Goal: Task Accomplishment & Management: Use online tool/utility

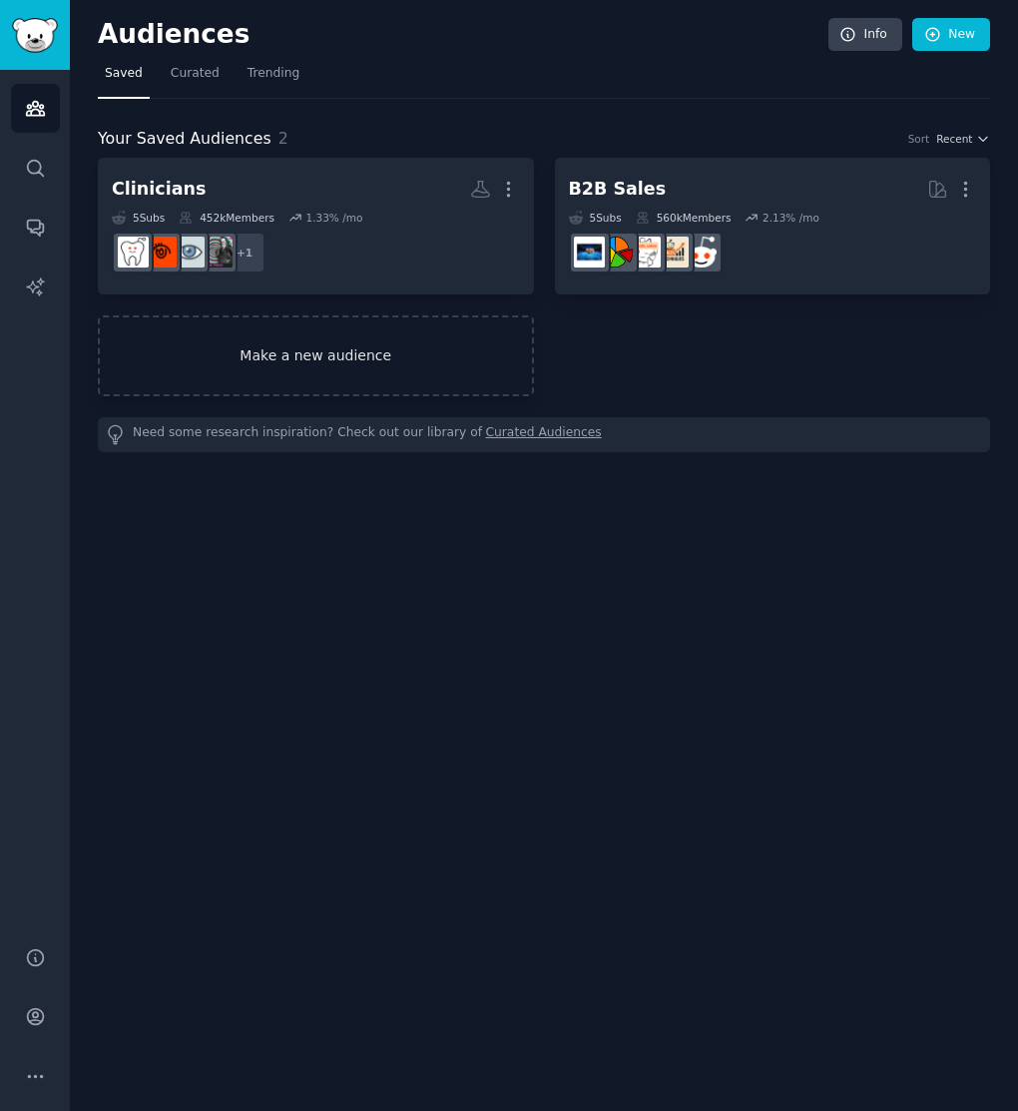
click at [334, 348] on link "Make a new audience" at bounding box center [316, 355] width 436 height 81
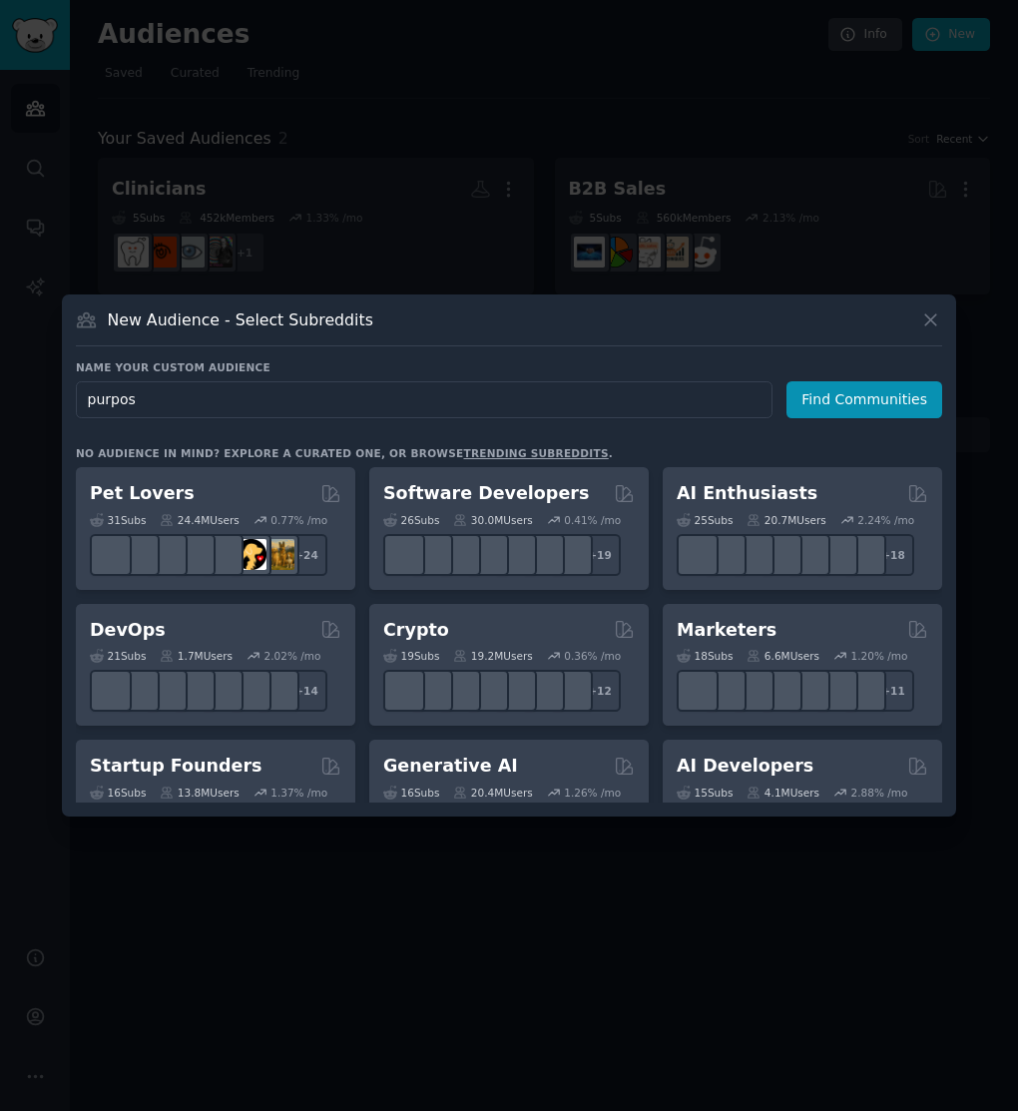
type input "purpose"
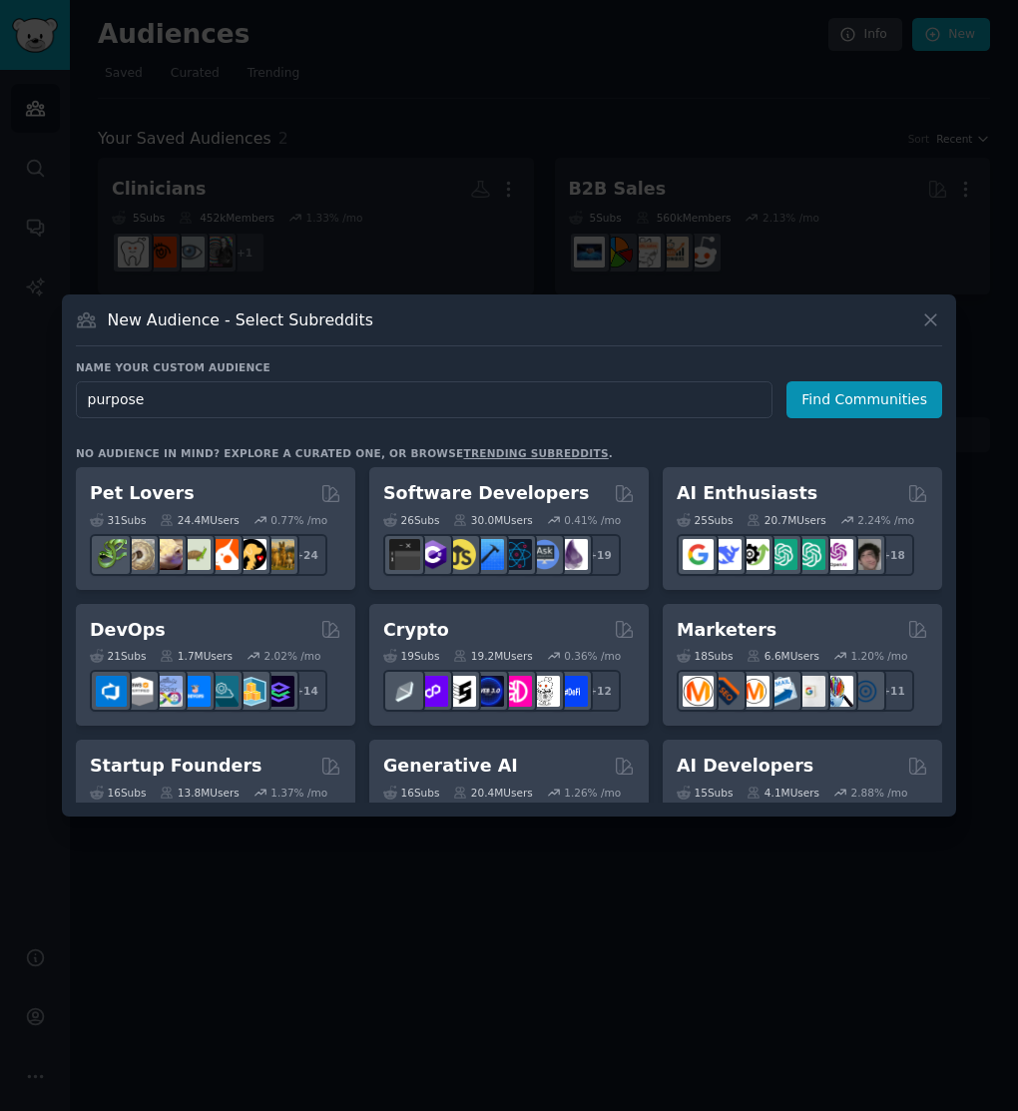
click button "Find Communities" at bounding box center [864, 399] width 156 height 37
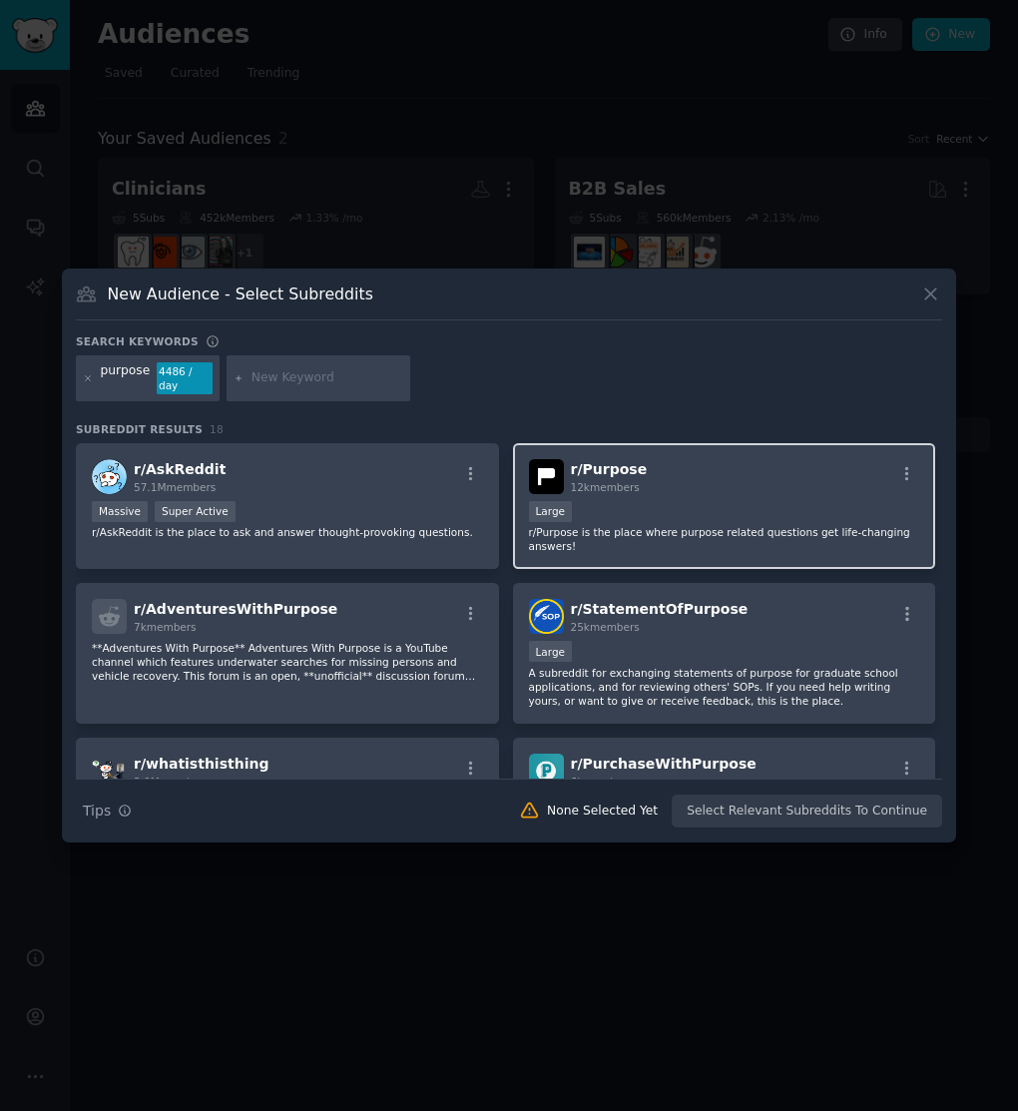
click at [724, 539] on p "r/Purpose is the place where purpose related questions get life-changing answer…" at bounding box center [724, 539] width 391 height 28
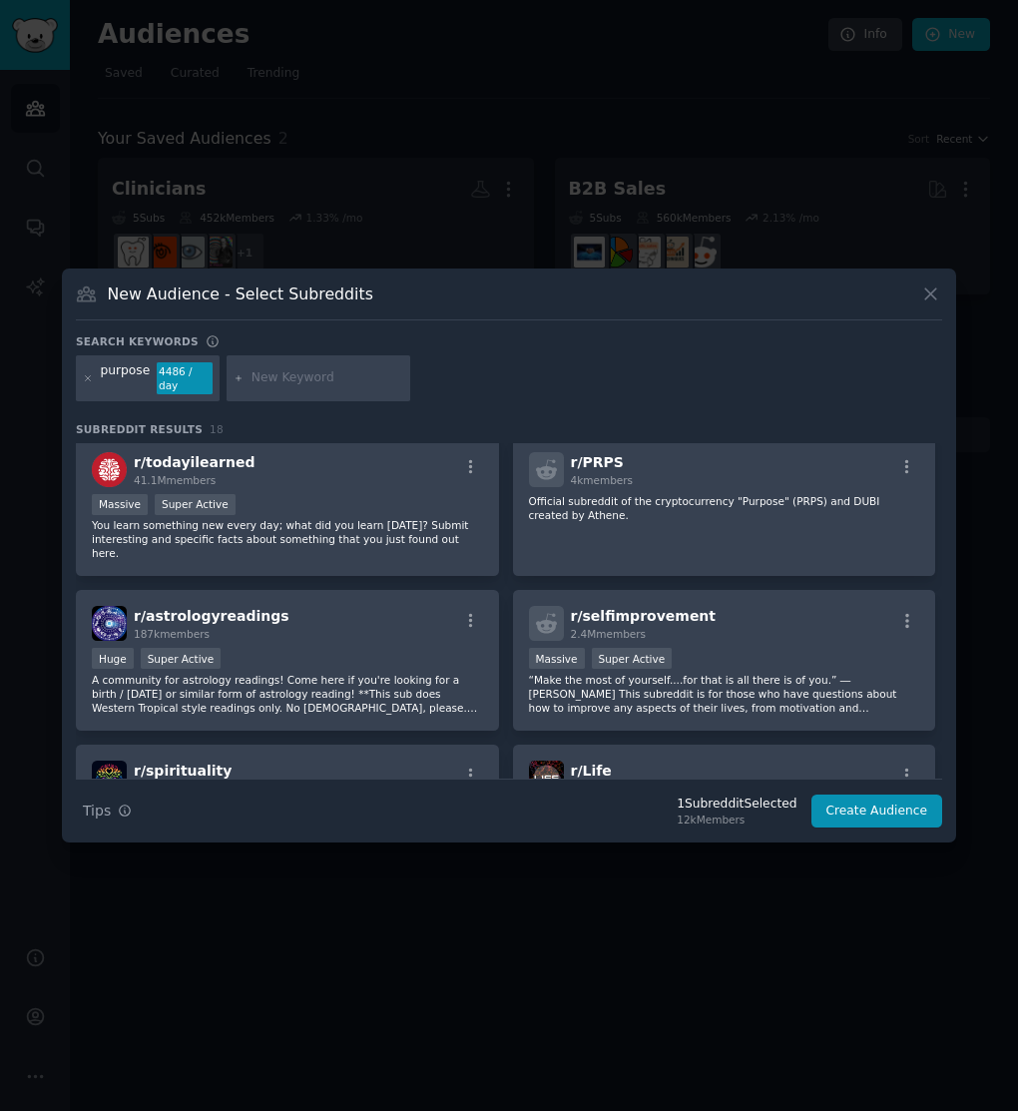
scroll to position [619, 0]
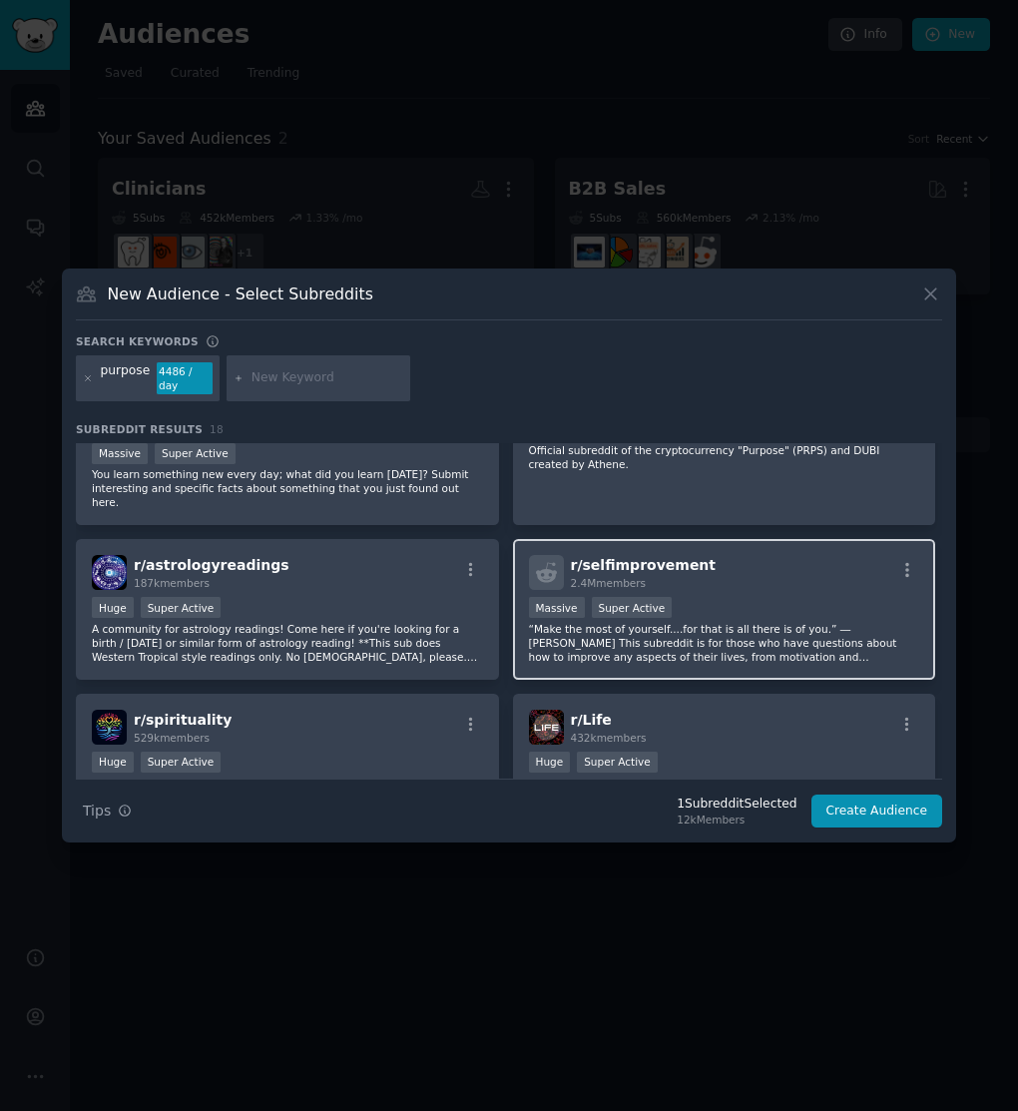
click at [769, 622] on p "“Make the most of yourself....for that is all there is of you.” ― [PERSON_NAME]…" at bounding box center [724, 643] width 391 height 42
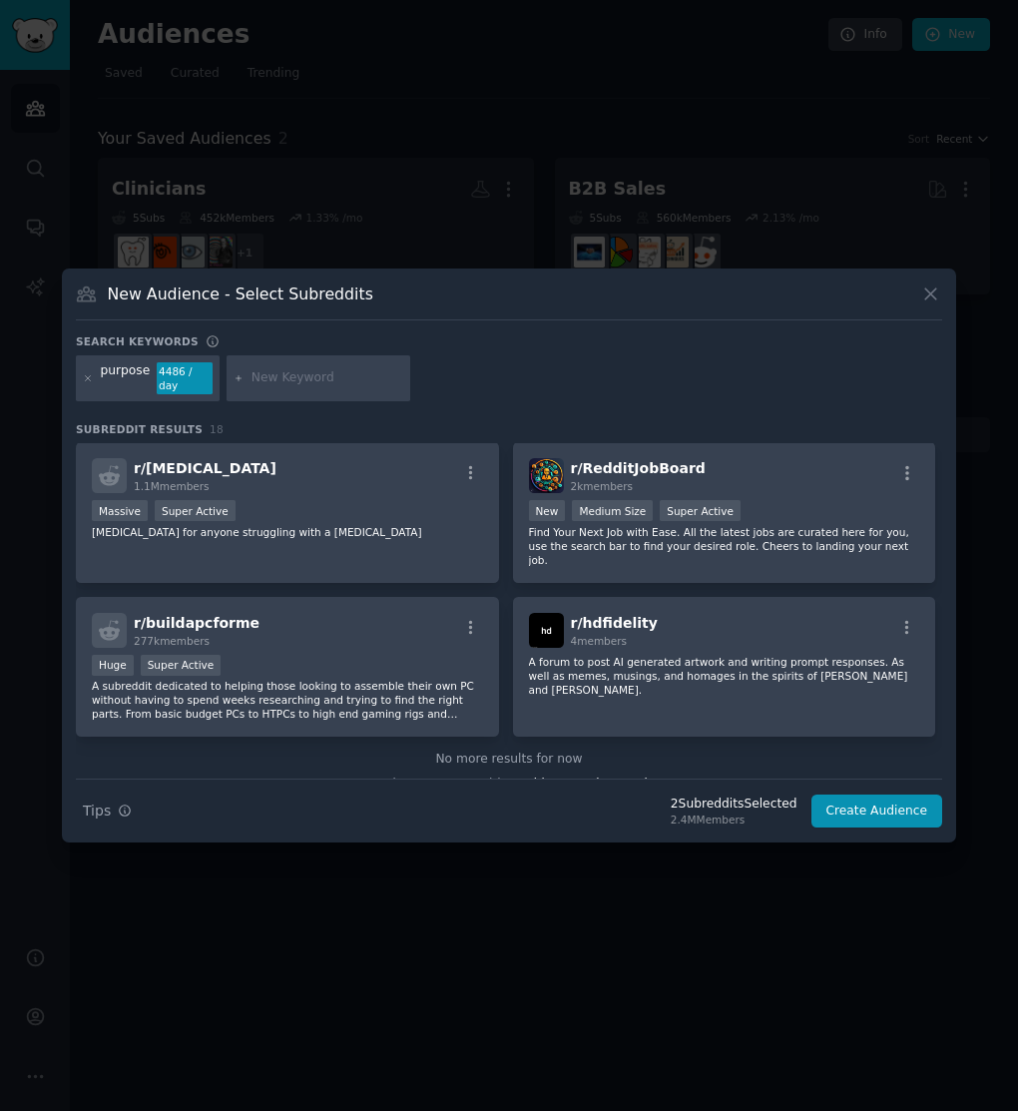
scroll to position [0, 0]
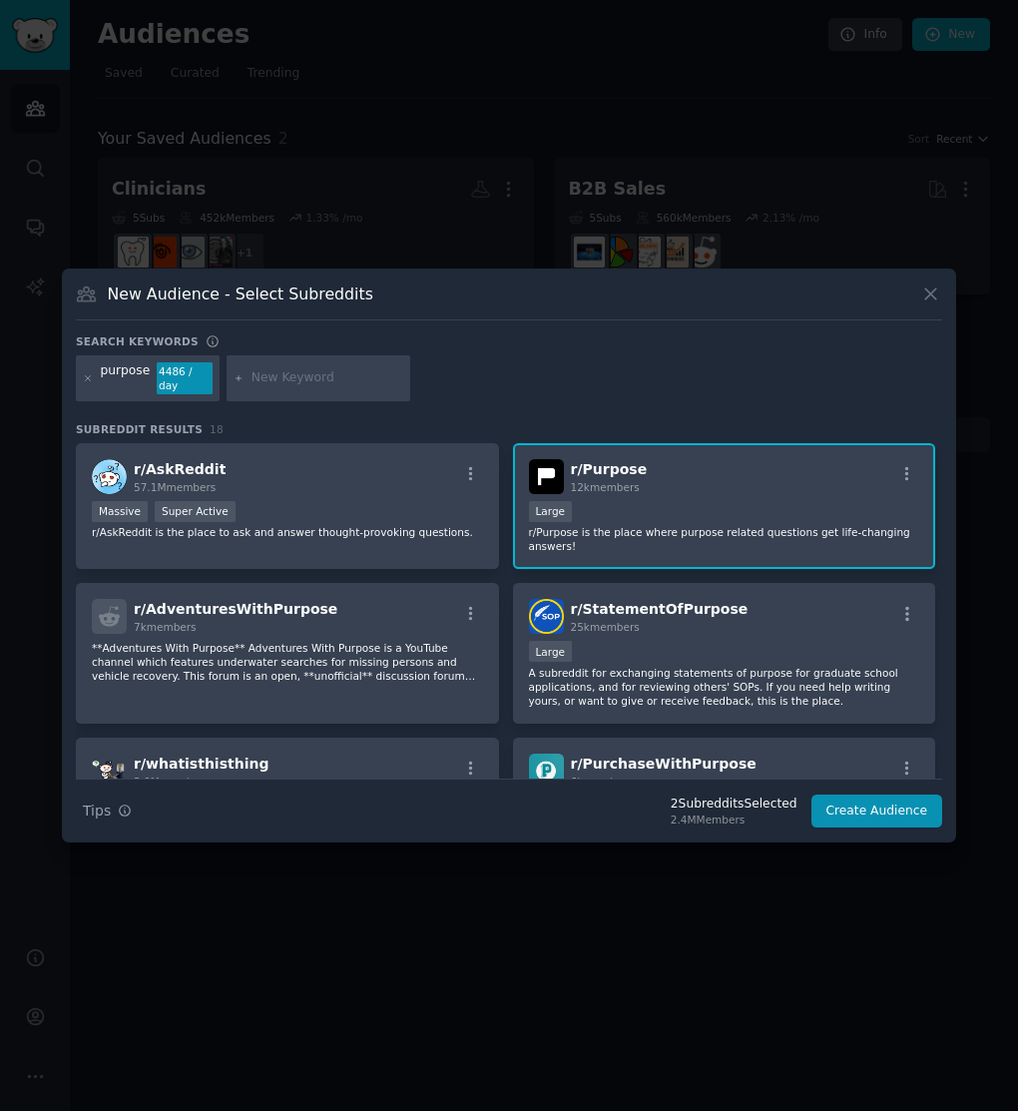
click at [349, 382] on input "text" at bounding box center [327, 378] width 152 height 18
type input "life goals"
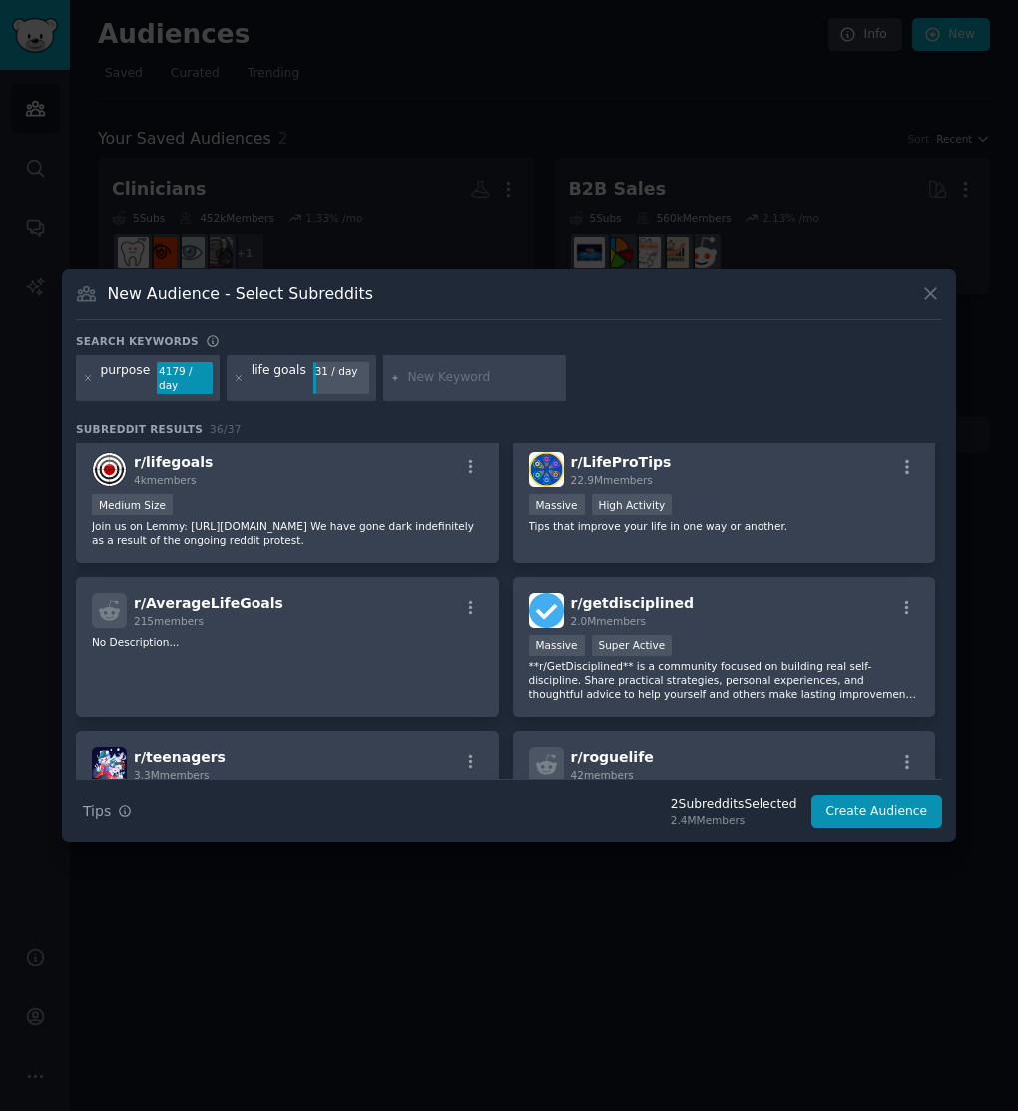
scroll to position [738, 0]
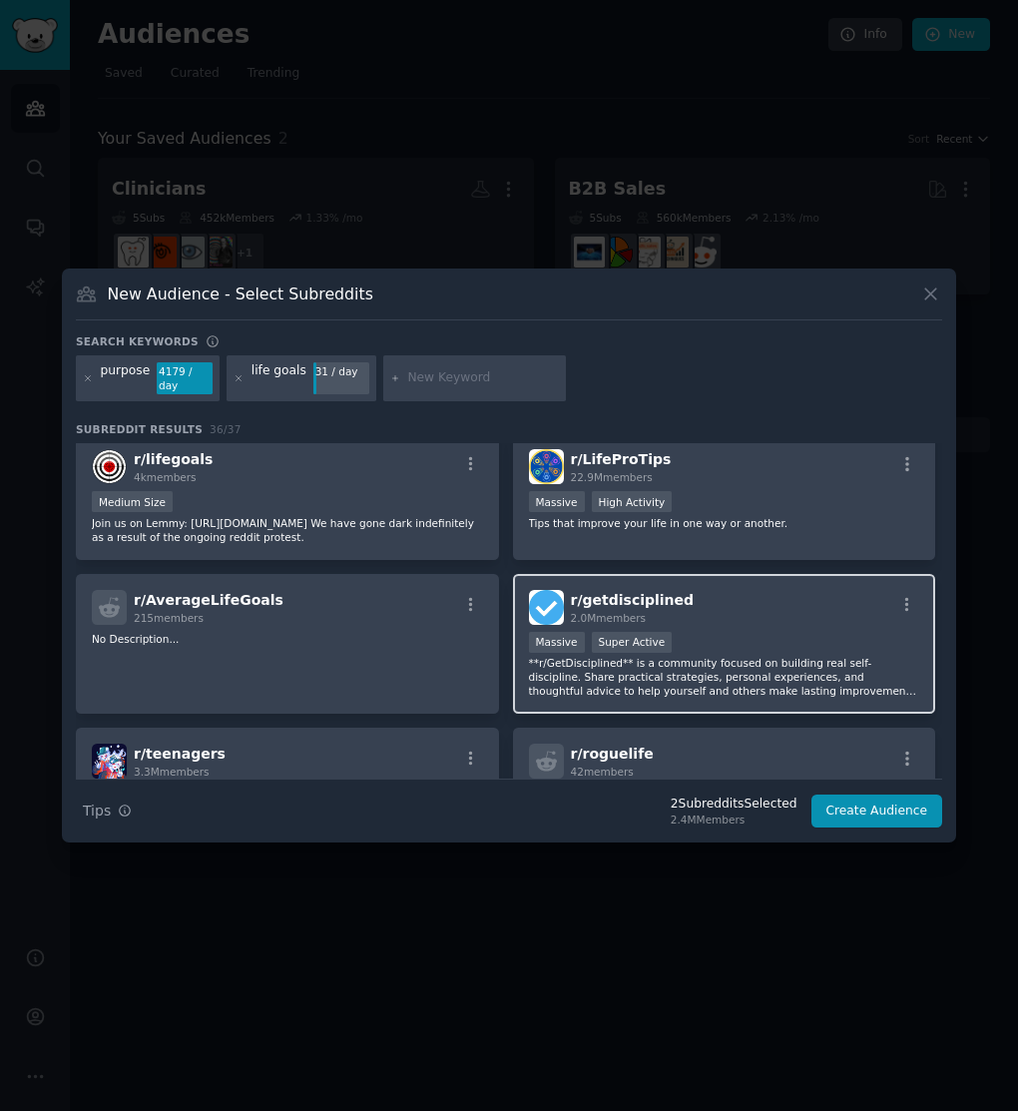
click at [723, 671] on p "**r/GetDisciplined** is a community focused on building real self-discipline. S…" at bounding box center [724, 677] width 391 height 42
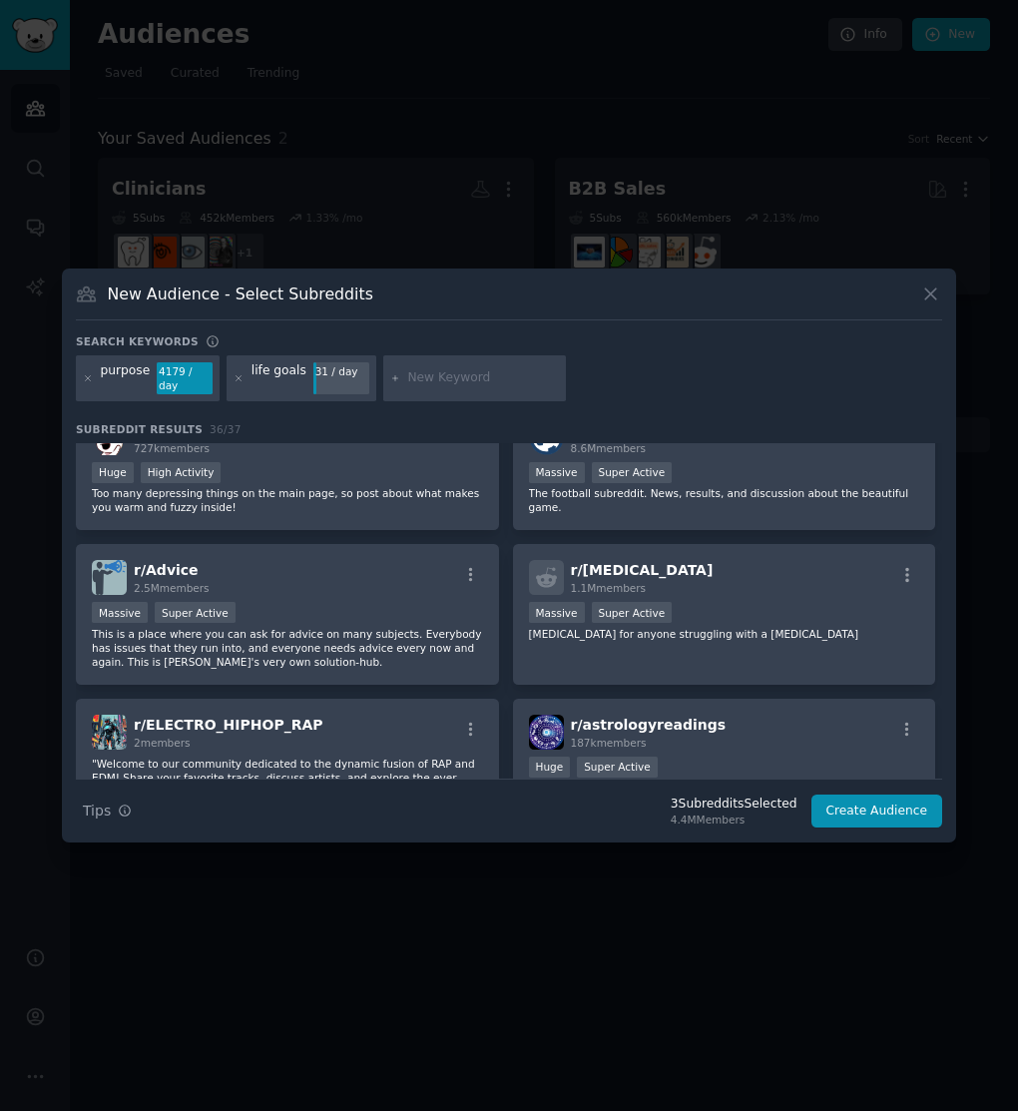
scroll to position [1217, 0]
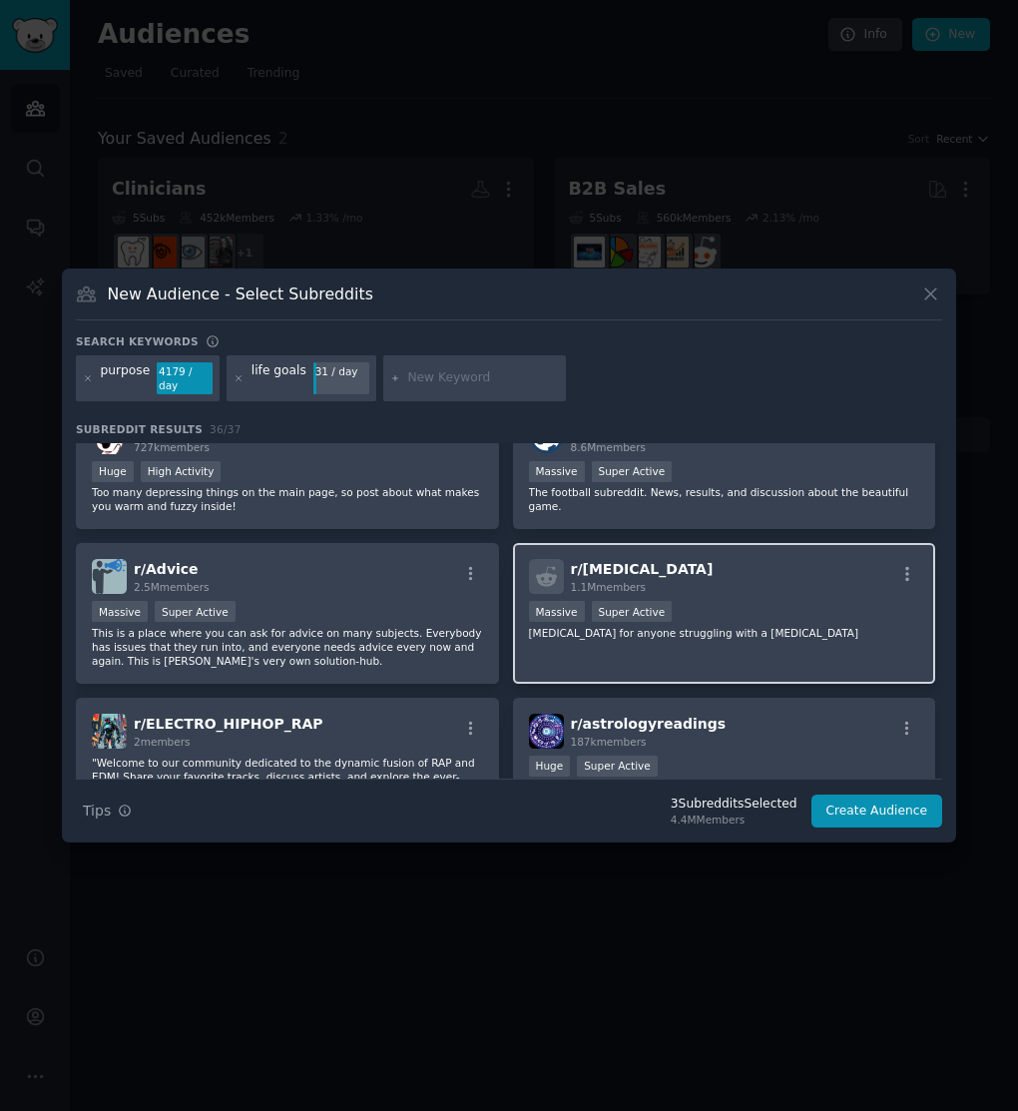
click at [764, 626] on p "[MEDICAL_DATA] for anyone struggling with a [MEDICAL_DATA]" at bounding box center [724, 633] width 391 height 14
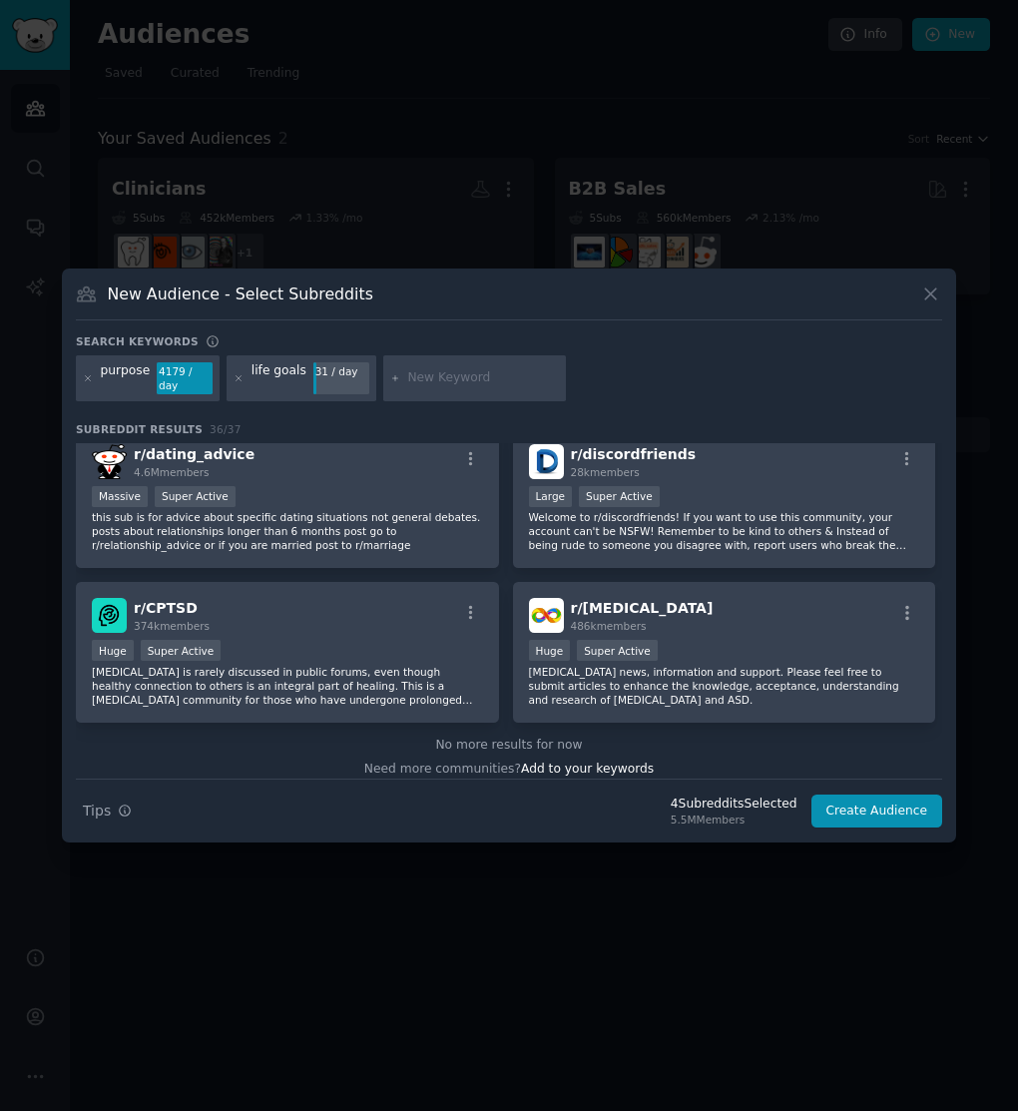
scroll to position [2411, 0]
click at [499, 377] on input "text" at bounding box center [483, 378] width 152 height 18
type input "life plan"
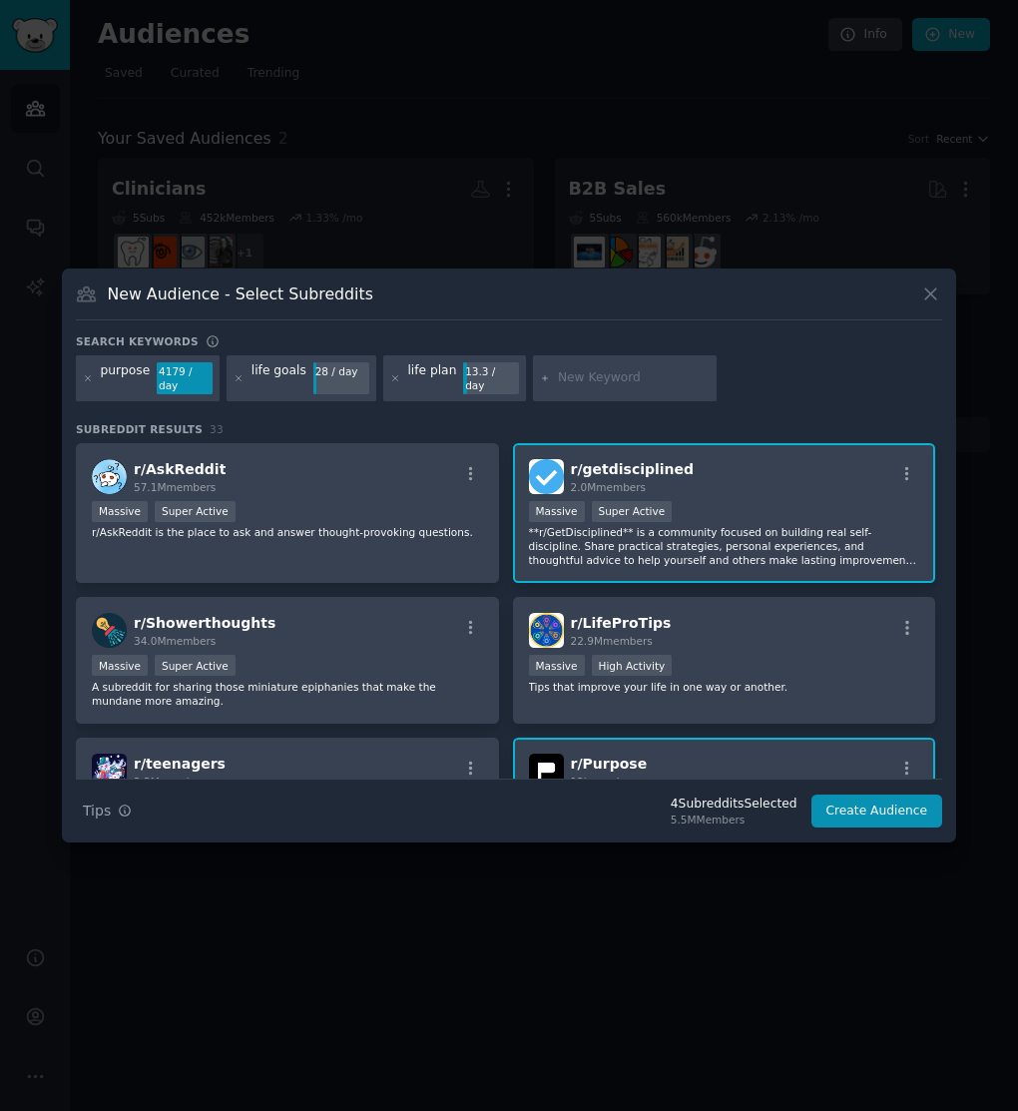
click at [646, 378] on input "text" at bounding box center [634, 378] width 152 height 18
type input "self improvement"
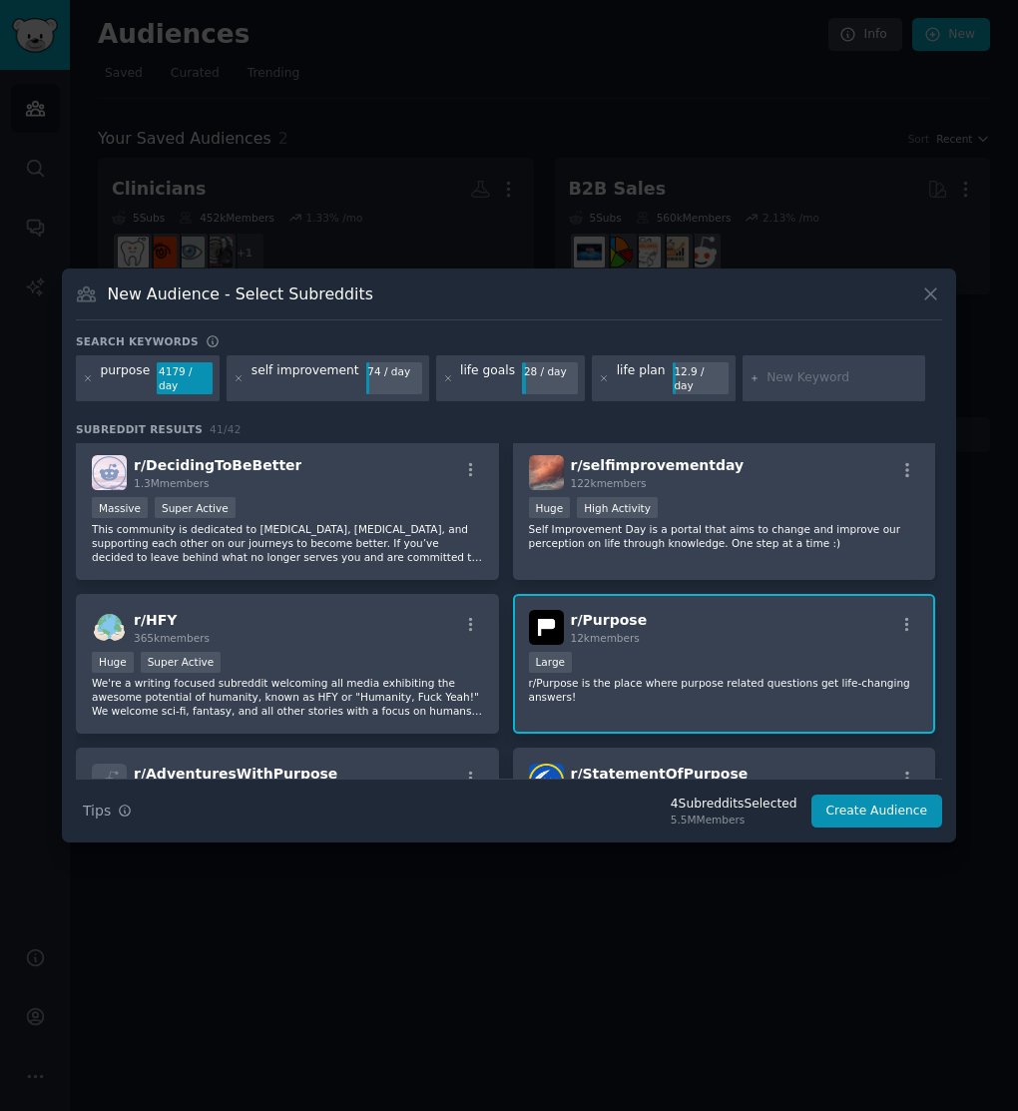
scroll to position [448, 0]
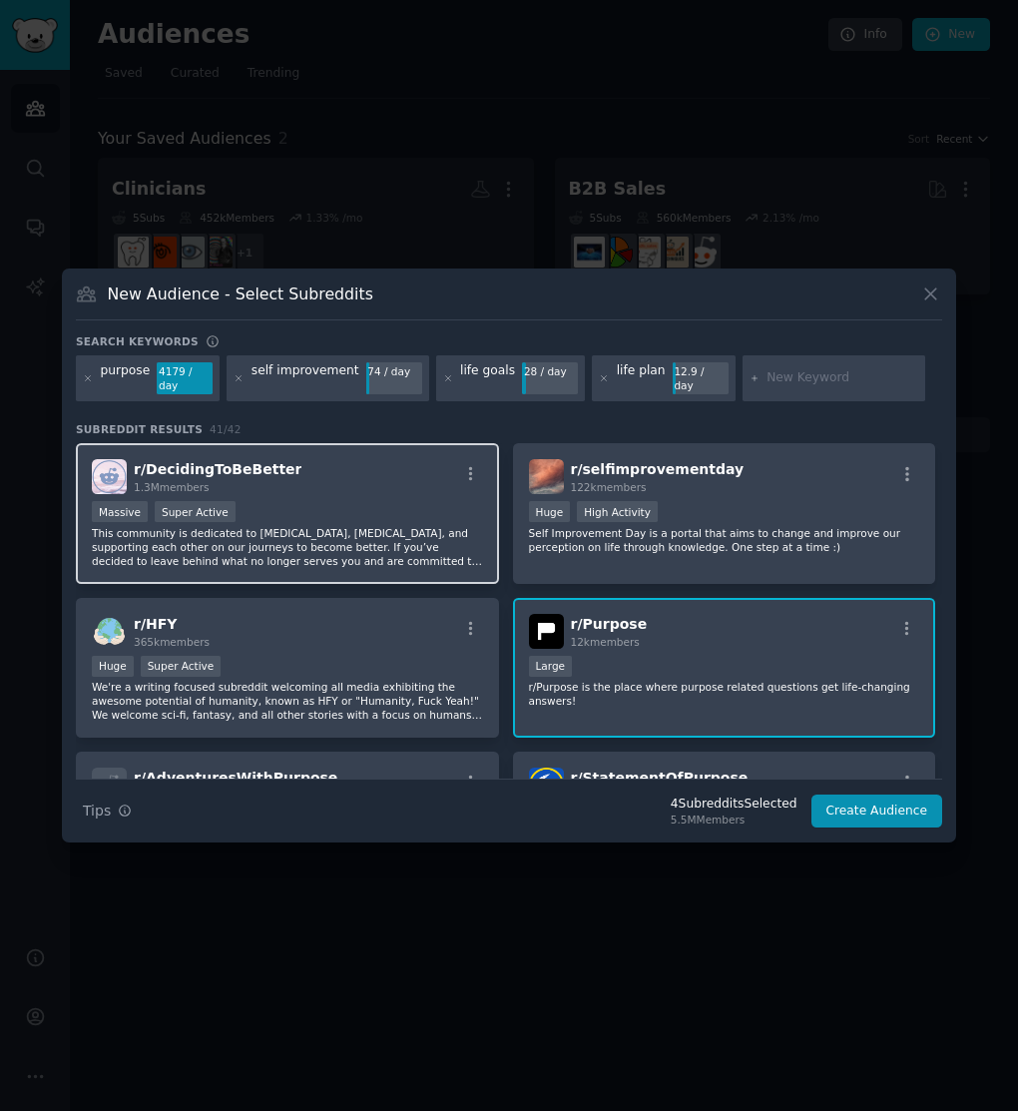
click at [432, 561] on div "r/ DecidingToBeBetter 1.3M members Massive Super Active This community is dedic…" at bounding box center [287, 513] width 423 height 141
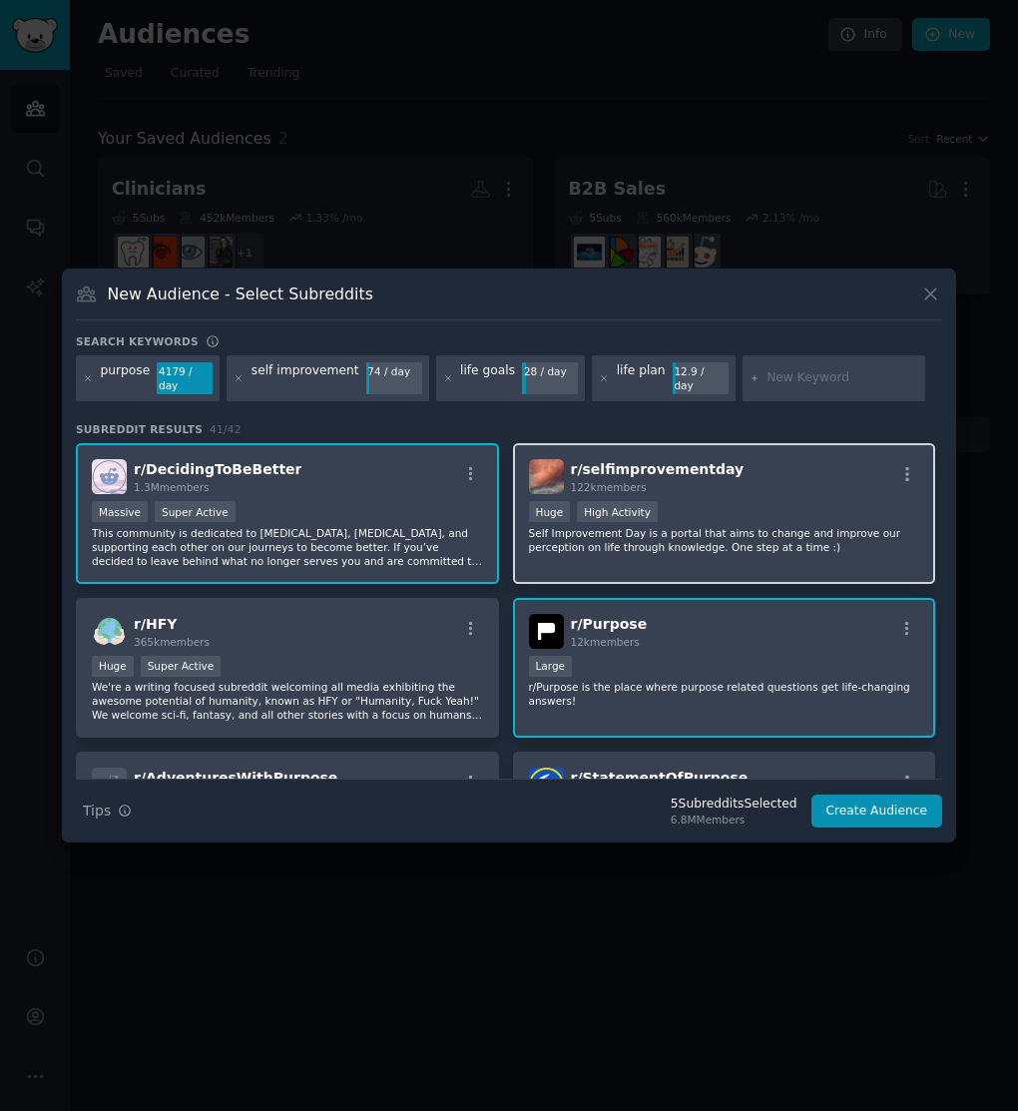
click at [715, 549] on div "r/ selfimprovementday 122k members Huge High Activity Self Improvement Day is a…" at bounding box center [724, 513] width 423 height 141
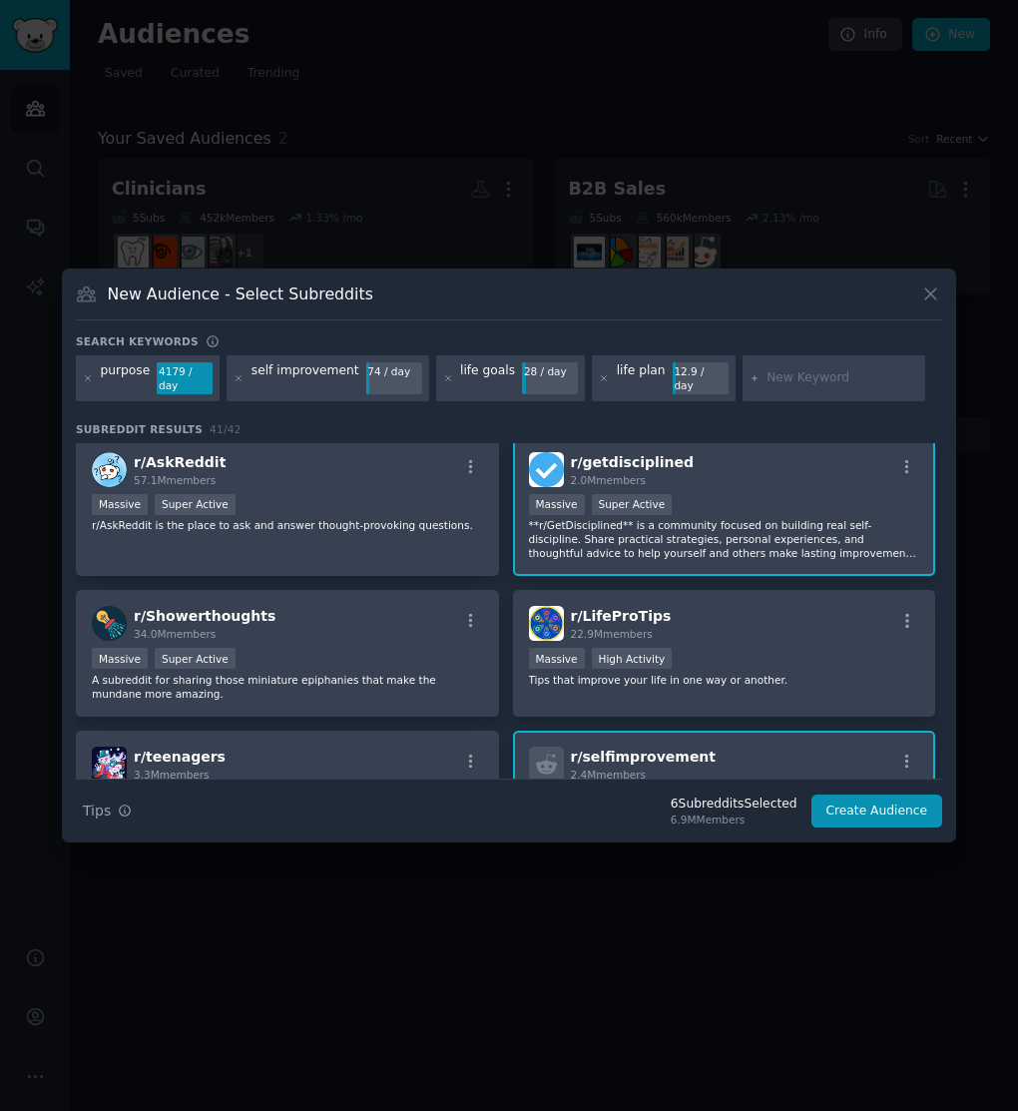
scroll to position [0, 0]
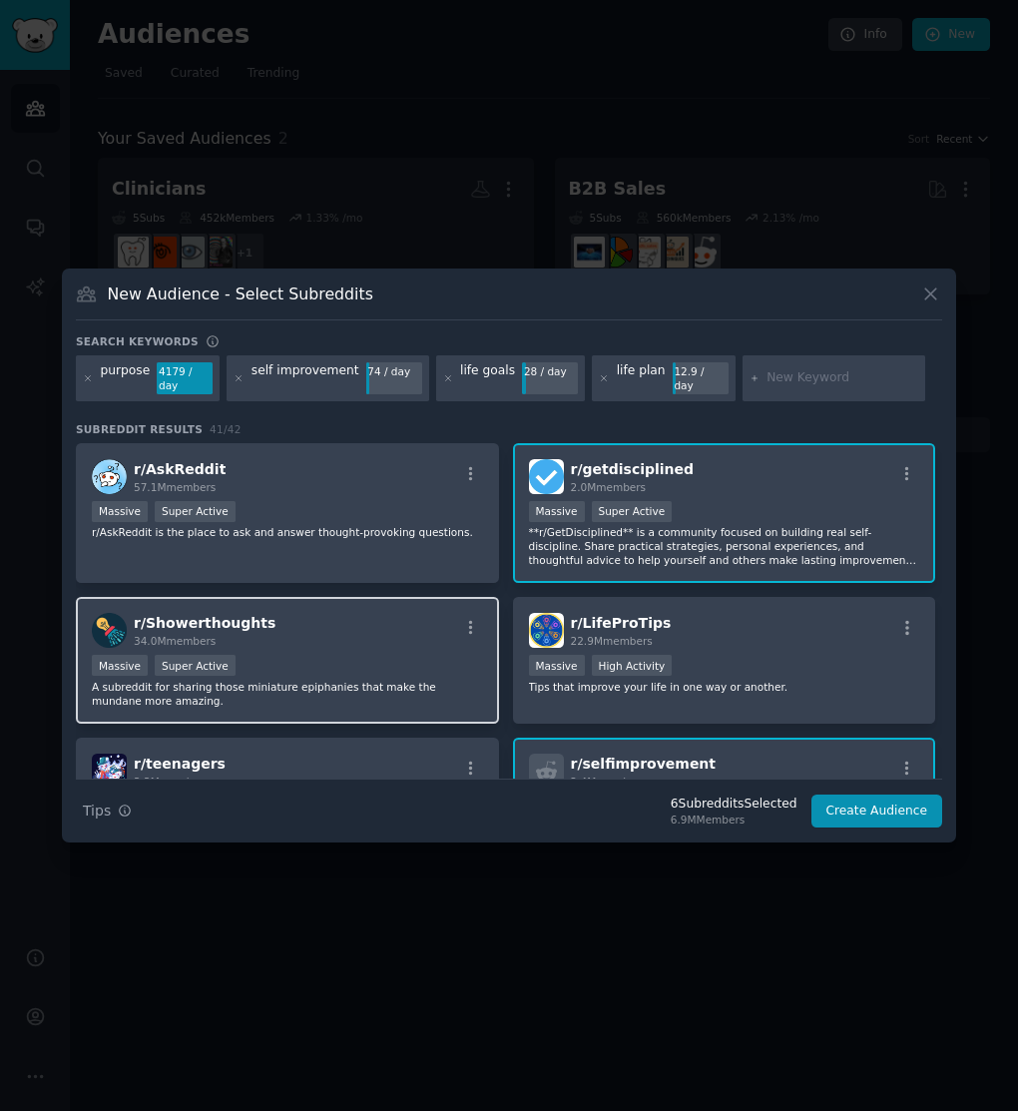
click at [430, 680] on p "A subreddit for sharing those miniature epiphanies that make the mundane more a…" at bounding box center [287, 694] width 391 height 28
click at [787, 377] on input "text" at bounding box center [842, 378] width 152 height 18
type input "life purpose"
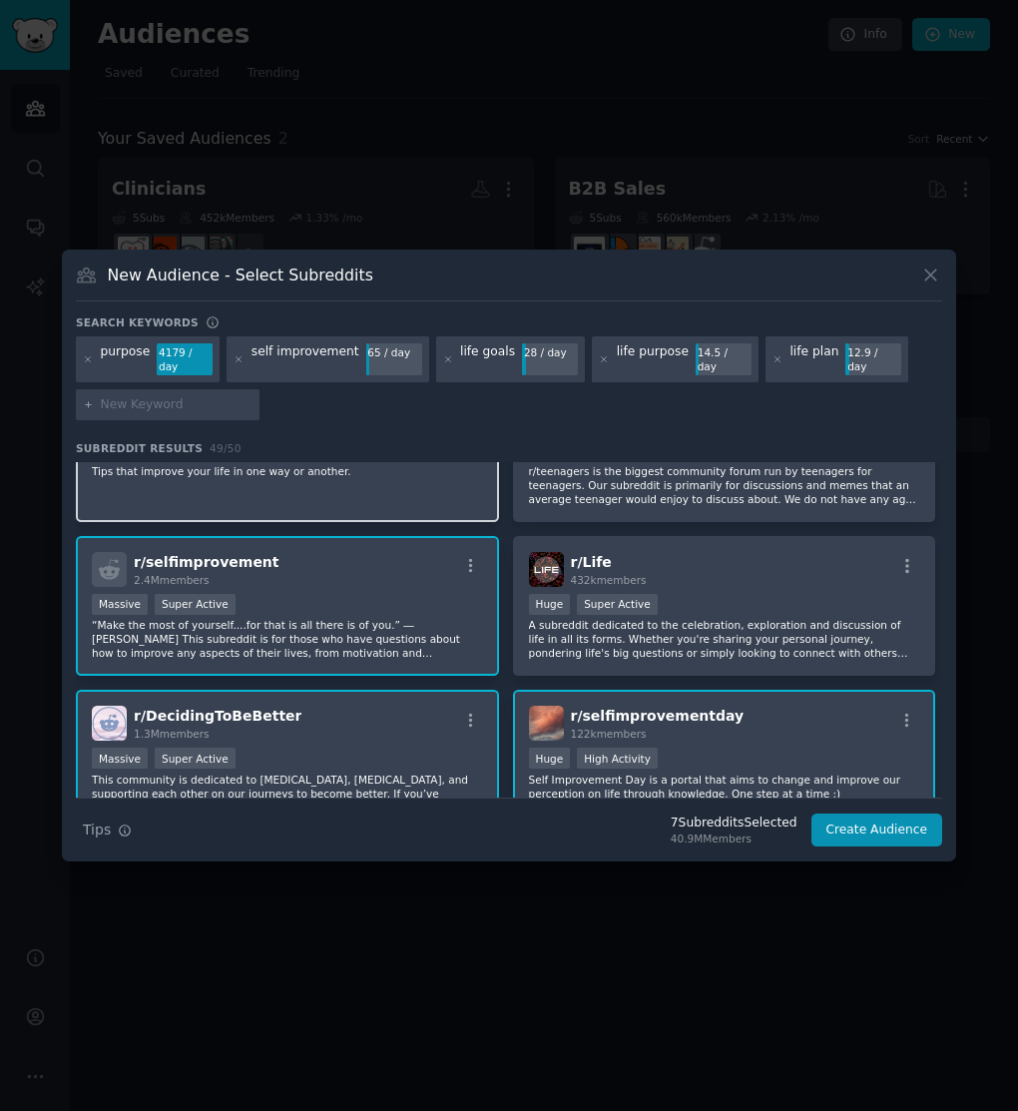
scroll to position [350, 0]
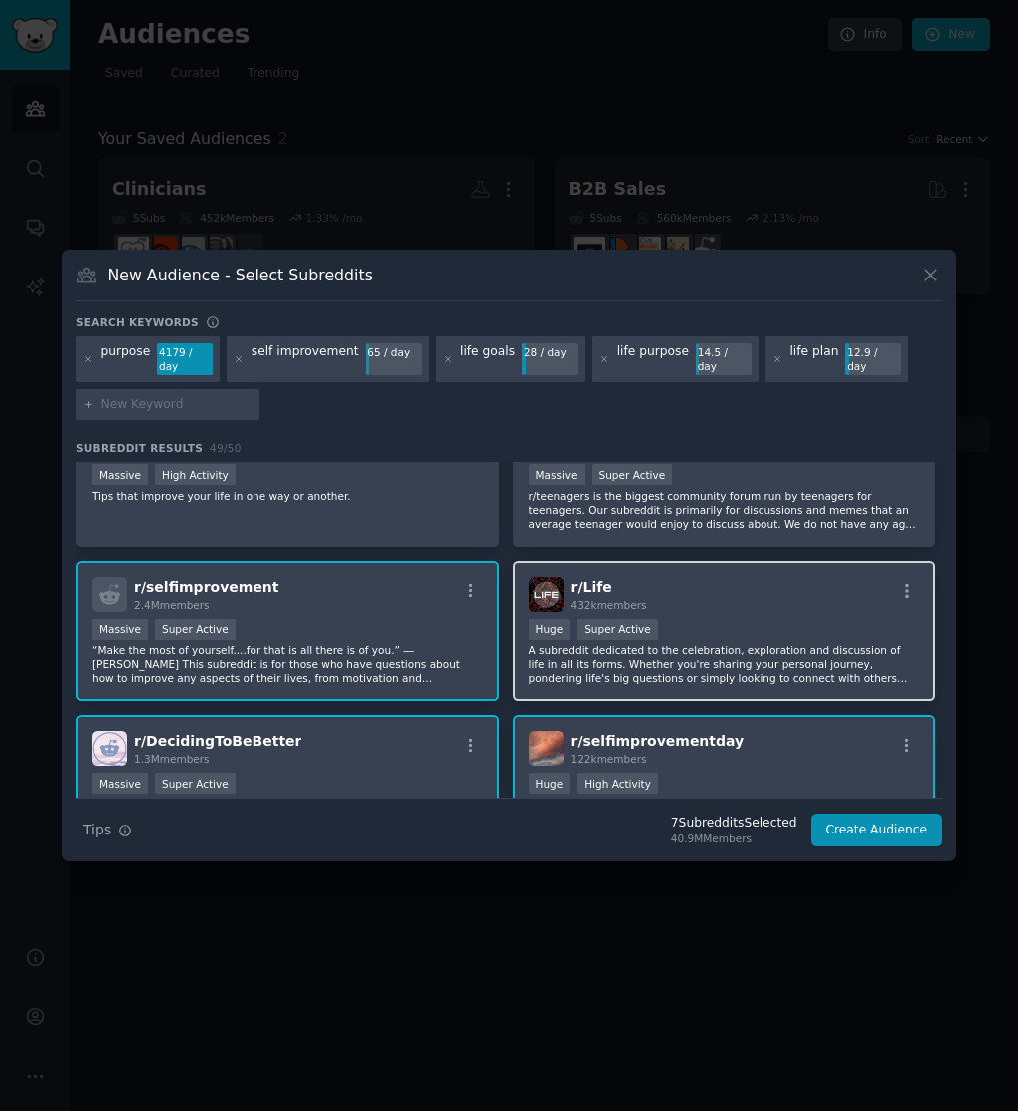
click at [735, 626] on div "Huge Super Active" at bounding box center [724, 631] width 391 height 25
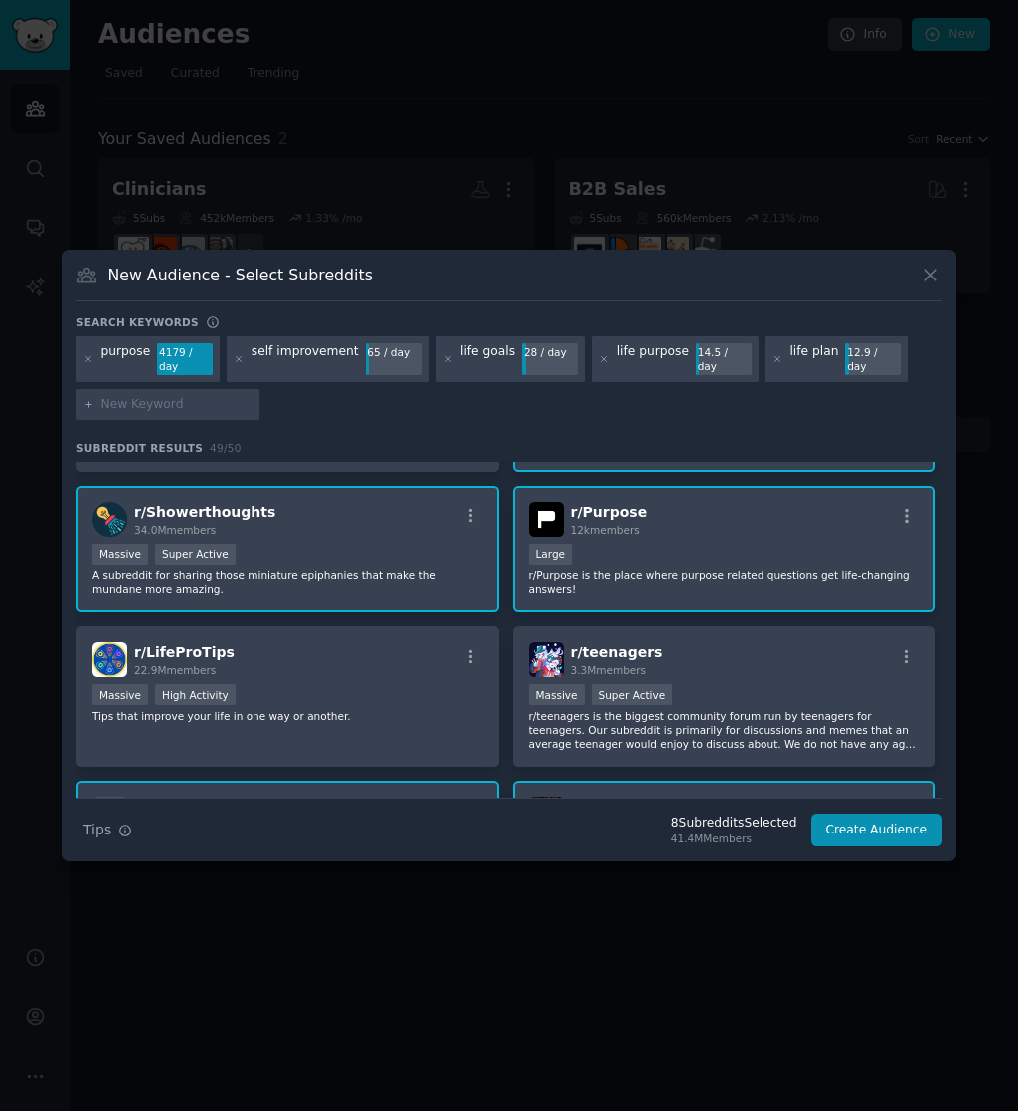
scroll to position [132, 0]
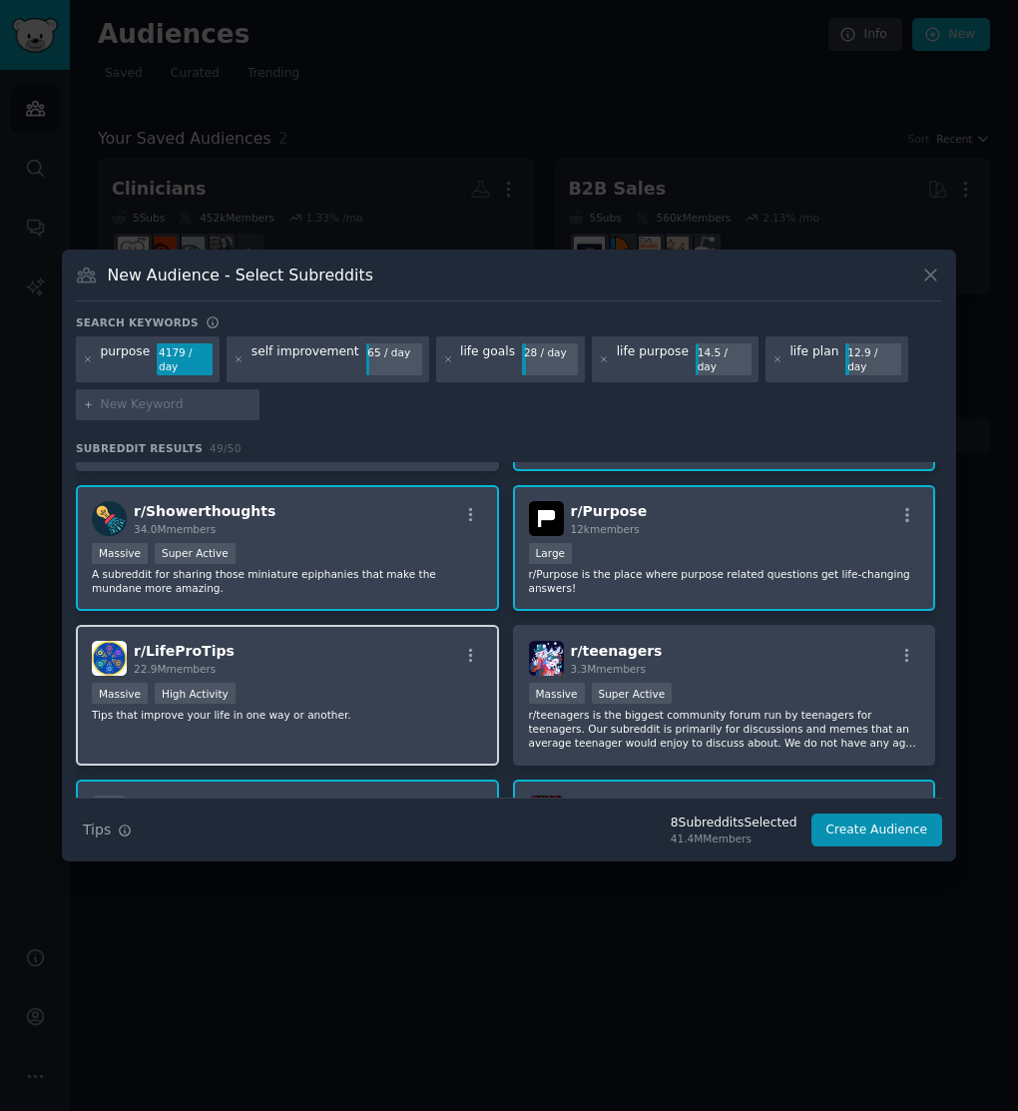
click at [438, 664] on div "r/ LifeProTips 22.9M members" at bounding box center [287, 658] width 391 height 35
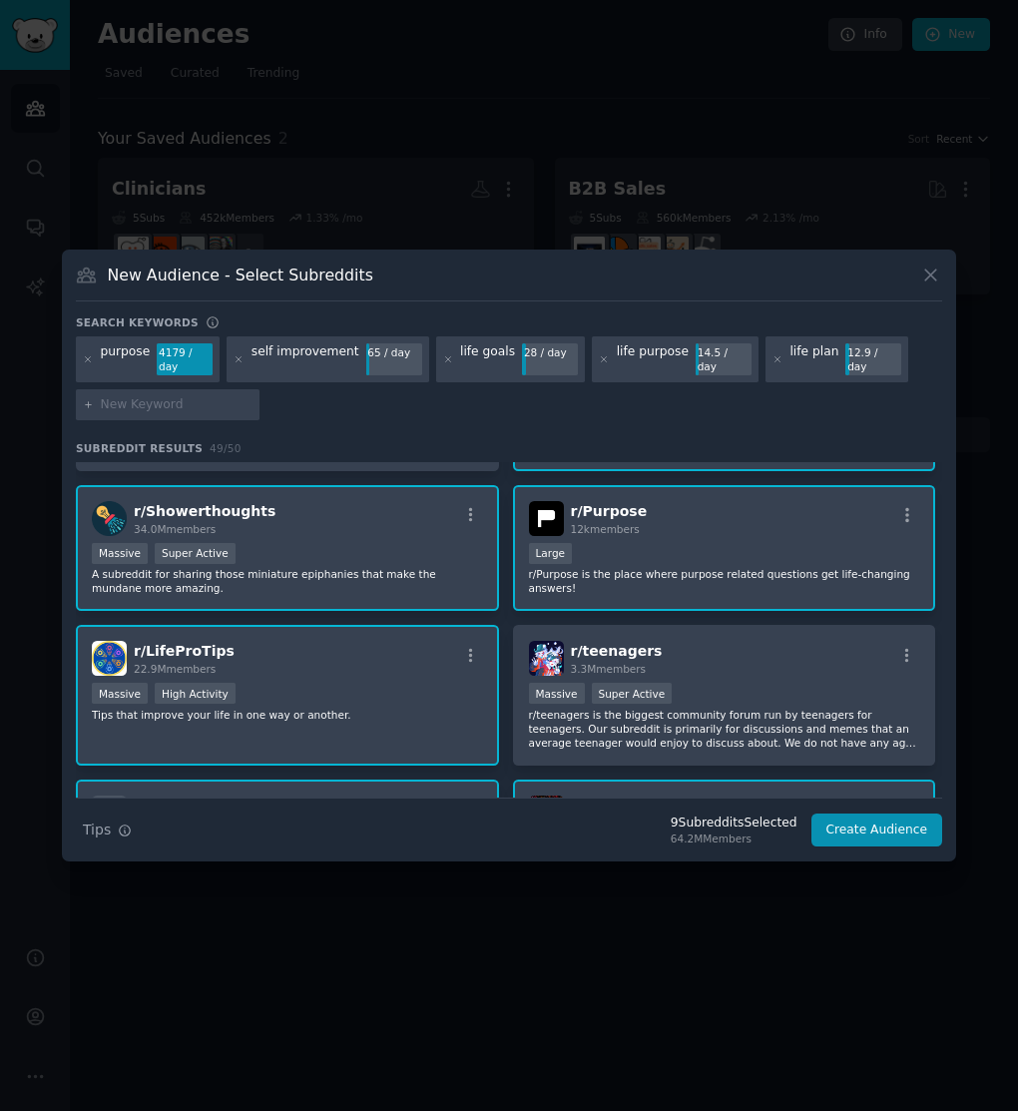
scroll to position [0, 0]
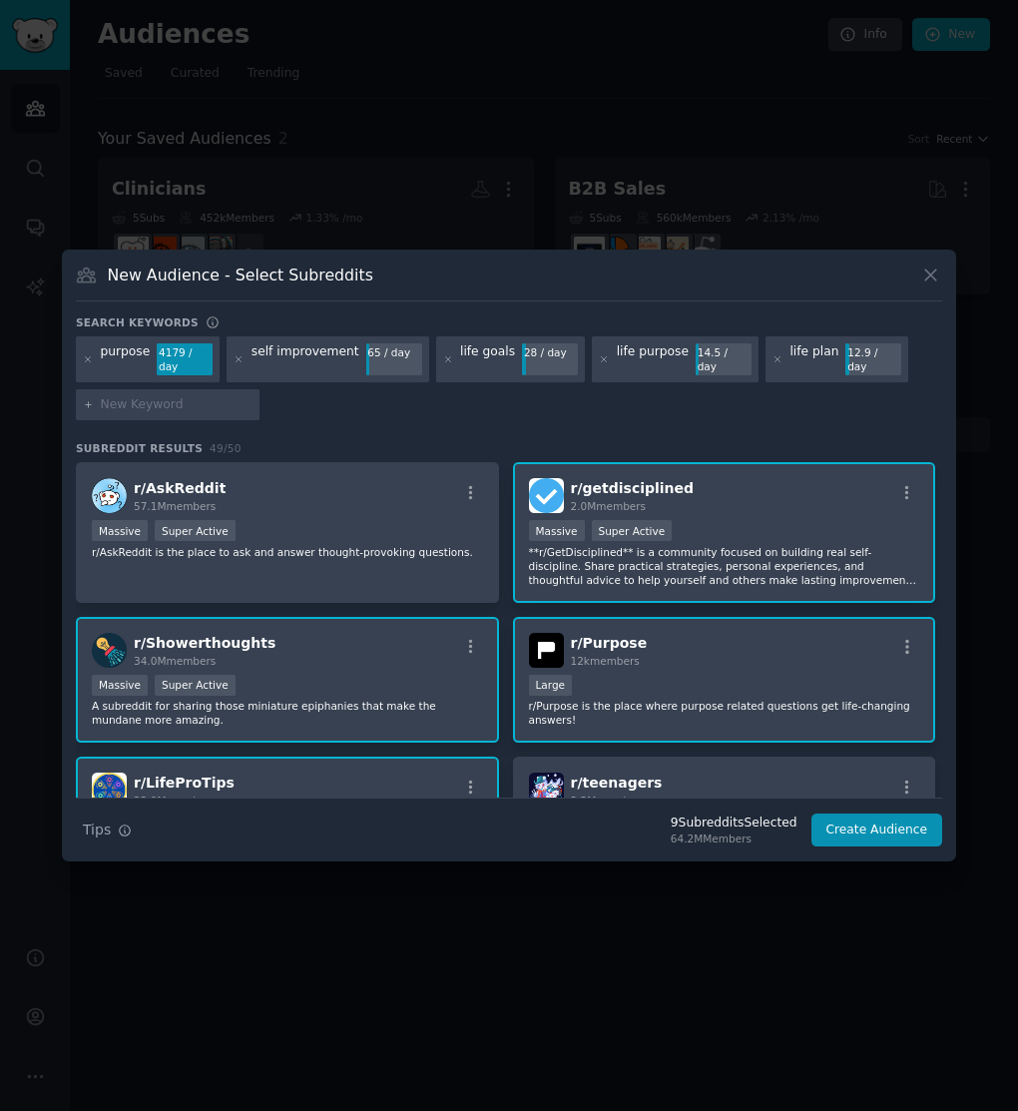
click at [182, 403] on input "text" at bounding box center [177, 405] width 152 height 18
type input "l"
type input "self development"
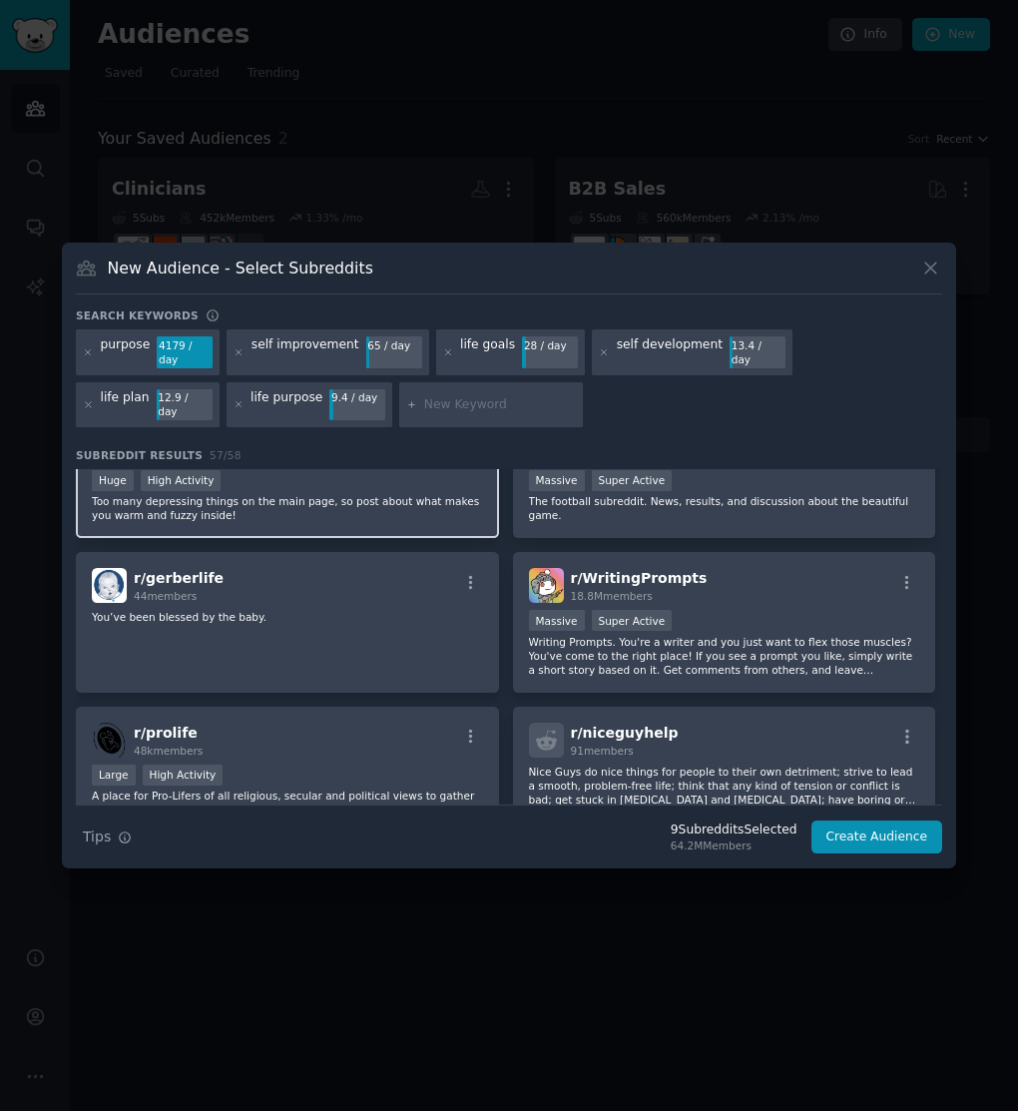
scroll to position [1791, 0]
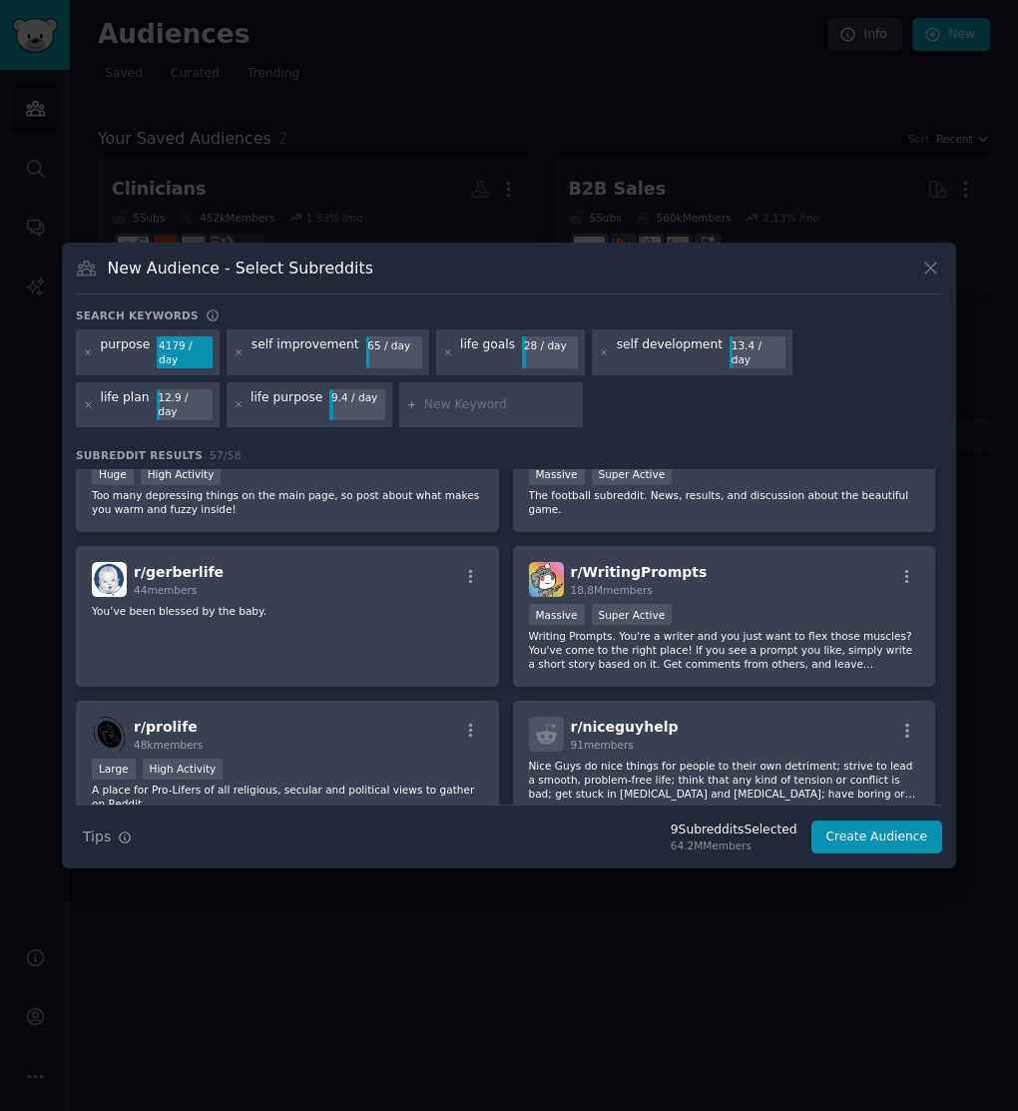
click at [424, 402] on input "text" at bounding box center [500, 405] width 152 height 18
type input "c"
type input "d"
type input "meaning of life"
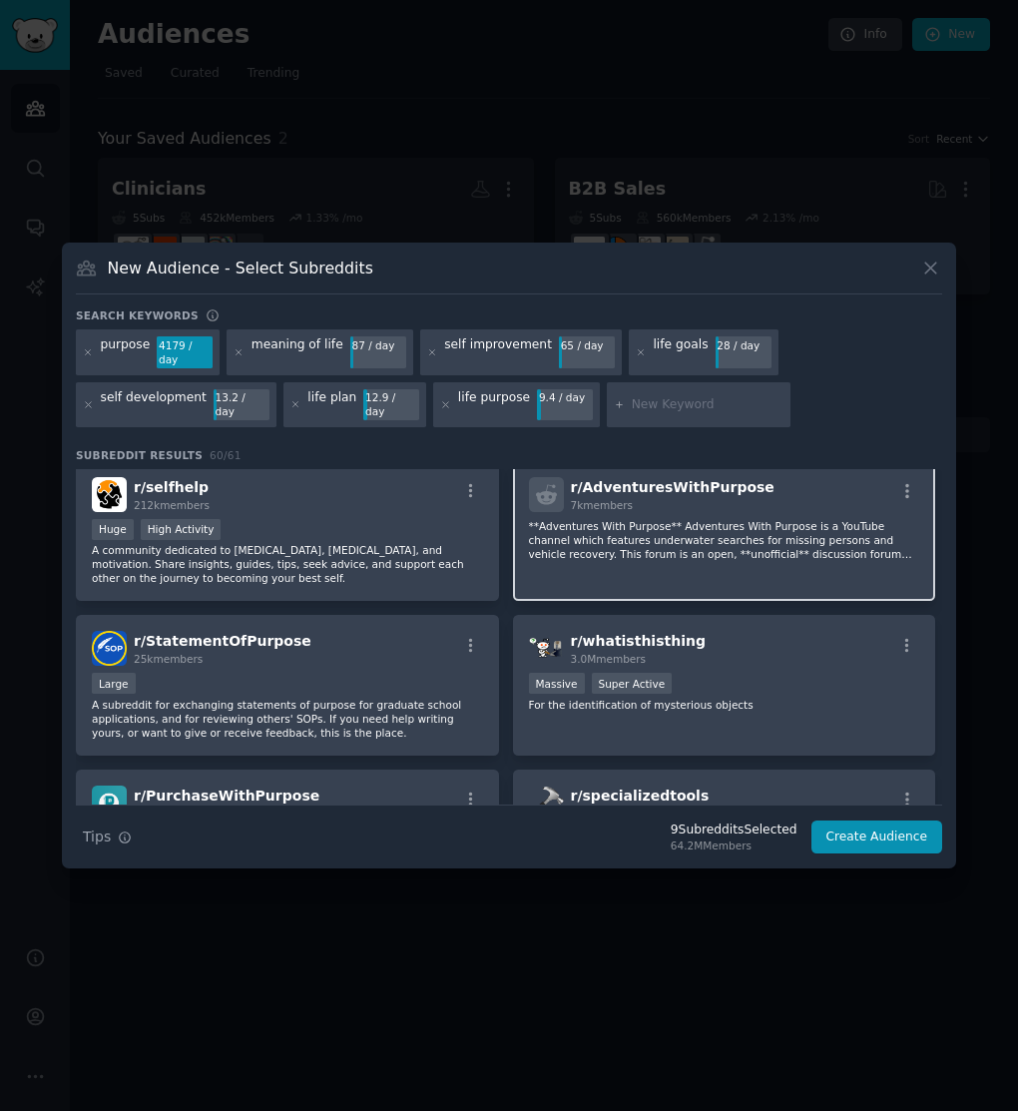
scroll to position [1056, 0]
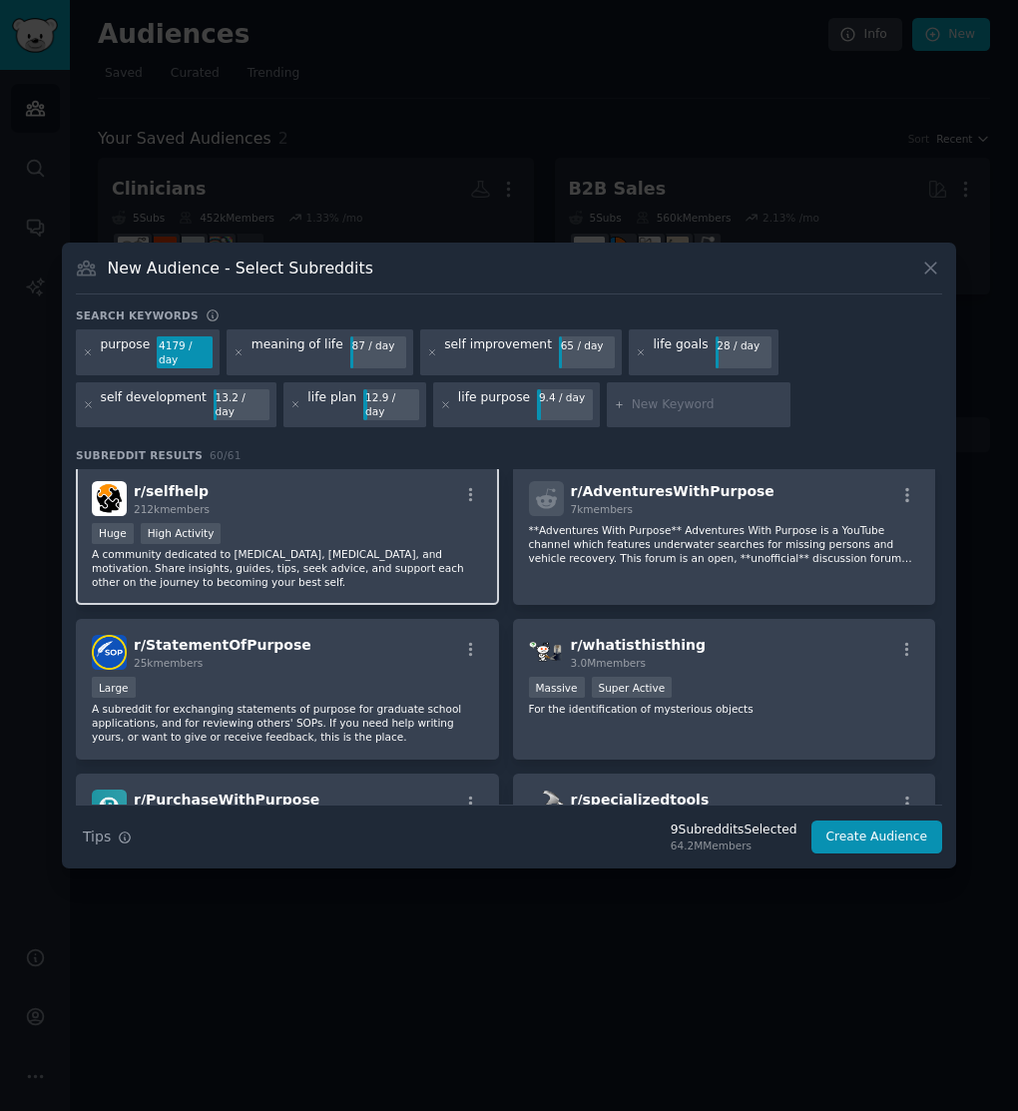
click at [332, 523] on div "Huge High Activity" at bounding box center [287, 535] width 391 height 25
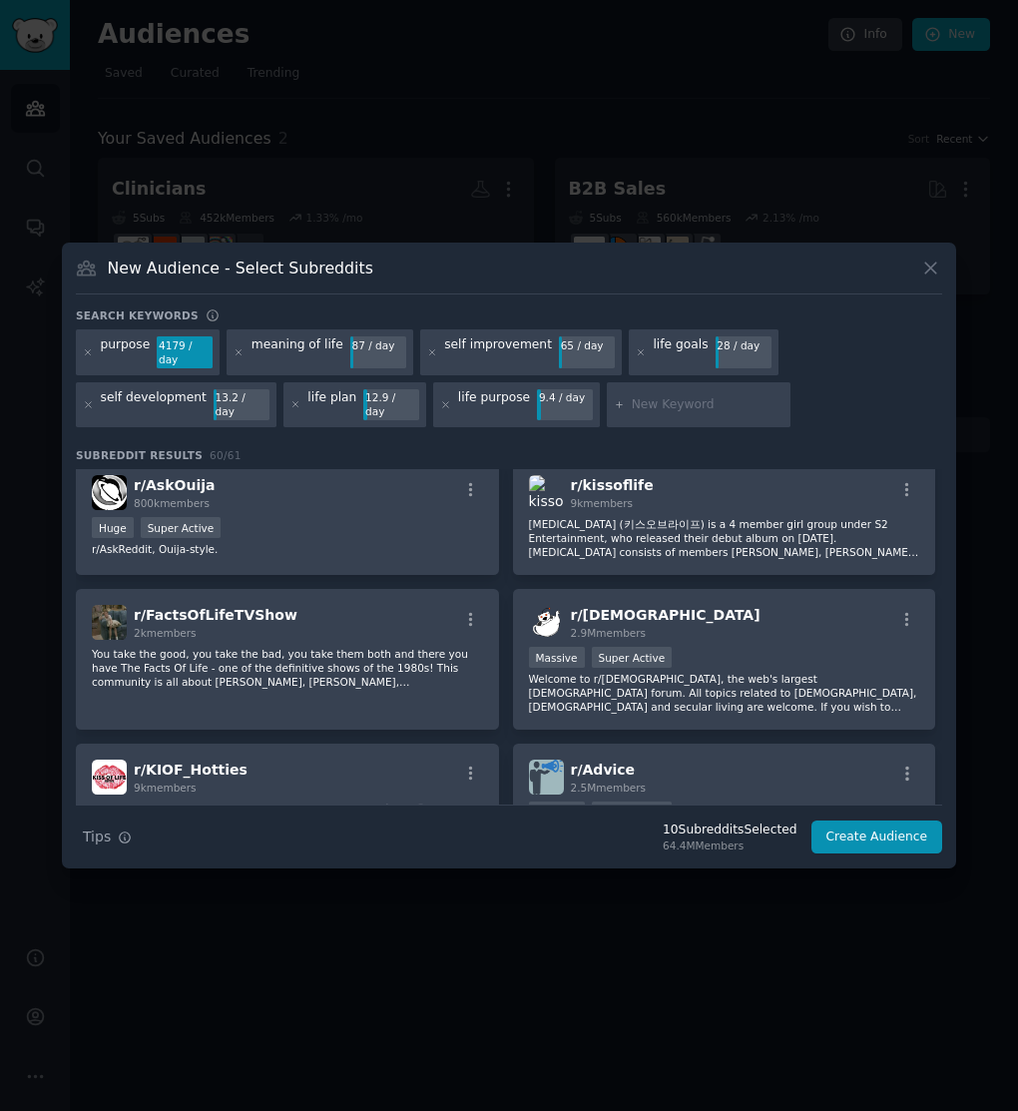
scroll to position [3817, 0]
click at [656, 410] on div at bounding box center [699, 405] width 184 height 46
click at [644, 396] on input "text" at bounding box center [708, 405] width 152 height 18
type input "life meaning"
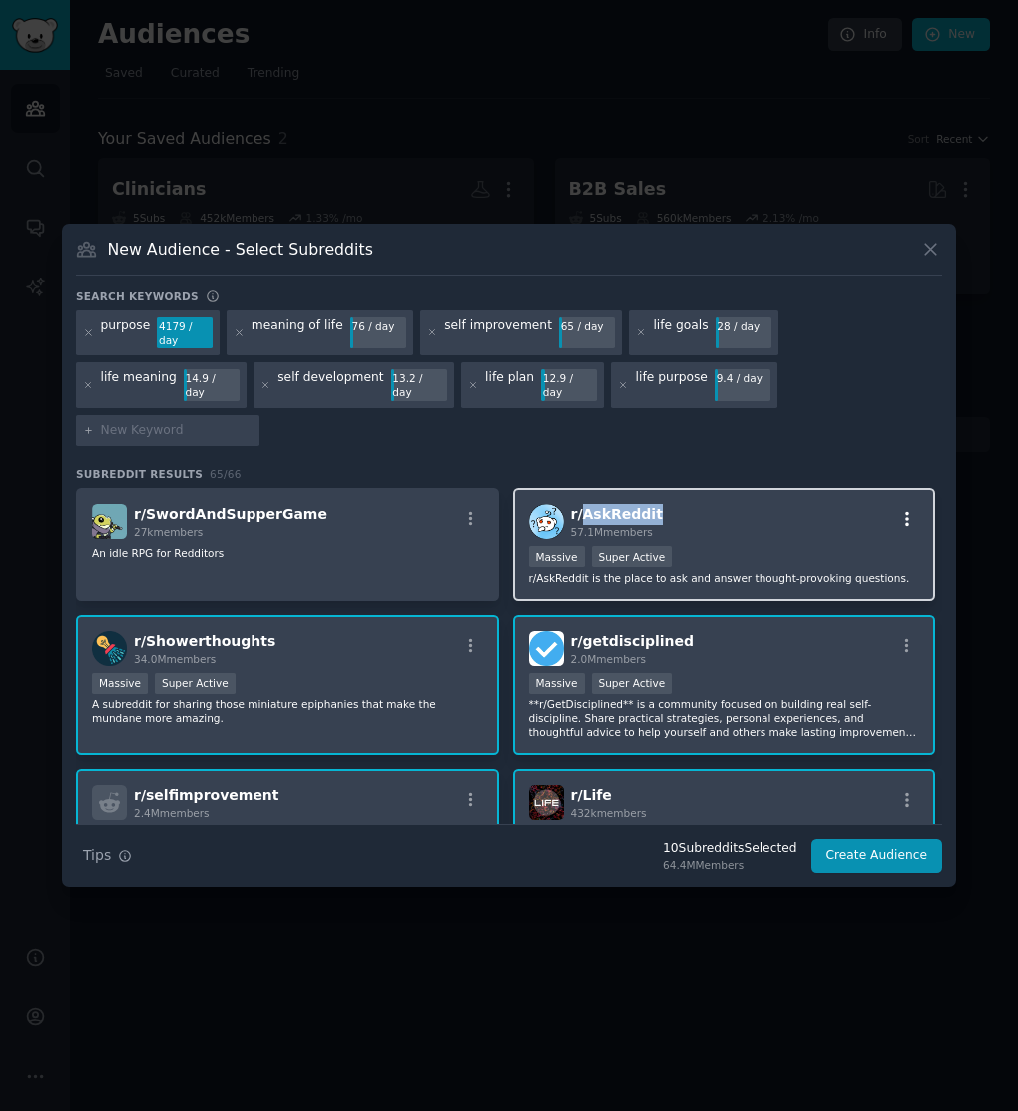
click at [905, 510] on icon "button" at bounding box center [907, 519] width 18 height 18
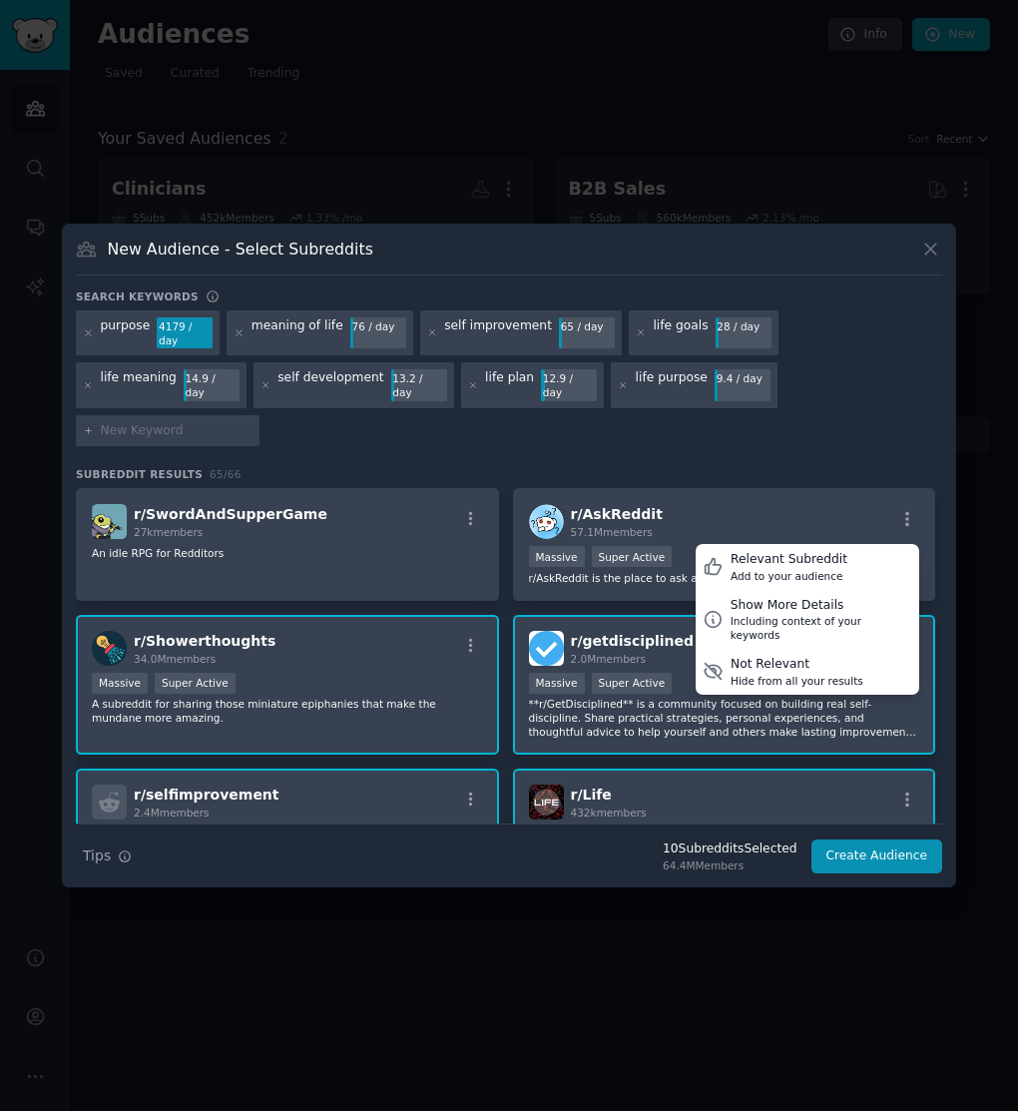
click at [815, 467] on h3 "Subreddit Results 65 / 66" at bounding box center [509, 474] width 866 height 14
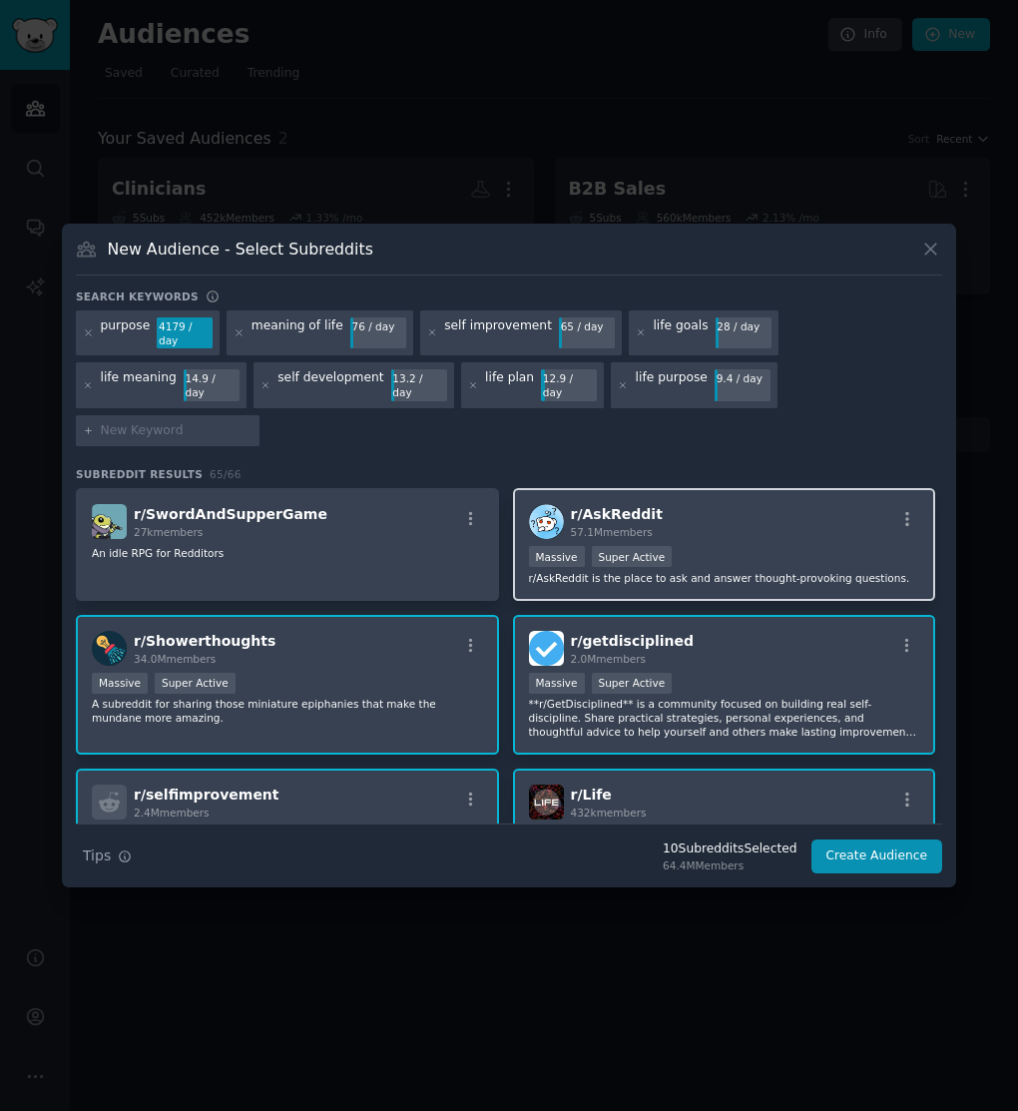
click at [718, 546] on div "1,000,000+ members Massive Super Active" at bounding box center [724, 558] width 391 height 25
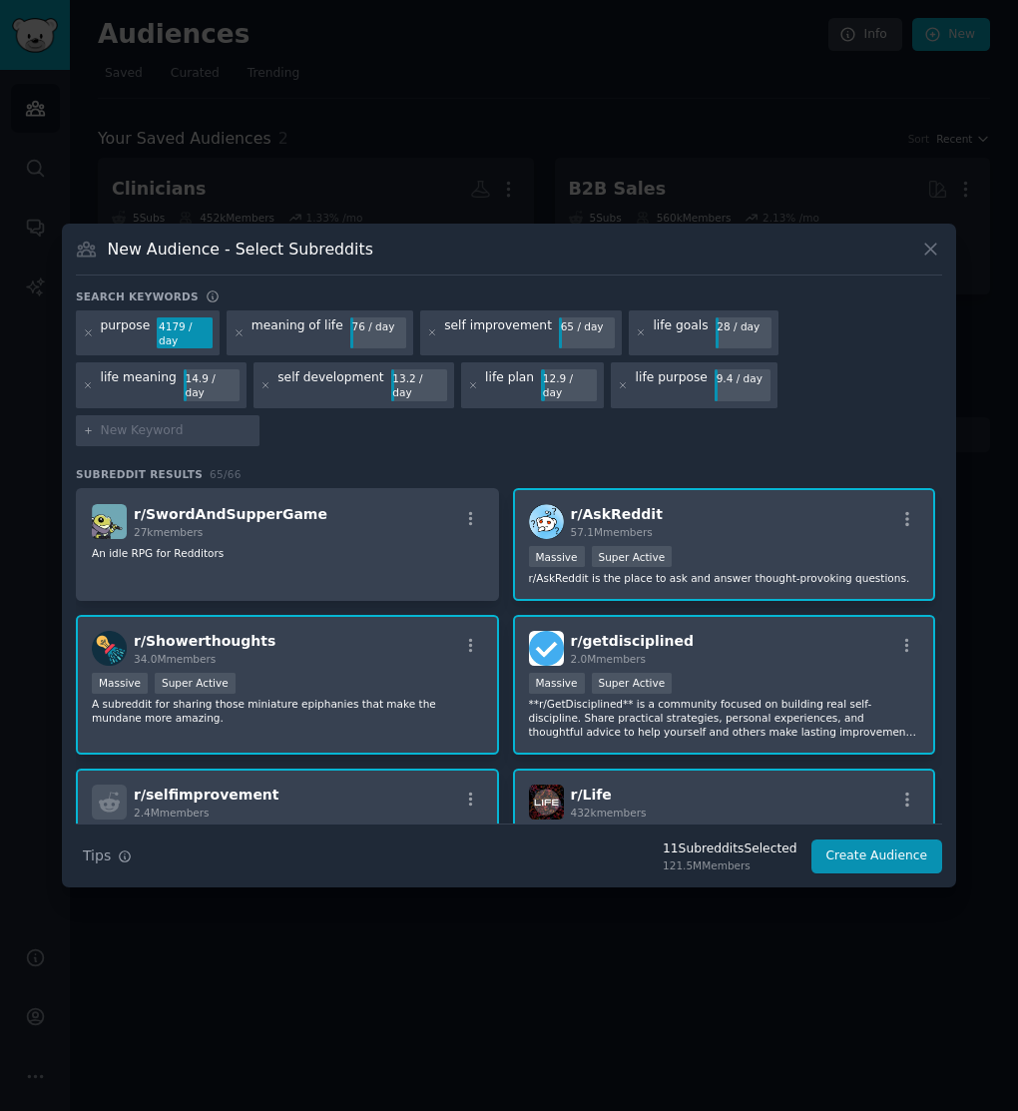
click at [252, 422] on input "text" at bounding box center [177, 431] width 152 height 18
type input "goal setting"
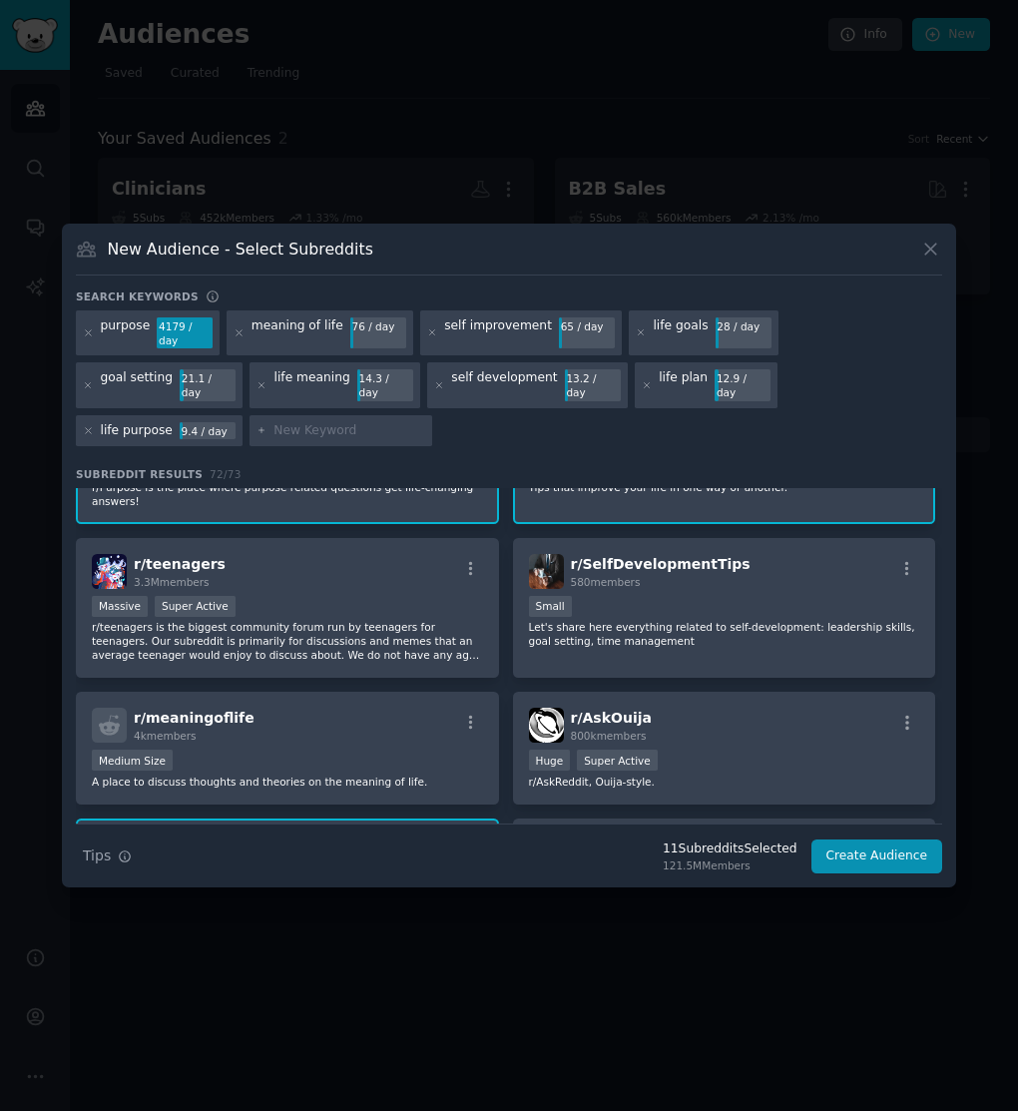
scroll to position [683, 0]
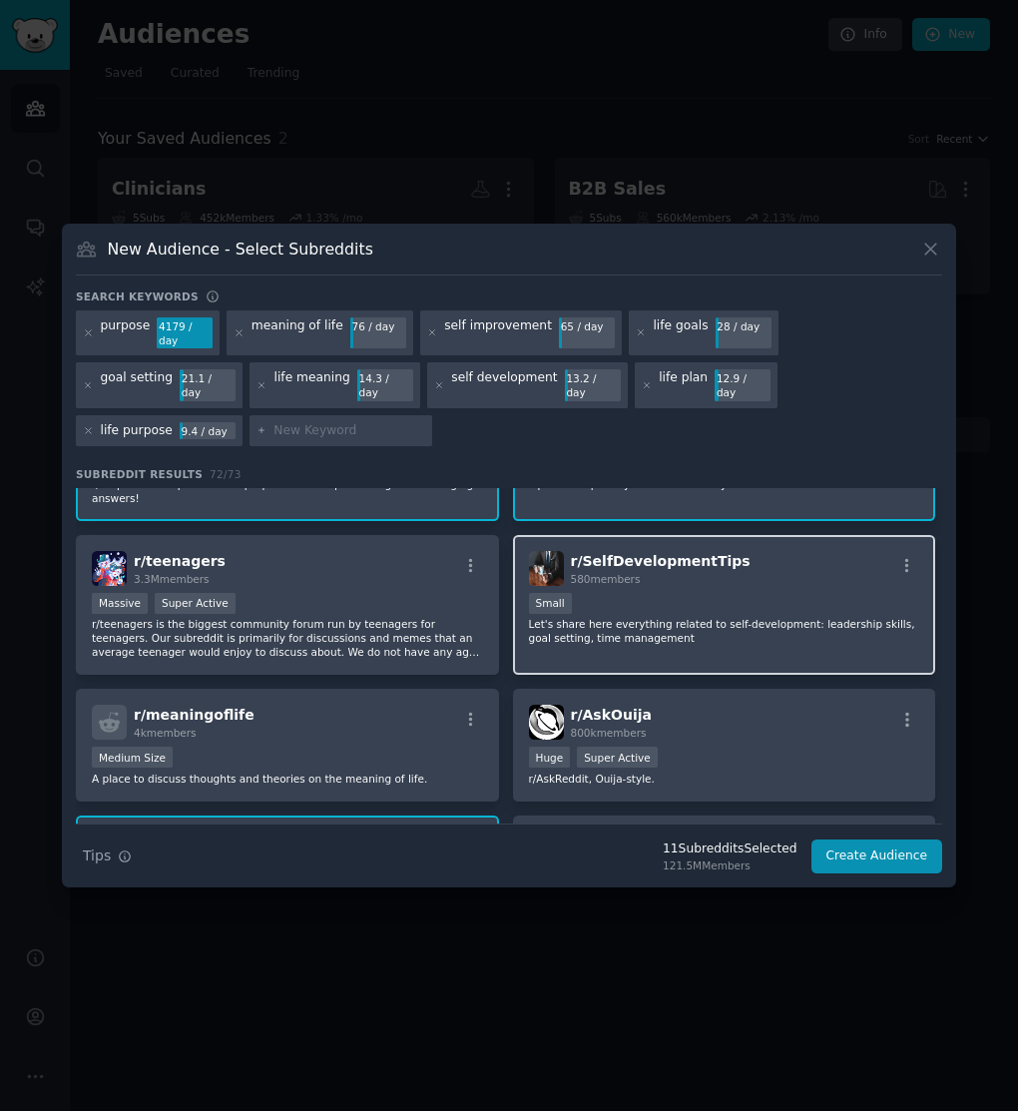
click at [739, 613] on div "r/ SelfDevelopmentTips 580 members Small Let's share here everything related to…" at bounding box center [724, 605] width 423 height 141
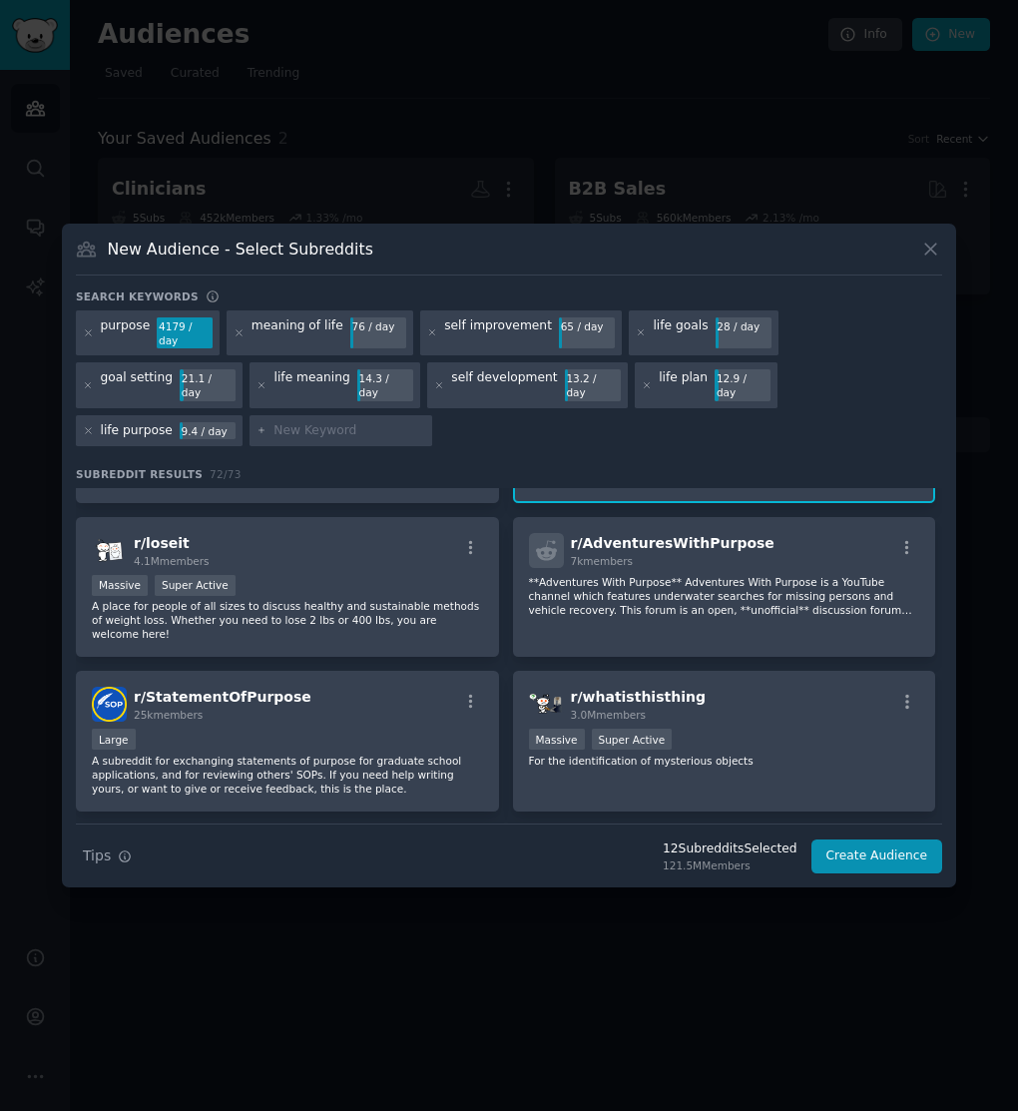
scroll to position [1564, 0]
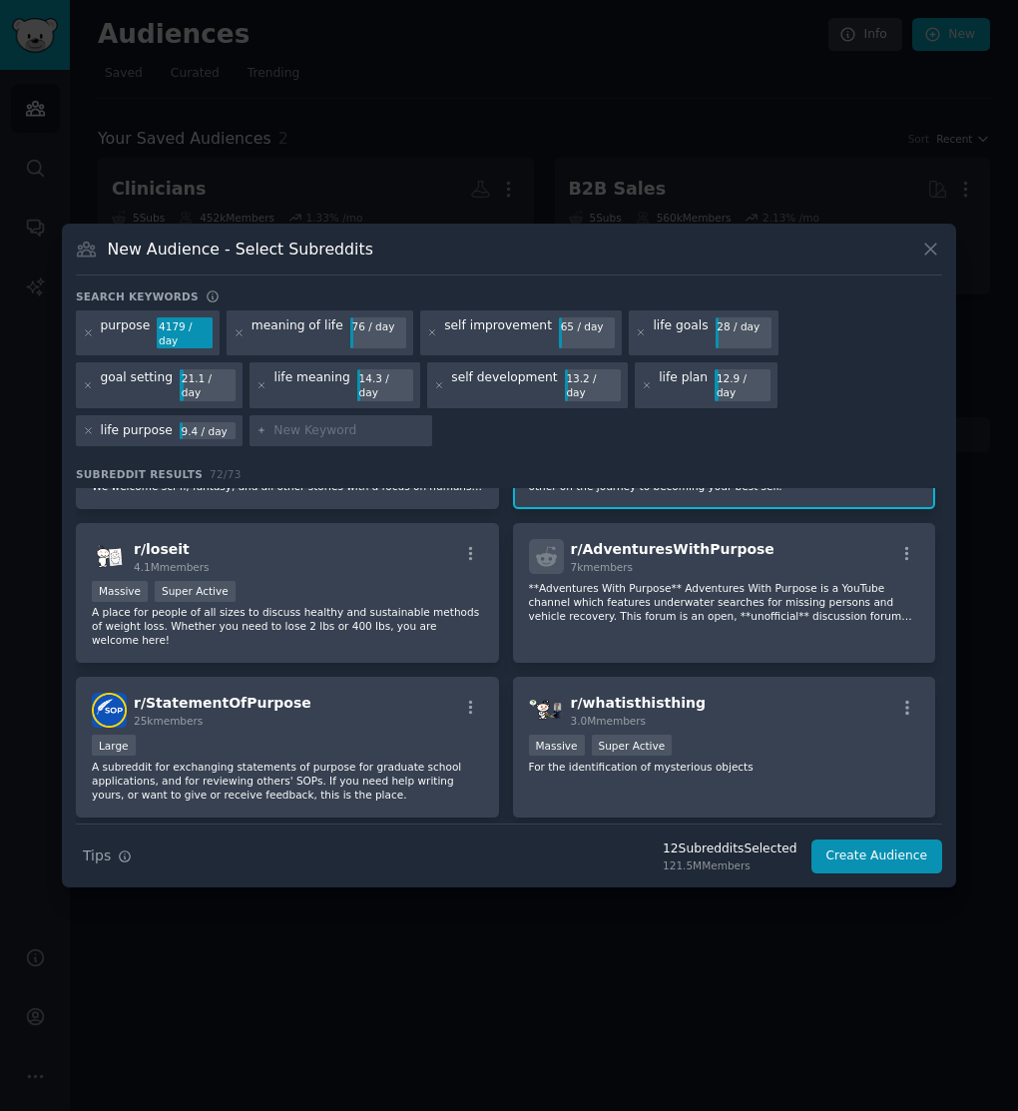
click at [425, 422] on input "text" at bounding box center [349, 431] width 152 height 18
type input "life organization"
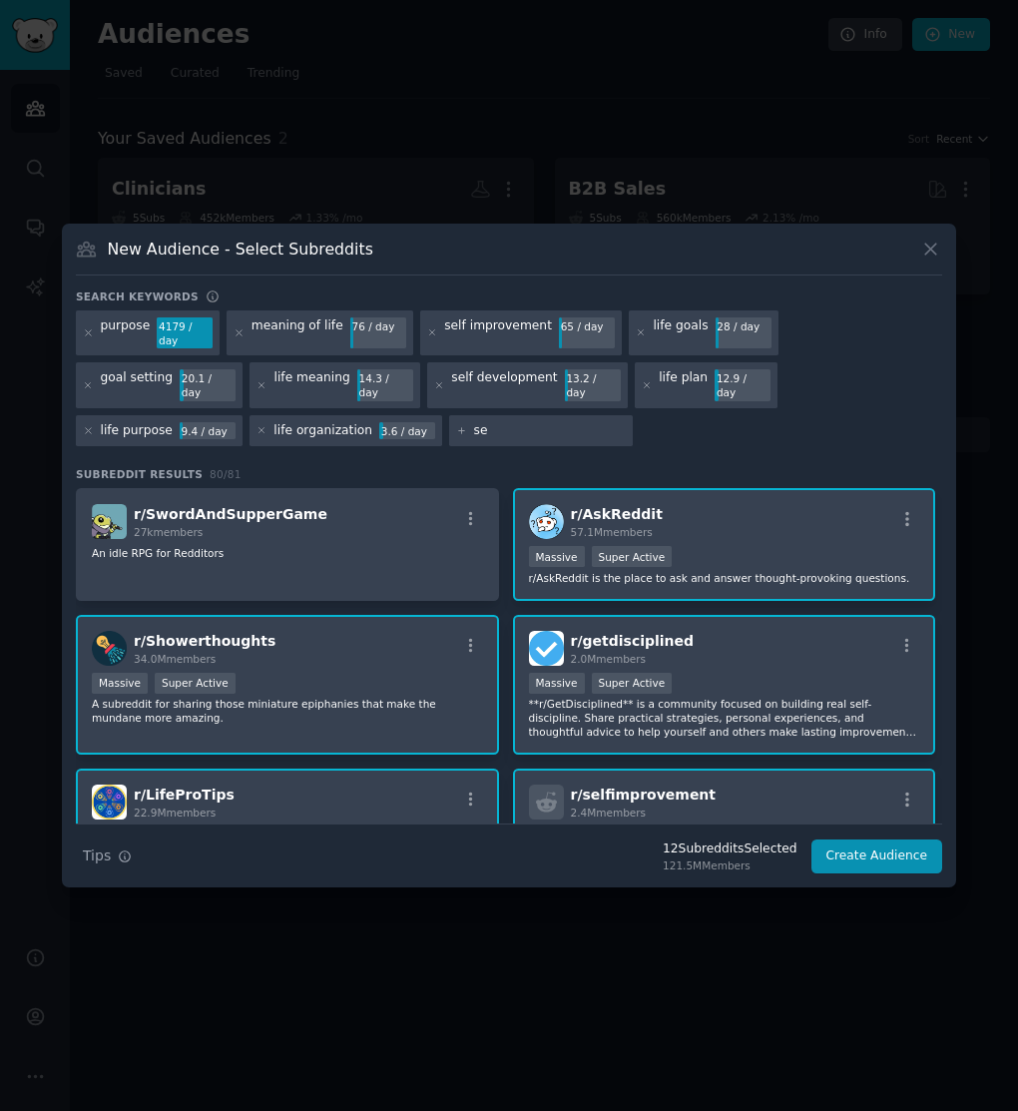
type input "s"
type input "l"
type input "lack of clarity"
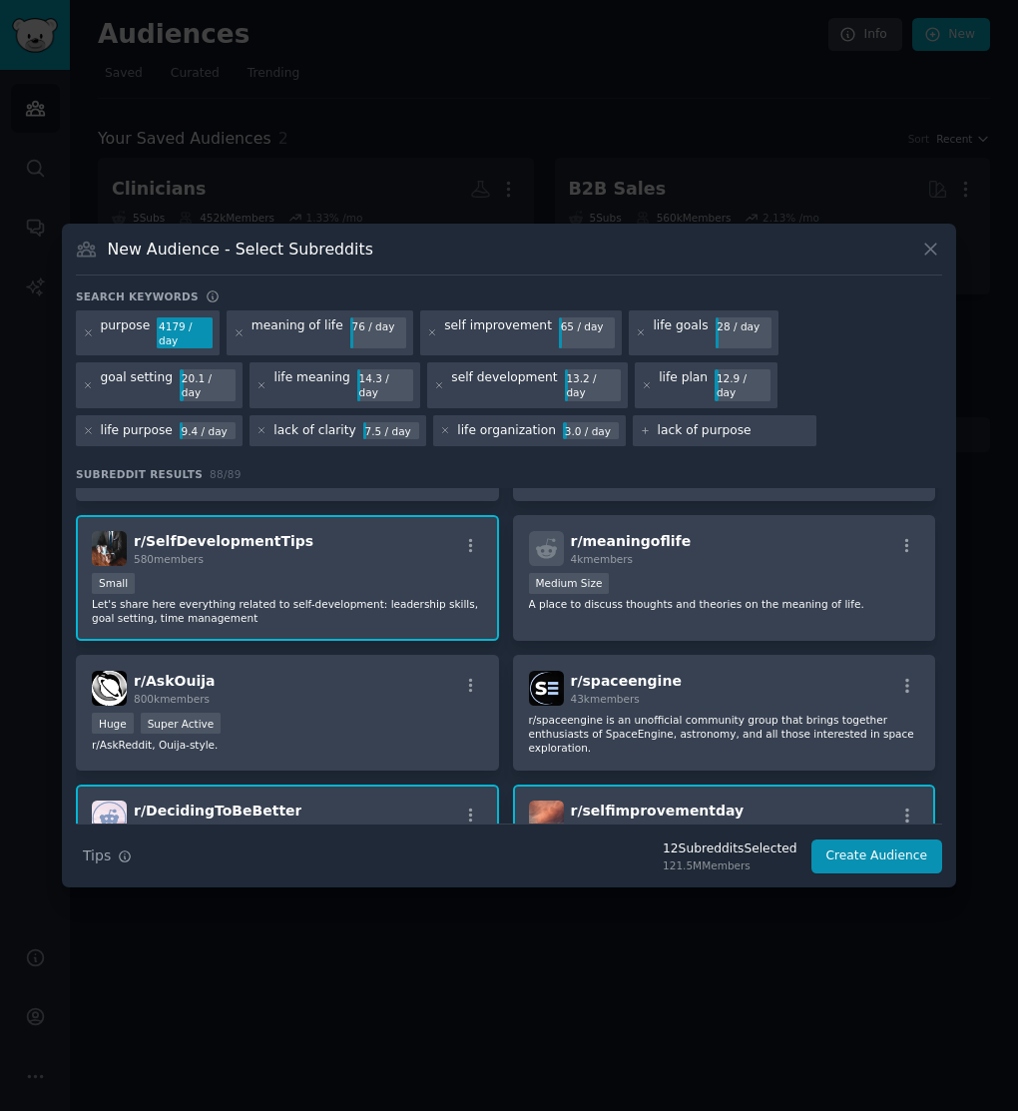
scroll to position [1023, 0]
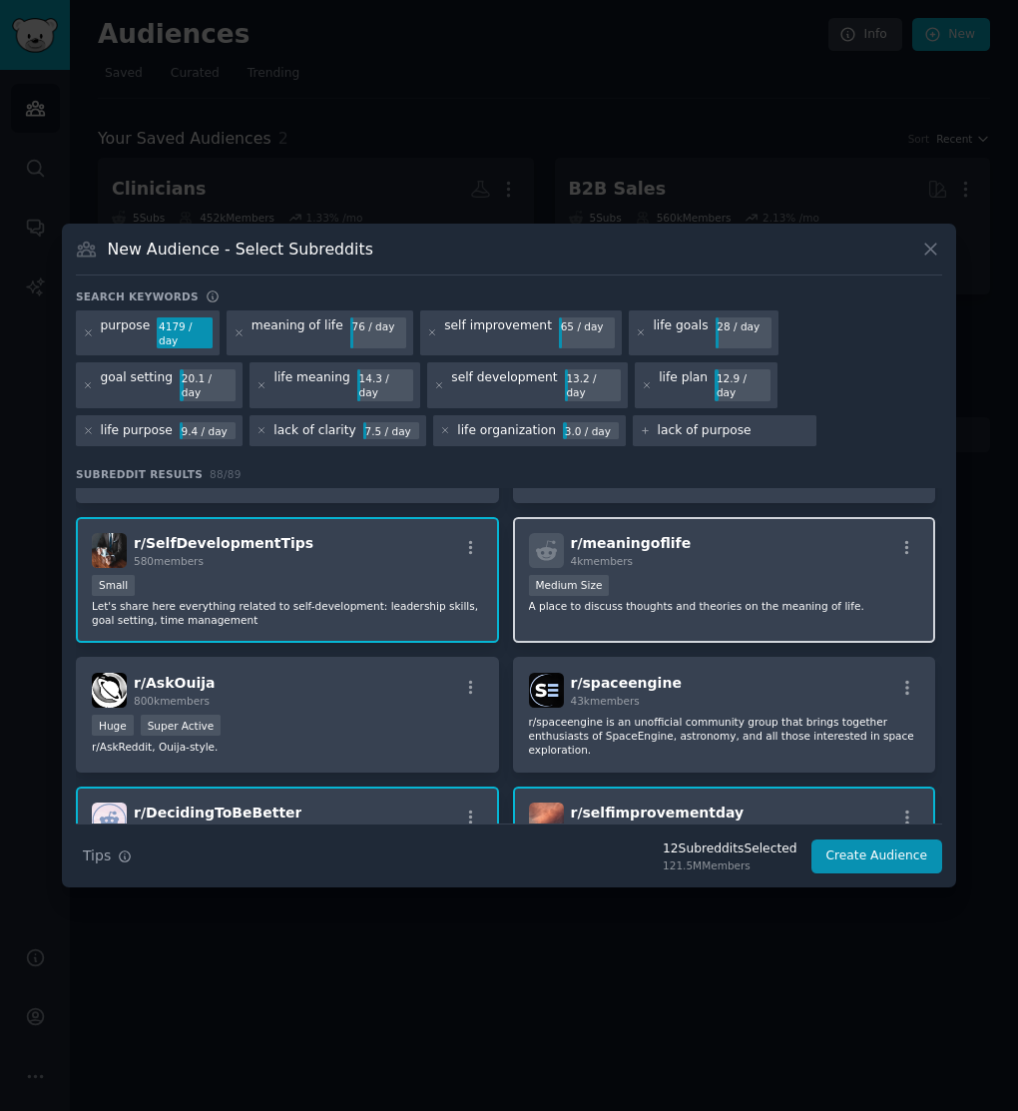
click at [715, 599] on p "A place to discuss thoughts and theories on the meaning of life." at bounding box center [724, 606] width 391 height 14
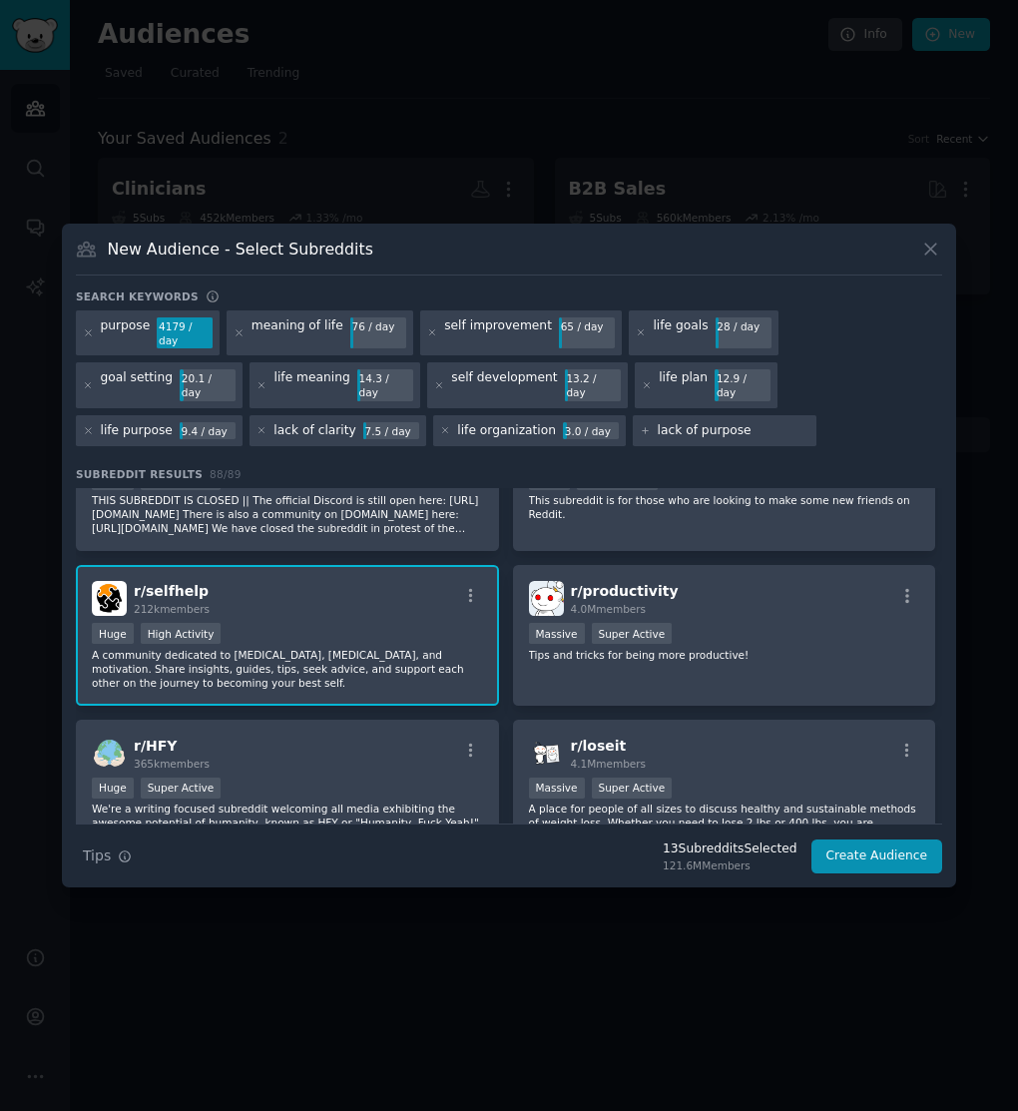
scroll to position [1556, 0]
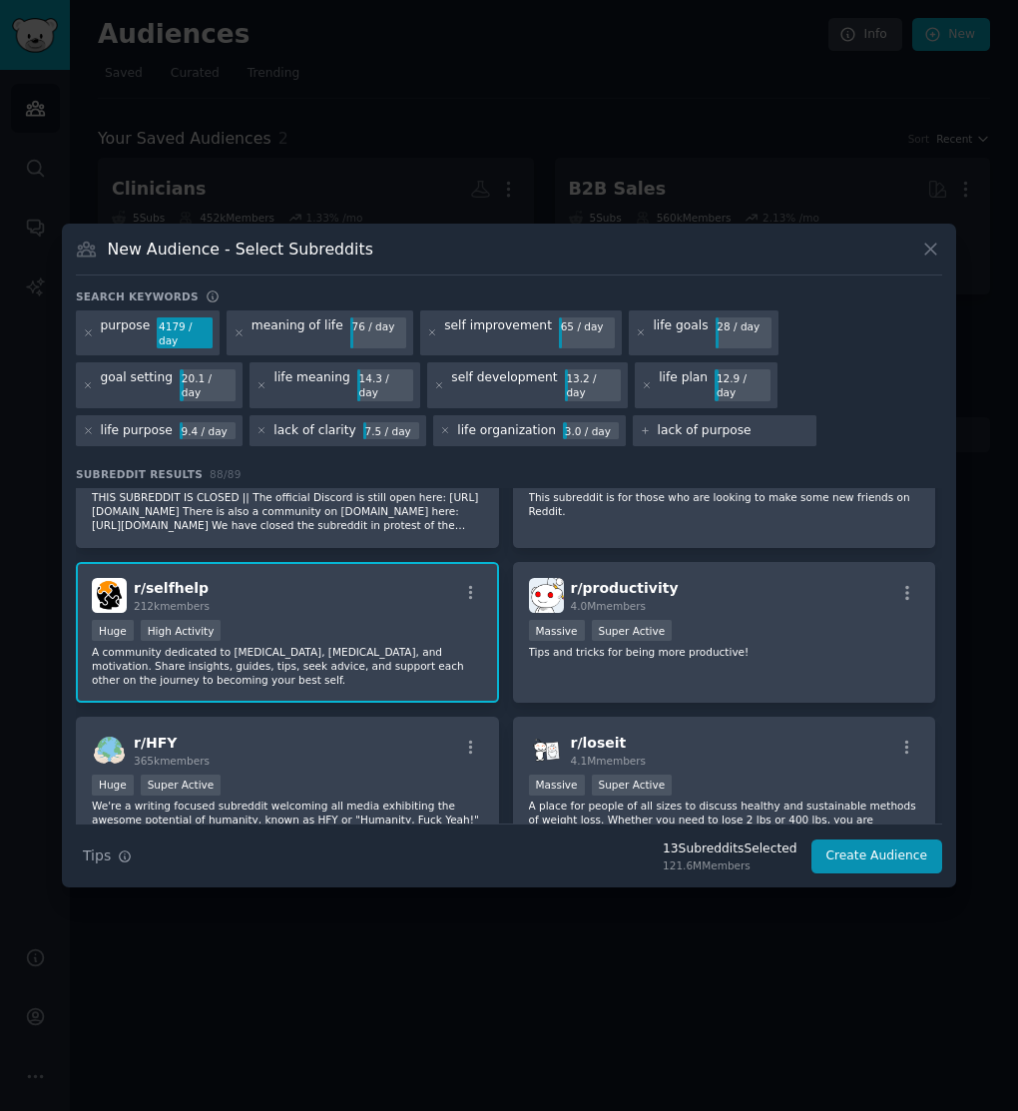
click at [658, 422] on input "lack of purpose" at bounding box center [734, 431] width 152 height 18
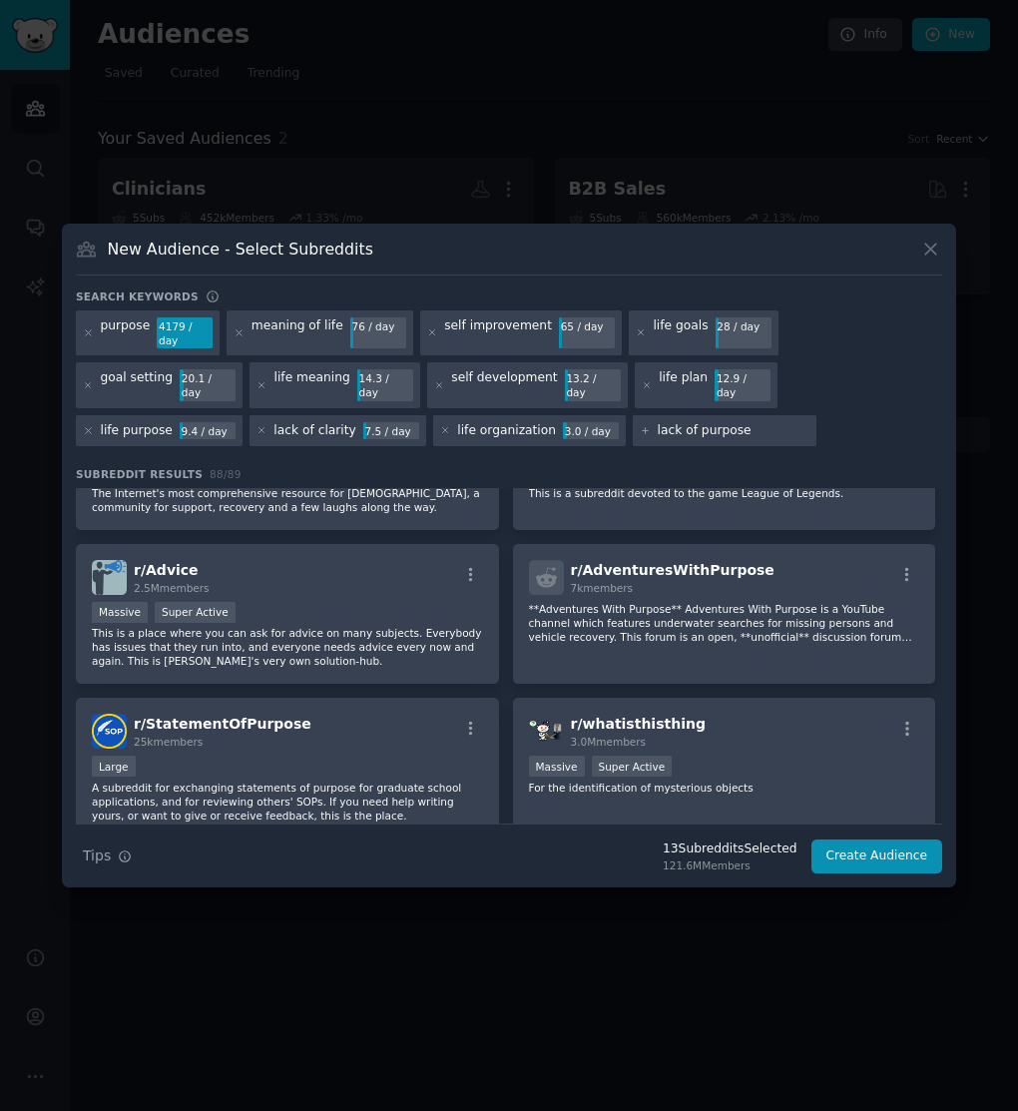
scroll to position [2022, 0]
click at [658, 422] on input "lack of purpose" at bounding box center [734, 431] width 152 height 18
type input "lack of purpose"
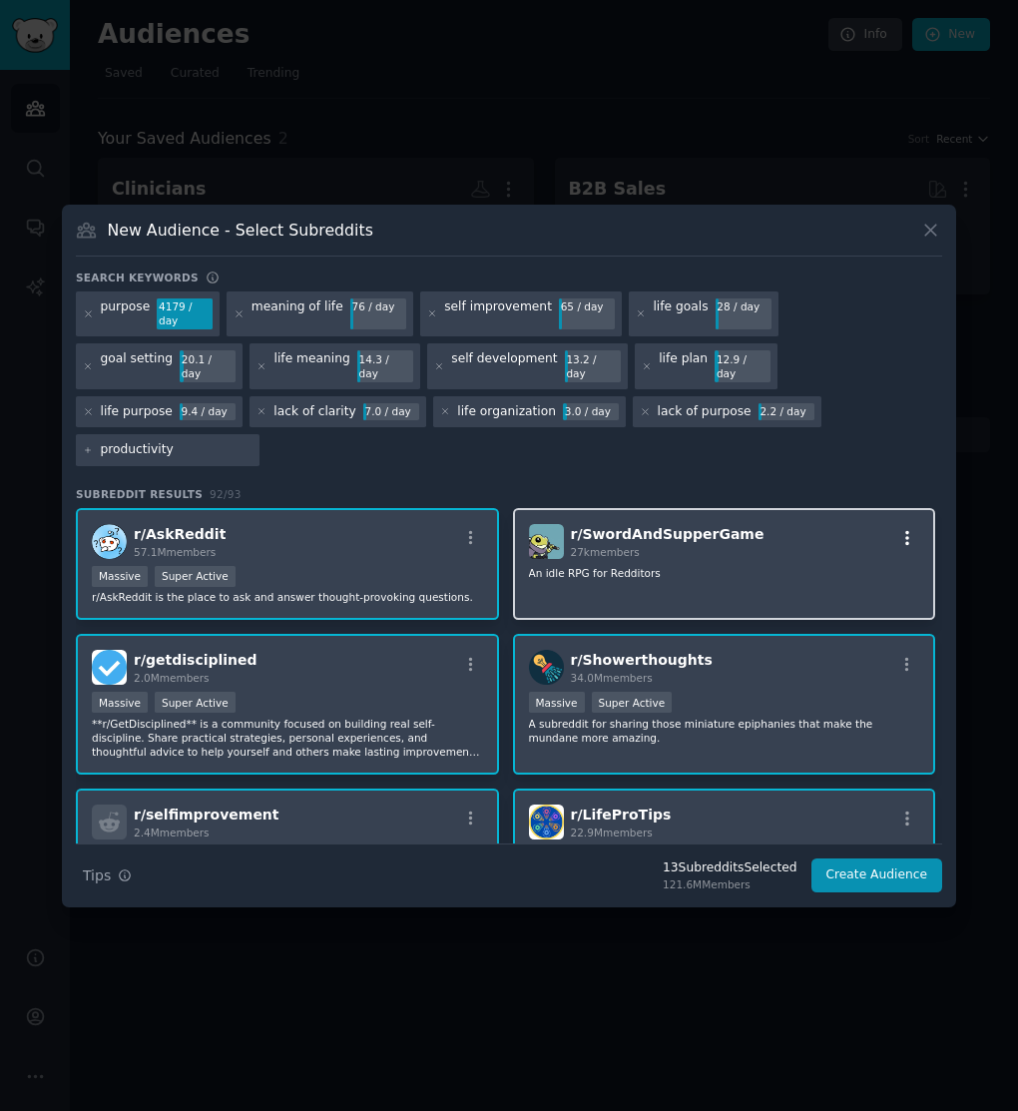
click at [905, 529] on icon "button" at bounding box center [907, 538] width 18 height 18
type input "productivity"
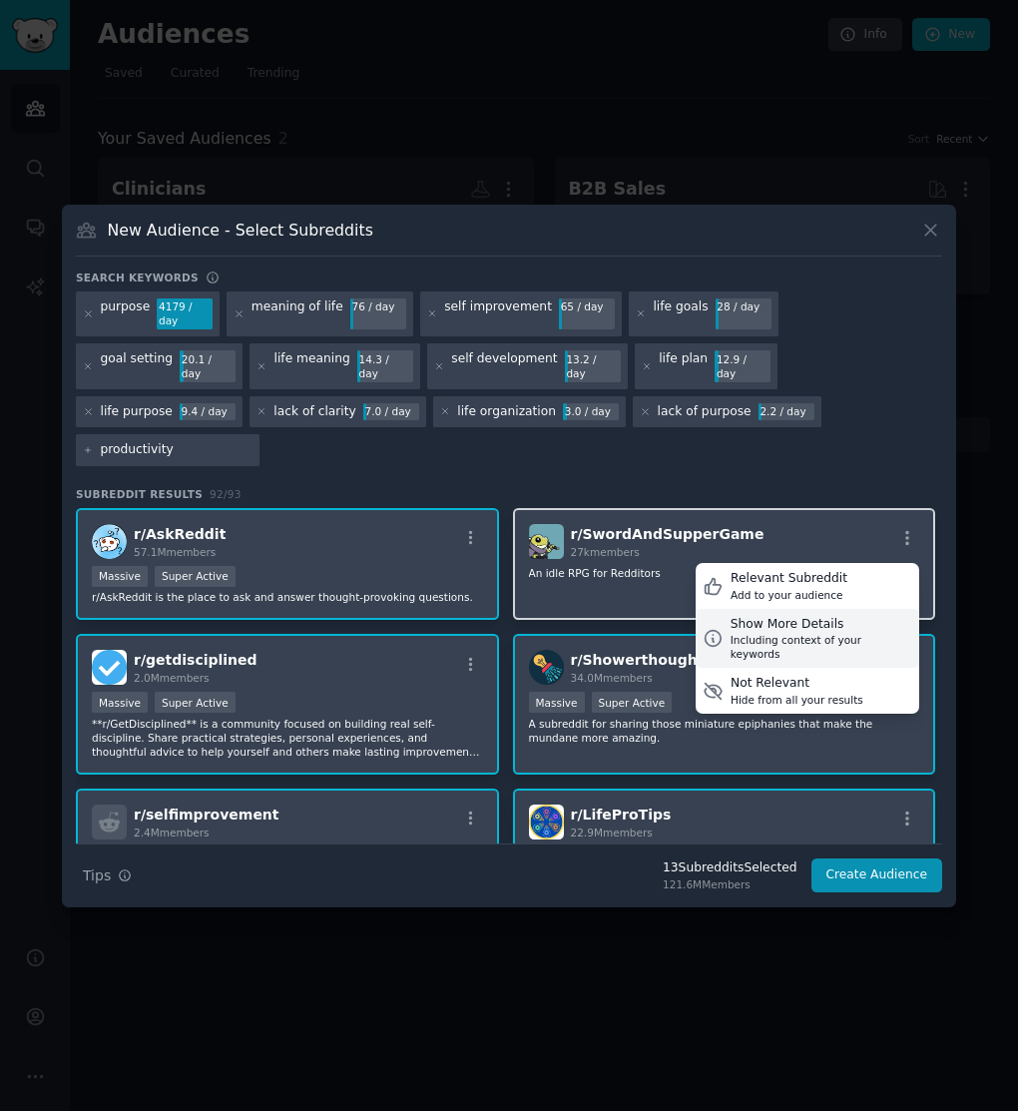
click at [820, 633] on div "Including context of your keywords" at bounding box center [821, 647] width 182 height 28
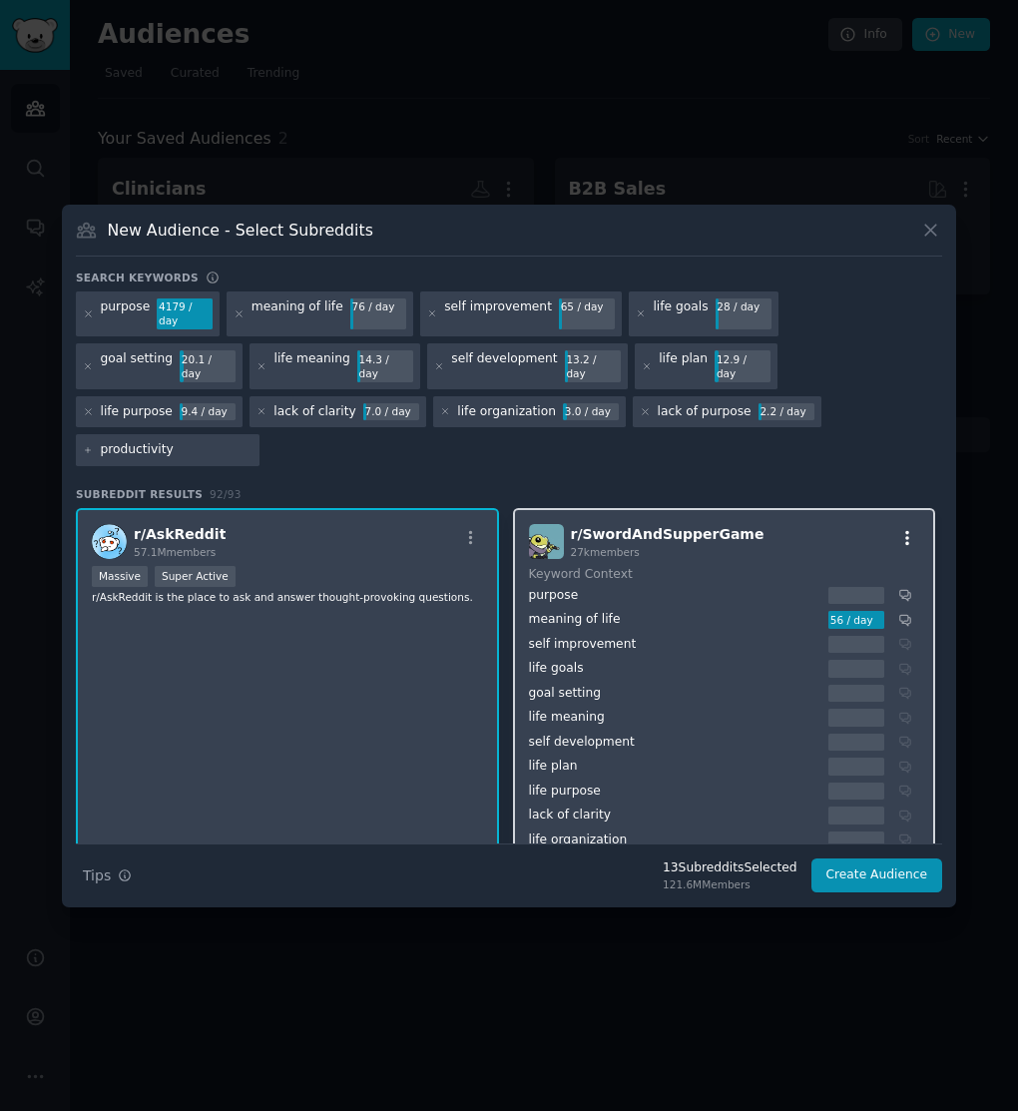
click at [903, 529] on icon "button" at bounding box center [907, 538] width 18 height 18
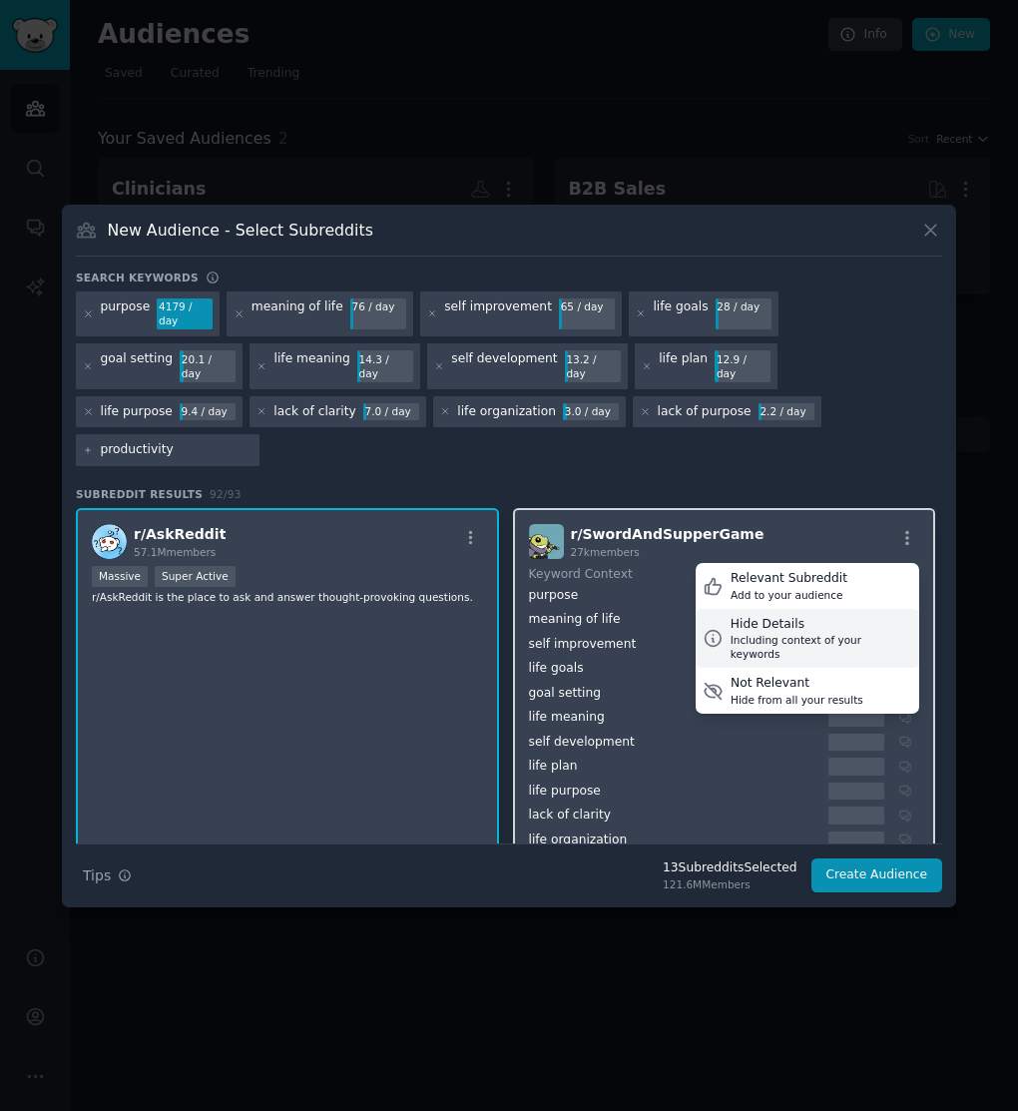
click at [827, 616] on div "Hide Details" at bounding box center [821, 625] width 182 height 18
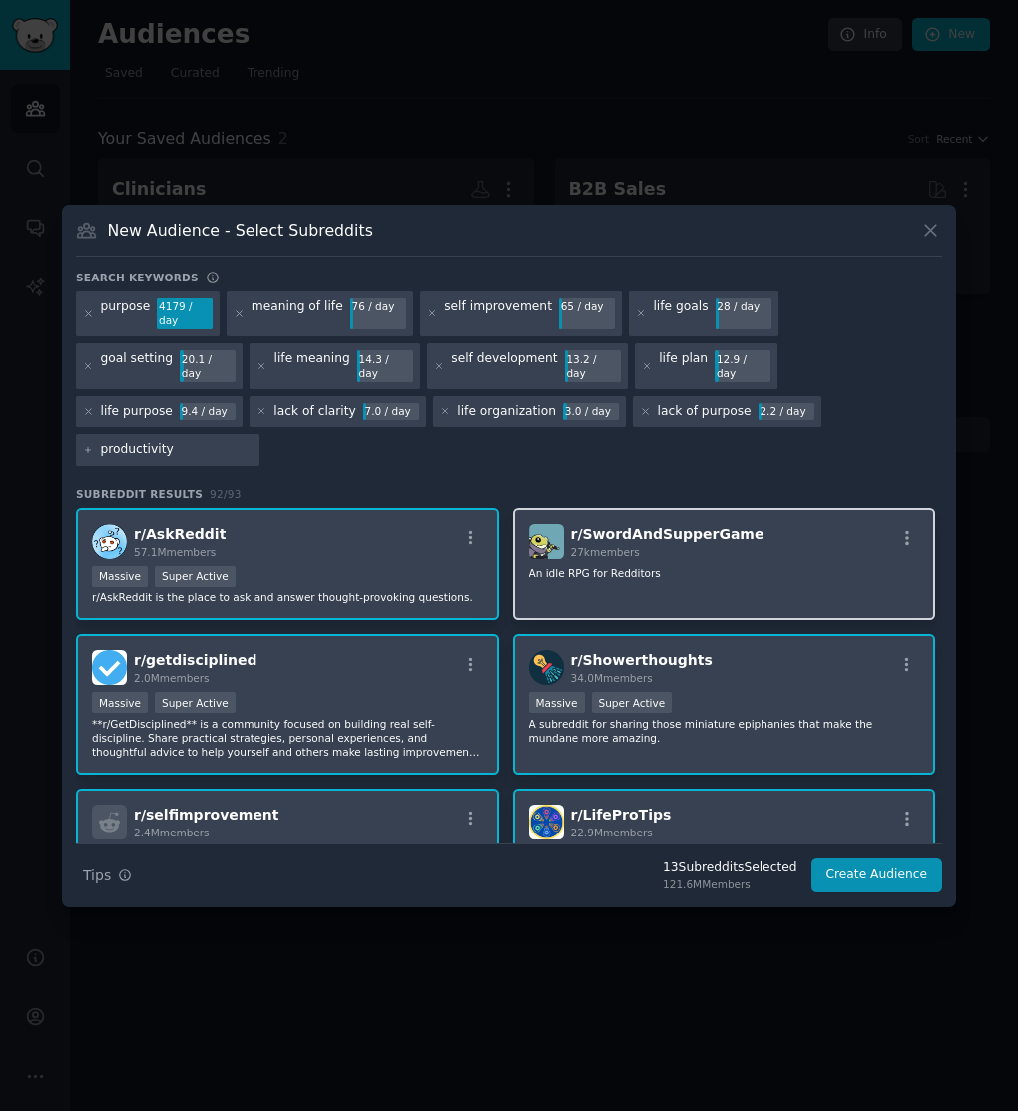
scroll to position [2, 0]
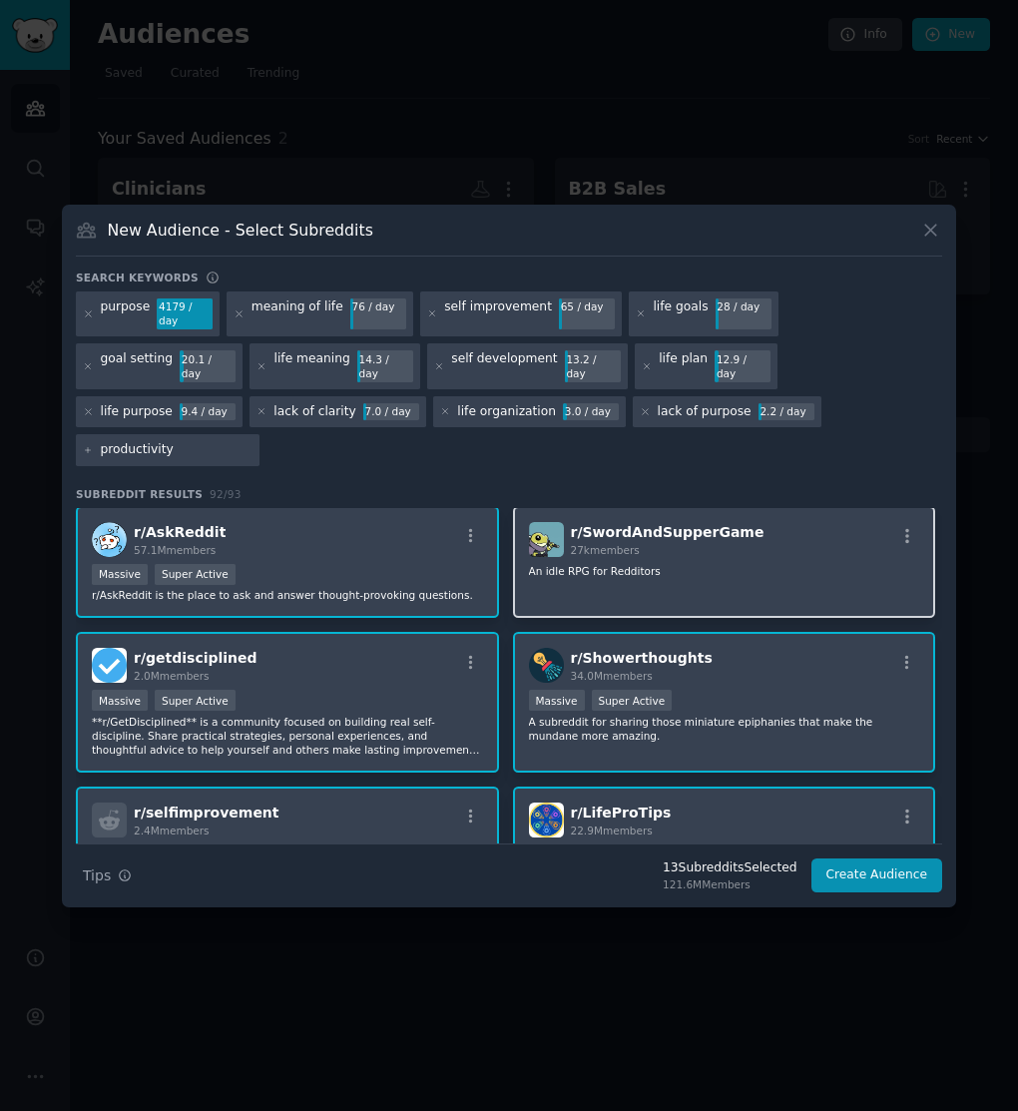
click at [252, 441] on input "productivity" at bounding box center [177, 450] width 152 height 18
type input "purpose to action"
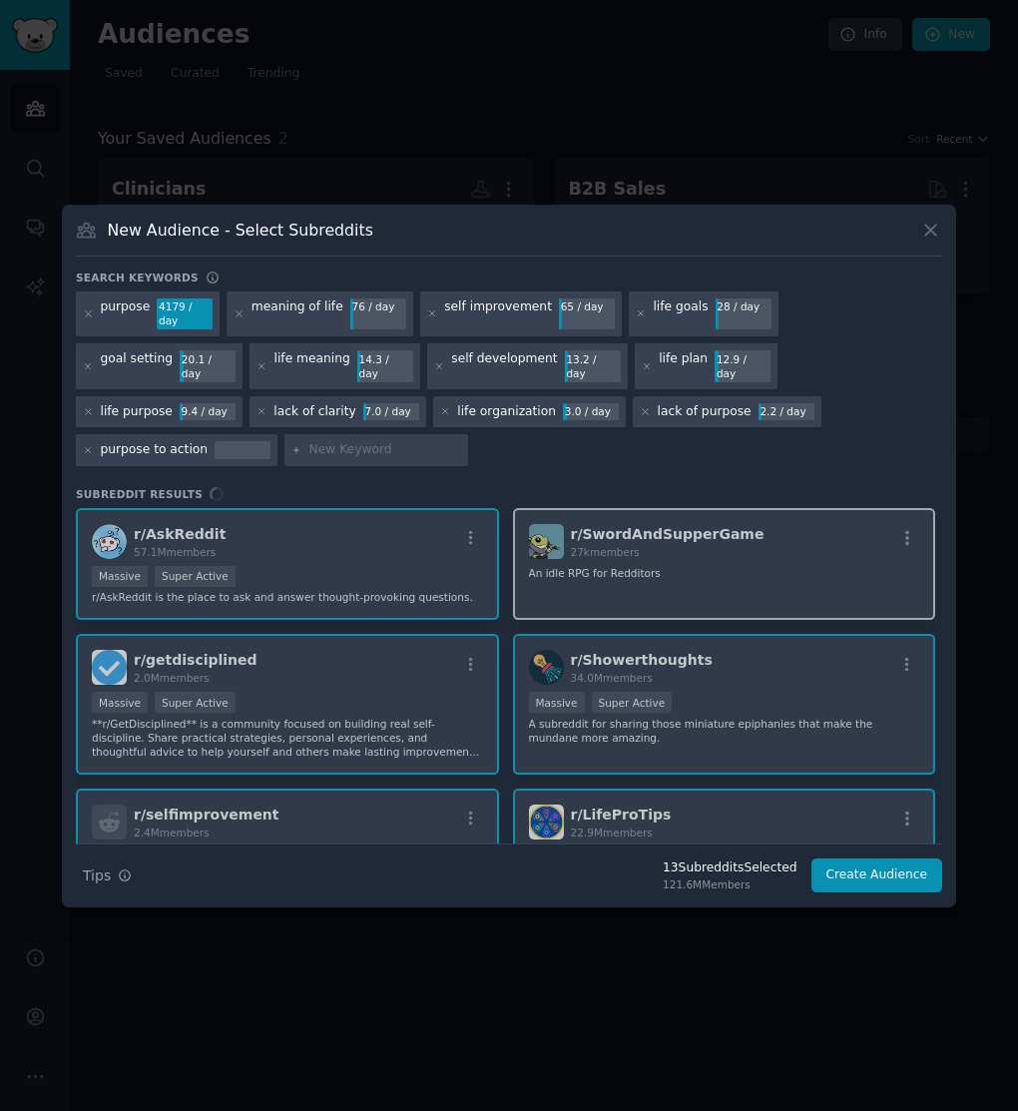
type input "productivity"
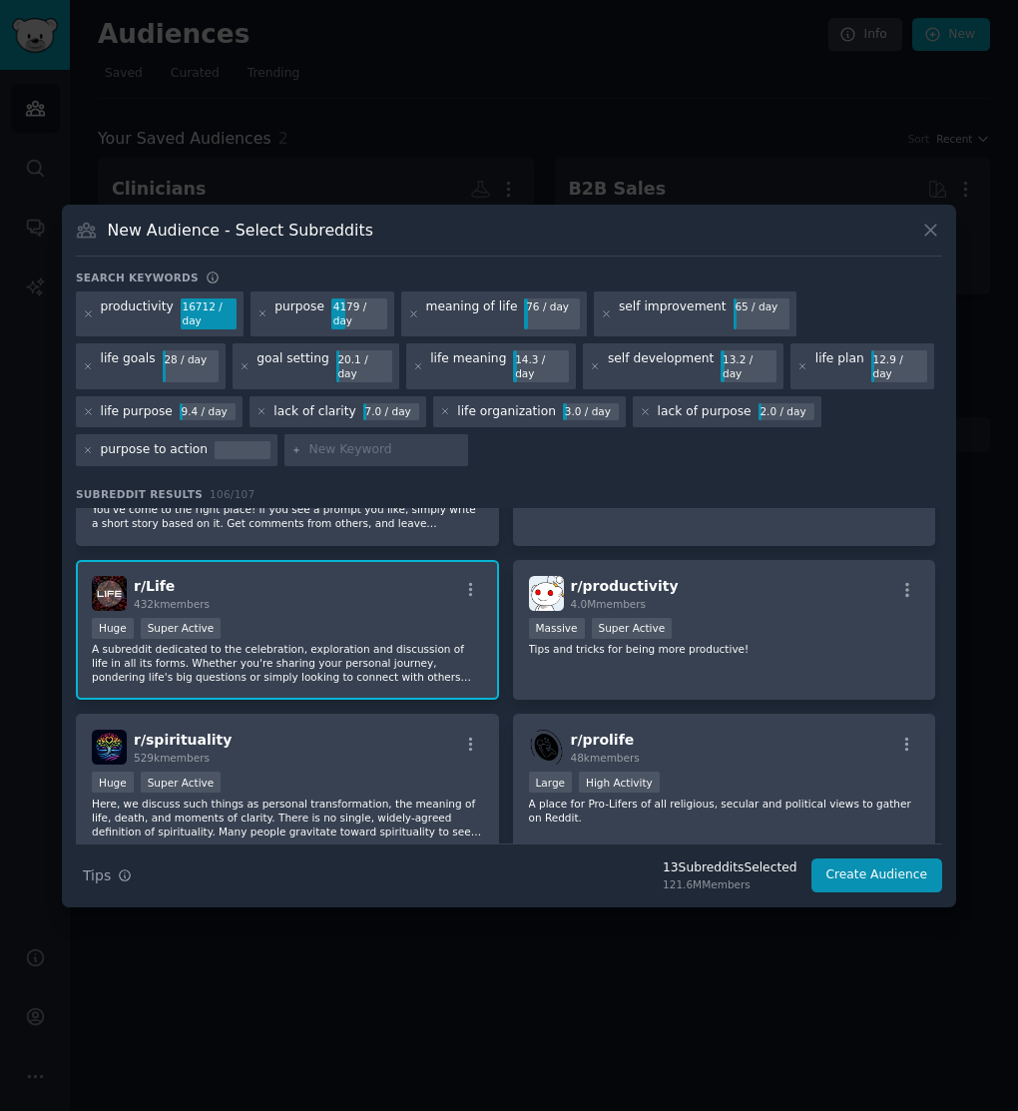
scroll to position [540, 0]
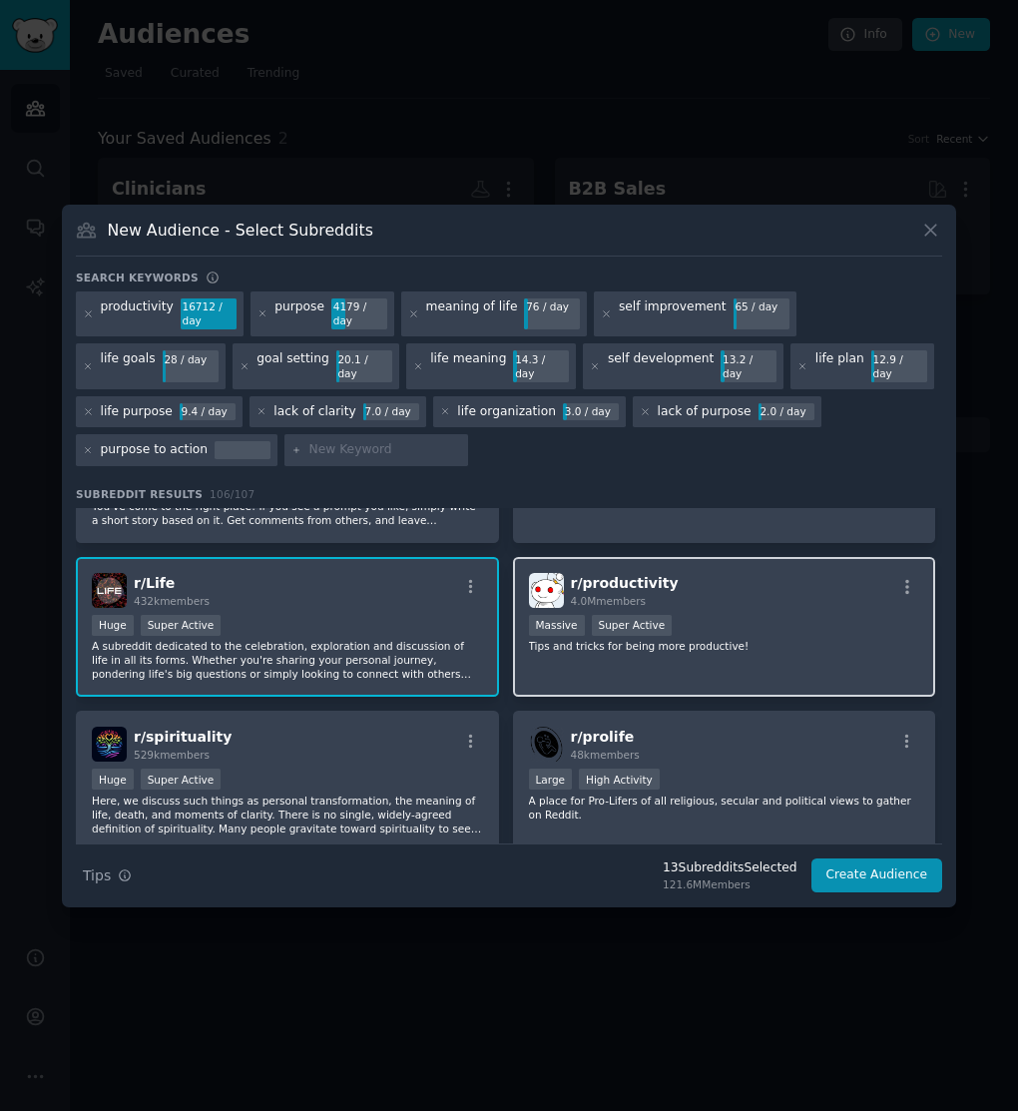
click at [748, 639] on p "Tips and tricks for being more productive!" at bounding box center [724, 646] width 391 height 14
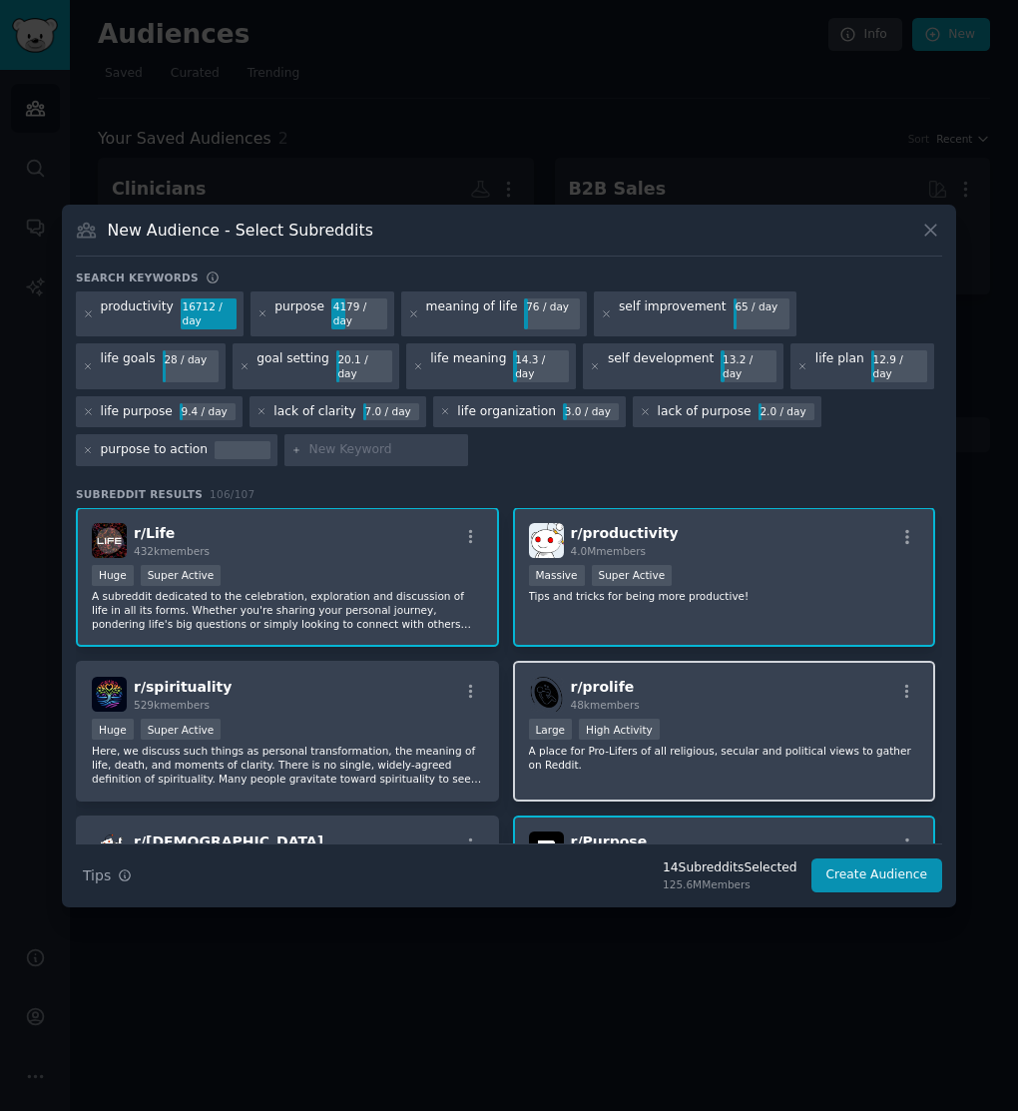
scroll to position [596, 0]
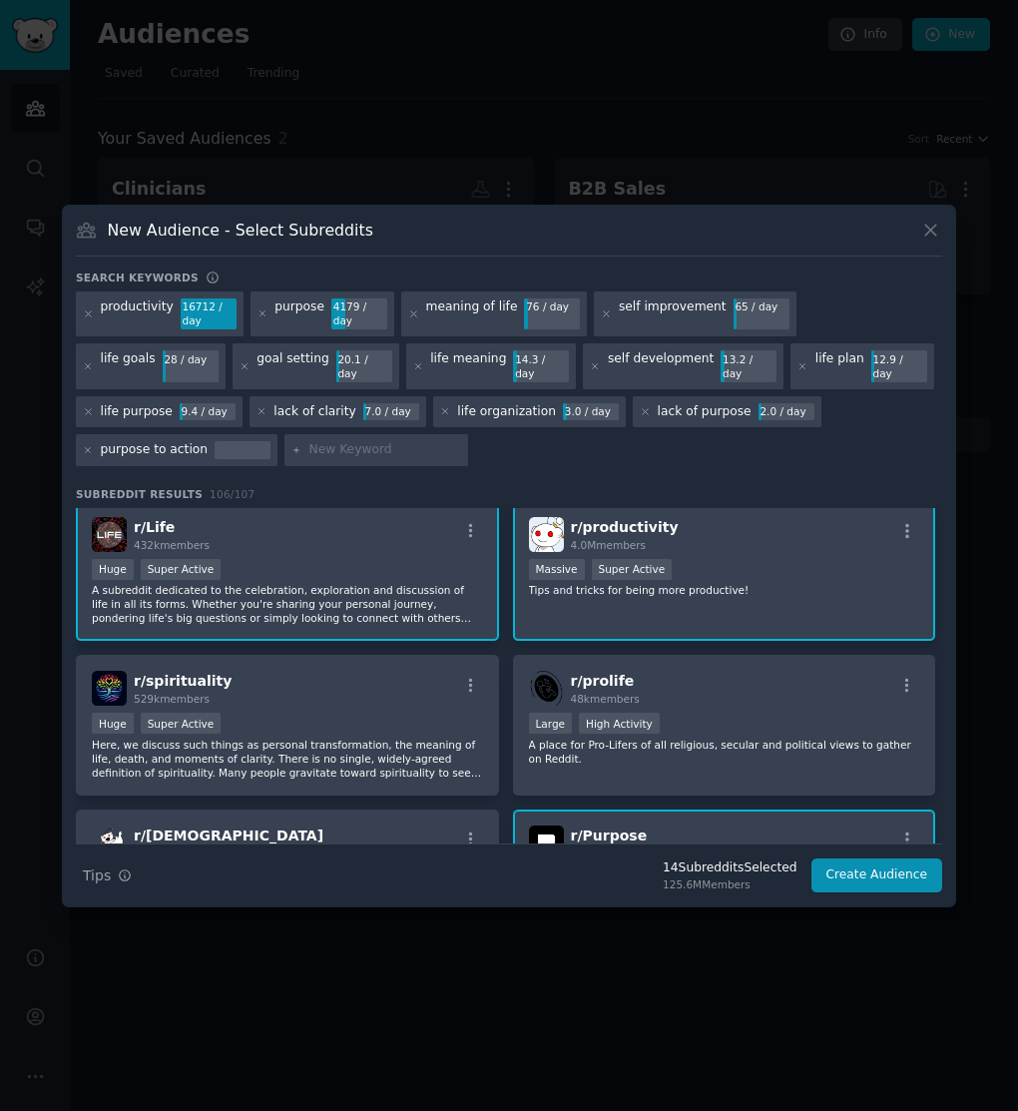
click at [750, 583] on p "Tips and tricks for being more productive!" at bounding box center [724, 590] width 391 height 14
click at [704, 603] on div "r/ productivity 4.0M members Massive Super Active Tips and tricks for being mor…" at bounding box center [724, 571] width 423 height 141
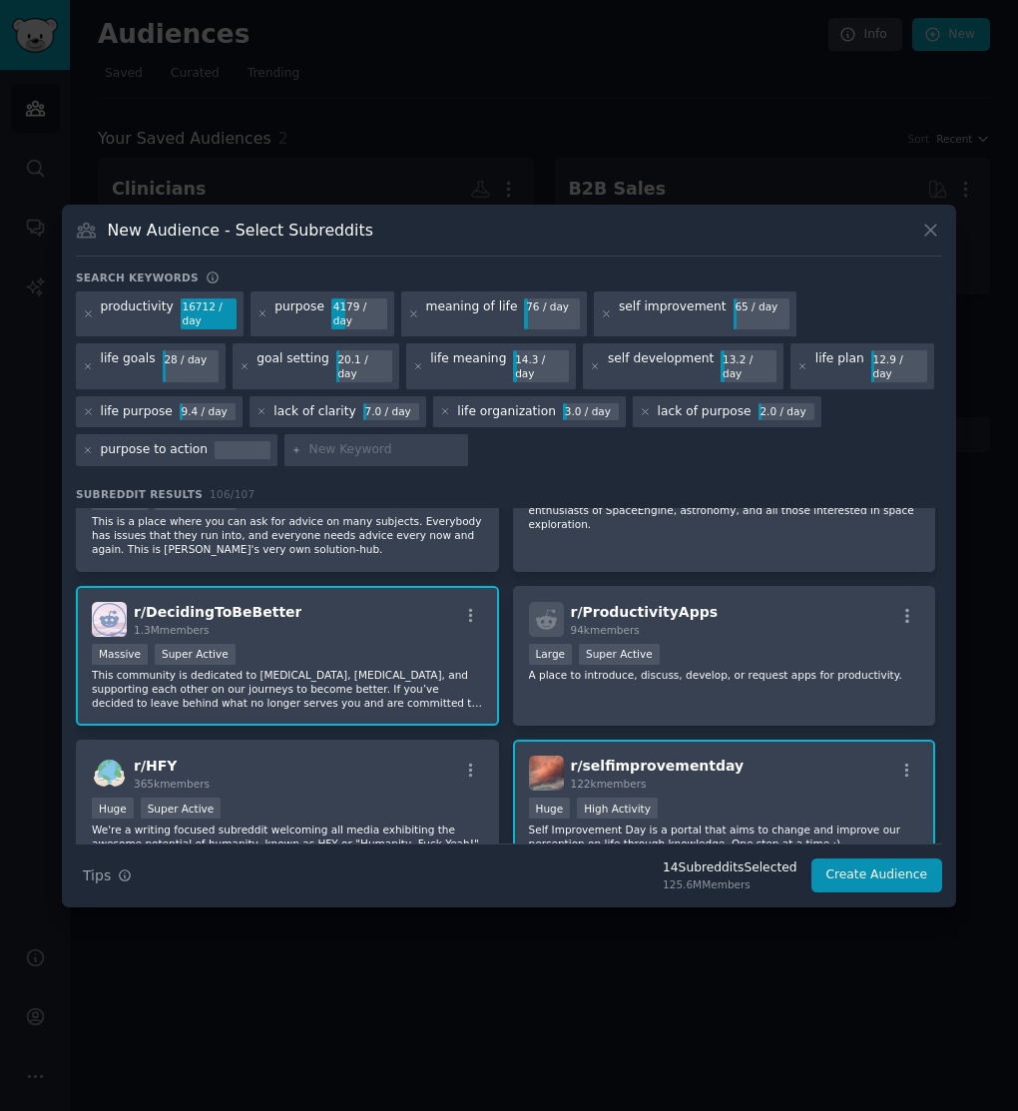
scroll to position [1835, 0]
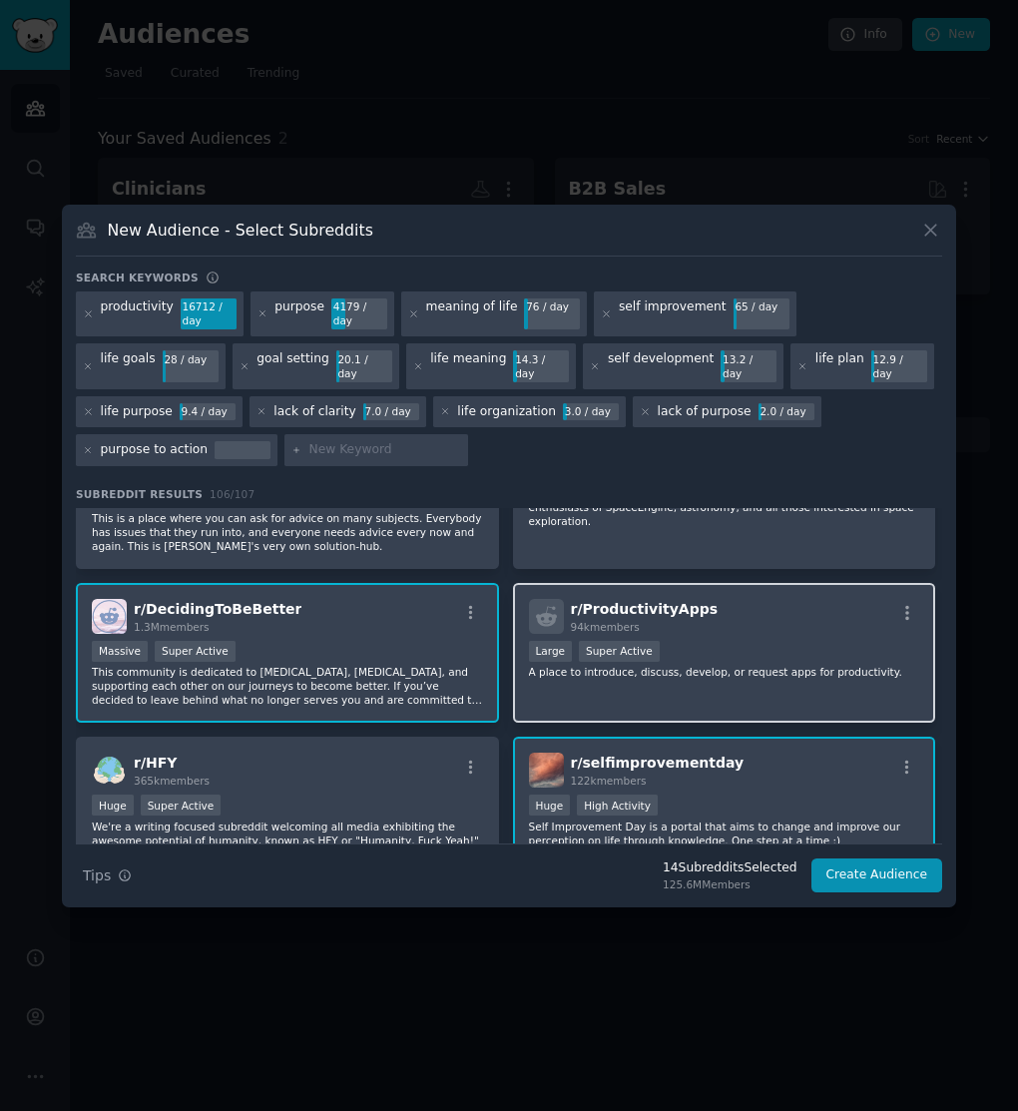
click at [738, 665] on p "A place to introduce, discuss, develop, or request apps for productivity." at bounding box center [724, 672] width 391 height 14
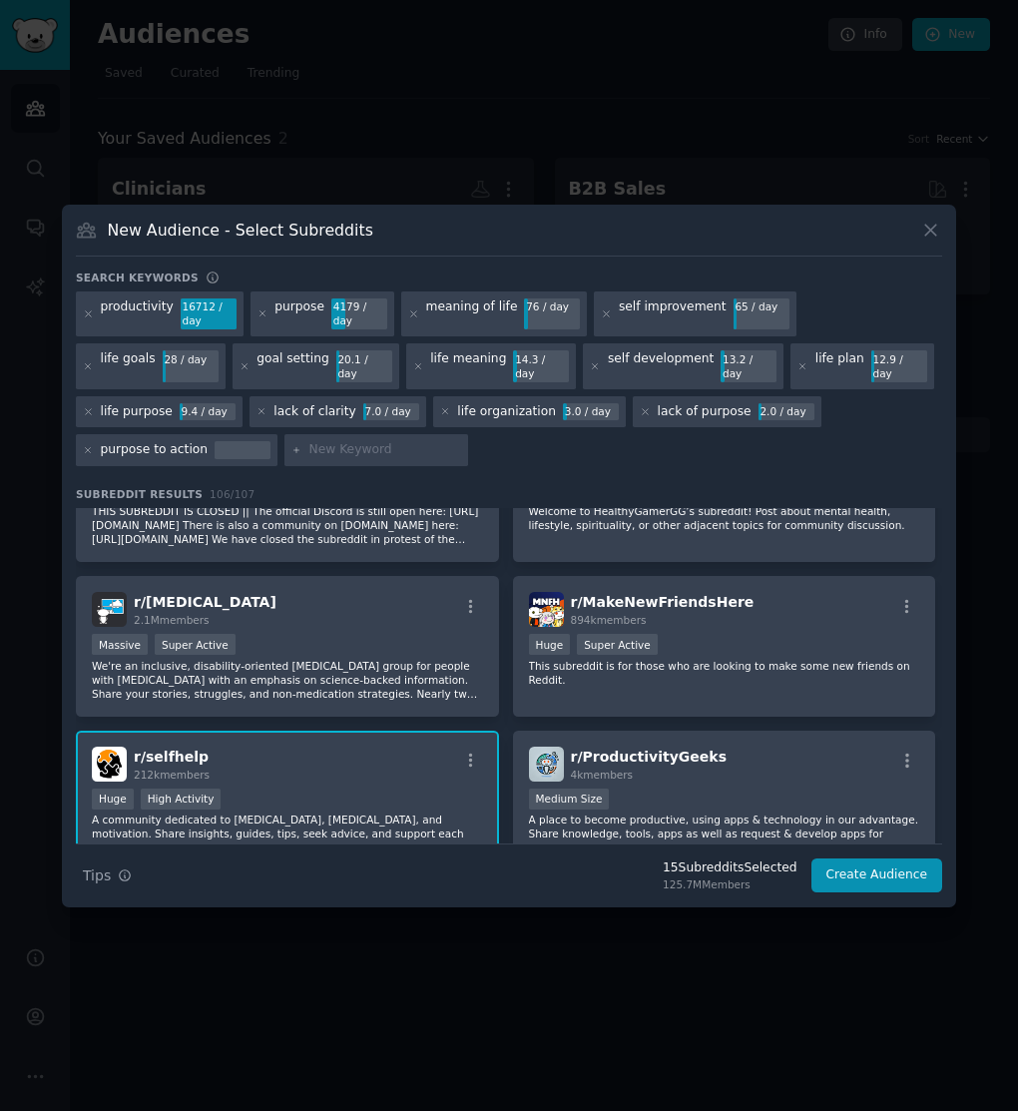
scroll to position [2302, 0]
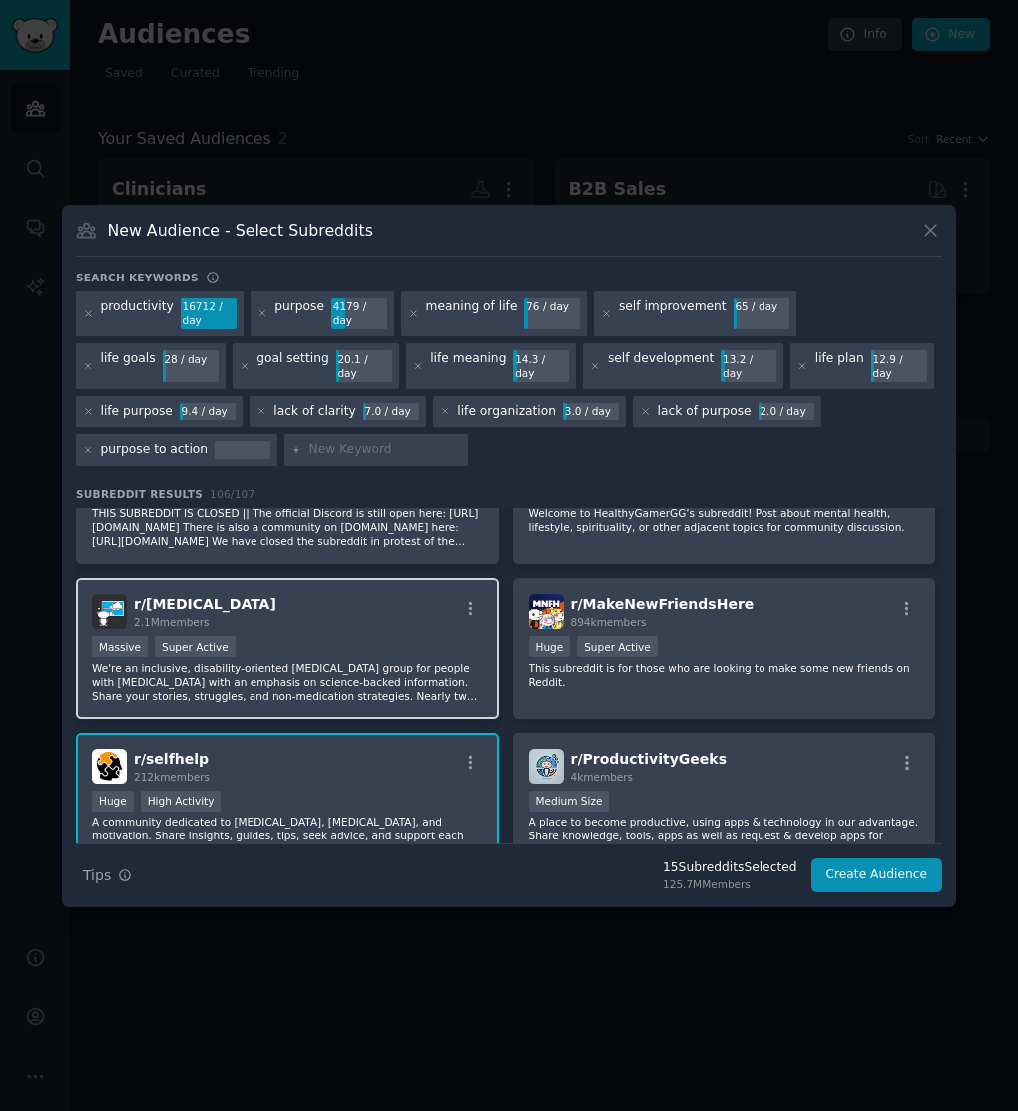
click at [422, 680] on p "We're an inclusive, disability-oriented [MEDICAL_DATA] group for people with [M…" at bounding box center [287, 682] width 391 height 42
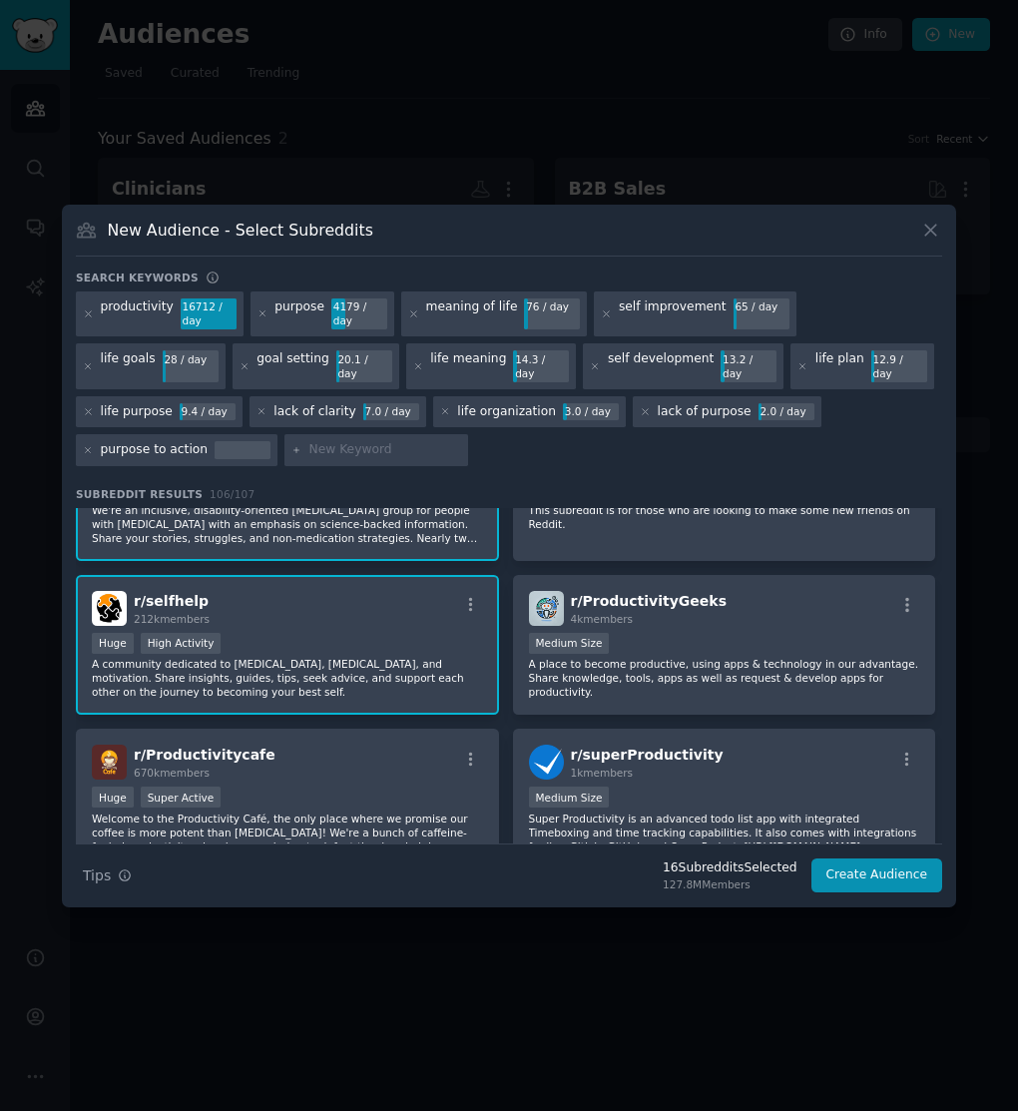
scroll to position [2463, 0]
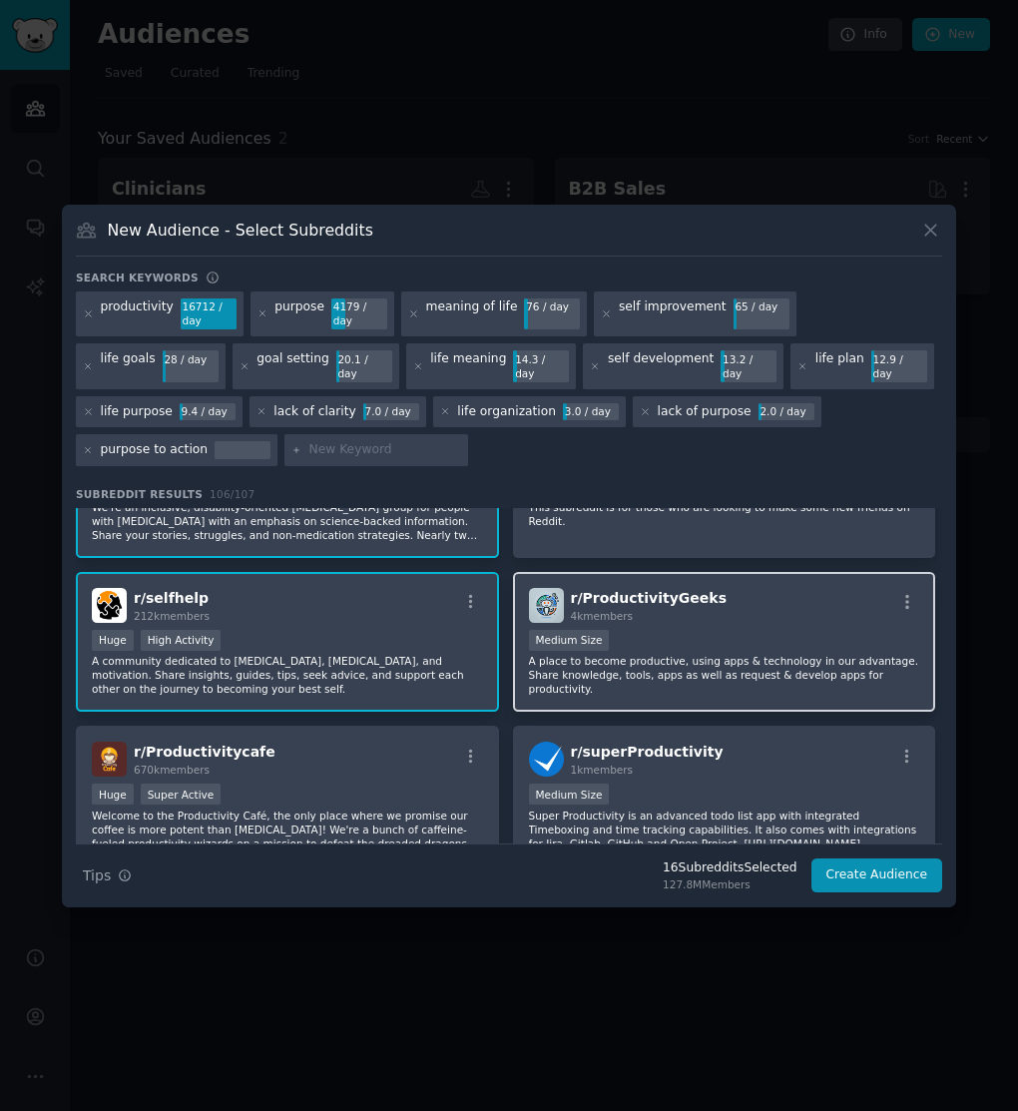
click at [634, 660] on p "A place to become productive, using apps & technology in our advantage. Share k…" at bounding box center [724, 675] width 391 height 42
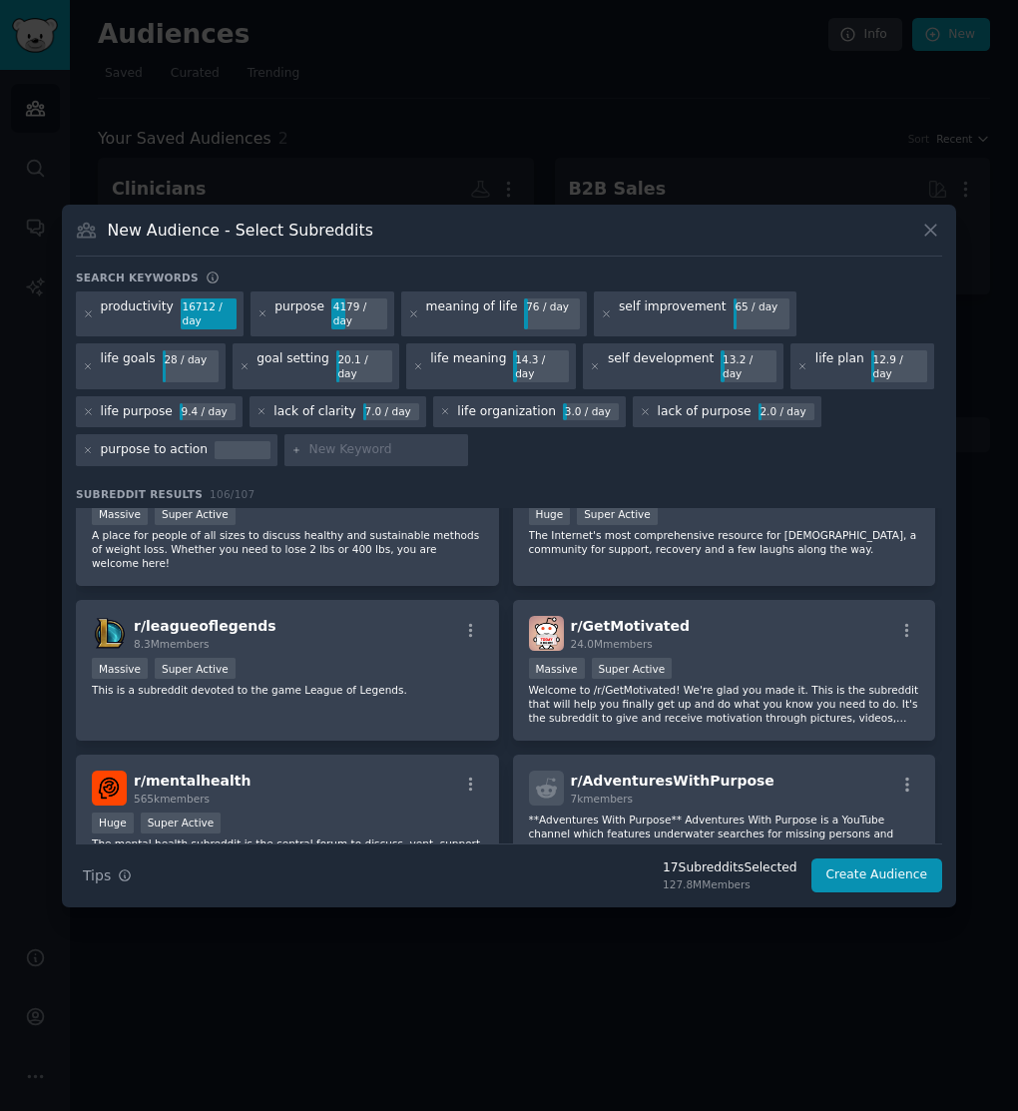
scroll to position [2902, 0]
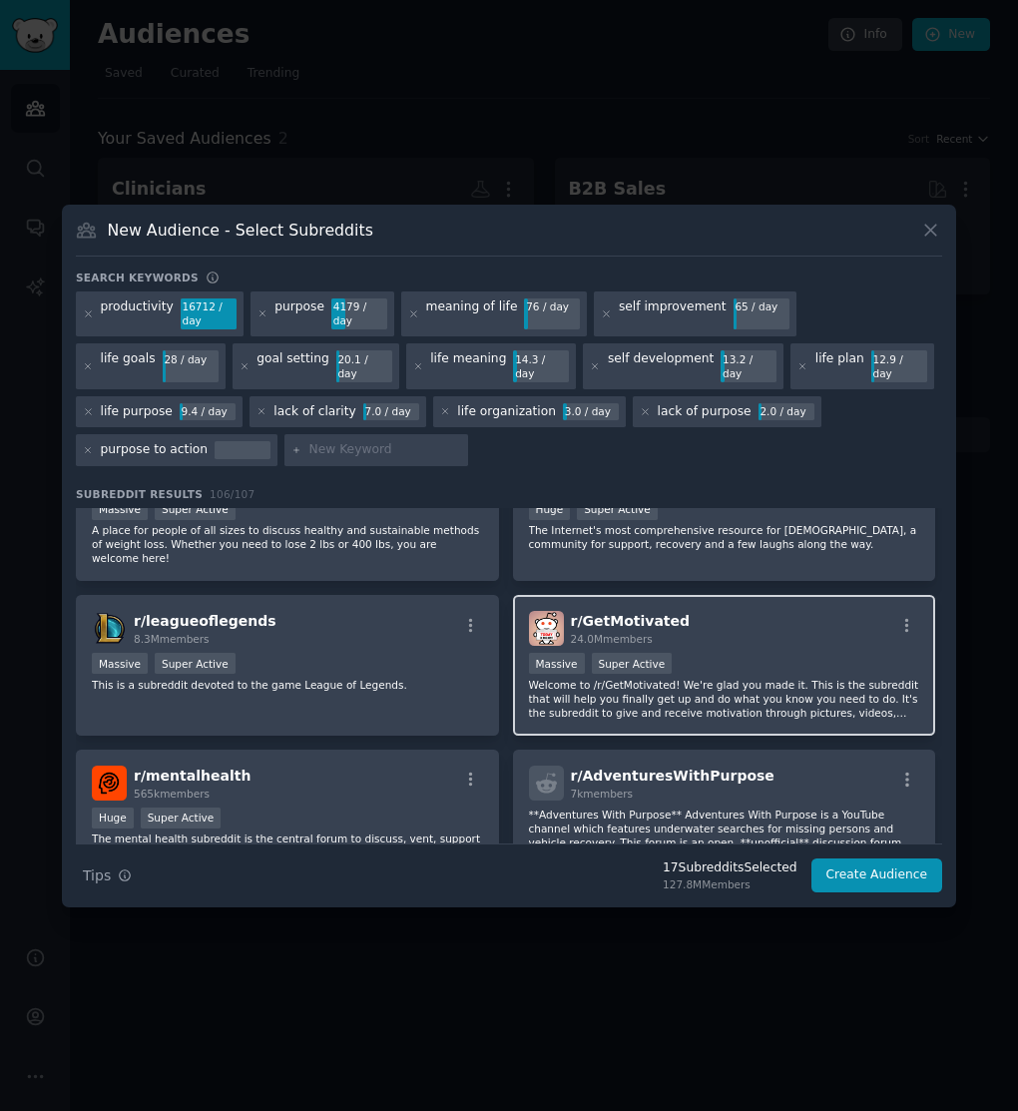
click at [641, 705] on p "Welcome to /r/GetMotivated! We're glad you made it. This is the subreddit that …" at bounding box center [724, 699] width 391 height 42
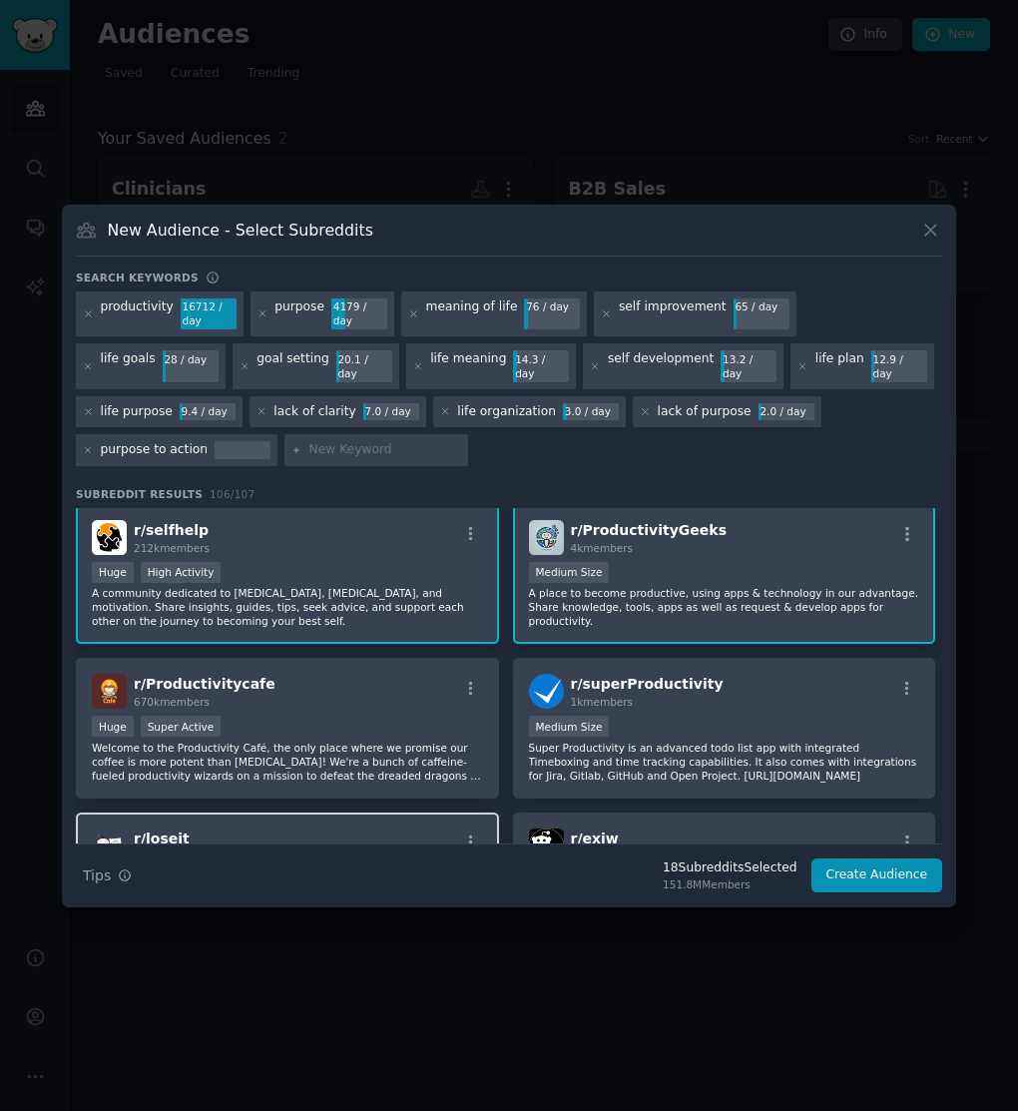
scroll to position [2528, 0]
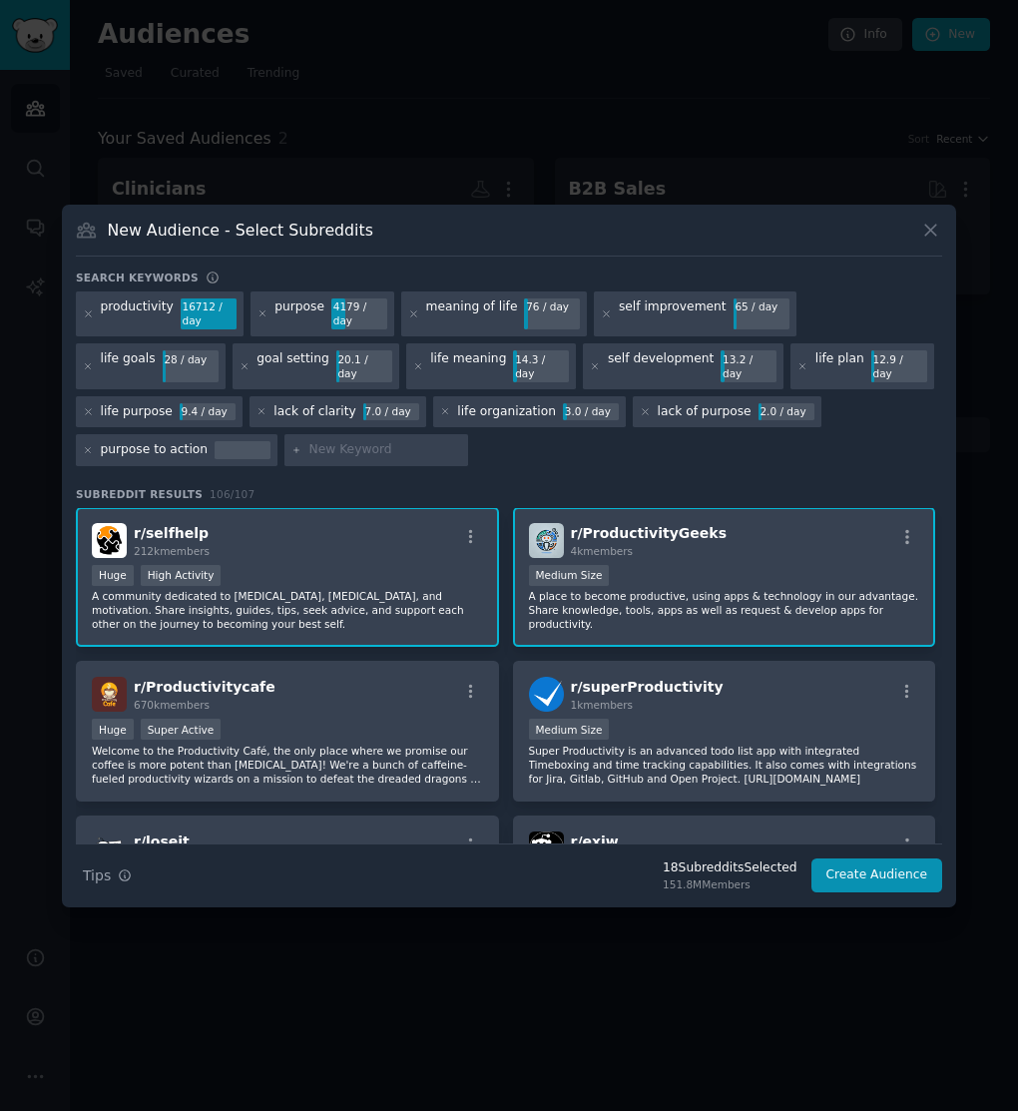
click at [309, 444] on input "text" at bounding box center [385, 450] width 152 height 18
type input "lack of motivation"
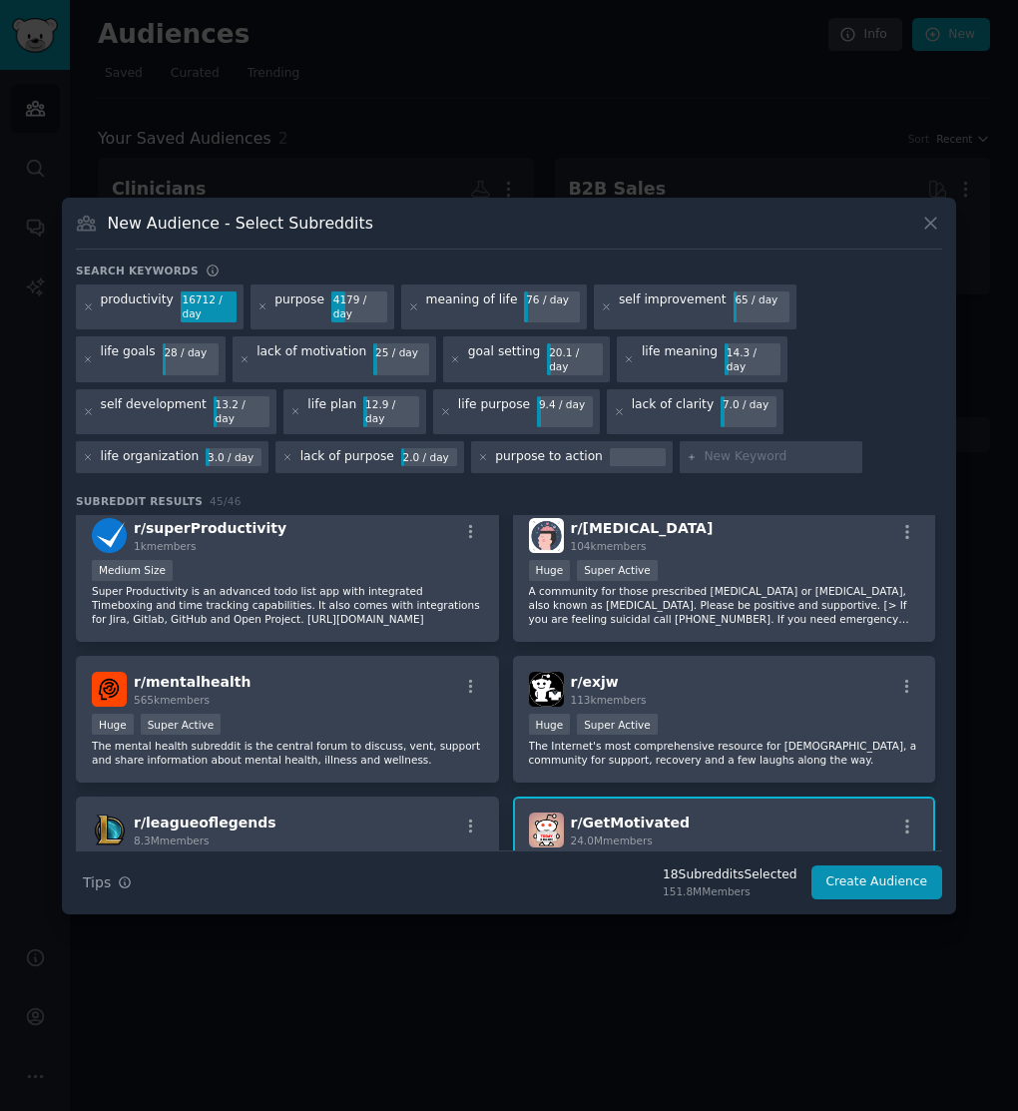
scroll to position [2833, 0]
type input "purpose seeking"
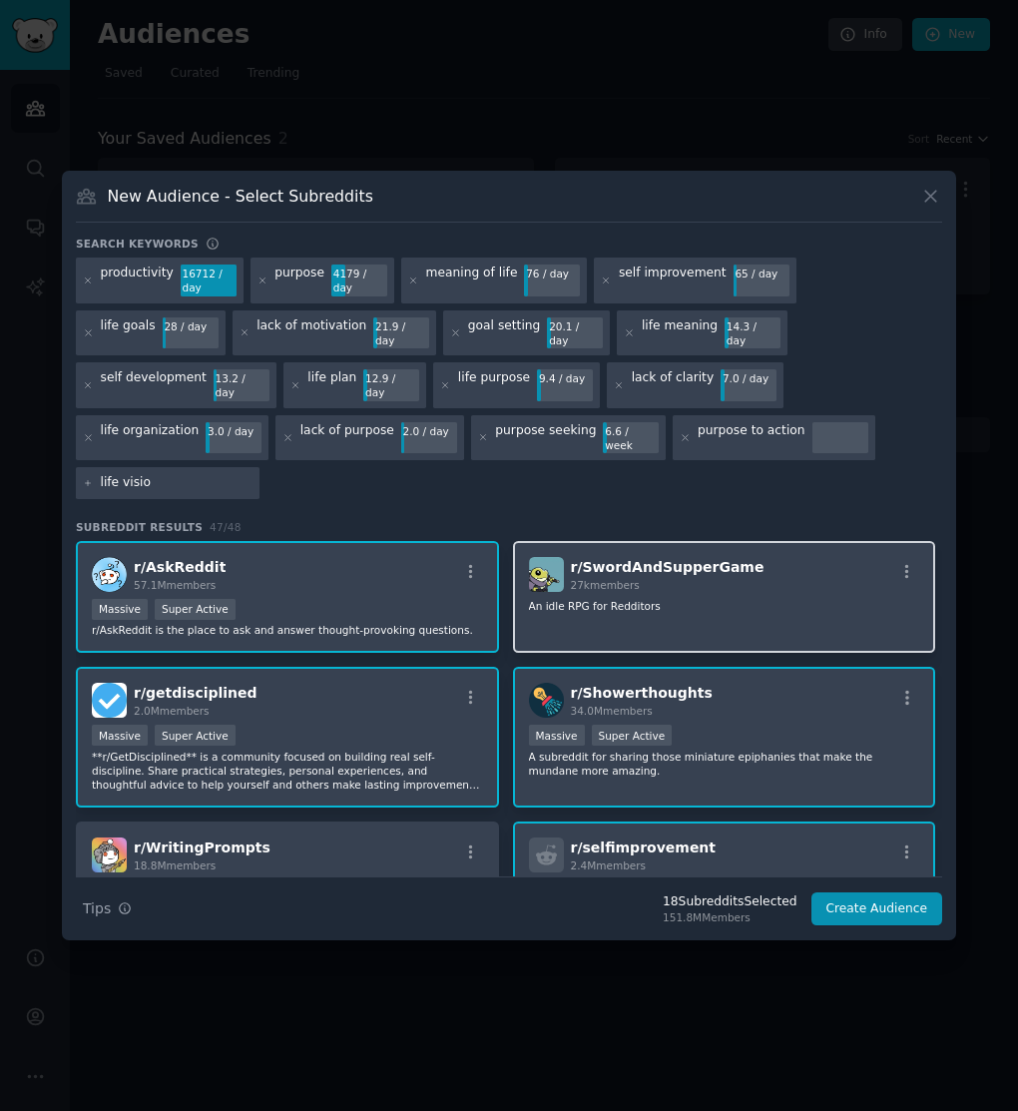
type input "life vision"
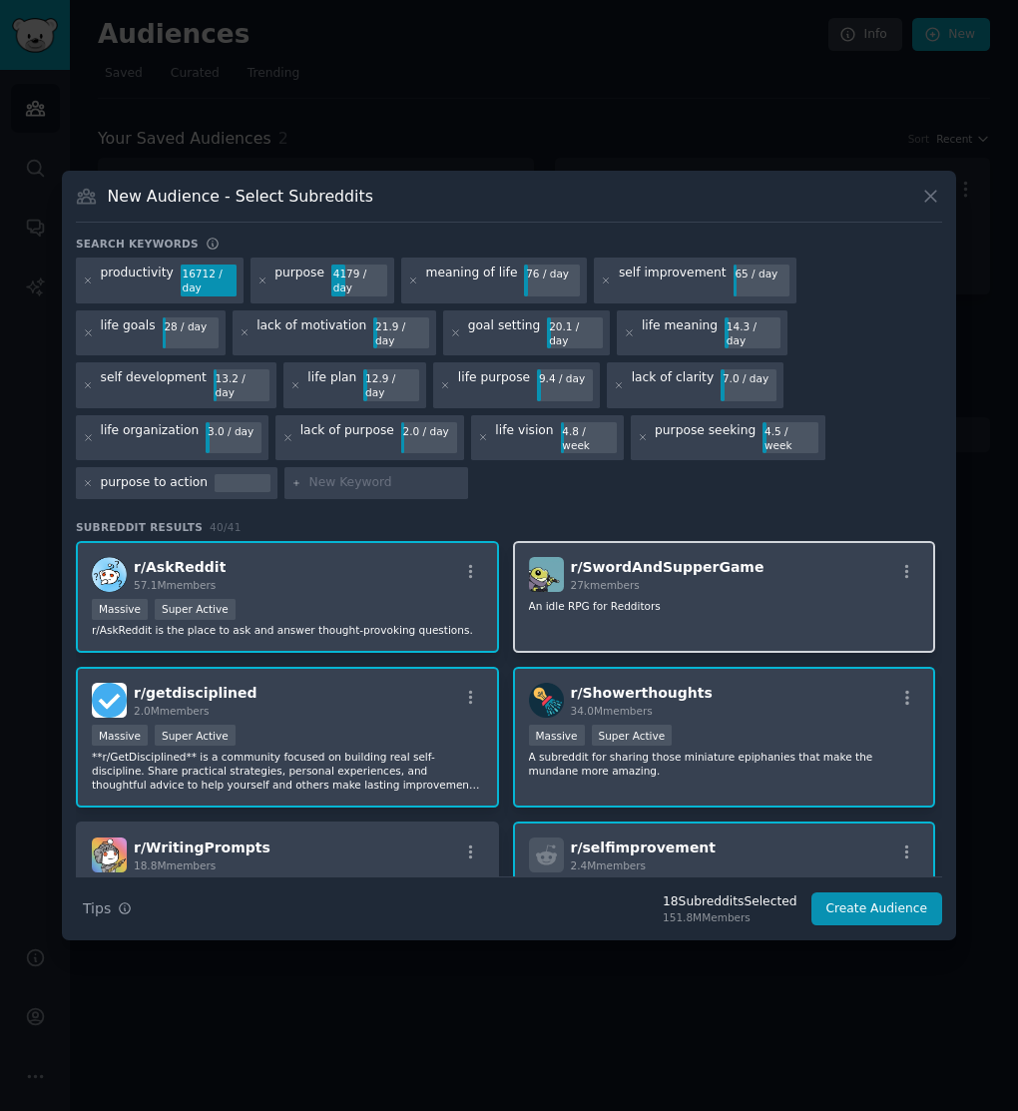
type input "c"
type input "manifestation"
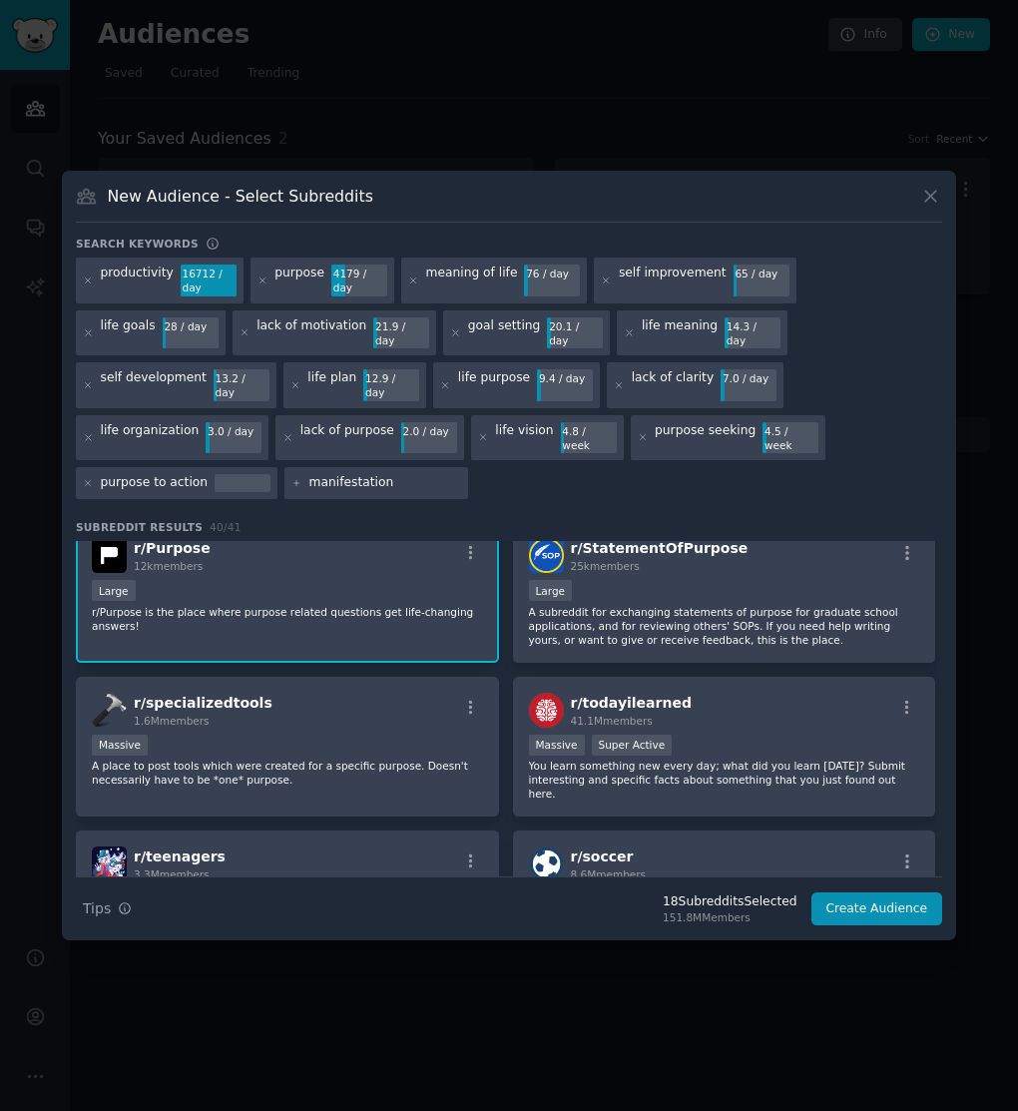
scroll to position [1170, 0]
click at [309, 474] on input "manifestation" at bounding box center [385, 483] width 152 height 18
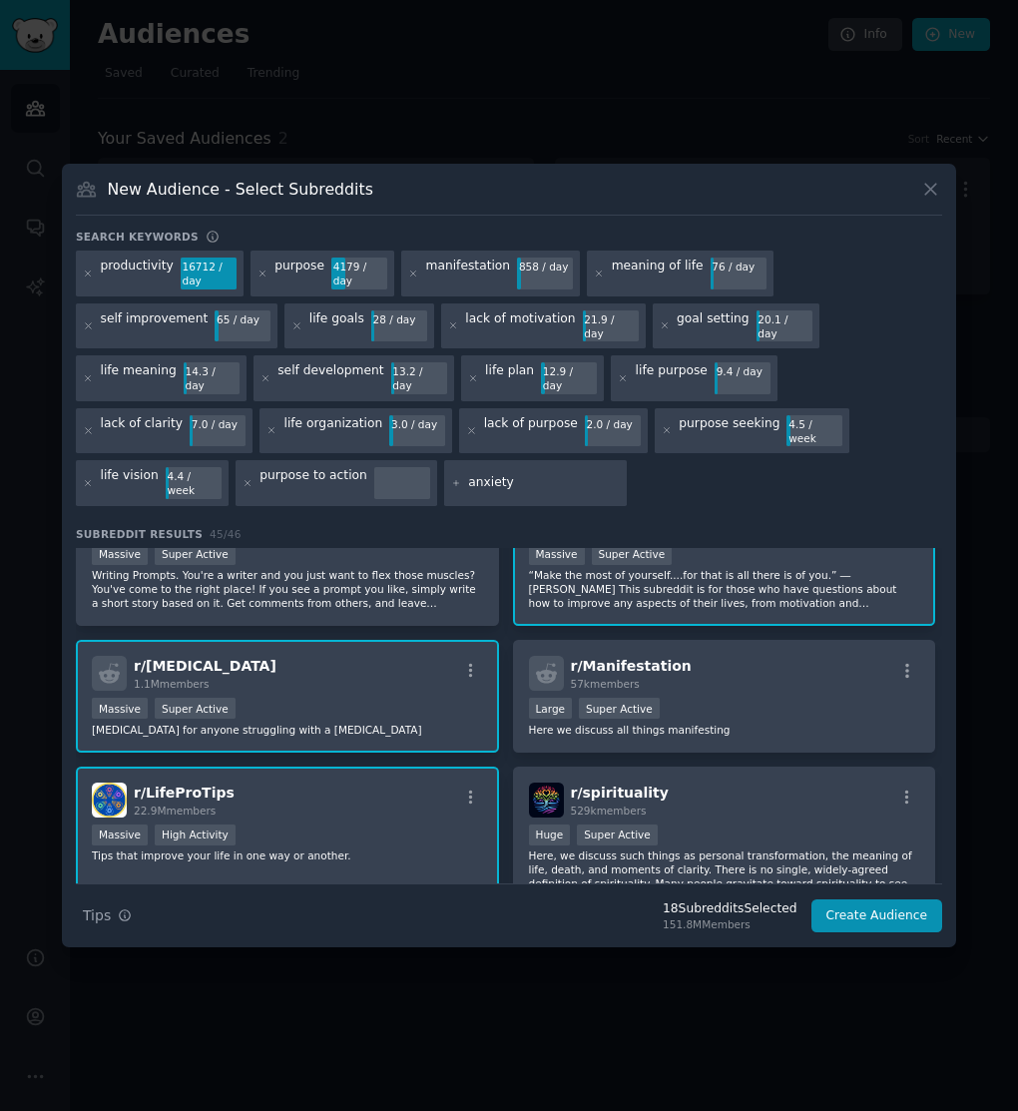
scroll to position [343, 0]
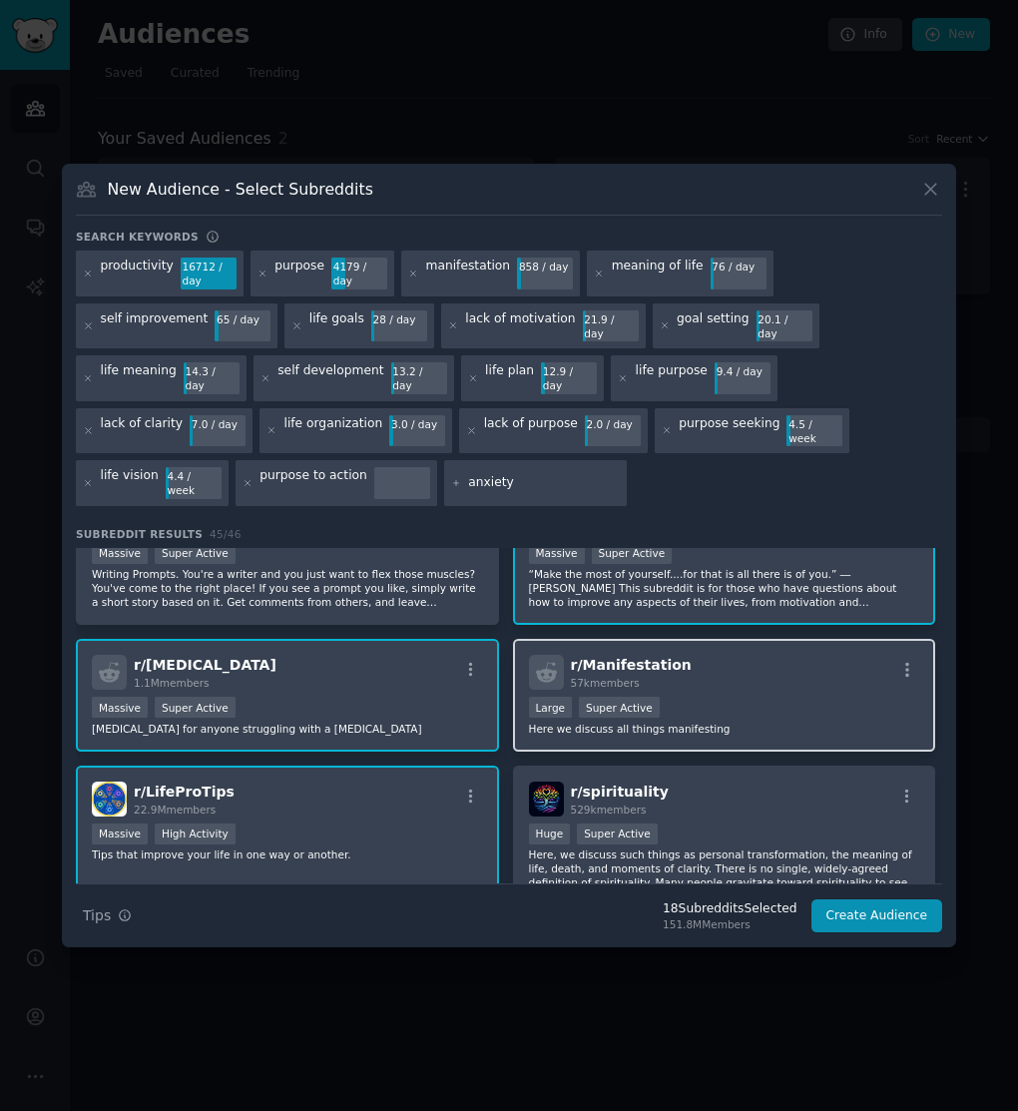
type input "anxiety"
click at [703, 716] on div "r/ Manifestation 57k members >= 95th percentile for submissions / day Large Sup…" at bounding box center [724, 695] width 423 height 113
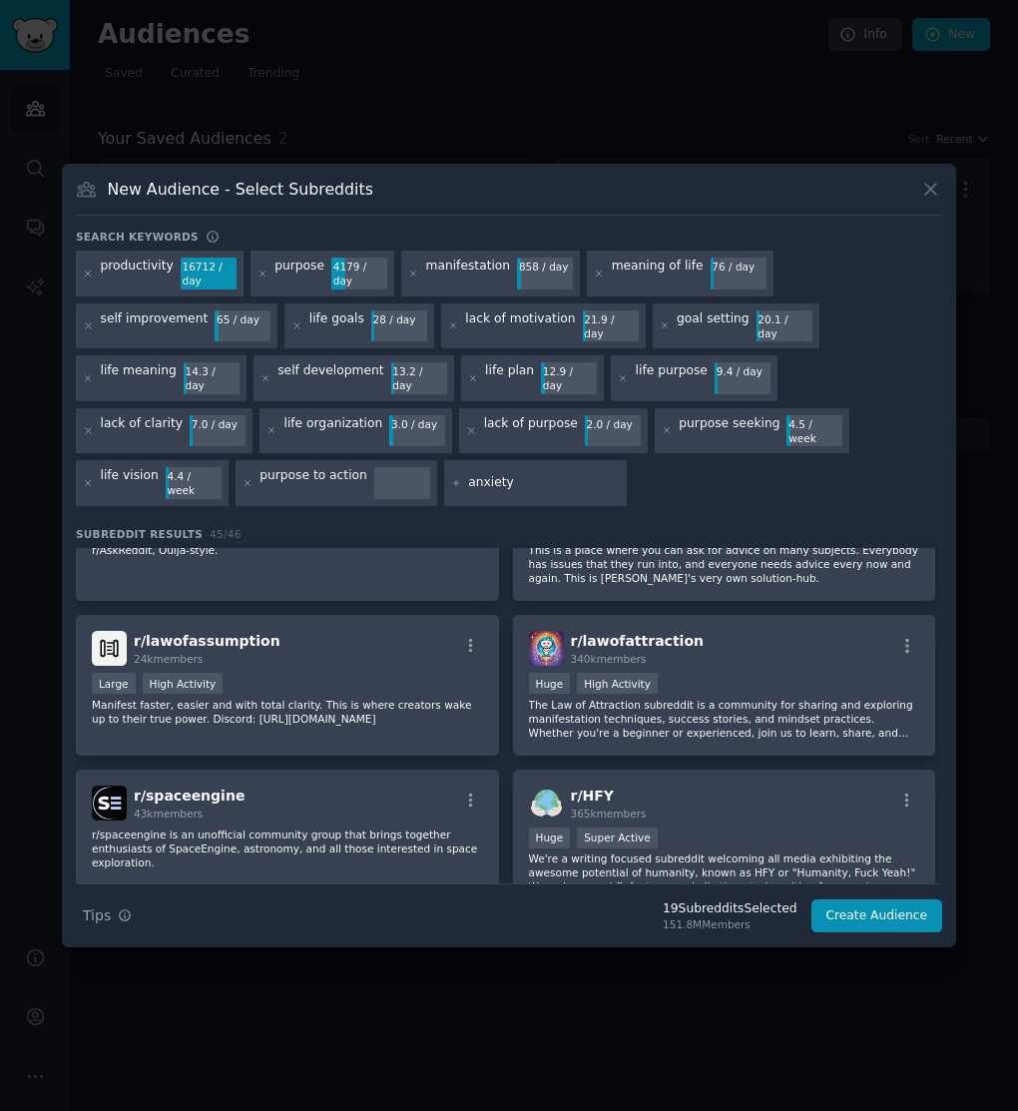
scroll to position [2005, 0]
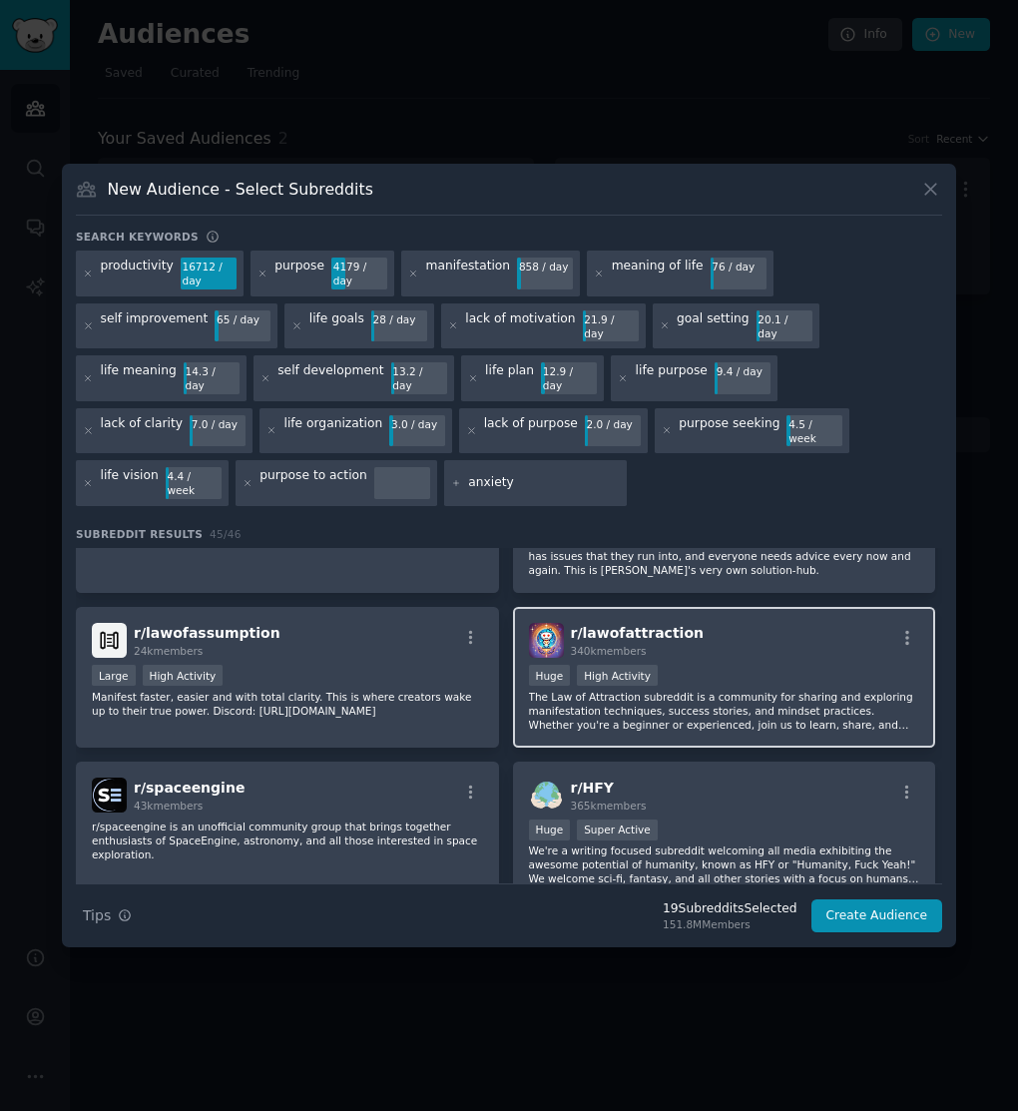
click at [702, 690] on p "The Law of Attraction subreddit is a community for sharing and exploring manife…" at bounding box center [724, 711] width 391 height 42
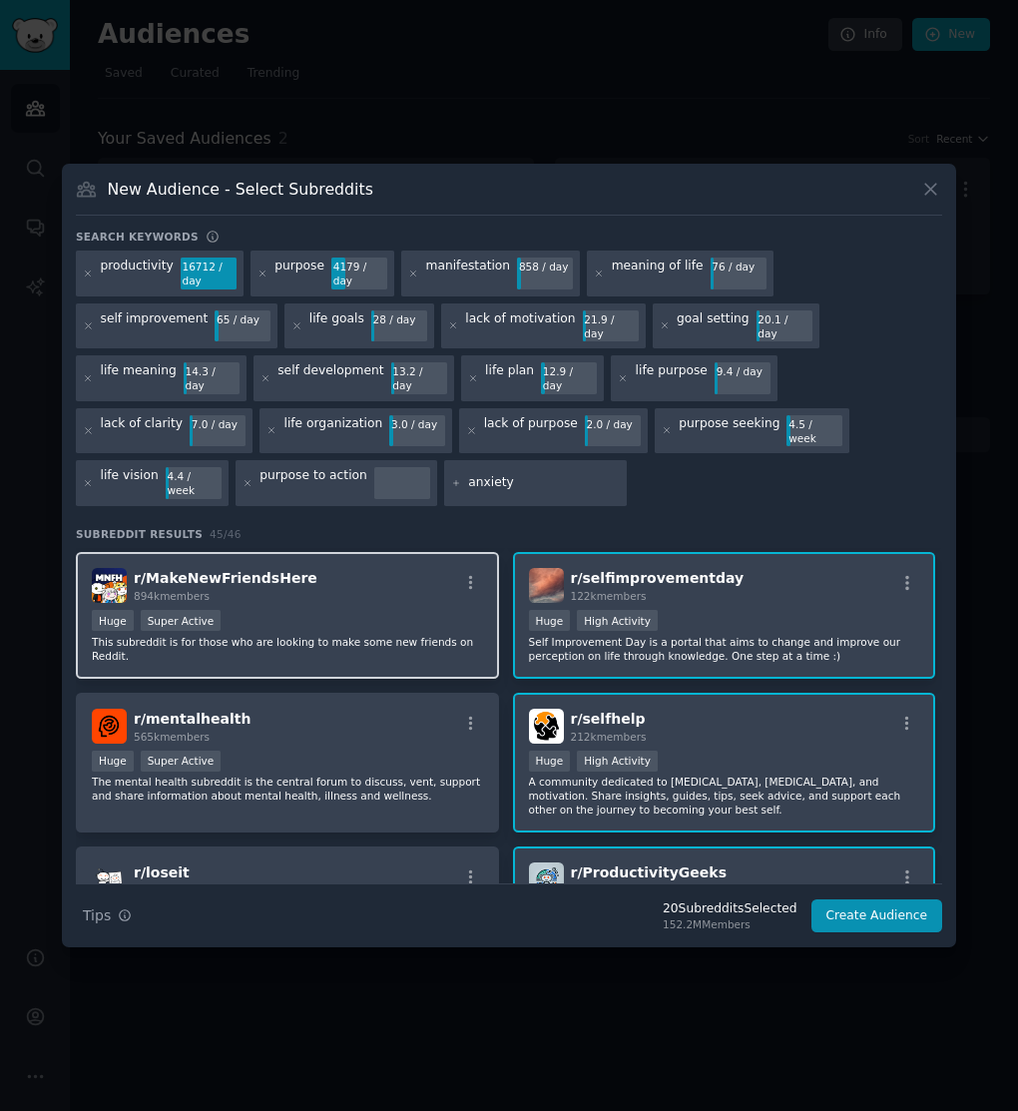
scroll to position [2681, 0]
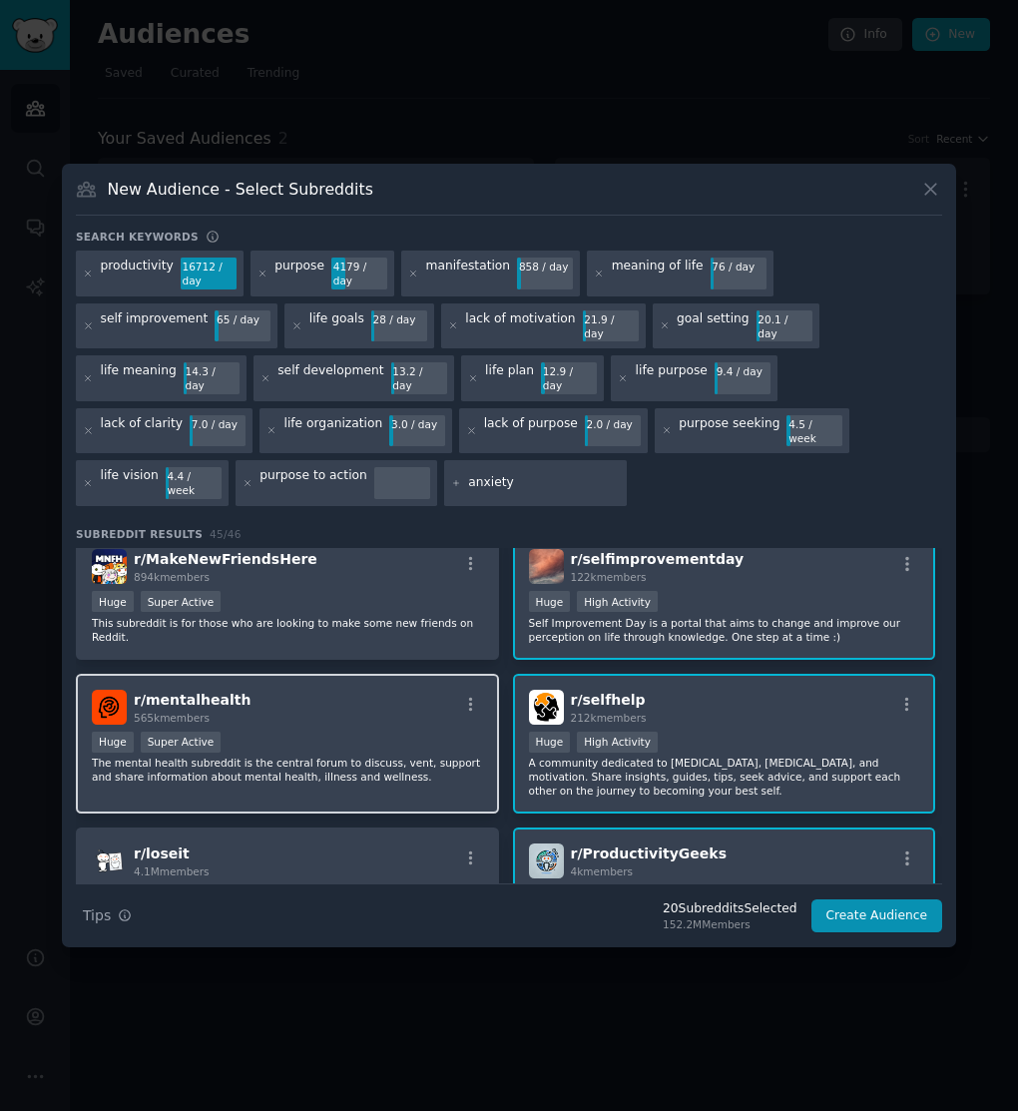
click at [408, 755] on p "The mental health subreddit is the central forum to discuss, vent, support and …" at bounding box center [287, 769] width 391 height 28
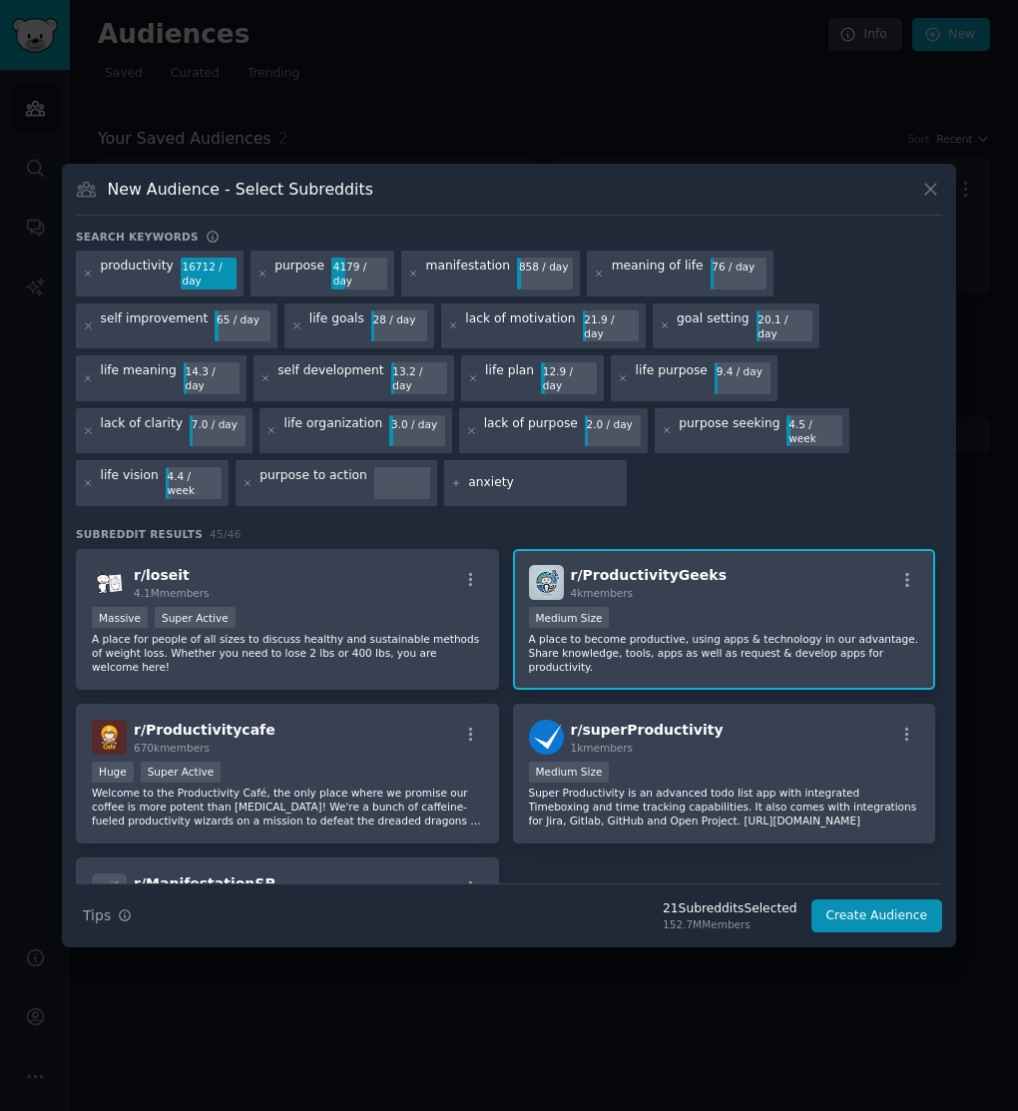
scroll to position [2964, 0]
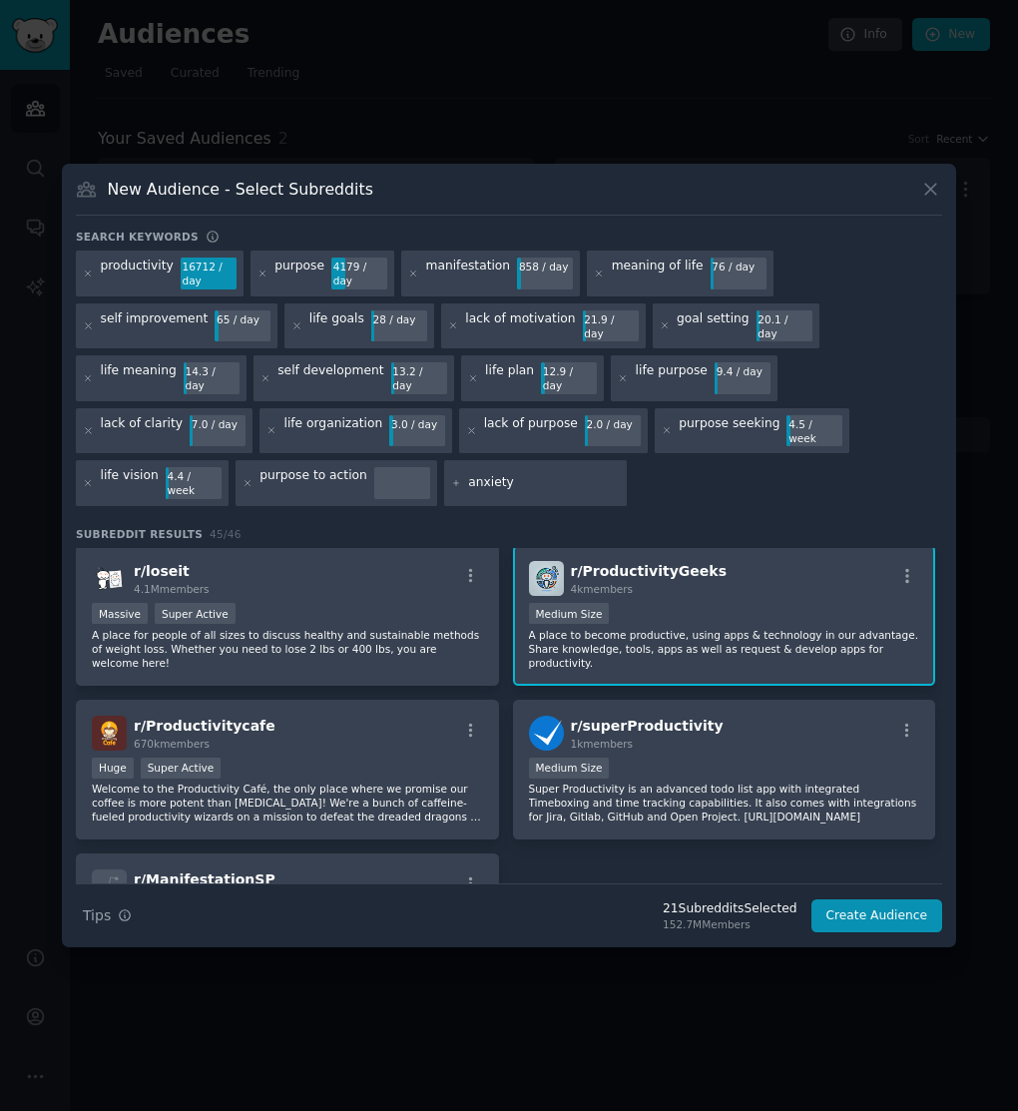
click at [468, 474] on input "anxiety" at bounding box center [544, 483] width 152 height 18
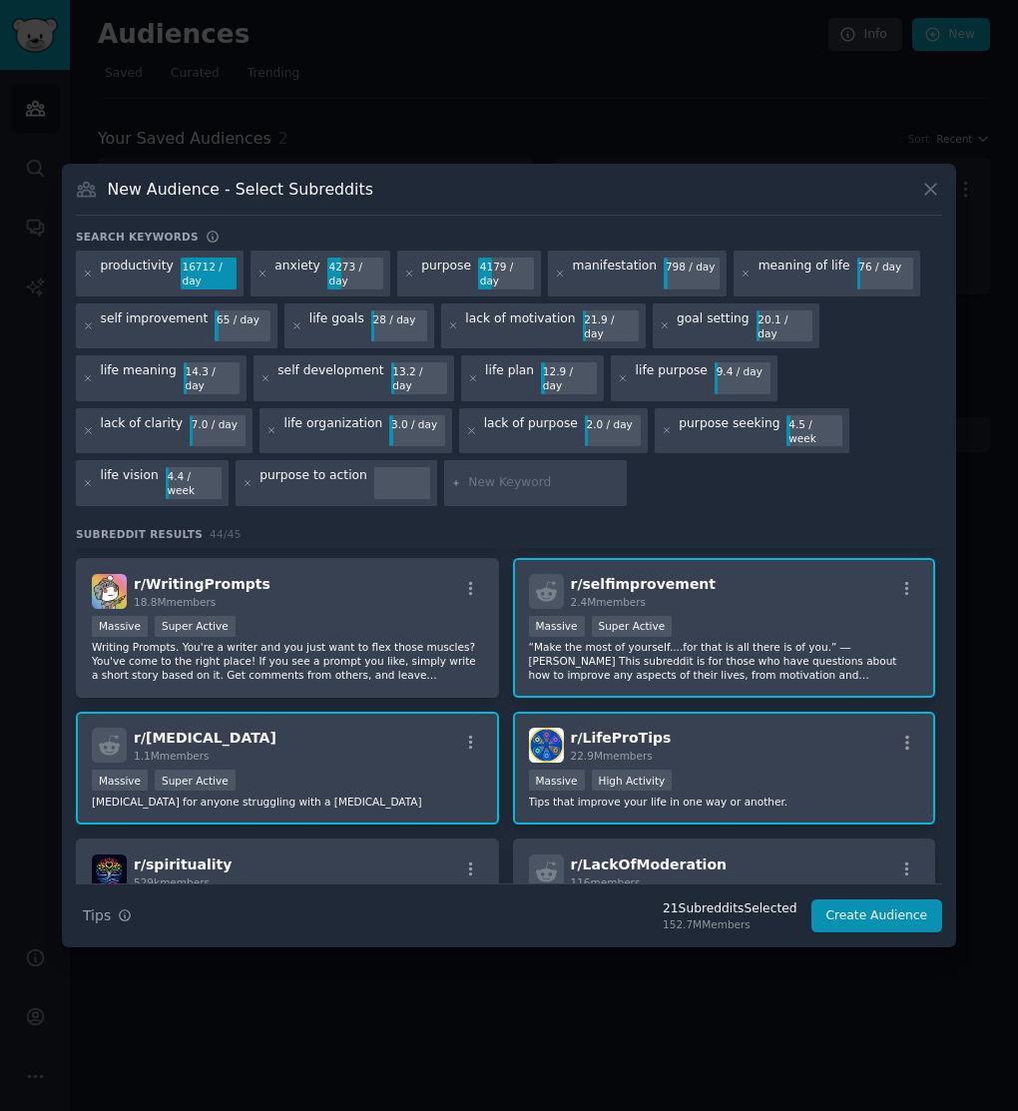
scroll to position [259, 0]
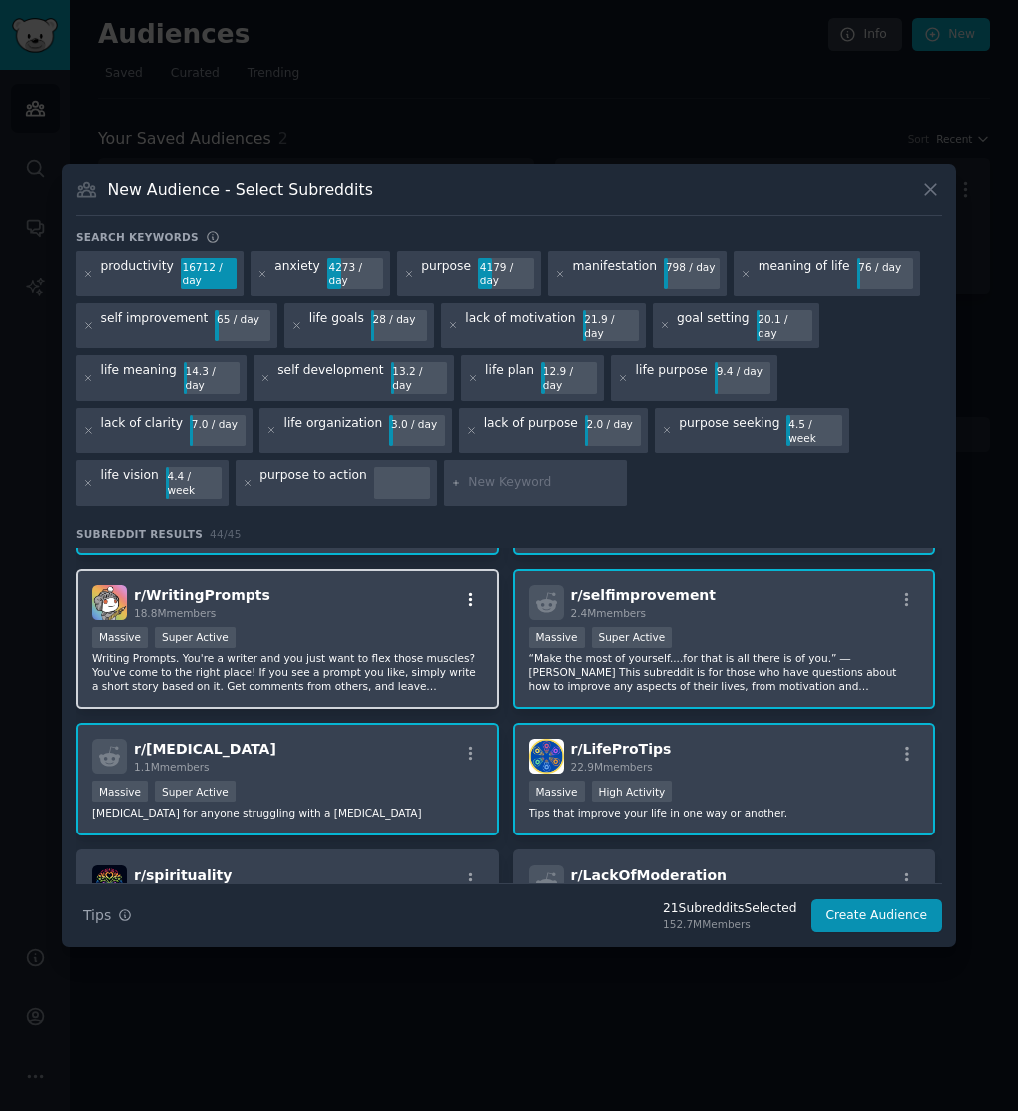
click at [468, 591] on icon "button" at bounding box center [471, 600] width 18 height 18
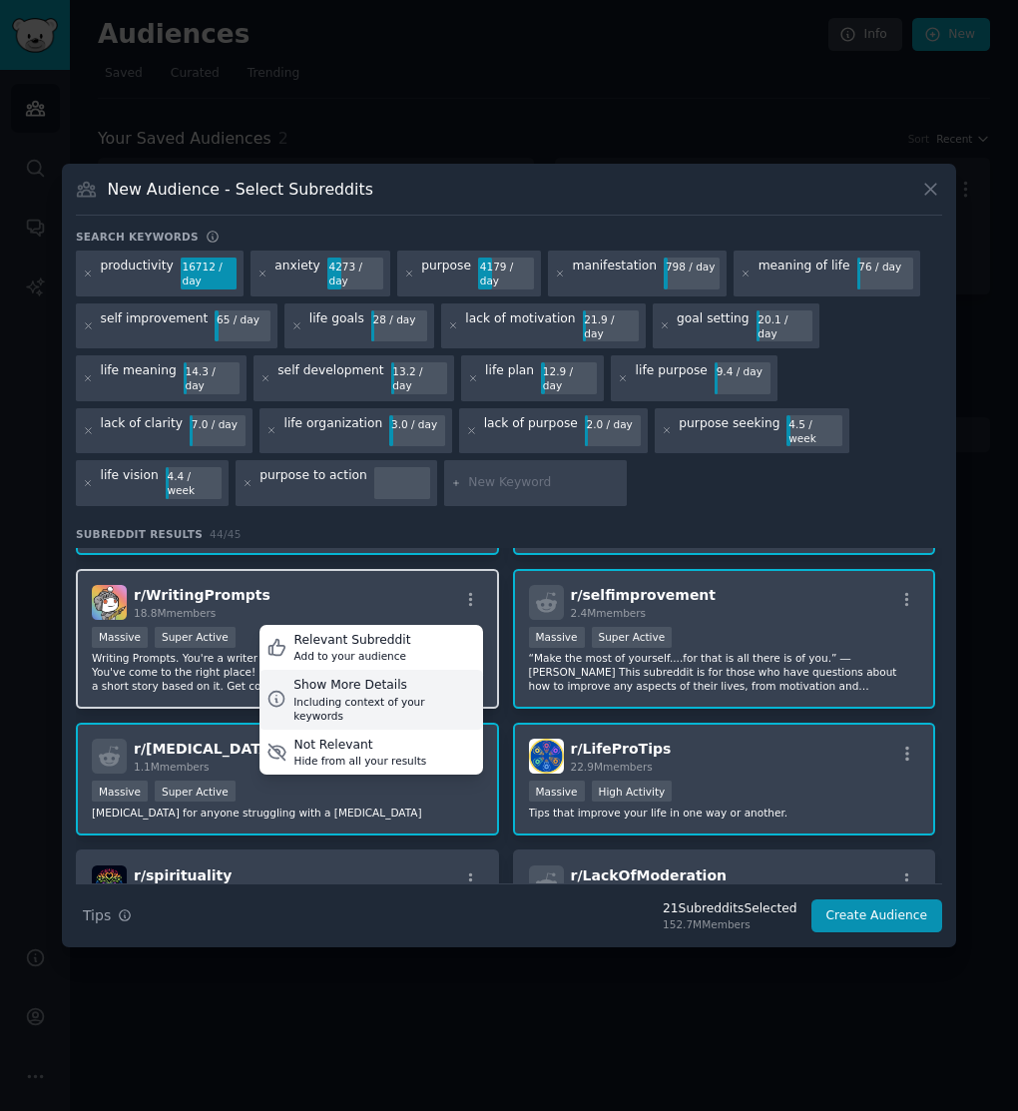
click at [433, 695] on div "Including context of your keywords" at bounding box center [384, 709] width 182 height 28
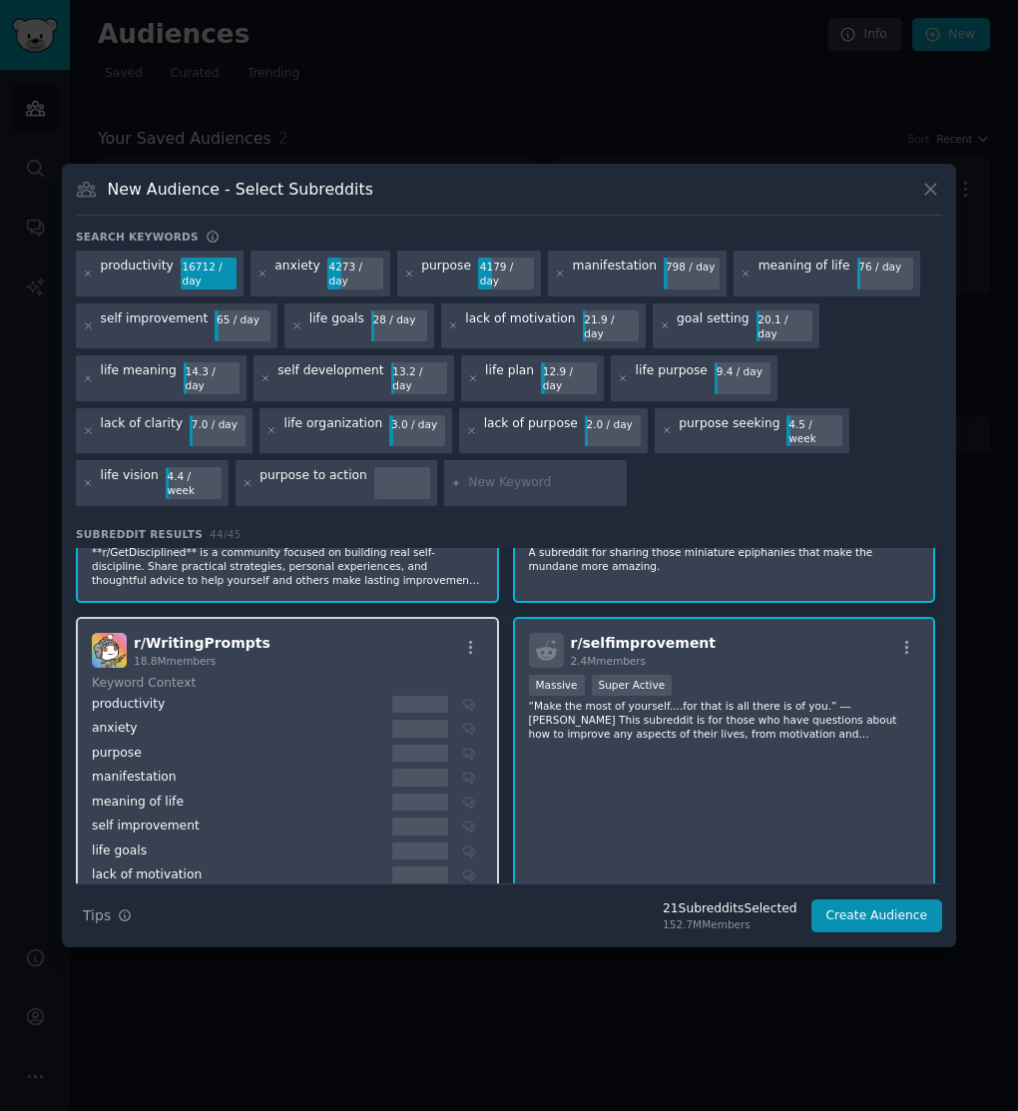
scroll to position [206, 0]
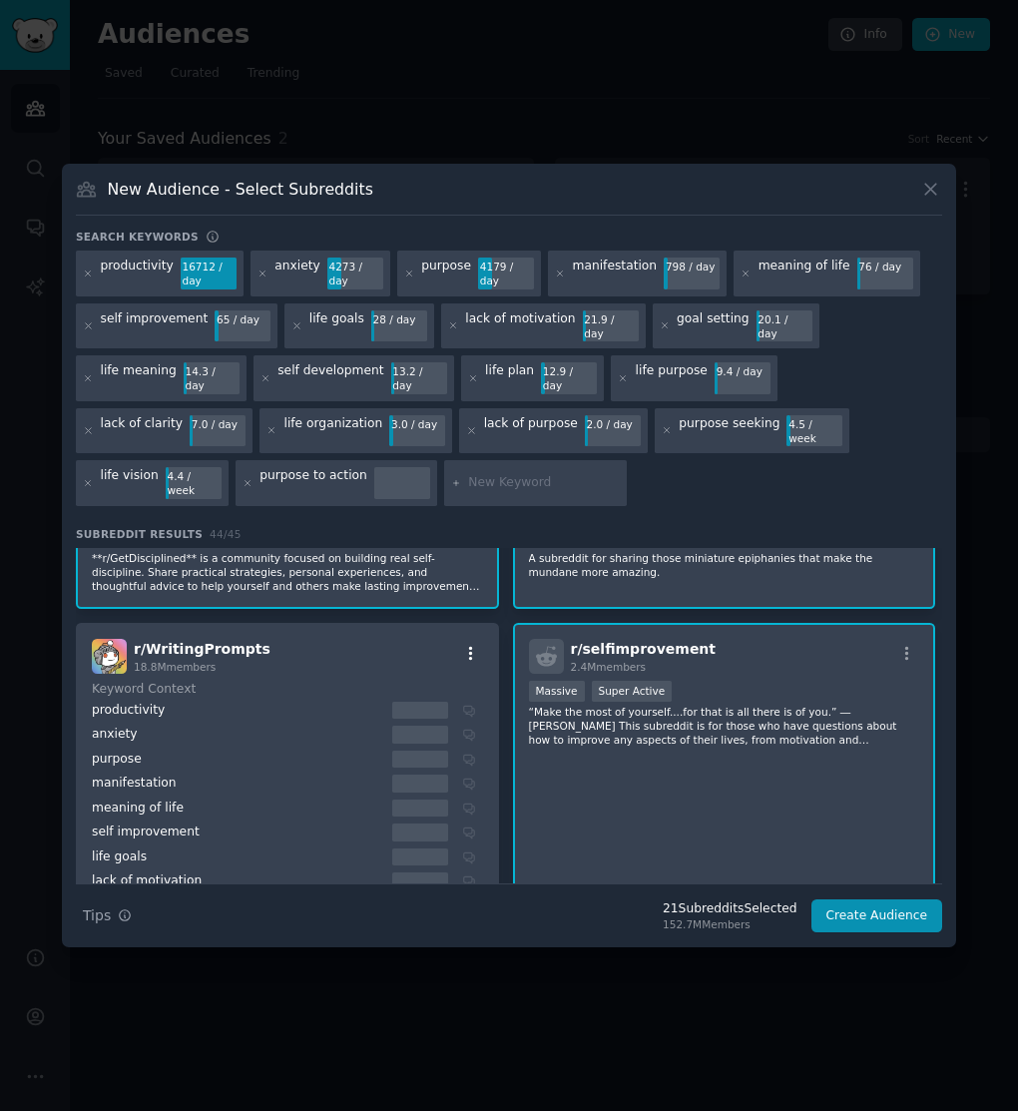
click at [462, 645] on icon "button" at bounding box center [471, 654] width 18 height 18
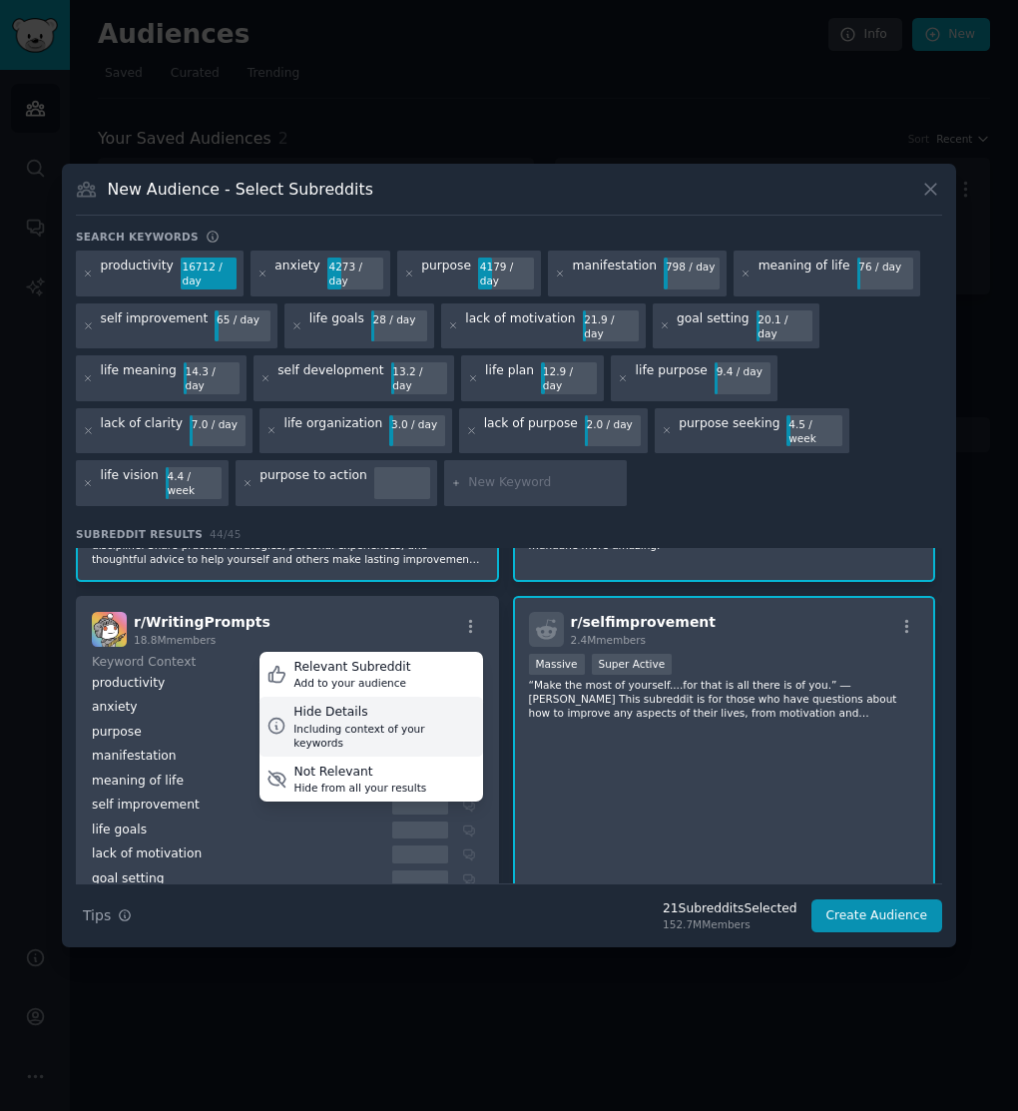
scroll to position [224, 0]
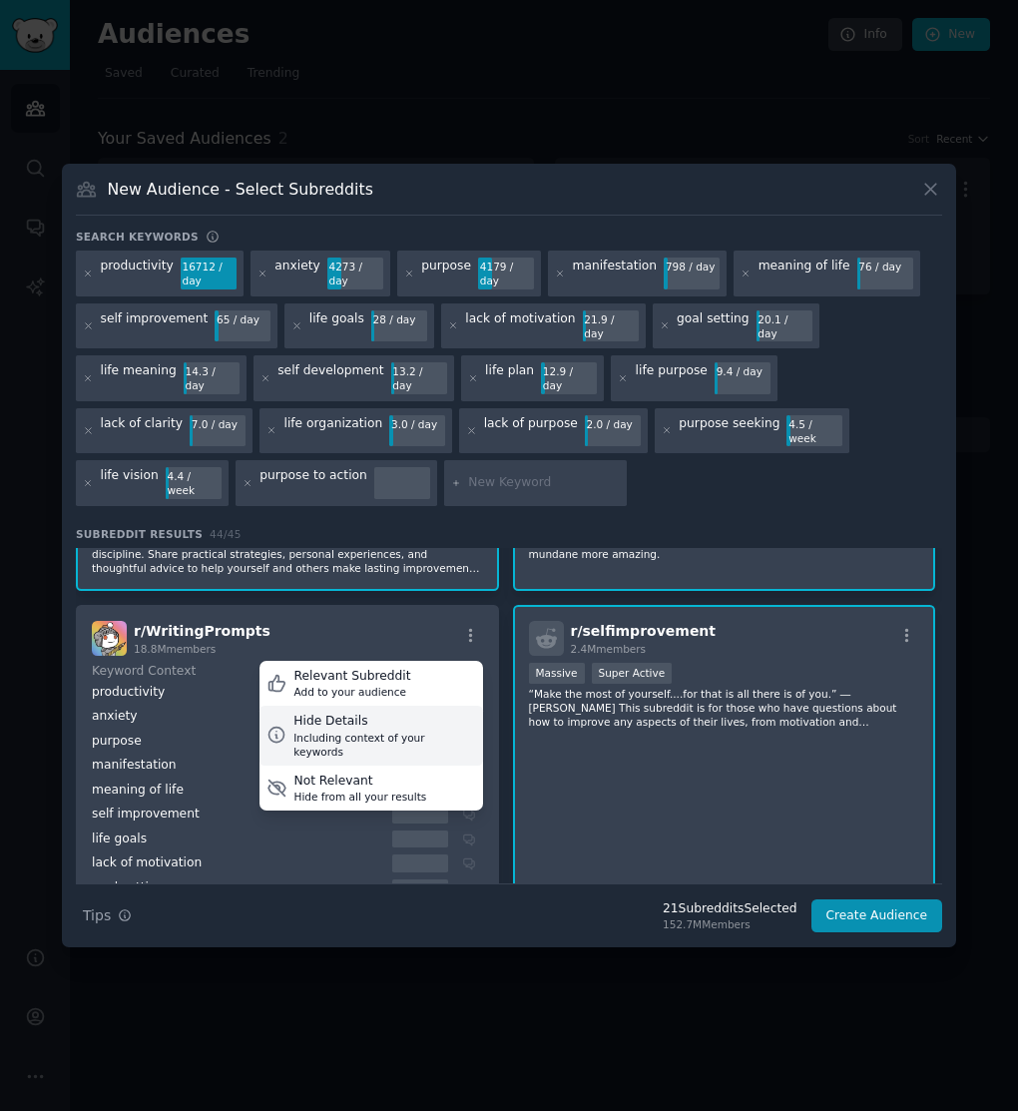
click at [430, 730] on div "Including context of your keywords" at bounding box center [384, 744] width 182 height 28
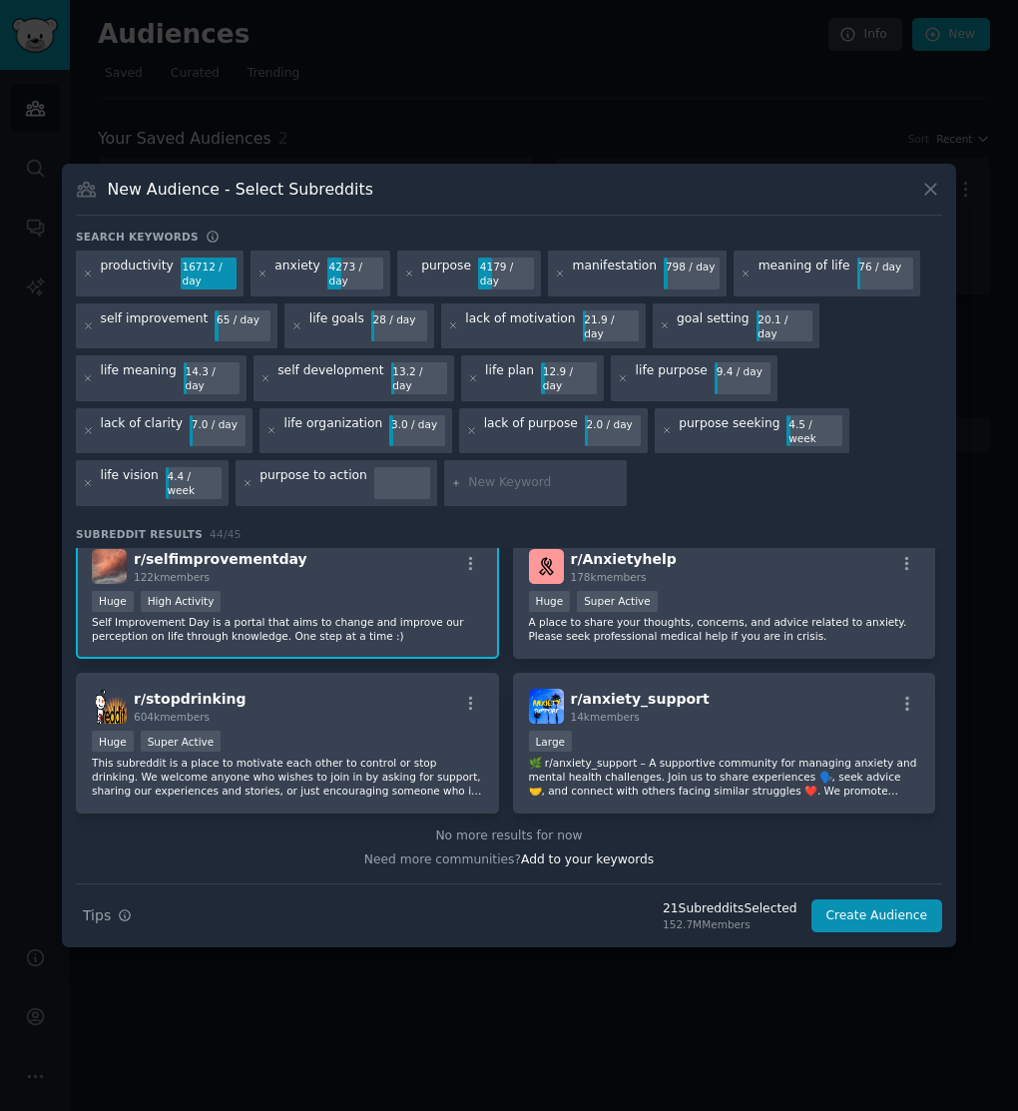
scroll to position [2929, 0]
click at [468, 474] on input "text" at bounding box center [544, 483] width 152 height 18
type input "[MEDICAL_DATA]"
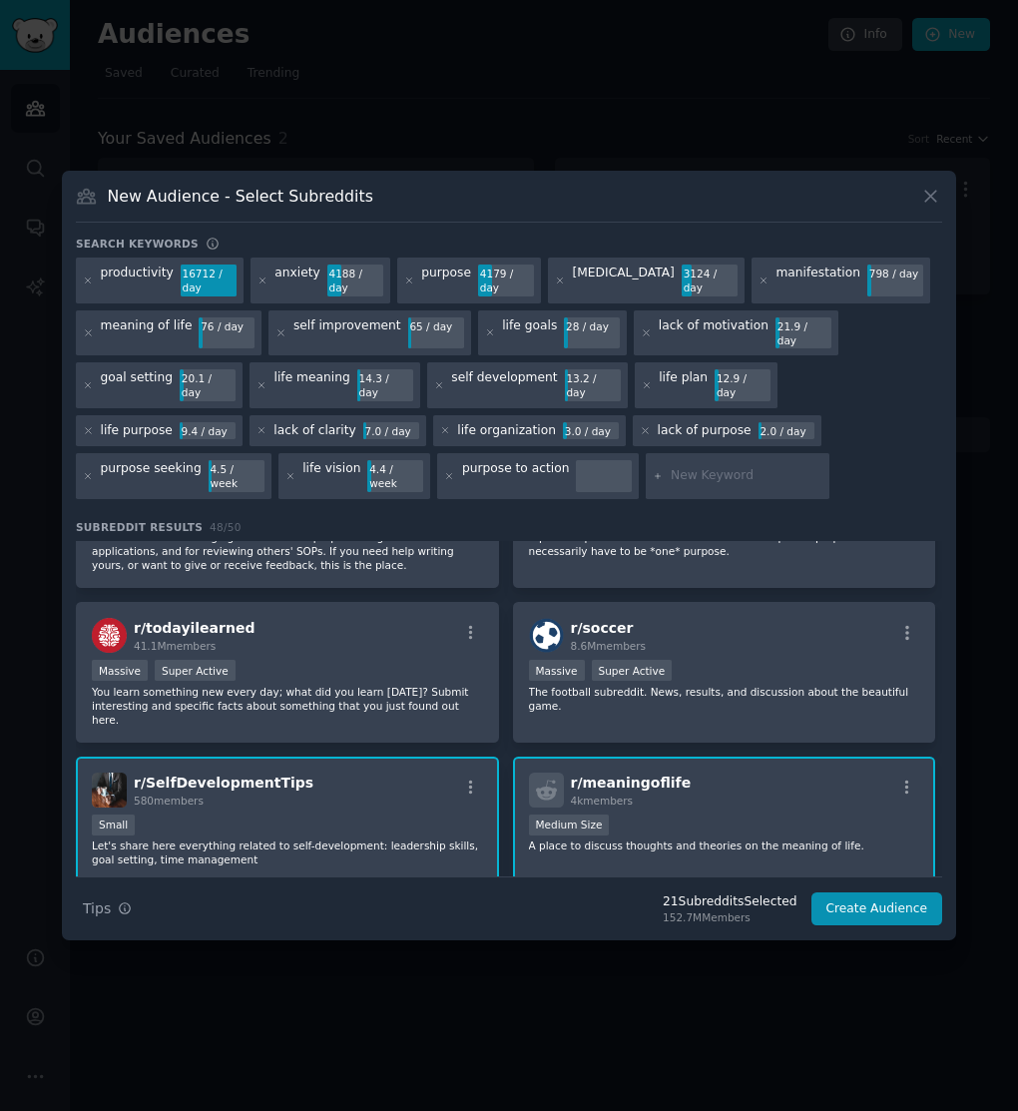
scroll to position [1881, 0]
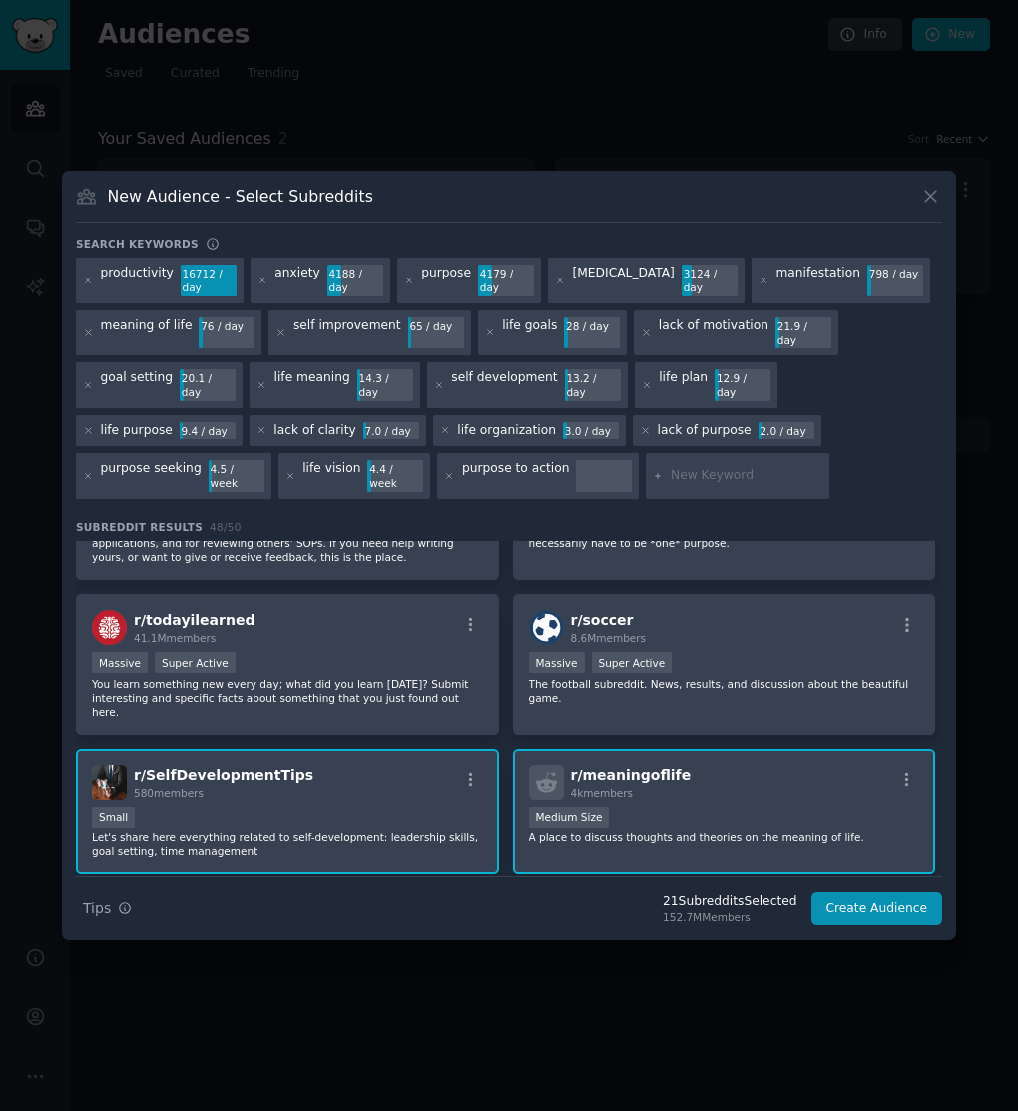
click at [671, 467] on input "text" at bounding box center [747, 476] width 152 height 18
type input "personal organization"
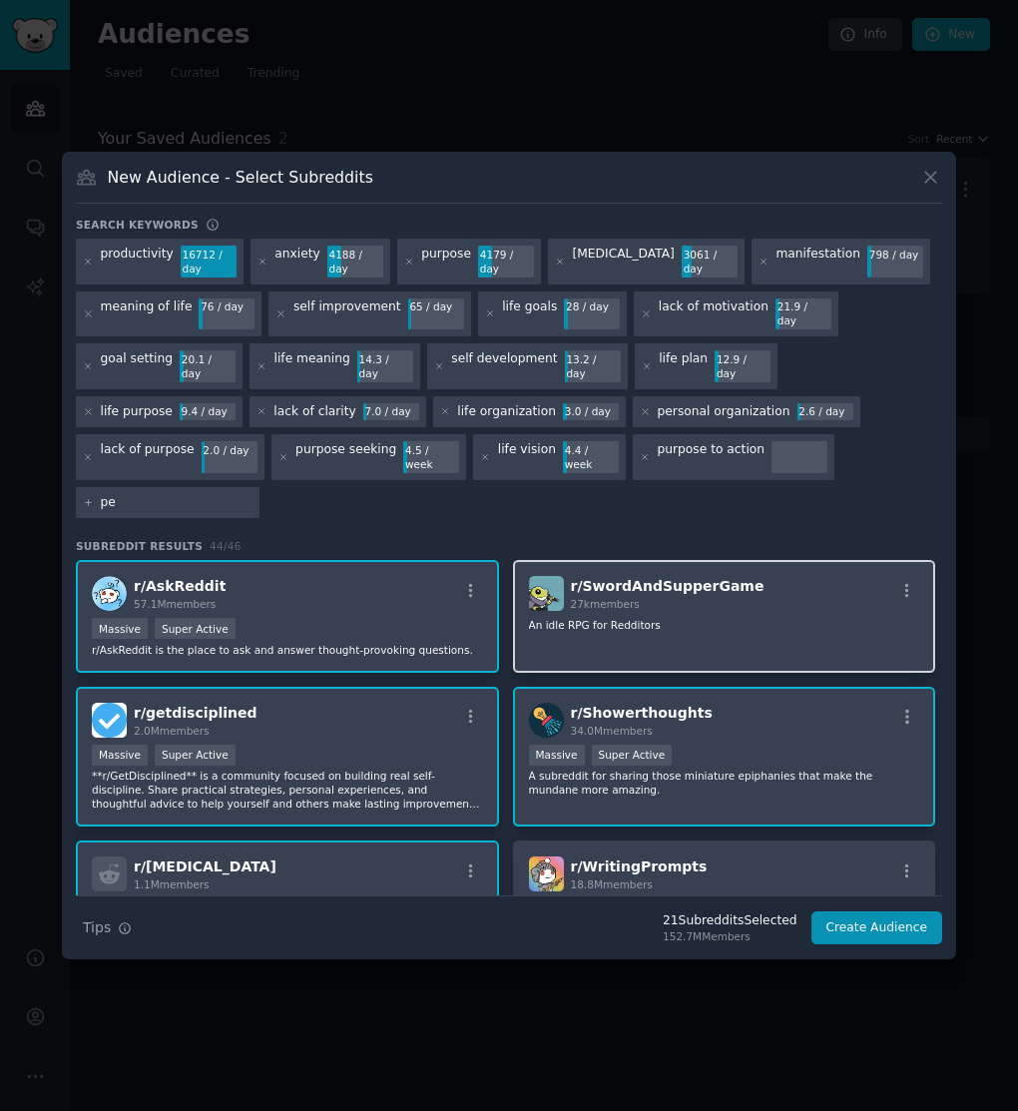
type input "p"
type input "purpose find"
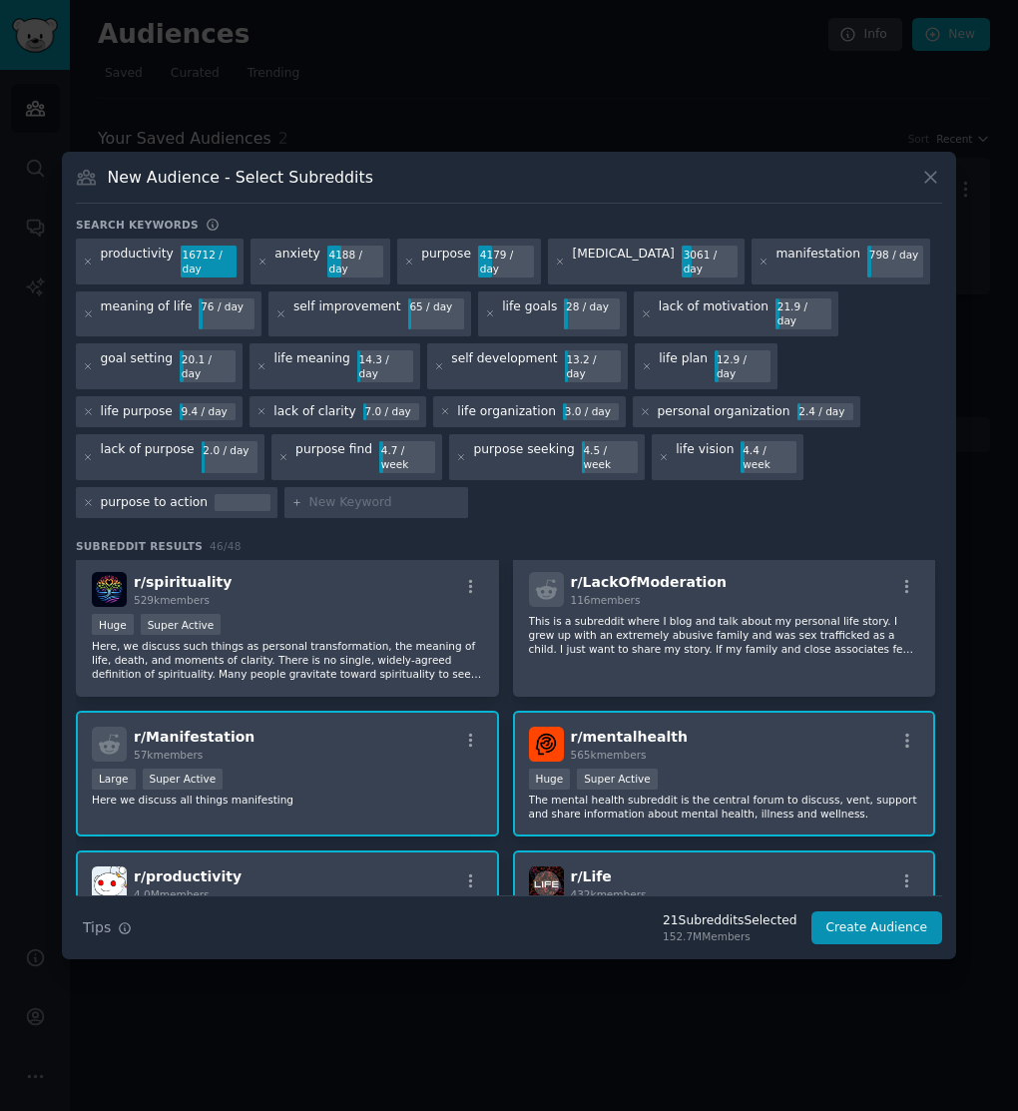
scroll to position [903, 0]
click at [849, 911] on button "Create Audience" at bounding box center [877, 928] width 132 height 34
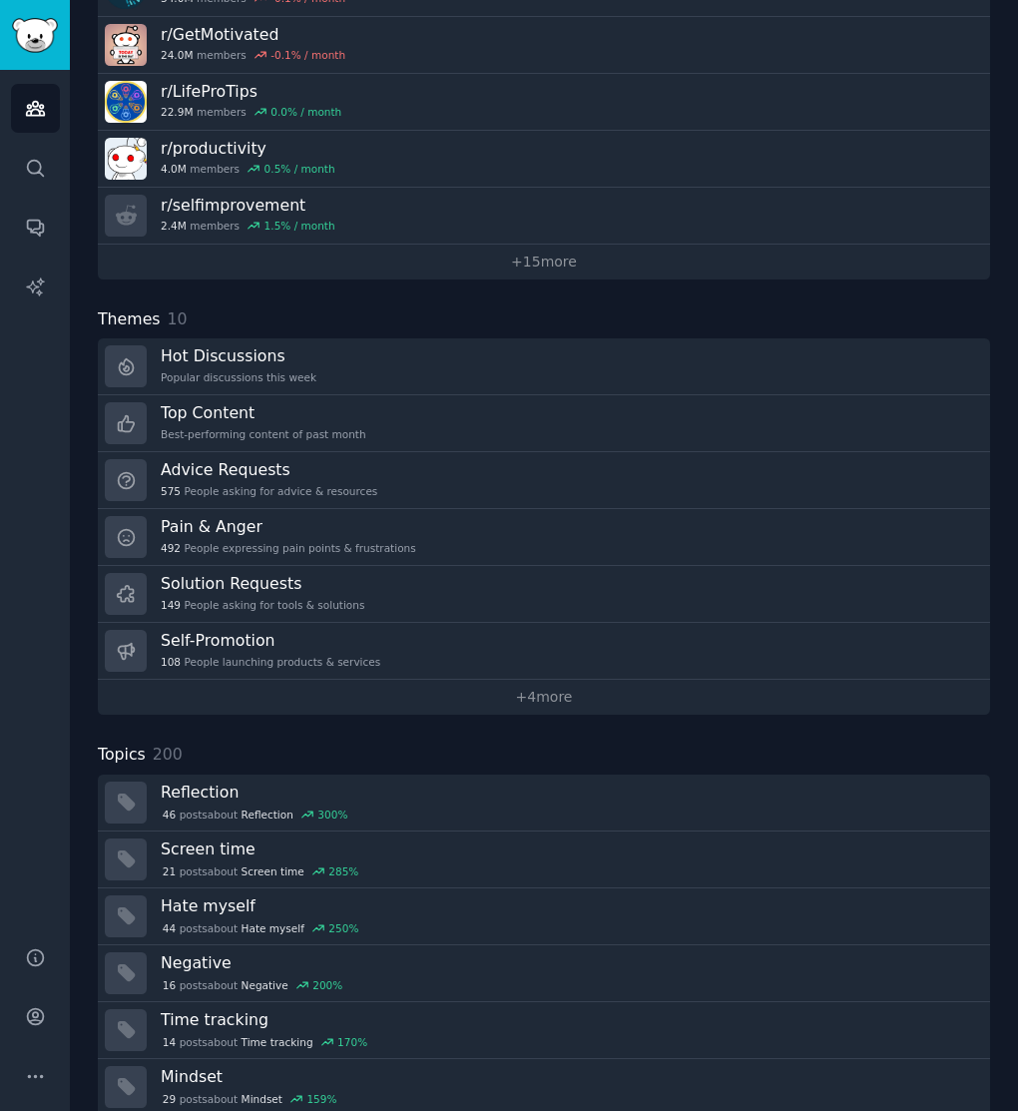
scroll to position [448, 0]
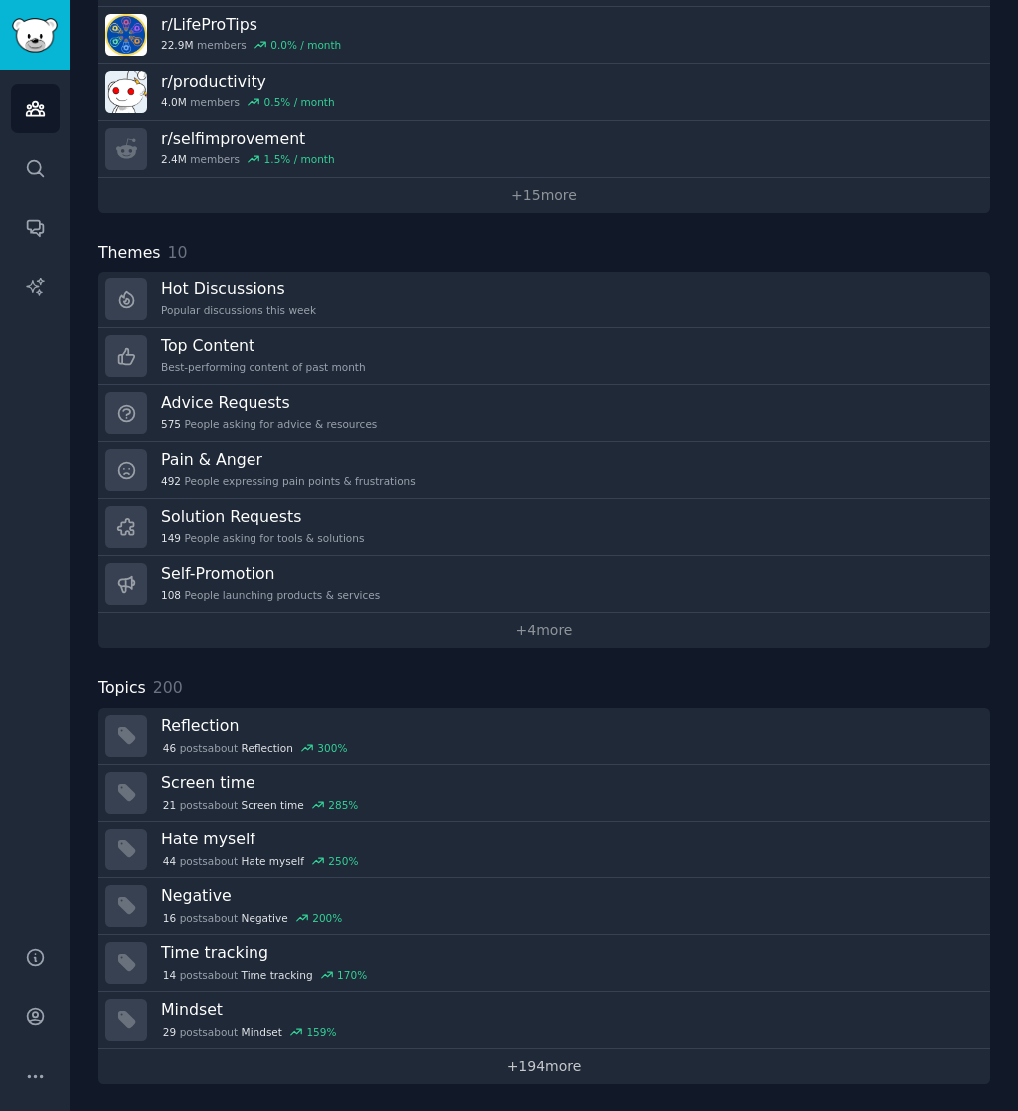
click at [579, 1064] on link "+ 194 more" at bounding box center [544, 1066] width 892 height 35
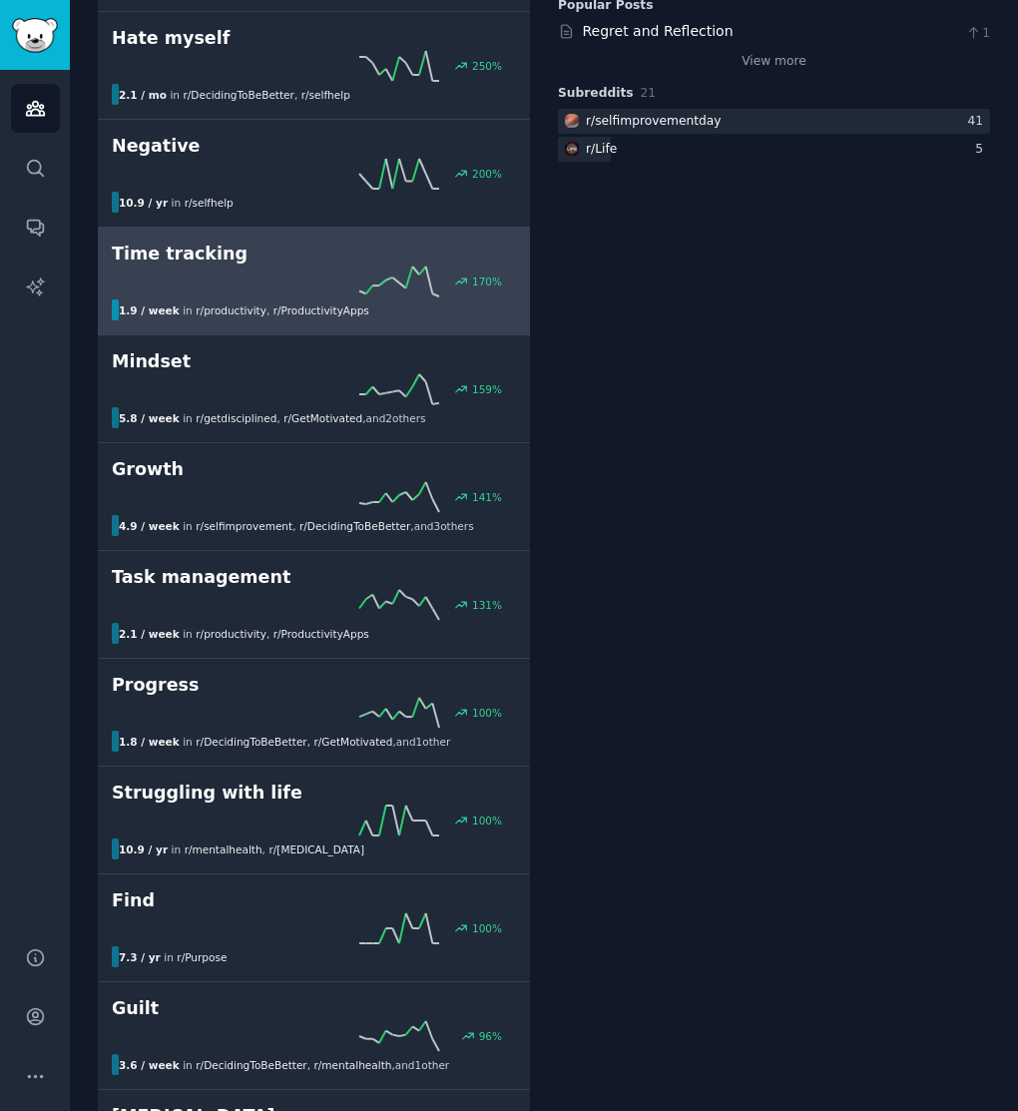
scroll to position [416, 0]
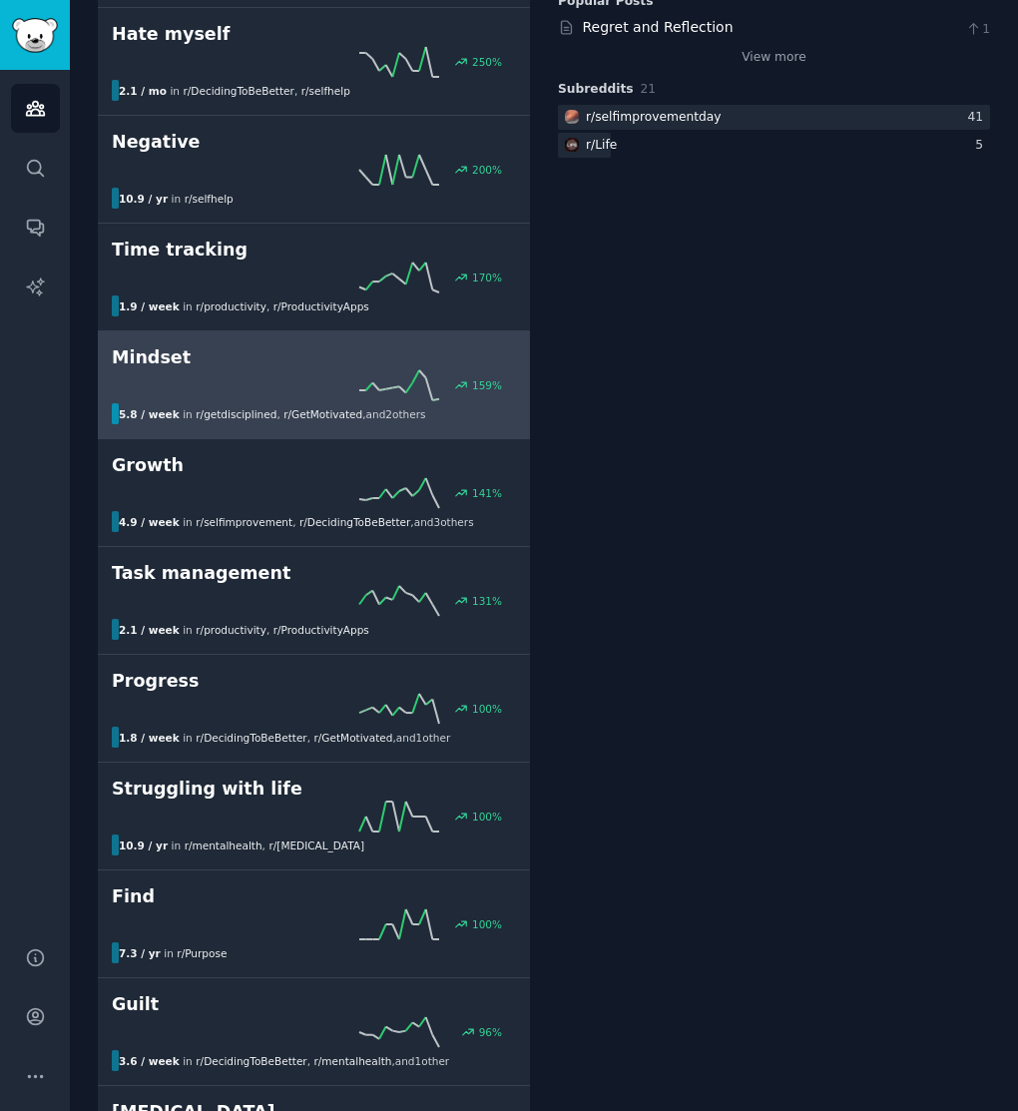
click at [333, 423] on div "5.8 / week in r/ getdisciplined , r/ GetMotivated , and 2 other s" at bounding box center [272, 413] width 320 height 21
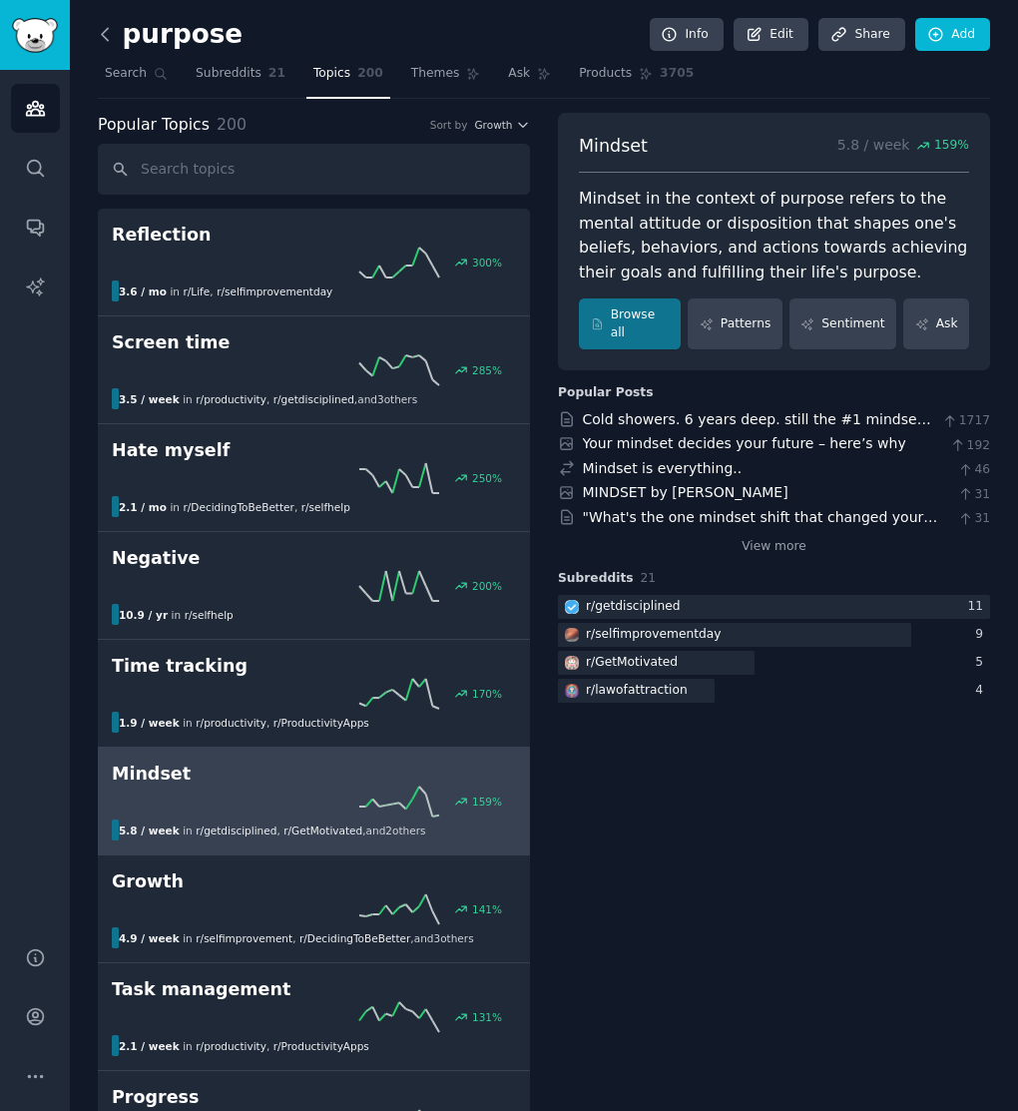
click at [106, 33] on icon at bounding box center [105, 34] width 21 height 21
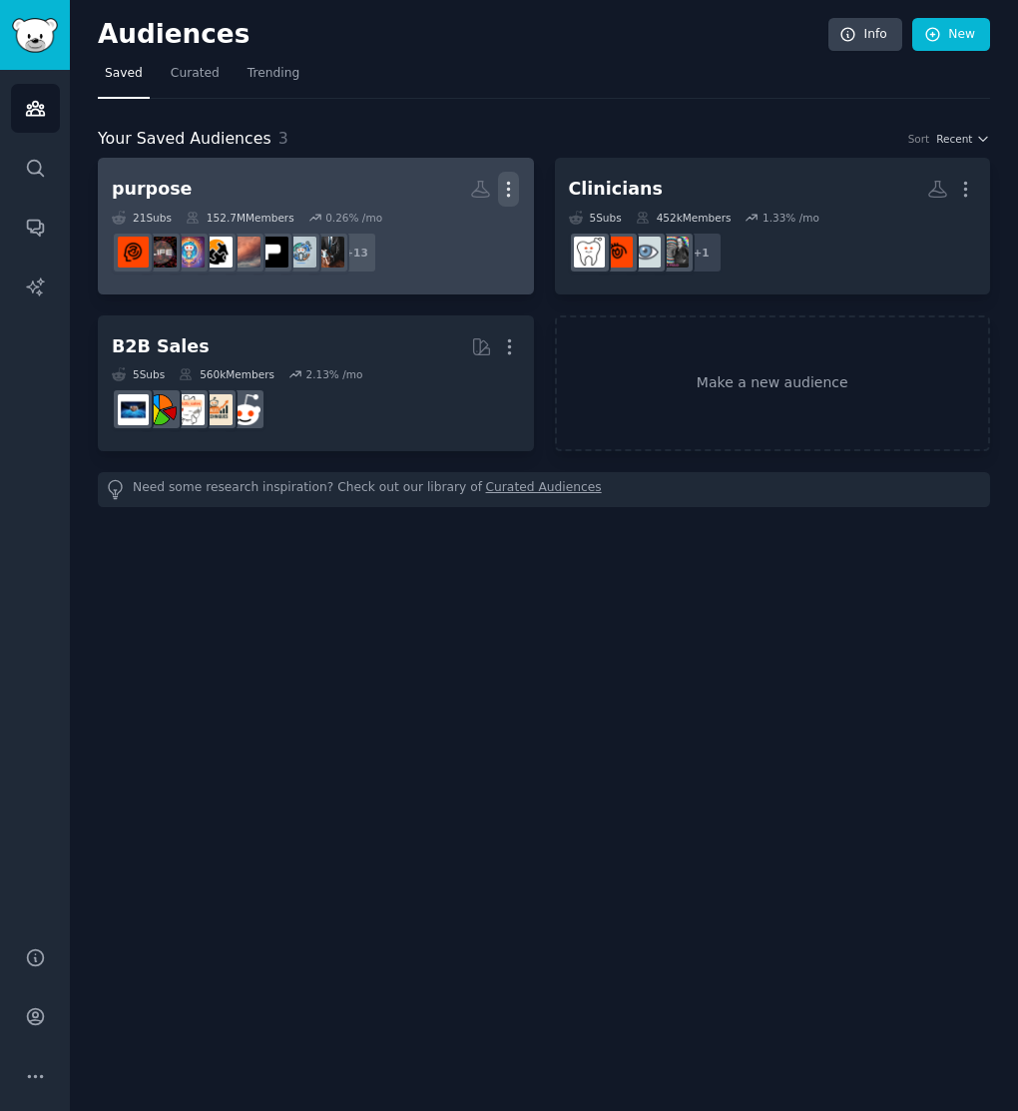
click at [510, 187] on icon "button" at bounding box center [508, 189] width 21 height 21
click at [451, 191] on p "View" at bounding box center [447, 196] width 33 height 21
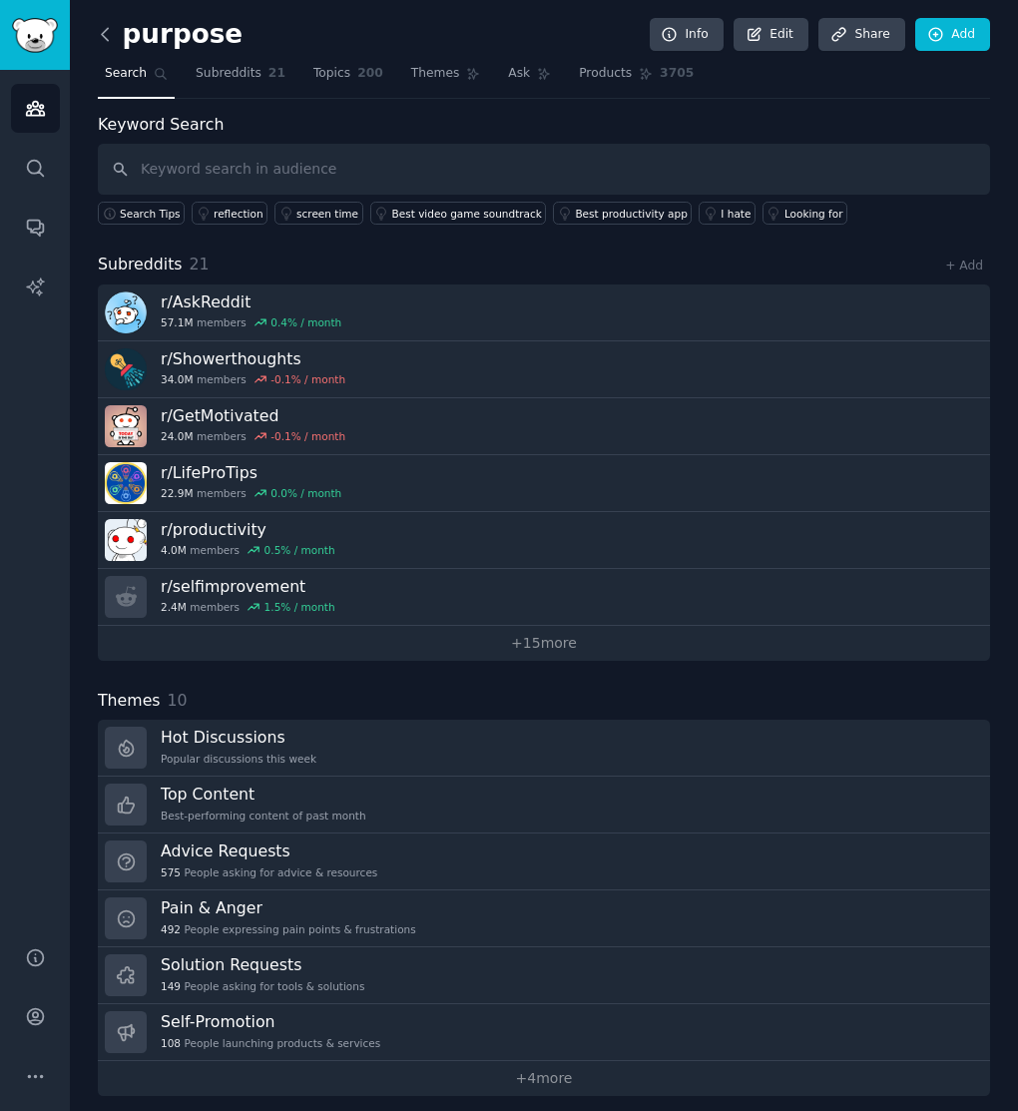
click at [108, 34] on icon at bounding box center [105, 34] width 21 height 21
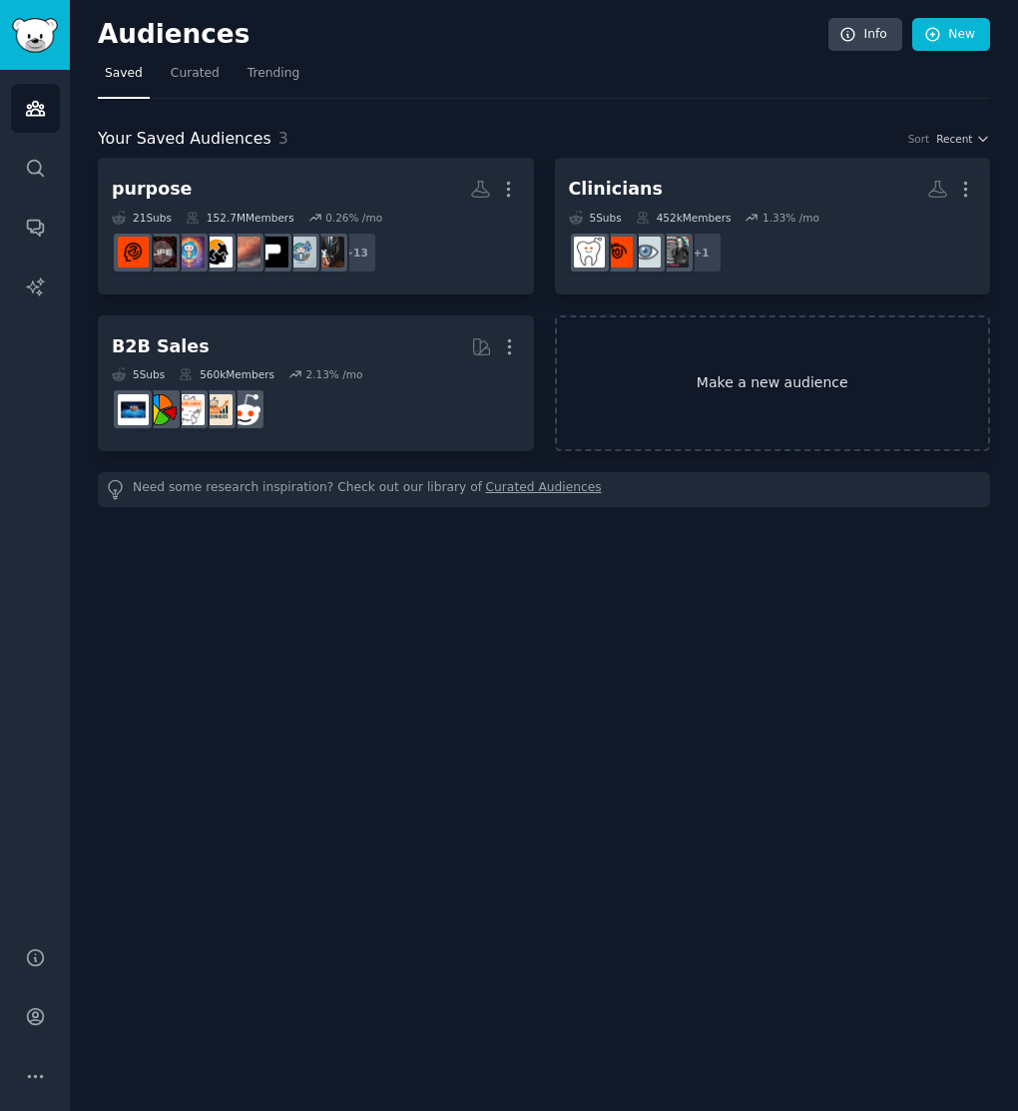
click at [728, 382] on link "Make a new audience" at bounding box center [773, 383] width 436 height 137
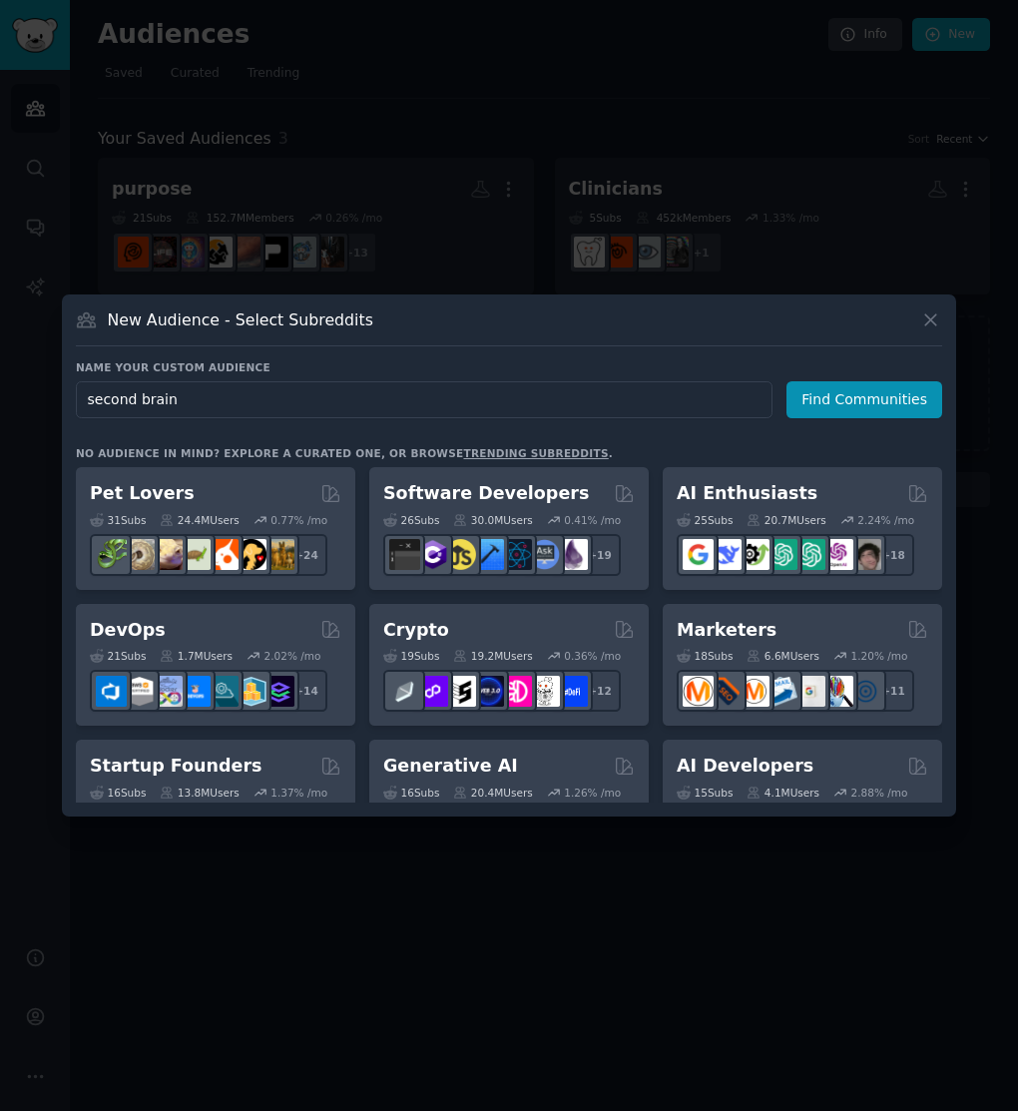
click at [550, 398] on input "second brain" at bounding box center [424, 399] width 697 height 37
type input "second brain"
click at [487, 238] on div at bounding box center [509, 555] width 1018 height 1111
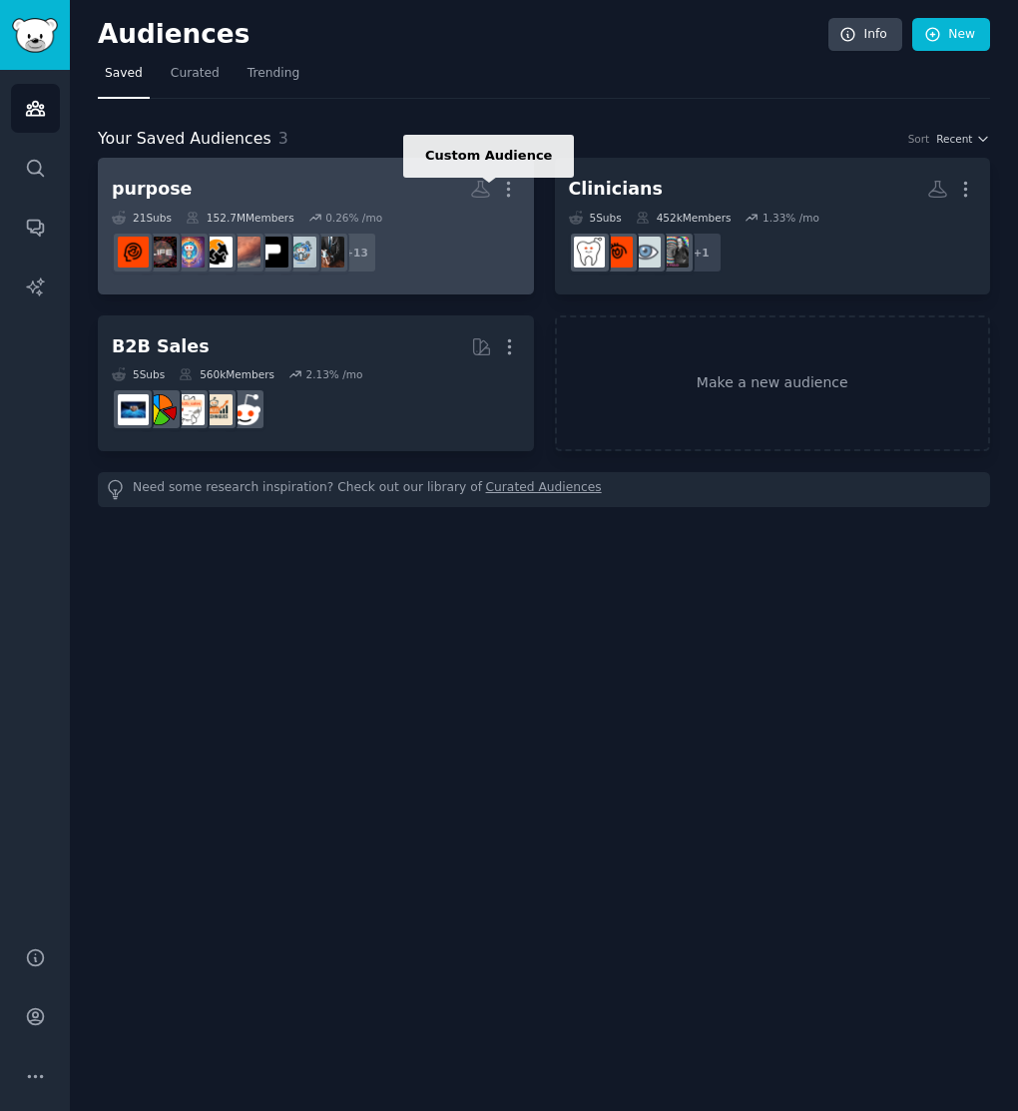
click at [485, 187] on icon at bounding box center [480, 189] width 21 height 21
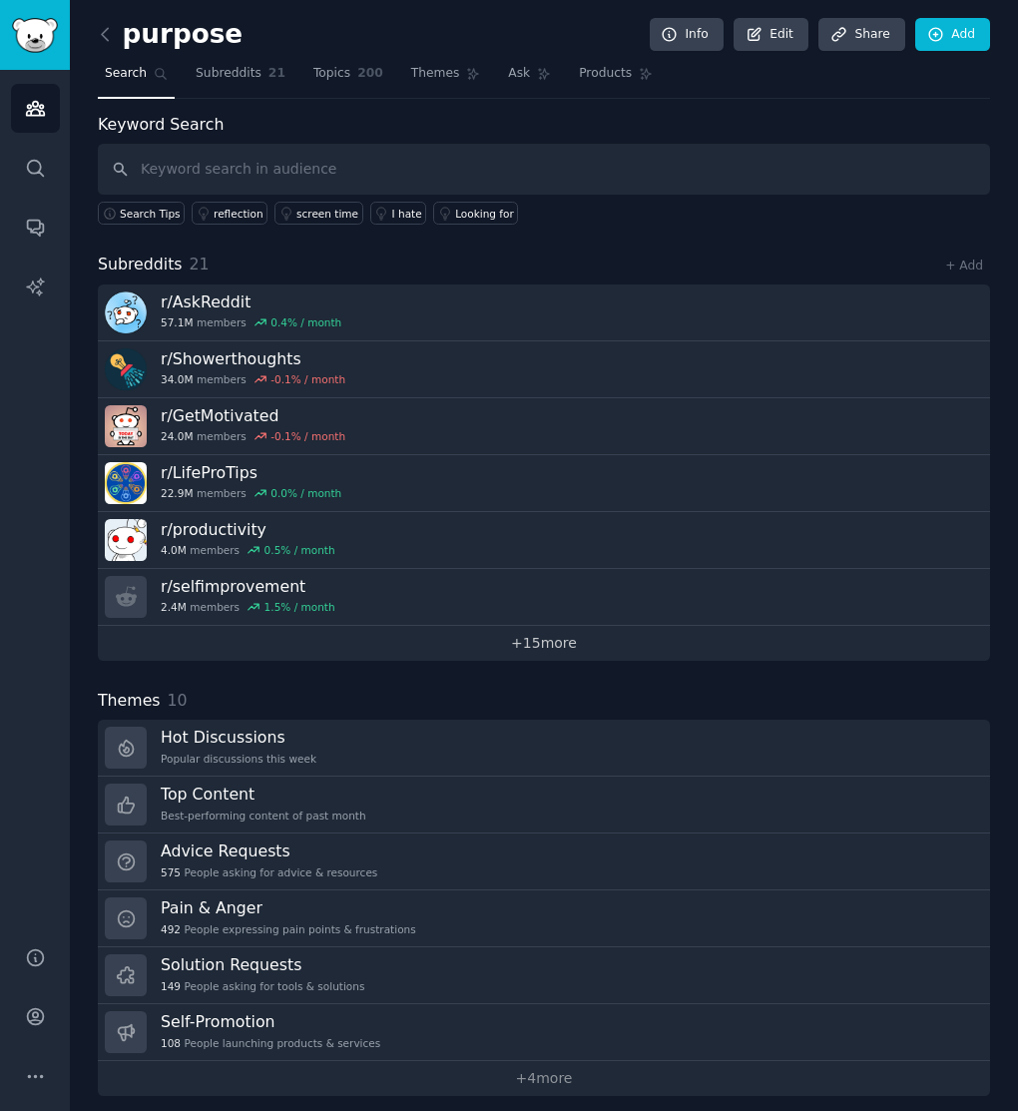
click at [544, 641] on link "+ 15 more" at bounding box center [544, 643] width 892 height 35
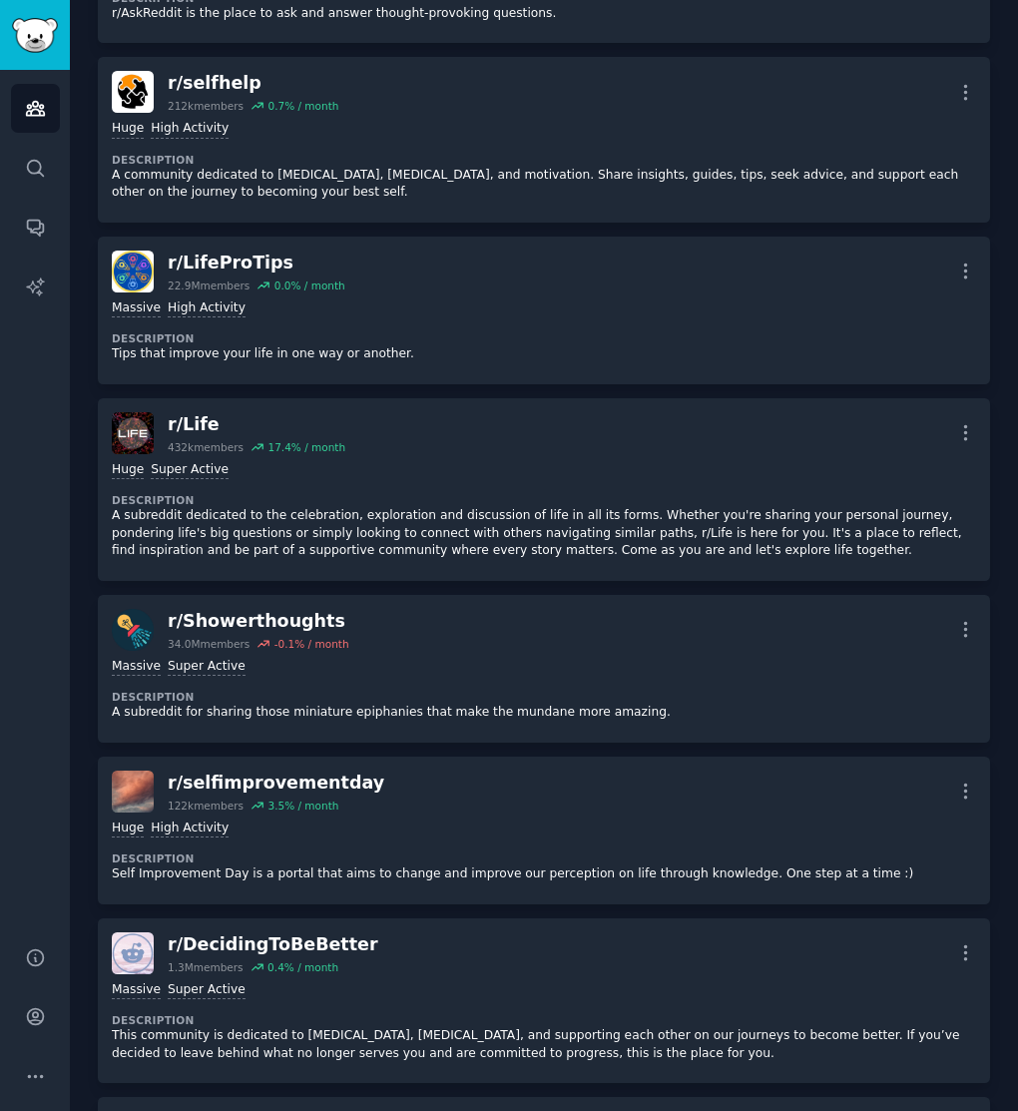
scroll to position [1971, 0]
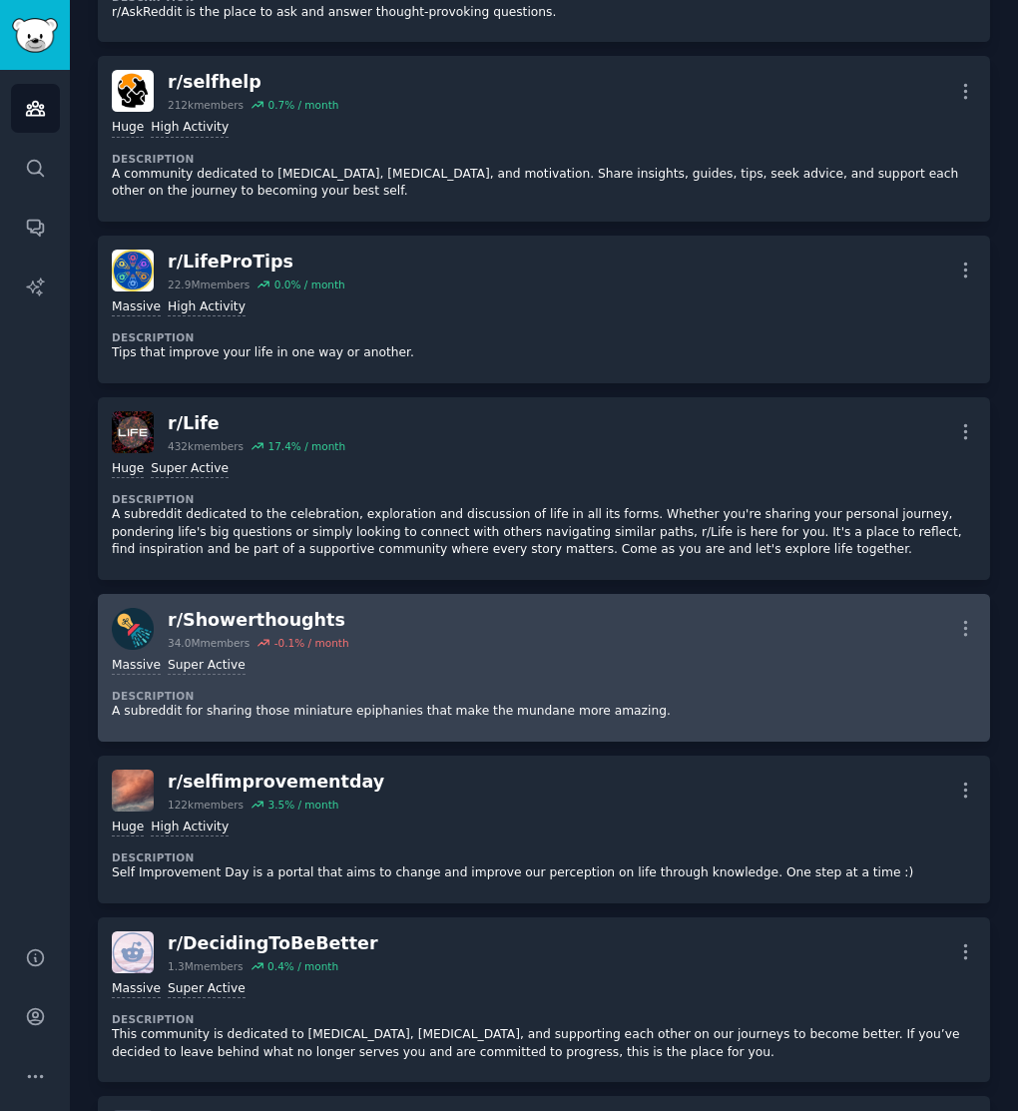
click at [282, 608] on div "r/ Showerthoughts" at bounding box center [259, 620] width 182 height 25
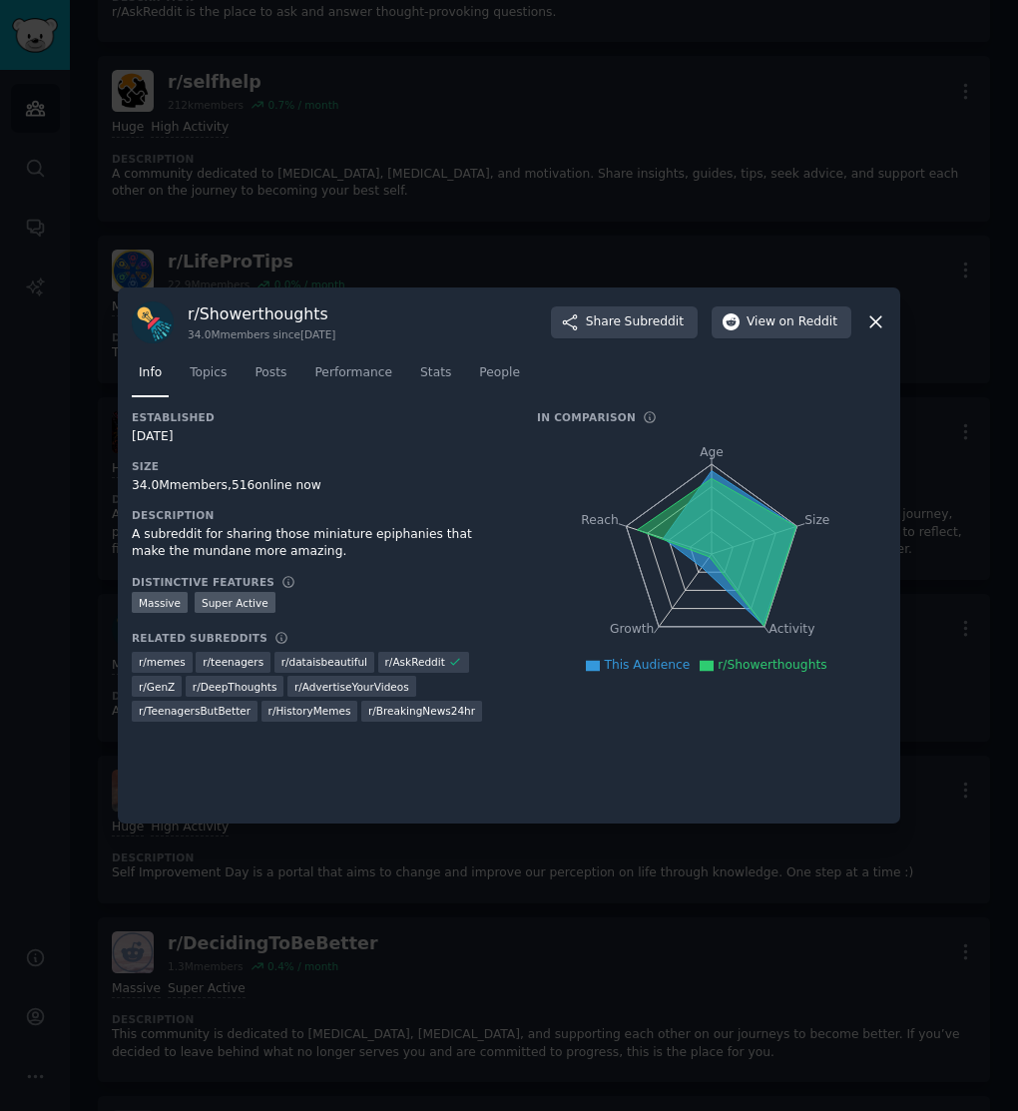
click at [396, 925] on div at bounding box center [509, 555] width 1018 height 1111
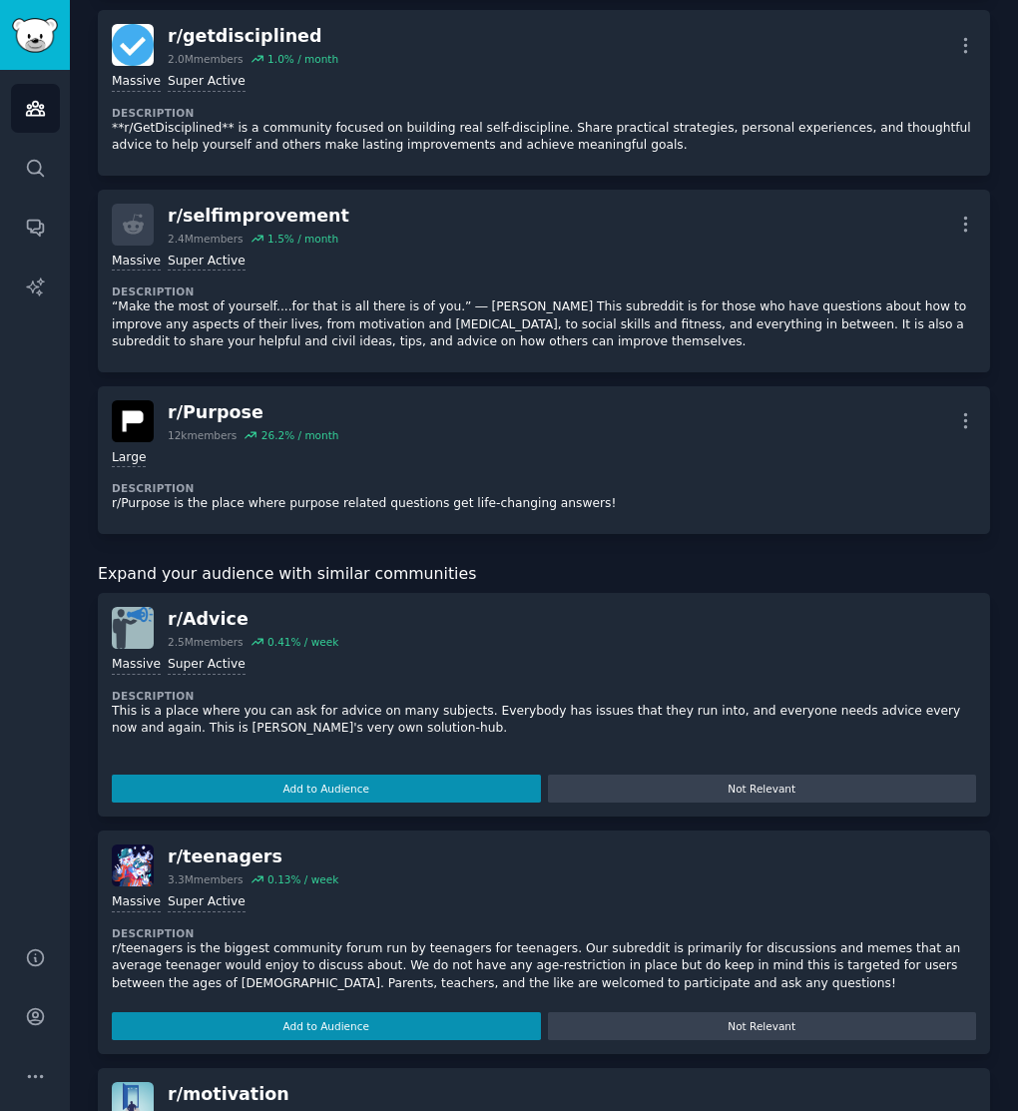
scroll to position [3226, 0]
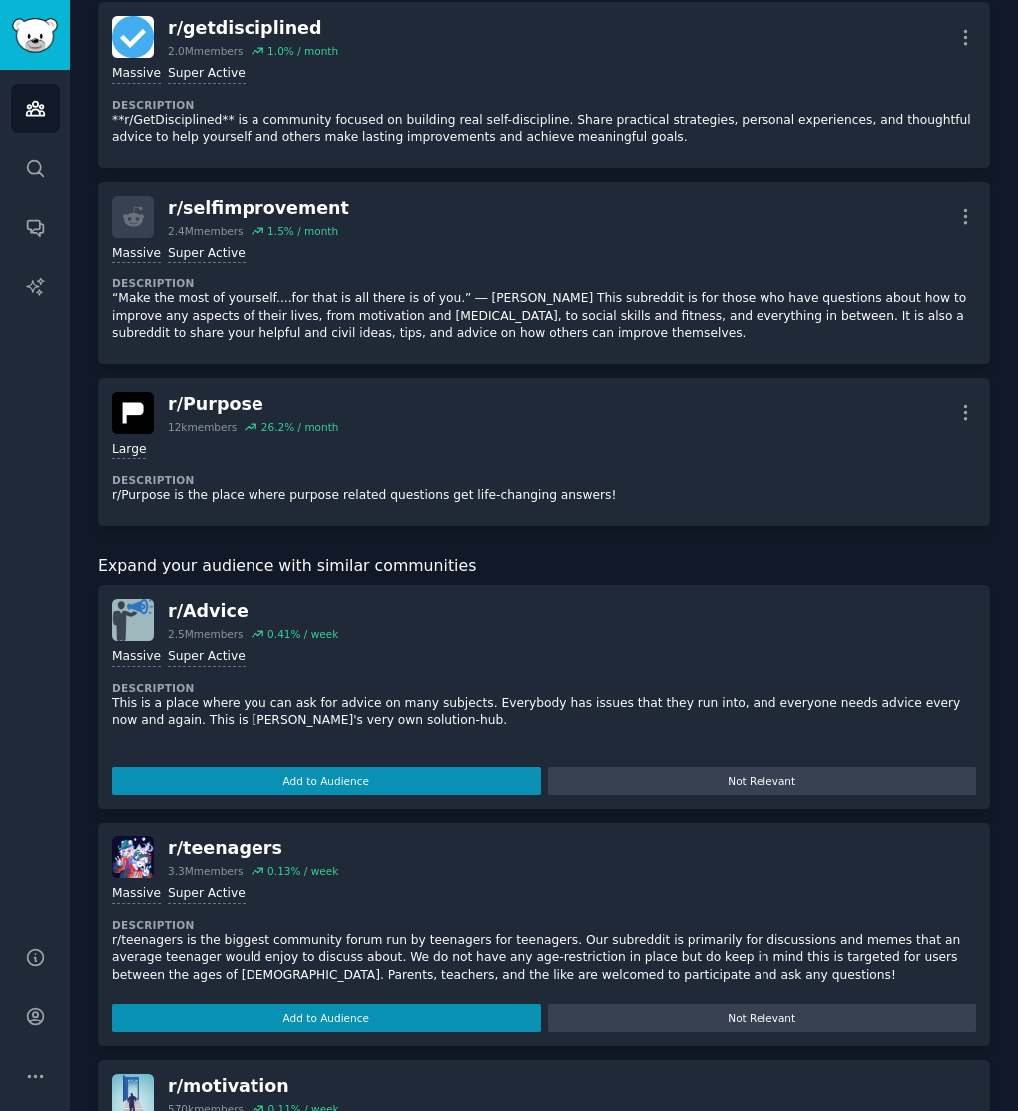
click at [391, 695] on p "This is a place where you can ask for advice on many subjects. Everybody has is…" at bounding box center [544, 712] width 864 height 35
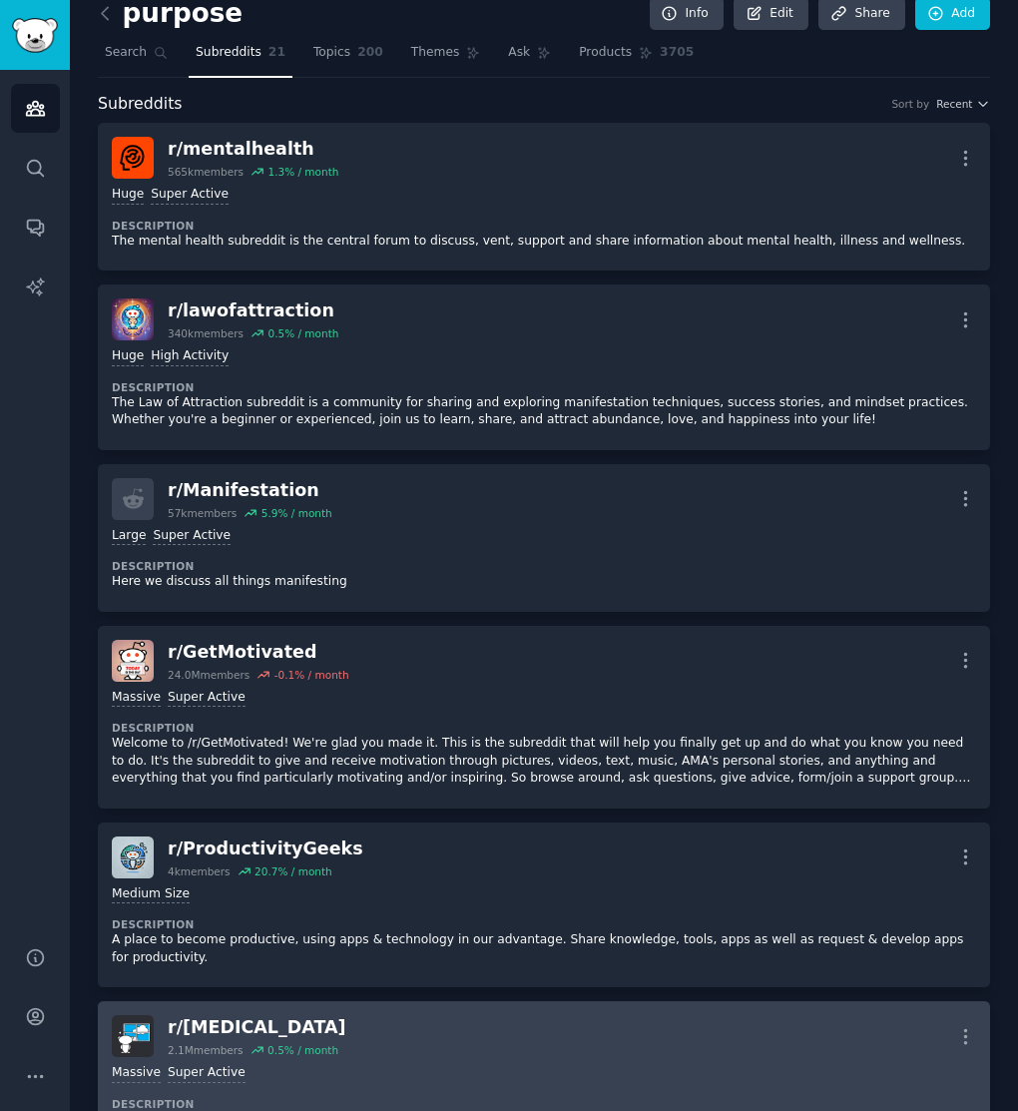
scroll to position [0, 0]
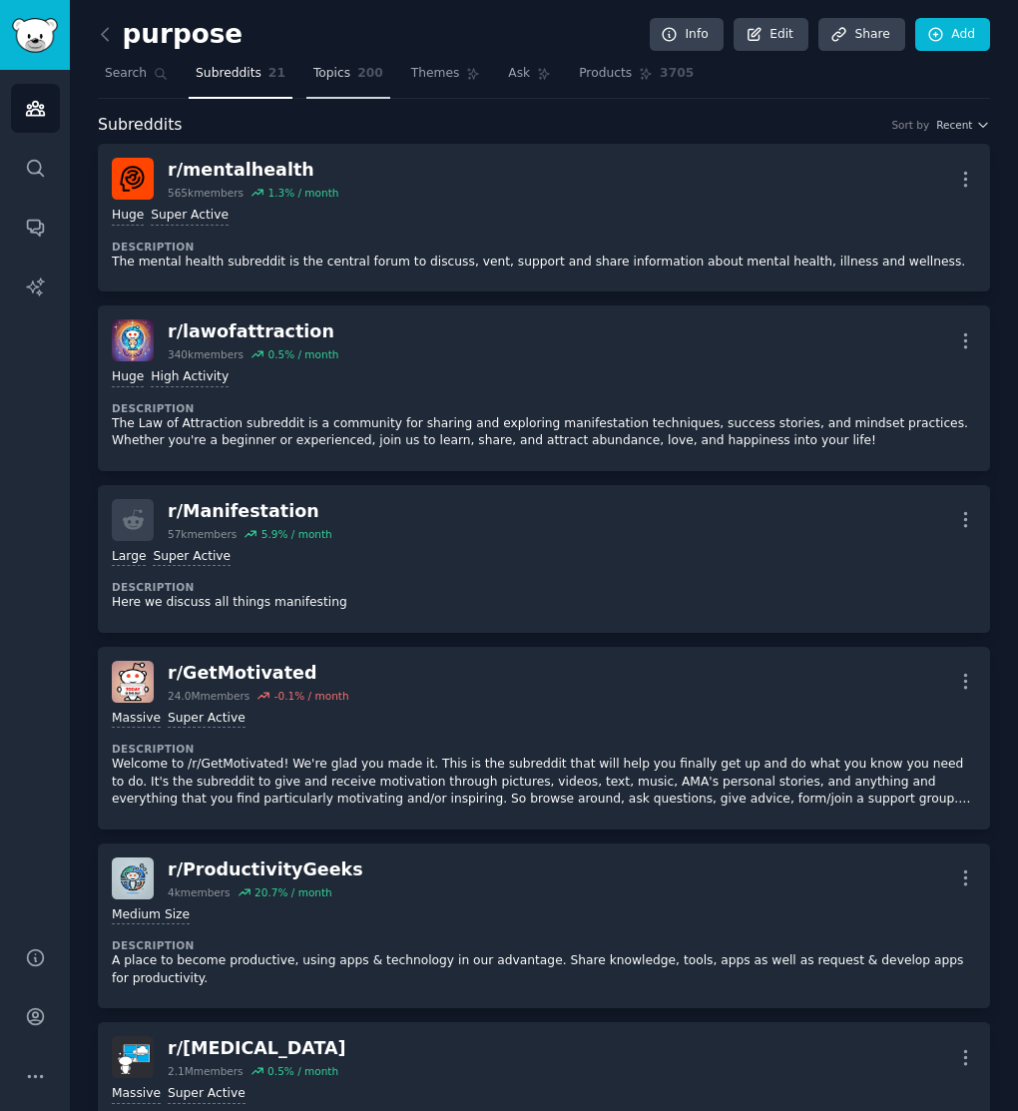
click at [351, 89] on link "Topics 200" at bounding box center [348, 78] width 84 height 41
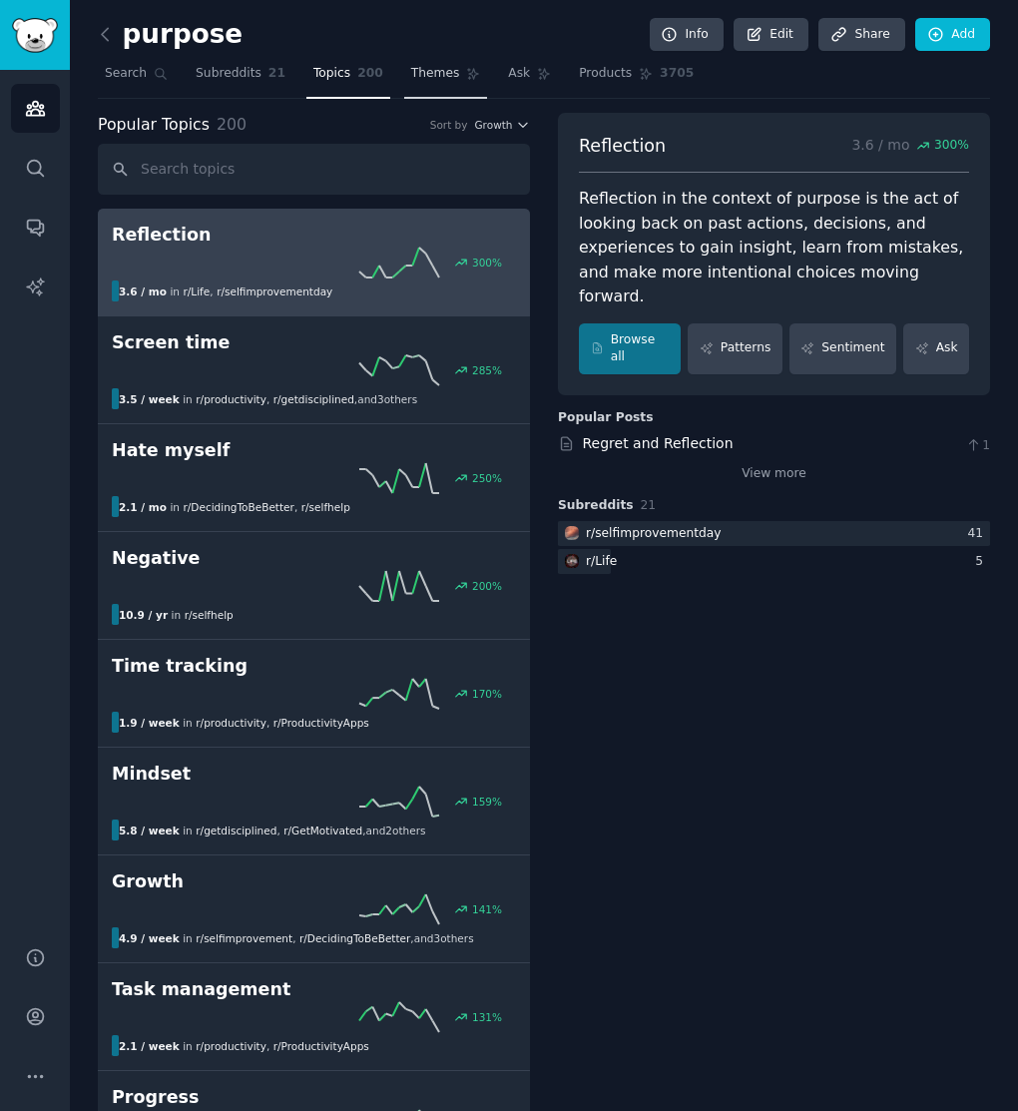
click at [420, 71] on span "Themes" at bounding box center [435, 74] width 49 height 18
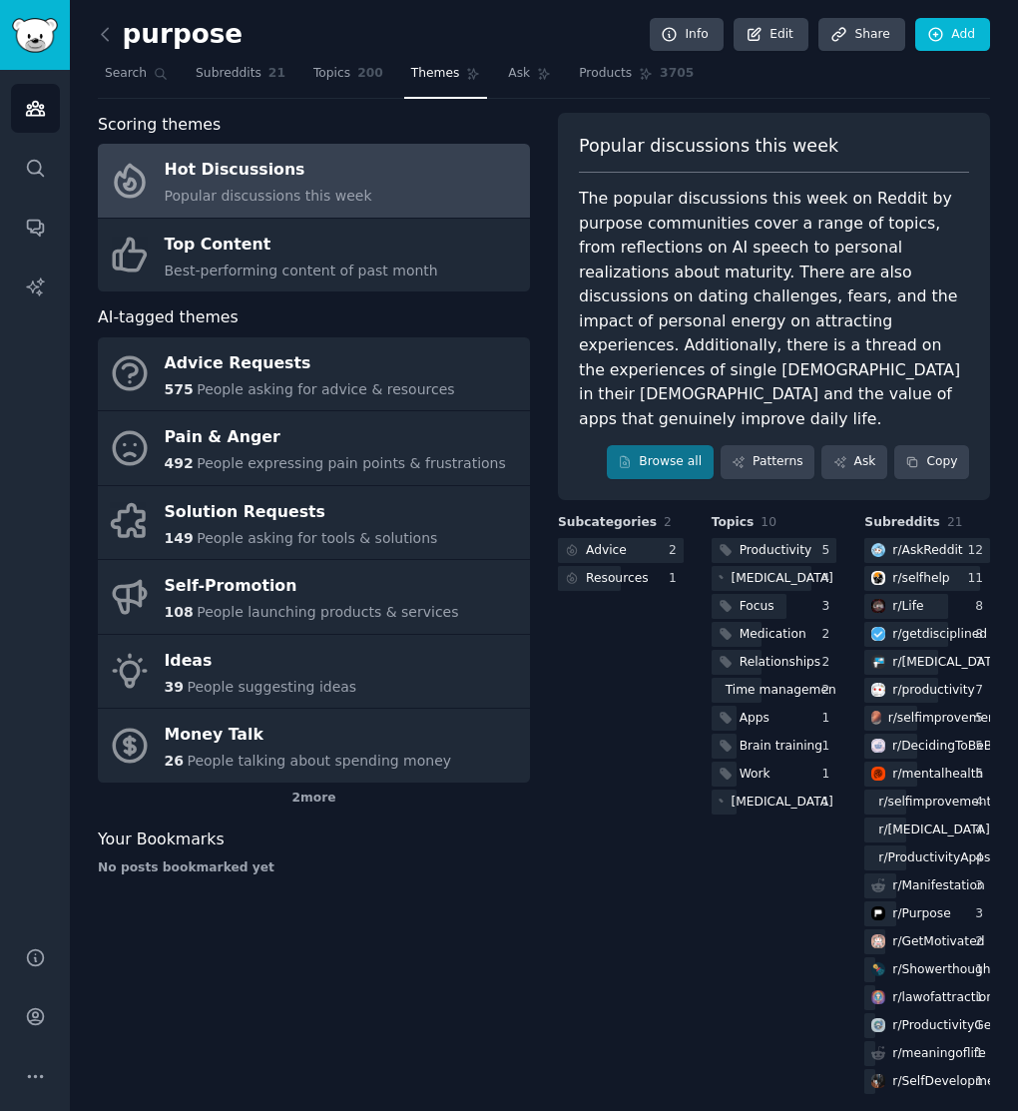
click at [433, 179] on link "Hot Discussions Popular discussions this week" at bounding box center [314, 181] width 432 height 74
click at [112, 40] on icon at bounding box center [105, 34] width 21 height 21
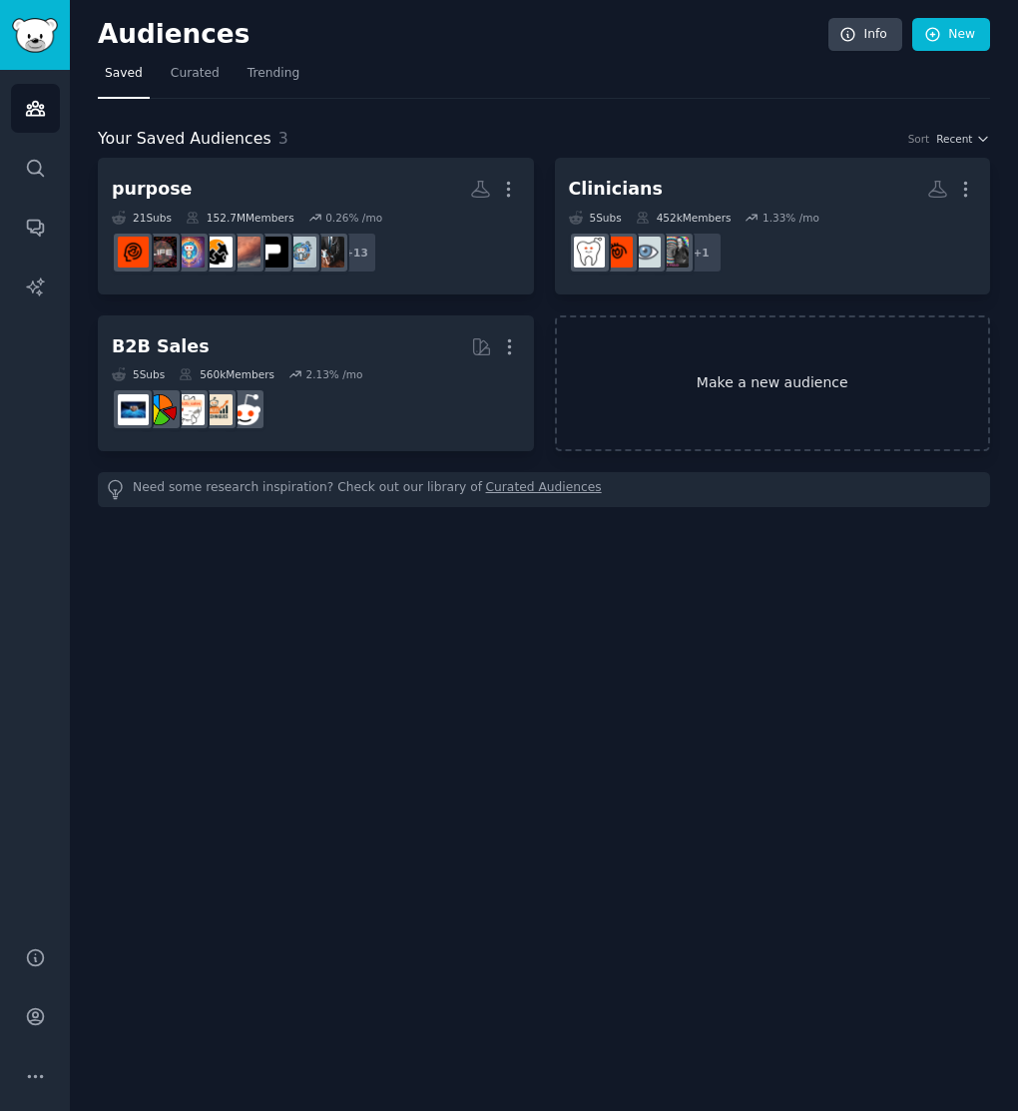
click at [728, 377] on link "Make a new audience" at bounding box center [773, 383] width 436 height 137
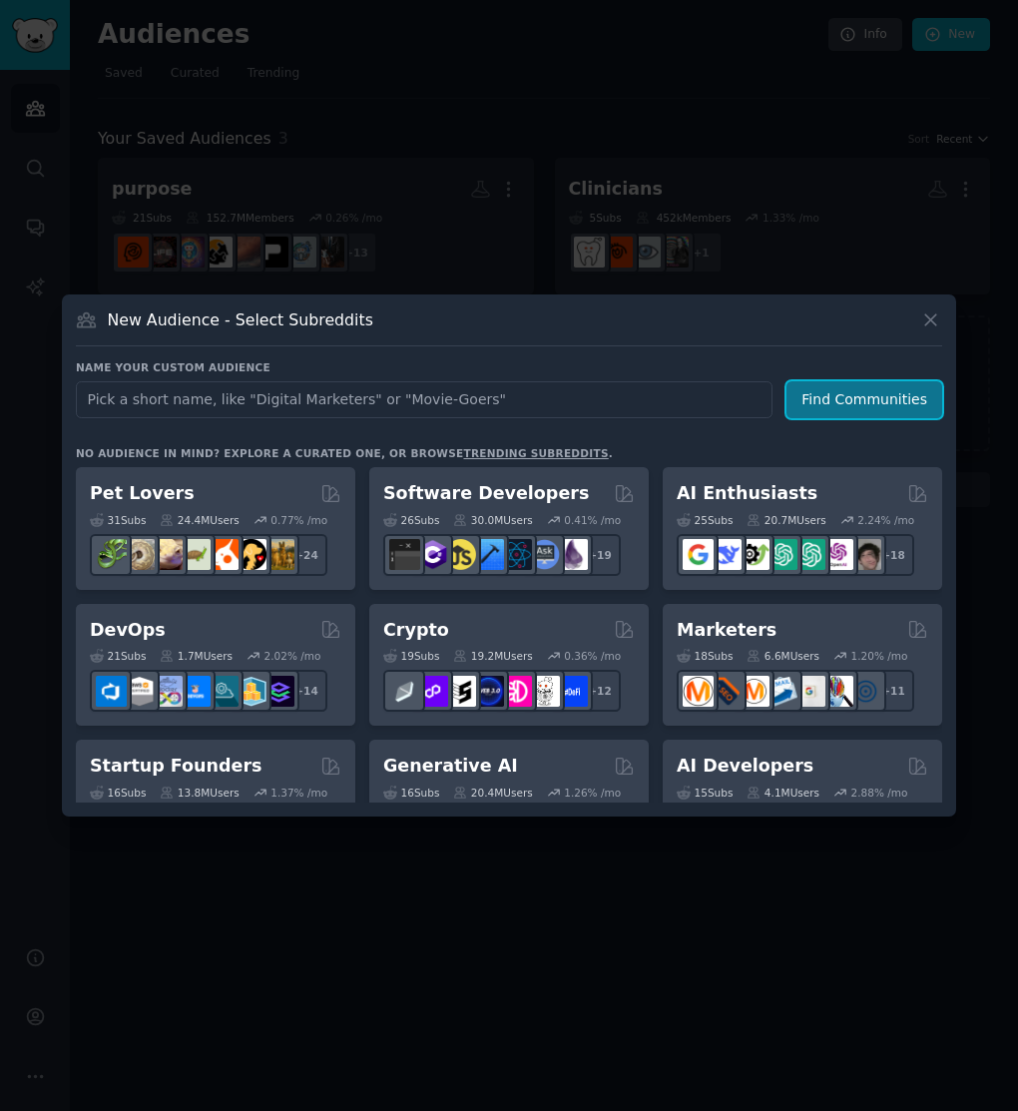
click at [837, 406] on button "Find Communities" at bounding box center [864, 399] width 156 height 37
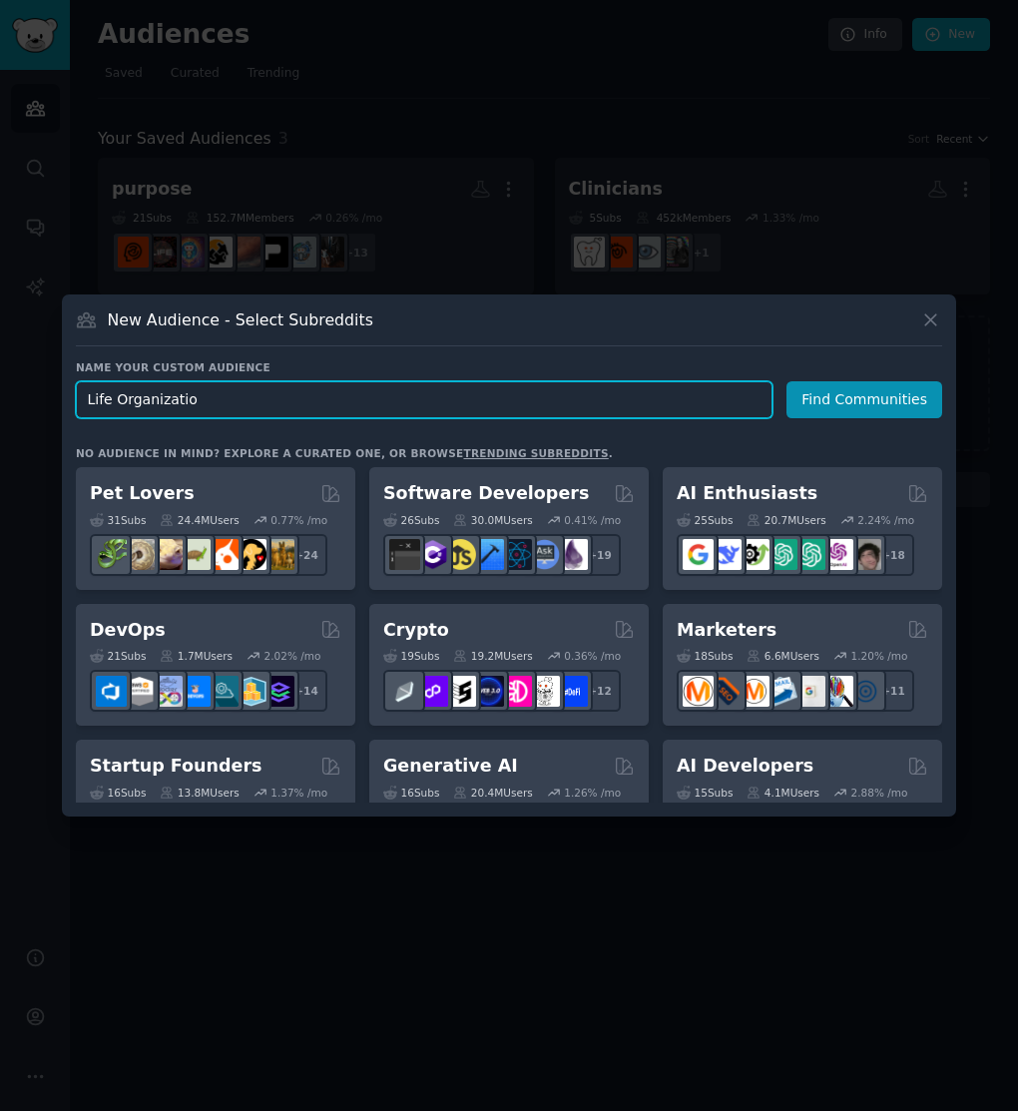
type input "Life Organization"
click button "Find Communities" at bounding box center [864, 399] width 156 height 37
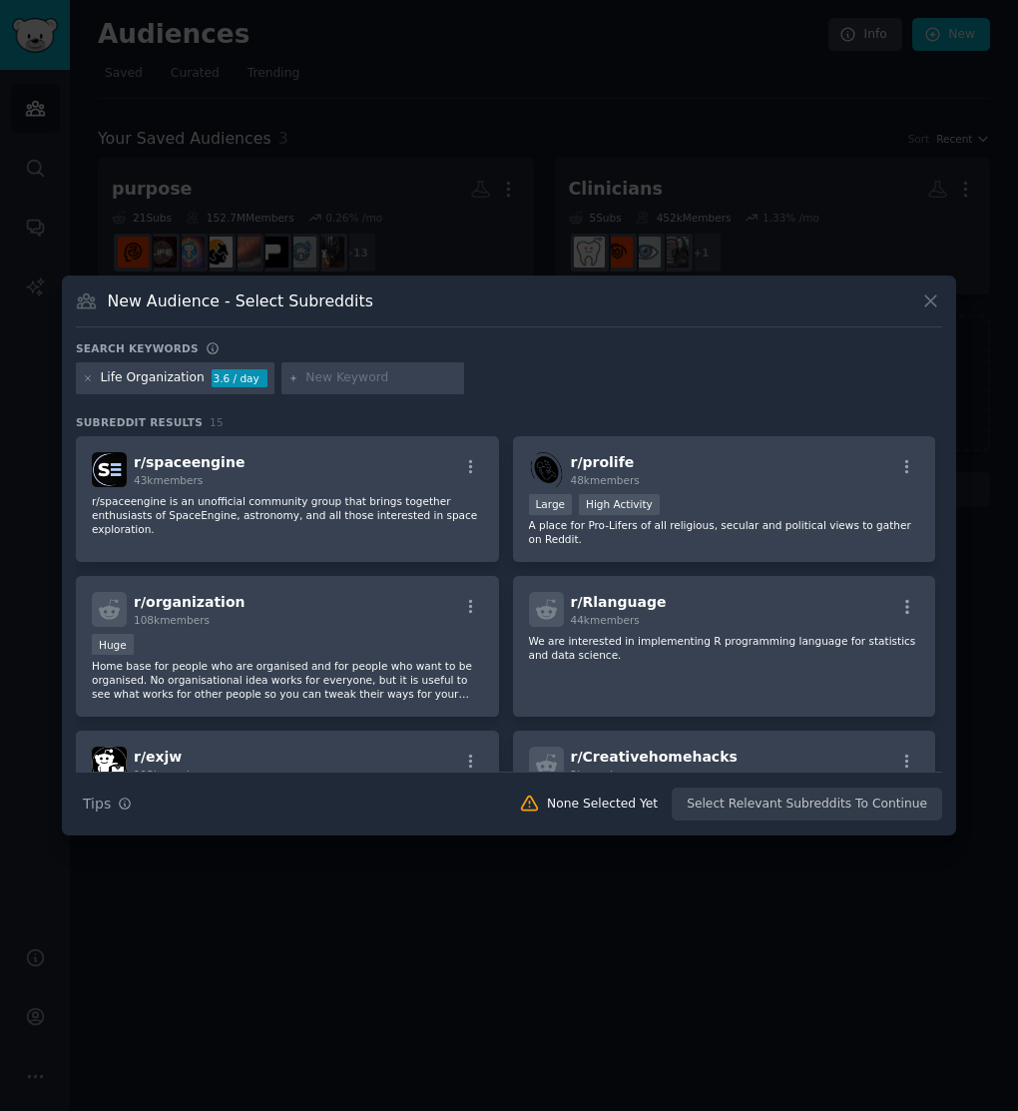
click at [369, 381] on input "text" at bounding box center [381, 378] width 152 height 18
type input "time management"
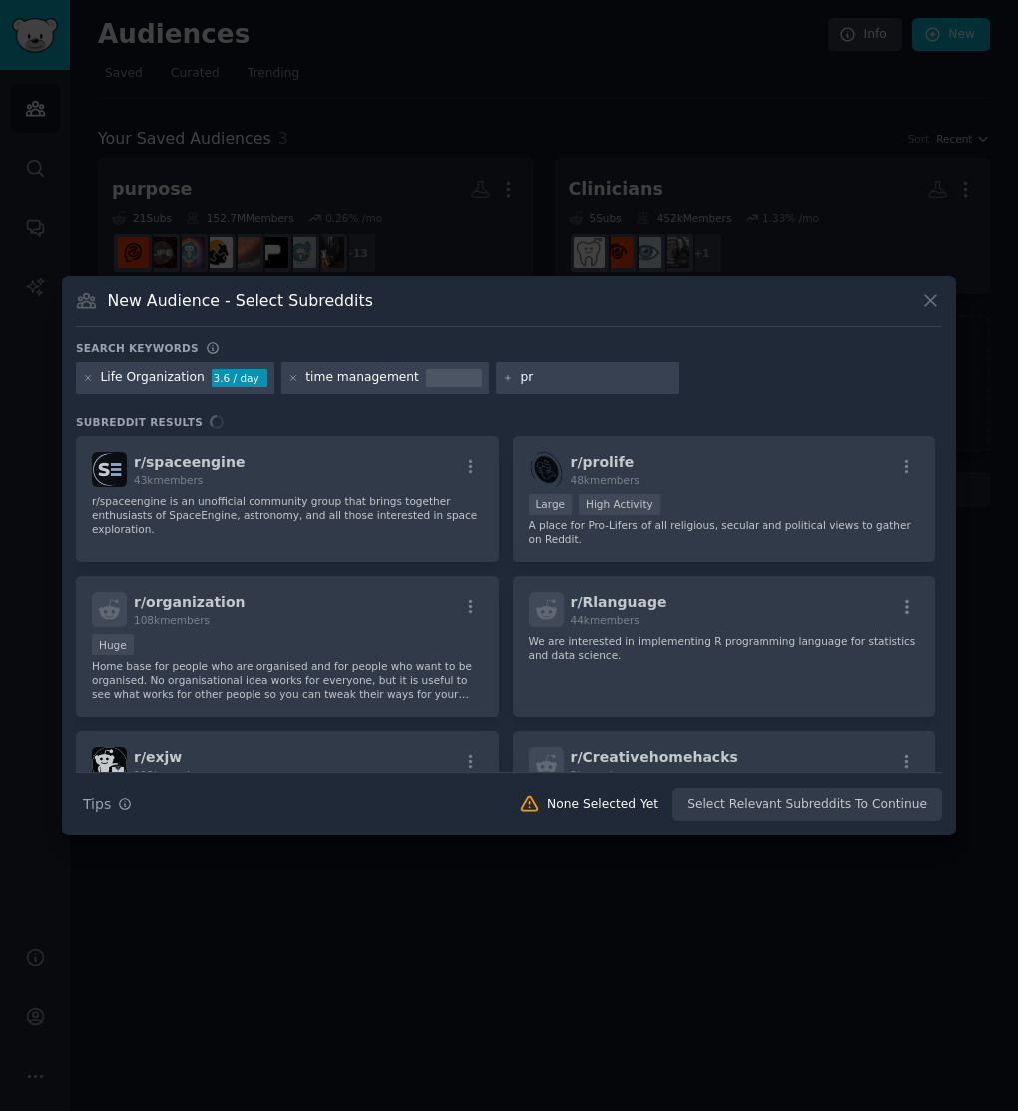
type input "p"
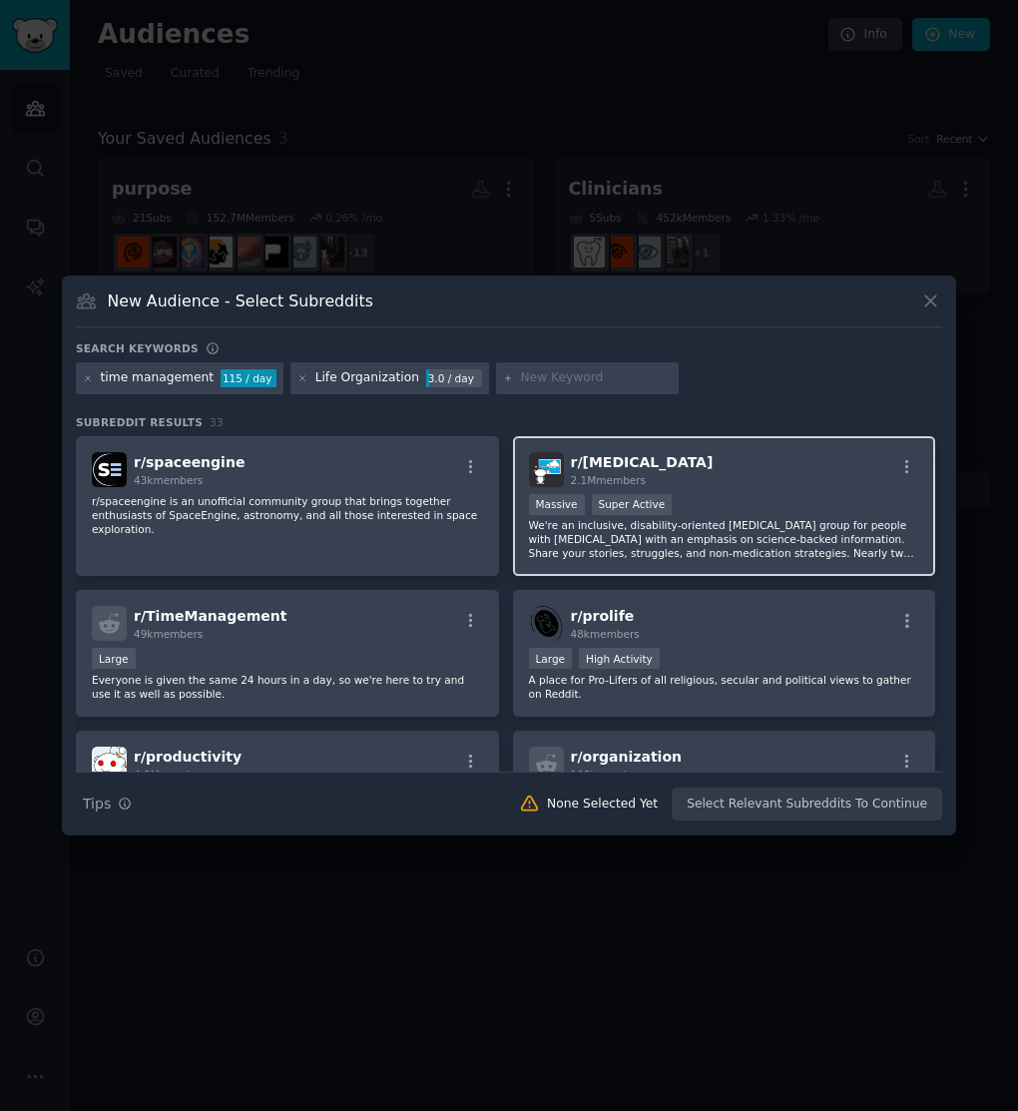
click at [737, 533] on p "We're an inclusive, disability-oriented [MEDICAL_DATA] group for people with [M…" at bounding box center [724, 539] width 391 height 42
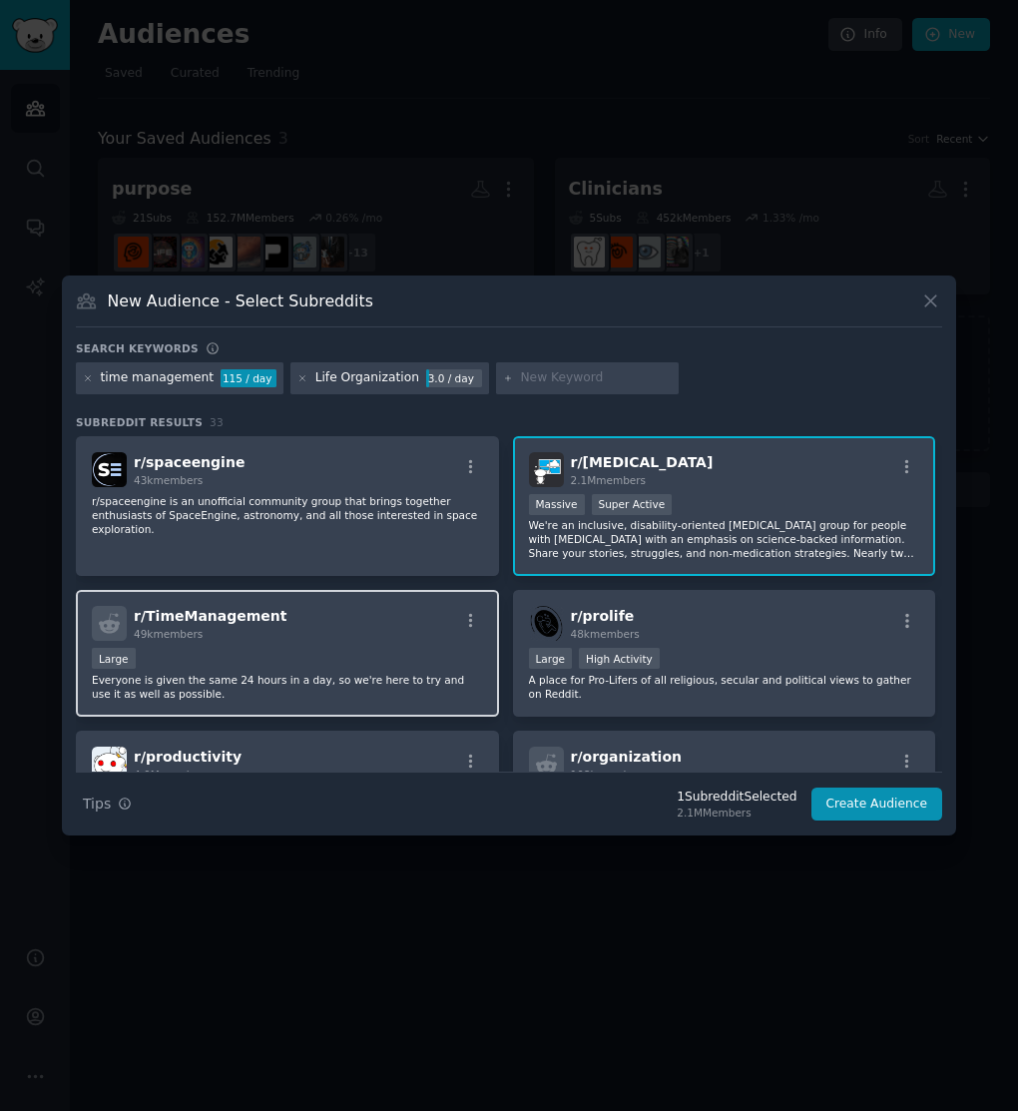
click at [377, 674] on p "Everyone is given the same 24 hours in a day, so we're here to try and use it a…" at bounding box center [287, 687] width 391 height 28
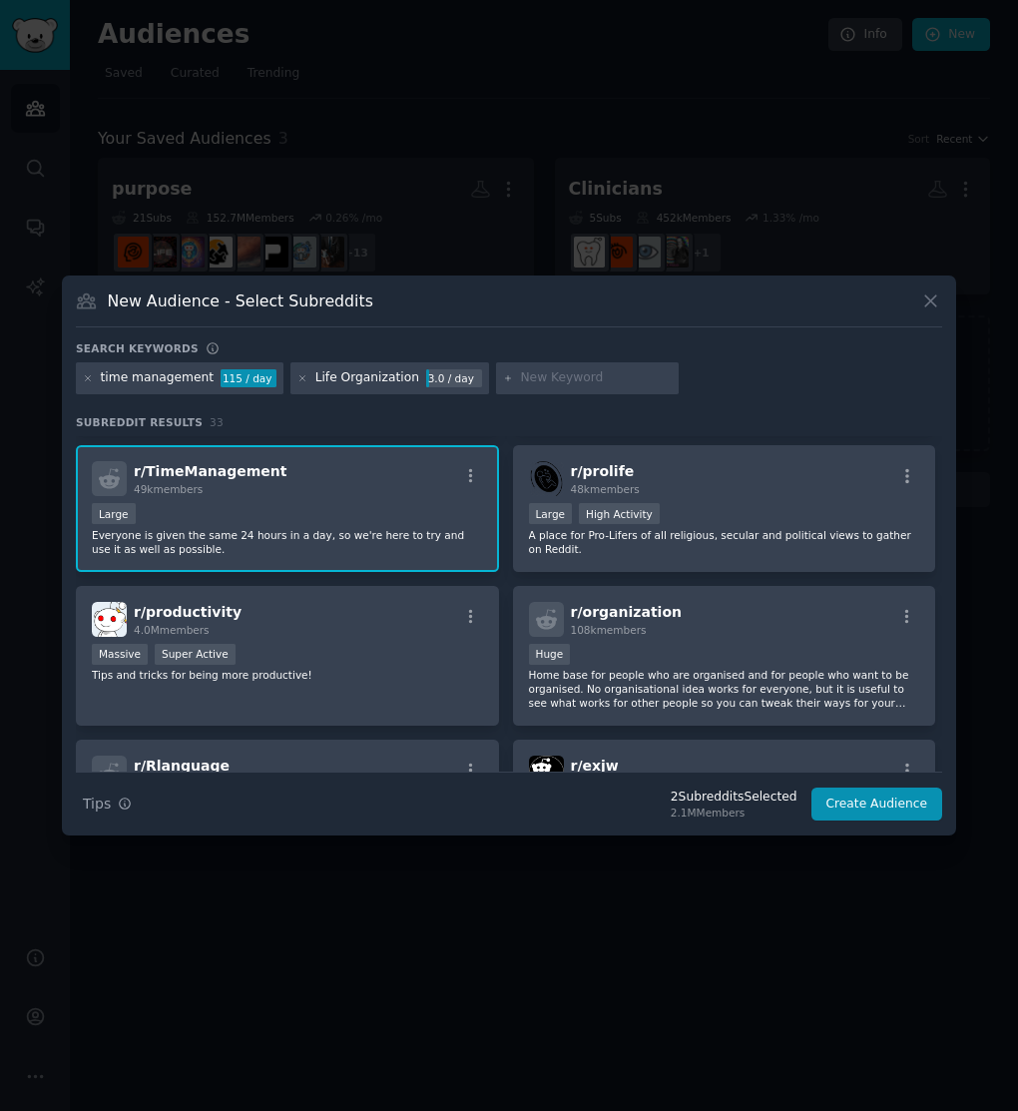
scroll to position [156, 0]
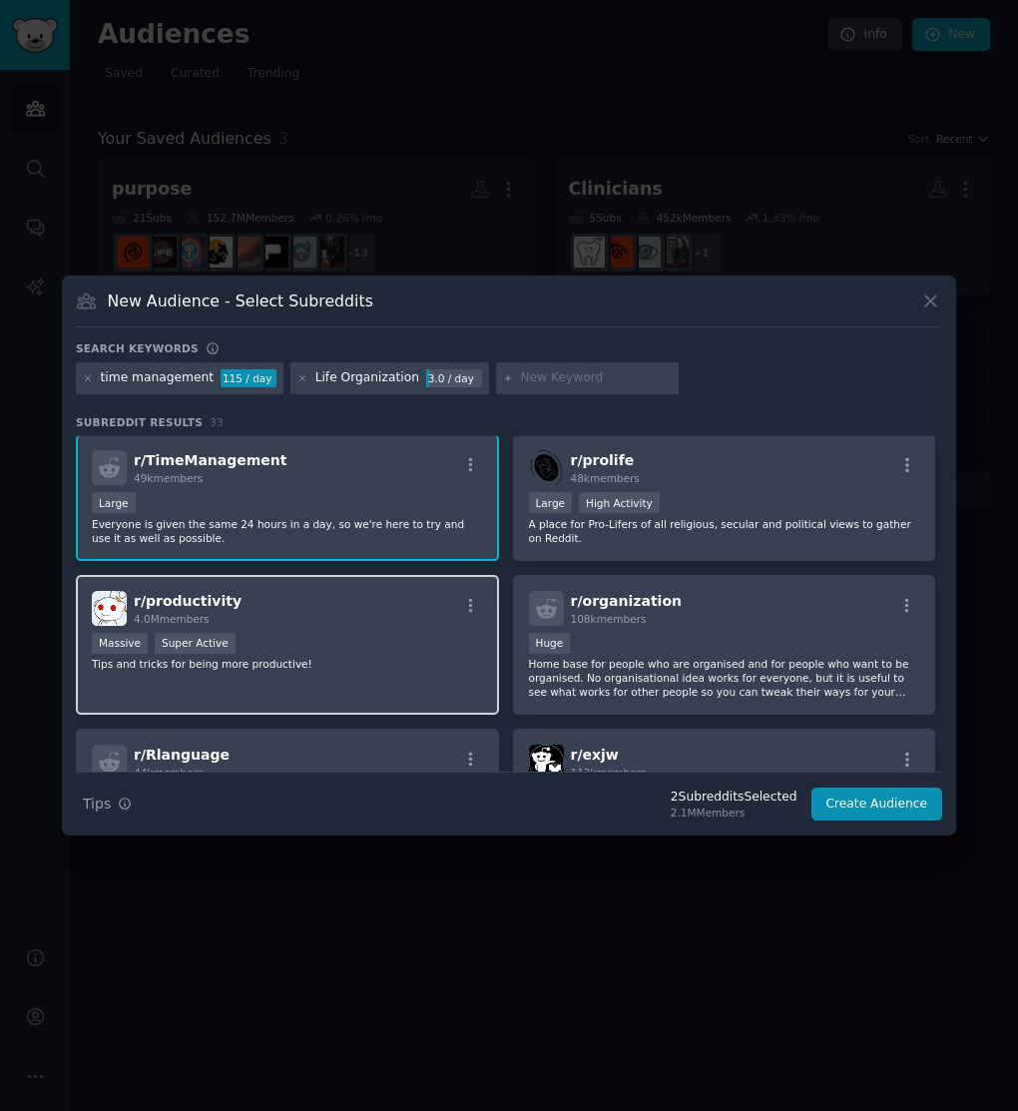
click at [403, 675] on div "r/ productivity 4.0M members Massive Super Active Tips and tricks for being mor…" at bounding box center [287, 645] width 423 height 141
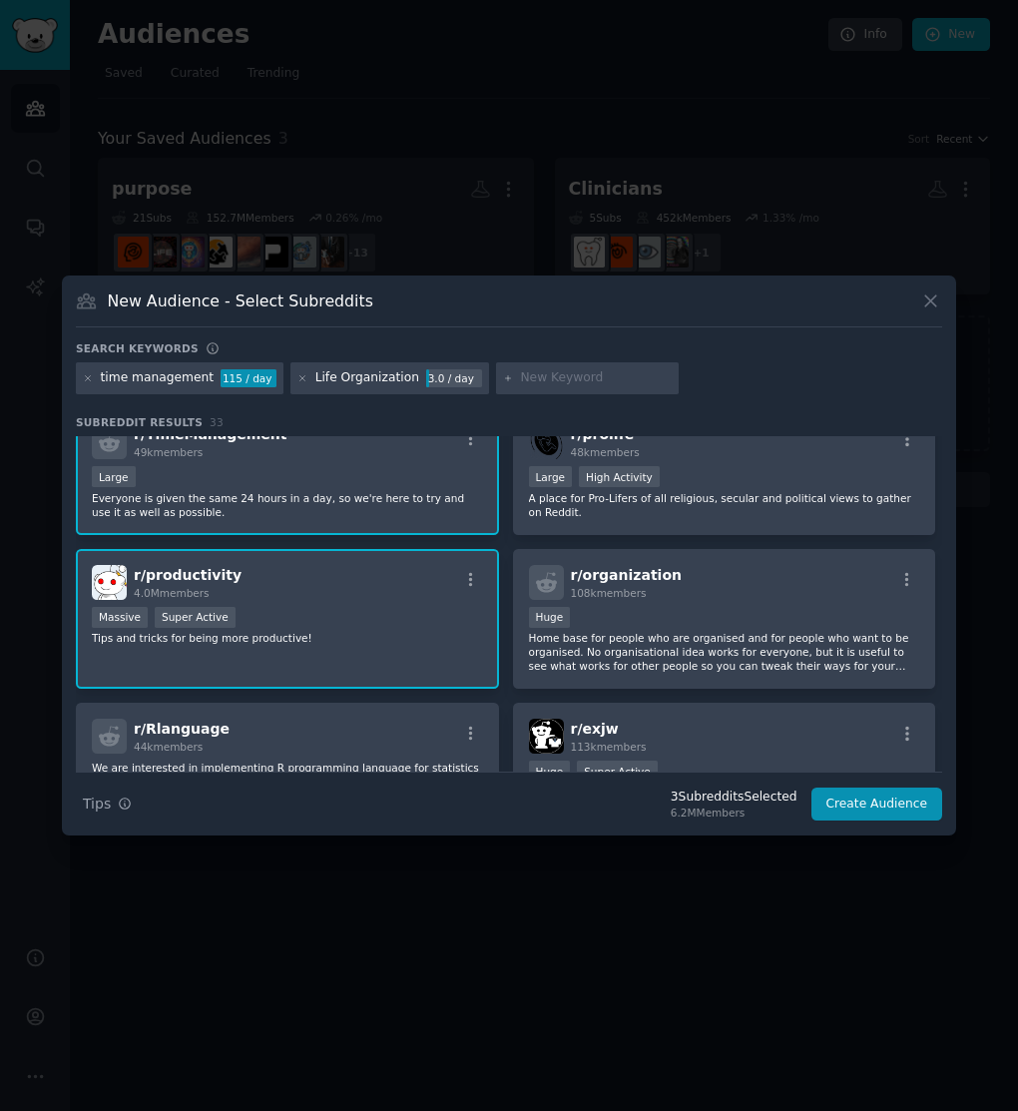
scroll to position [184, 0]
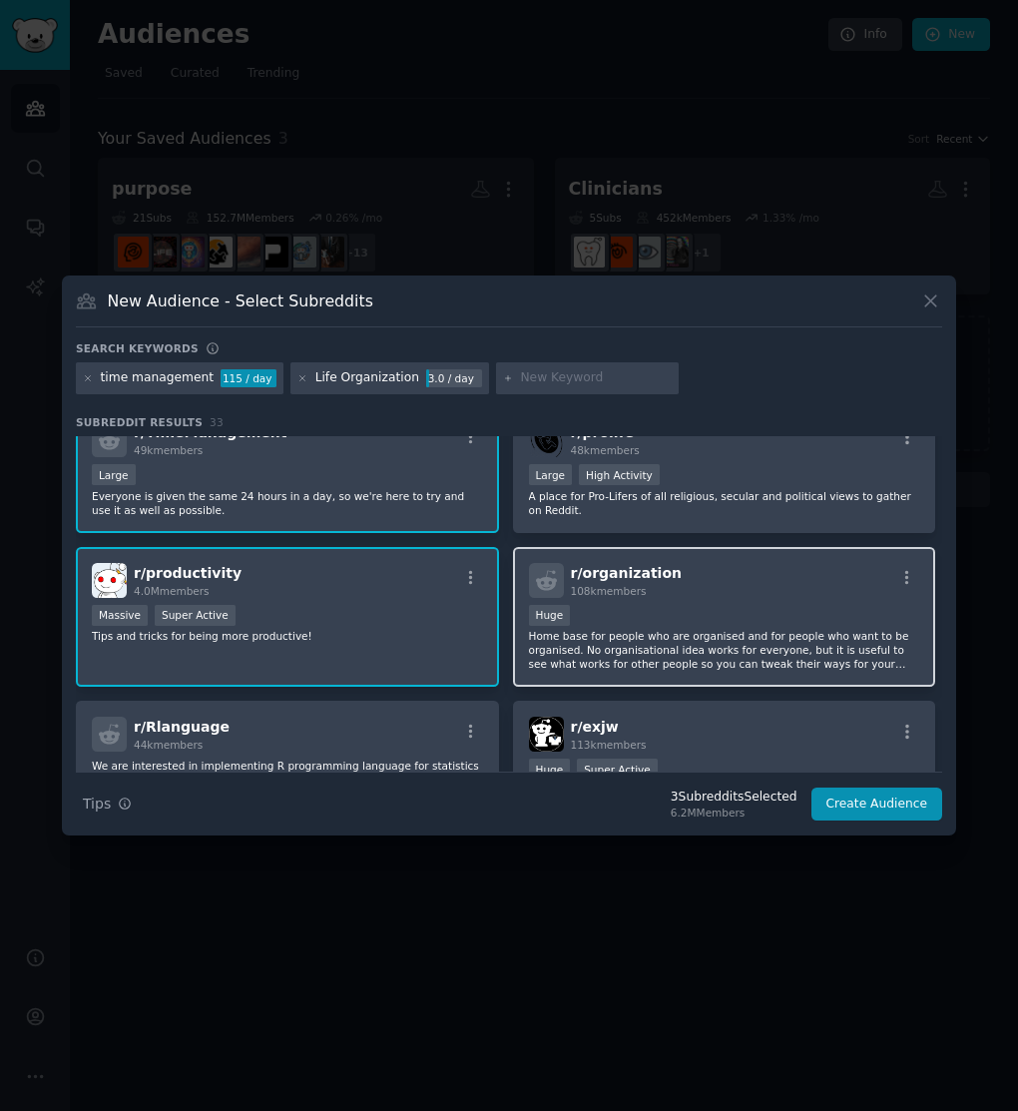
click at [654, 623] on div "Huge" at bounding box center [724, 617] width 391 height 25
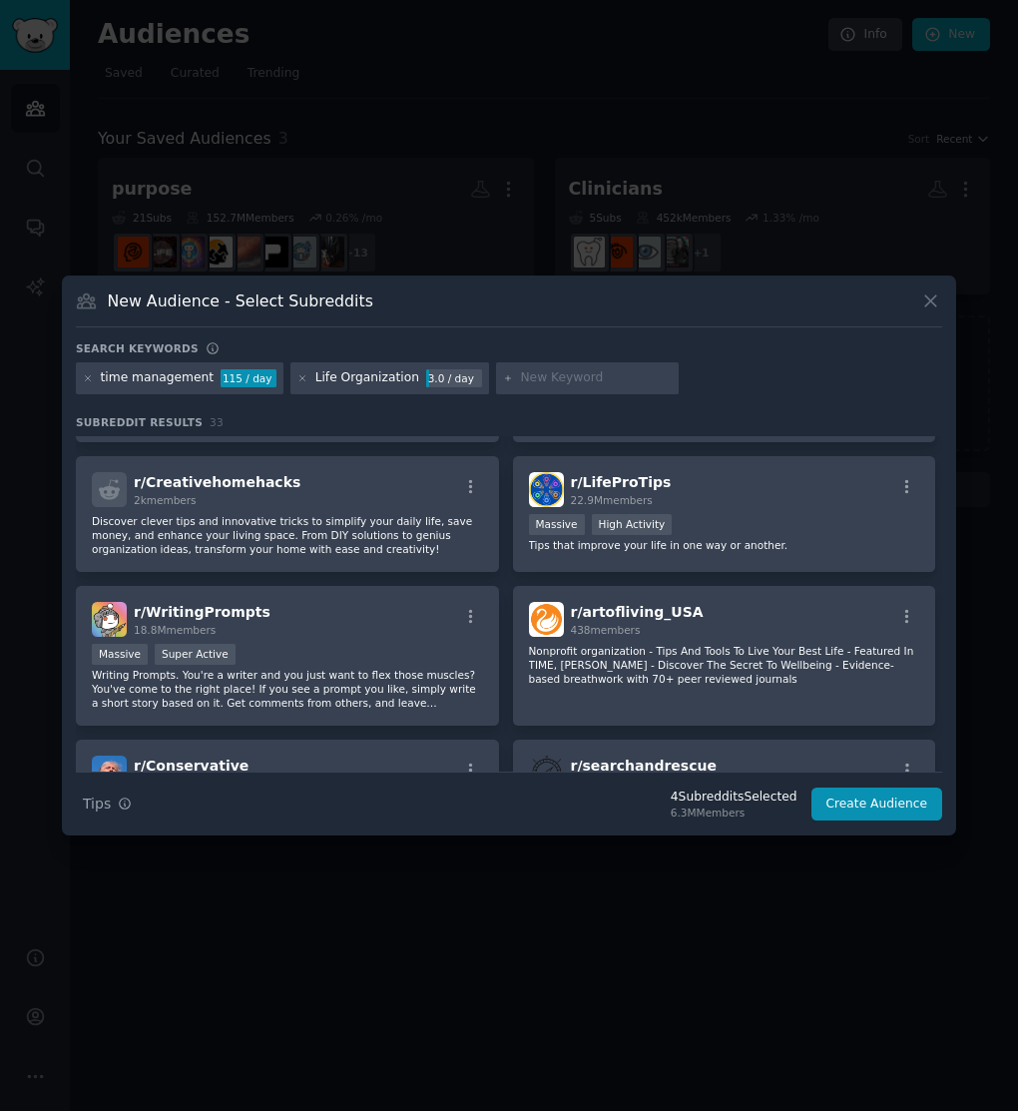
scroll to position [0, 0]
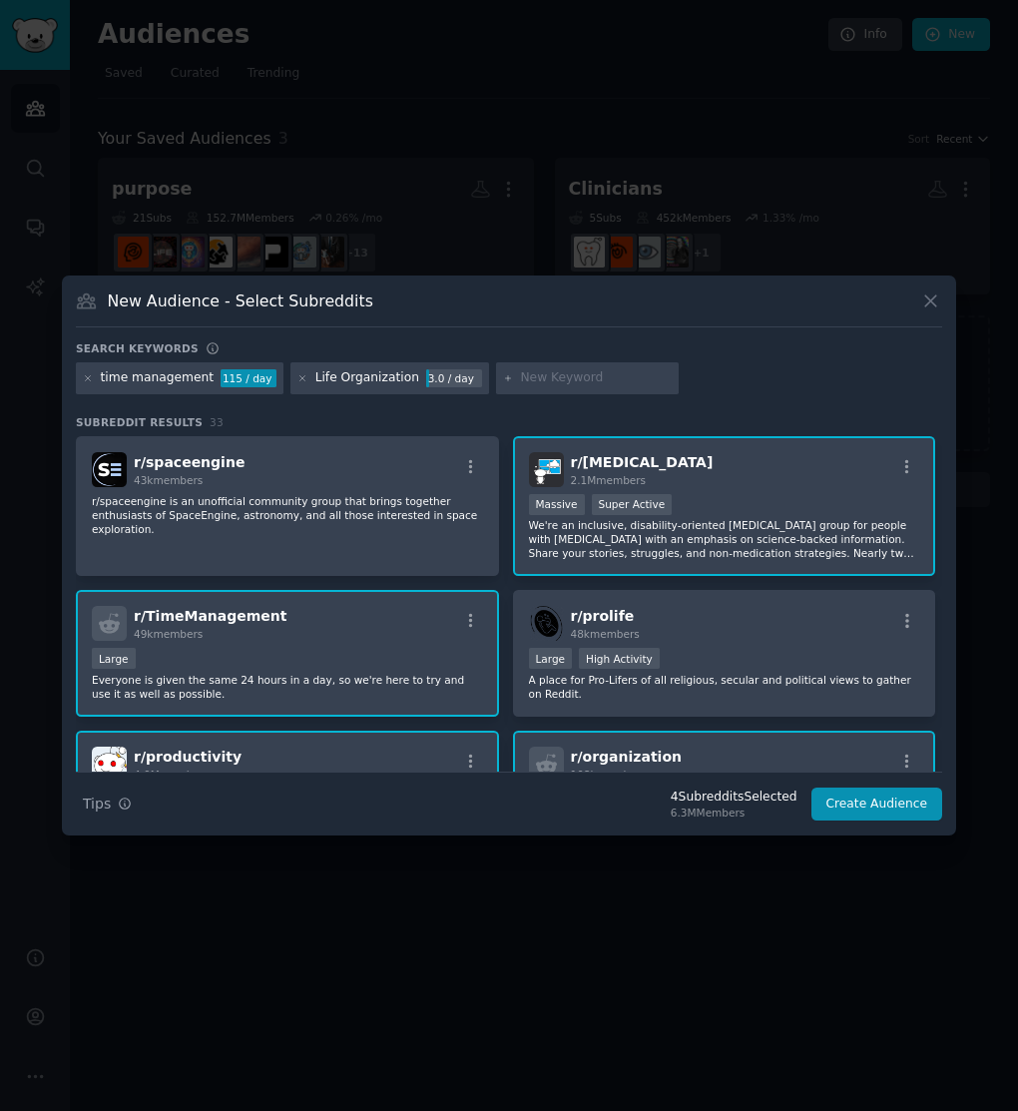
click at [527, 375] on input "text" at bounding box center [596, 378] width 152 height 18
type input "procrastination"
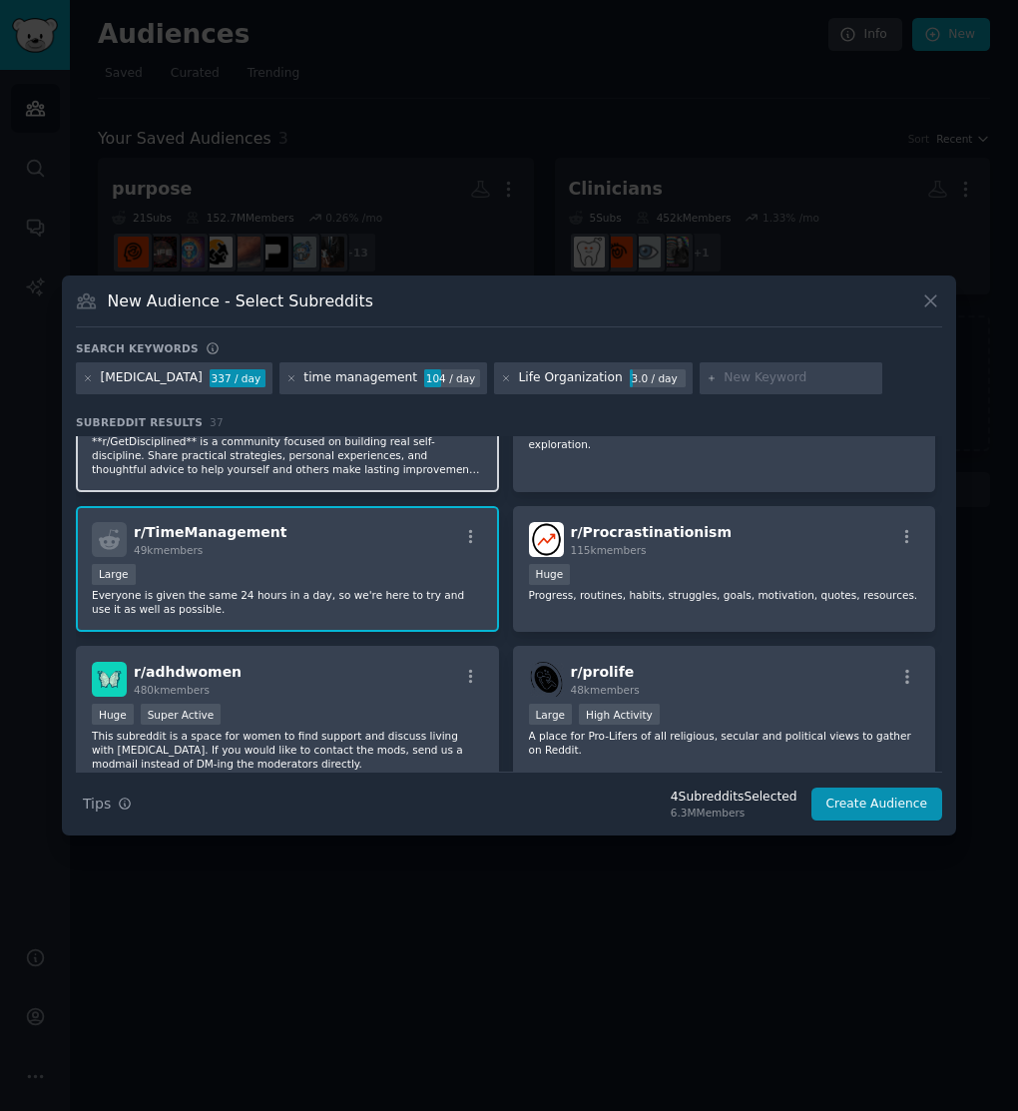
scroll to position [241, 0]
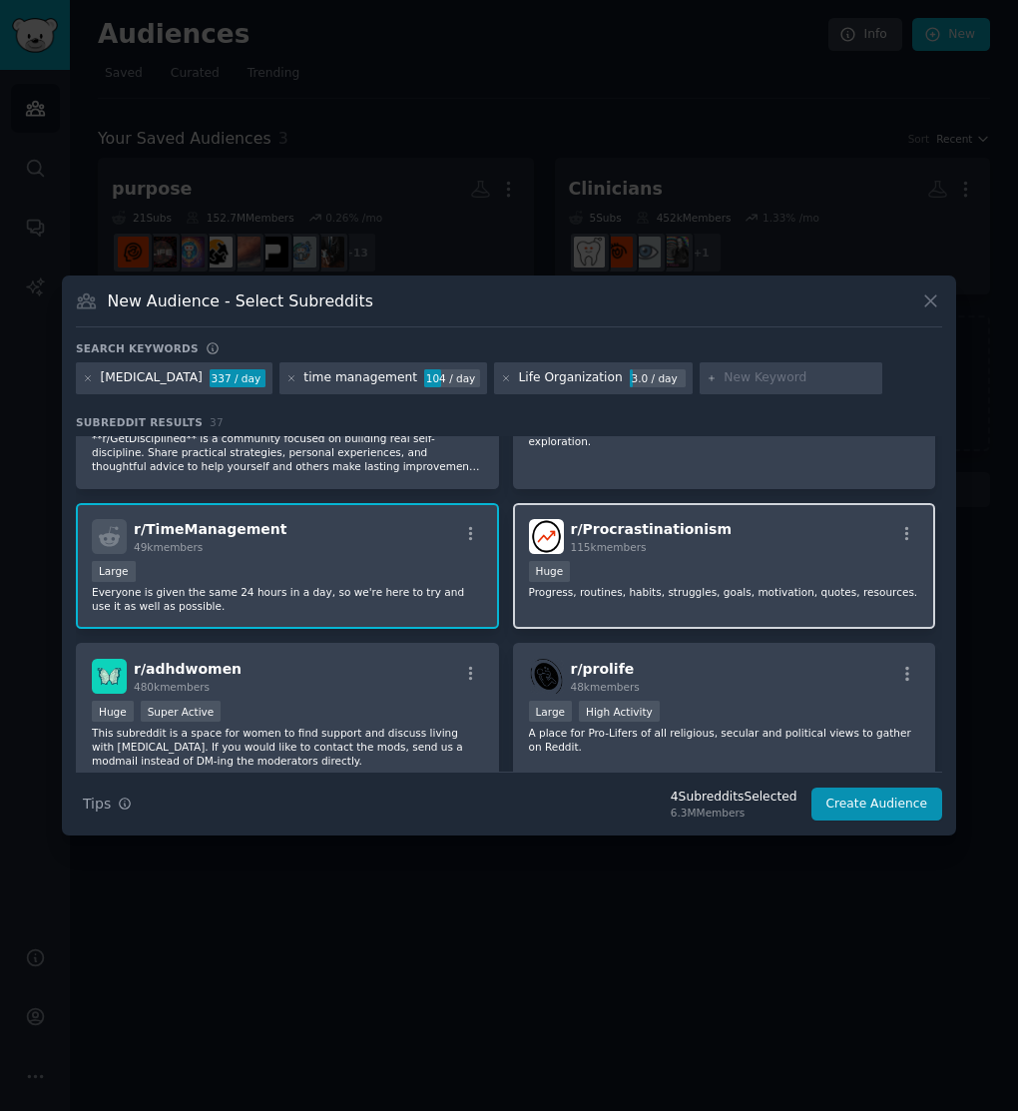
click at [782, 567] on div "Huge" at bounding box center [724, 573] width 391 height 25
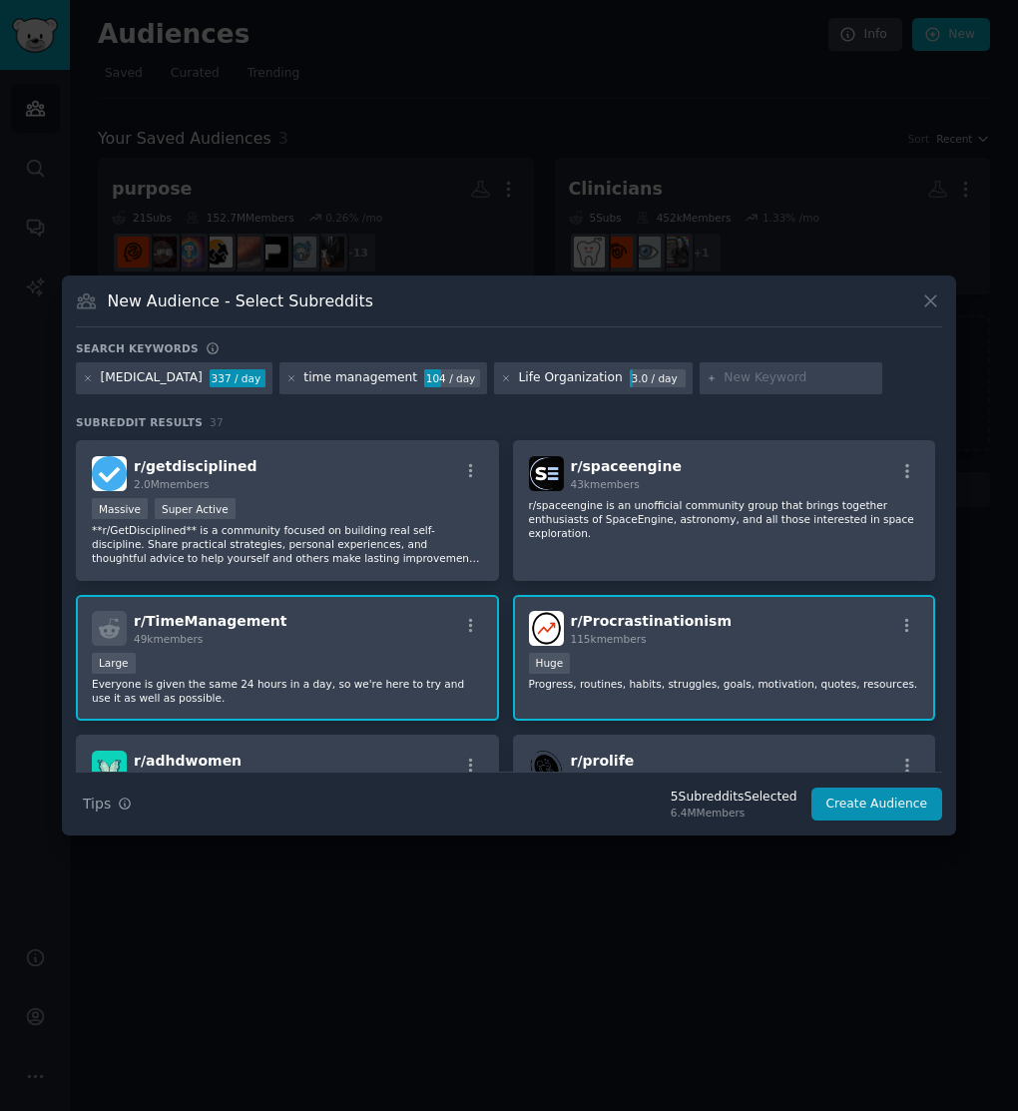
scroll to position [0, 0]
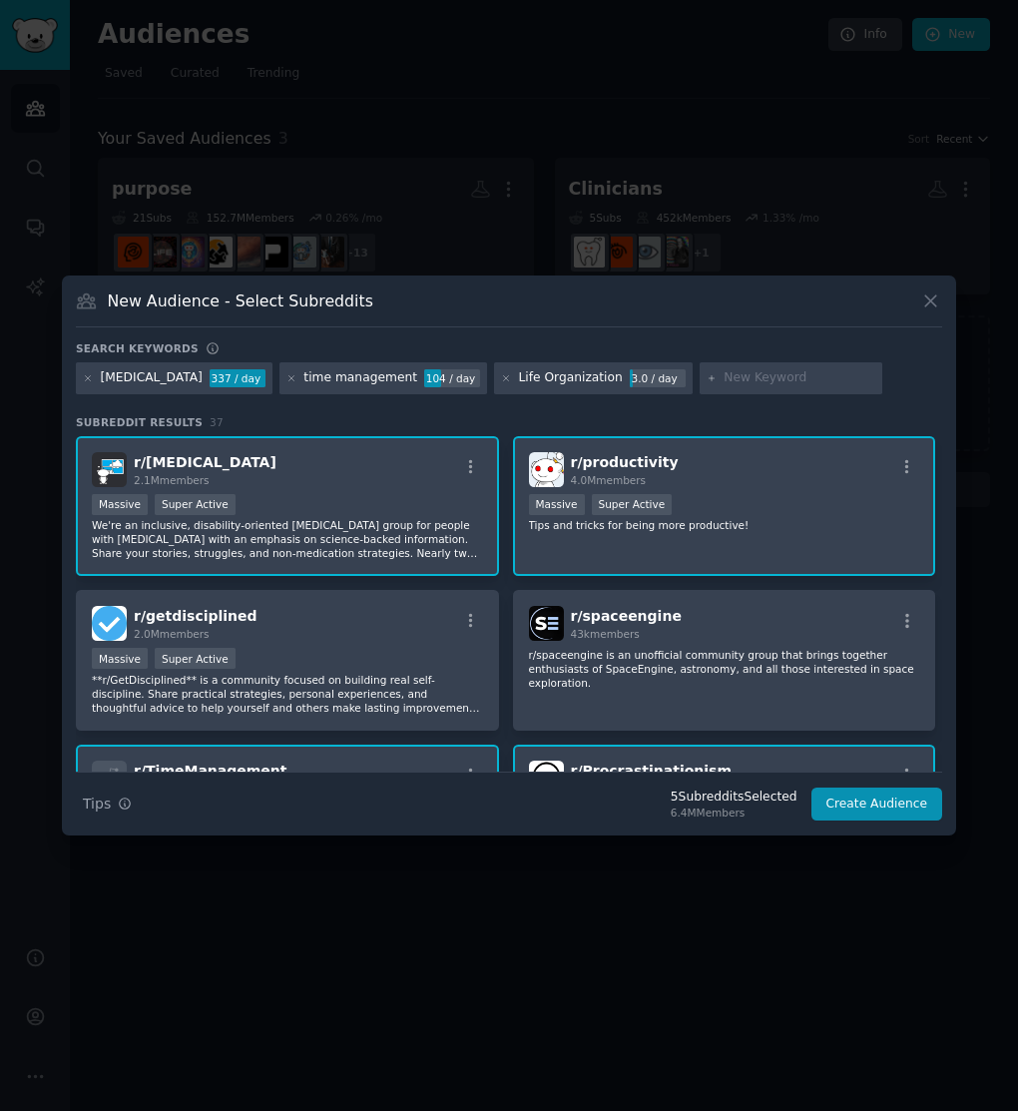
click at [766, 382] on input "text" at bounding box center [799, 378] width 152 height 18
type input "second brain"
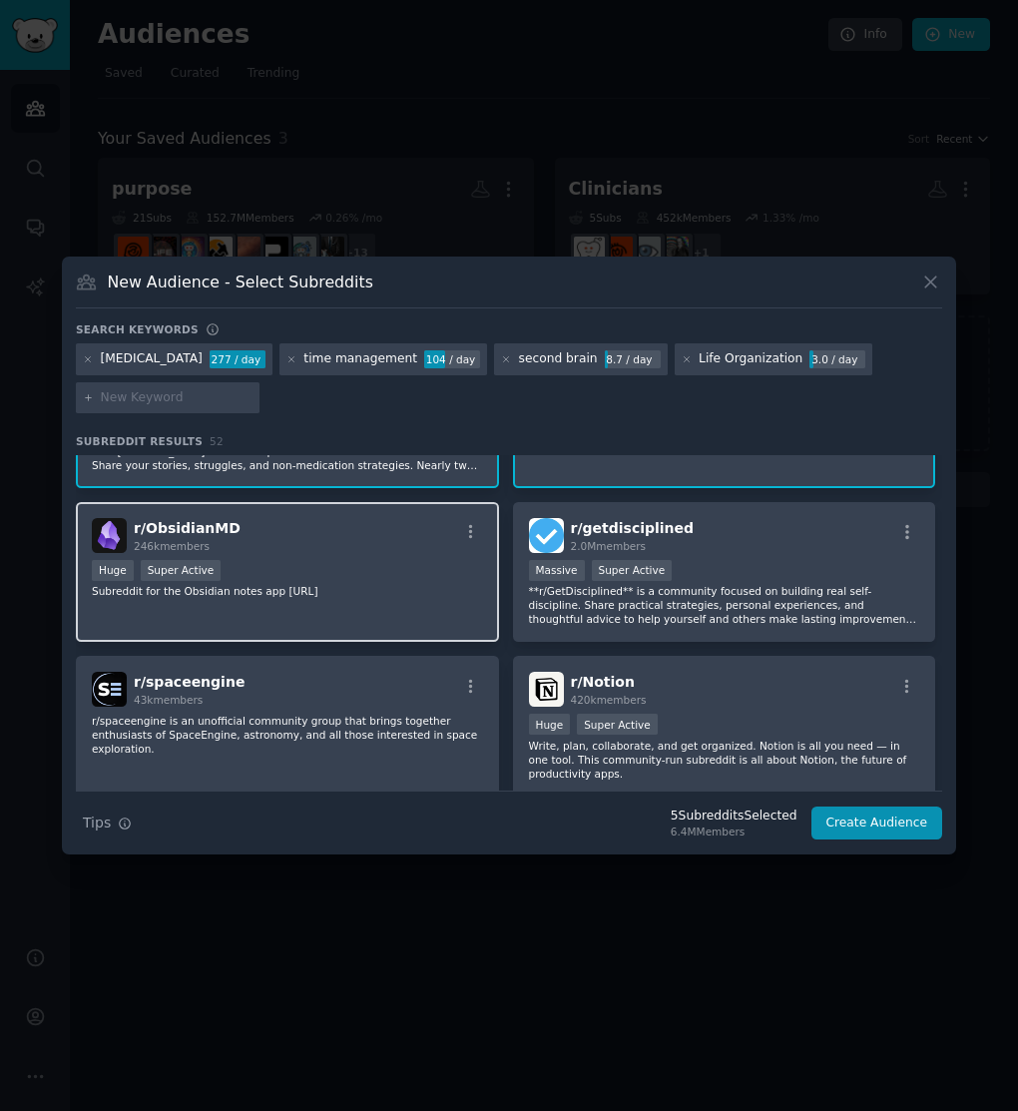
scroll to position [122, 0]
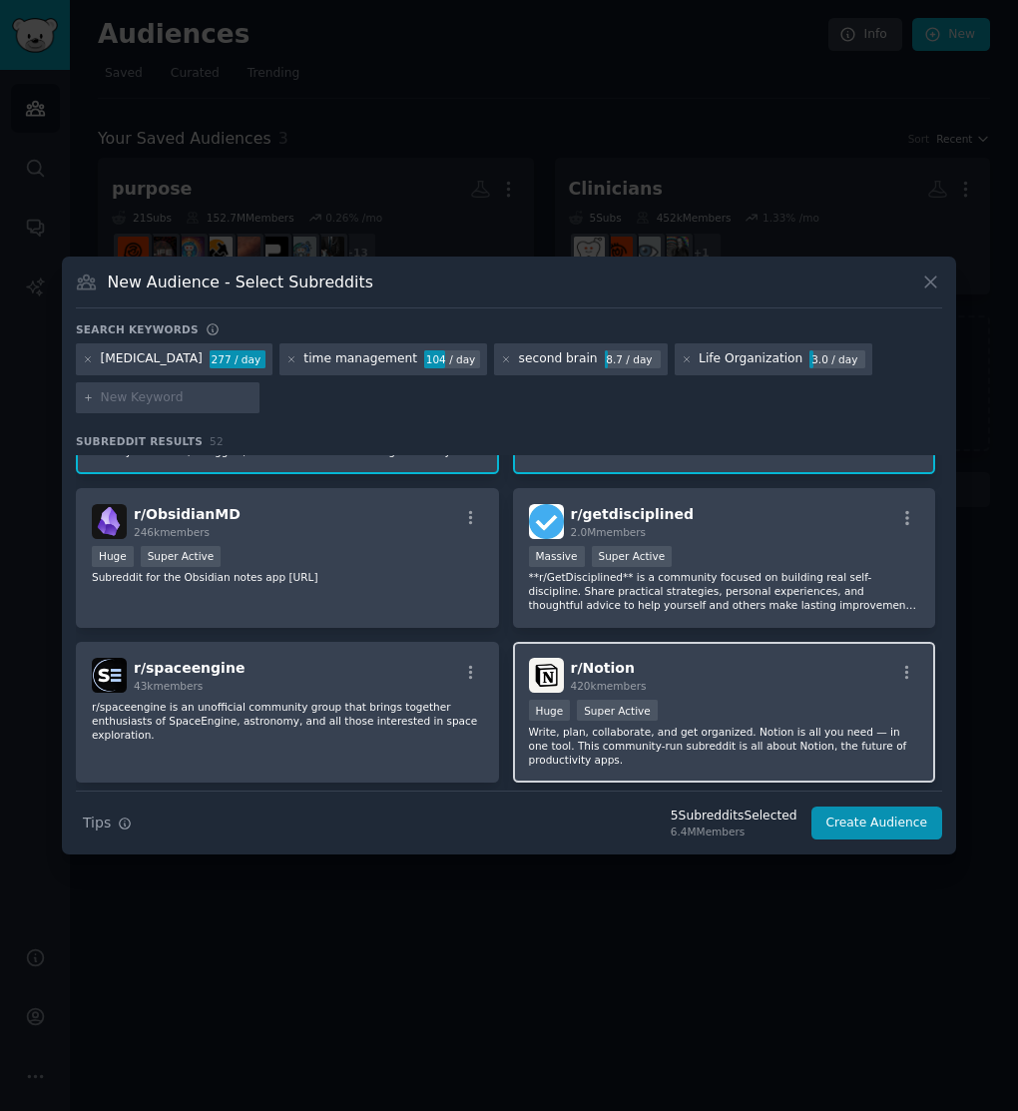
click at [737, 737] on p "Write, plan, collaborate, and get organized. Notion is all you need — in one to…" at bounding box center [724, 745] width 391 height 42
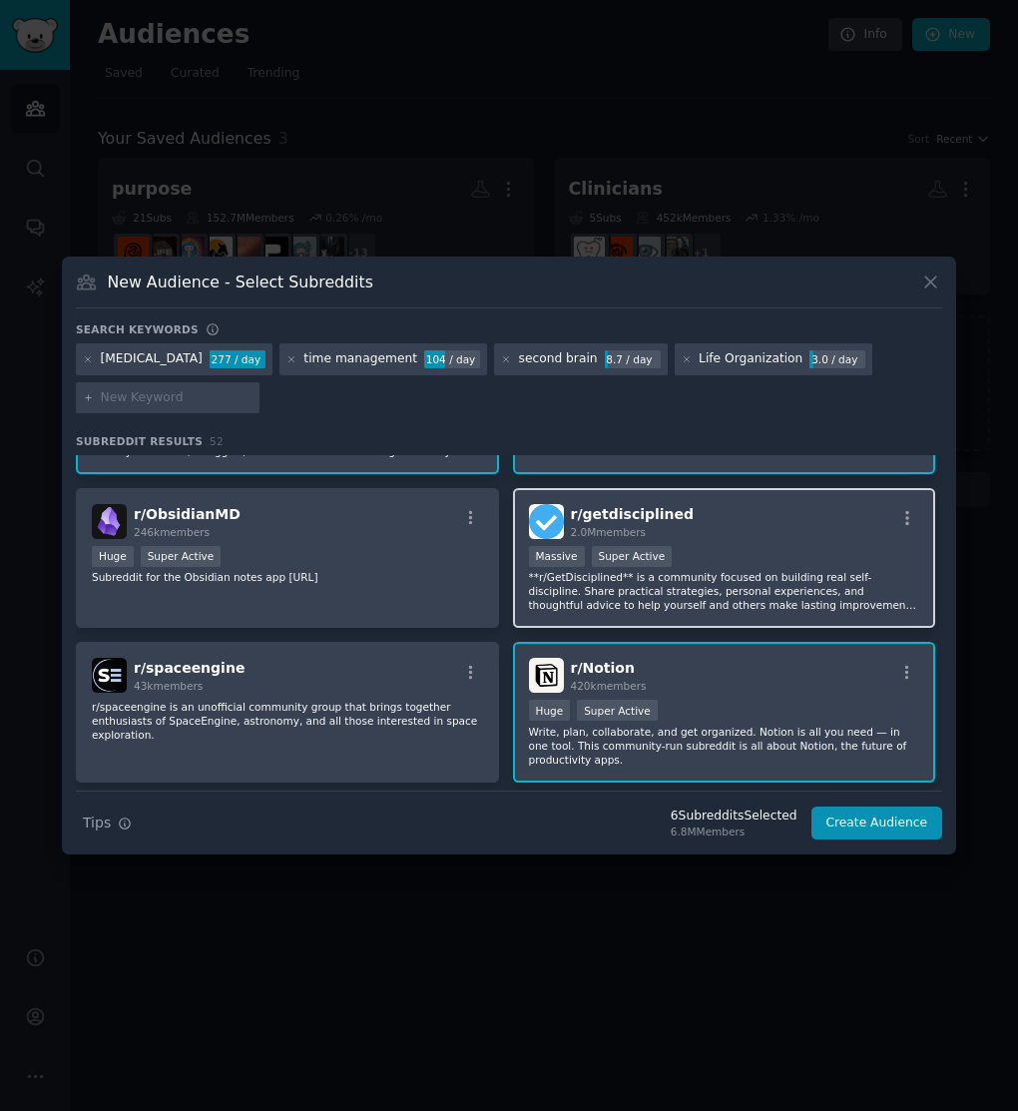
click at [735, 600] on p "**r/GetDisciplined** is a community focused on building real self-discipline. S…" at bounding box center [724, 591] width 391 height 42
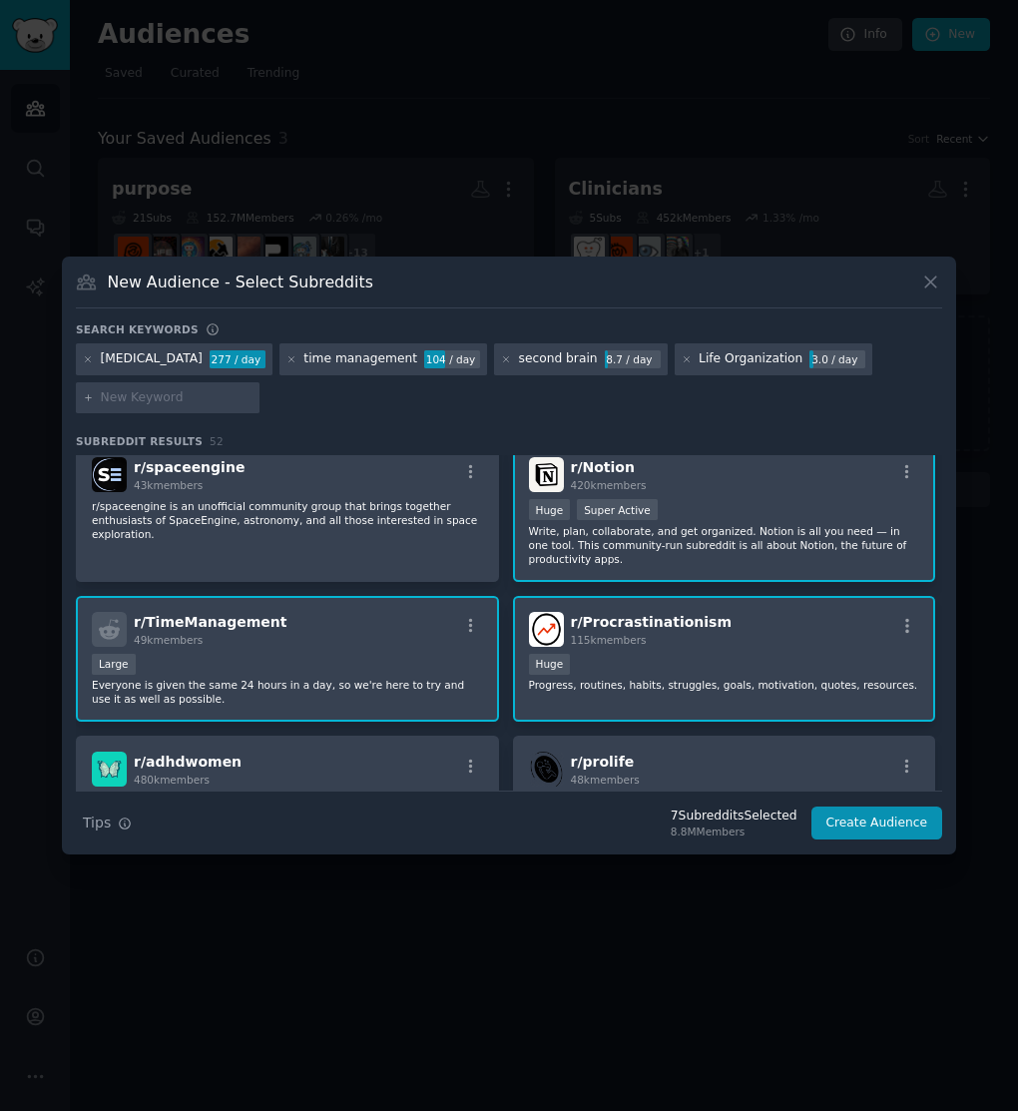
scroll to position [0, 0]
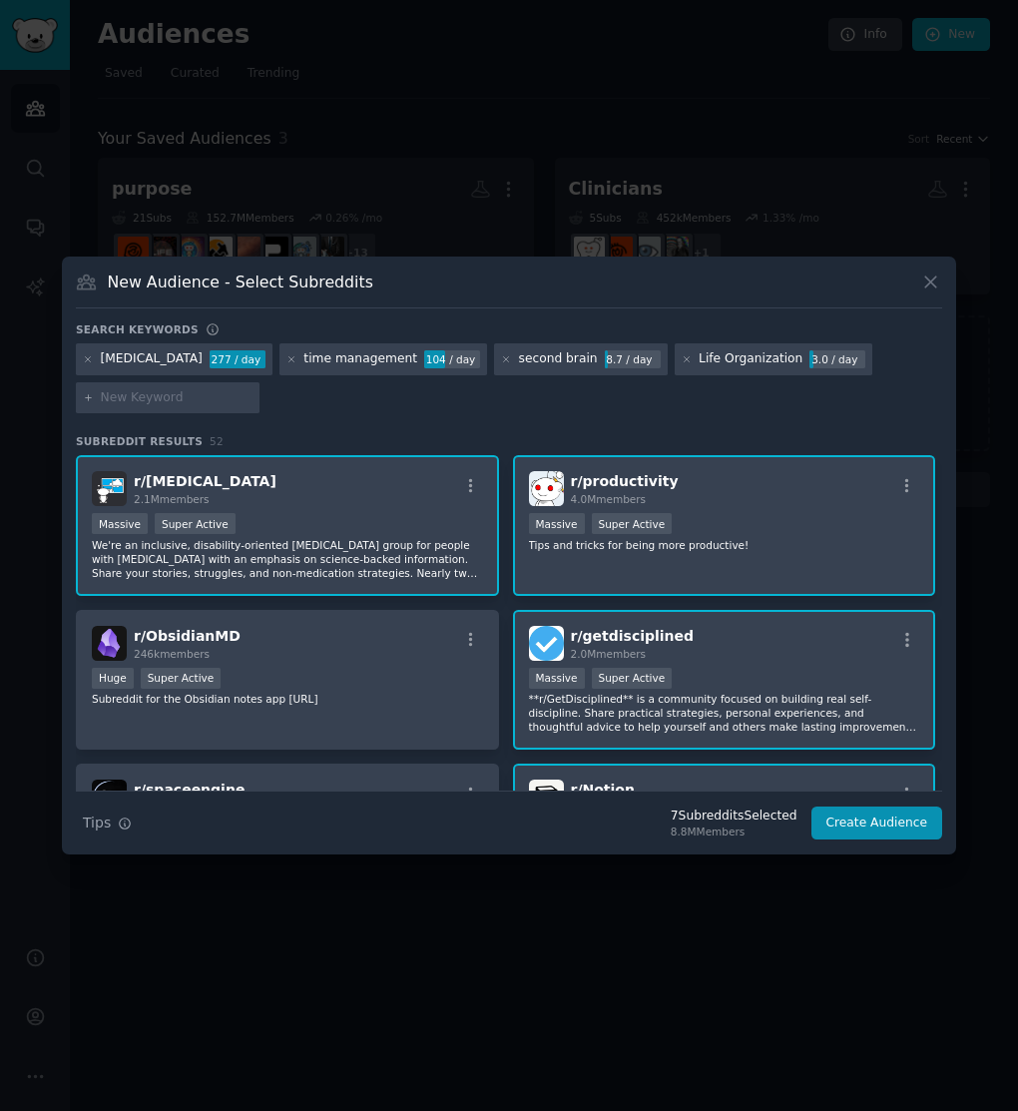
click at [189, 400] on input "text" at bounding box center [177, 398] width 152 height 18
type input "get things done"
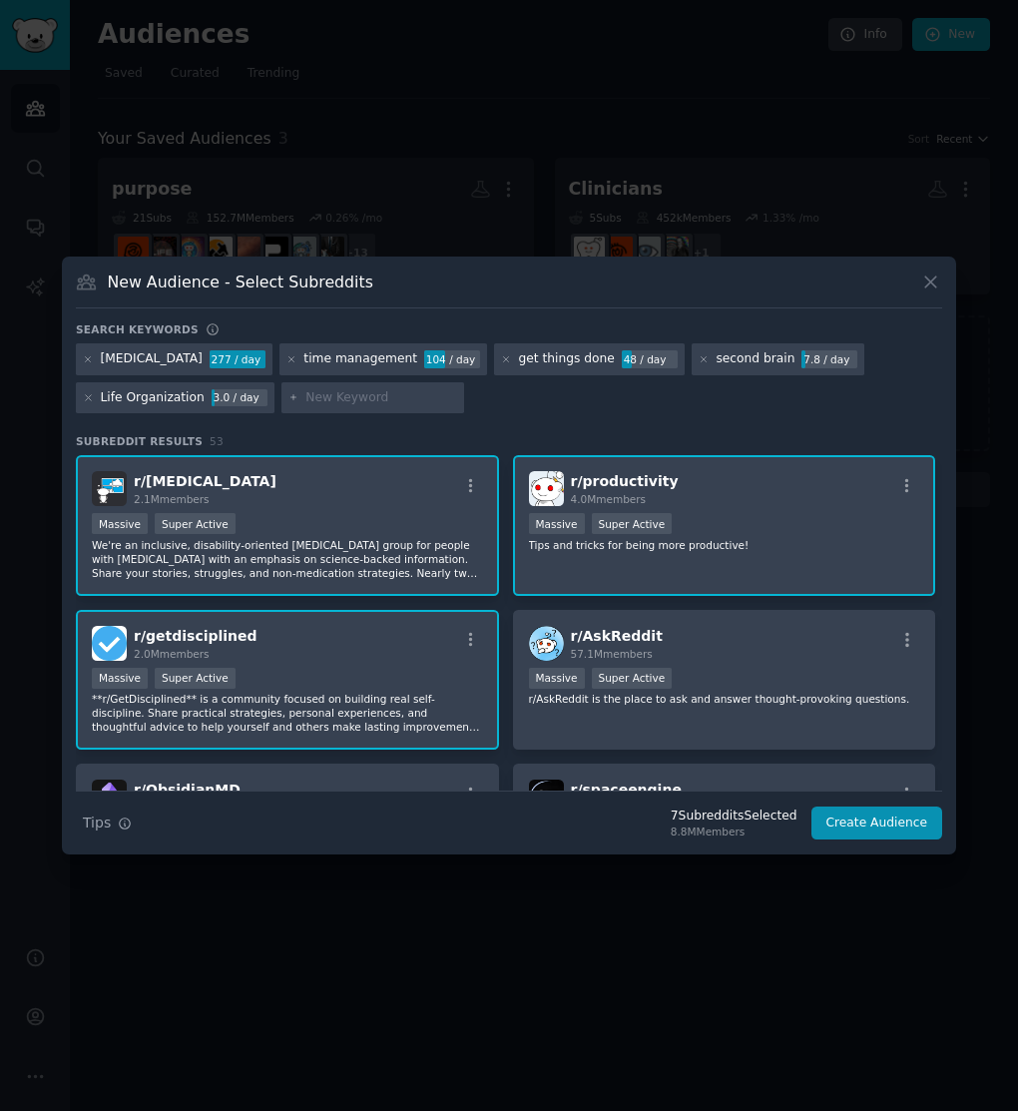
click at [352, 395] on input "text" at bounding box center [381, 398] width 152 height 18
type input "productivity"
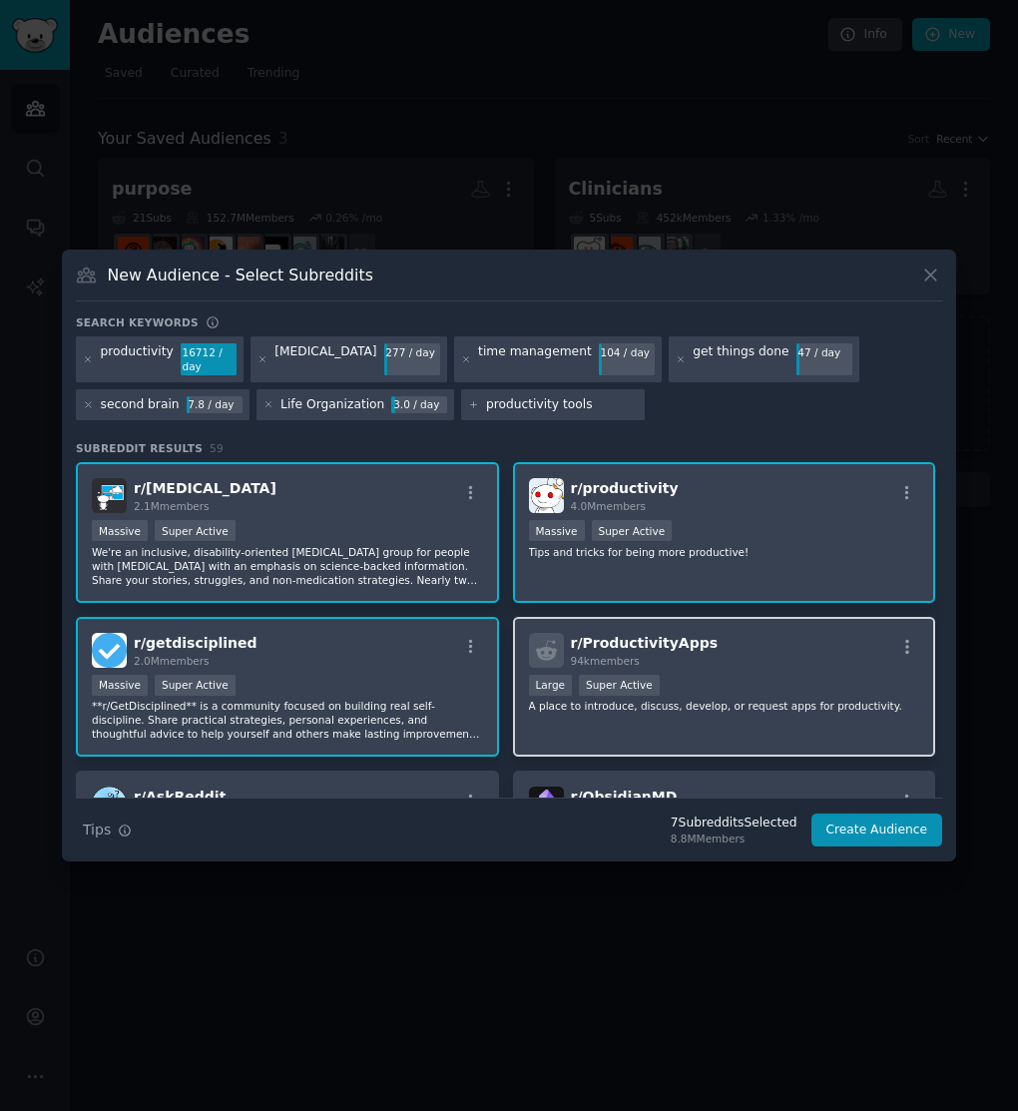
type input "productivity tools"
click at [728, 701] on p "A place to introduce, discuss, develop, or request apps for productivity." at bounding box center [724, 706] width 391 height 14
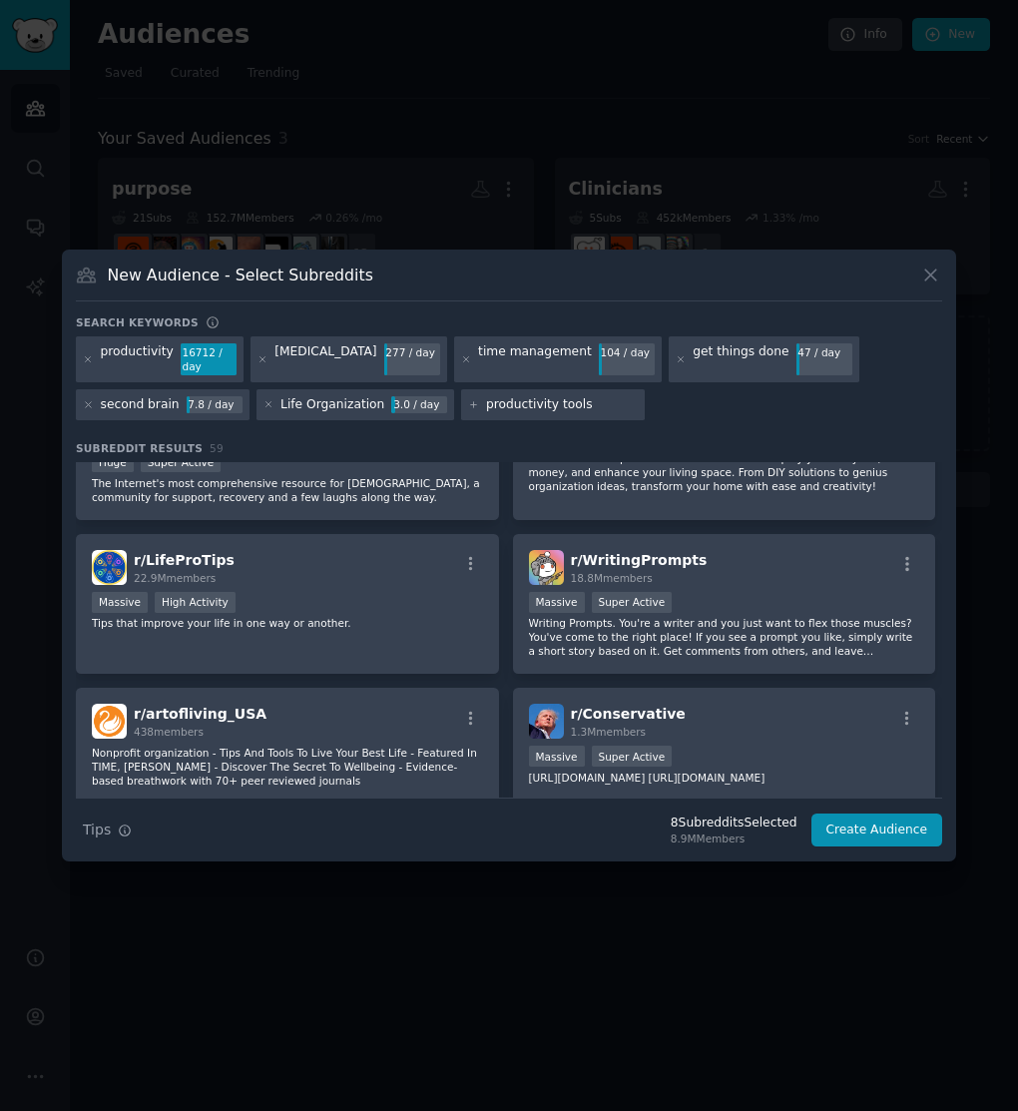
scroll to position [1570, 0]
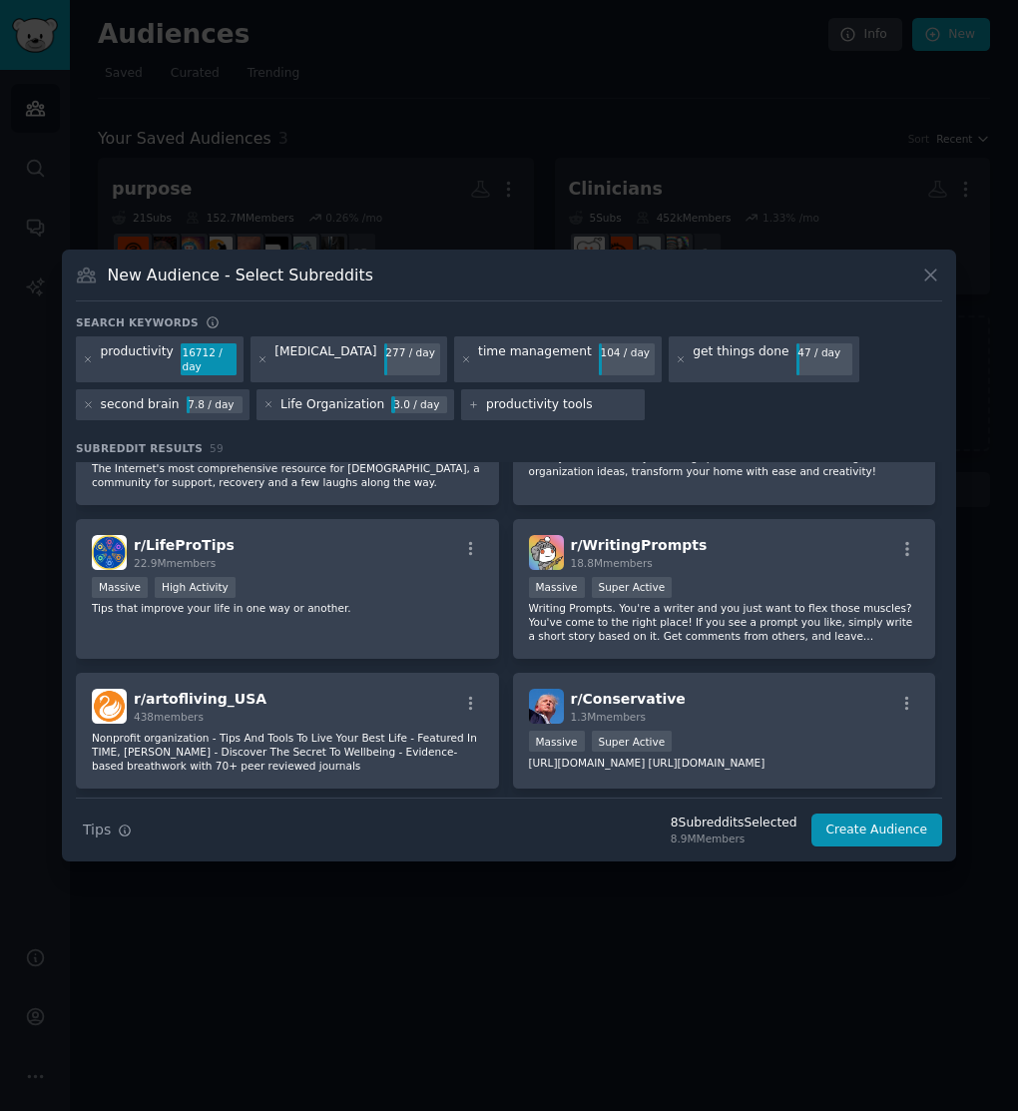
click at [584, 402] on input "productivity tools" at bounding box center [562, 405] width 152 height 18
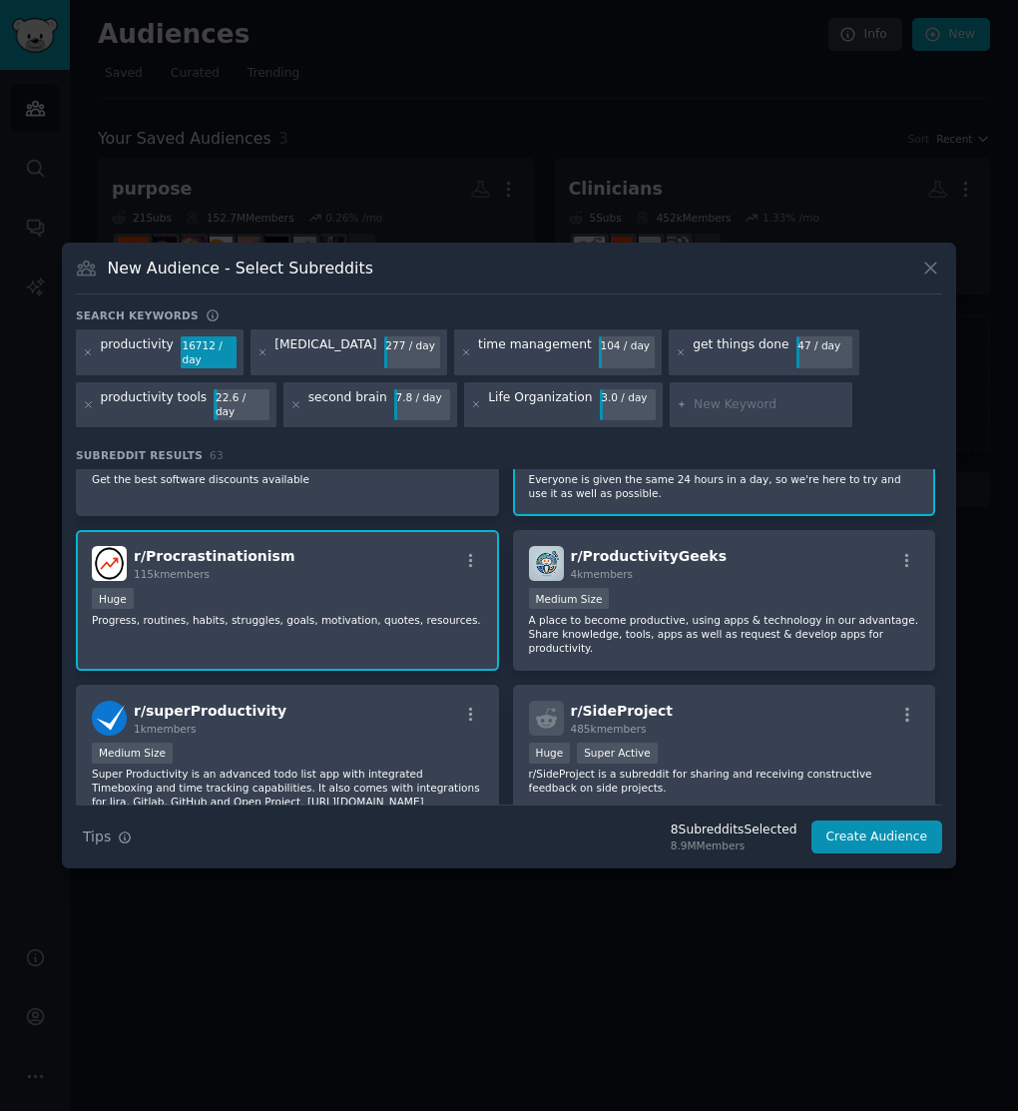
scroll to position [853, 0]
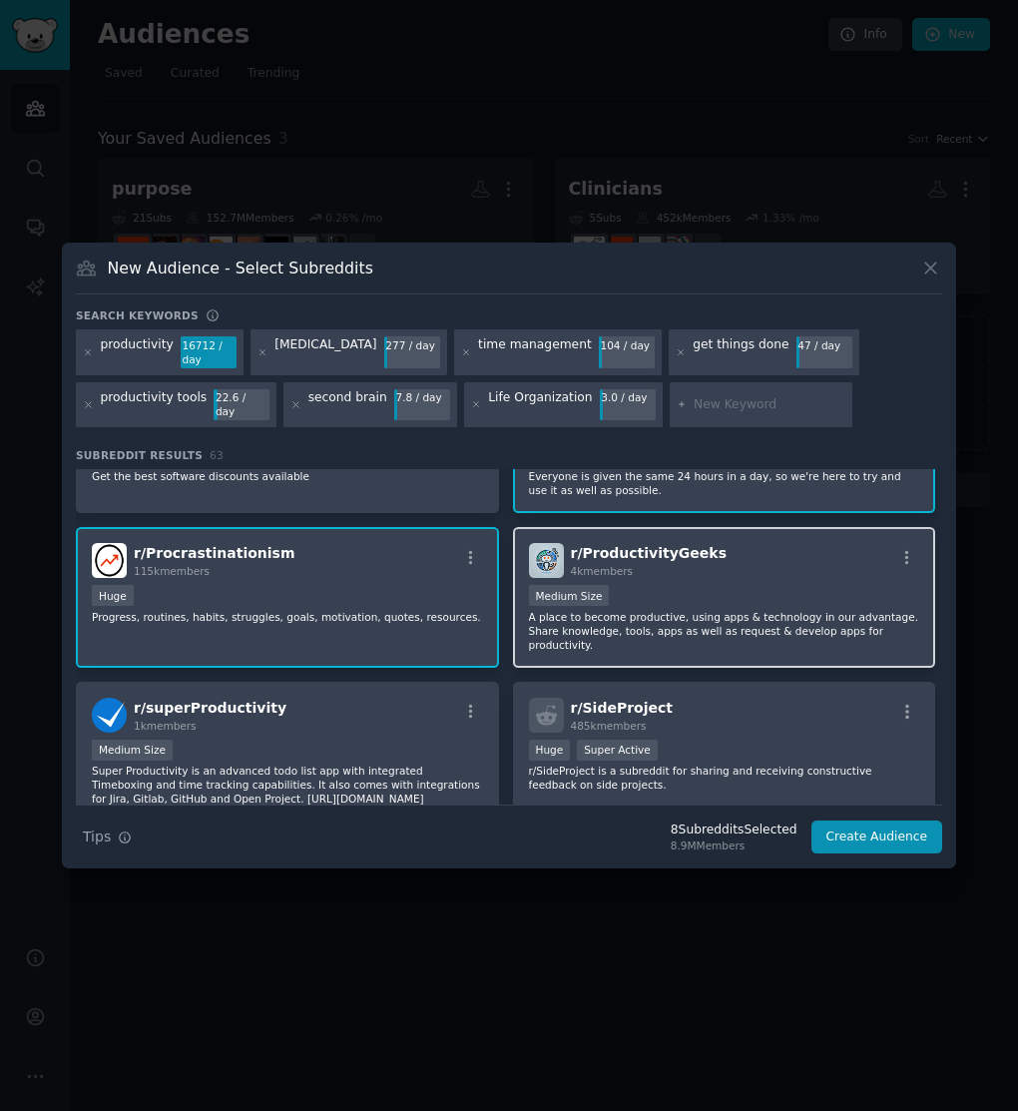
click at [737, 610] on p "A place to become productive, using apps & technology in our advantage. Share k…" at bounding box center [724, 631] width 391 height 42
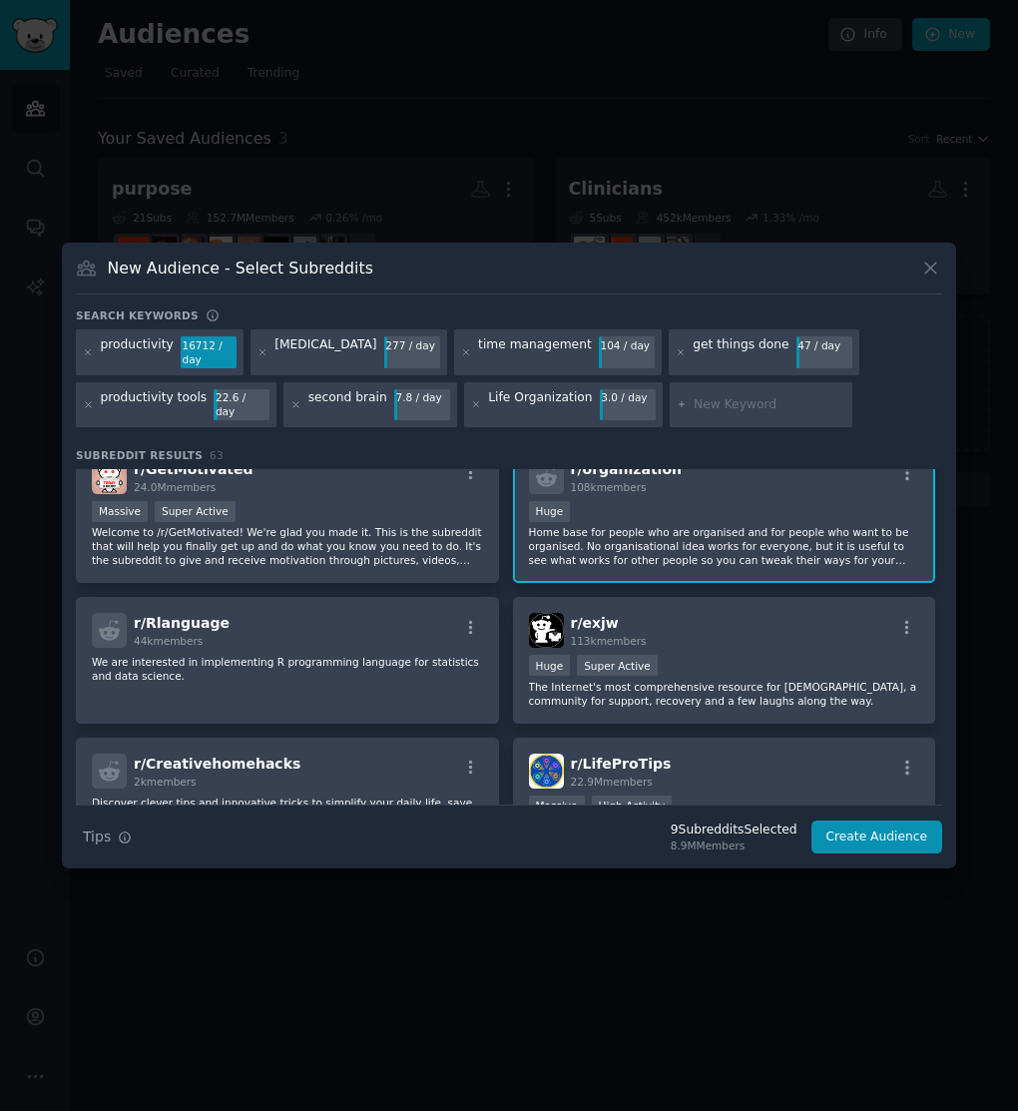
scroll to position [0, 0]
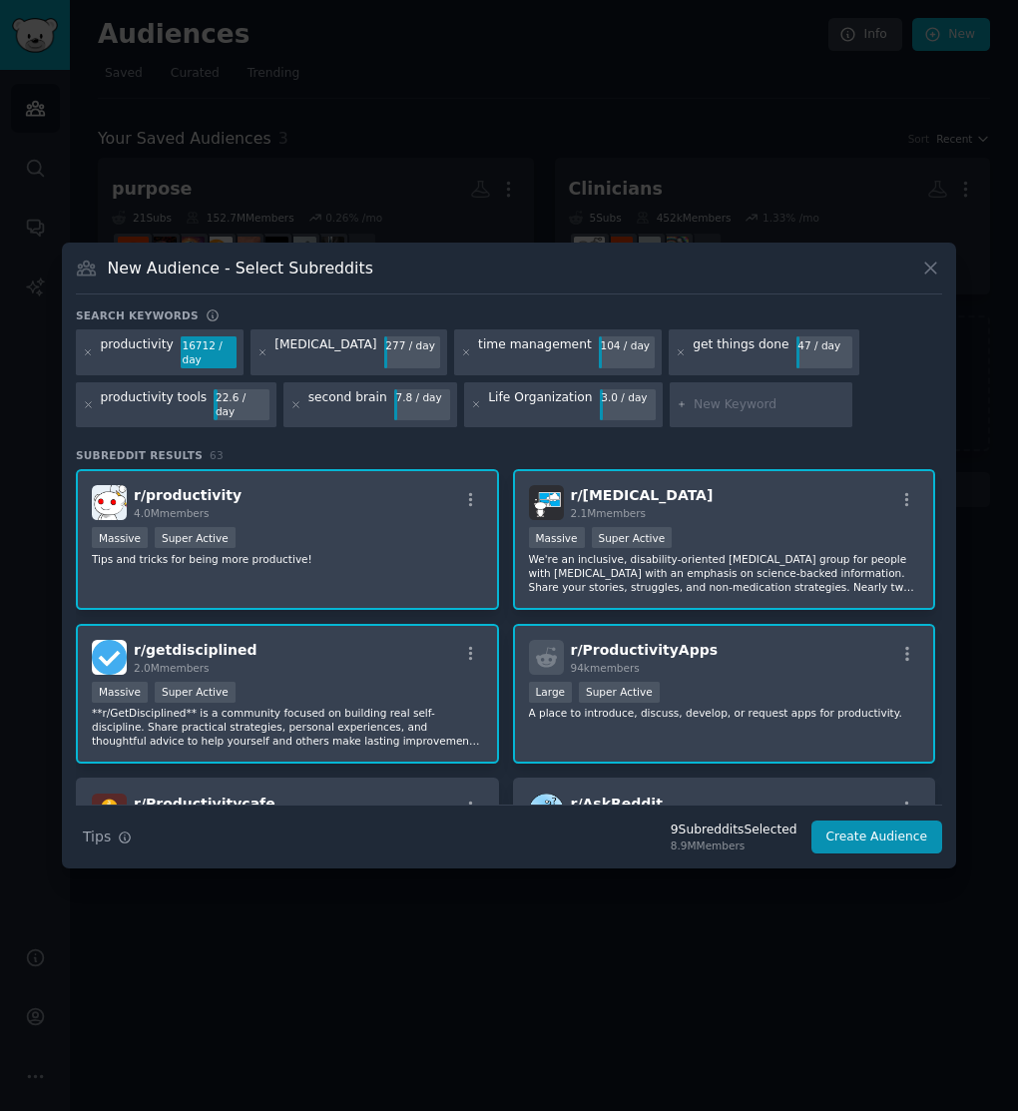
click at [767, 409] on input "text" at bounding box center [770, 405] width 152 height 18
type input "l"
type input "productivity apps"
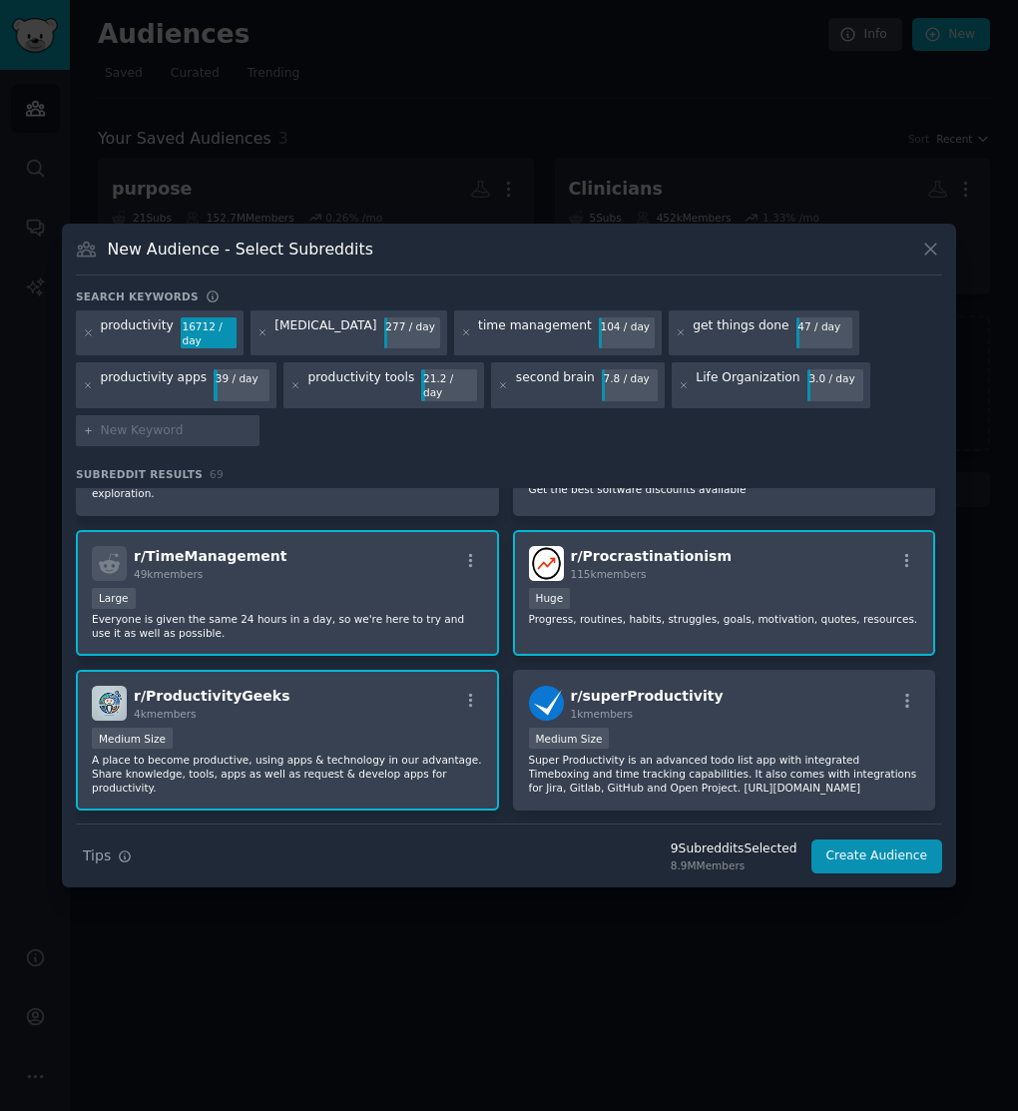
scroll to position [806, 0]
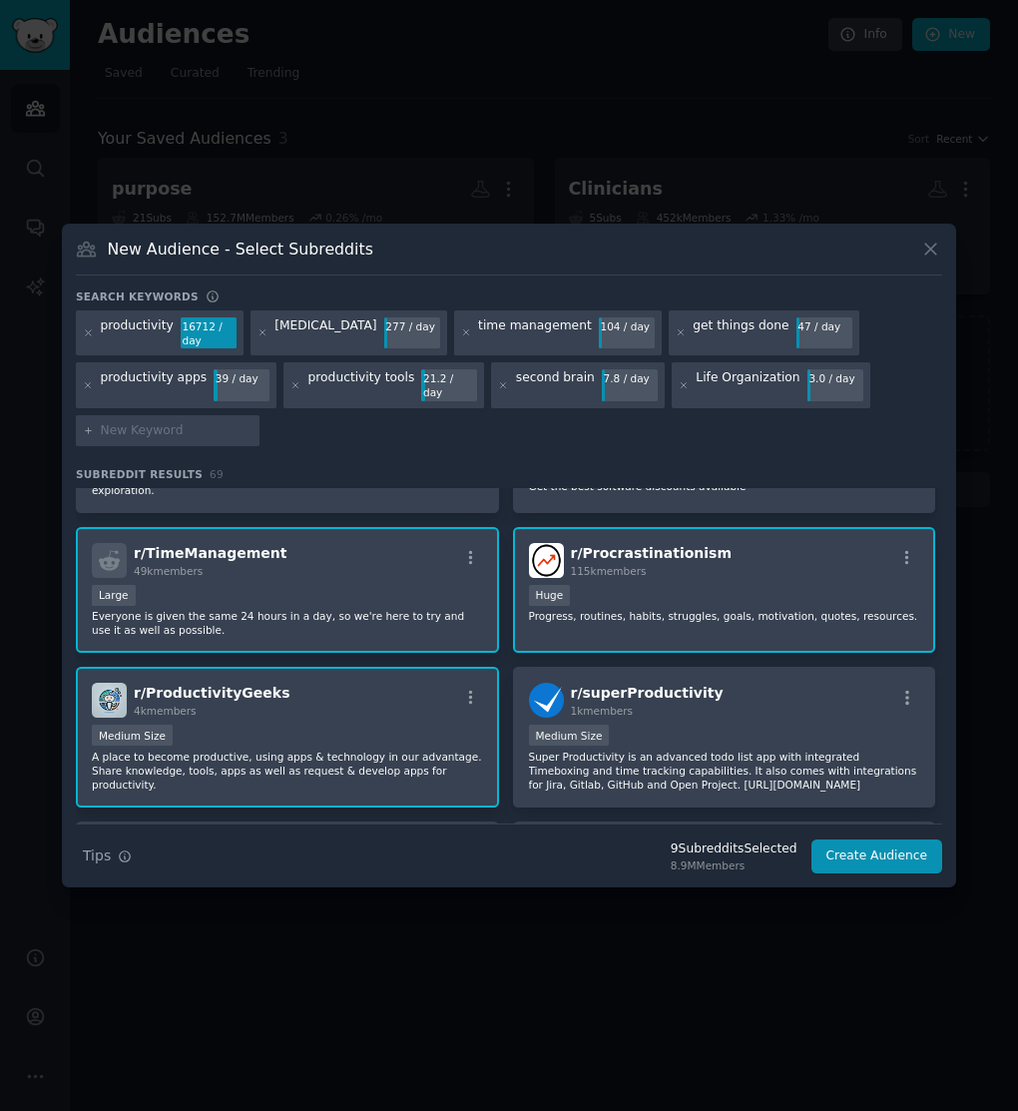
click at [153, 427] on input "text" at bounding box center [177, 431] width 152 height 18
type input "productivity templates"
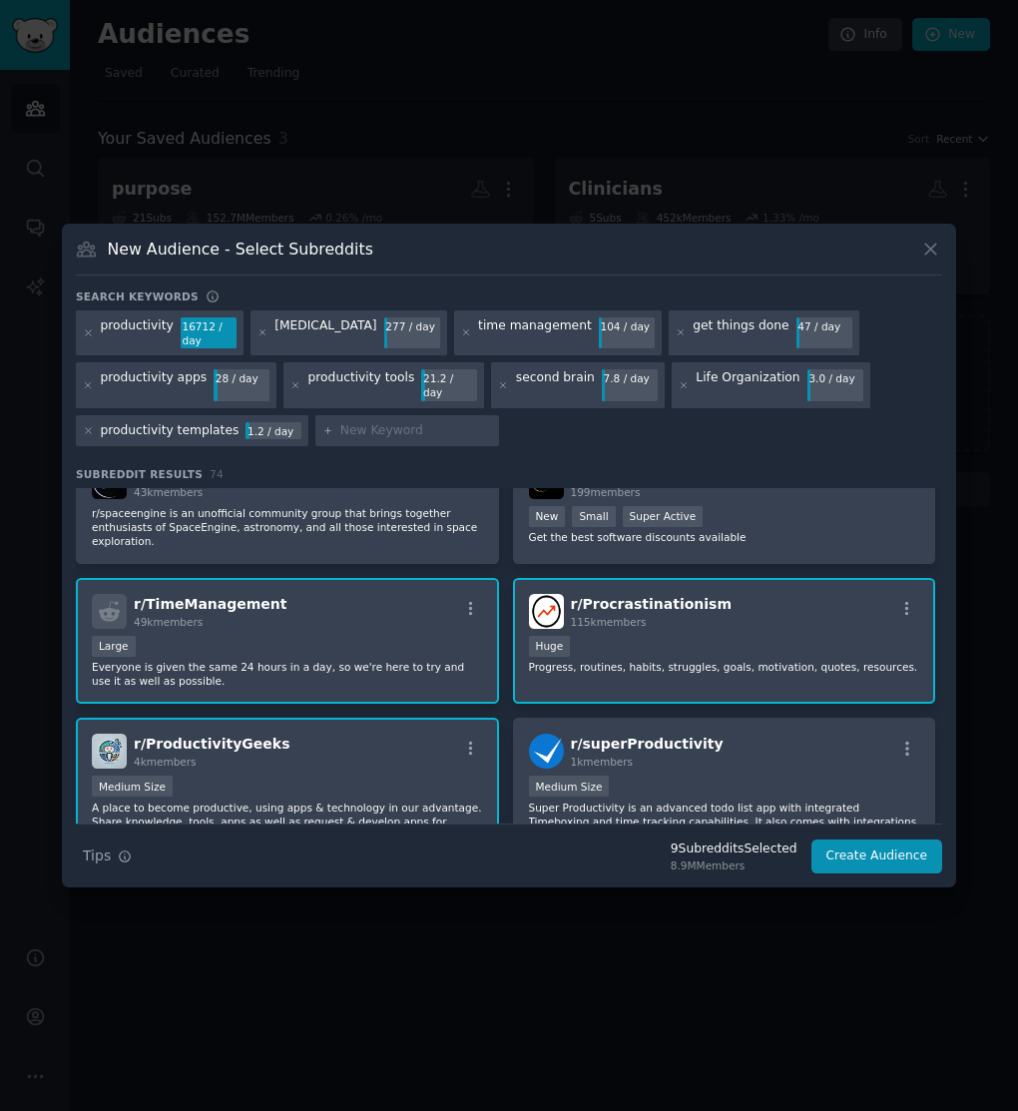
scroll to position [789, 0]
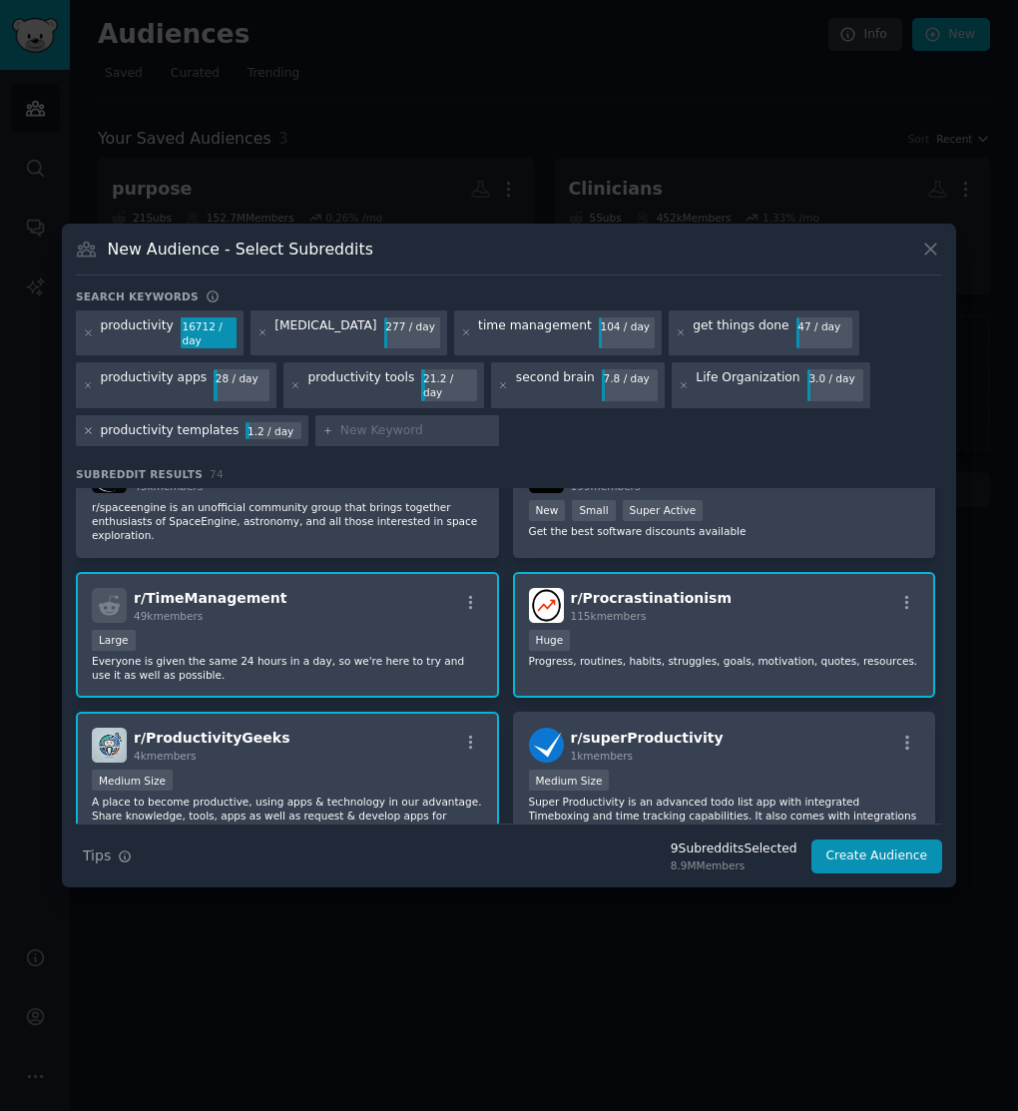
click at [86, 425] on icon at bounding box center [88, 430] width 11 height 11
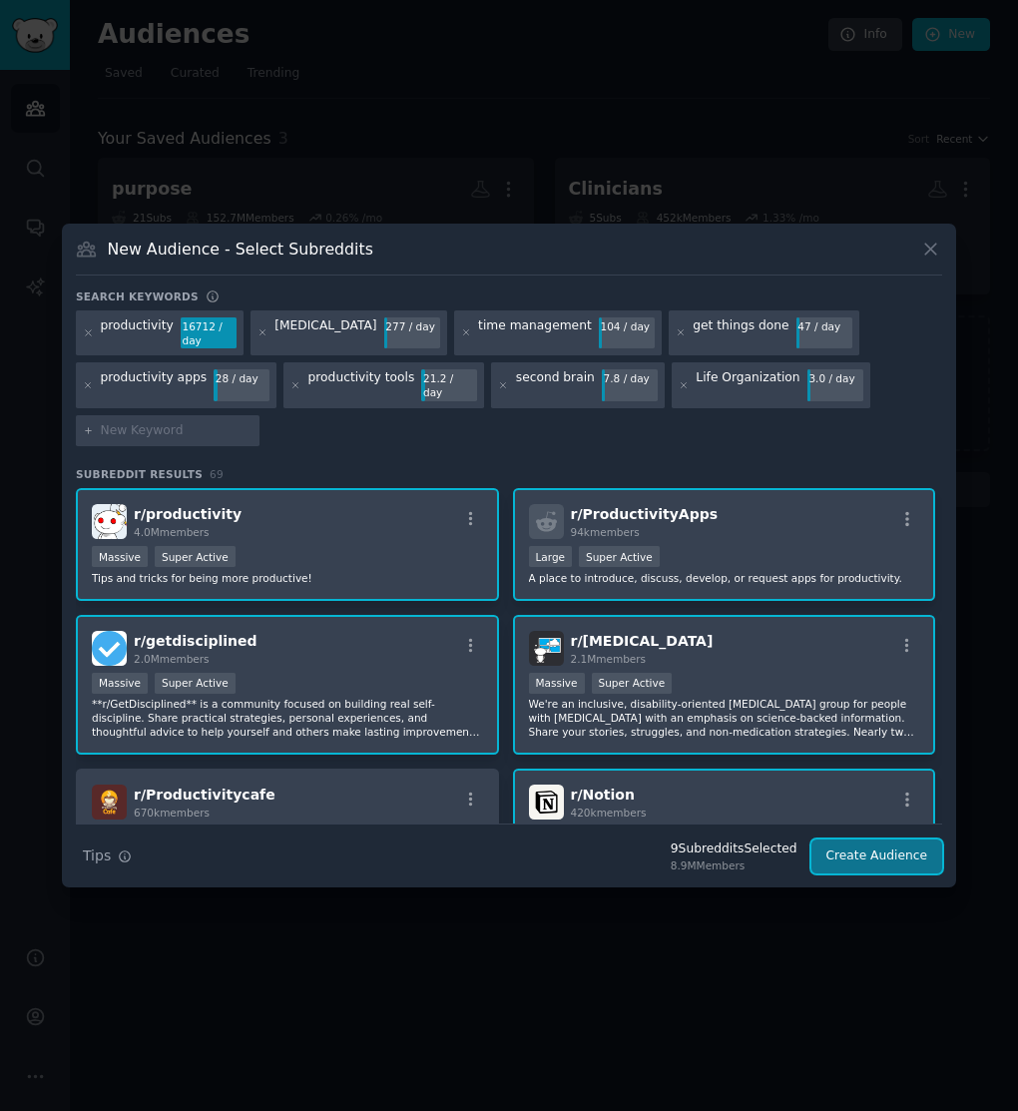
click at [846, 854] on button "Create Audience" at bounding box center [877, 856] width 132 height 34
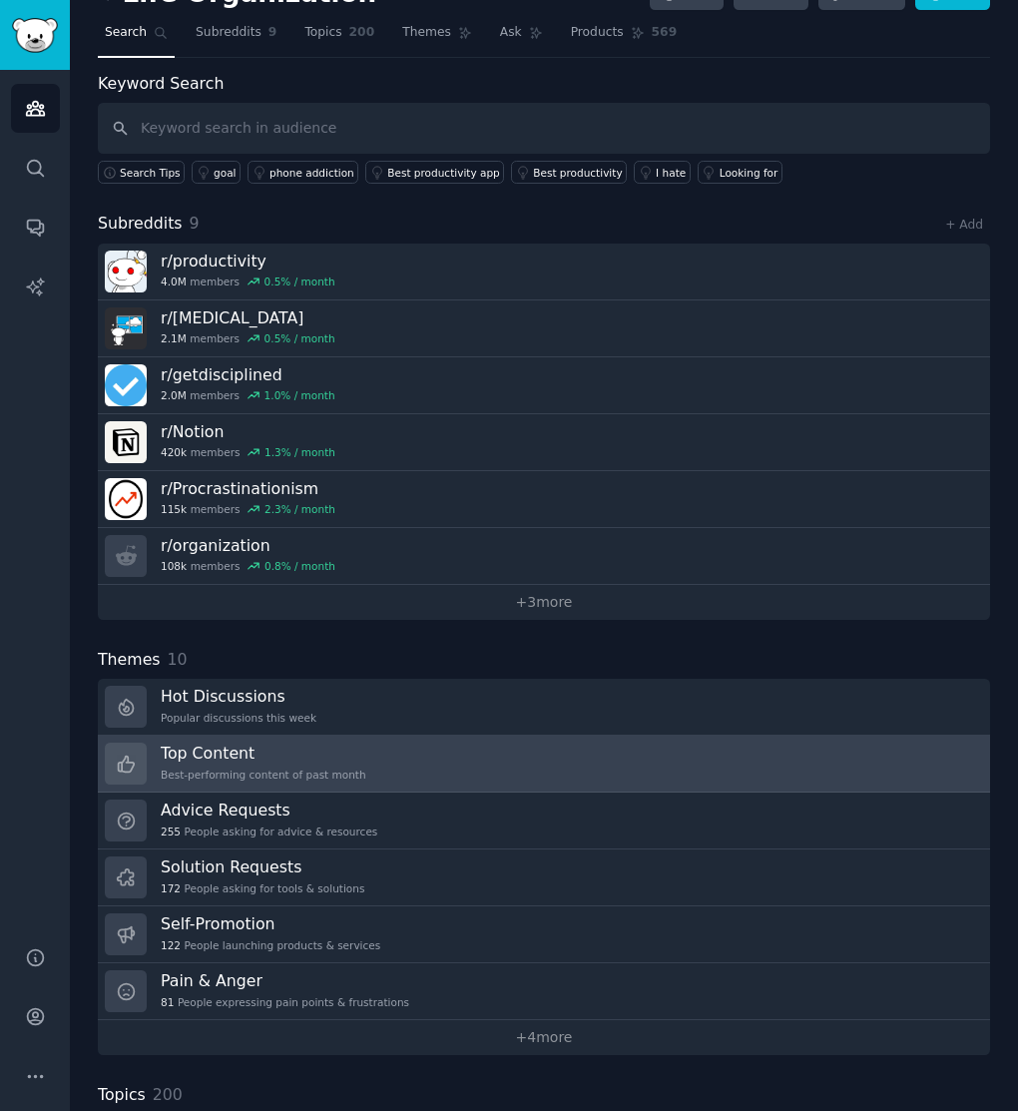
scroll to position [55, 0]
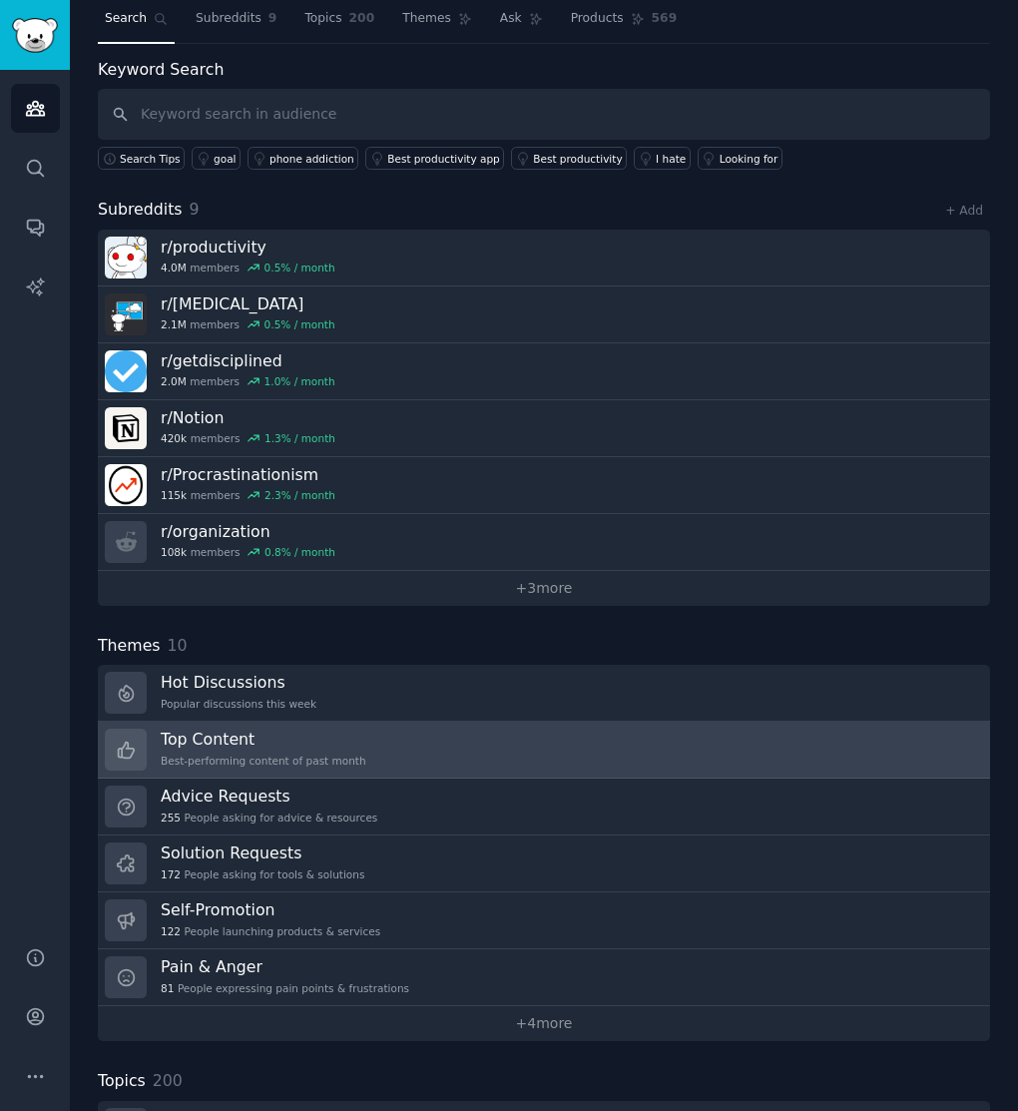
click at [405, 752] on link "Top Content Best-performing content of past month" at bounding box center [544, 749] width 892 height 57
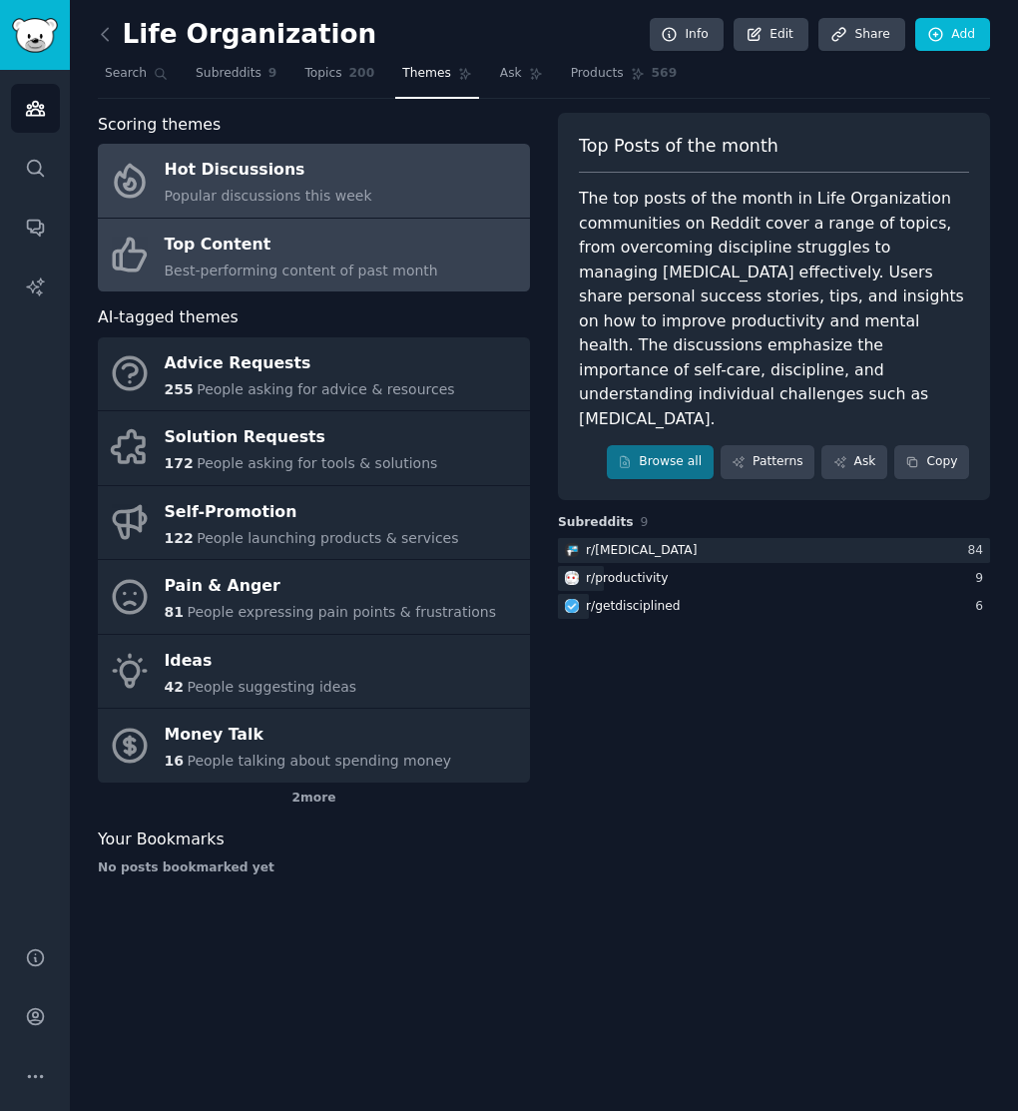
click at [287, 197] on span "Popular discussions this week" at bounding box center [269, 196] width 208 height 16
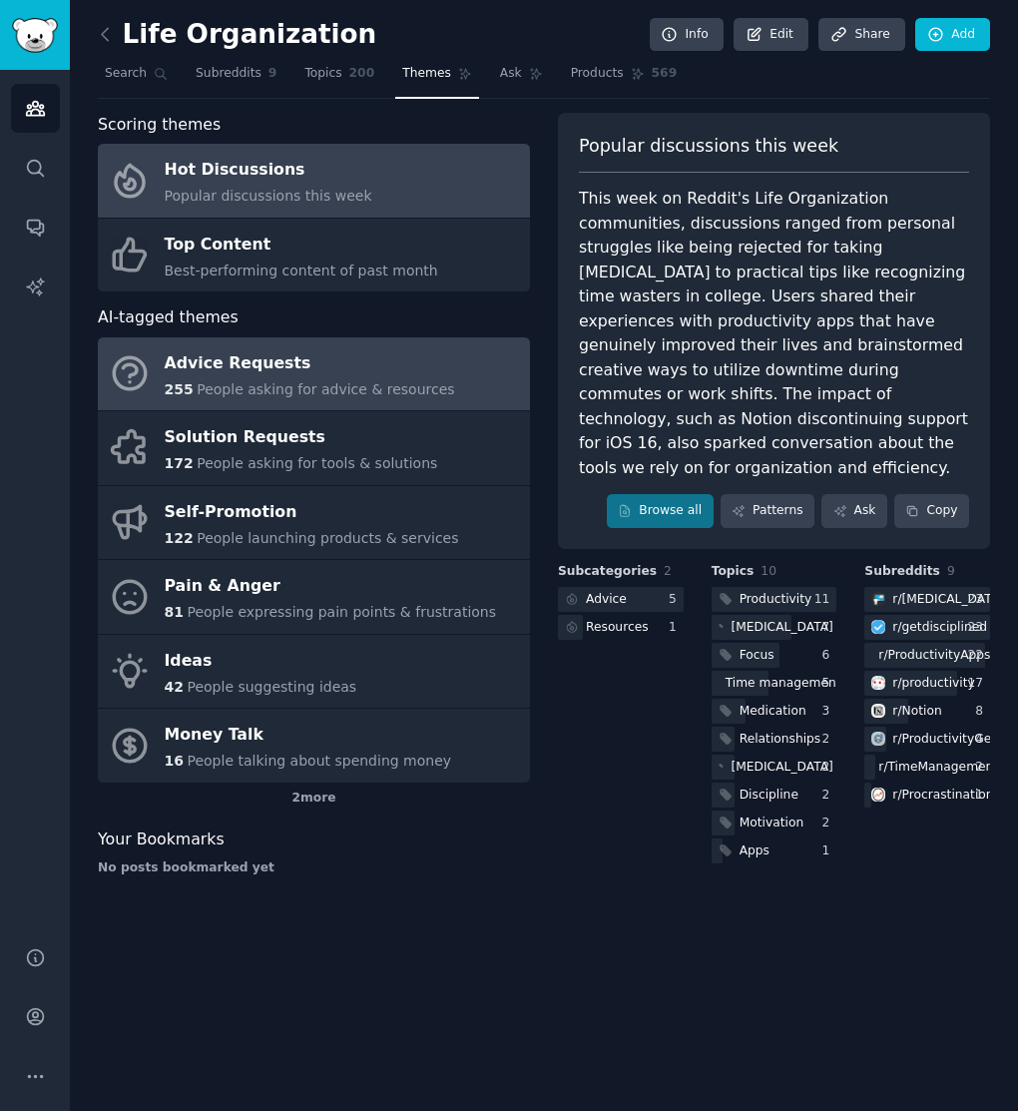
click at [303, 379] on div "255 People asking for advice & resources" at bounding box center [310, 389] width 290 height 21
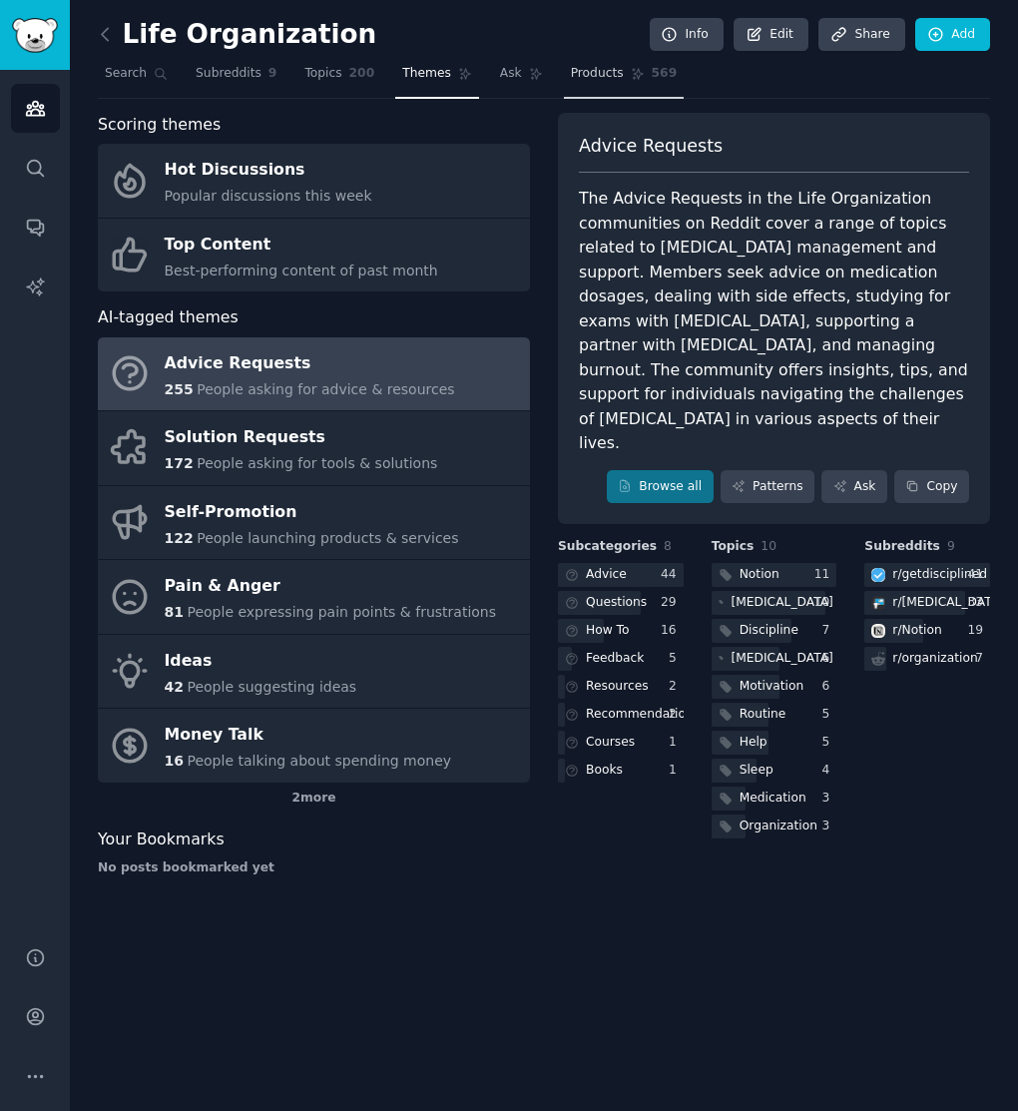
click at [598, 76] on span "Products" at bounding box center [597, 74] width 53 height 18
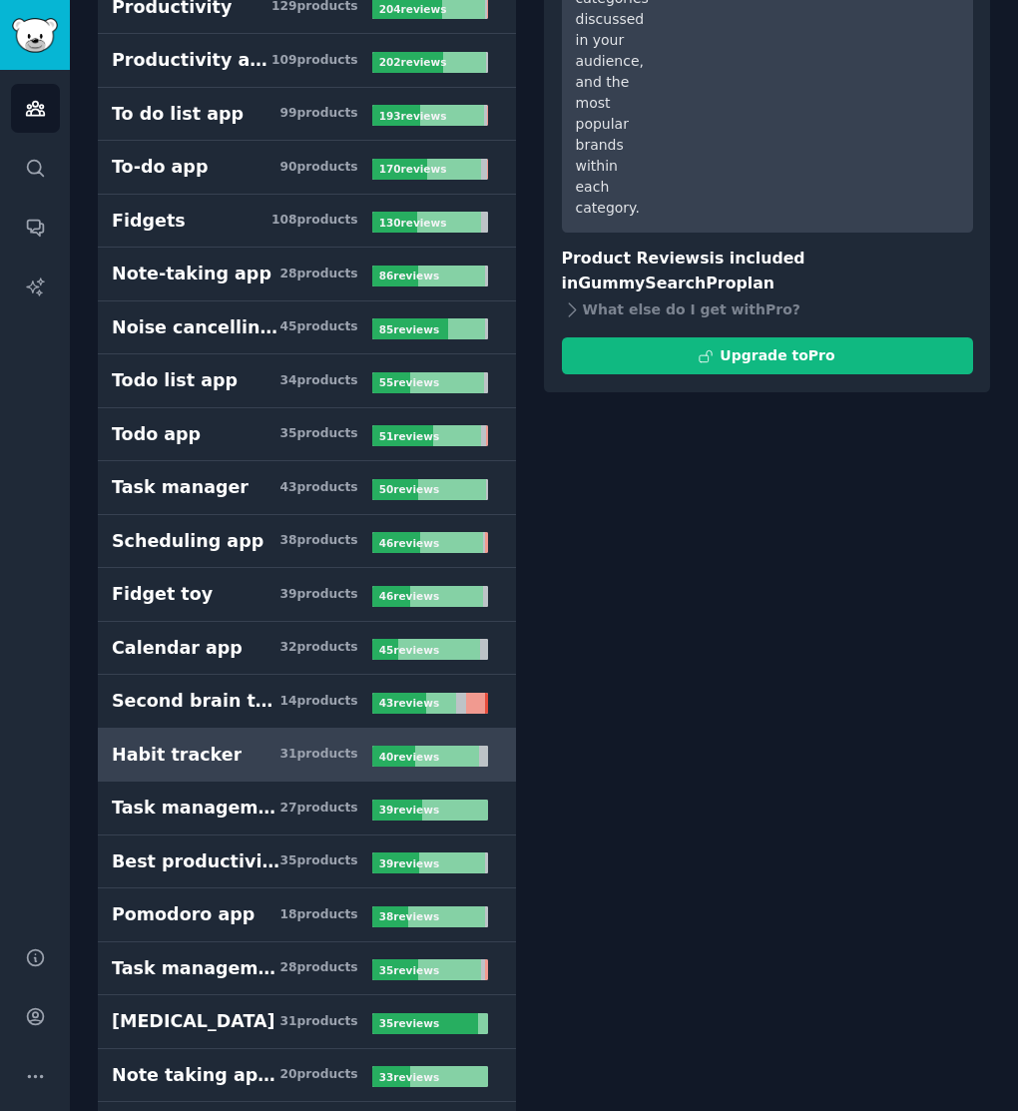
scroll to position [429, 0]
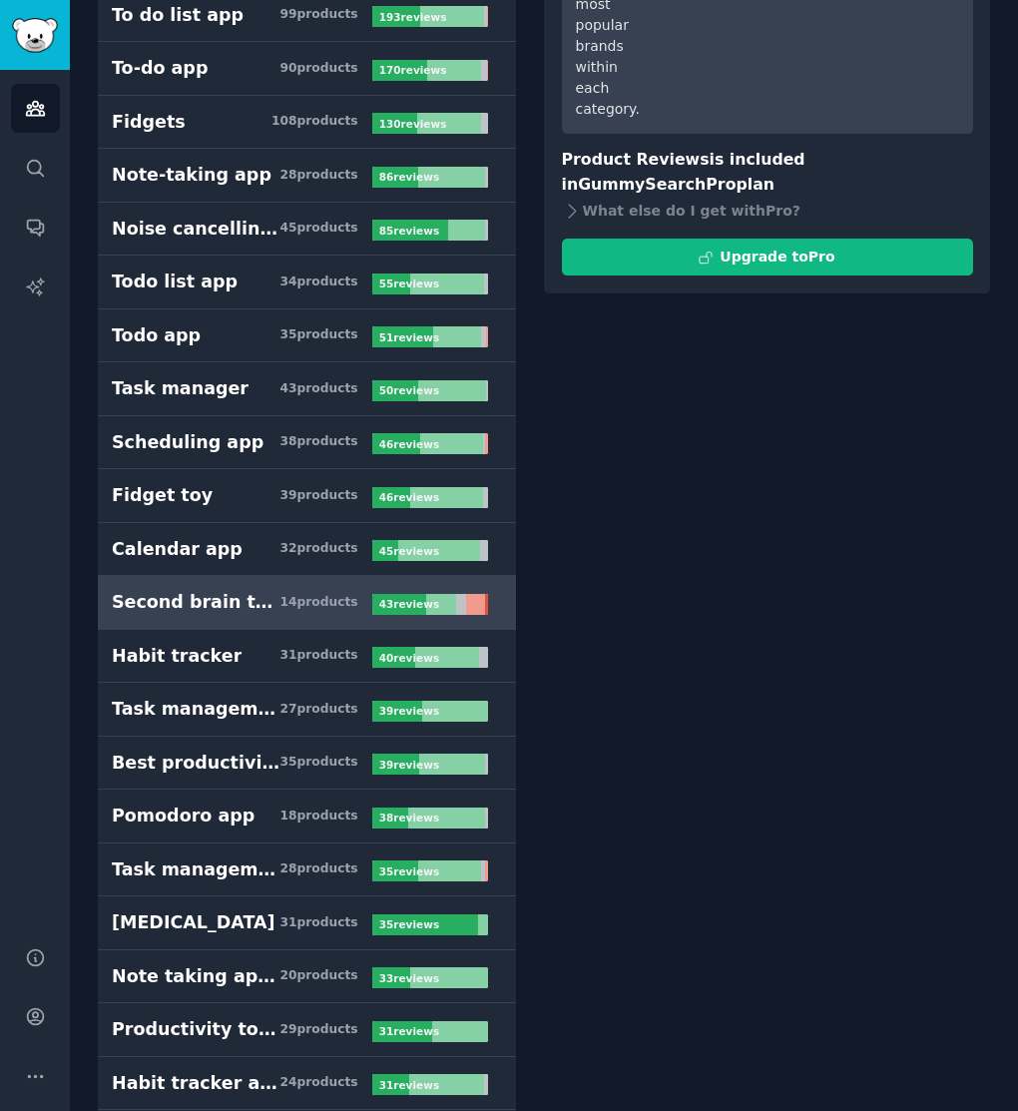
click at [260, 590] on div "Second brain template" at bounding box center [196, 602] width 168 height 25
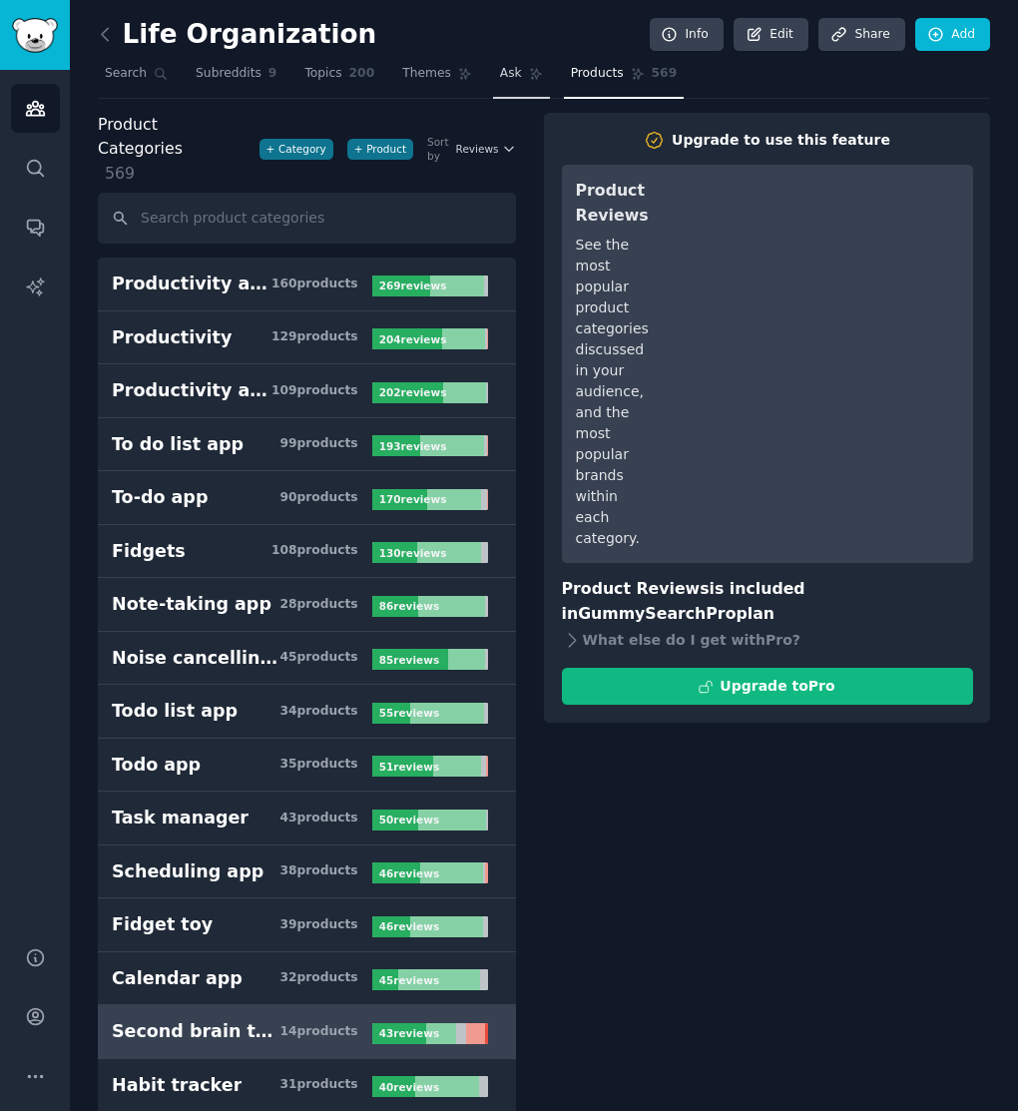
click at [506, 79] on span "Ask" at bounding box center [511, 74] width 22 height 18
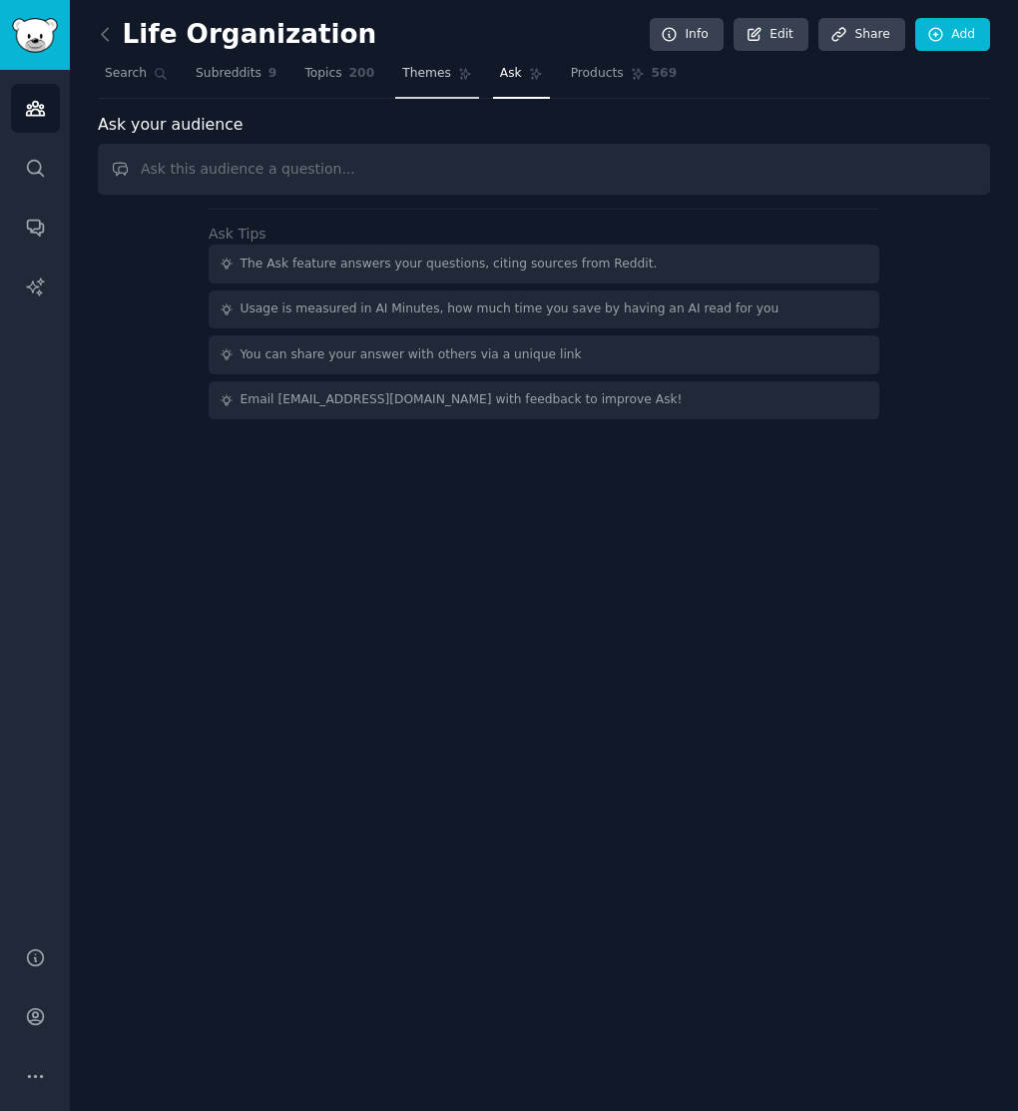
click at [435, 79] on span "Themes" at bounding box center [426, 74] width 49 height 18
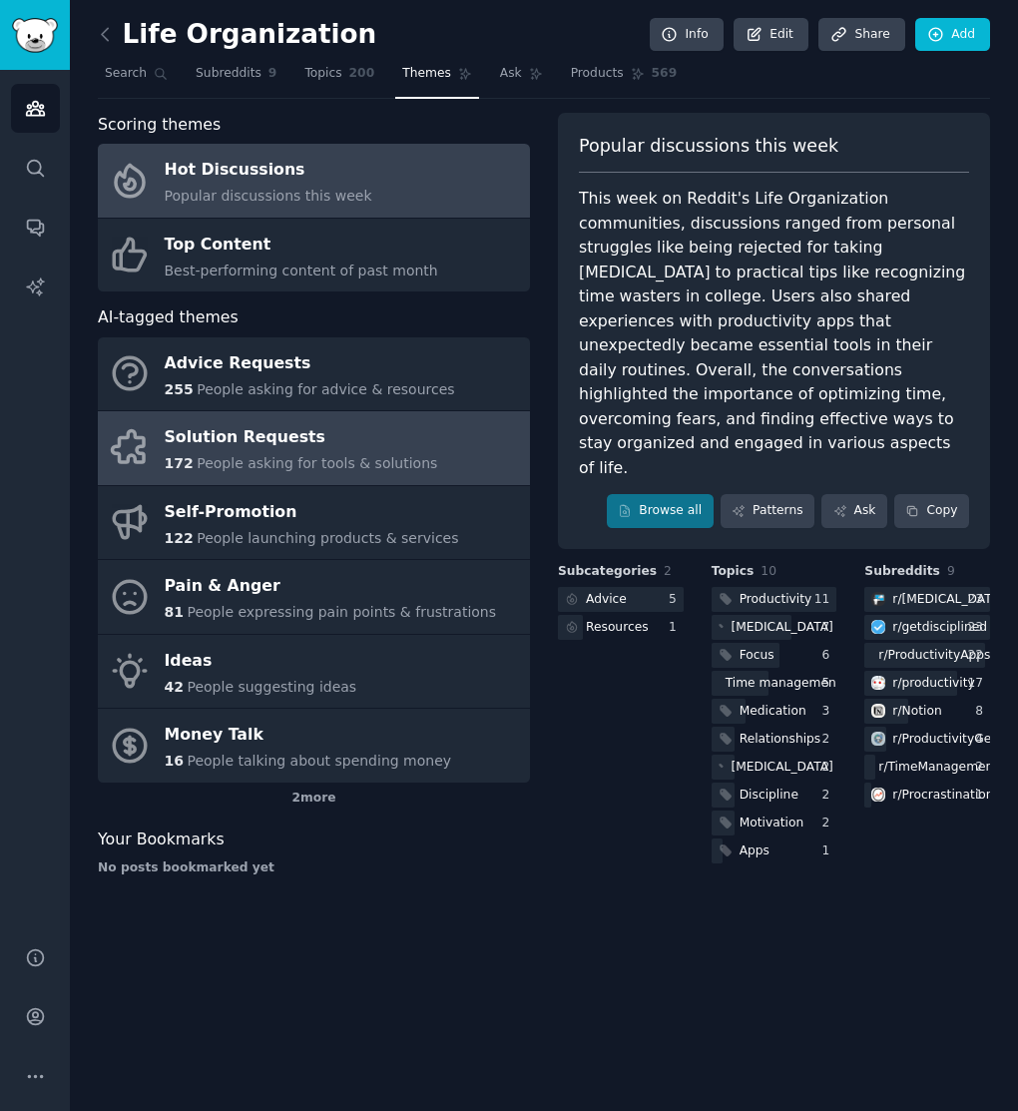
click at [319, 451] on div "Solution Requests" at bounding box center [301, 438] width 273 height 32
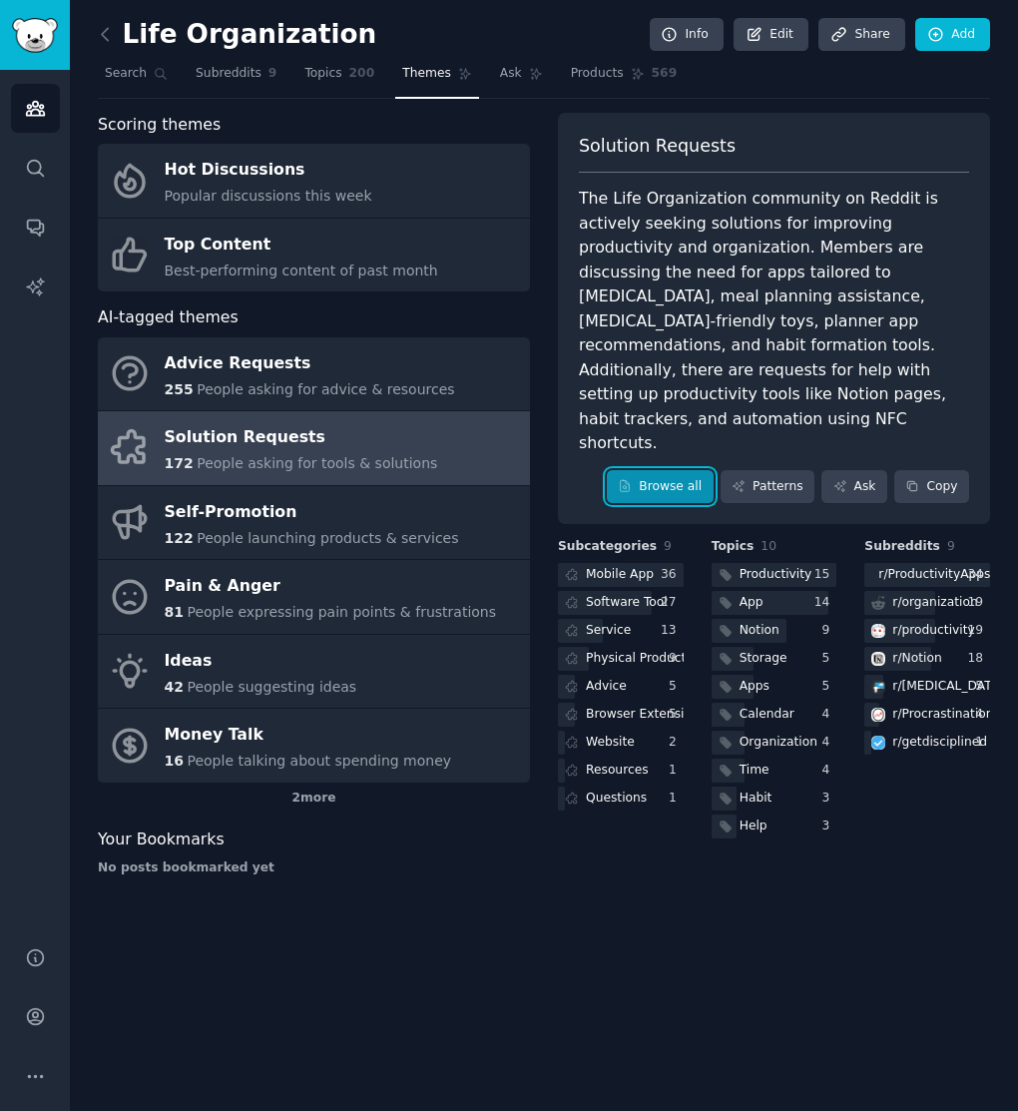
click at [684, 470] on link "Browse all" at bounding box center [660, 487] width 107 height 34
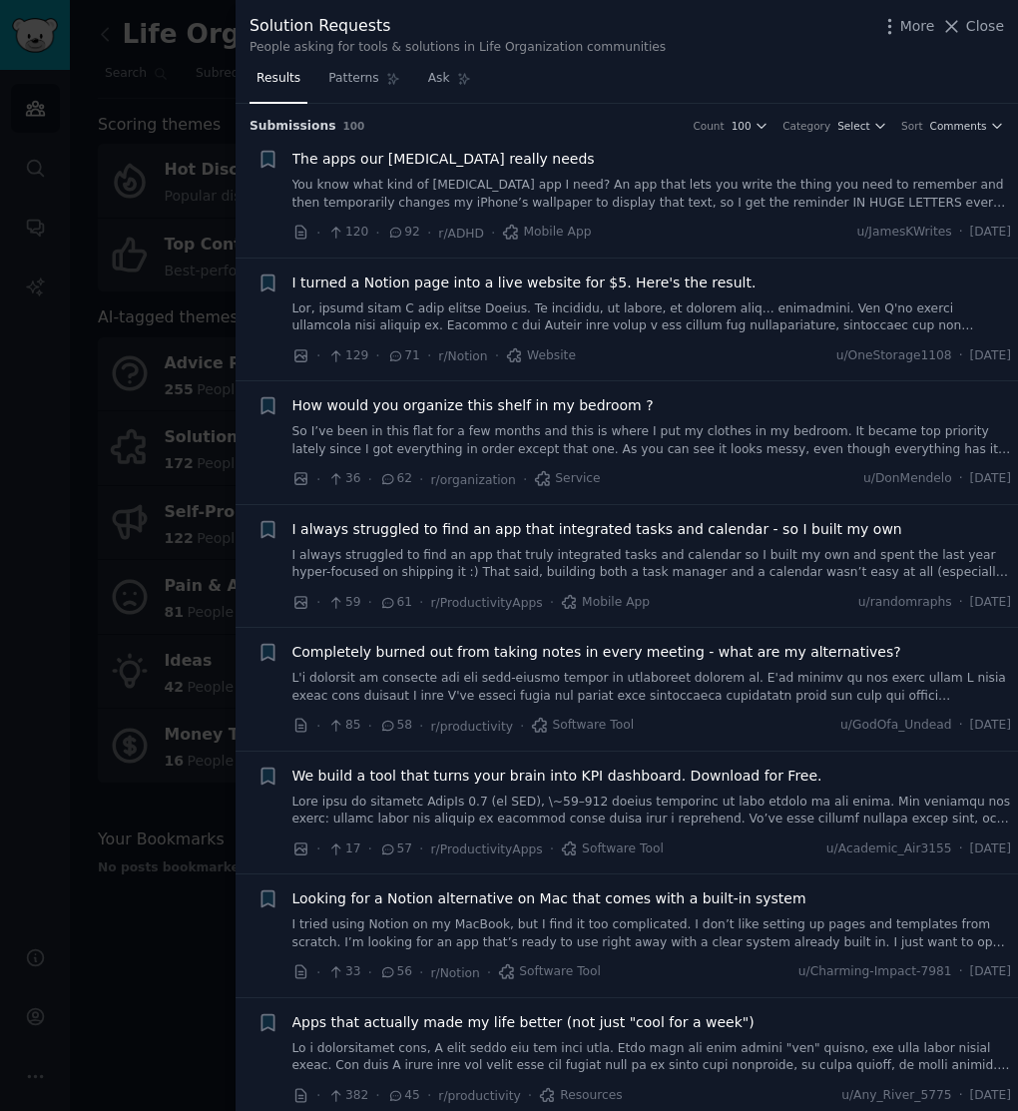
click at [206, 266] on div at bounding box center [509, 555] width 1018 height 1111
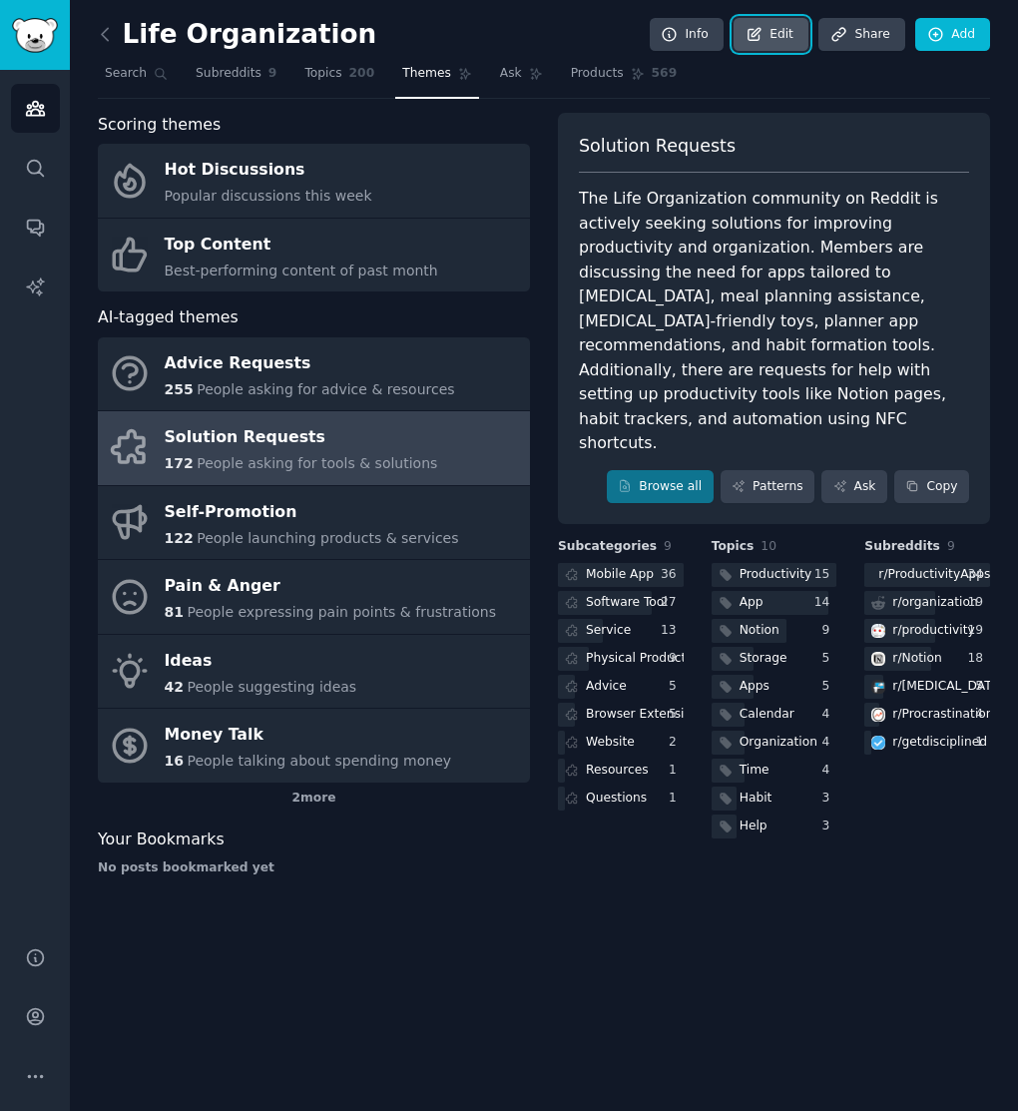
click at [778, 37] on link "Edit" at bounding box center [770, 35] width 75 height 34
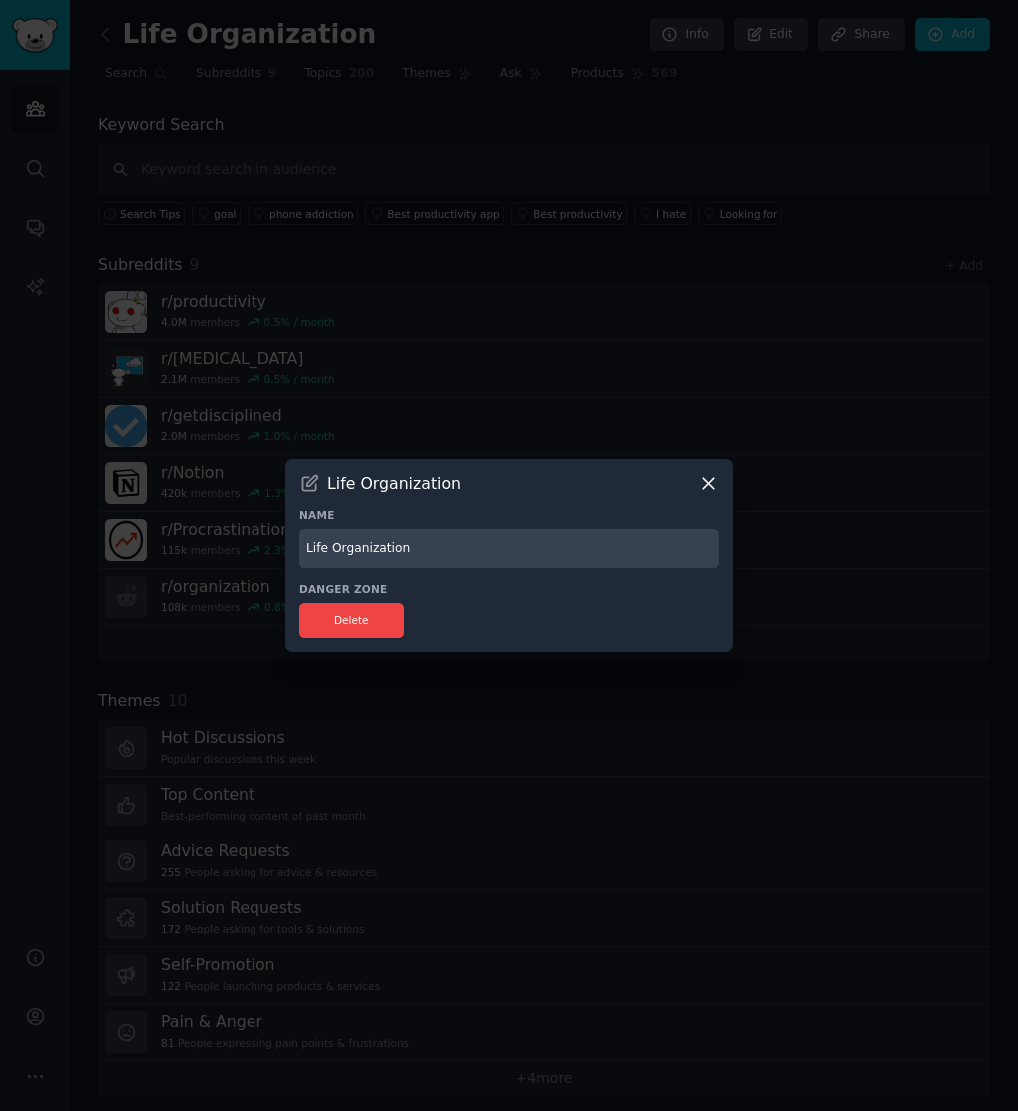
click at [539, 554] on input "Life Organization" at bounding box center [508, 548] width 419 height 39
click at [705, 477] on icon at bounding box center [708, 483] width 21 height 21
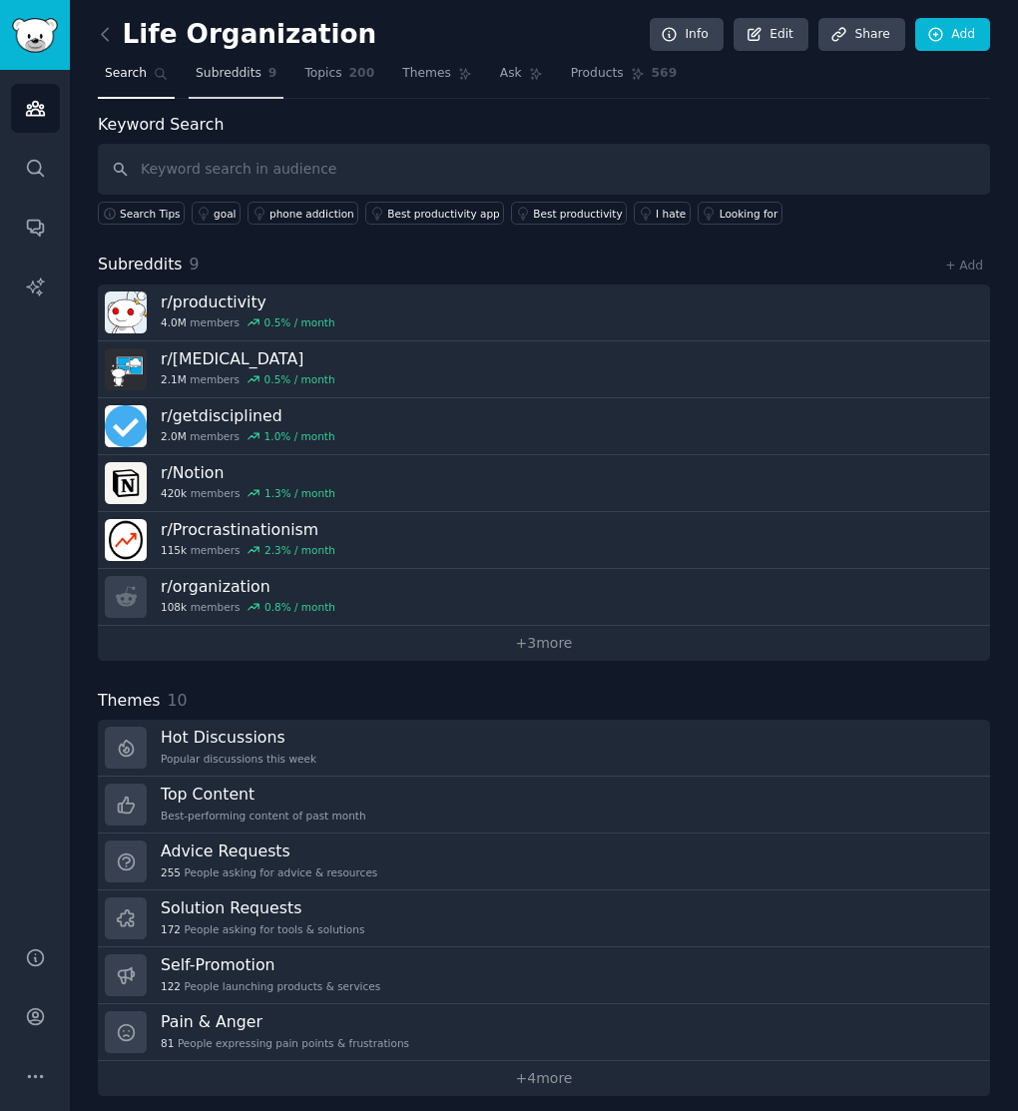
click at [233, 80] on span "Subreddits" at bounding box center [229, 74] width 66 height 18
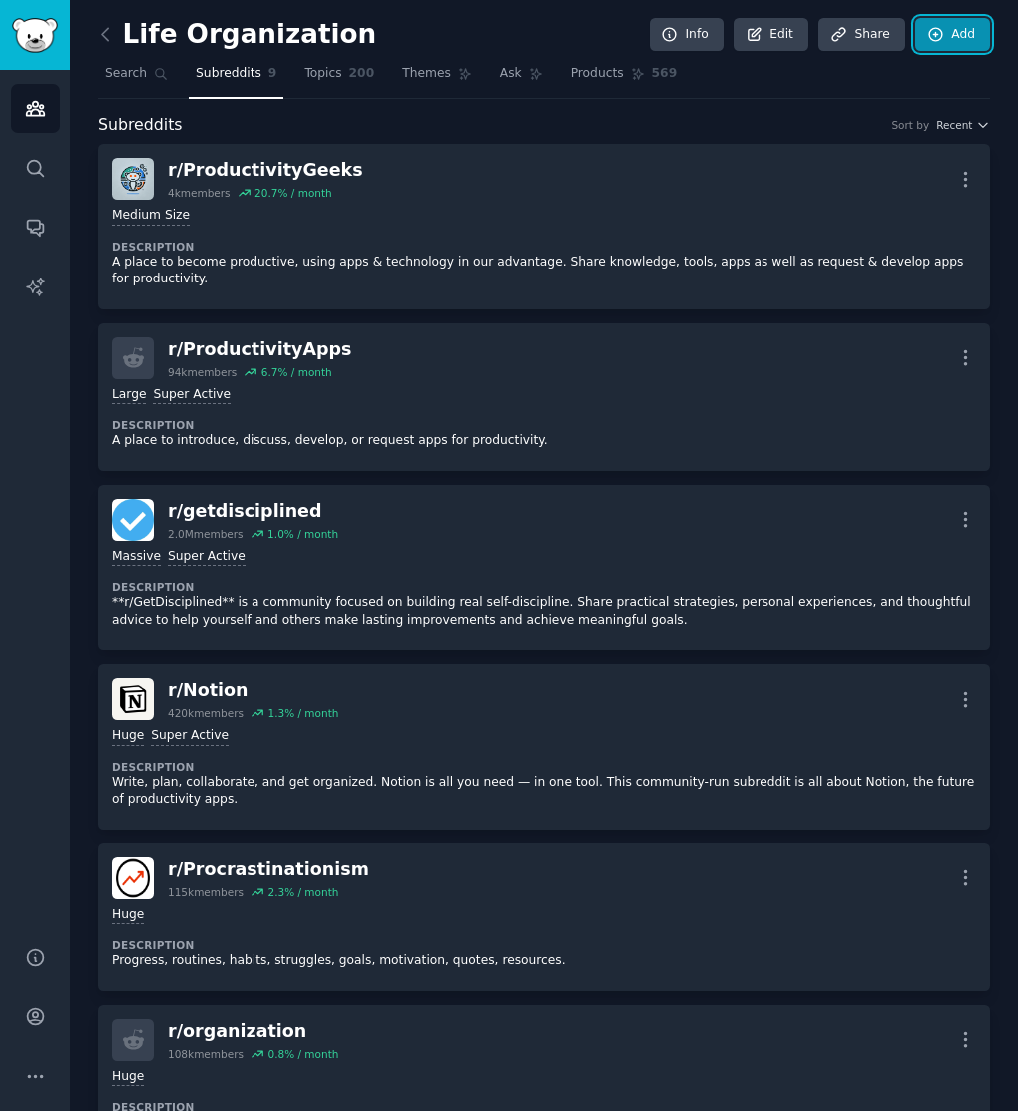
click at [946, 34] on link "Add" at bounding box center [952, 35] width 75 height 34
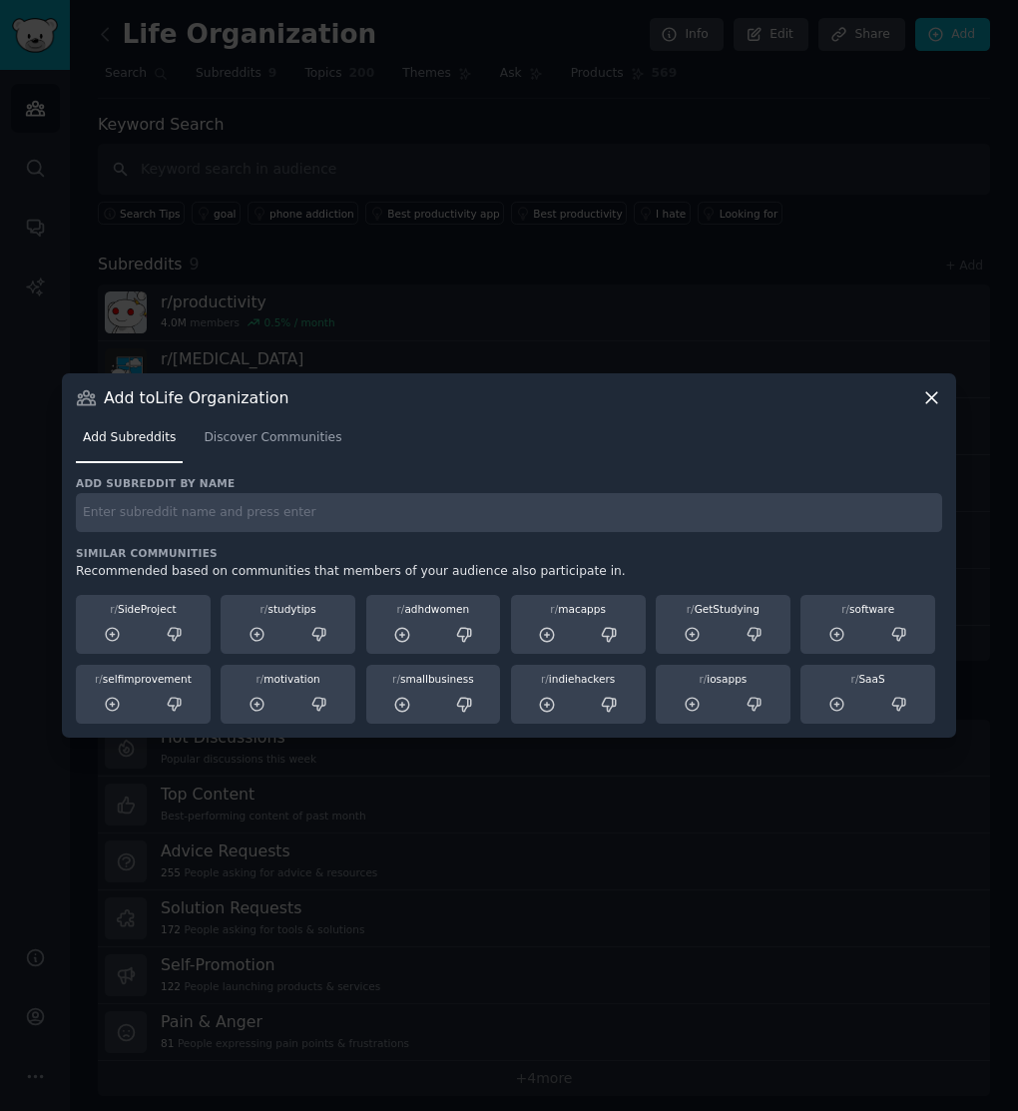
click at [599, 505] on input "text" at bounding box center [509, 512] width 866 height 39
click at [322, 442] on span "Discover Communities" at bounding box center [273, 438] width 138 height 18
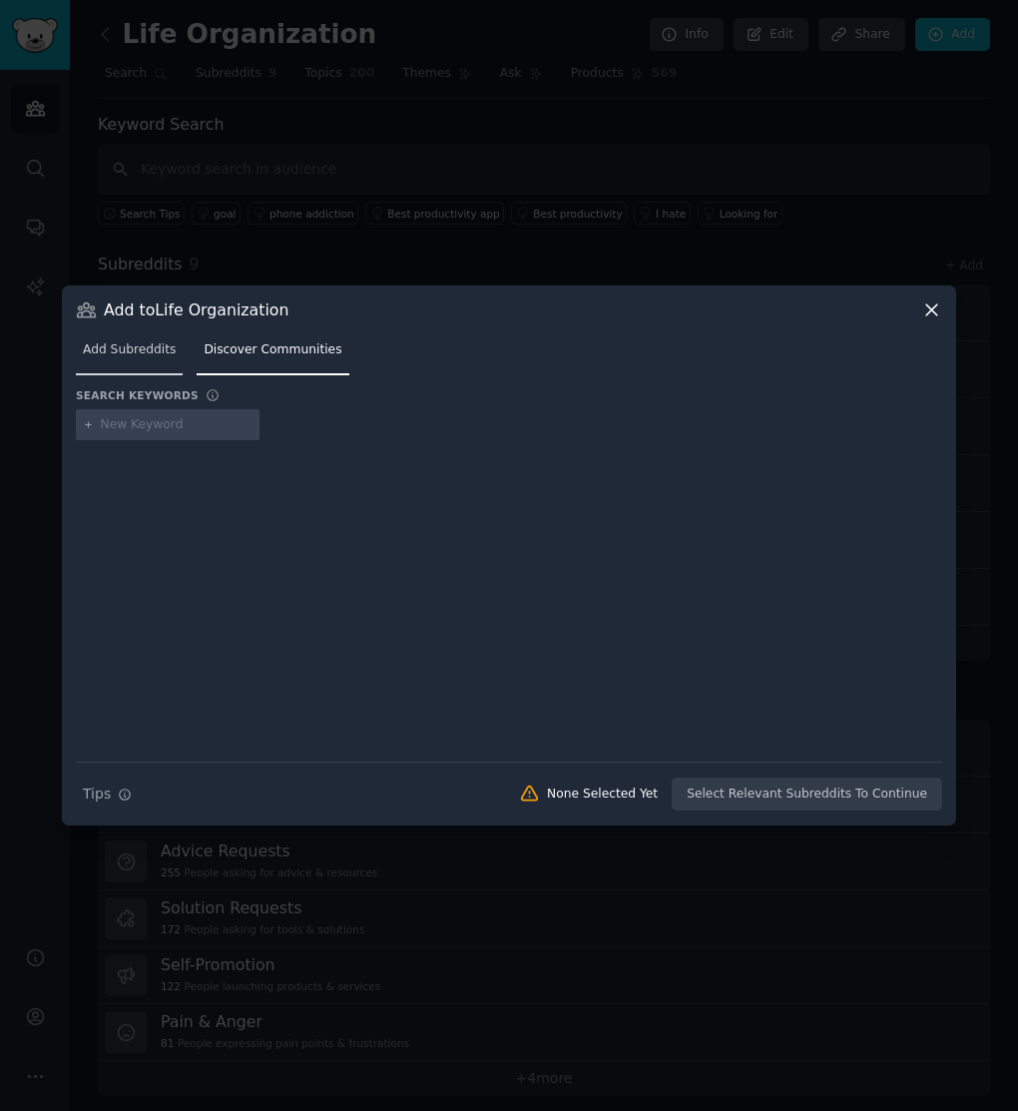
click at [151, 350] on span "Add Subreddits" at bounding box center [129, 350] width 93 height 18
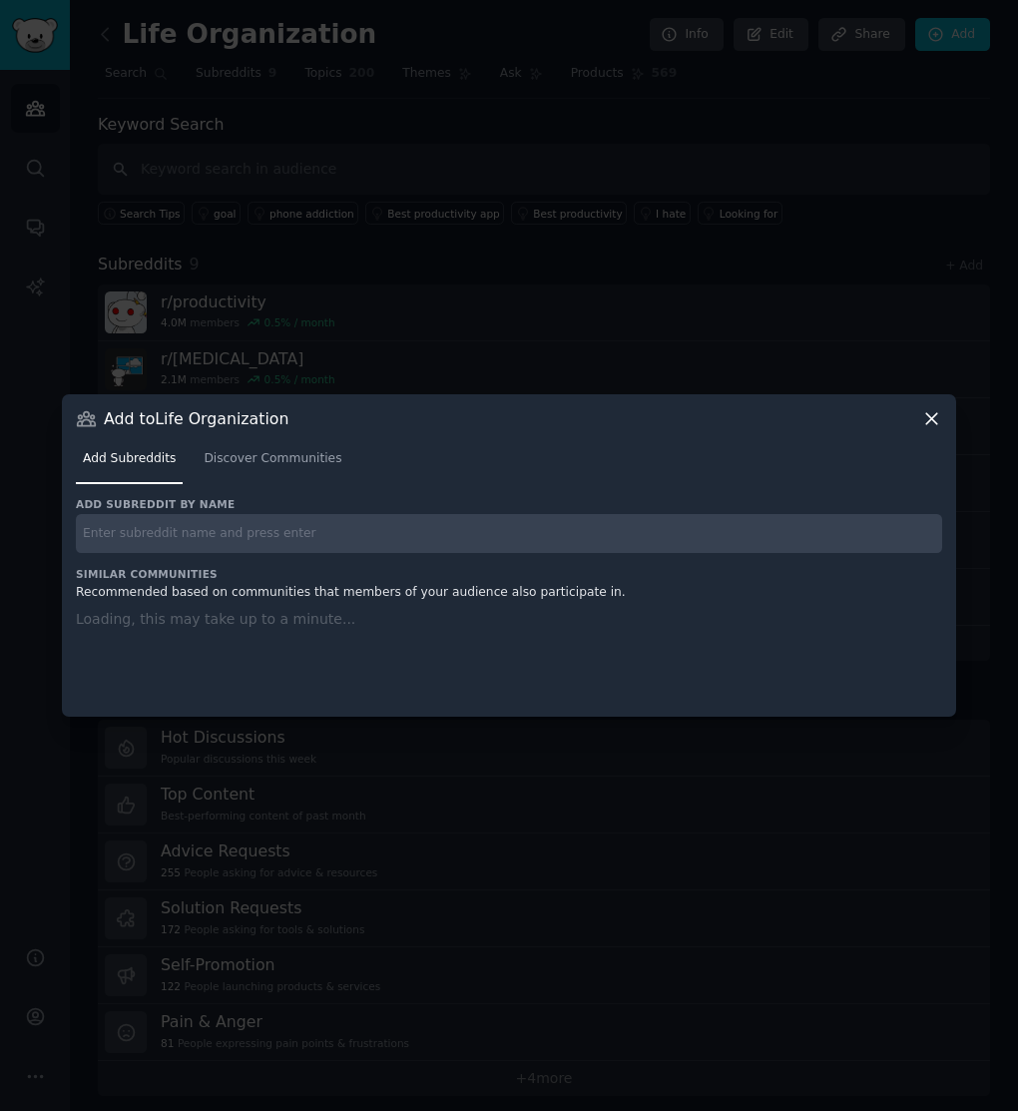
click at [207, 528] on input "text" at bounding box center [509, 533] width 866 height 39
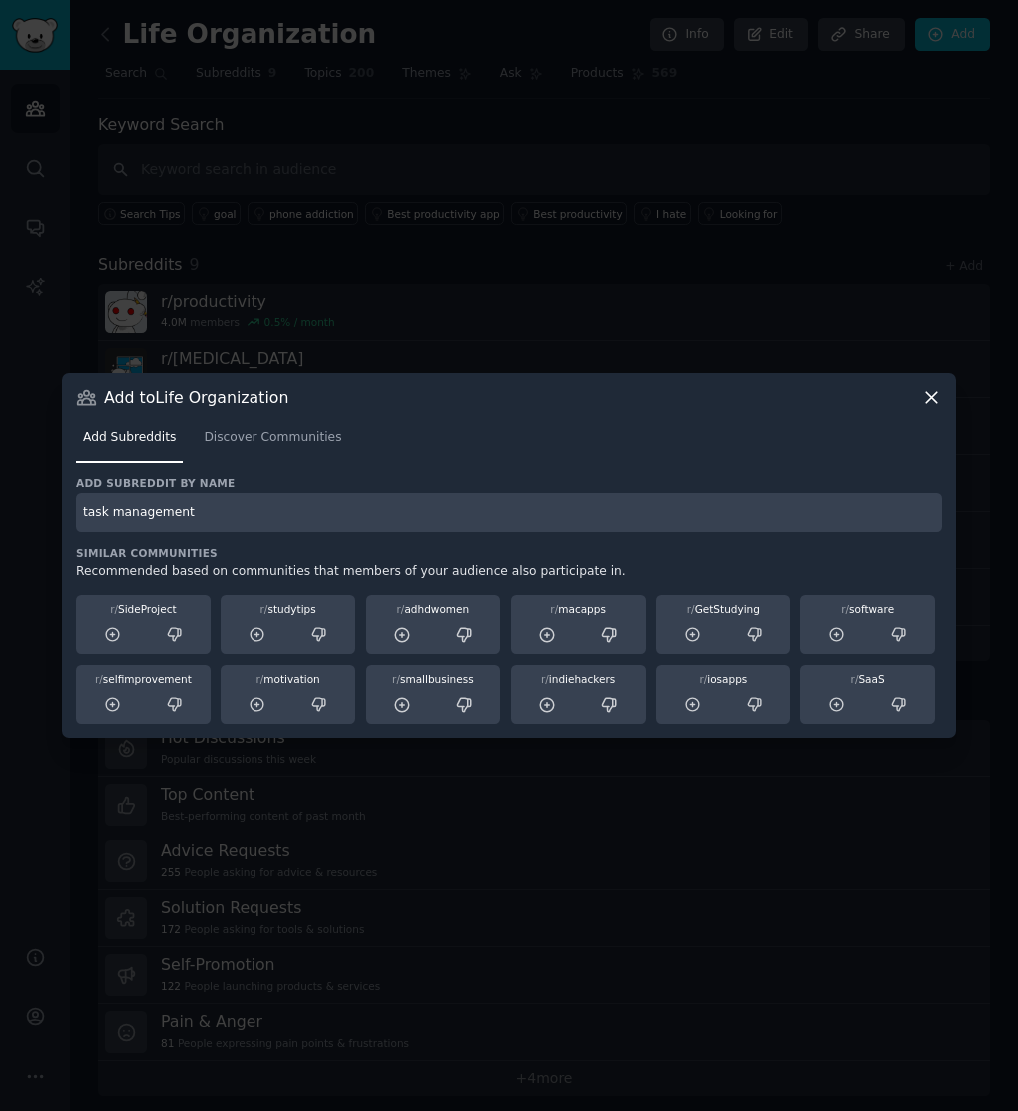
type input "task management"
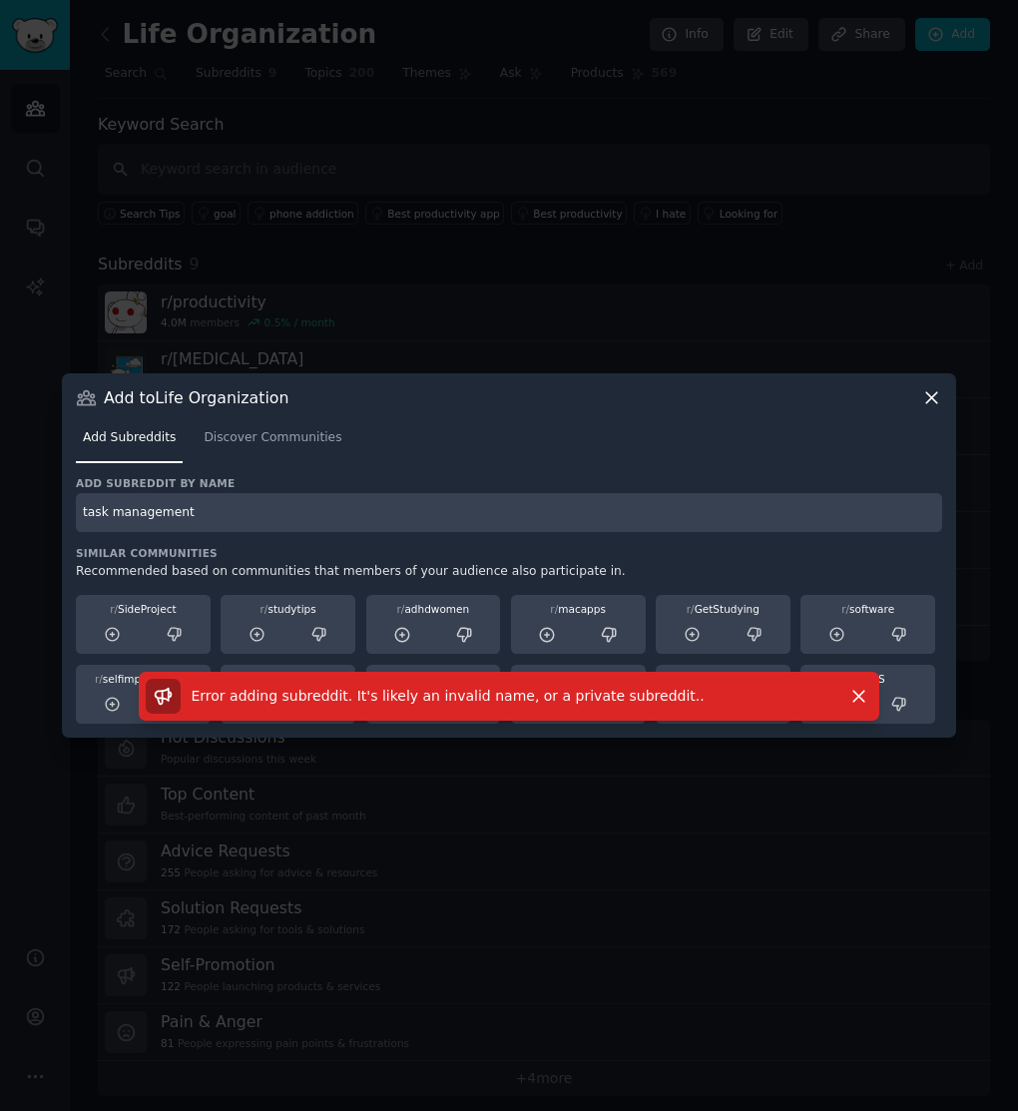
click at [928, 401] on icon at bounding box center [931, 397] width 21 height 21
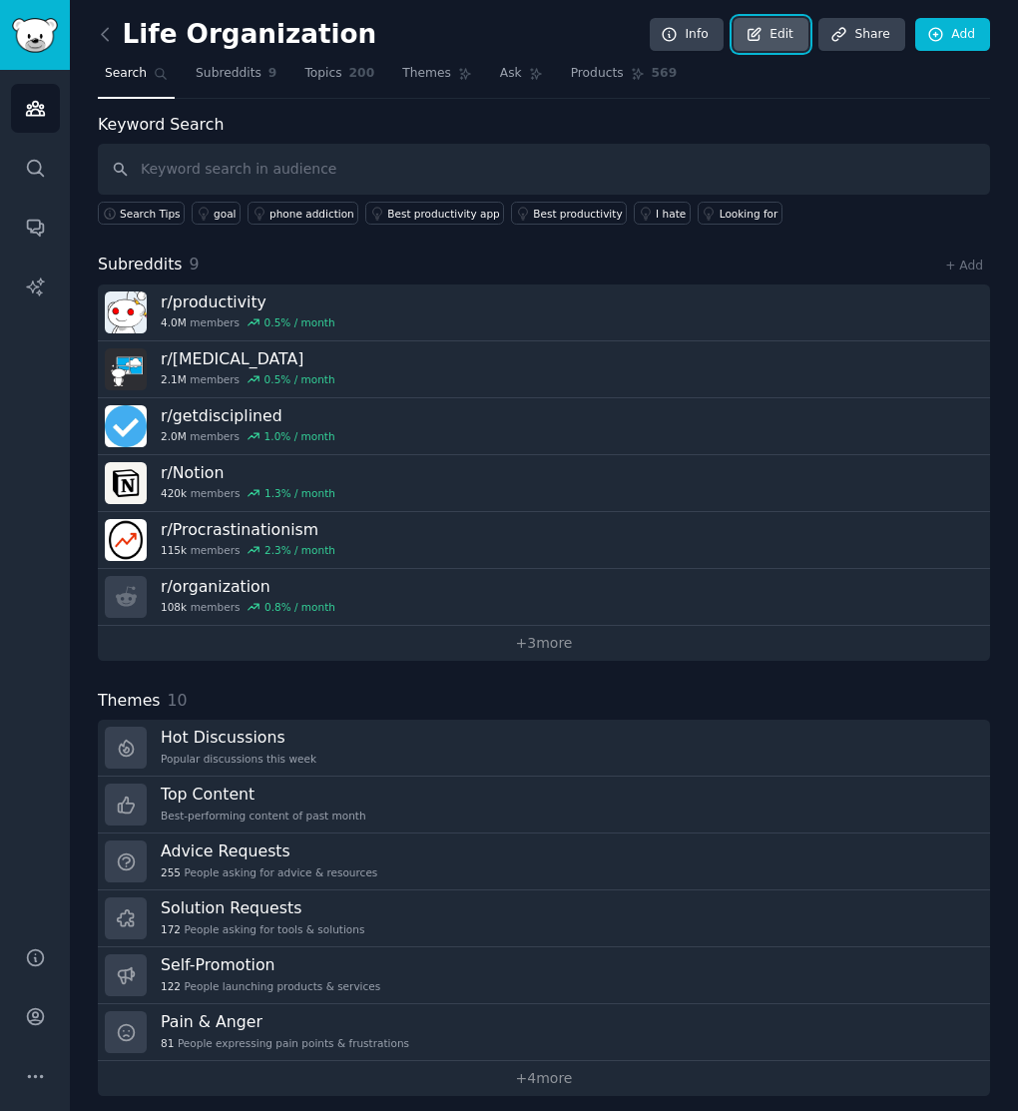
click at [757, 42] on icon at bounding box center [754, 35] width 18 height 18
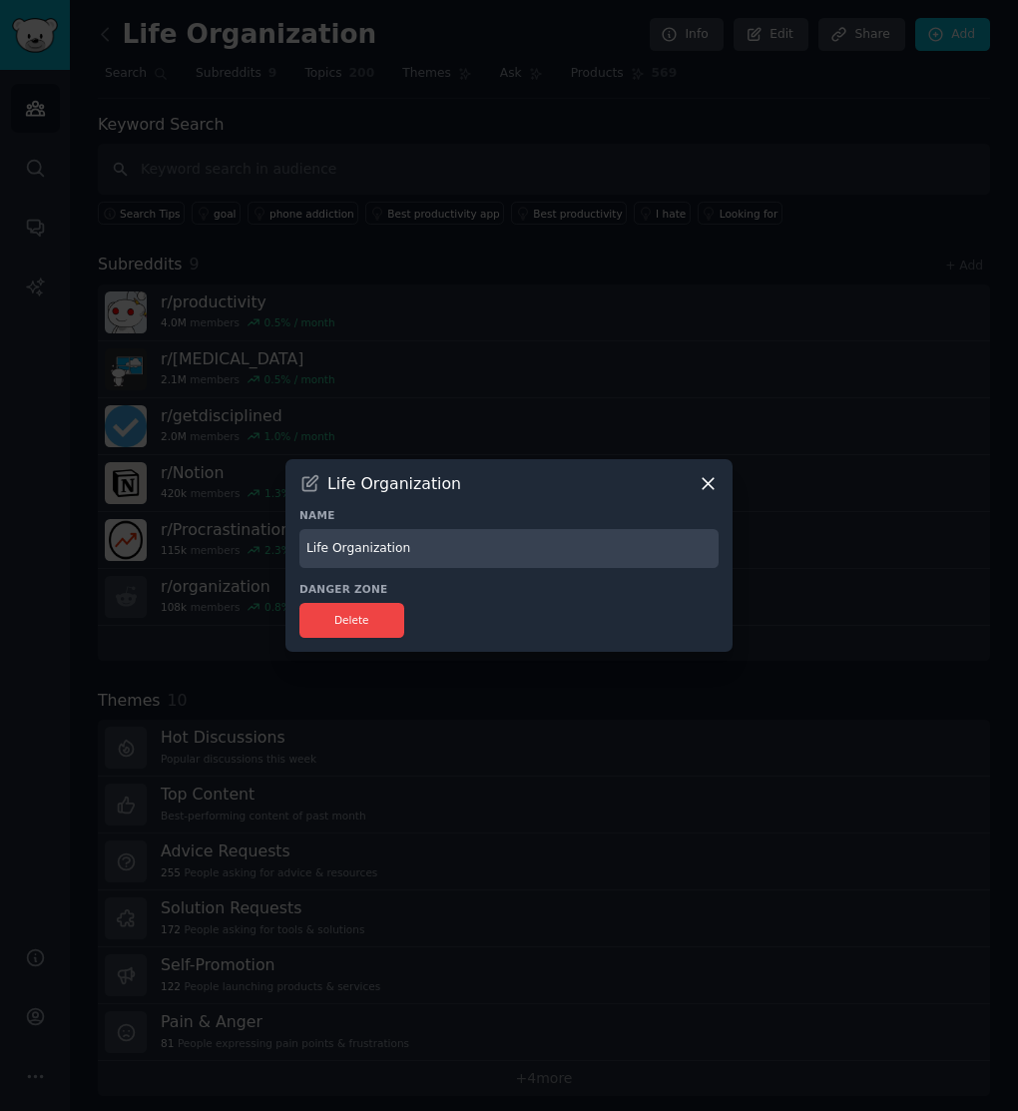
click at [598, 324] on div at bounding box center [509, 555] width 1018 height 1111
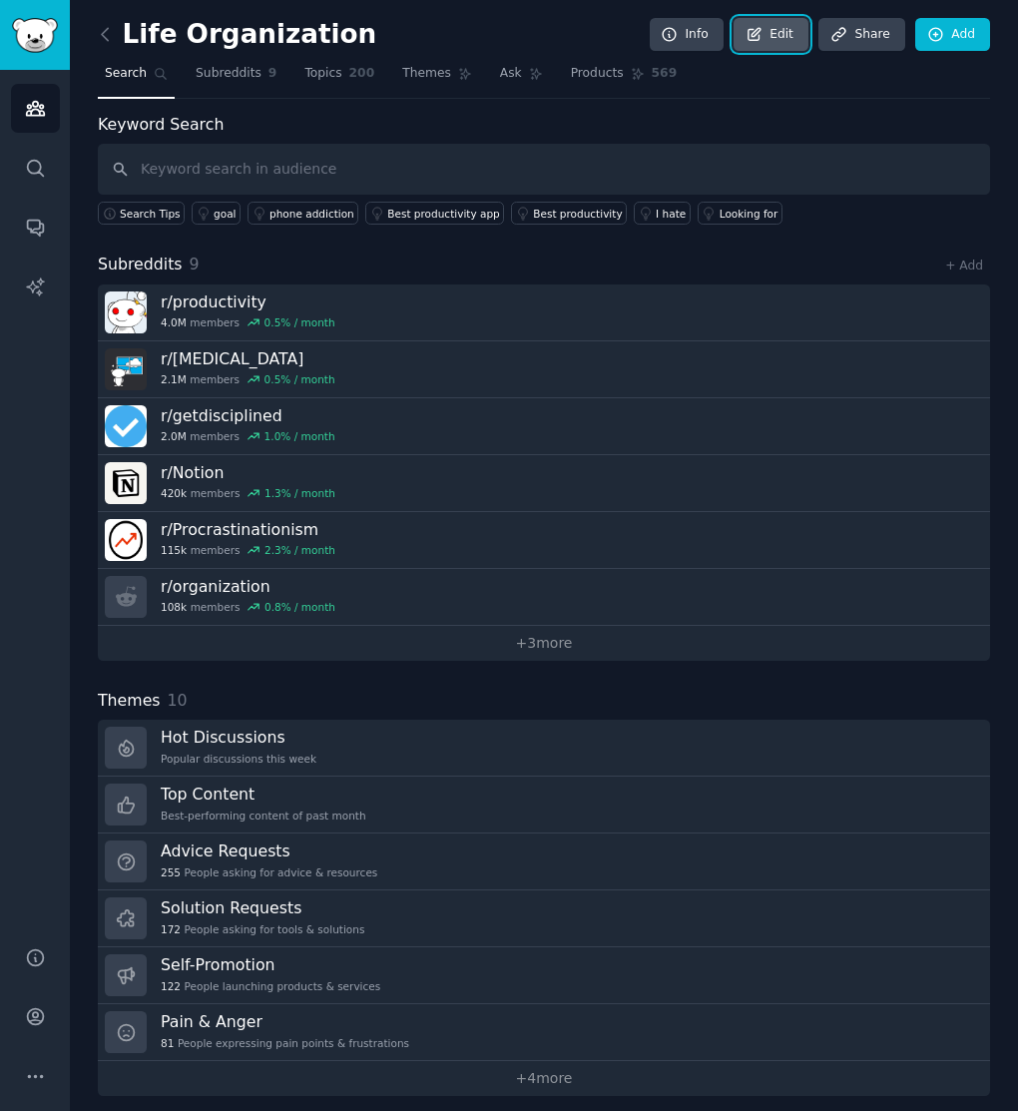
click at [774, 41] on link "Edit" at bounding box center [770, 35] width 75 height 34
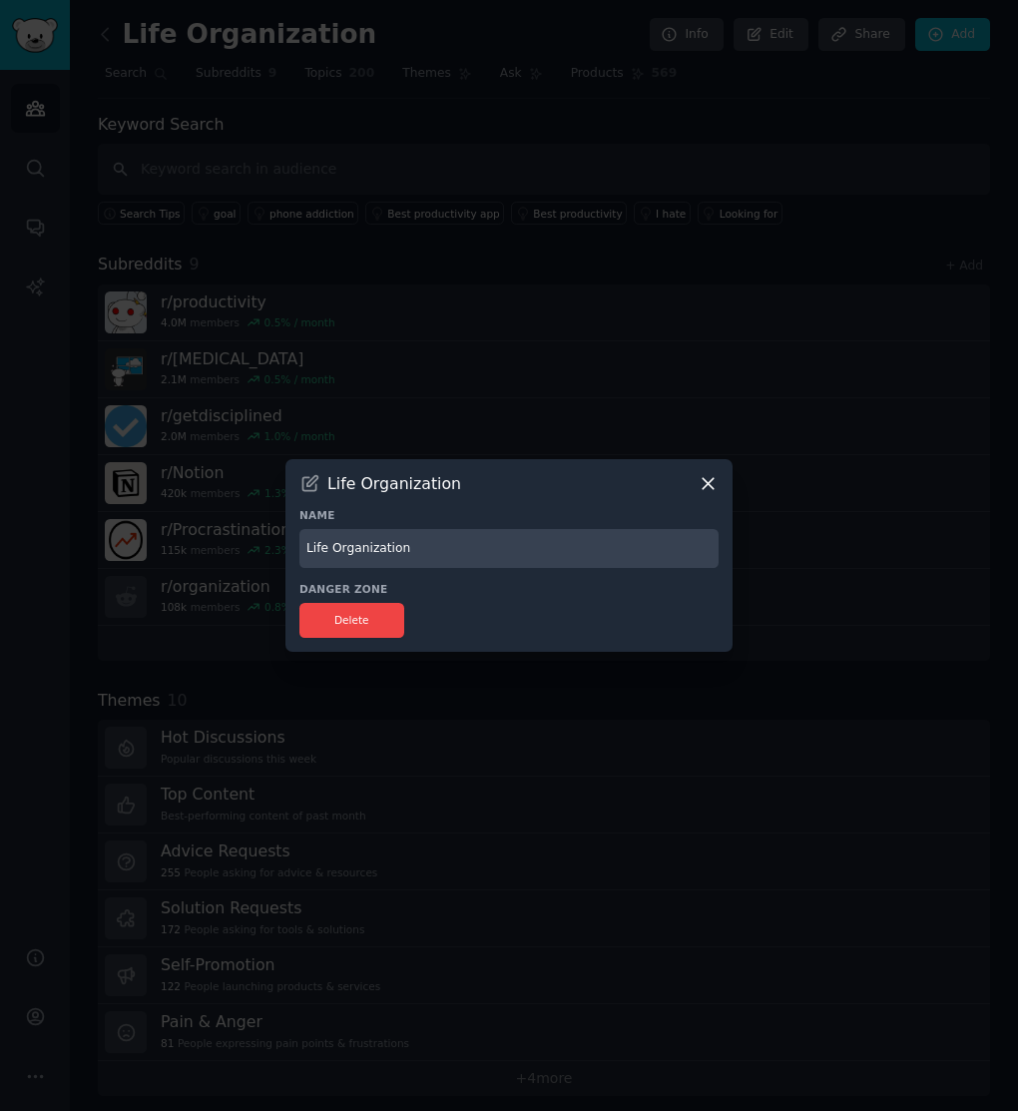
click at [338, 535] on input "Life Organization" at bounding box center [508, 548] width 419 height 39
type input "Life Organization / Productivity"
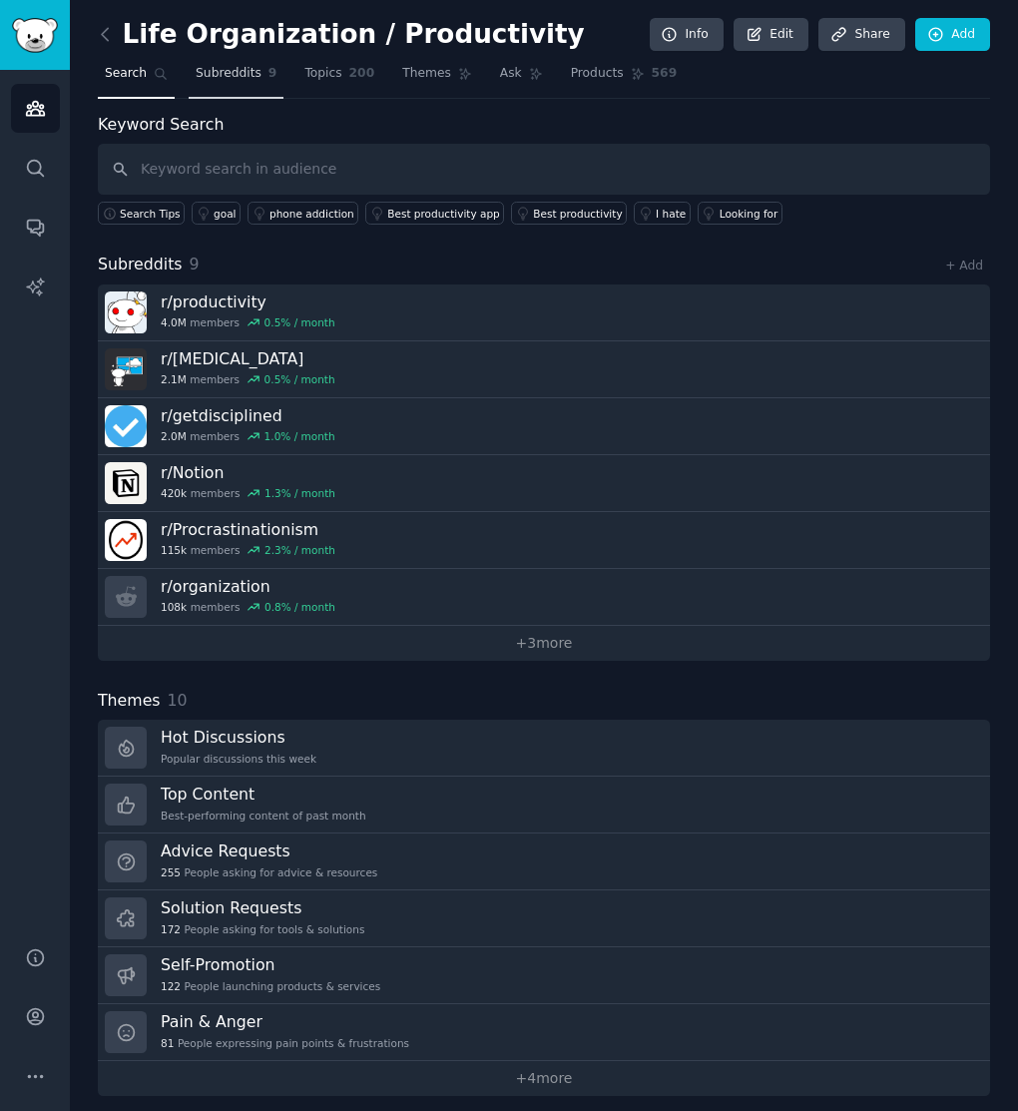
click at [256, 77] on span "Subreddits" at bounding box center [229, 74] width 66 height 18
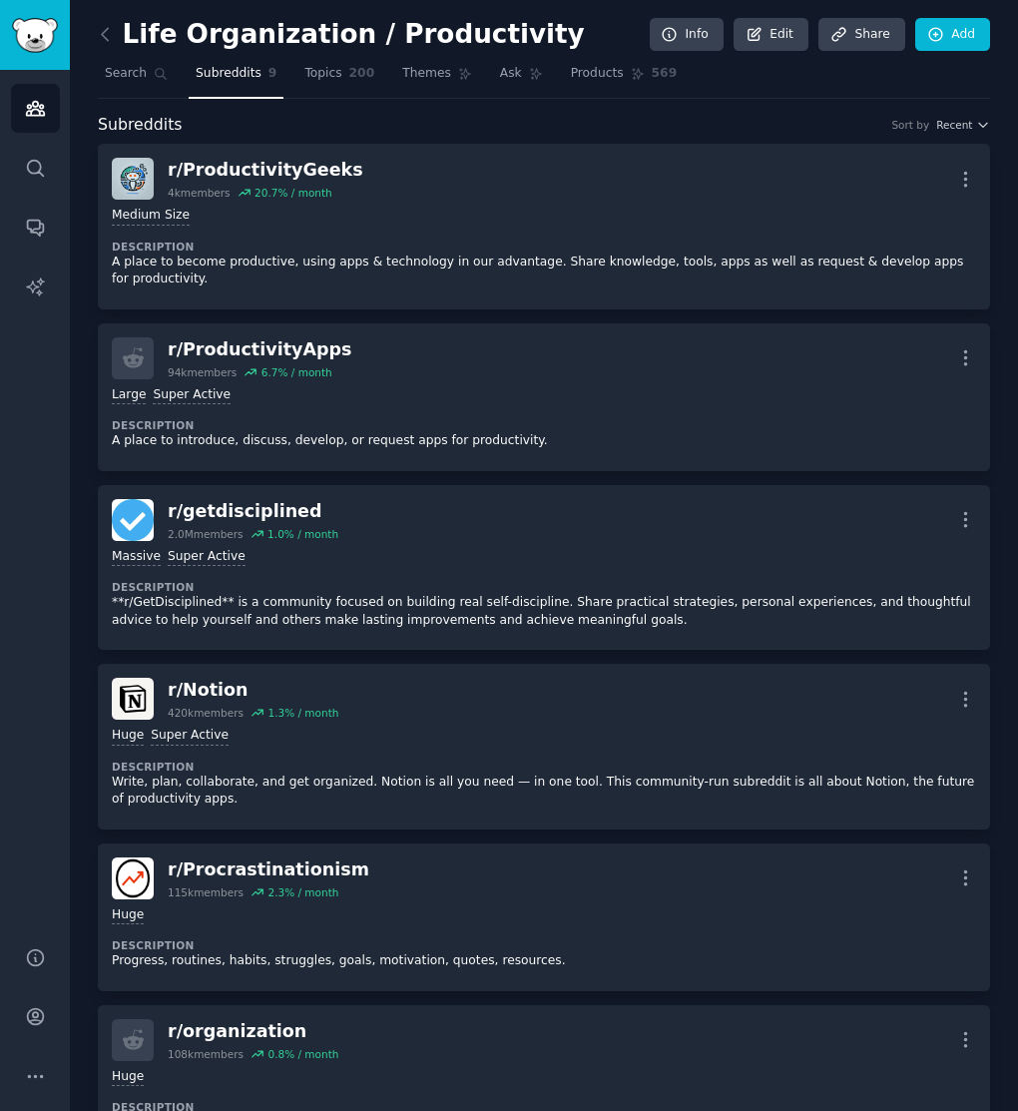
click at [162, 123] on span "Subreddits" at bounding box center [140, 125] width 85 height 25
click at [938, 23] on link "Add" at bounding box center [952, 35] width 75 height 34
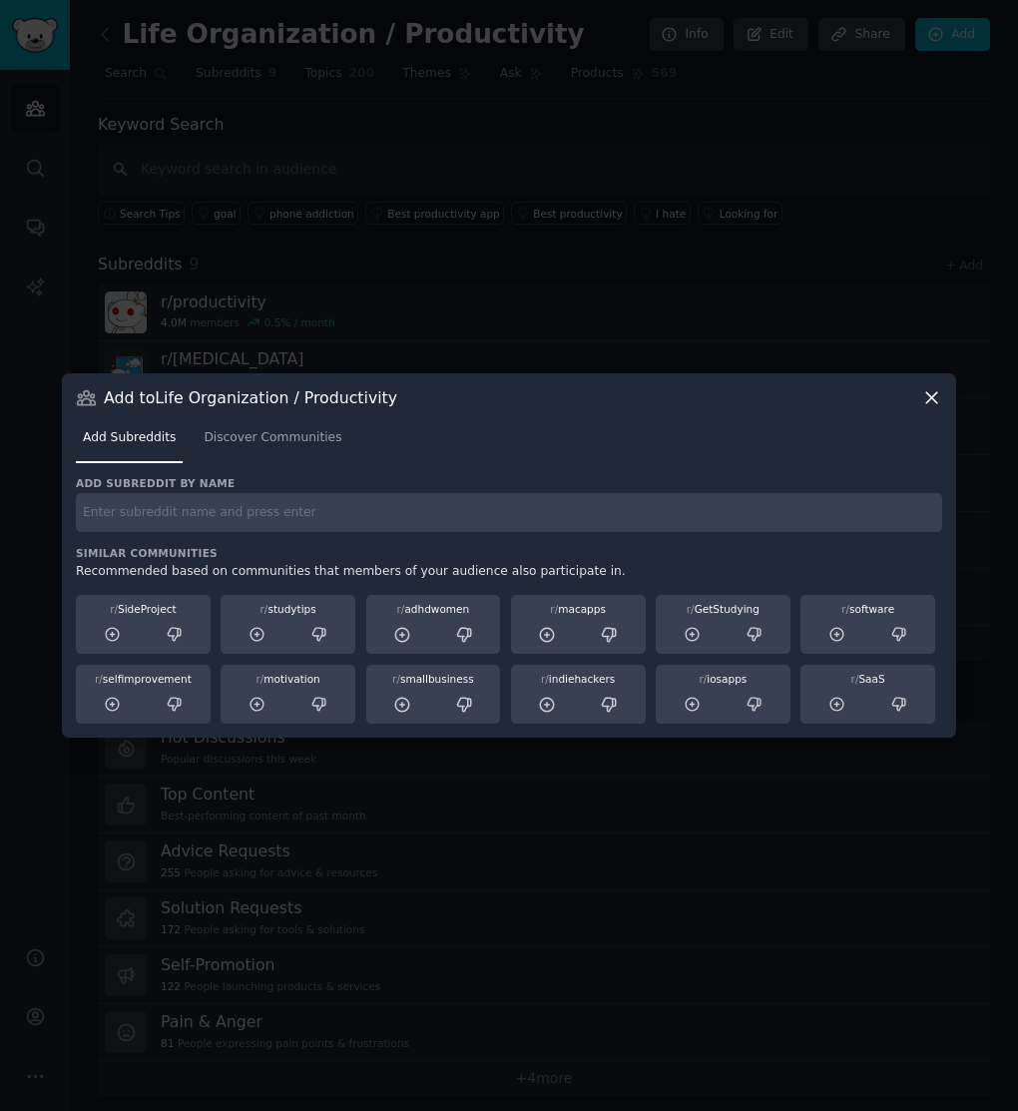
click at [208, 510] on input "text" at bounding box center [509, 512] width 866 height 39
click at [259, 440] on span "Discover Communities" at bounding box center [273, 438] width 138 height 18
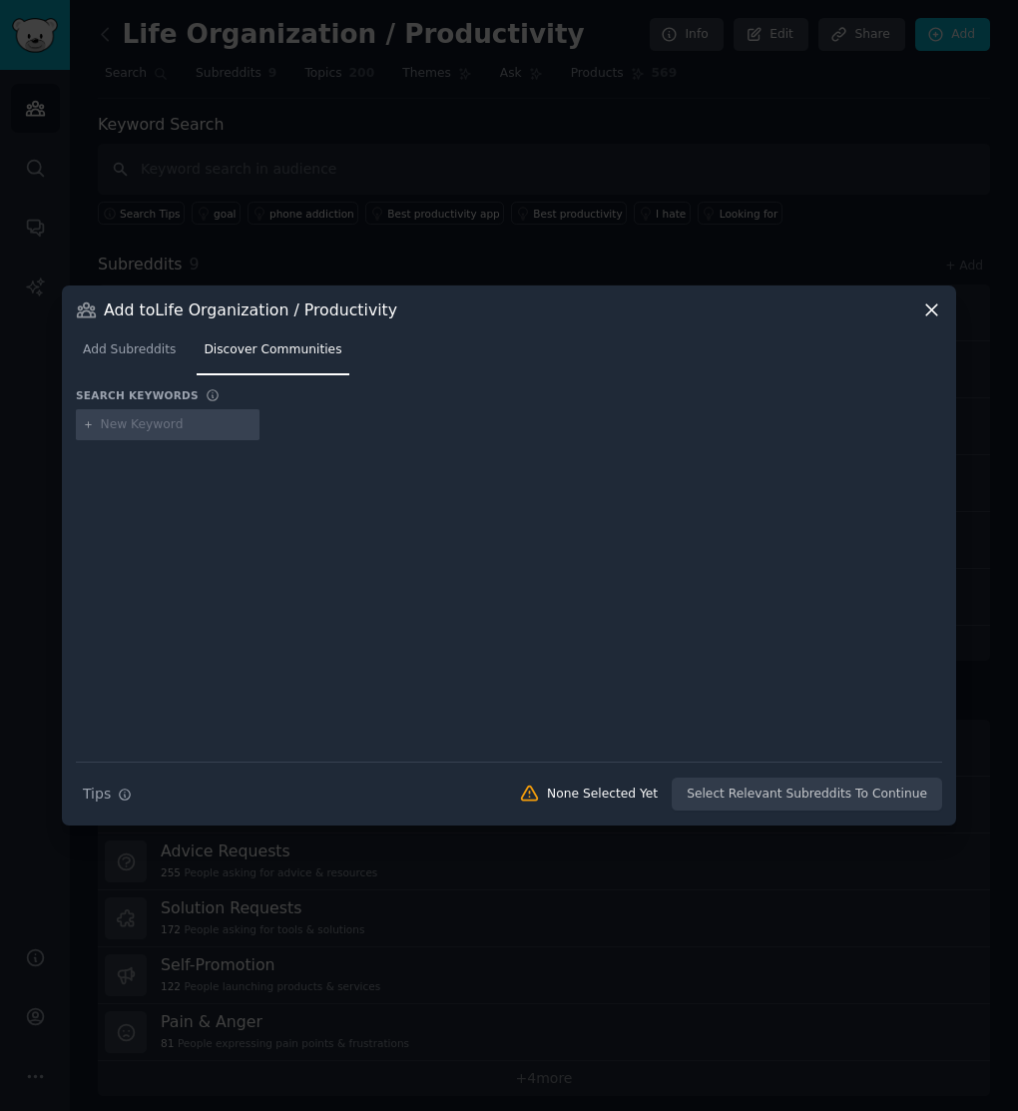
click at [171, 425] on input "text" at bounding box center [177, 425] width 152 height 18
type input "task management"
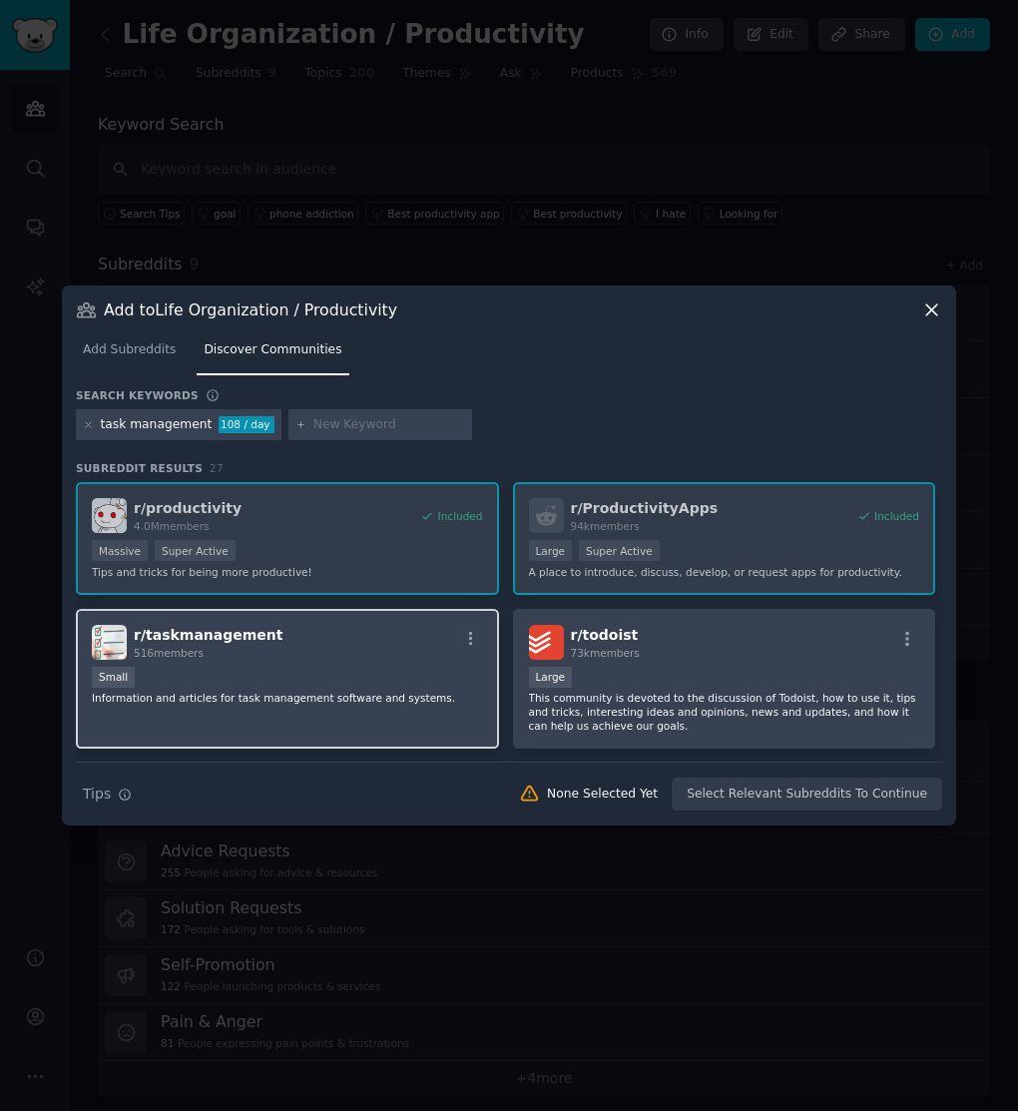
click at [390, 719] on div "r/ taskmanagement 516 members Small Information and articles for task managemen…" at bounding box center [287, 679] width 423 height 141
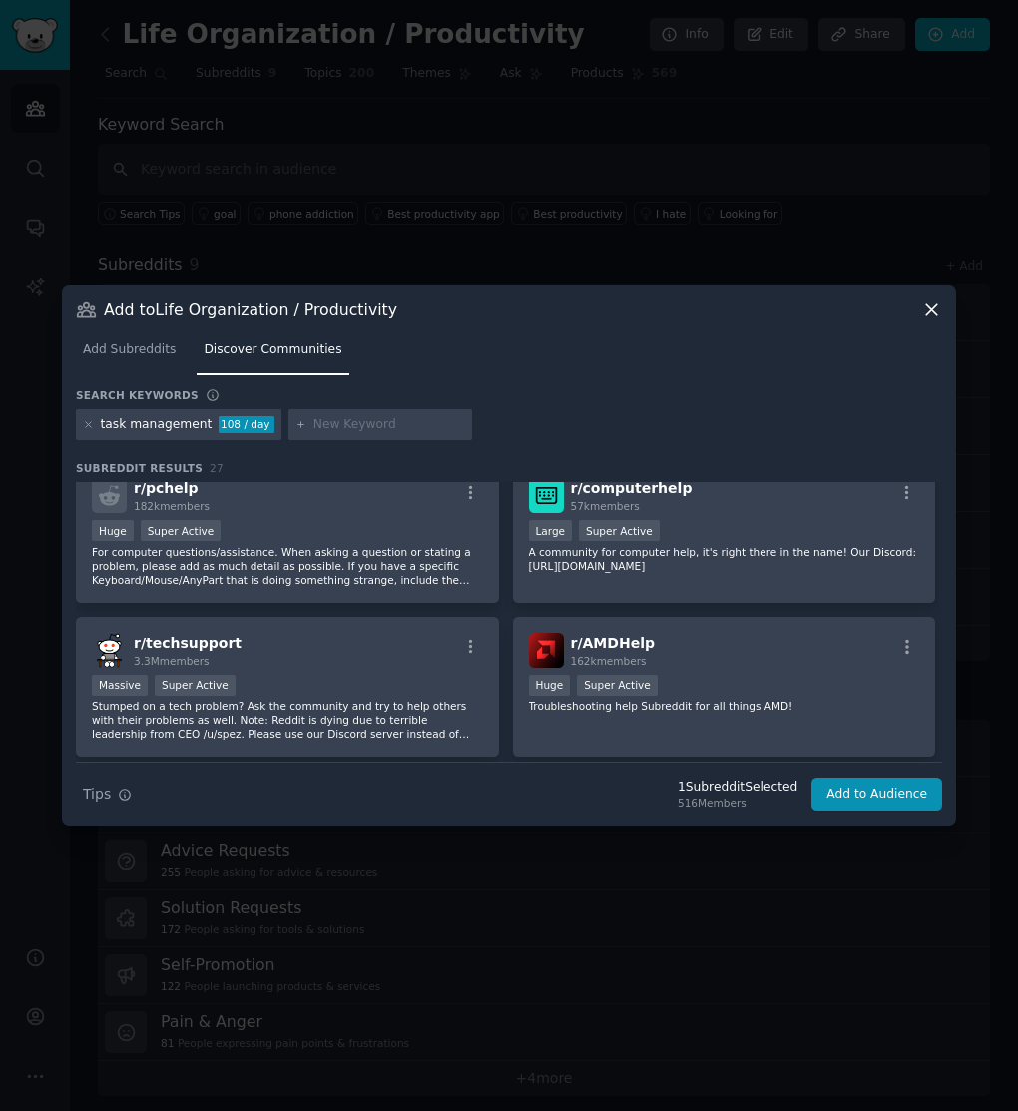
scroll to position [722, 0]
click at [354, 421] on input "text" at bounding box center [389, 425] width 152 height 18
type input "planner"
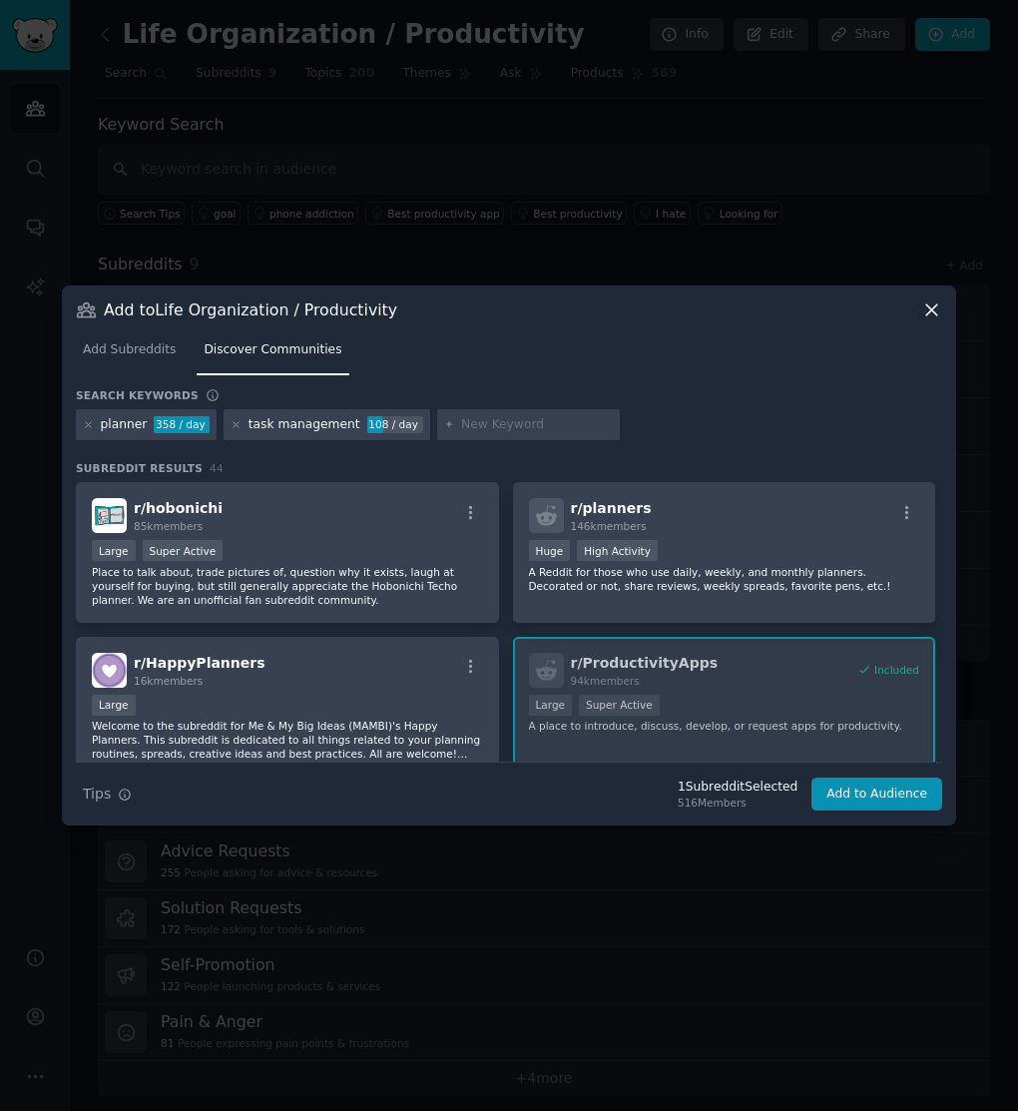
scroll to position [1, 0]
click at [713, 587] on p "A Reddit for those who use daily, weekly, and monthly planners. Decorated or no…" at bounding box center [724, 578] width 391 height 28
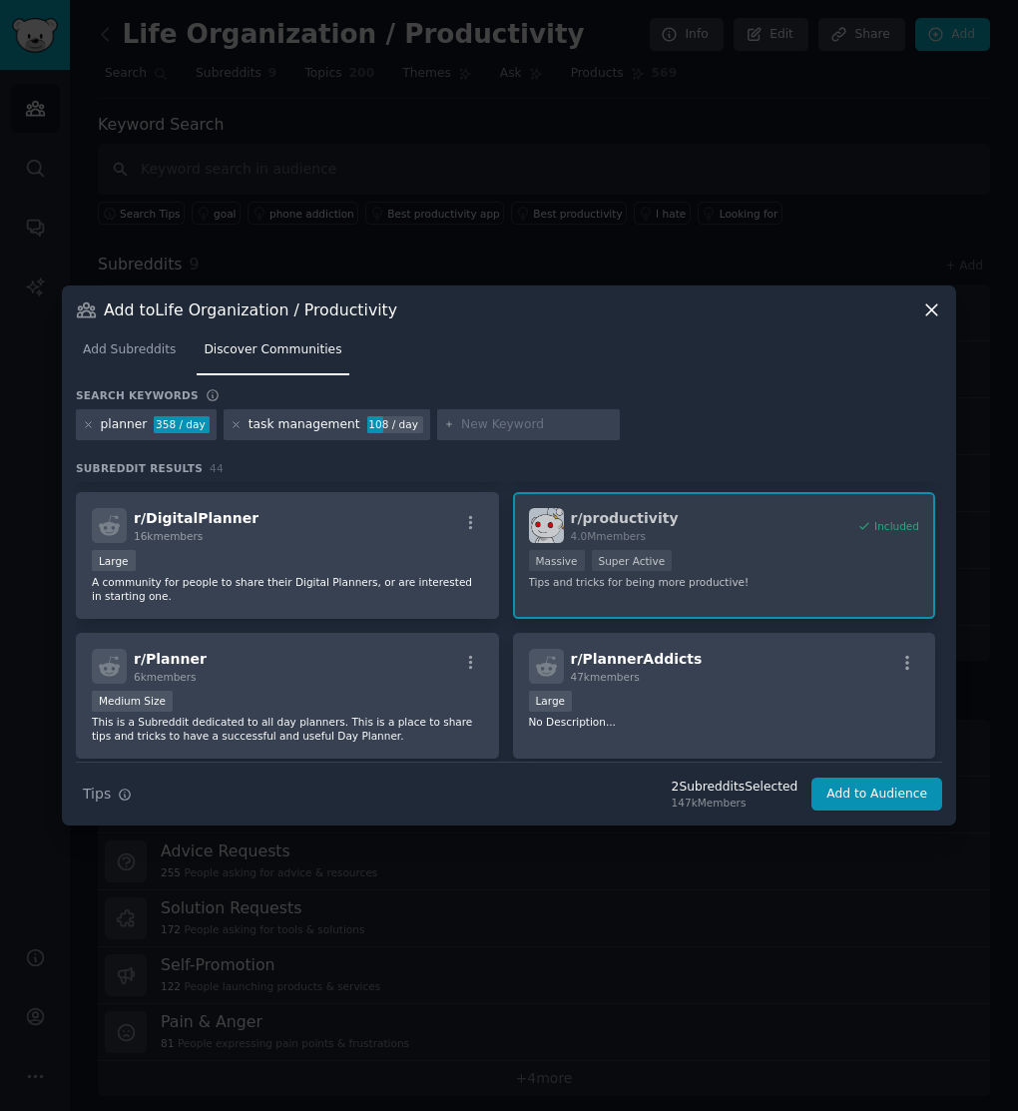
scroll to position [301, 0]
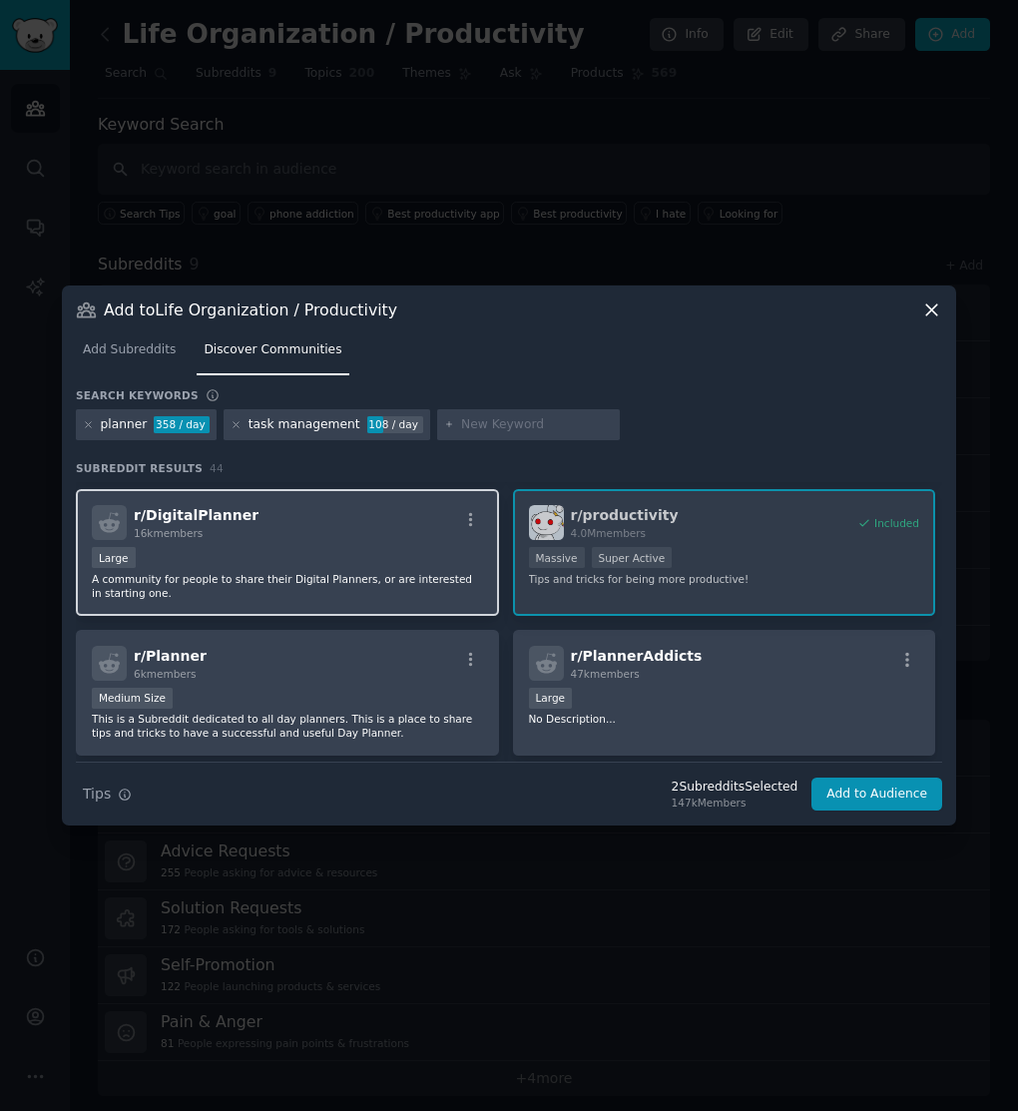
click at [383, 586] on p "A community for people to share their Digital Planners, or are interested in st…" at bounding box center [287, 586] width 391 height 28
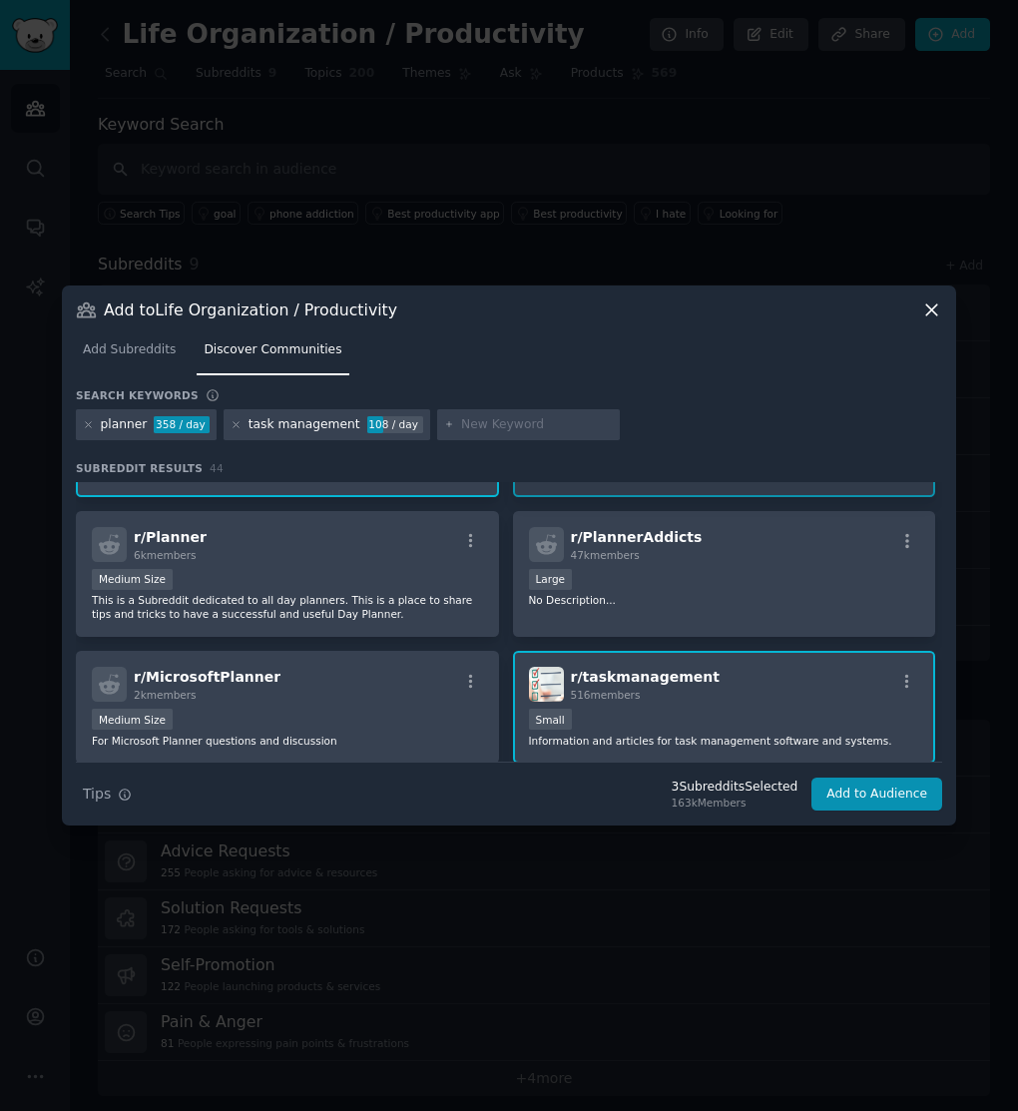
scroll to position [418, 0]
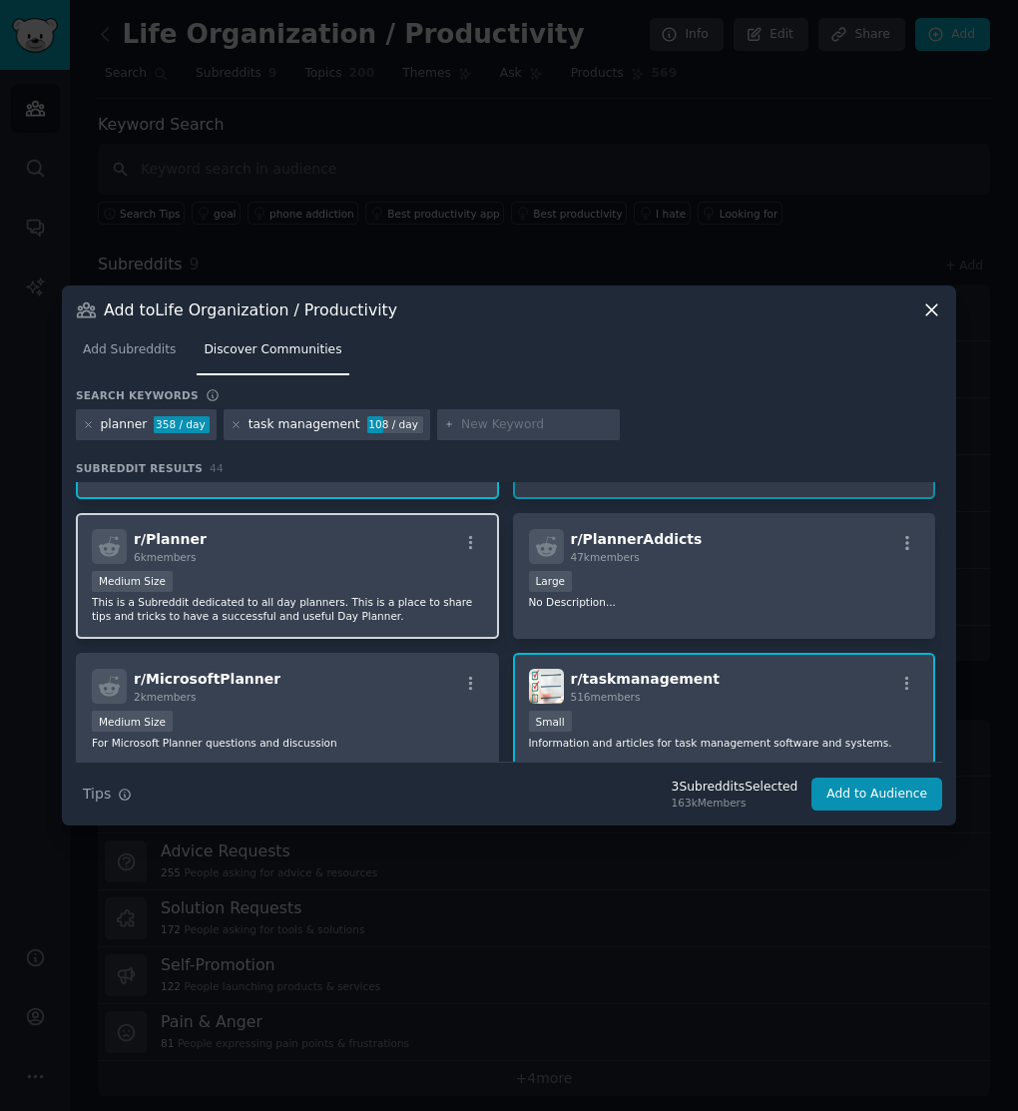
click at [422, 622] on p "This is a Subreddit dedicated to all day planners. This is a place to share tip…" at bounding box center [287, 609] width 391 height 28
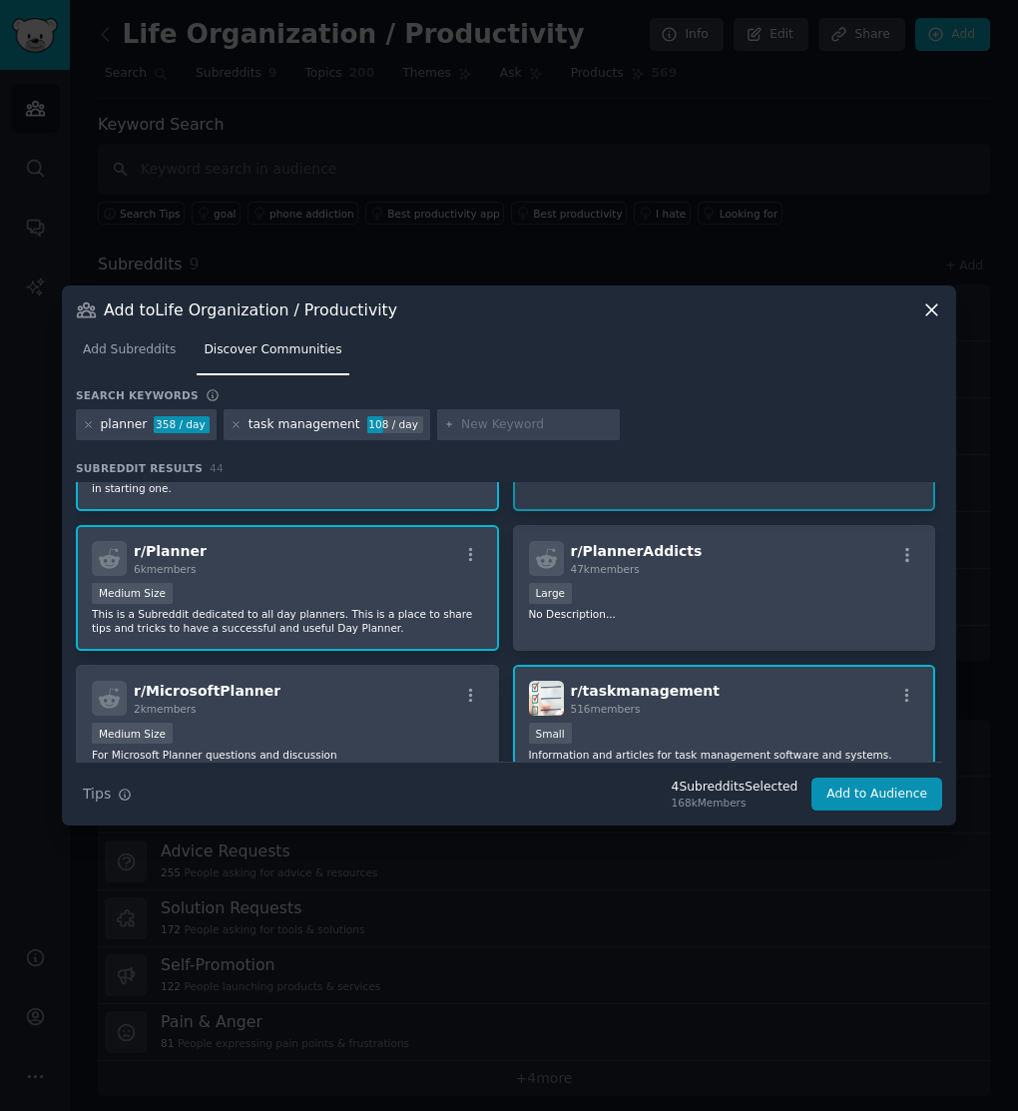
scroll to position [384, 0]
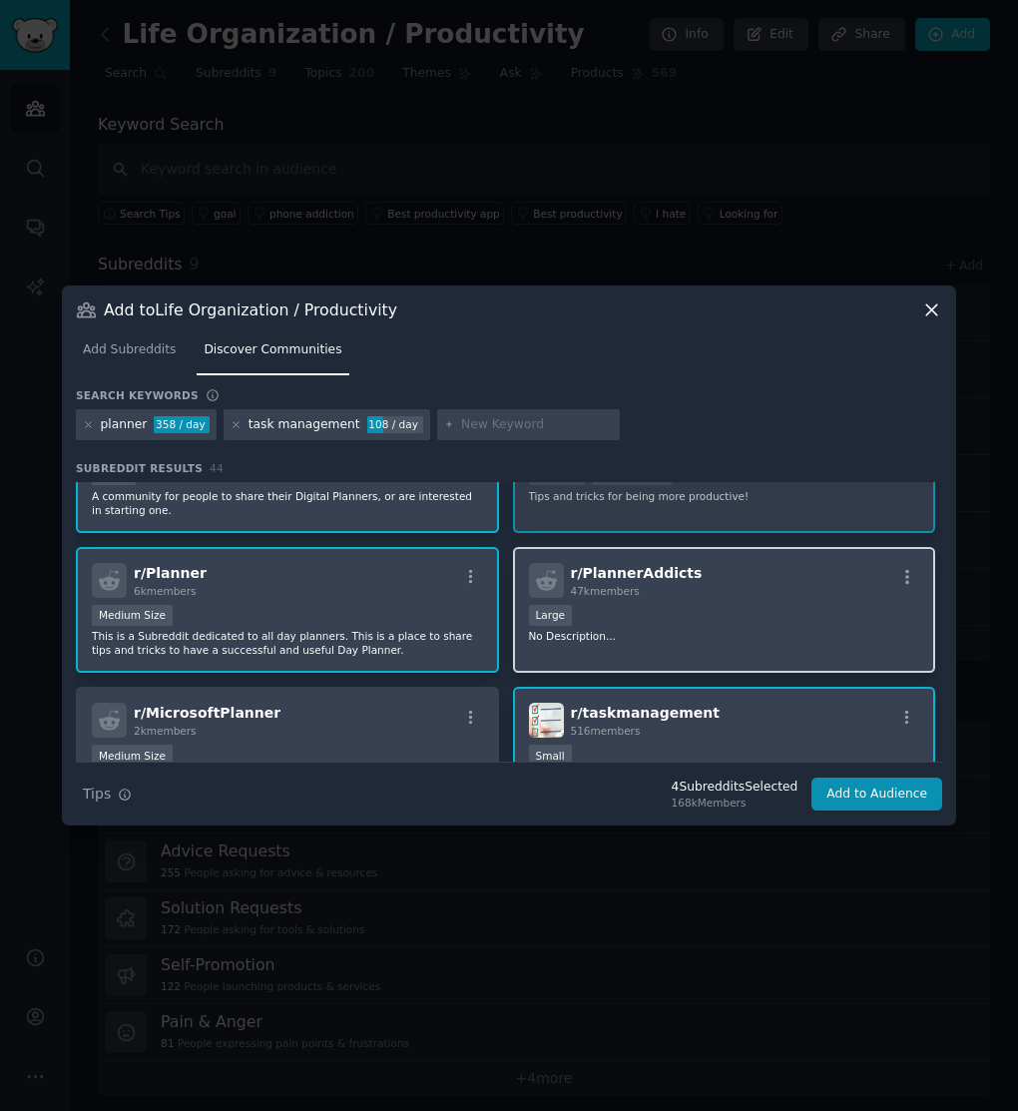
click at [671, 634] on p "No Description..." at bounding box center [724, 636] width 391 height 14
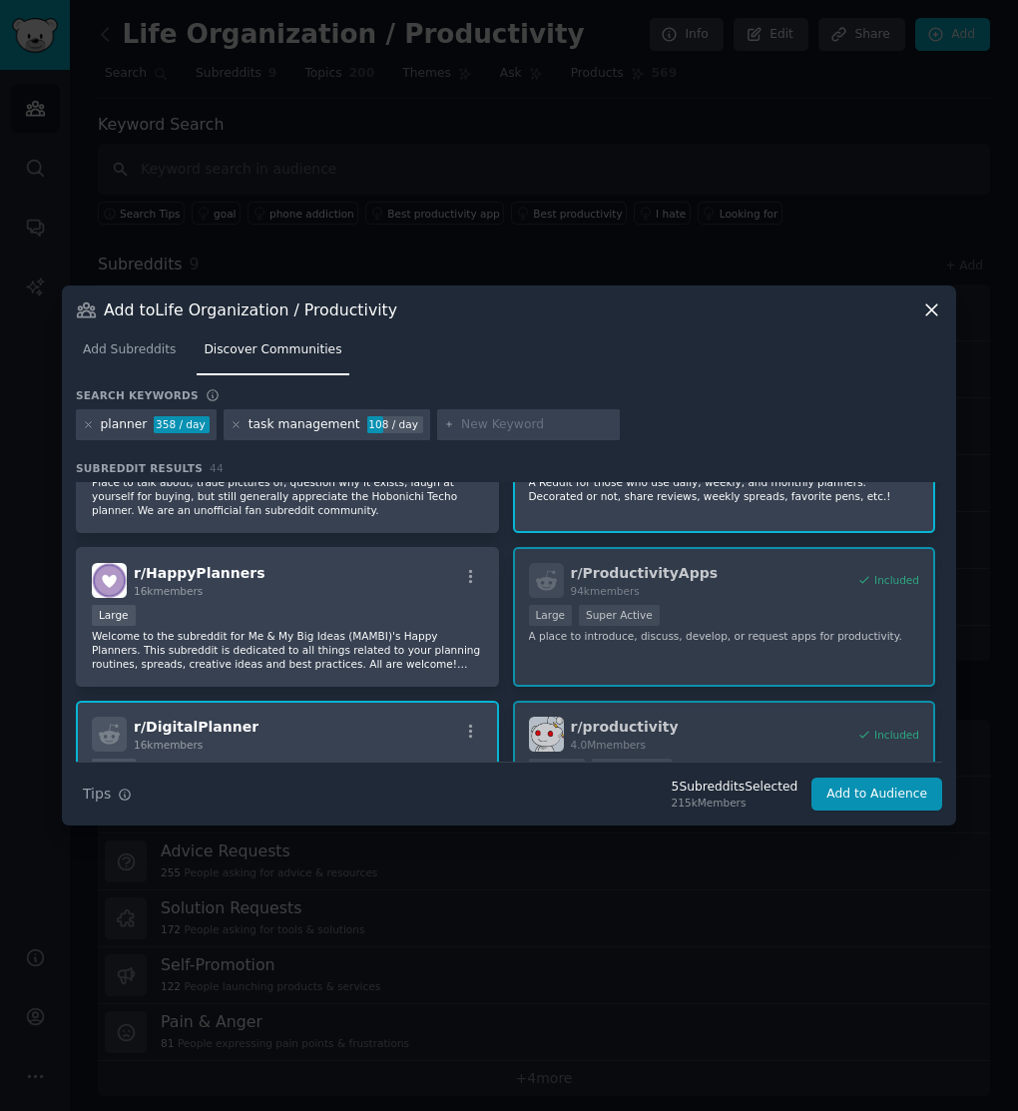
scroll to position [0, 0]
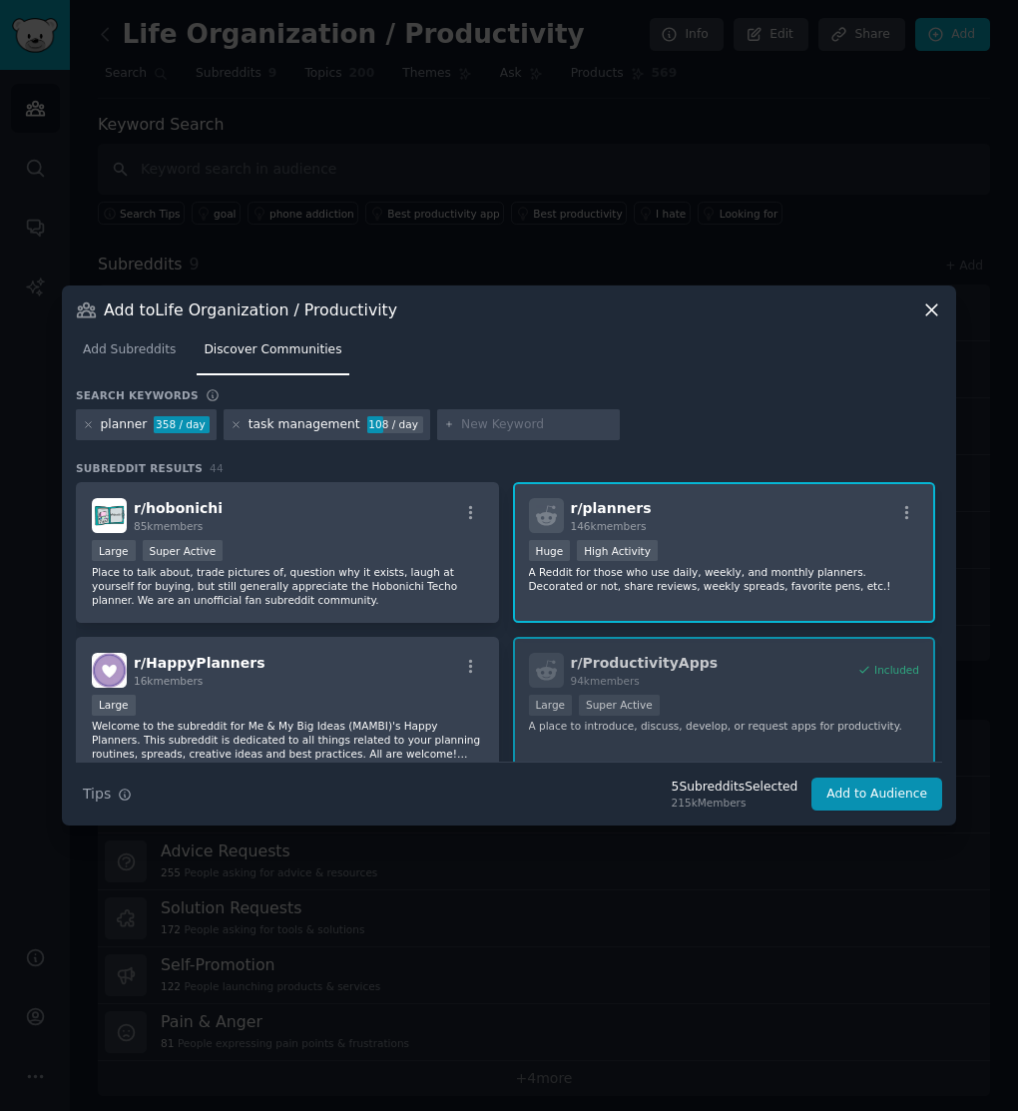
click at [528, 424] on input "text" at bounding box center [537, 425] width 152 height 18
type input "habit tracker"
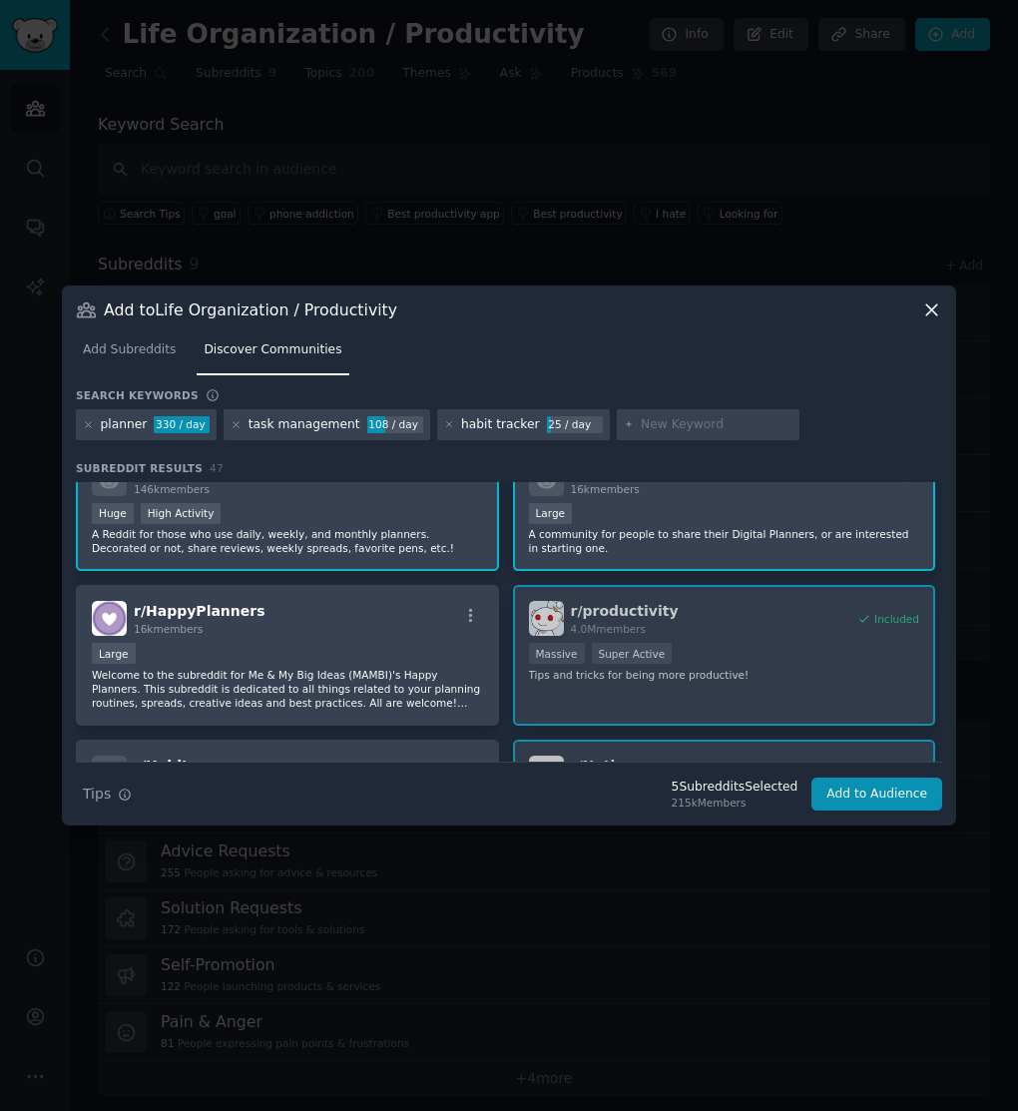
scroll to position [191, 0]
click at [443, 686] on p "Welcome to the subreddit for Me & My Big Ideas (MAMBI)'s Happy Planners. This s…" at bounding box center [287, 690] width 391 height 42
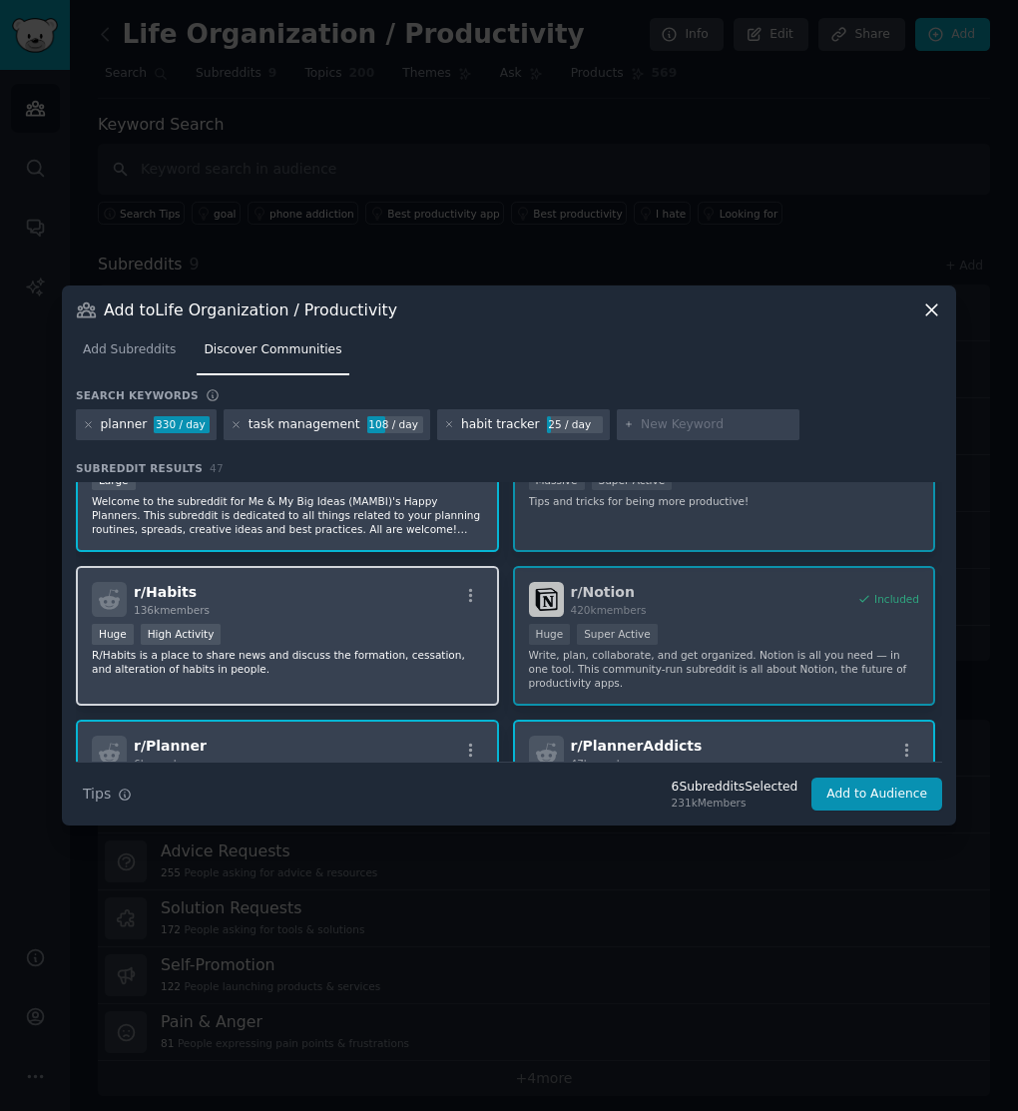
scroll to position [374, 0]
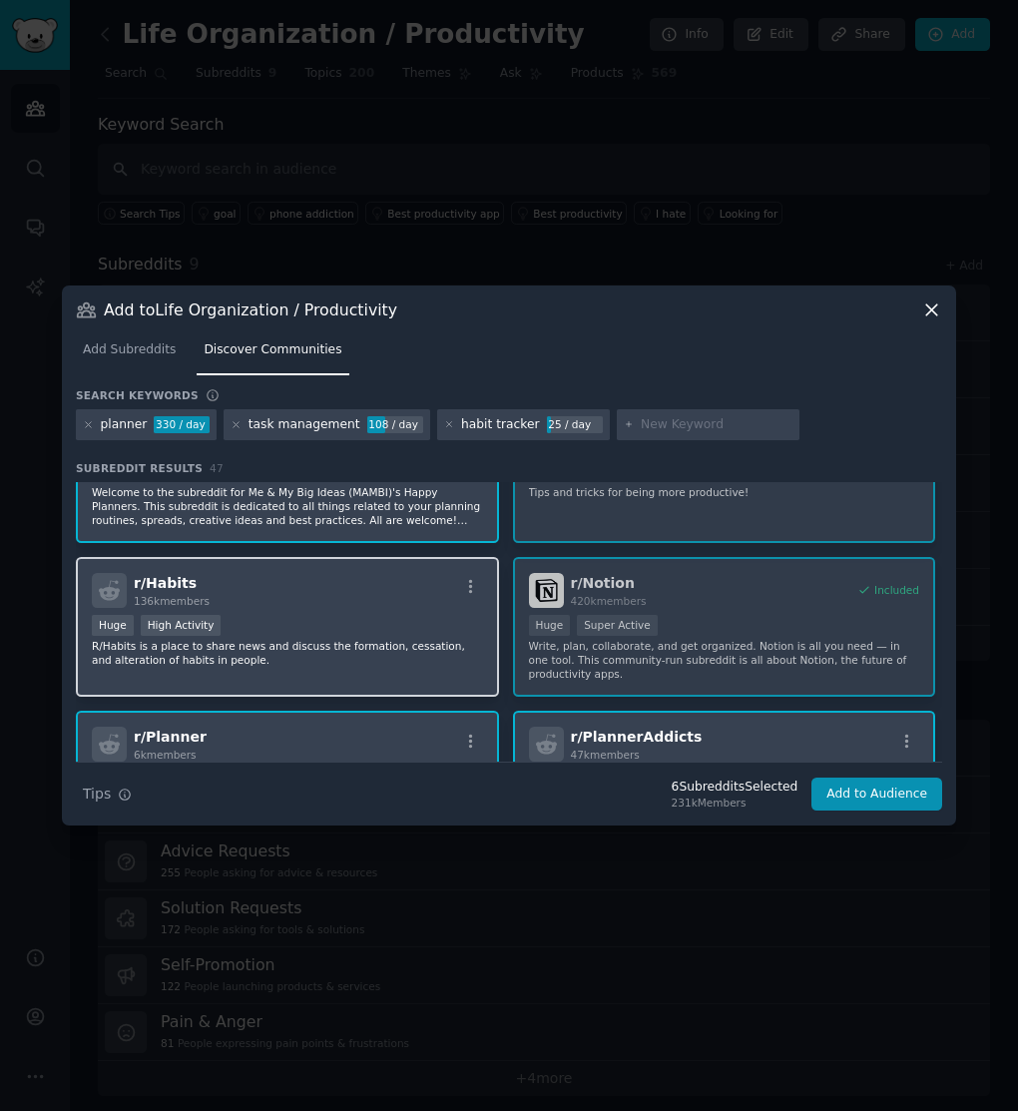
click at [411, 653] on p "R/Habits is a place to share news and discuss the formation, cessation, and alt…" at bounding box center [287, 653] width 391 height 28
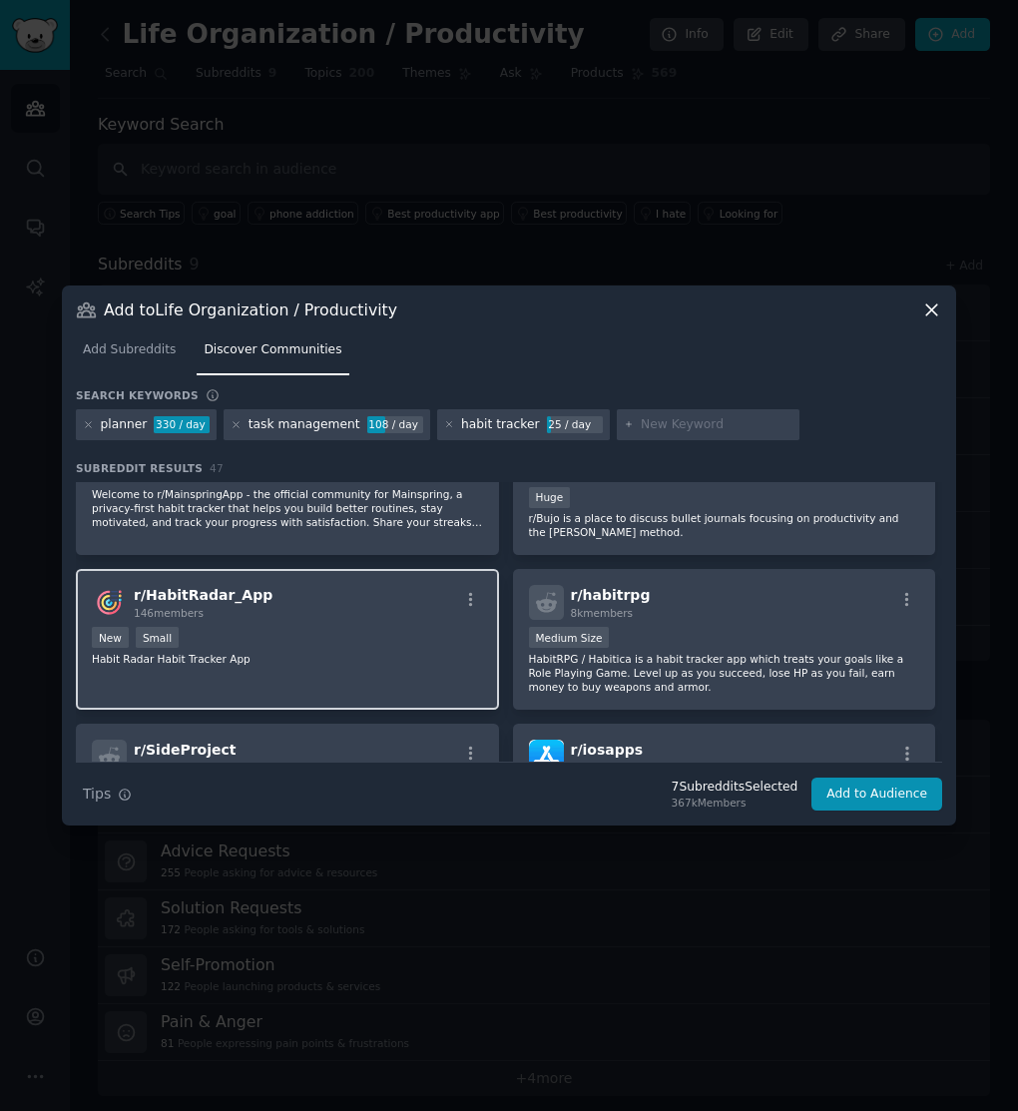
scroll to position [2177, 0]
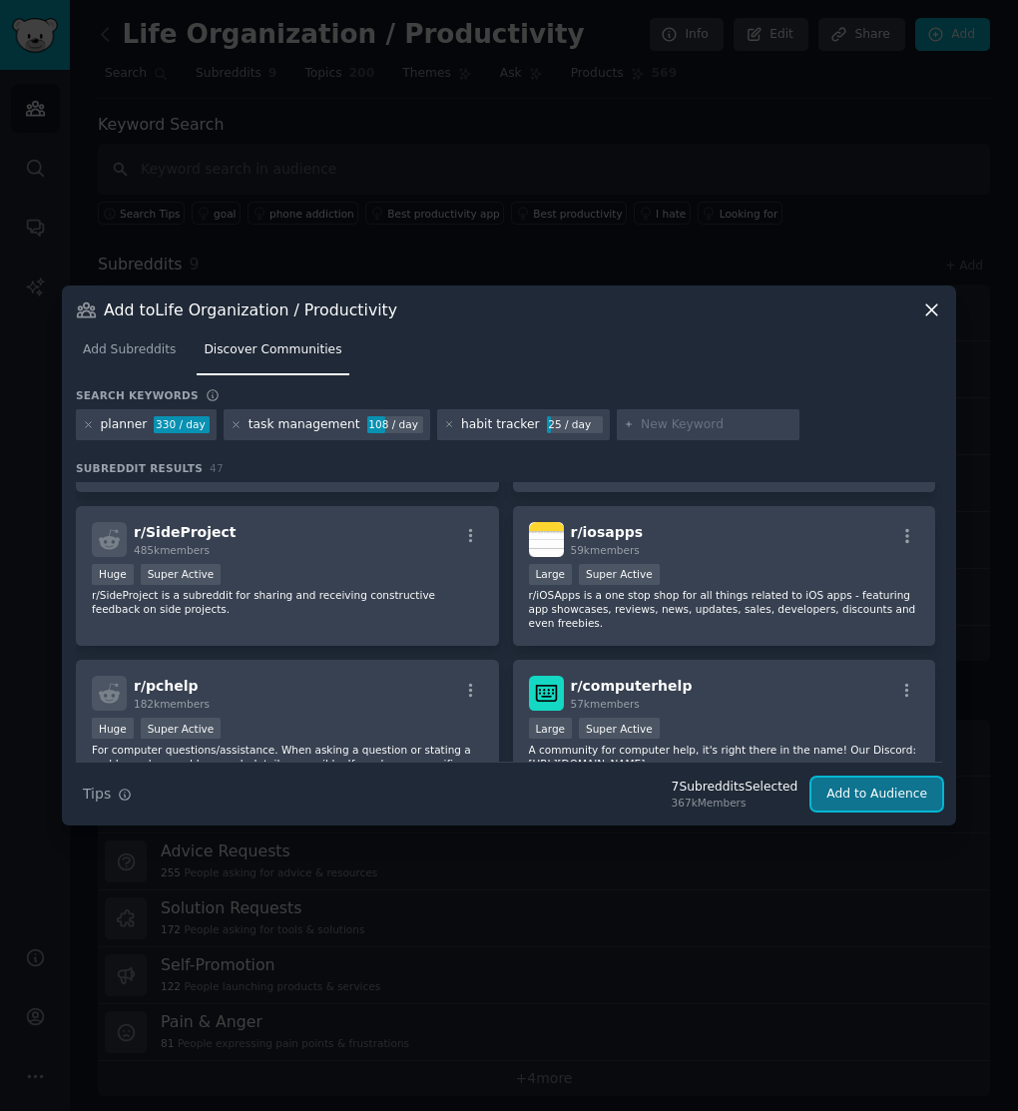
click at [881, 796] on button "Add to Audience" at bounding box center [876, 794] width 131 height 34
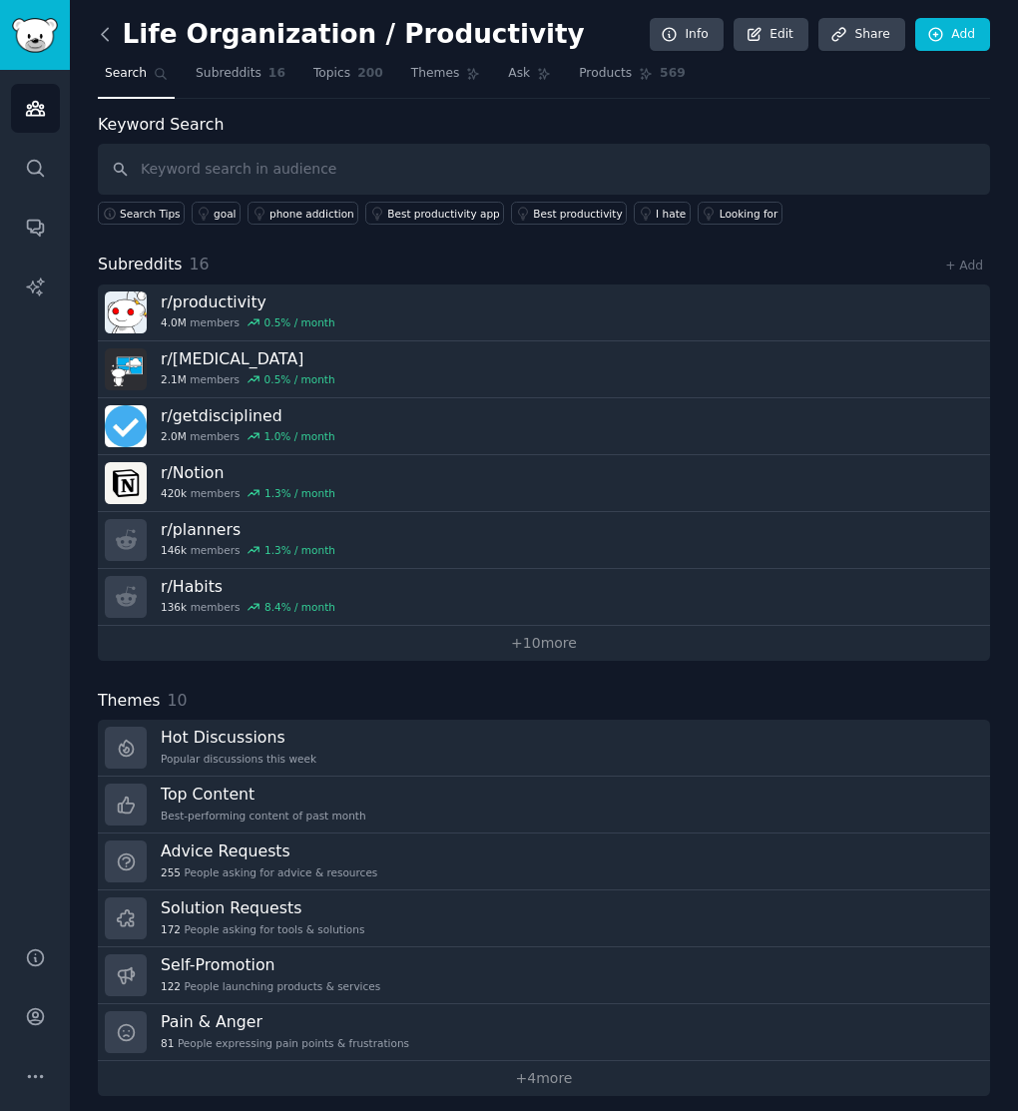
click at [112, 39] on icon at bounding box center [105, 34] width 21 height 21
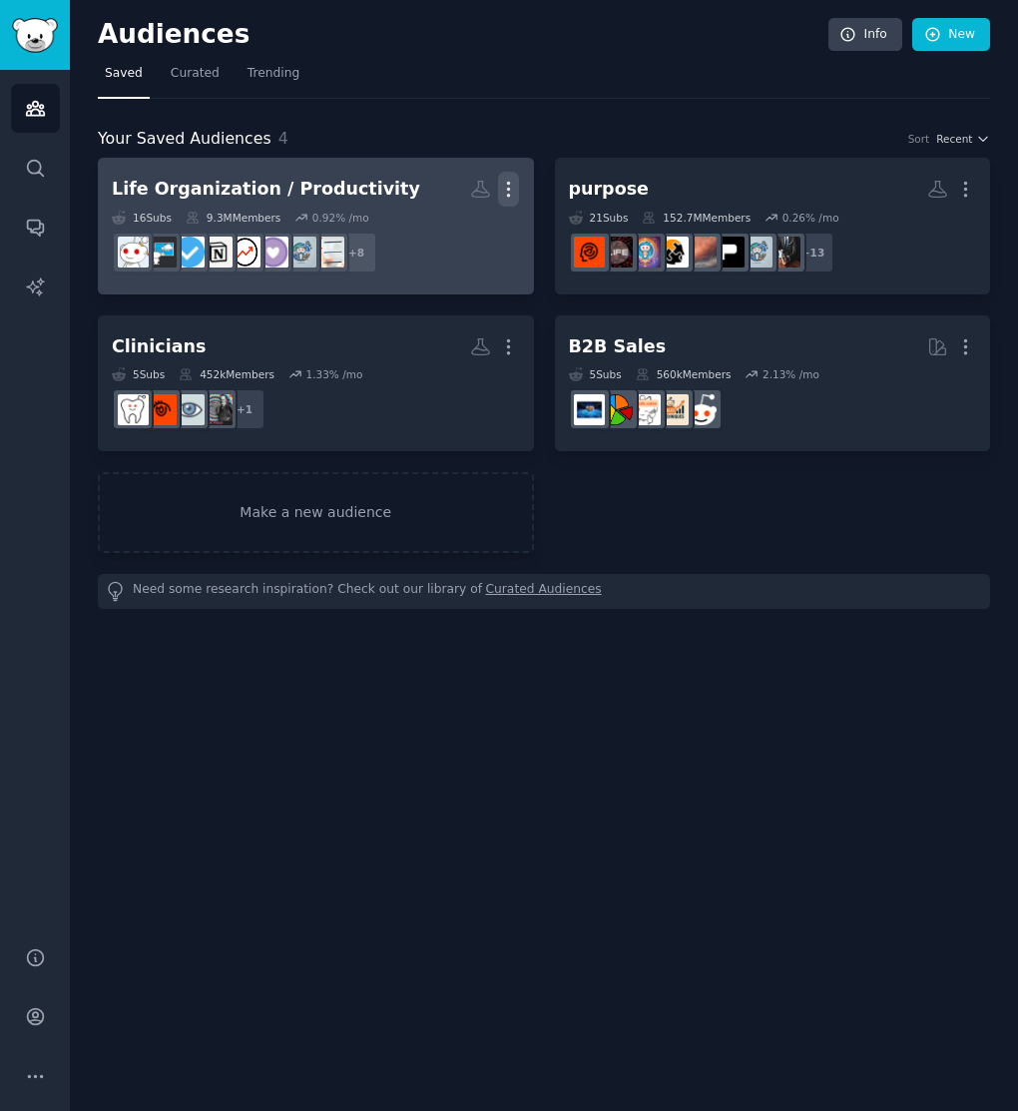
click at [505, 193] on icon "button" at bounding box center [508, 189] width 21 height 21
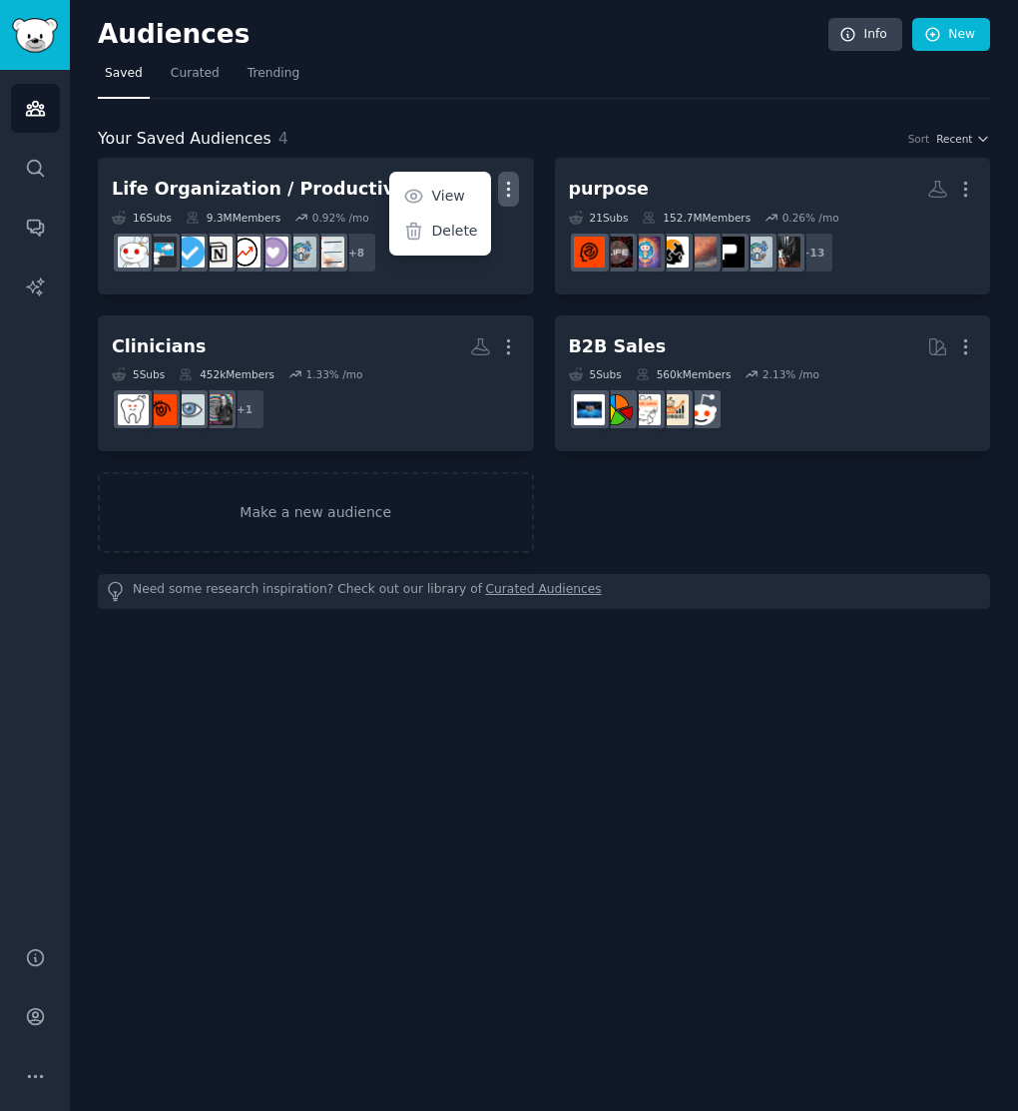
click at [397, 119] on div "Your Saved Audiences 4 Sort Recent Life Organization / Productivity More View D…" at bounding box center [544, 354] width 892 height 511
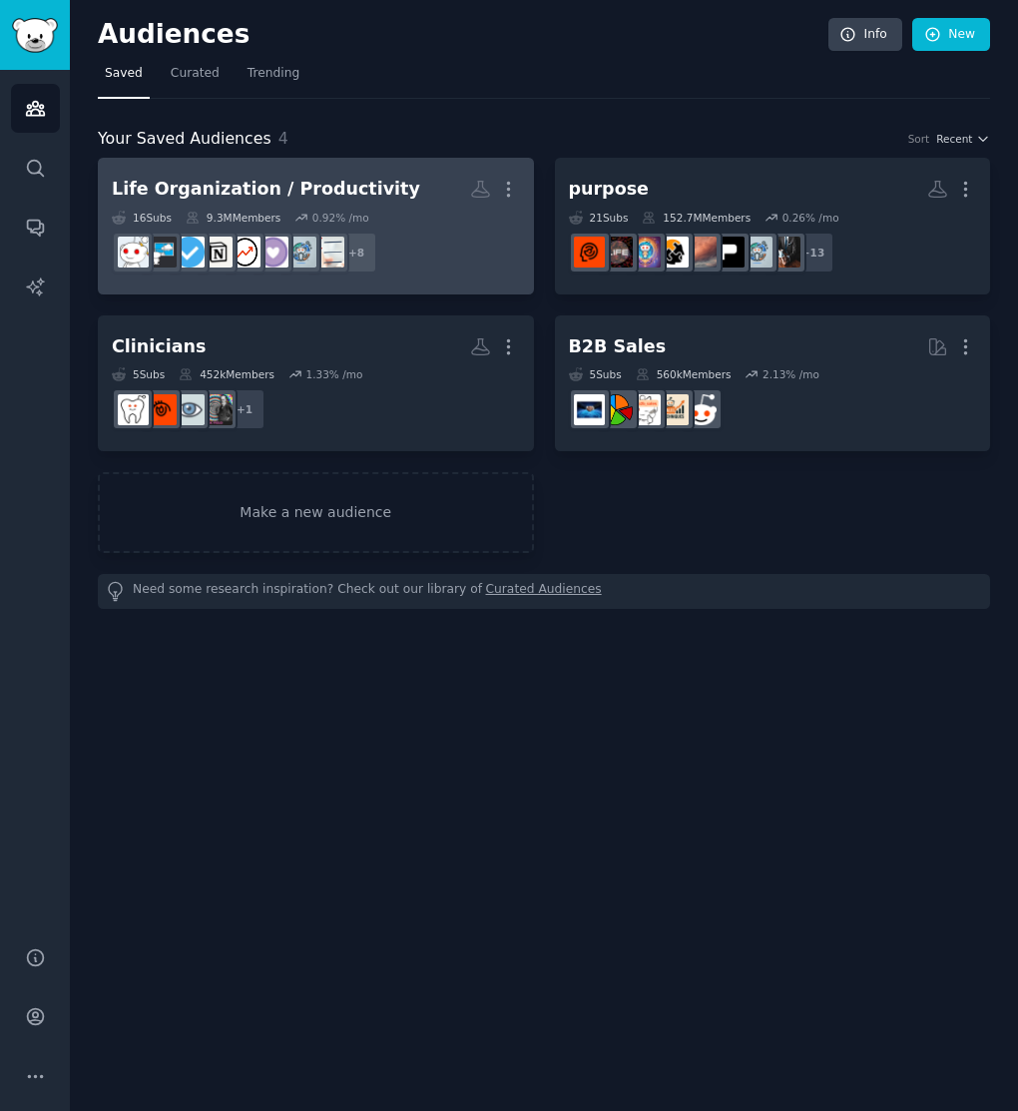
click at [319, 183] on div "Life Organization / Productivity" at bounding box center [266, 189] width 308 height 25
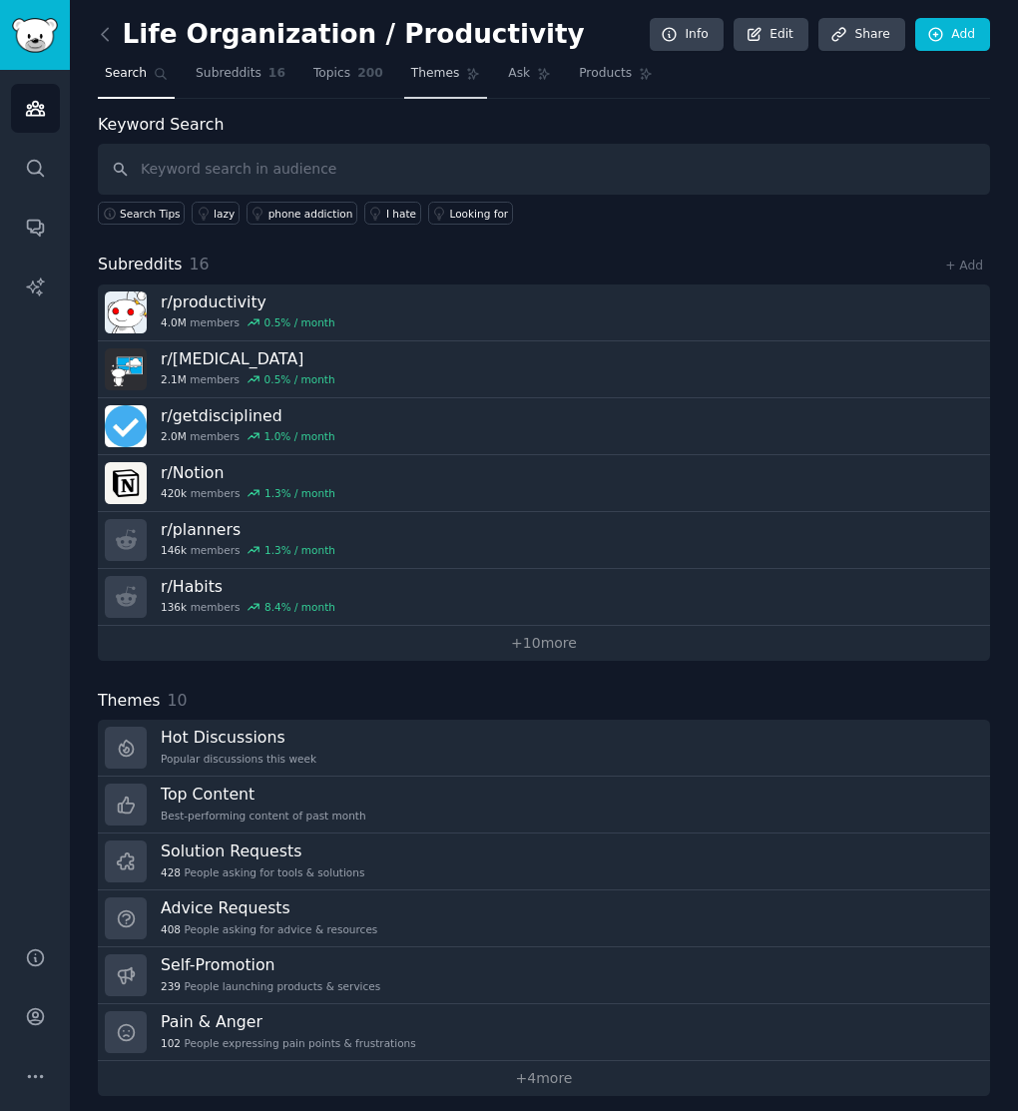
click at [404, 76] on link "Themes" at bounding box center [446, 78] width 84 height 41
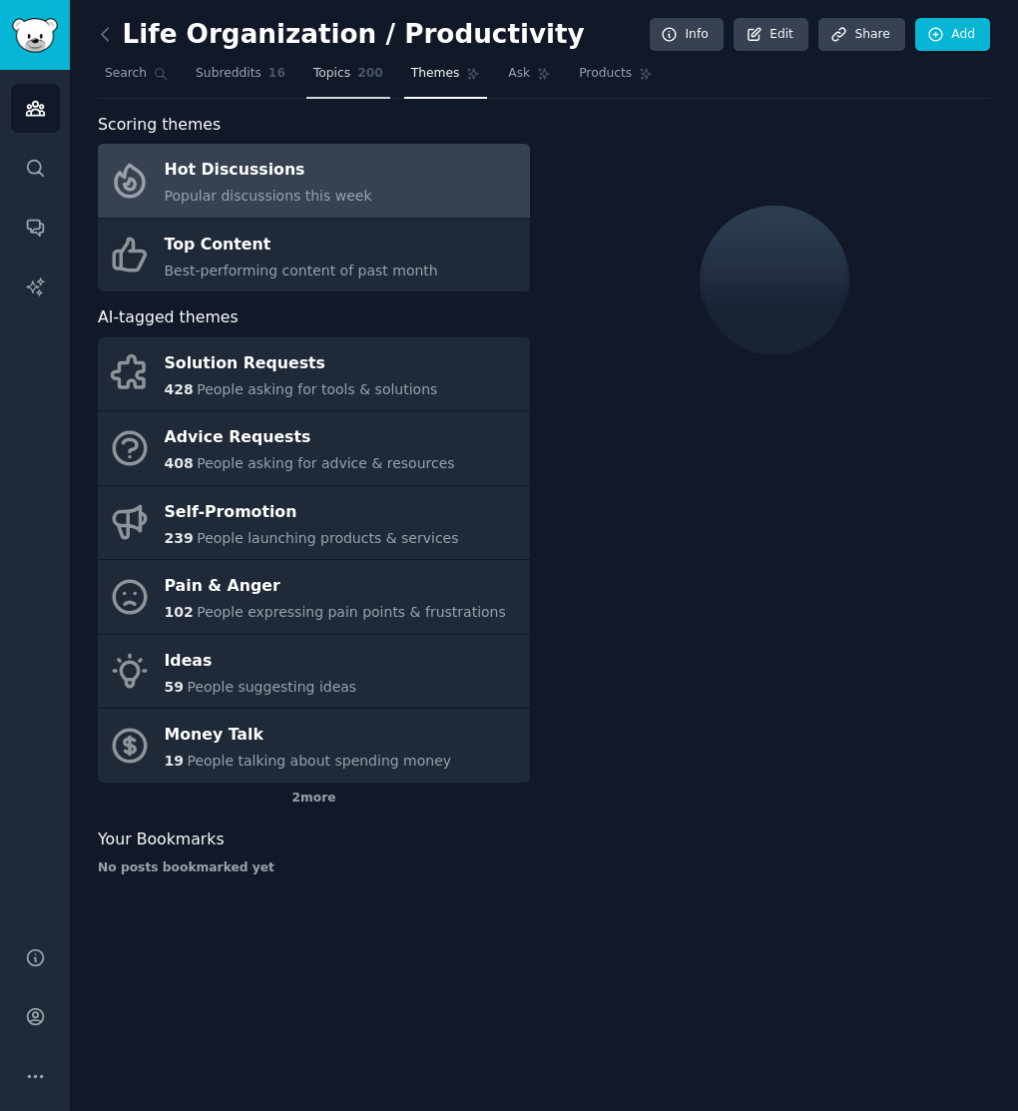
click at [348, 77] on link "Topics 200" at bounding box center [348, 78] width 84 height 41
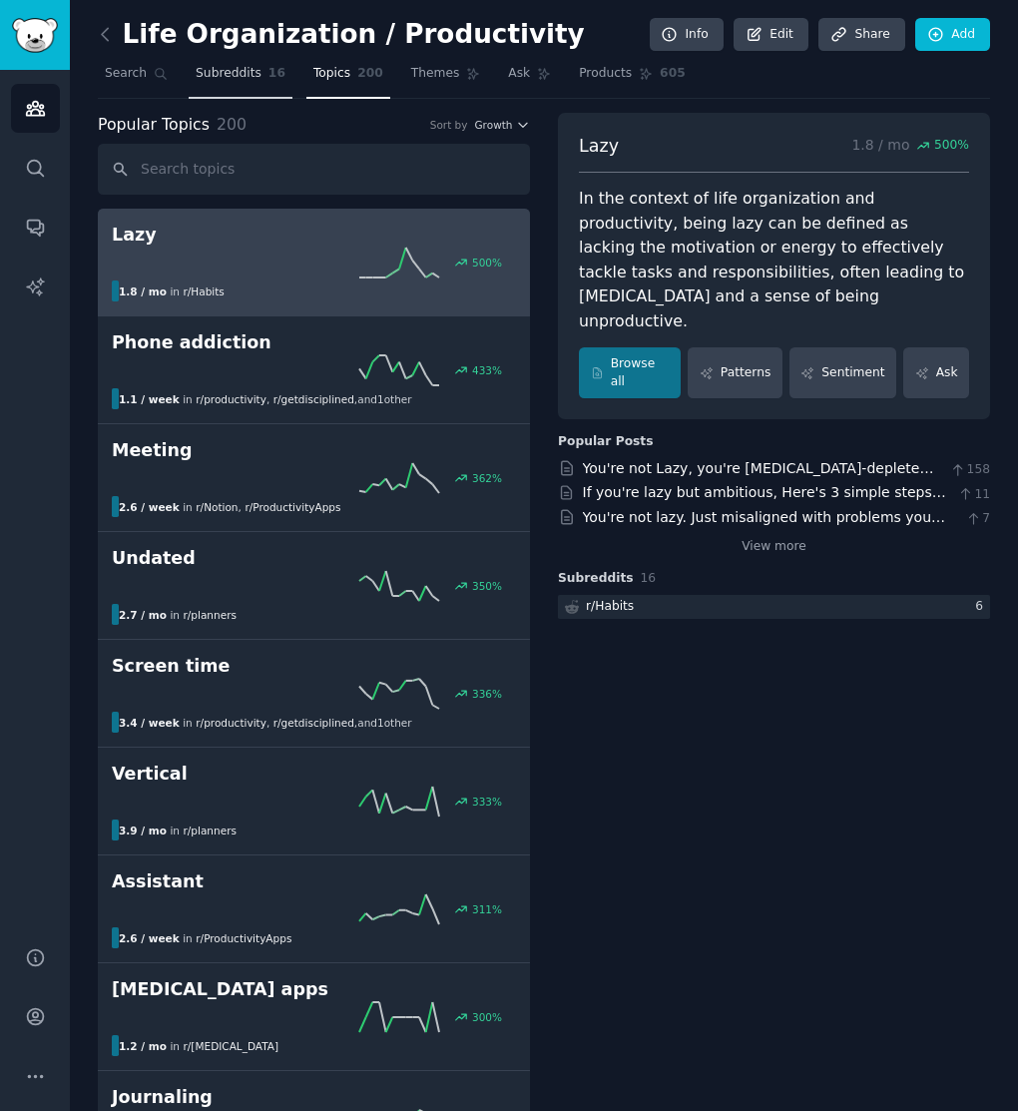
click at [250, 65] on span "Subreddits" at bounding box center [229, 74] width 66 height 18
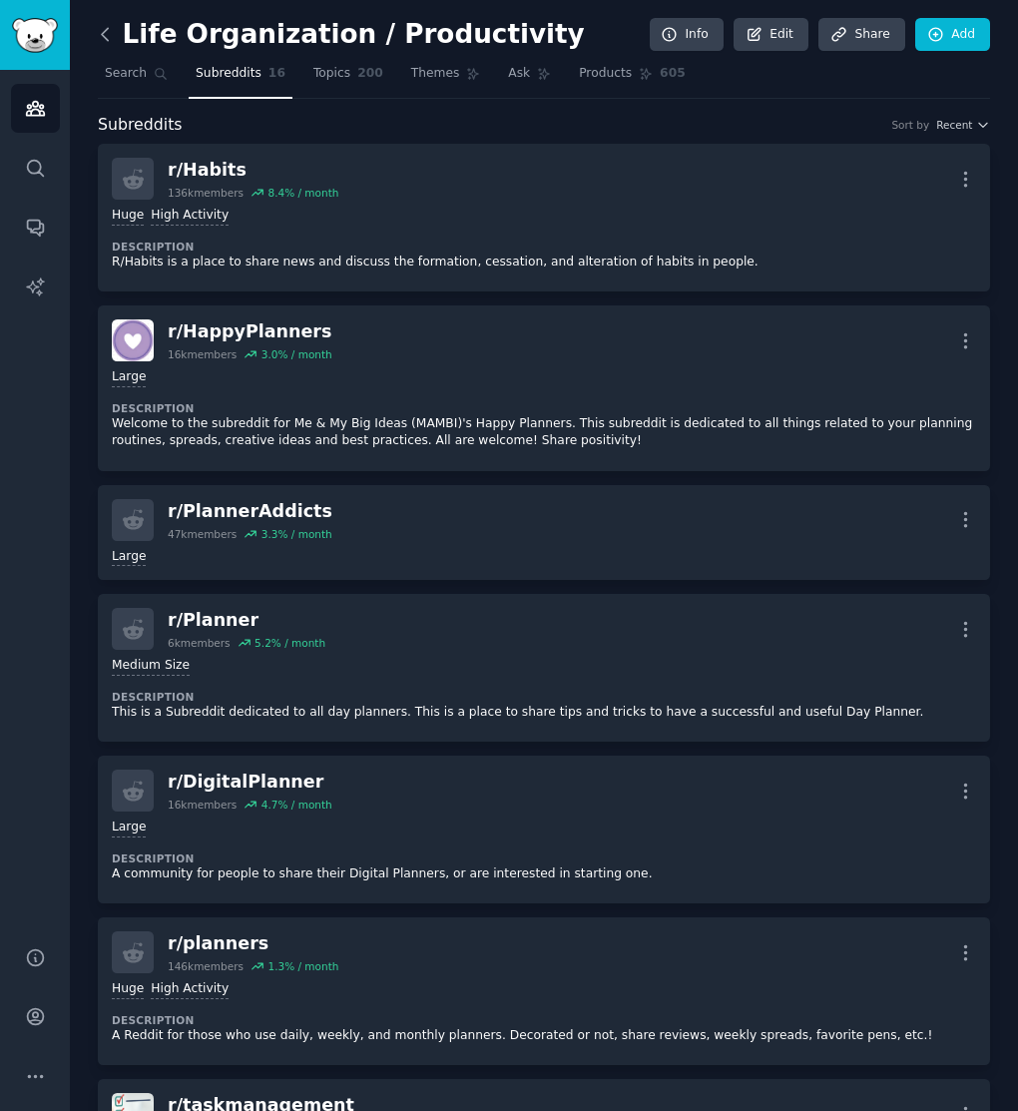
click at [100, 31] on icon at bounding box center [105, 34] width 21 height 21
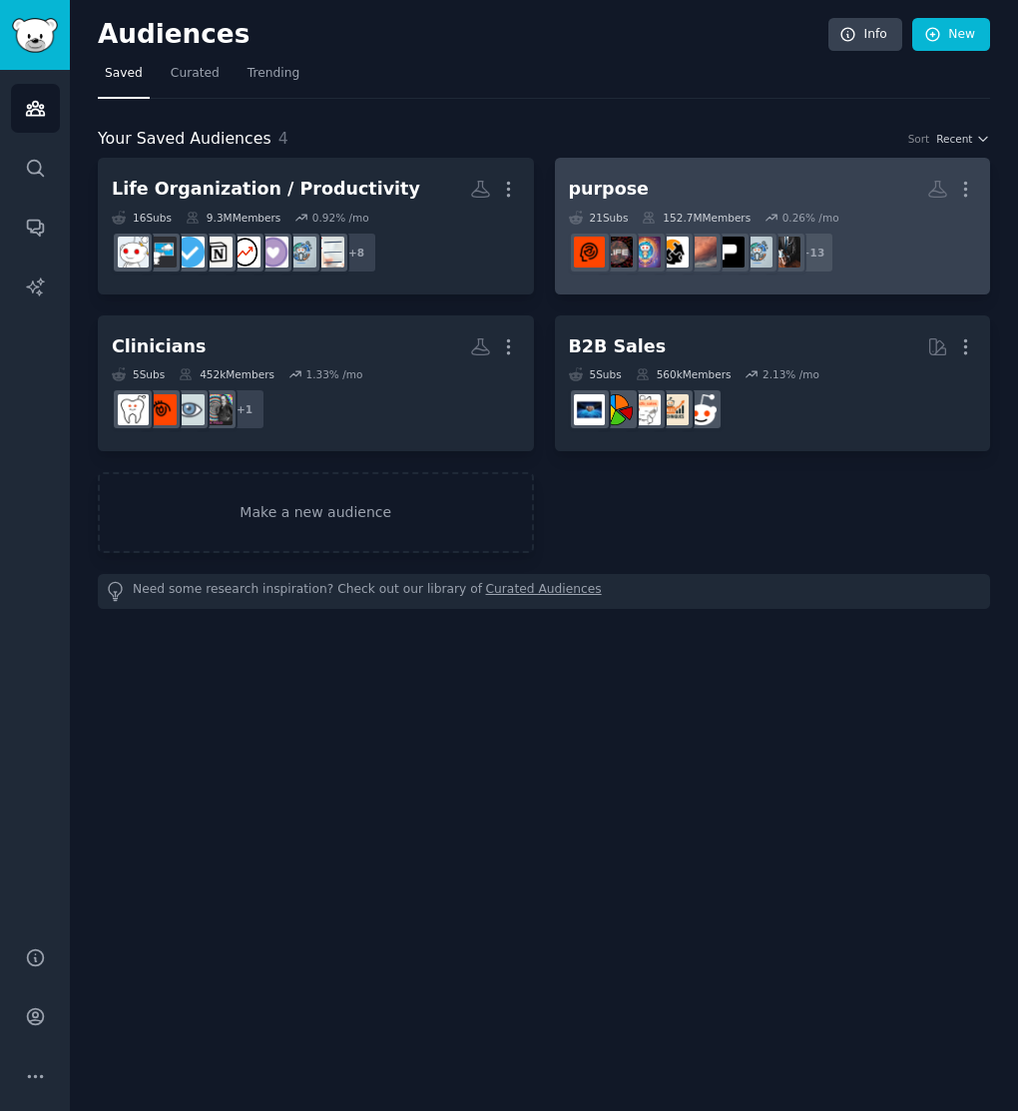
click at [650, 184] on h2 "purpose More" at bounding box center [773, 189] width 408 height 35
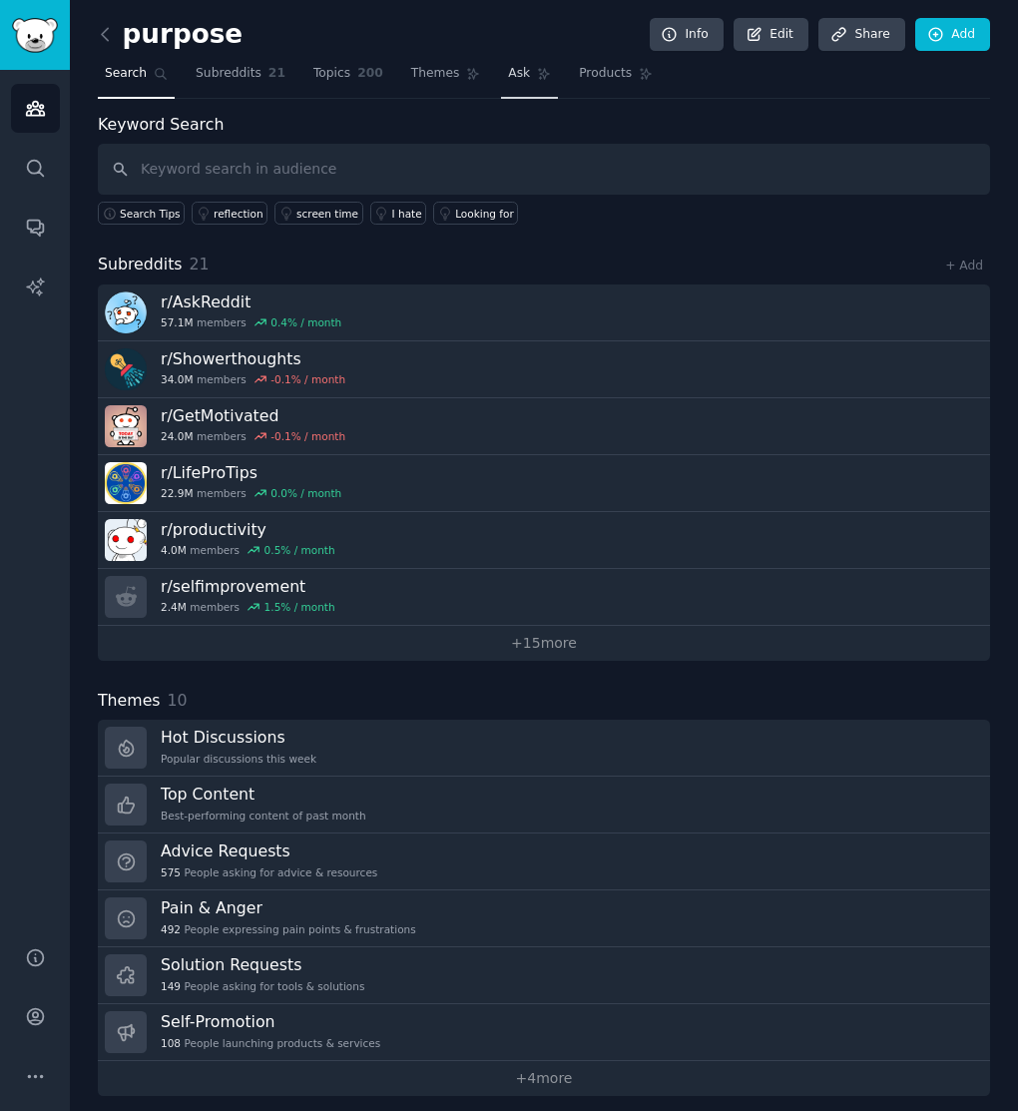
click at [519, 72] on span "Ask" at bounding box center [519, 74] width 22 height 18
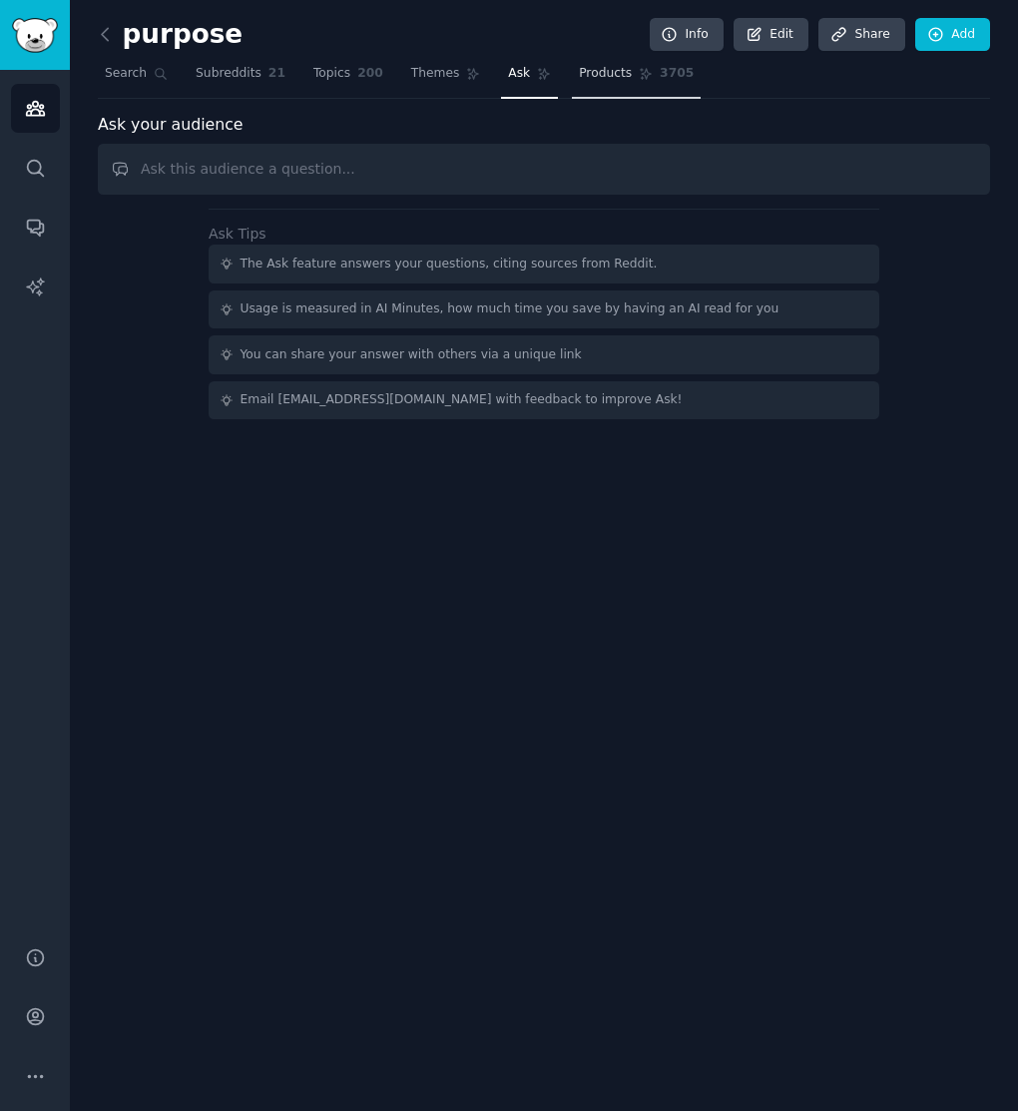
click at [626, 74] on link "Products 3705" at bounding box center [636, 78] width 129 height 41
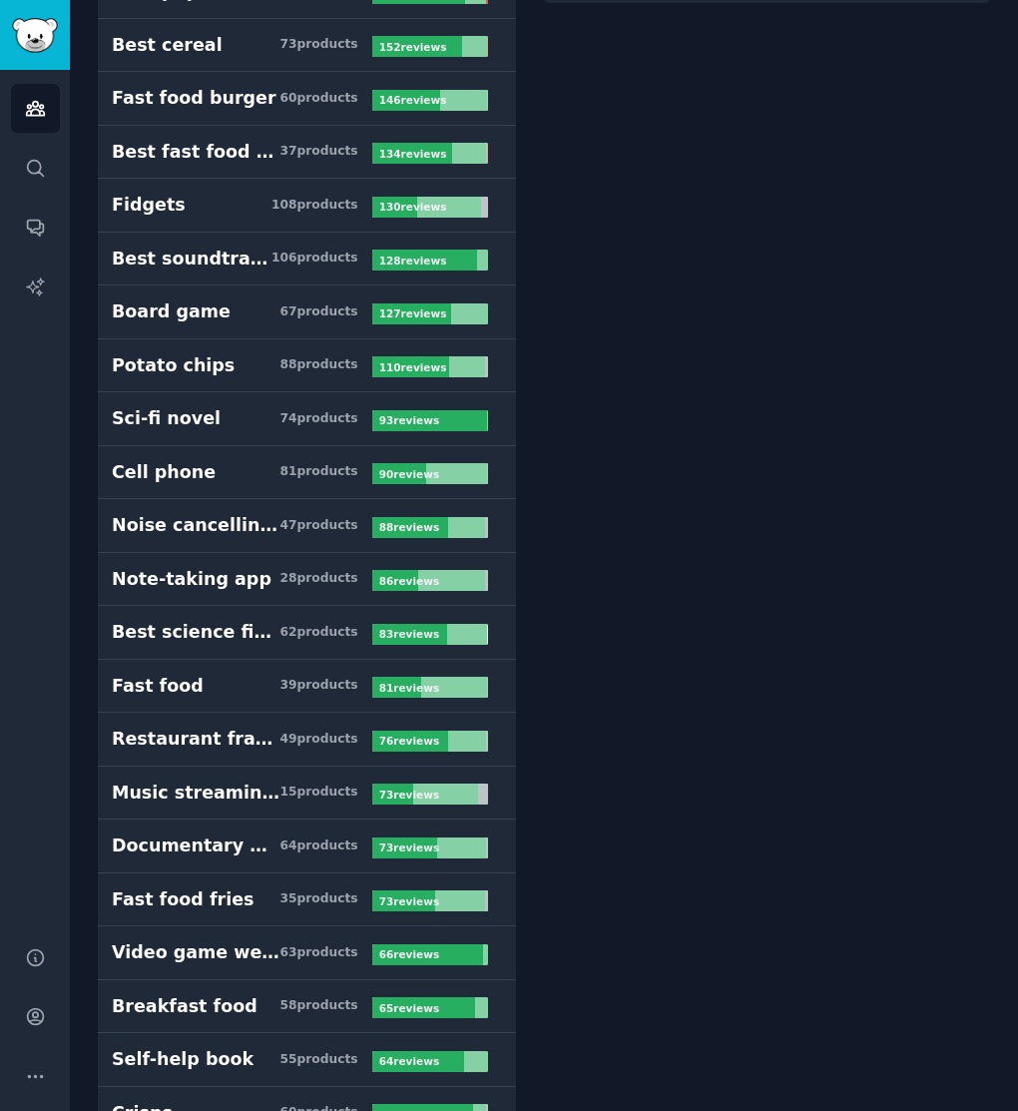
scroll to position [732, 0]
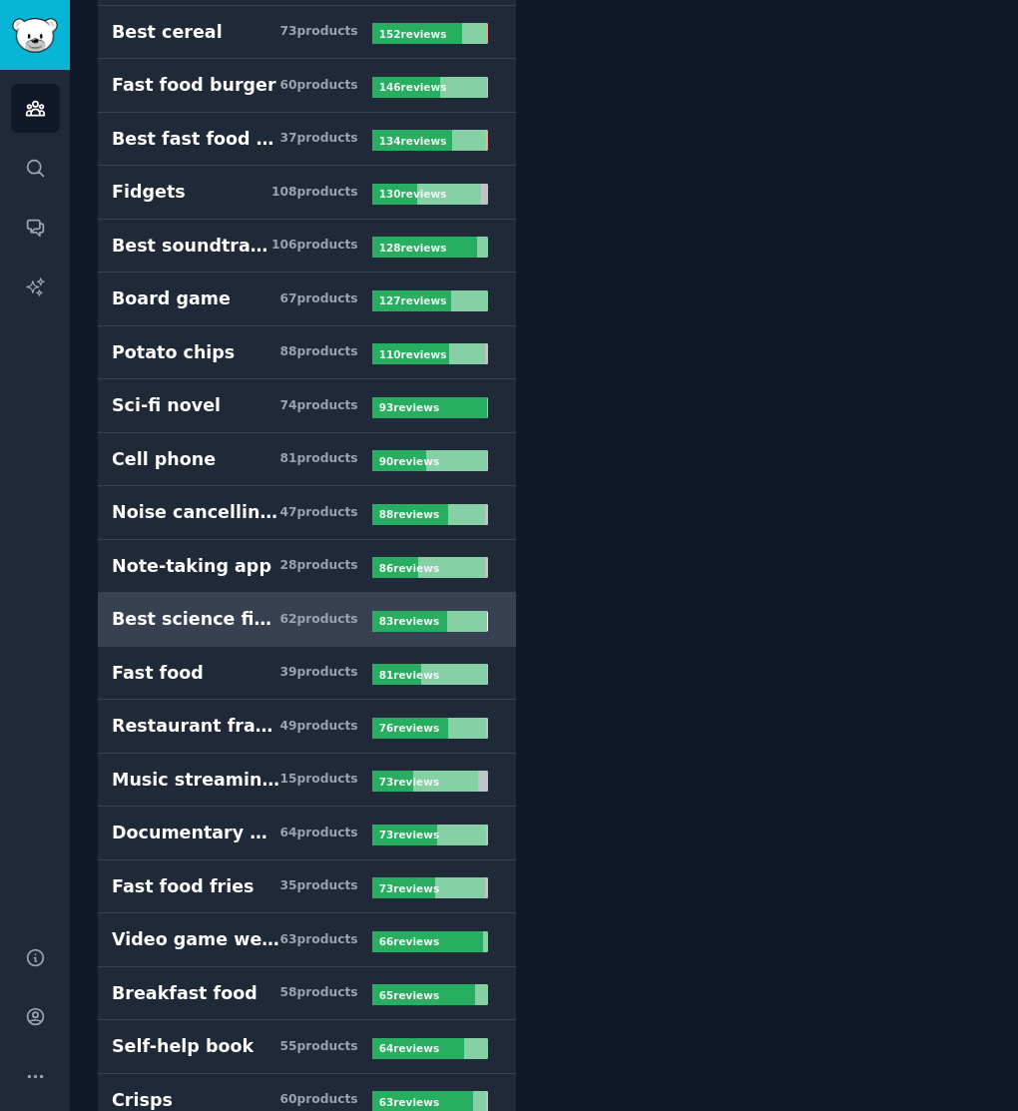
click at [319, 617] on link "Best science fiction novels 62 product s 83 review s" at bounding box center [307, 620] width 418 height 54
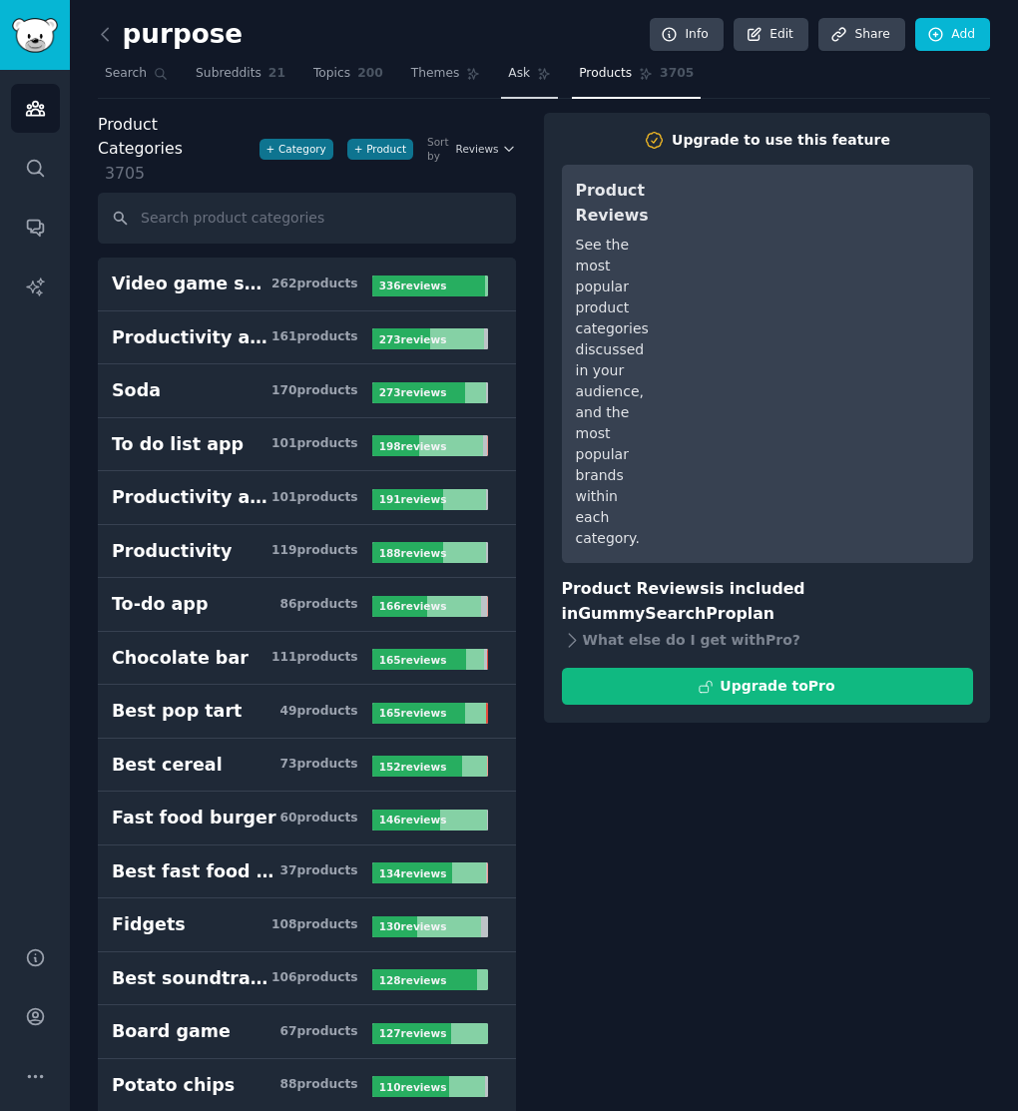
click at [522, 81] on span "Ask" at bounding box center [519, 74] width 22 height 18
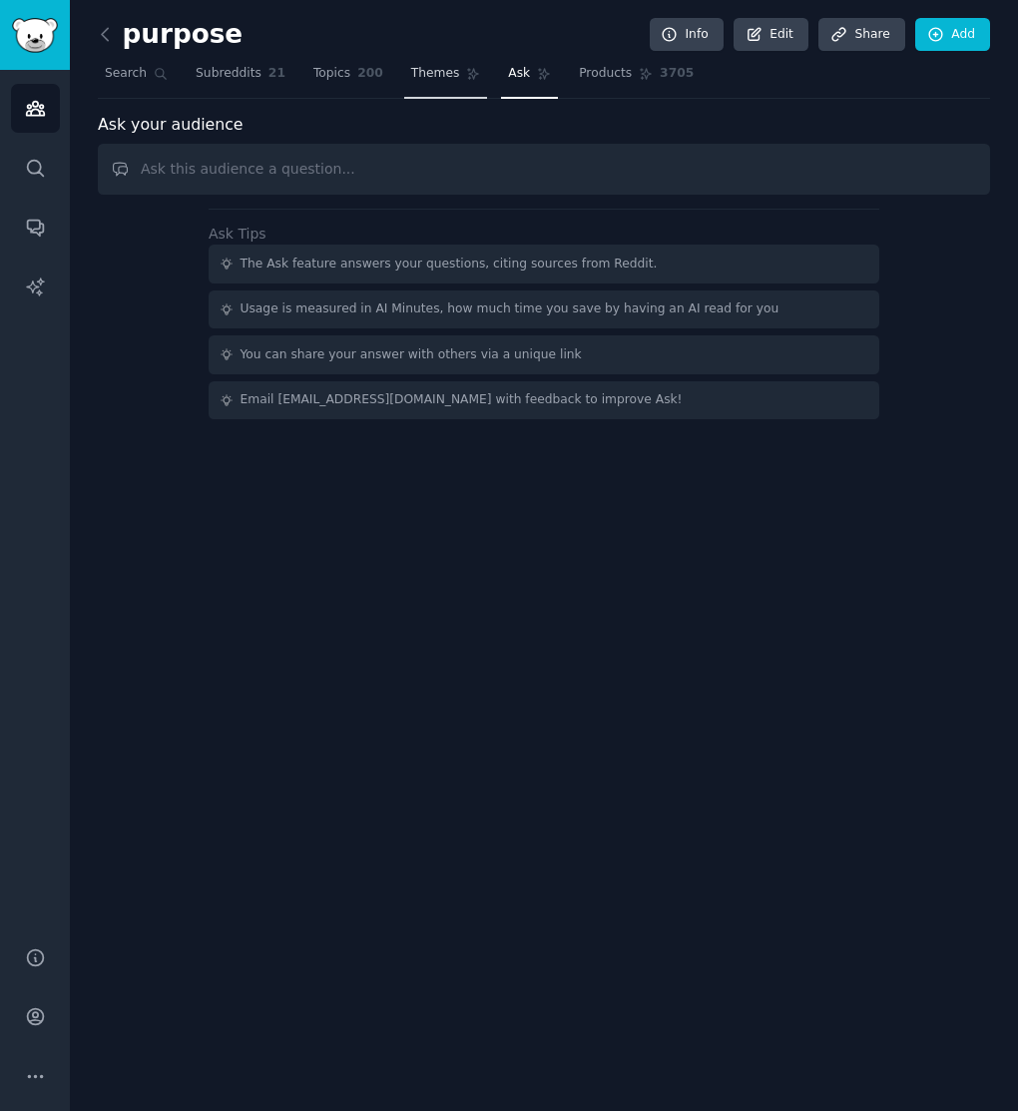
click at [423, 72] on span "Themes" at bounding box center [435, 74] width 49 height 18
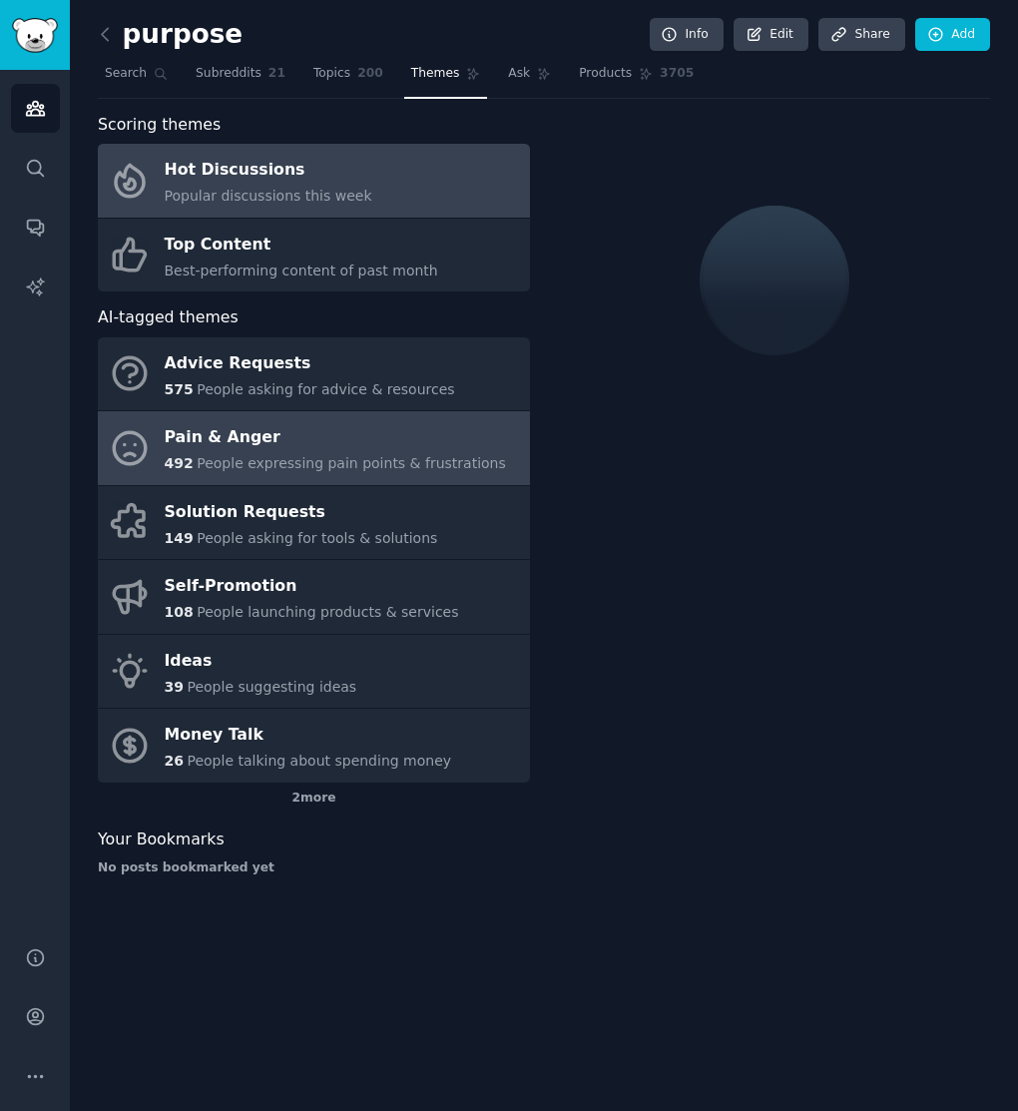
click at [356, 438] on div "Pain & Anger" at bounding box center [335, 438] width 341 height 32
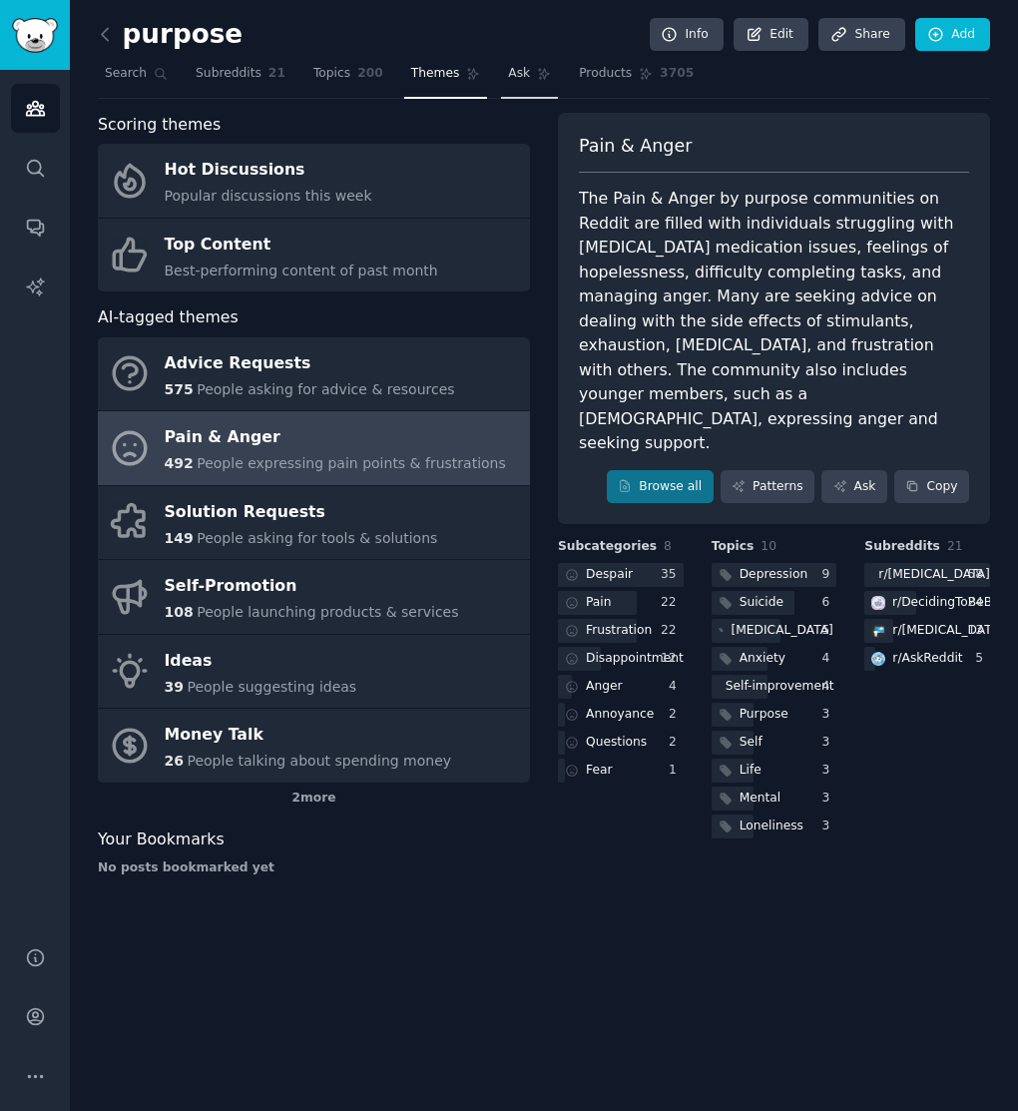
click at [525, 77] on link "Ask" at bounding box center [529, 78] width 57 height 41
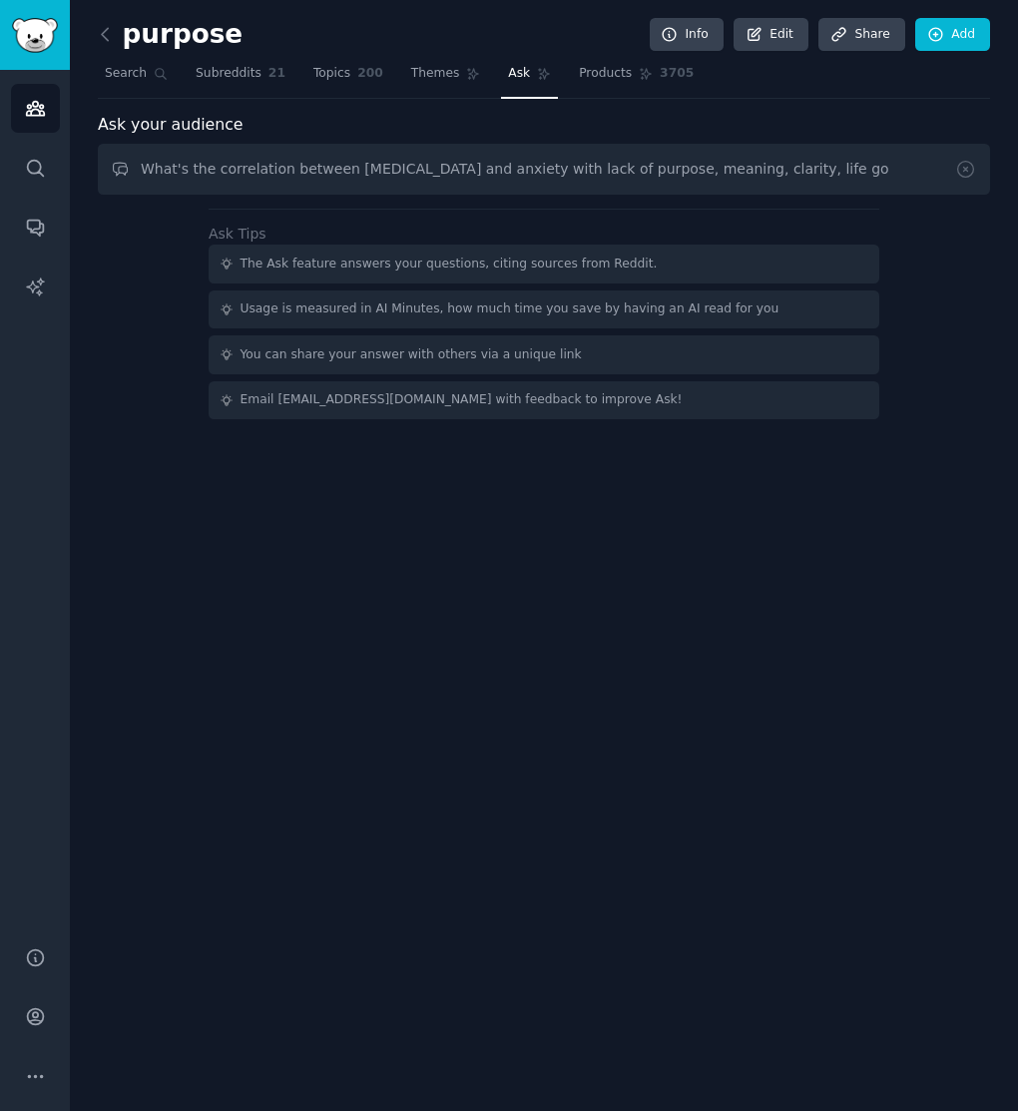
click at [691, 175] on input "What's the correlation between [MEDICAL_DATA] and anxiety with lack of purpose,…" at bounding box center [544, 169] width 892 height 51
click at [793, 169] on input "What's the correlation between [MEDICAL_DATA] and anxiety with lack of purpose,…" at bounding box center [544, 169] width 892 height 51
type input "What's the correlation between [MEDICAL_DATA] and anxiety with lack of purpose,…"
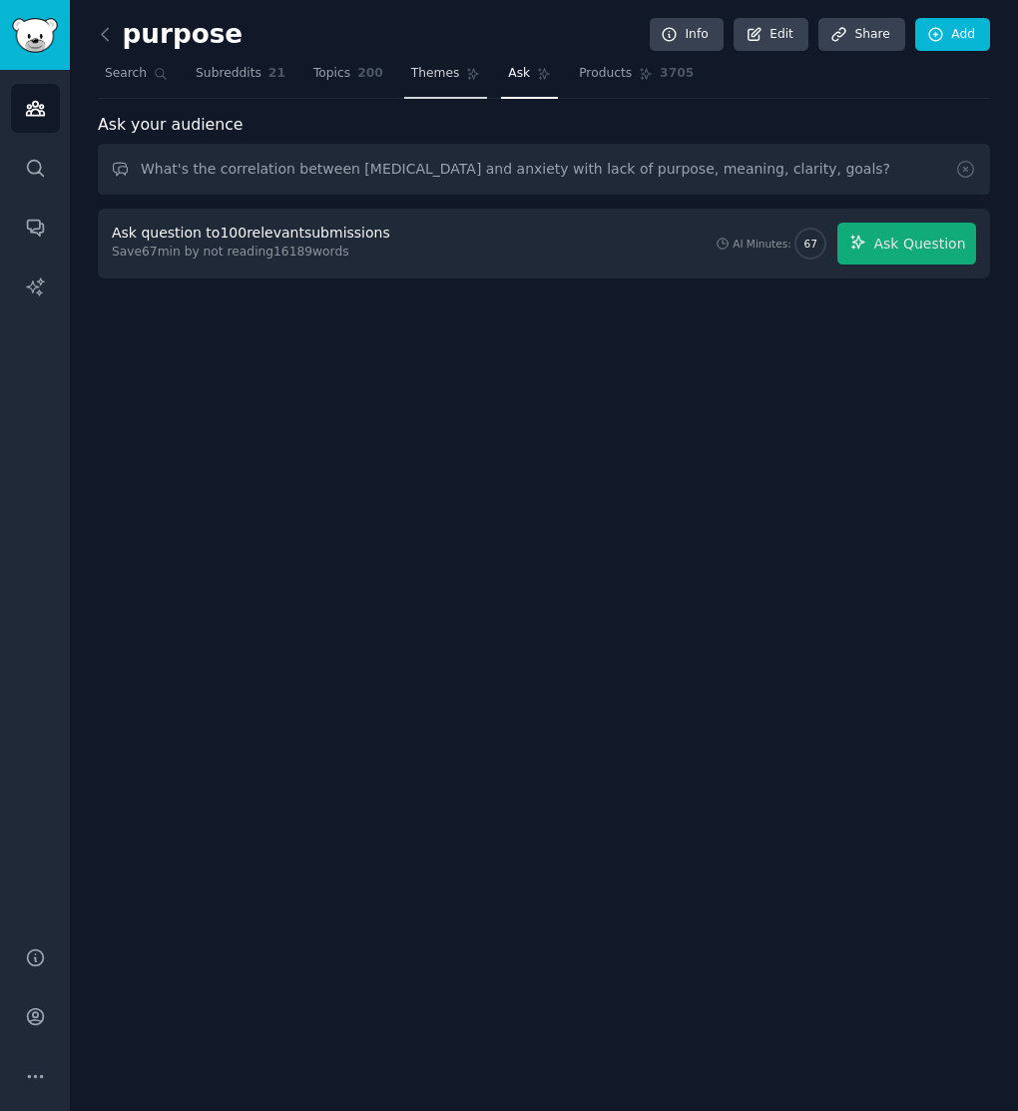
click at [453, 80] on link "Themes" at bounding box center [446, 78] width 84 height 41
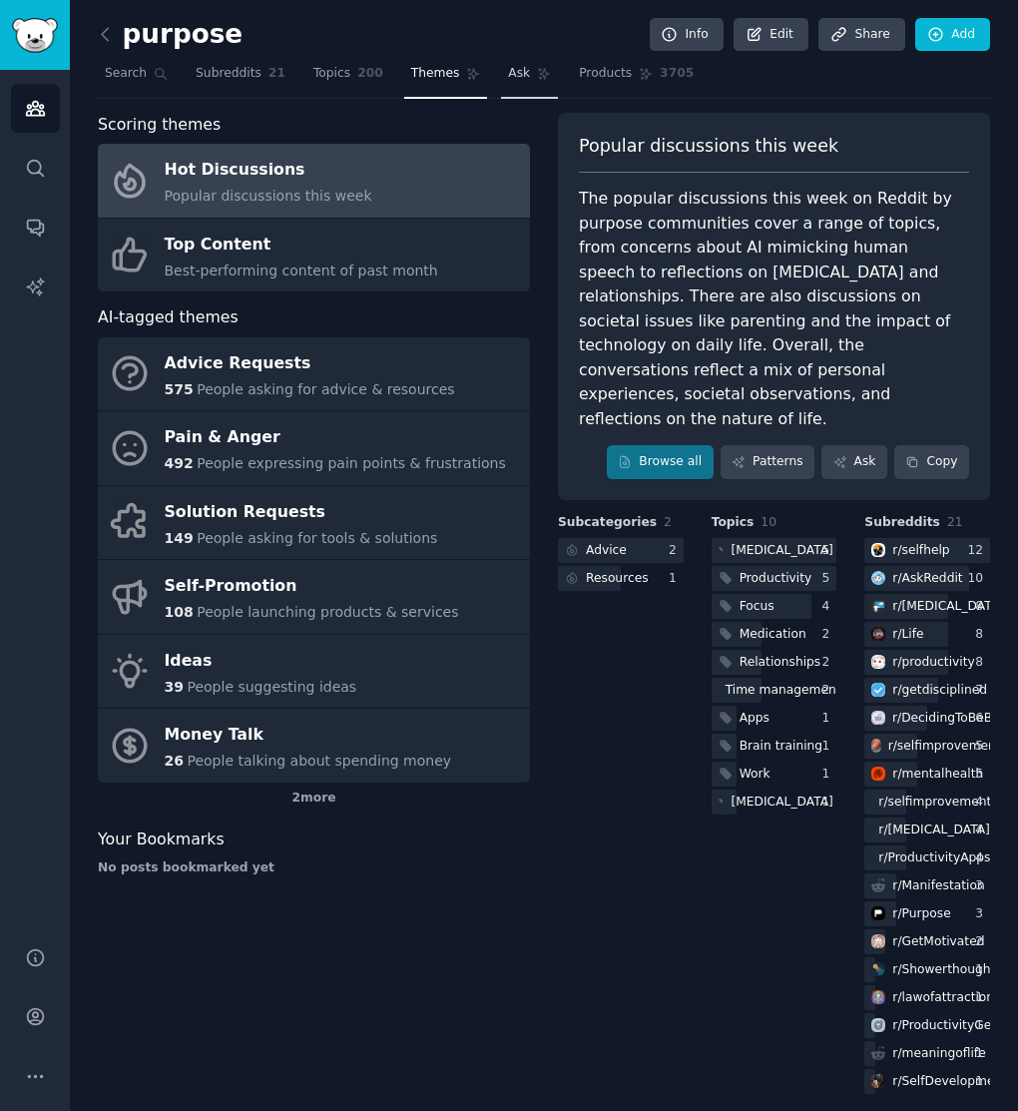
click at [524, 71] on link "Ask" at bounding box center [529, 78] width 57 height 41
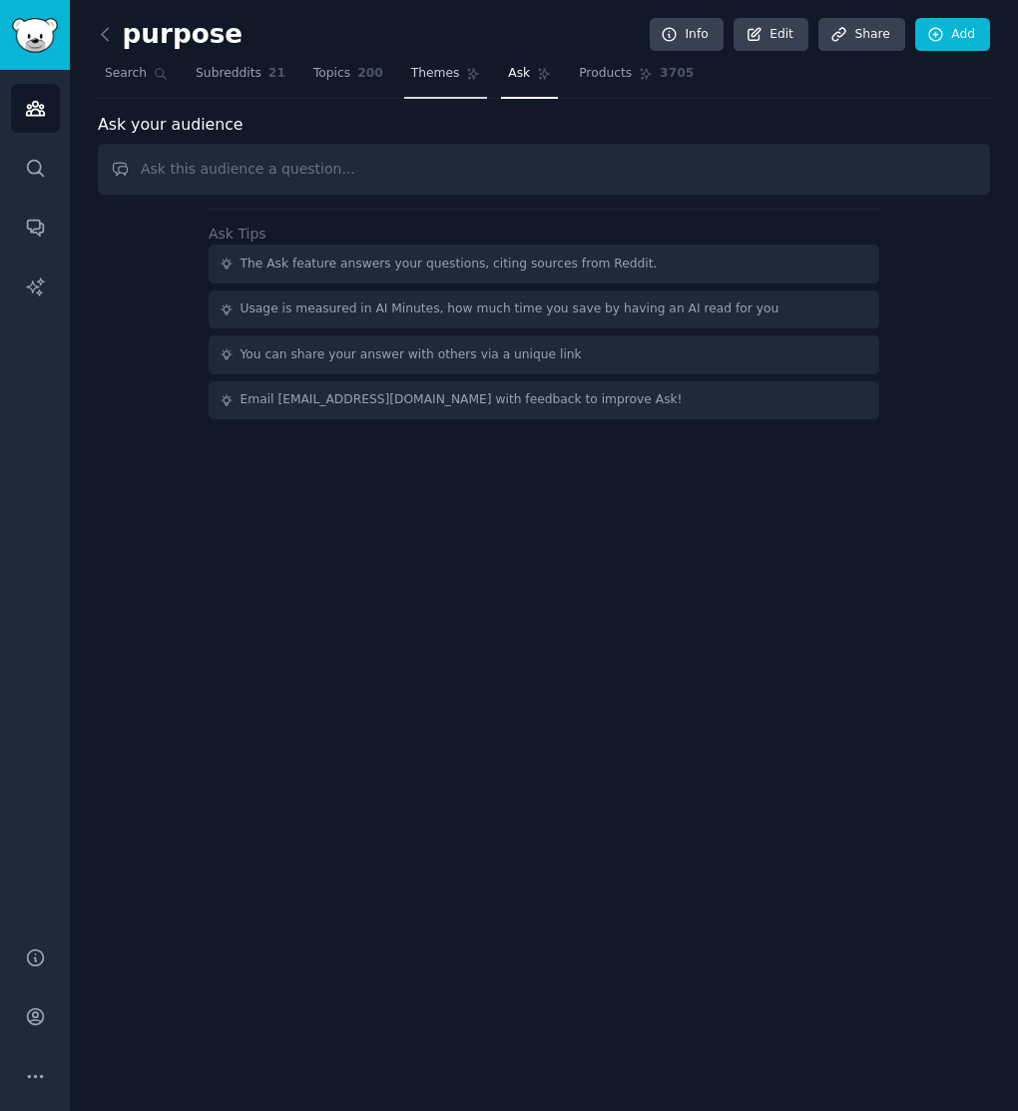
click at [437, 76] on span "Themes" at bounding box center [435, 74] width 49 height 18
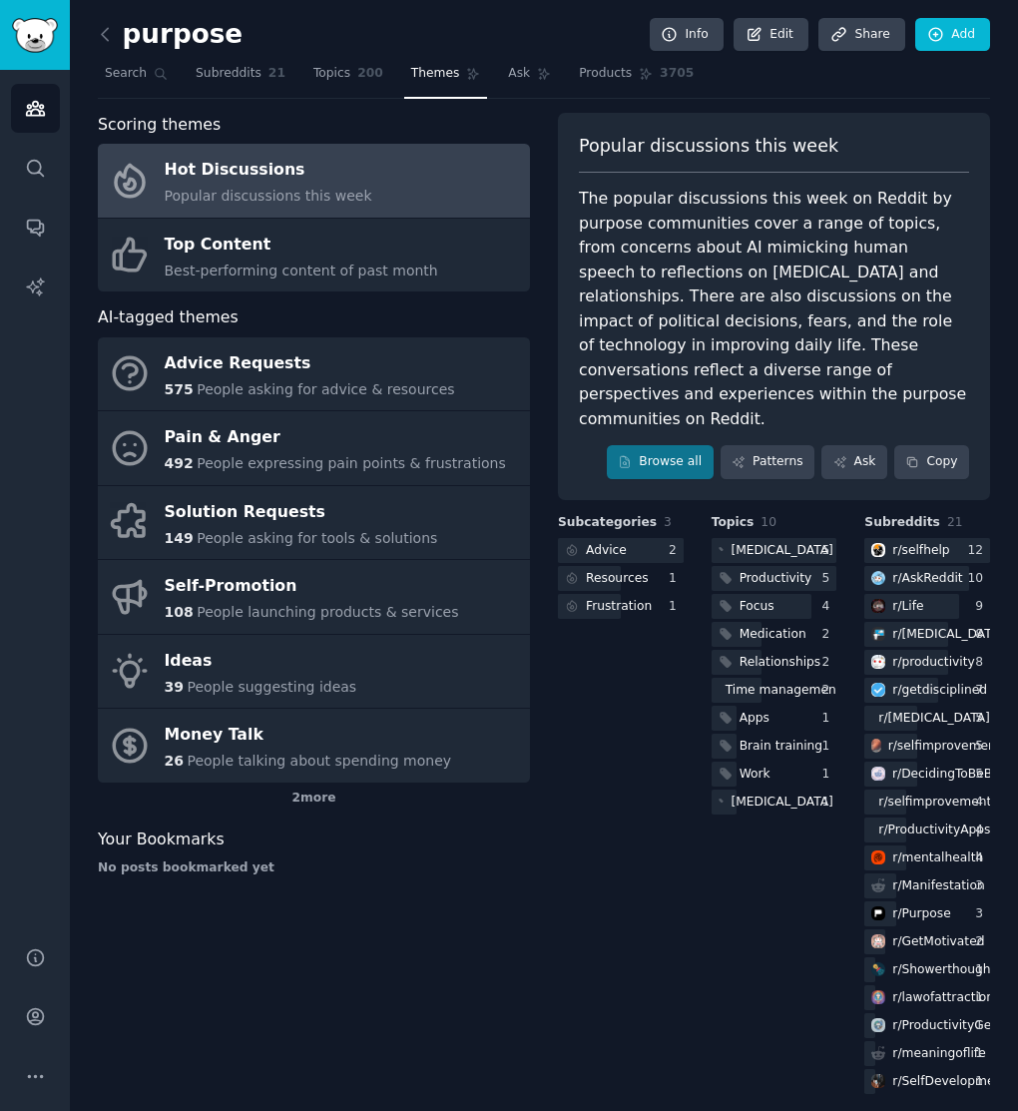
click at [396, 184] on link "Hot Discussions Popular discussions this week" at bounding box center [314, 181] width 432 height 74
click at [228, 76] on span "Subreddits" at bounding box center [229, 74] width 66 height 18
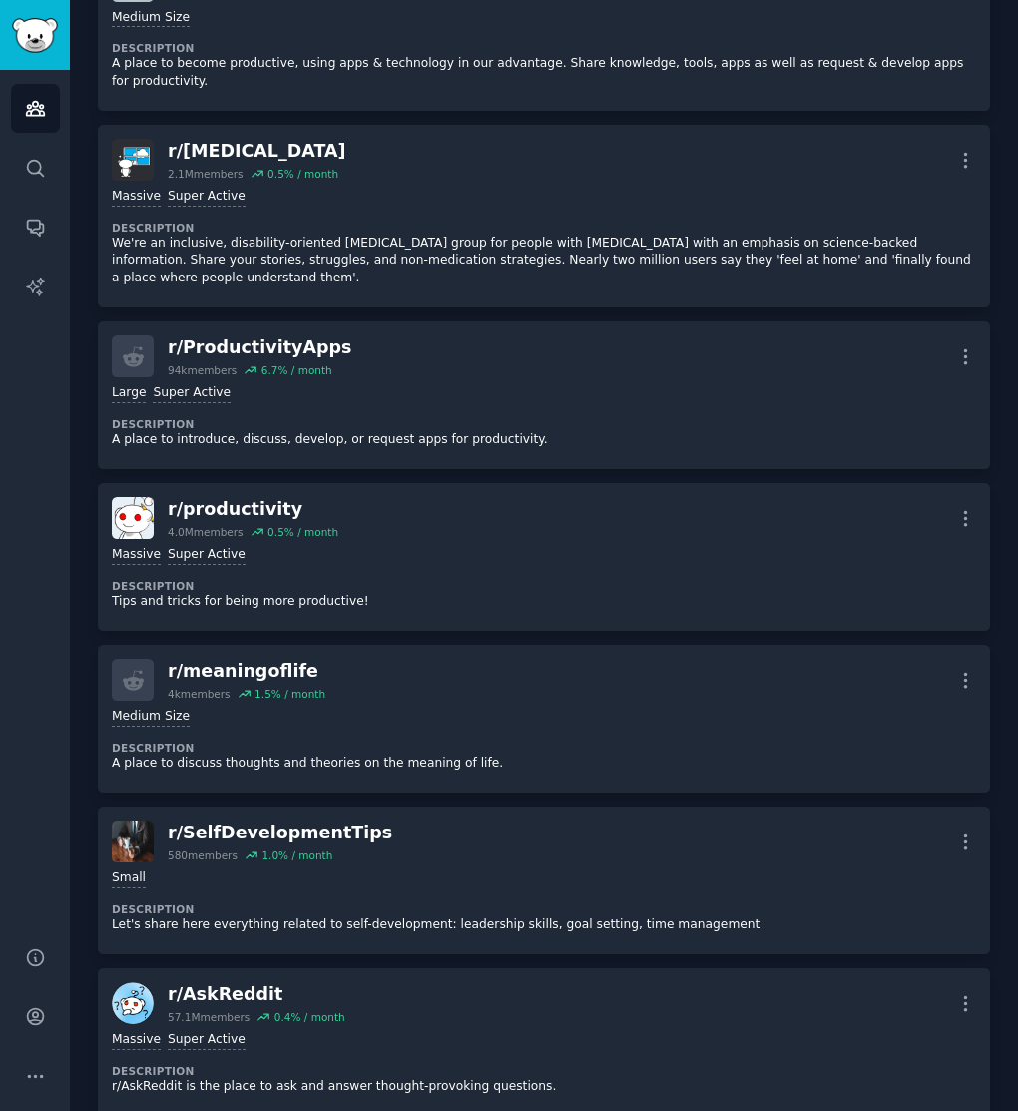
scroll to position [926, 0]
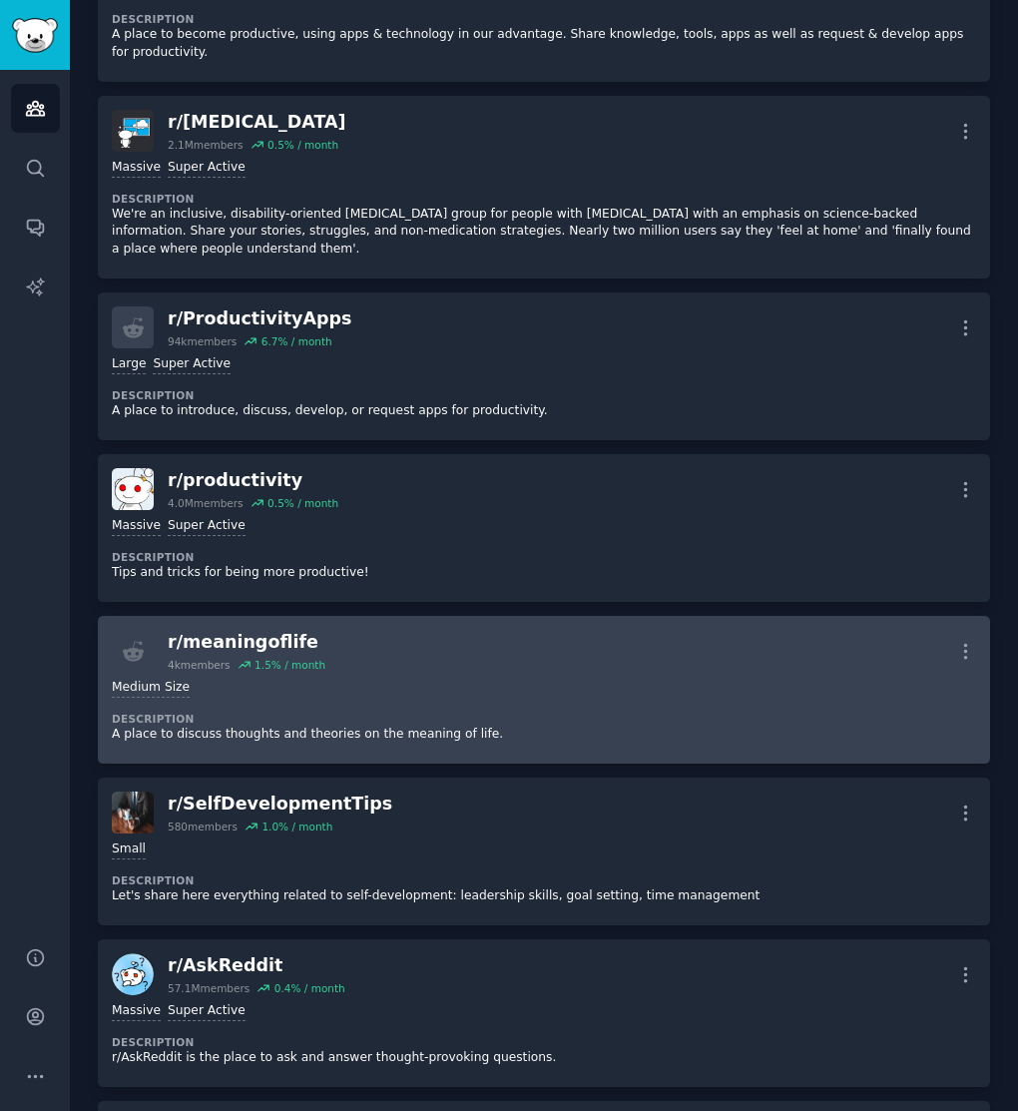
click at [423, 679] on div "Medium Size" at bounding box center [544, 688] width 864 height 19
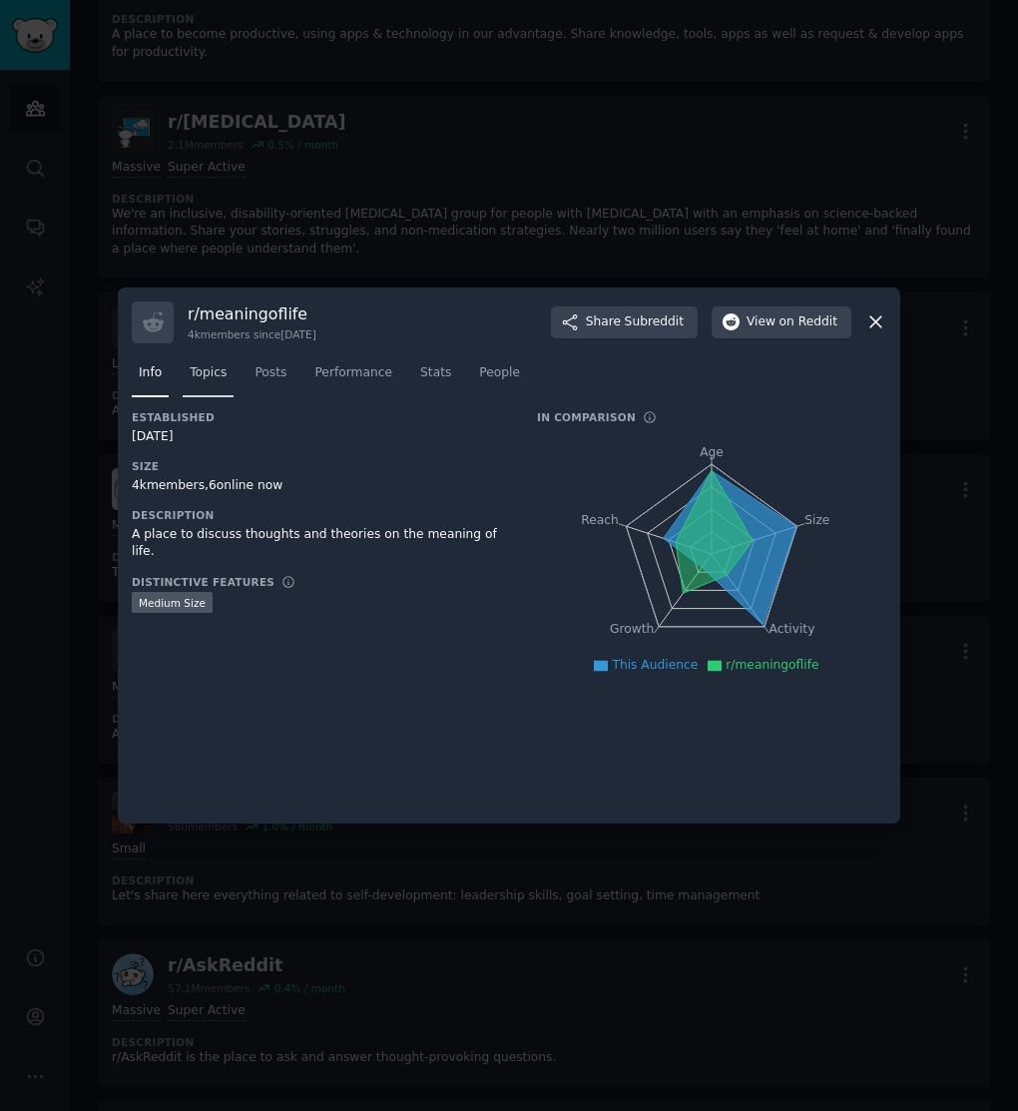
click at [219, 375] on span "Topics" at bounding box center [208, 373] width 37 height 18
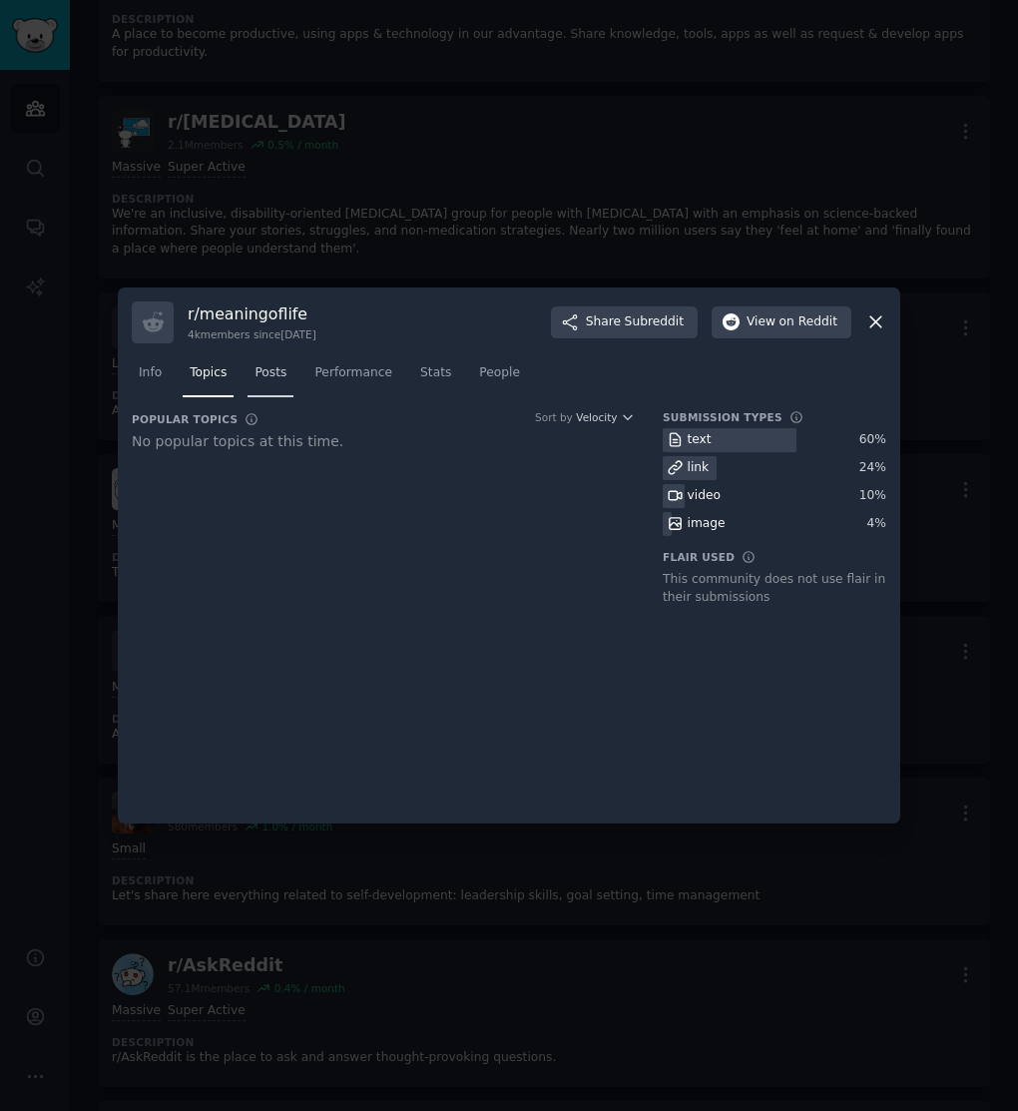
click at [273, 376] on span "Posts" at bounding box center [270, 373] width 32 height 18
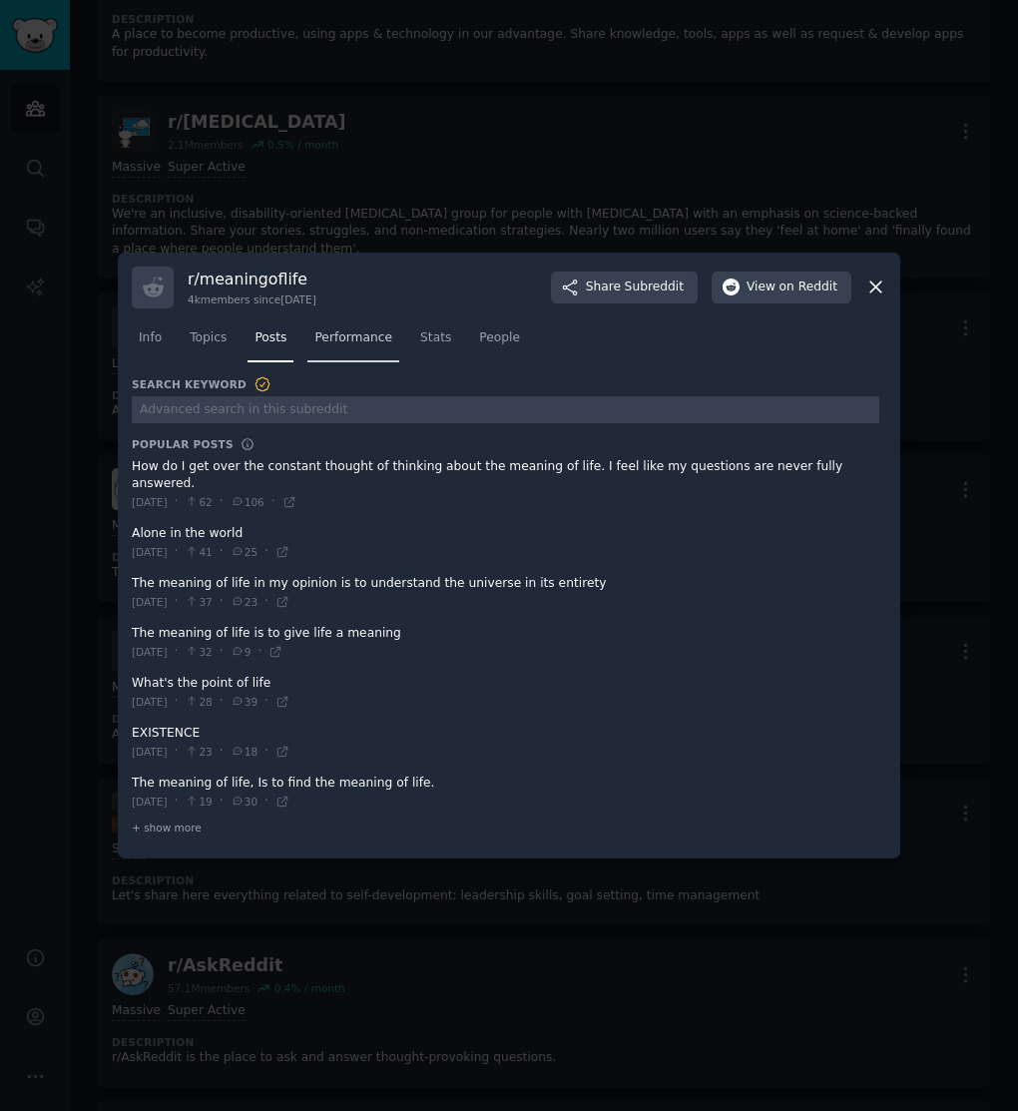
click at [339, 347] on span "Performance" at bounding box center [353, 338] width 78 height 18
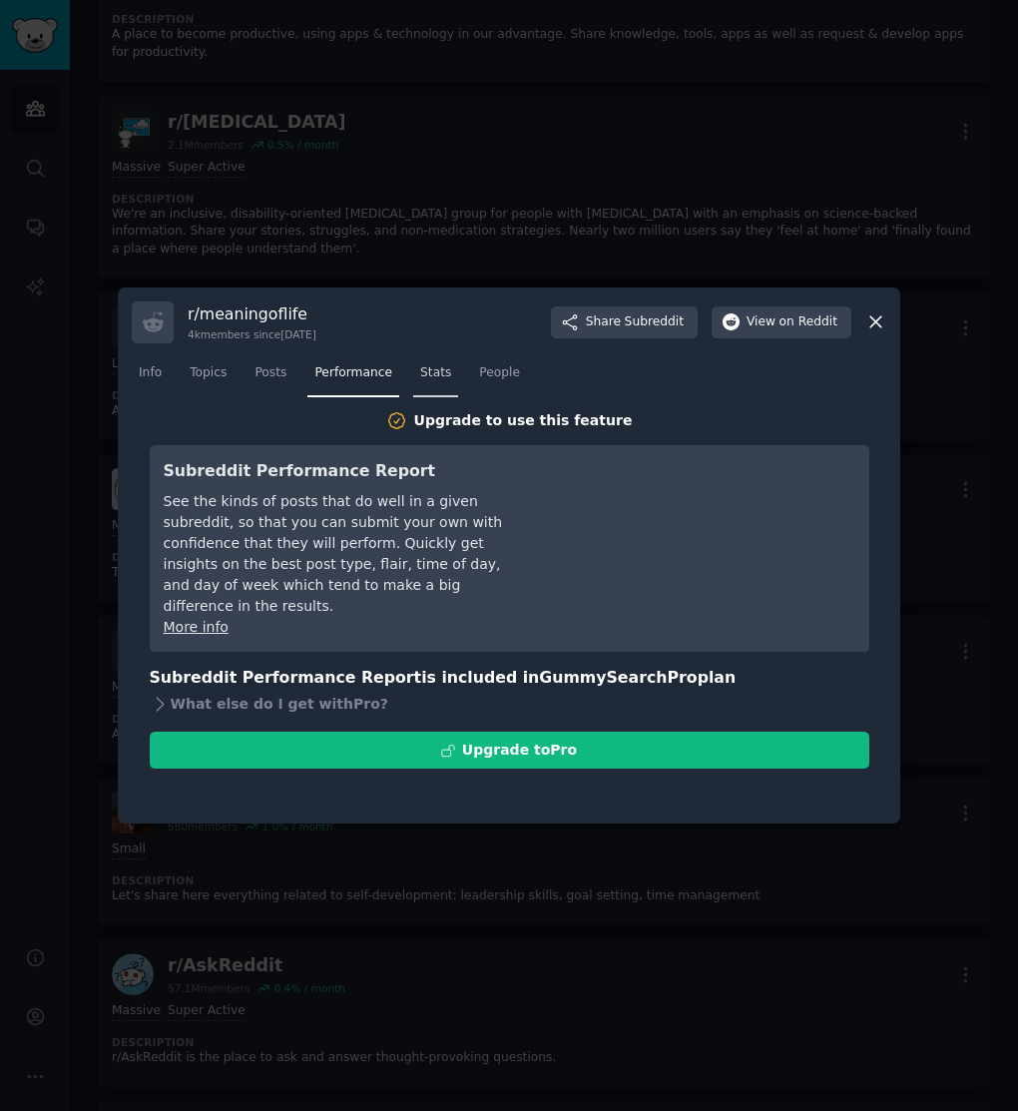
click at [422, 381] on link "Stats" at bounding box center [435, 377] width 45 height 41
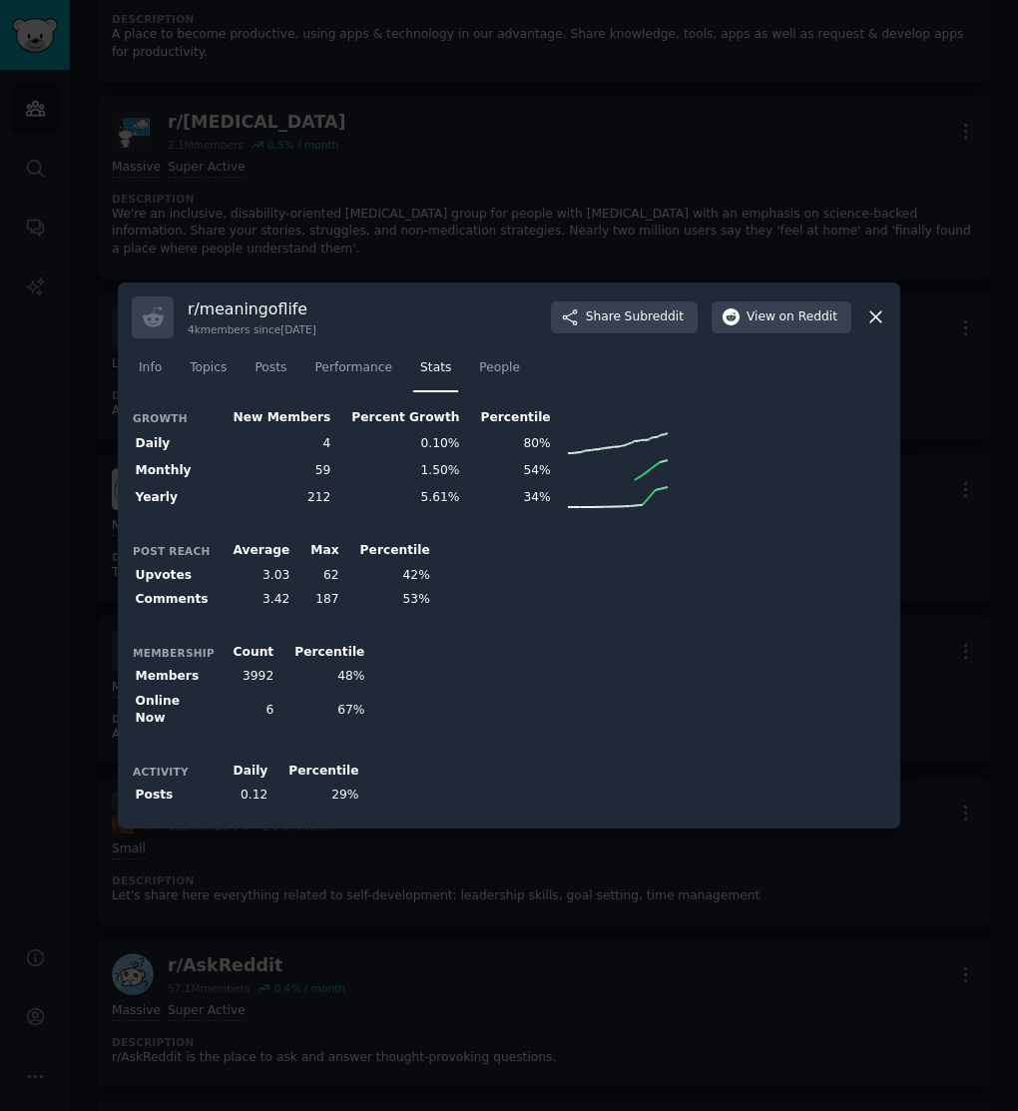
click at [369, 245] on div at bounding box center [509, 555] width 1018 height 1111
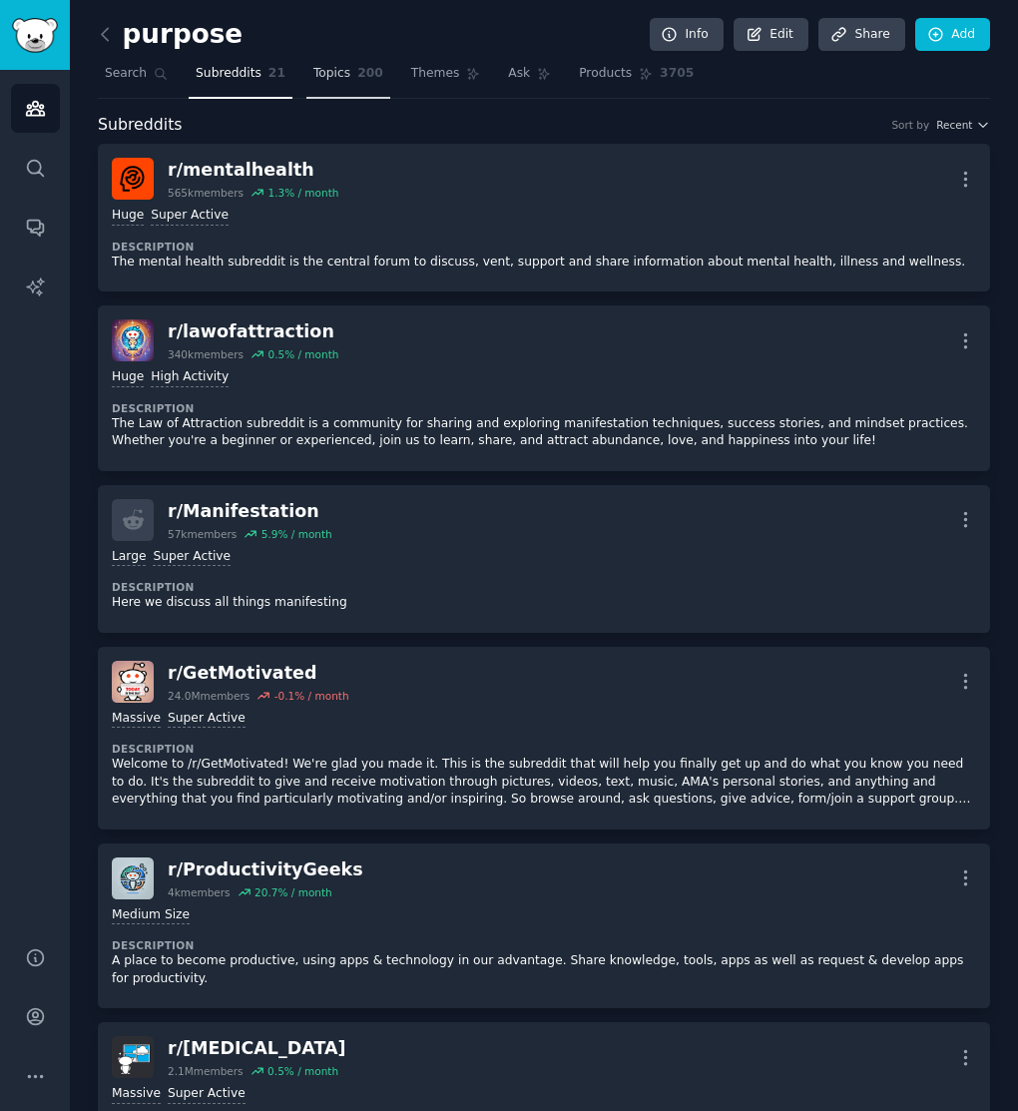
click at [338, 77] on span "Topics" at bounding box center [331, 74] width 37 height 18
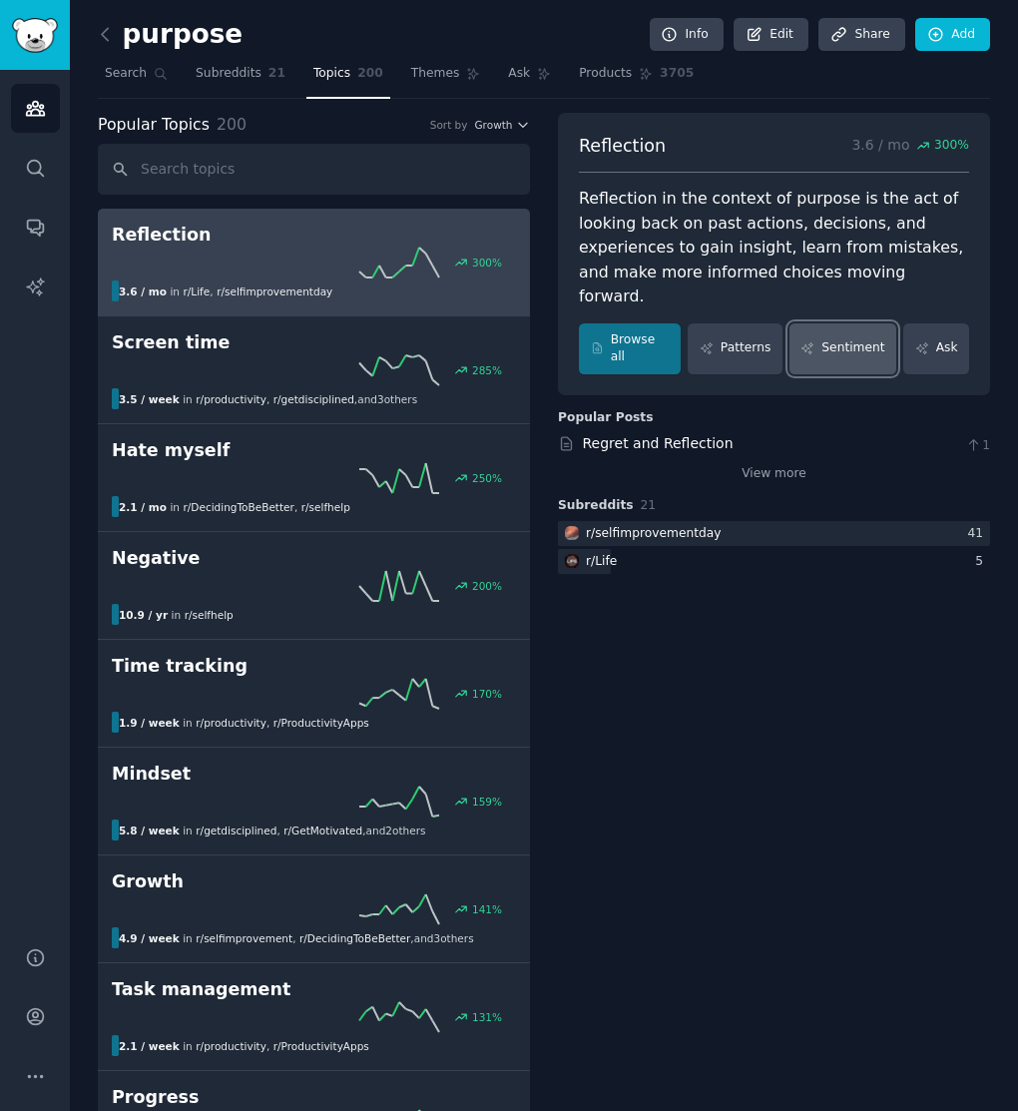
click at [826, 326] on link "Sentiment" at bounding box center [842, 348] width 107 height 51
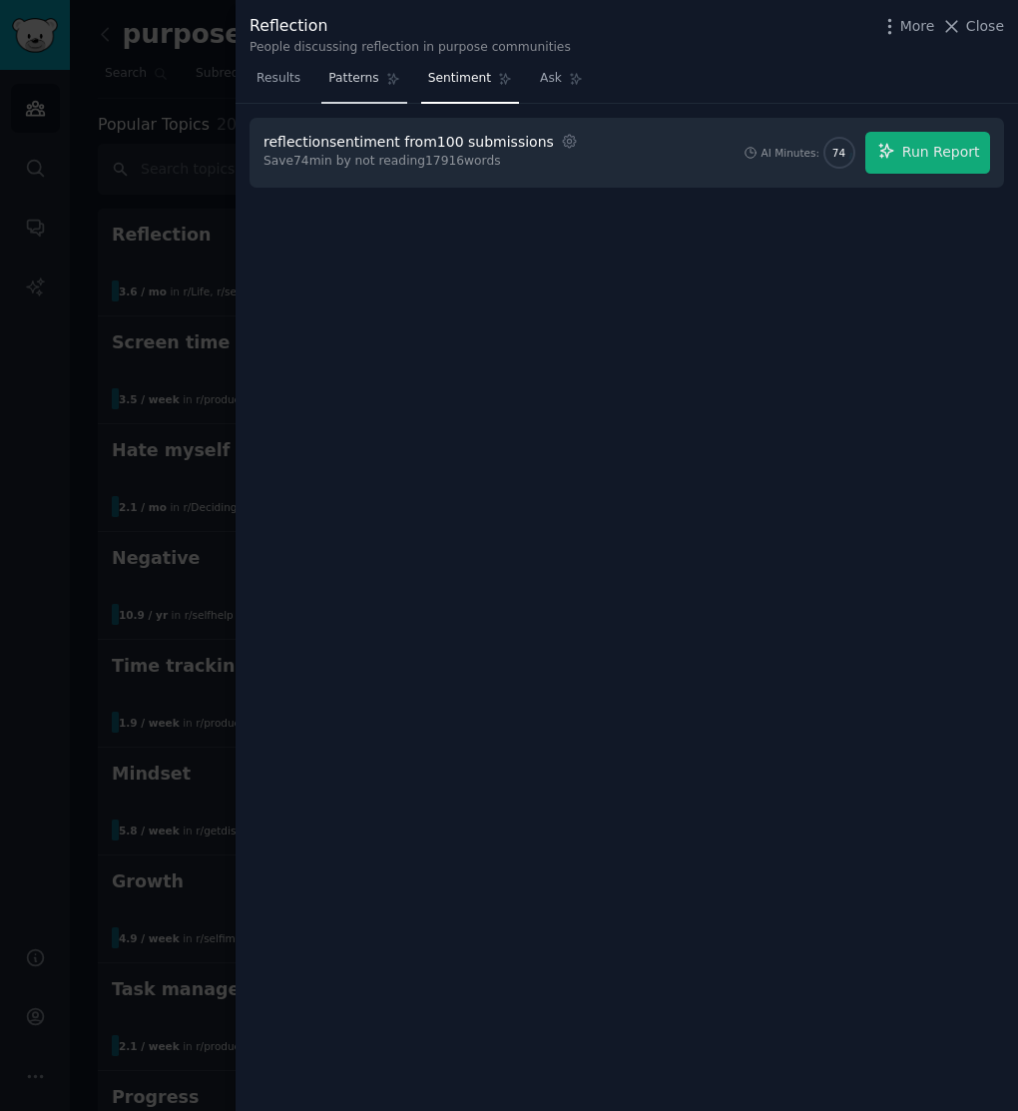
click at [373, 83] on span "Patterns" at bounding box center [353, 79] width 50 height 18
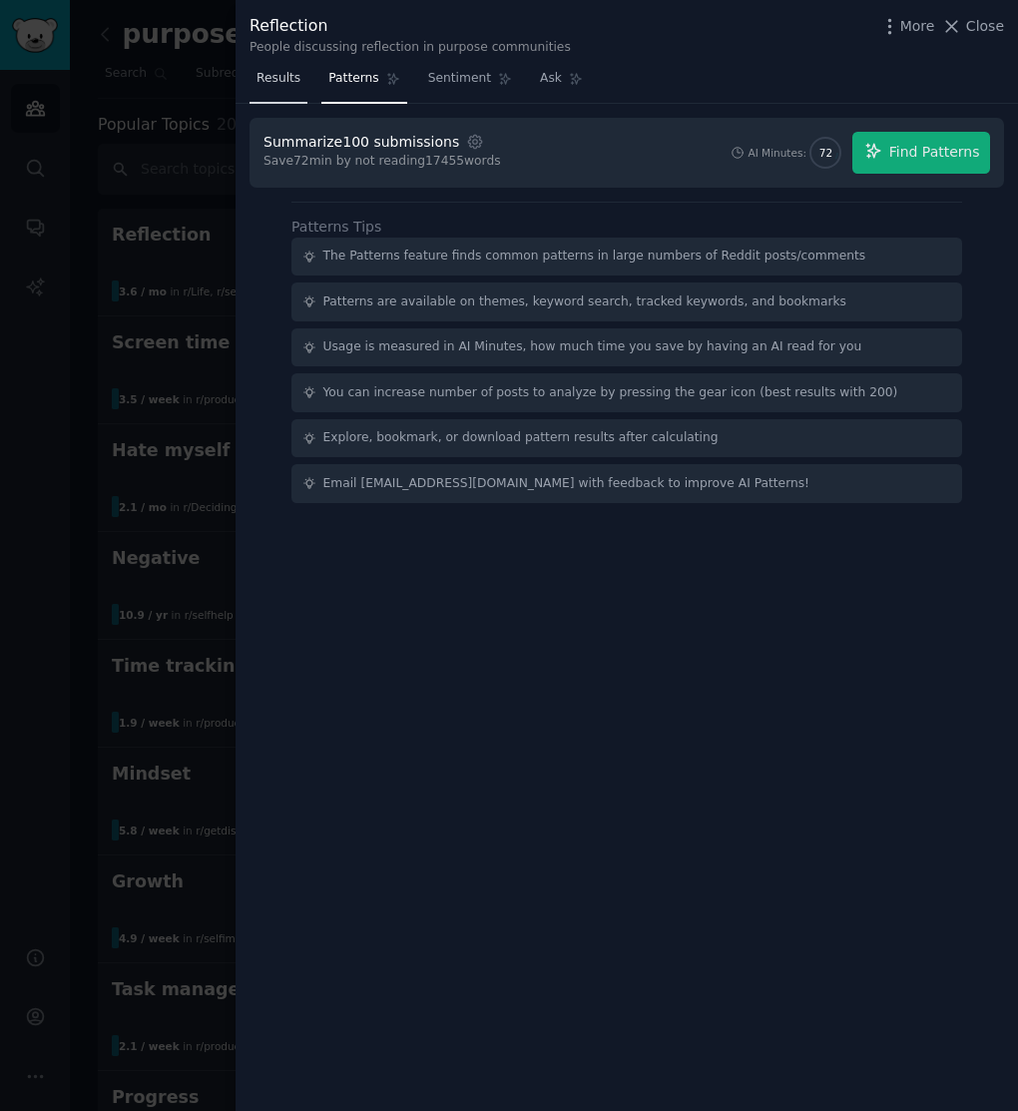
click at [284, 86] on span "Results" at bounding box center [278, 79] width 44 height 18
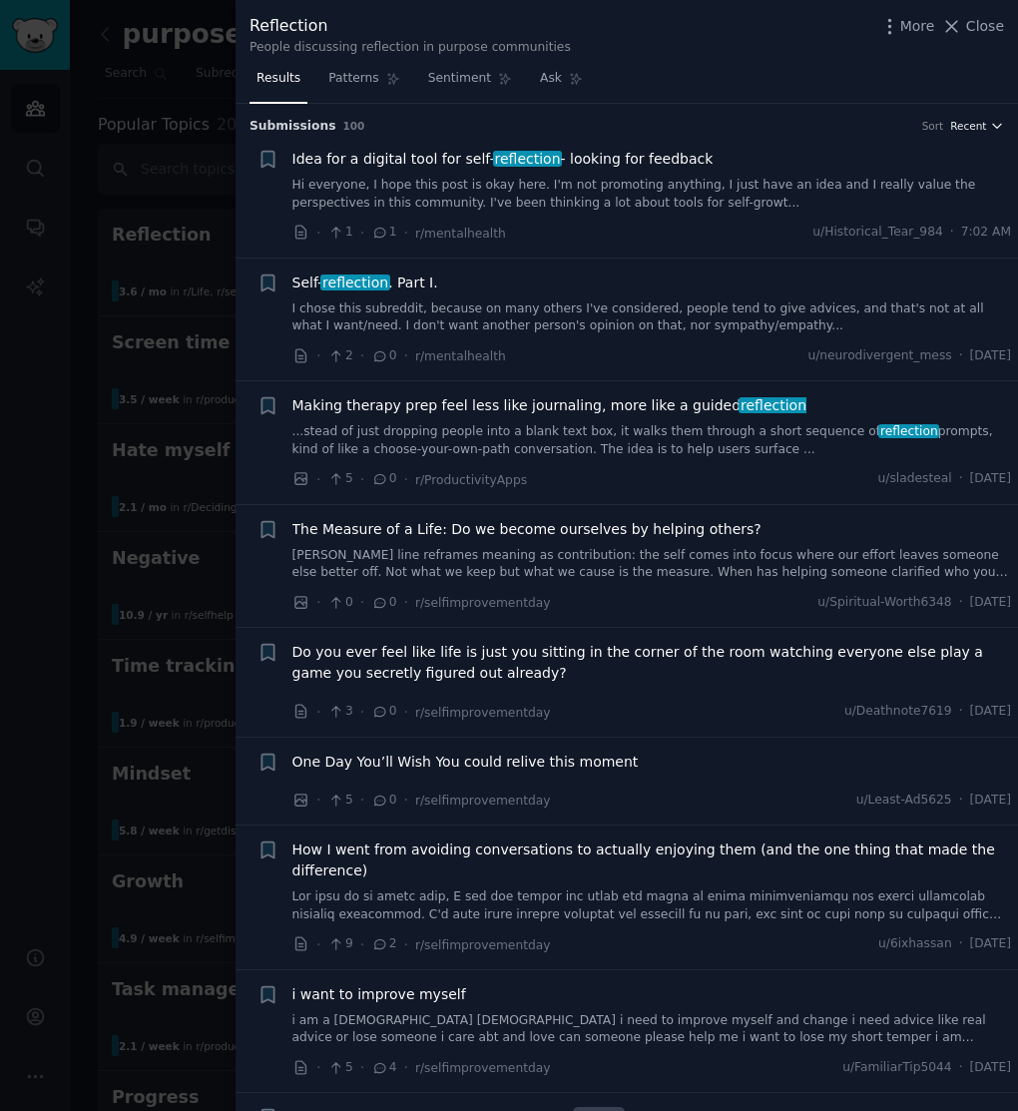
click at [957, 123] on span "Recent" at bounding box center [968, 126] width 36 height 14
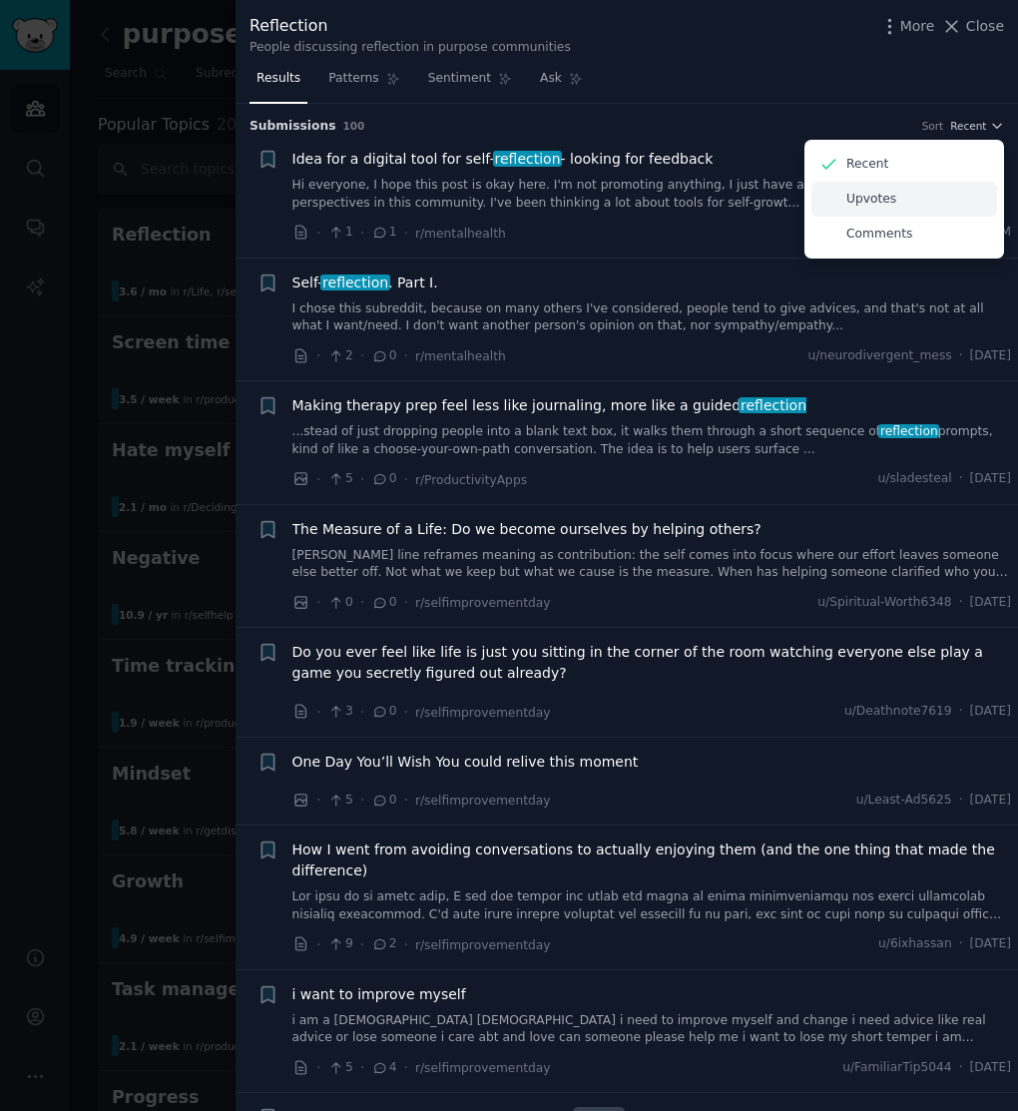
click at [866, 208] on p "Upvotes" at bounding box center [871, 200] width 50 height 18
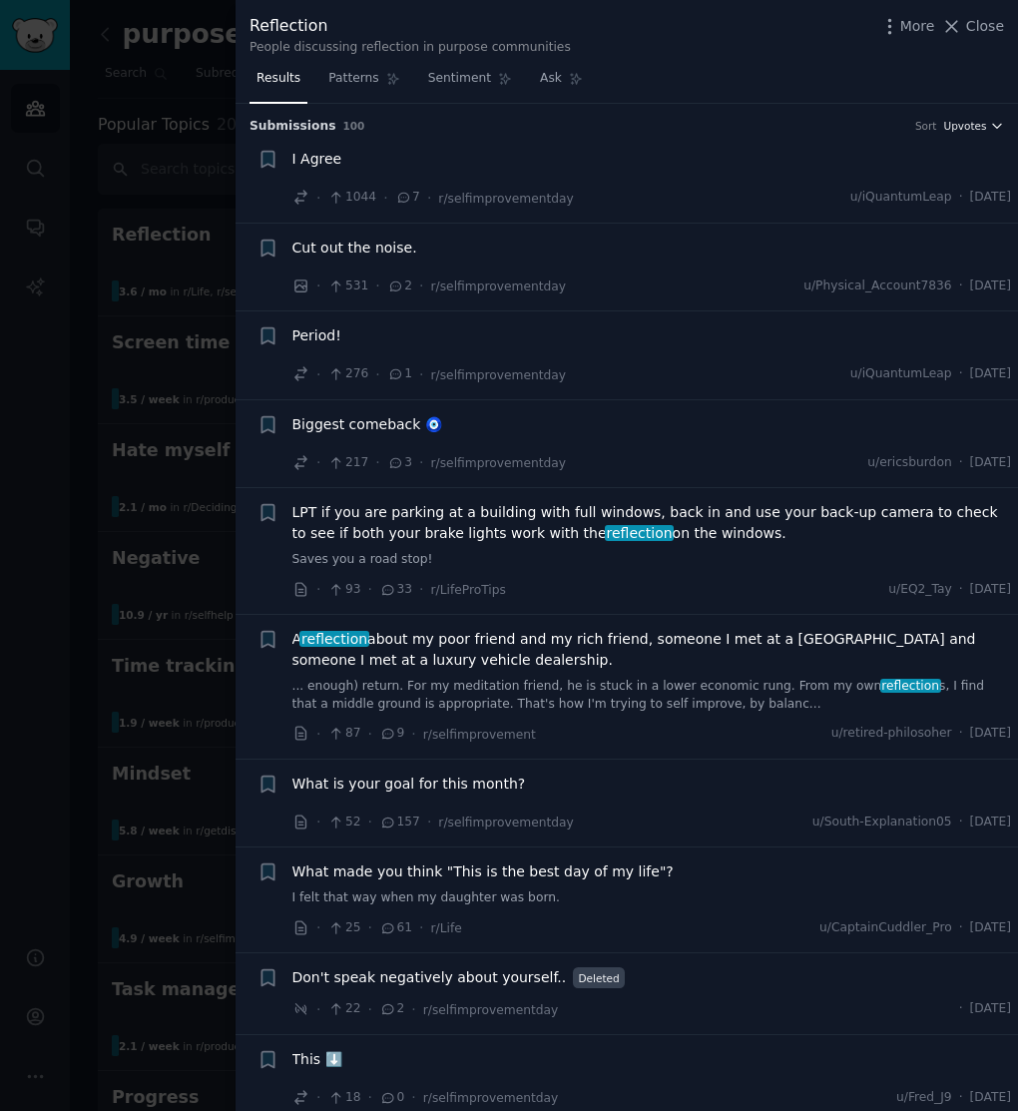
click at [955, 125] on span "Upvotes" at bounding box center [964, 126] width 43 height 14
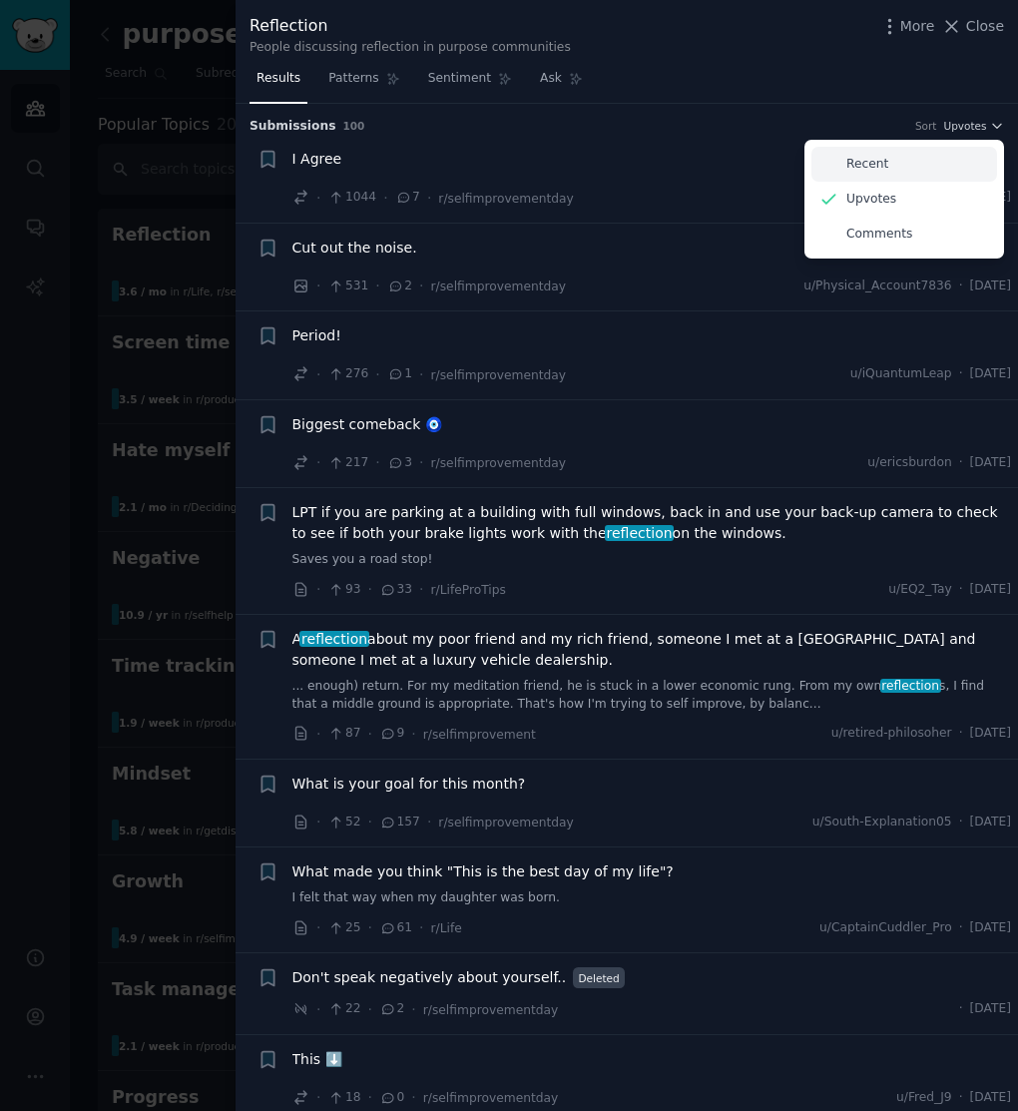
click at [871, 166] on p "Recent" at bounding box center [867, 165] width 42 height 18
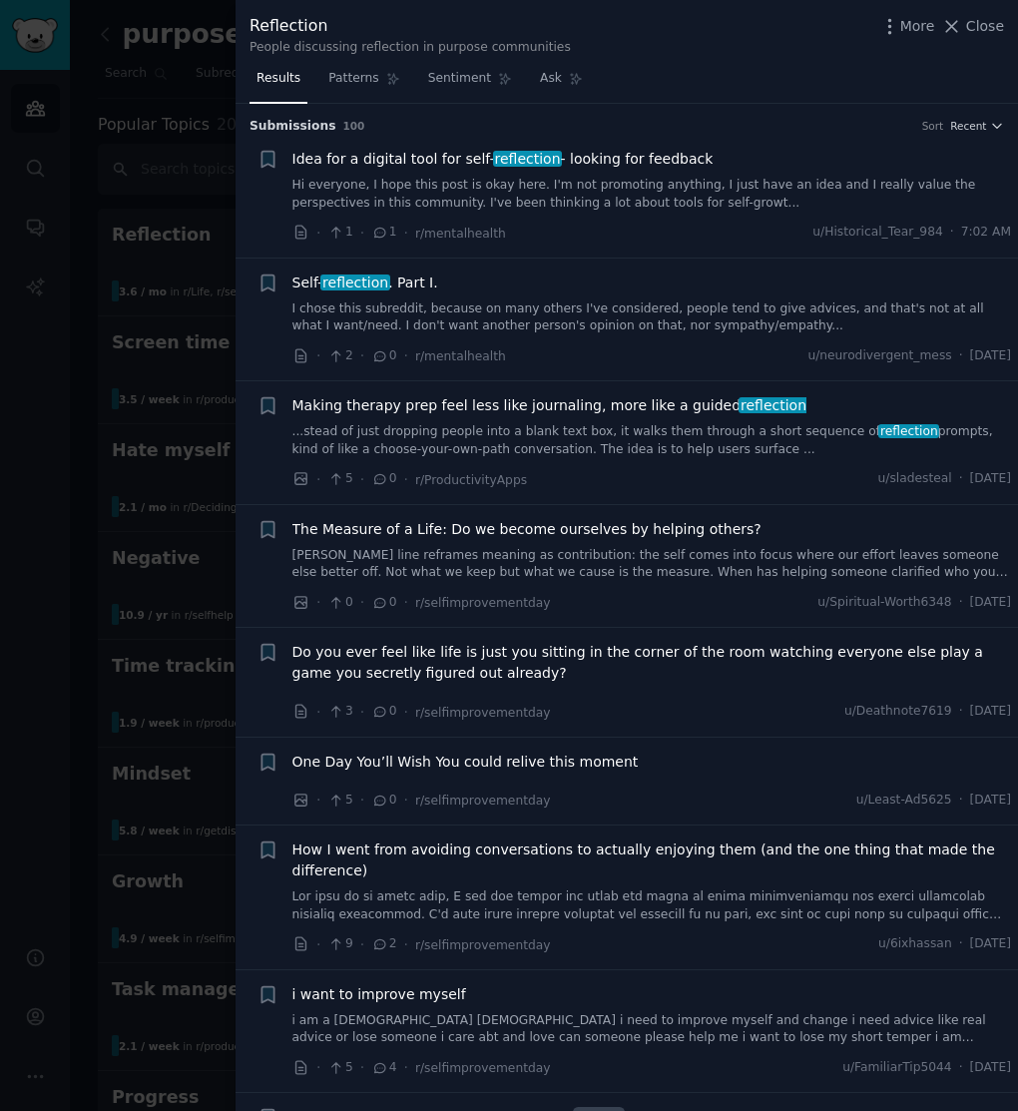
click at [665, 156] on span "Idea for a digital tool for self- reflection - looking for feedback" at bounding box center [502, 159] width 421 height 21
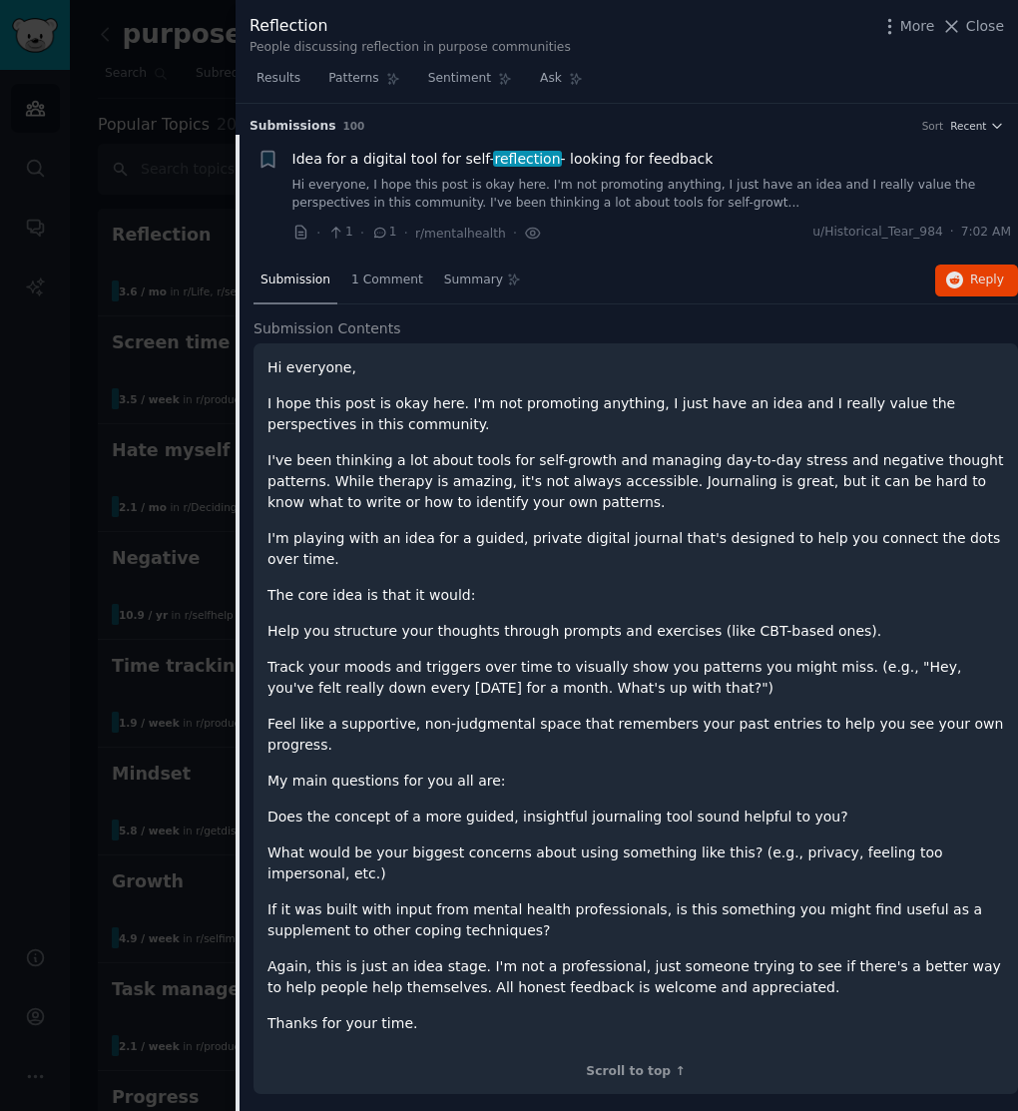
scroll to position [31, 0]
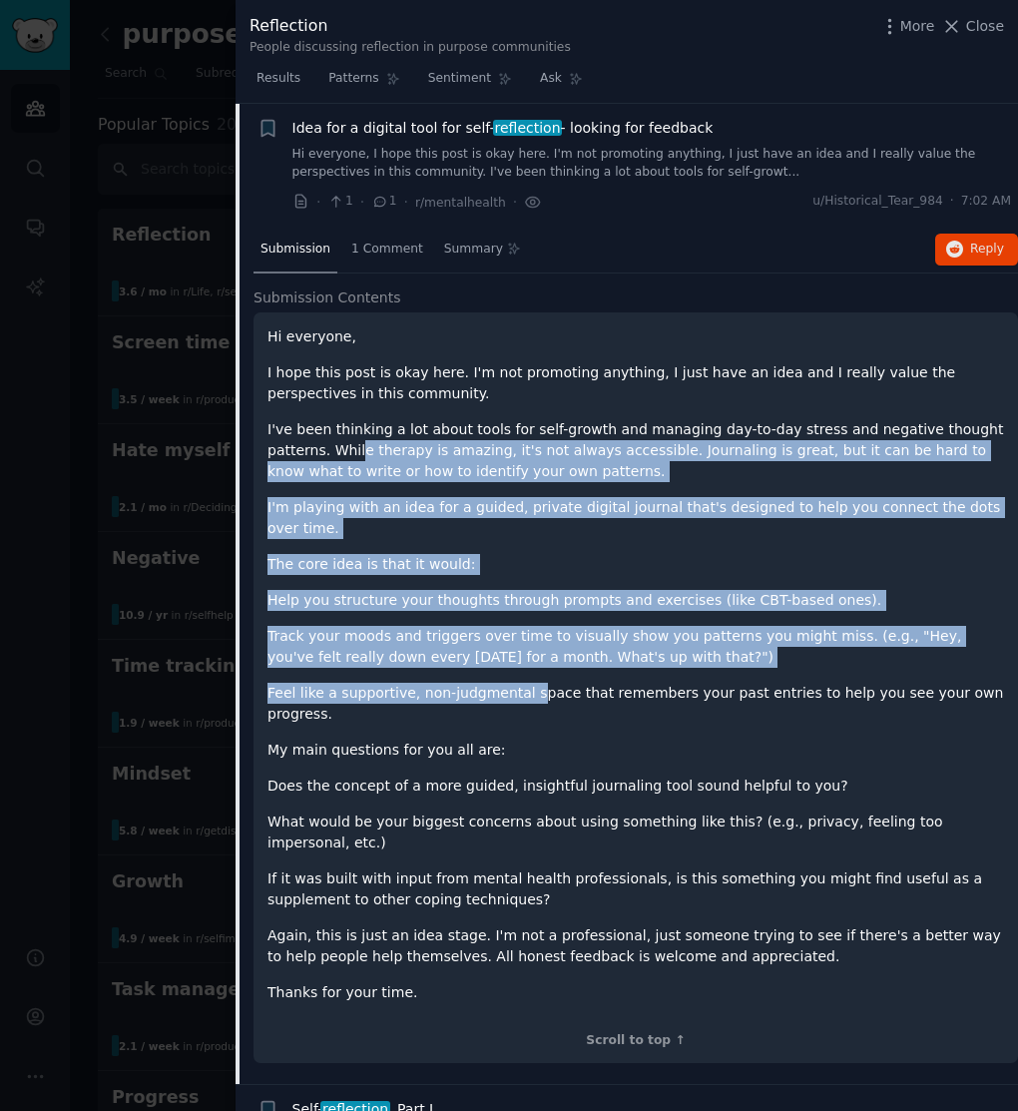
drag, startPoint x: 355, startPoint y: 446, endPoint x: 526, endPoint y: 689, distance: 296.5
click at [527, 689] on div "Hi everyone, I hope this post is okay here. I'm not promoting anything, I just …" at bounding box center [635, 664] width 736 height 677
click at [457, 535] on p "I'm playing with an idea for a guided, private digital journal that's designed …" at bounding box center [635, 518] width 736 height 42
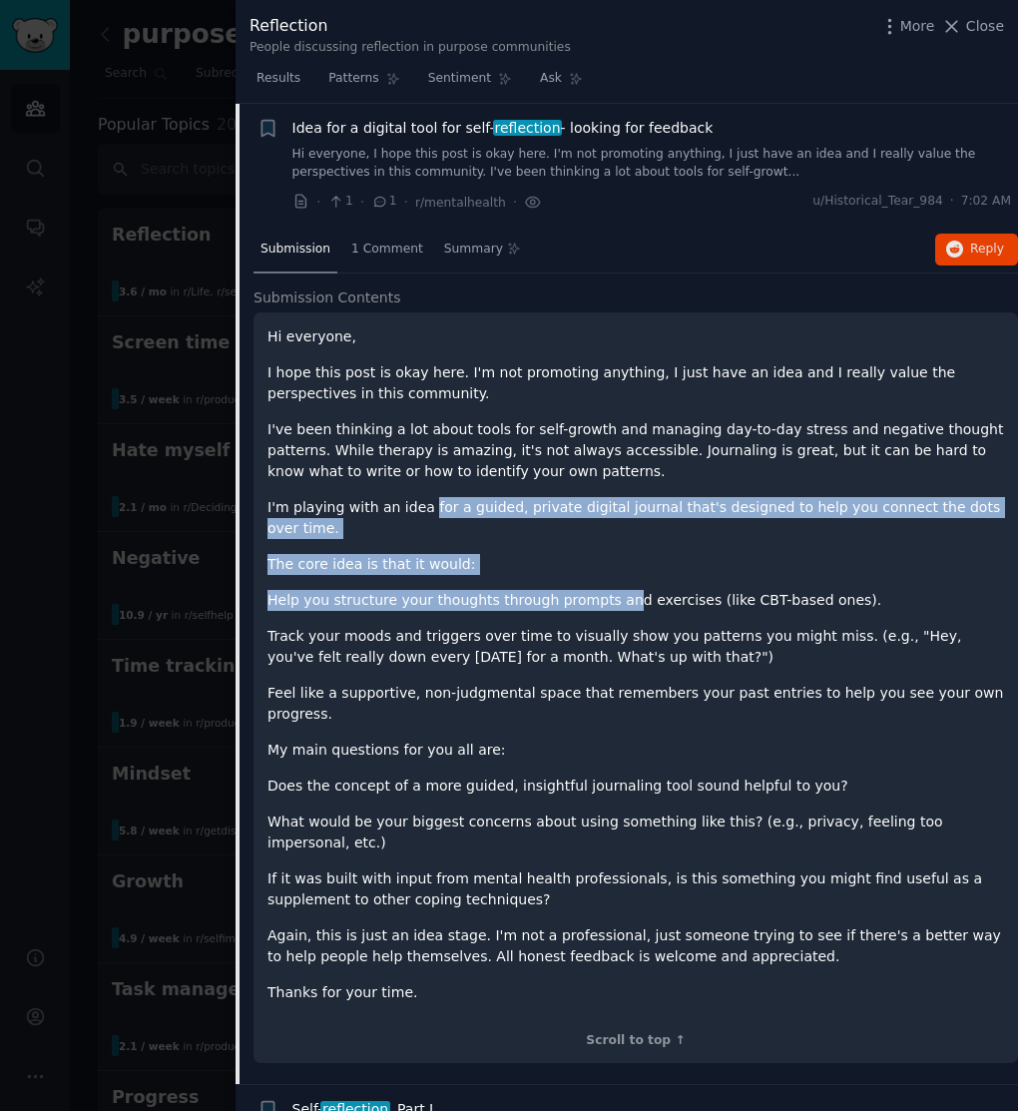
drag, startPoint x: 421, startPoint y: 504, endPoint x: 614, endPoint y: 595, distance: 212.9
click at [614, 595] on div "Hi everyone, I hope this post is okay here. I'm not promoting anything, I just …" at bounding box center [635, 664] width 736 height 677
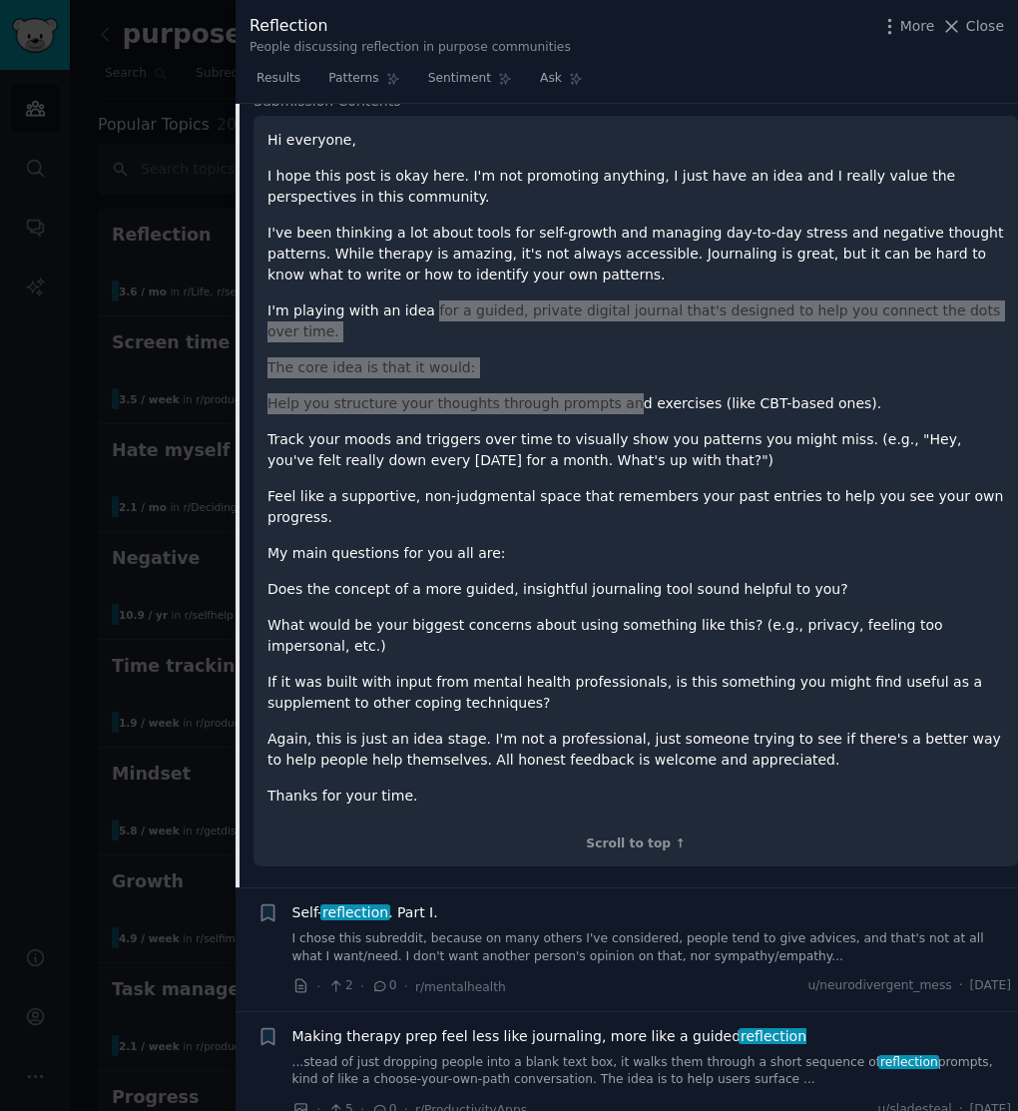
scroll to position [234, 0]
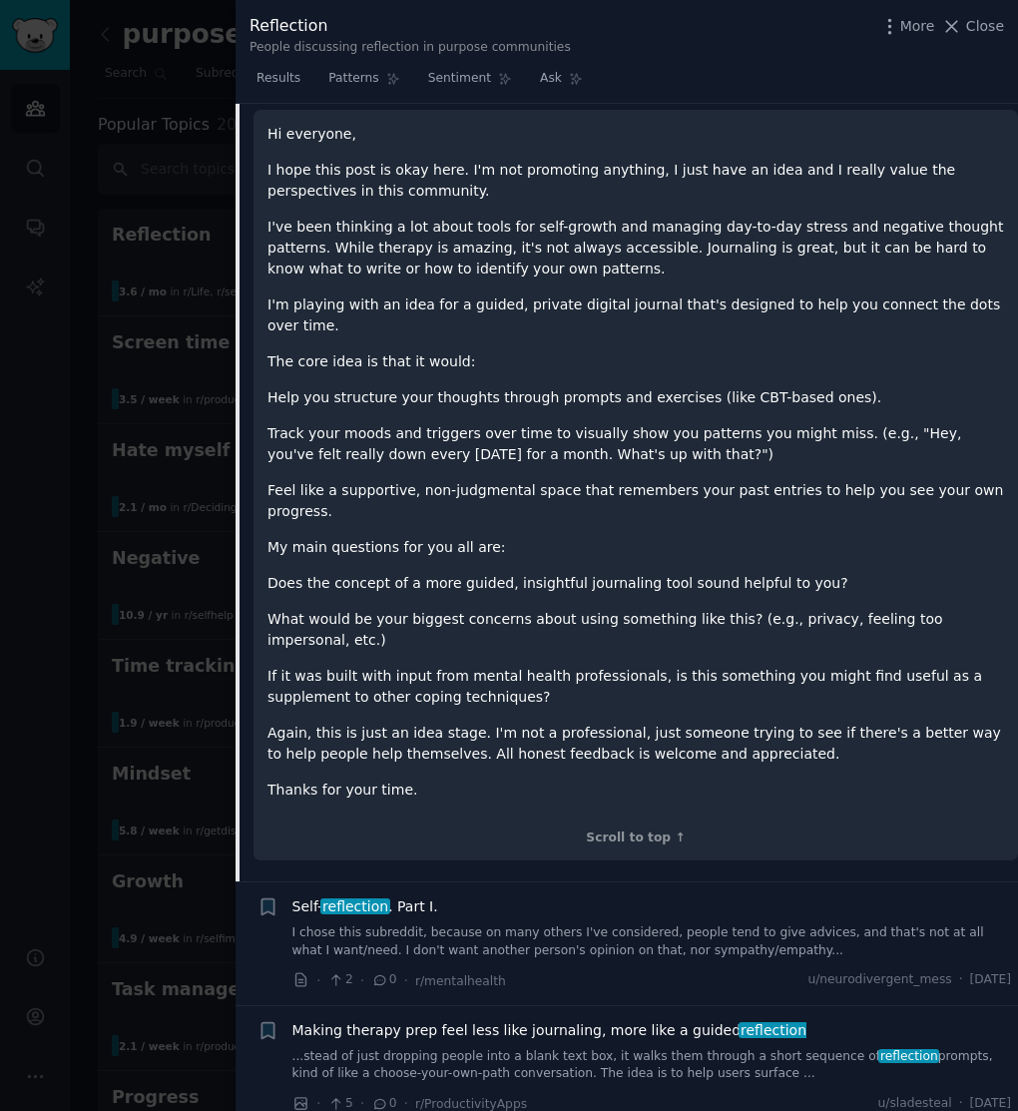
click at [674, 666] on p "If it was built with input from mental health professionals, is this something …" at bounding box center [635, 687] width 736 height 42
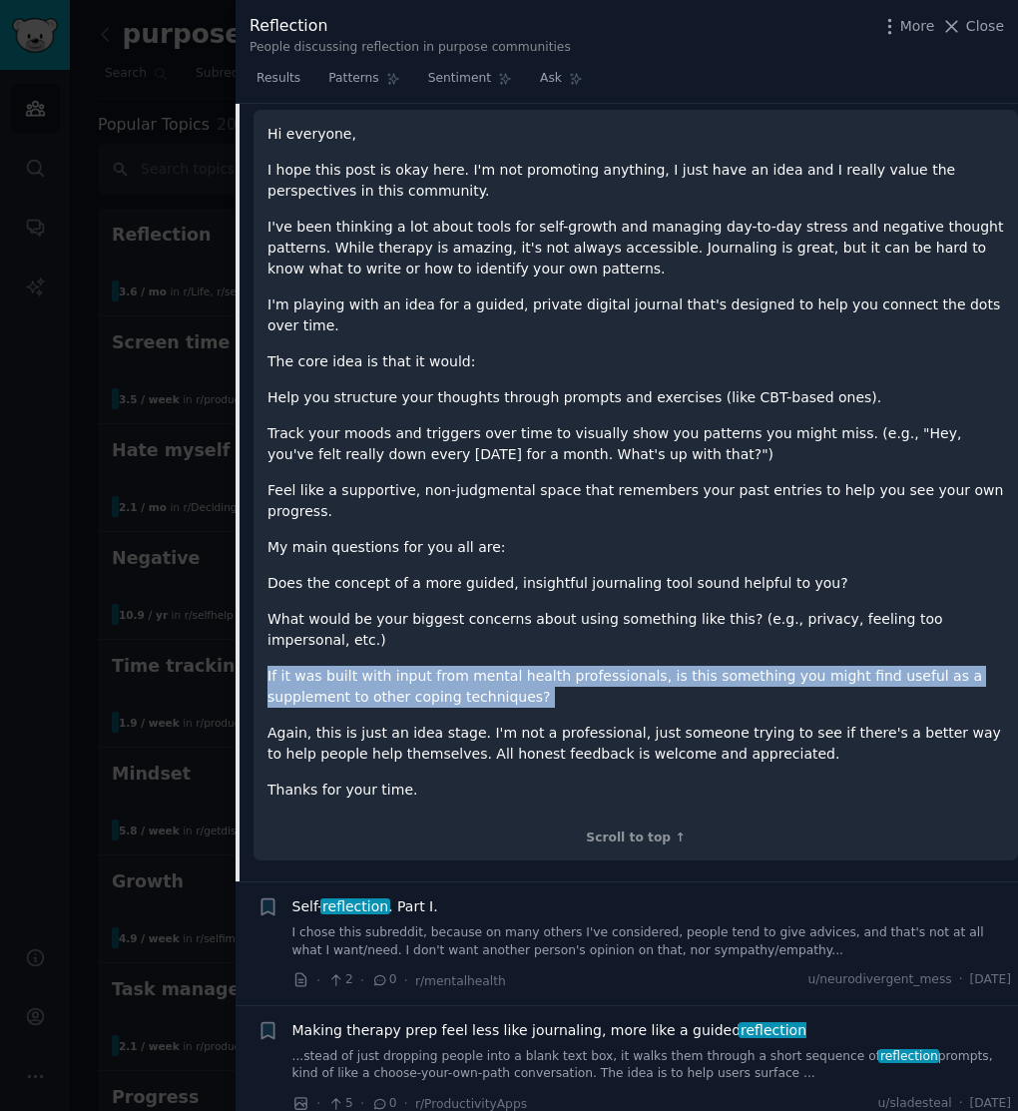
click at [674, 666] on p "If it was built with input from mental health professionals, is this something …" at bounding box center [635, 687] width 736 height 42
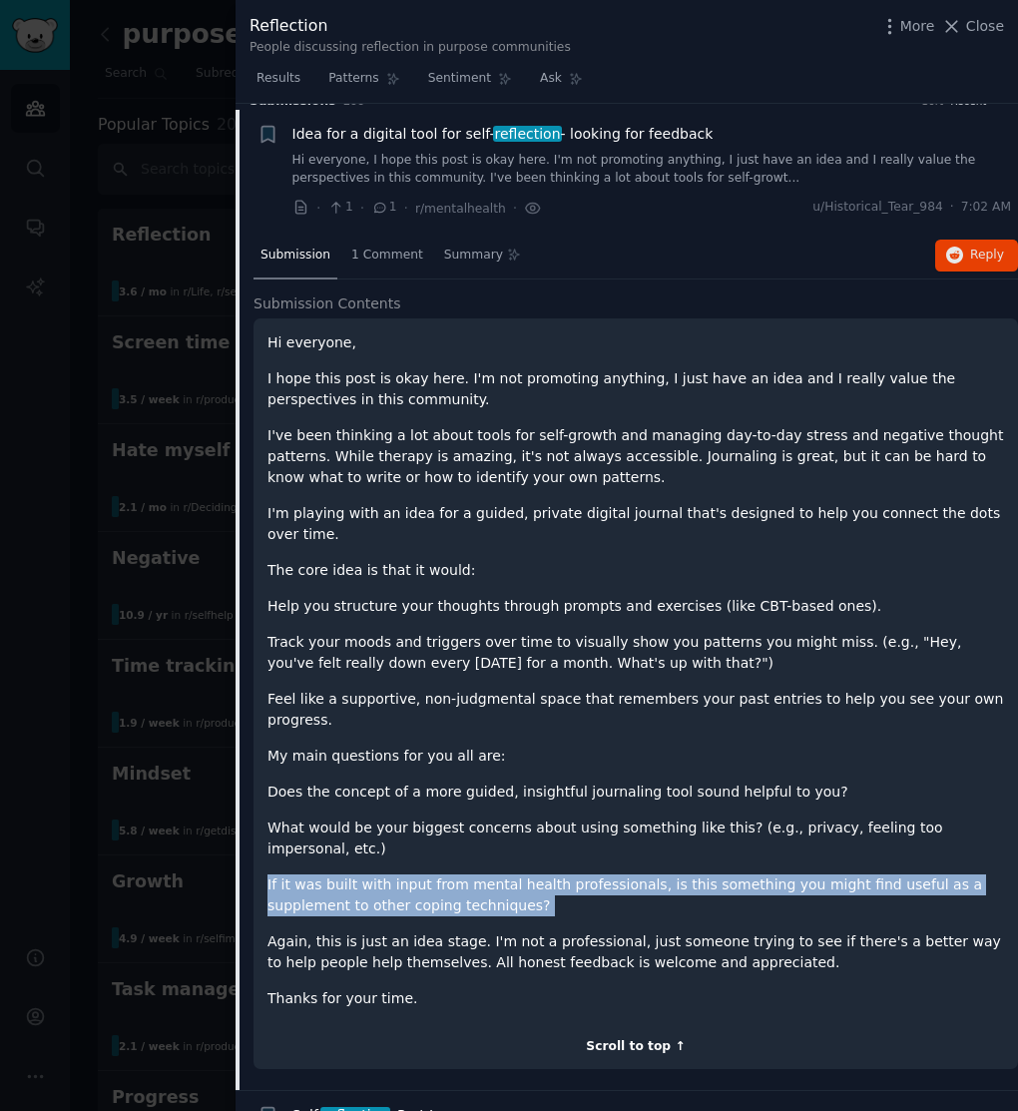
scroll to position [0, 0]
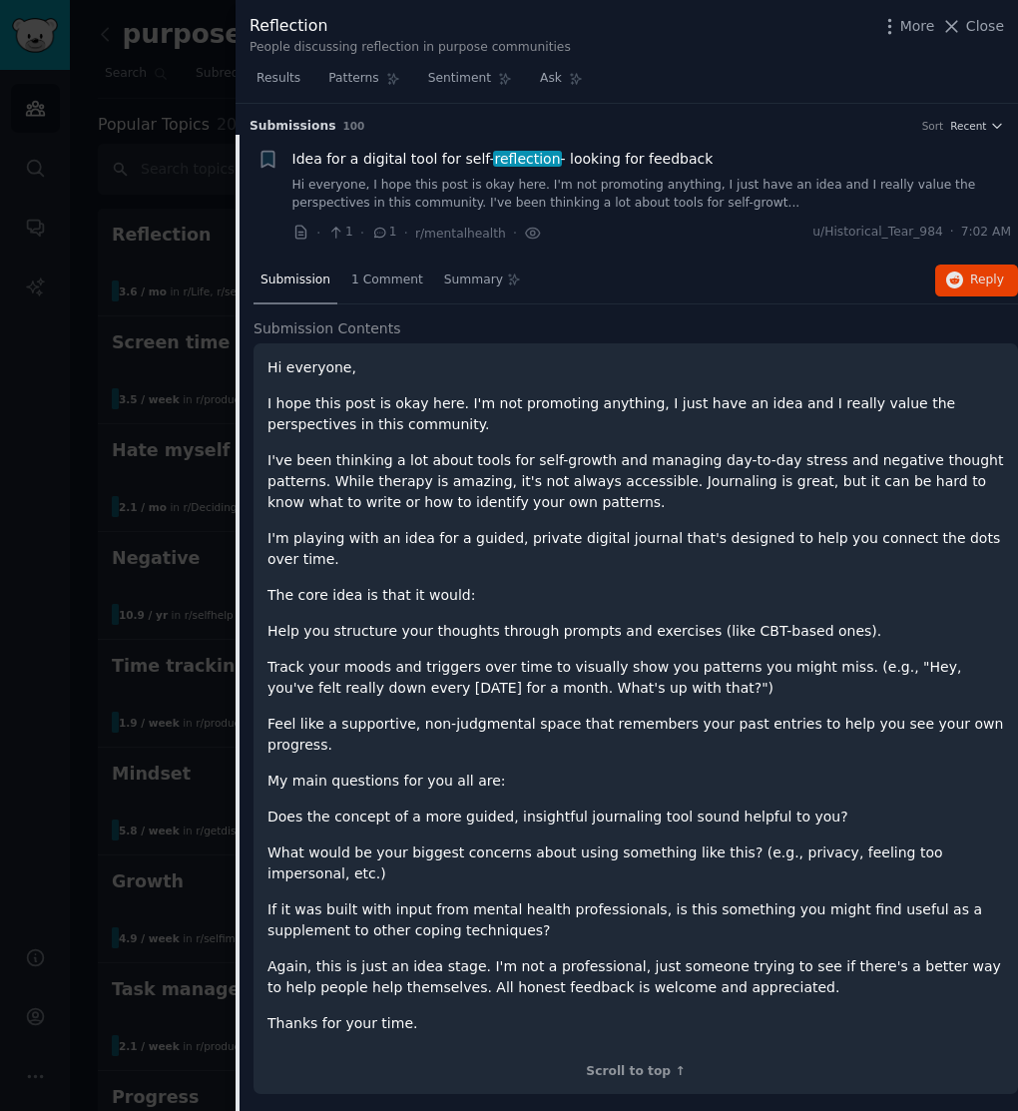
click at [312, 276] on span "Submission" at bounding box center [295, 280] width 70 height 18
click at [426, 165] on span "Idea for a digital tool for self- reflection - looking for feedback" at bounding box center [502, 159] width 421 height 21
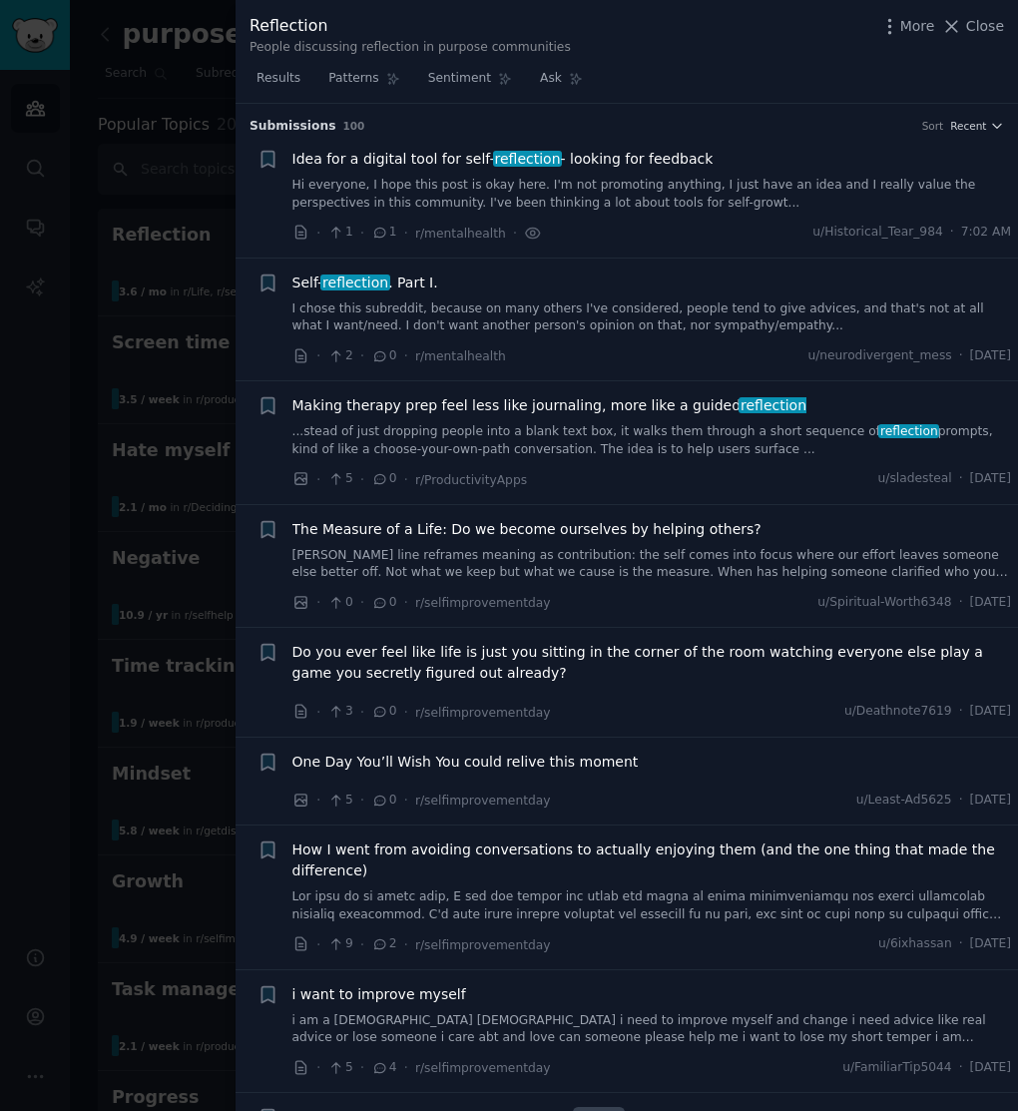
scroll to position [31, 0]
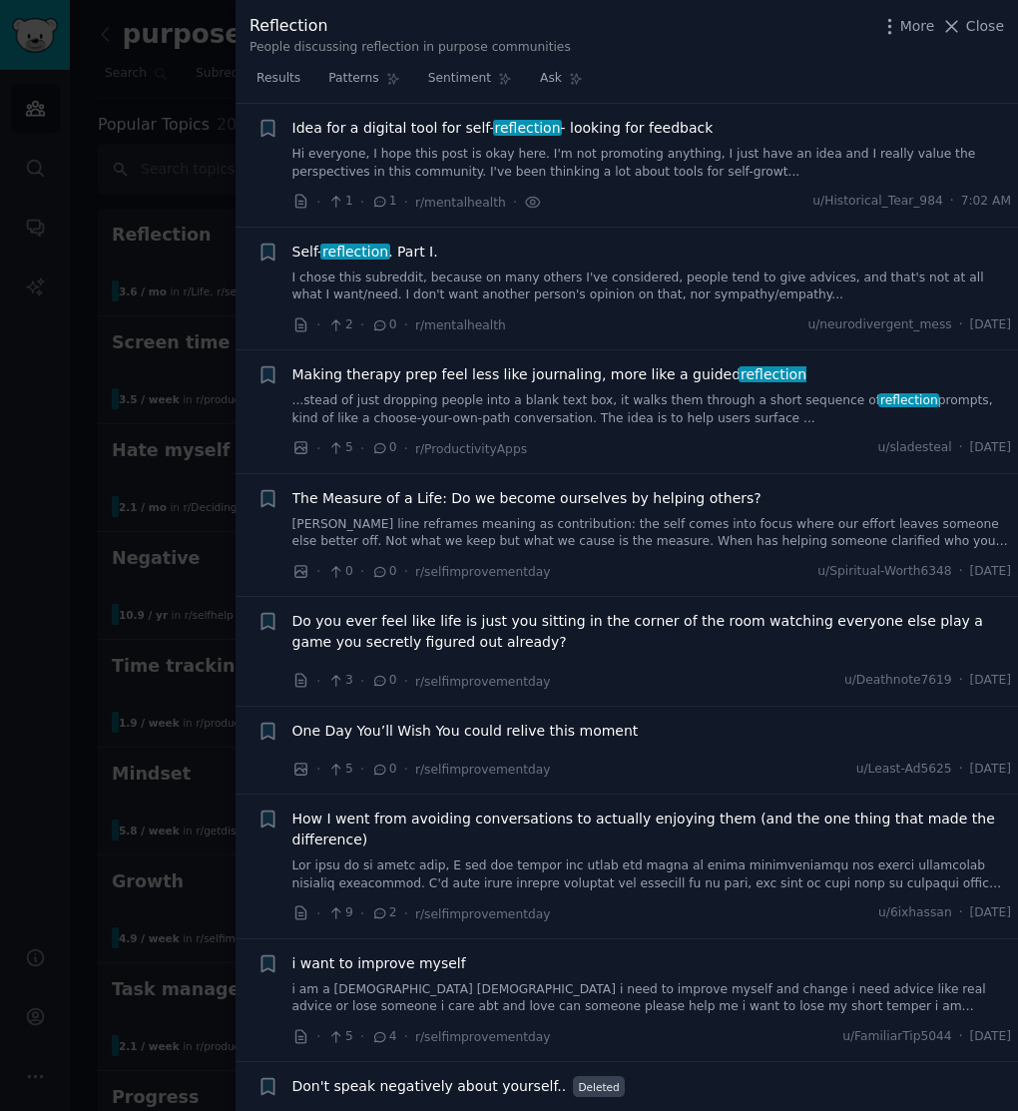
click at [498, 275] on link "I chose this subreddit, because on many others I've considered, people tend to …" at bounding box center [651, 286] width 719 height 35
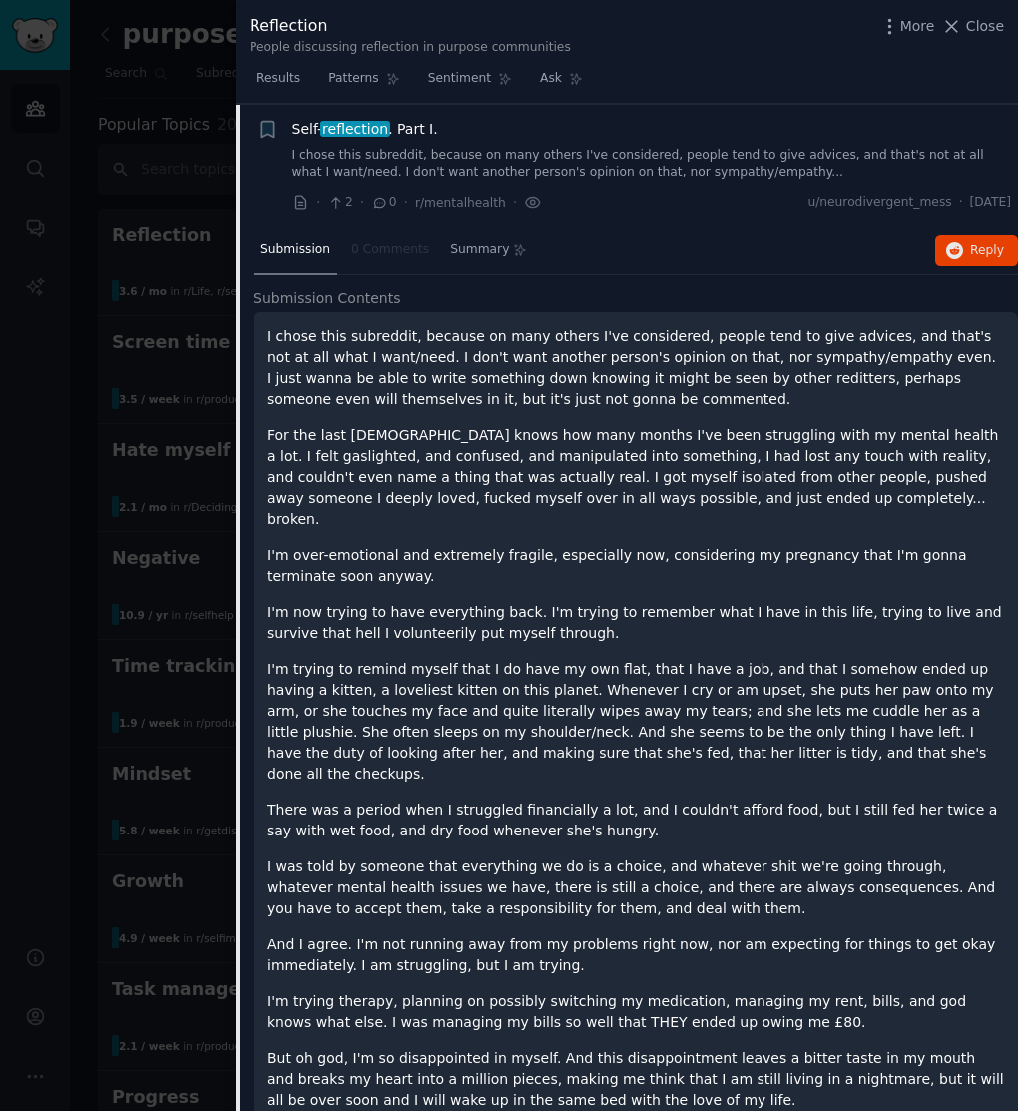
scroll to position [155, 0]
click at [483, 242] on span "Summary" at bounding box center [479, 249] width 59 height 18
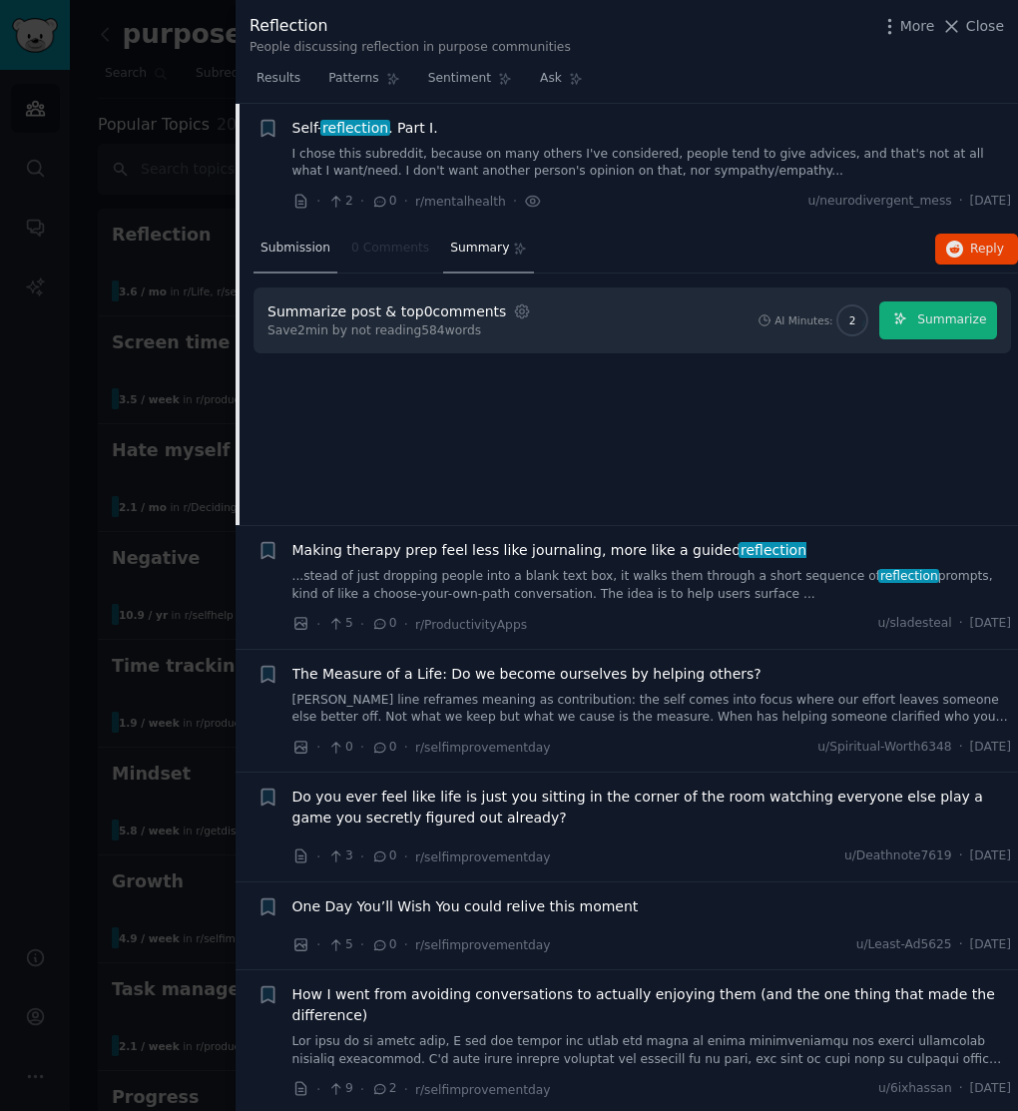
click at [305, 245] on span "Submission" at bounding box center [295, 249] width 70 height 18
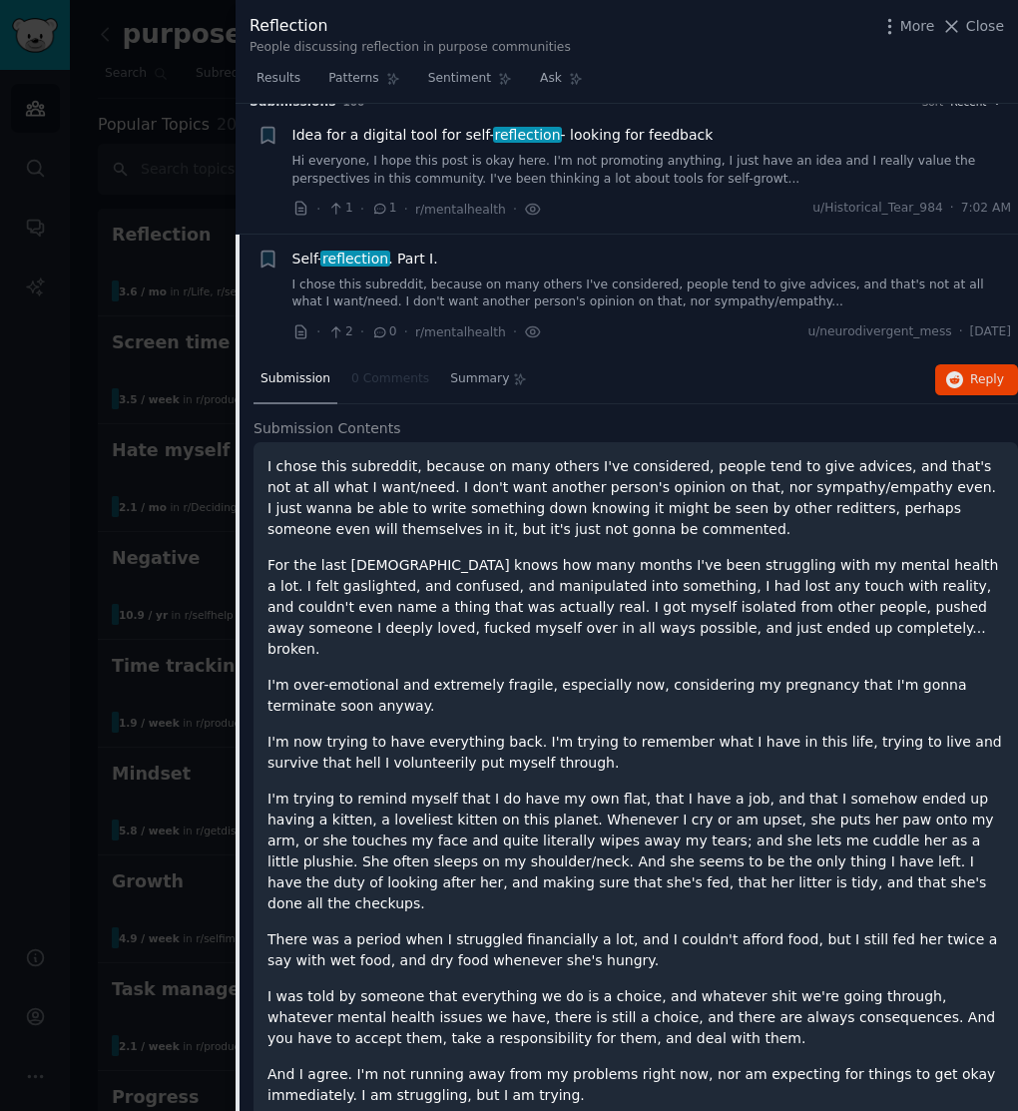
scroll to position [12, 0]
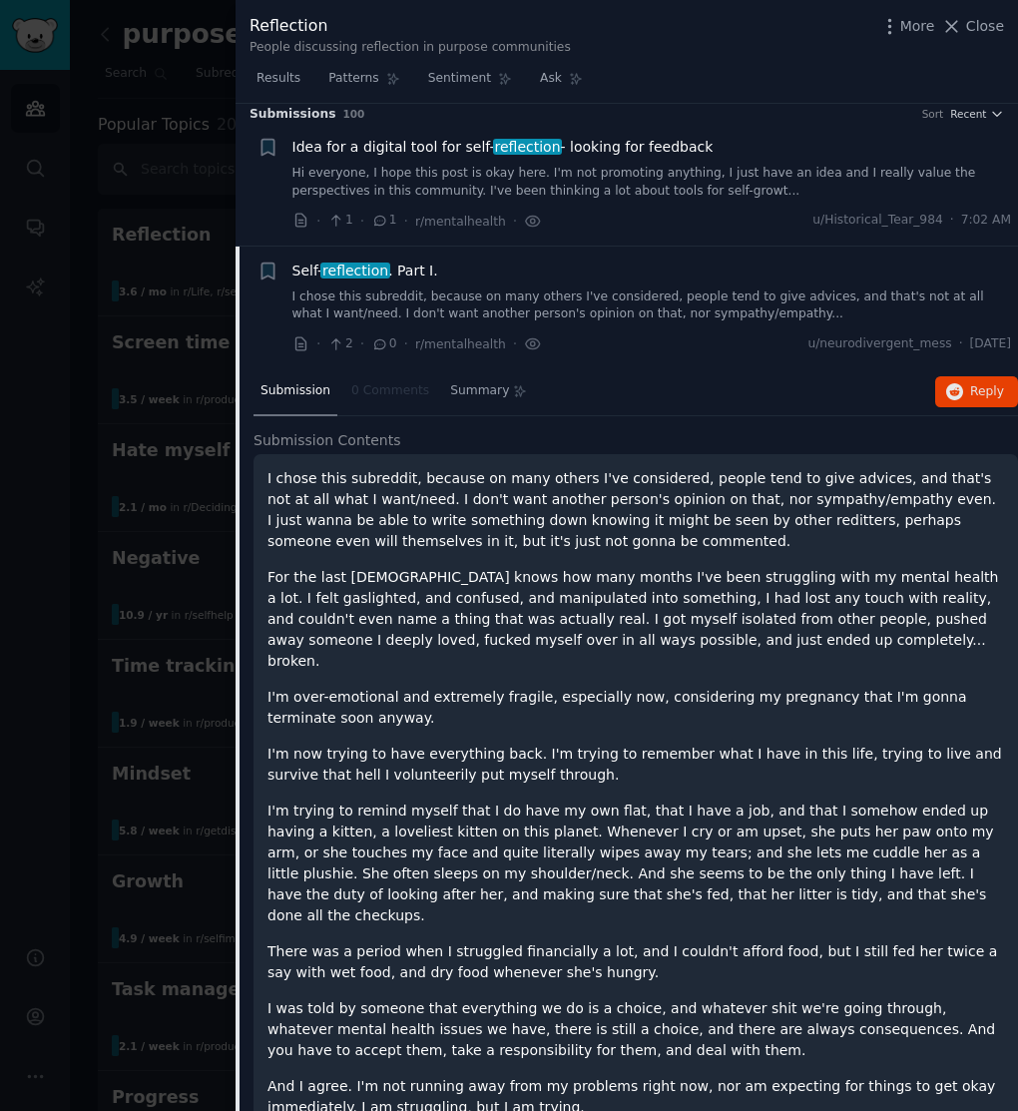
click at [507, 295] on link "I chose this subreddit, because on many others I've considered, people tend to …" at bounding box center [651, 305] width 719 height 35
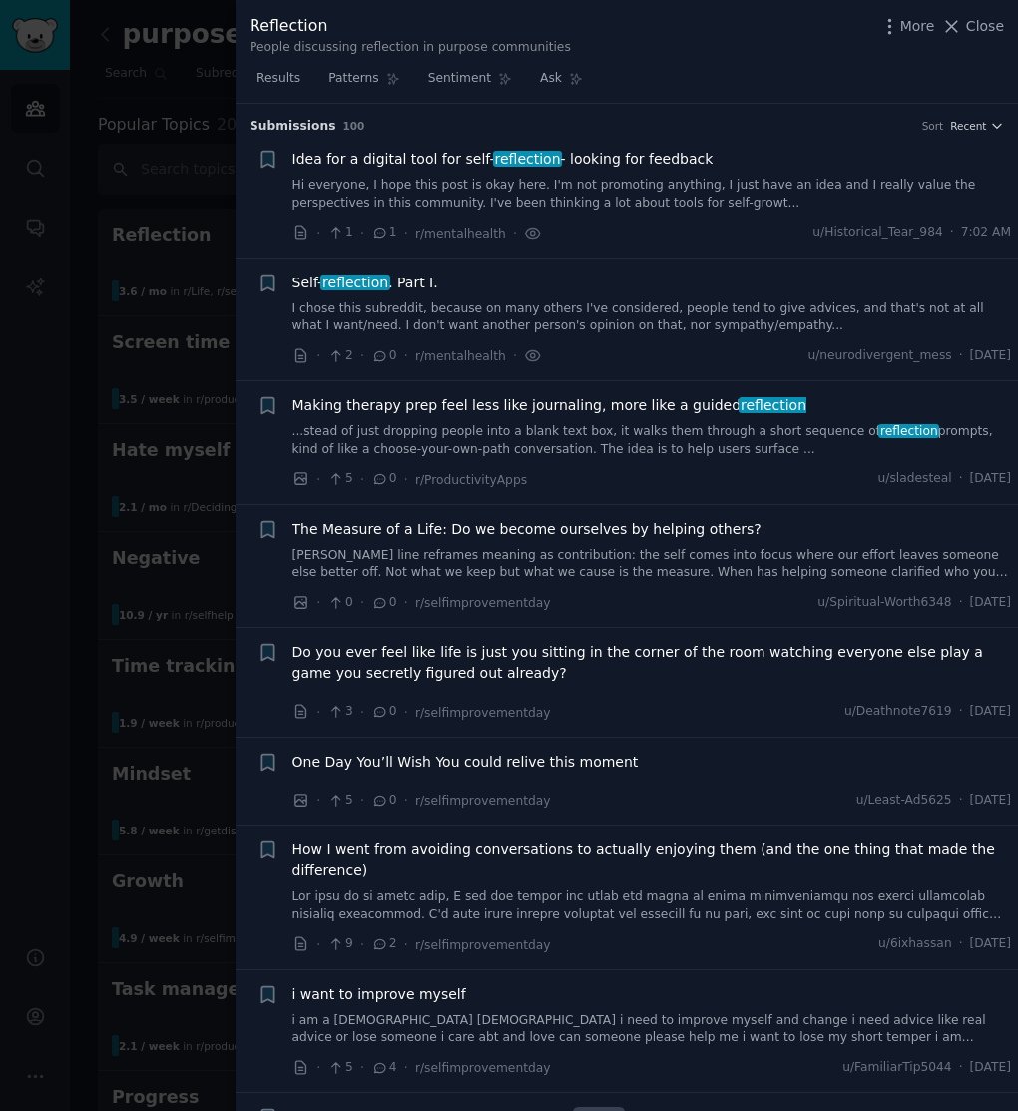
click at [606, 444] on link "...stead of just dropping people into a blank text box, it walks them through a…" at bounding box center [651, 440] width 719 height 35
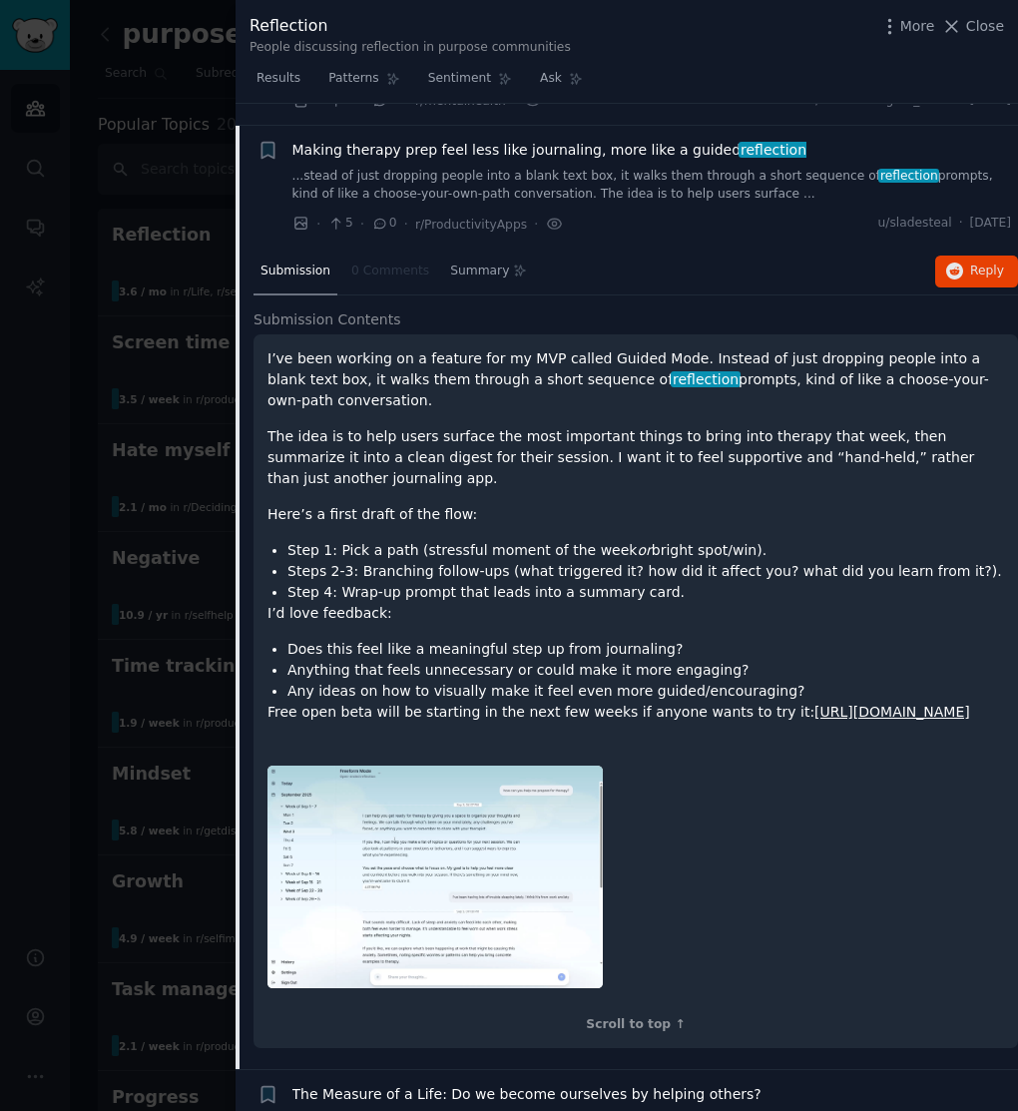
scroll to position [277, 0]
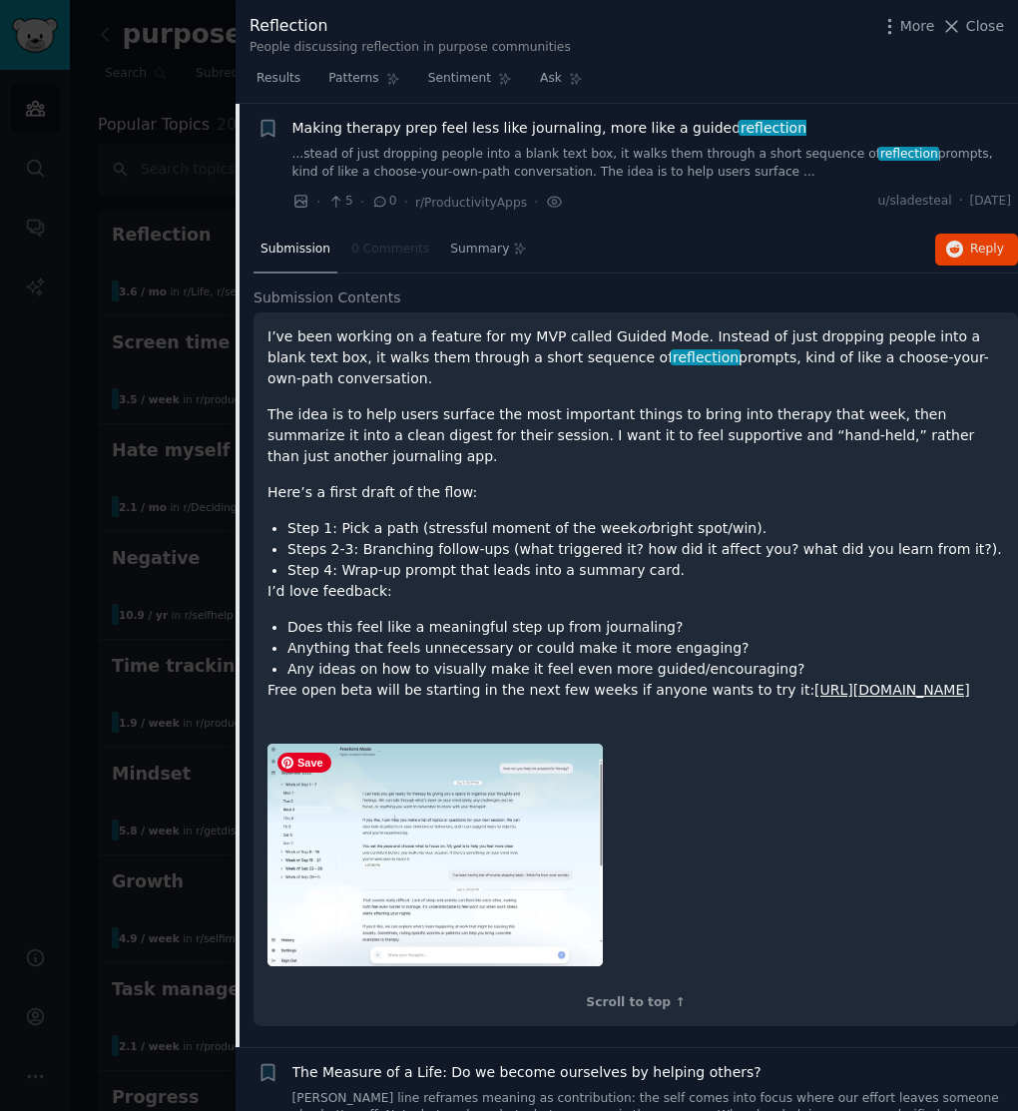
click at [486, 821] on img at bounding box center [434, 855] width 335 height 224
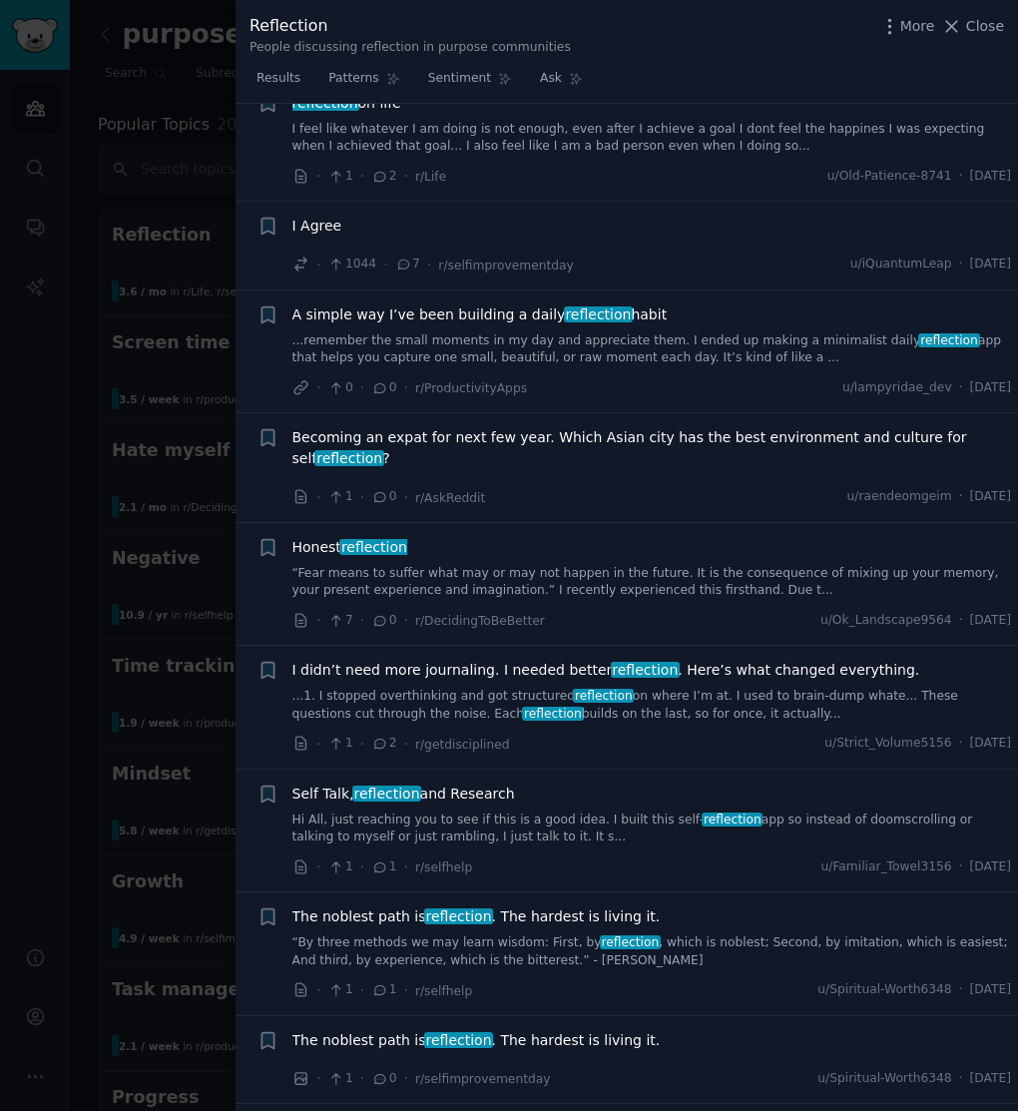
scroll to position [4911, 0]
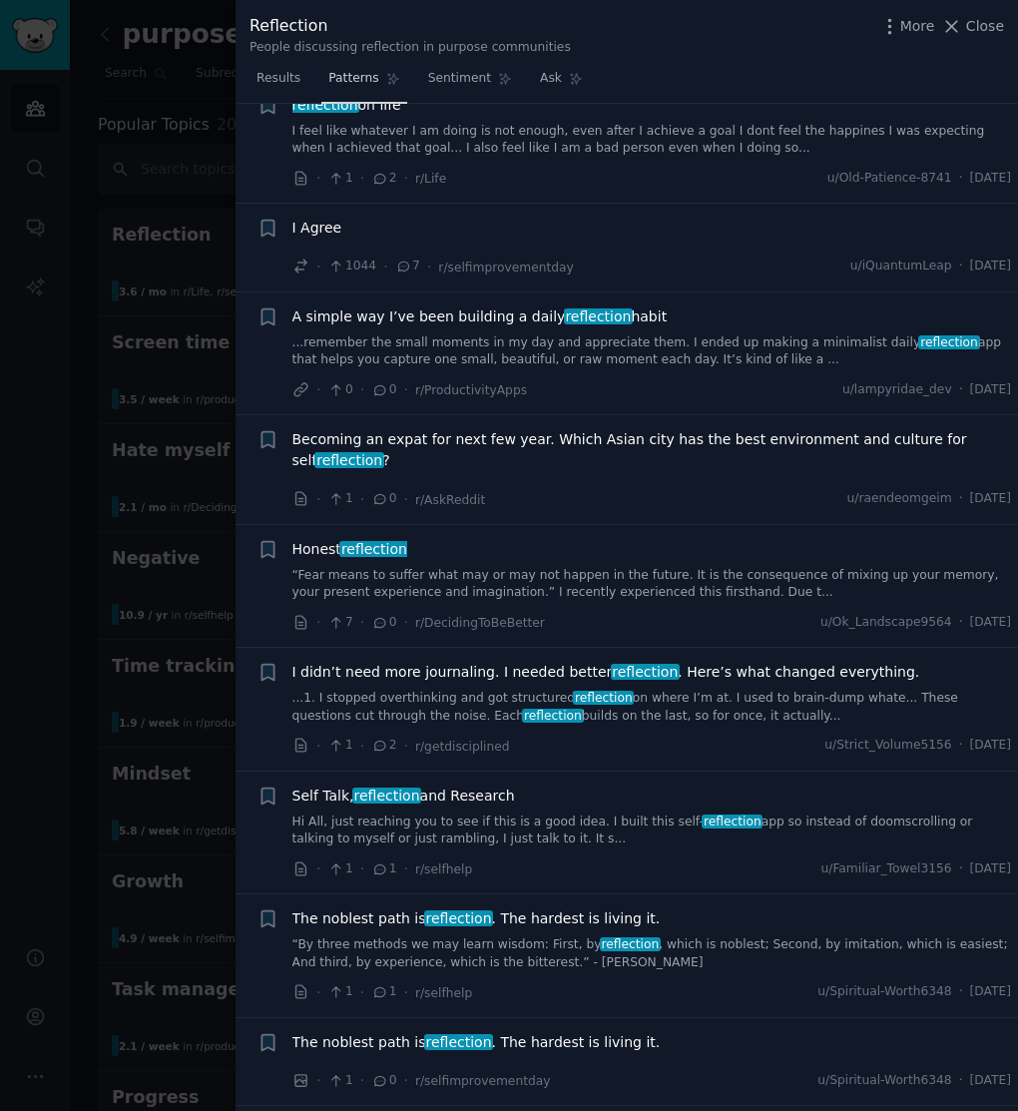
click at [372, 81] on span "Patterns" at bounding box center [353, 79] width 50 height 18
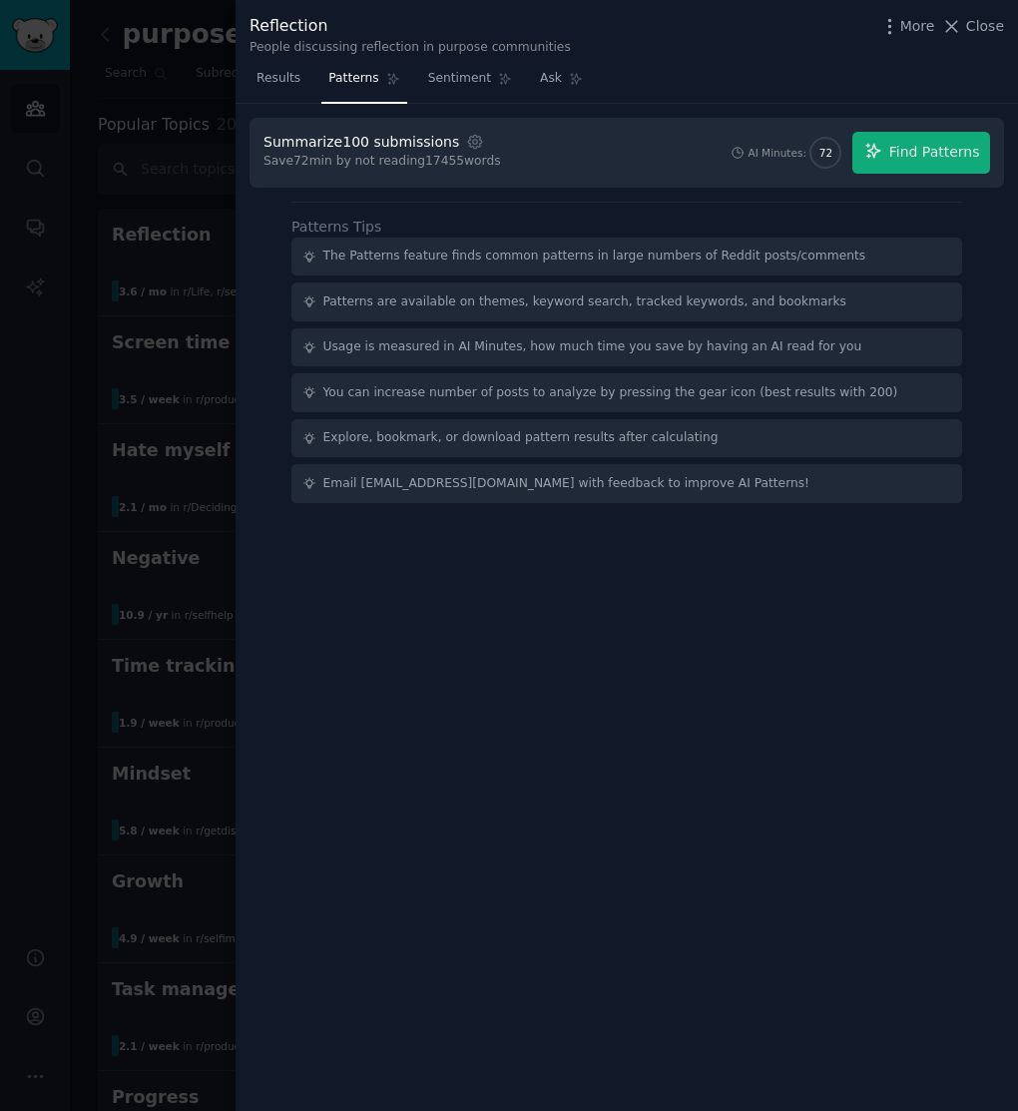
click at [210, 152] on div at bounding box center [509, 555] width 1018 height 1111
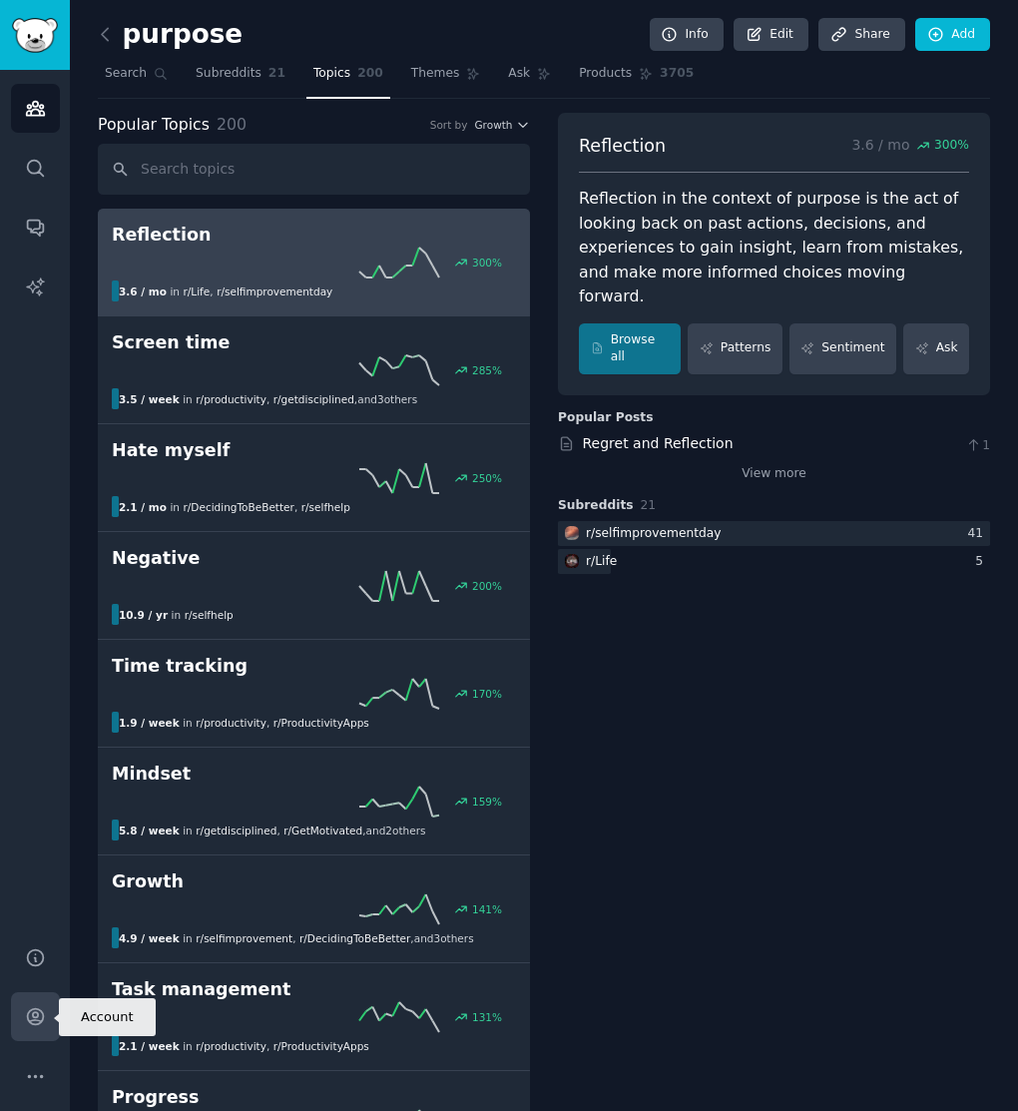
click at [43, 1018] on icon "Sidebar" at bounding box center [35, 1016] width 21 height 21
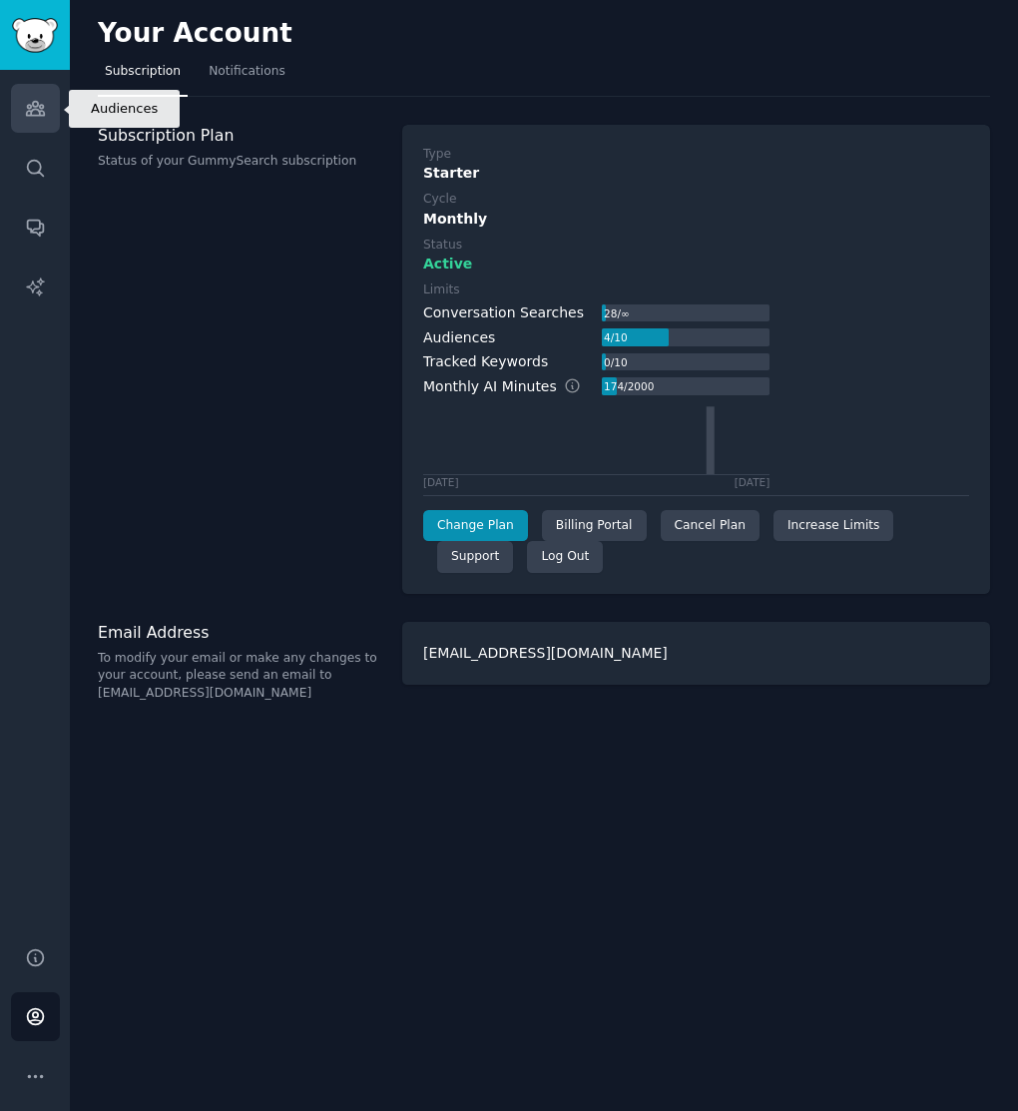
click at [30, 118] on icon "Sidebar" at bounding box center [35, 108] width 21 height 21
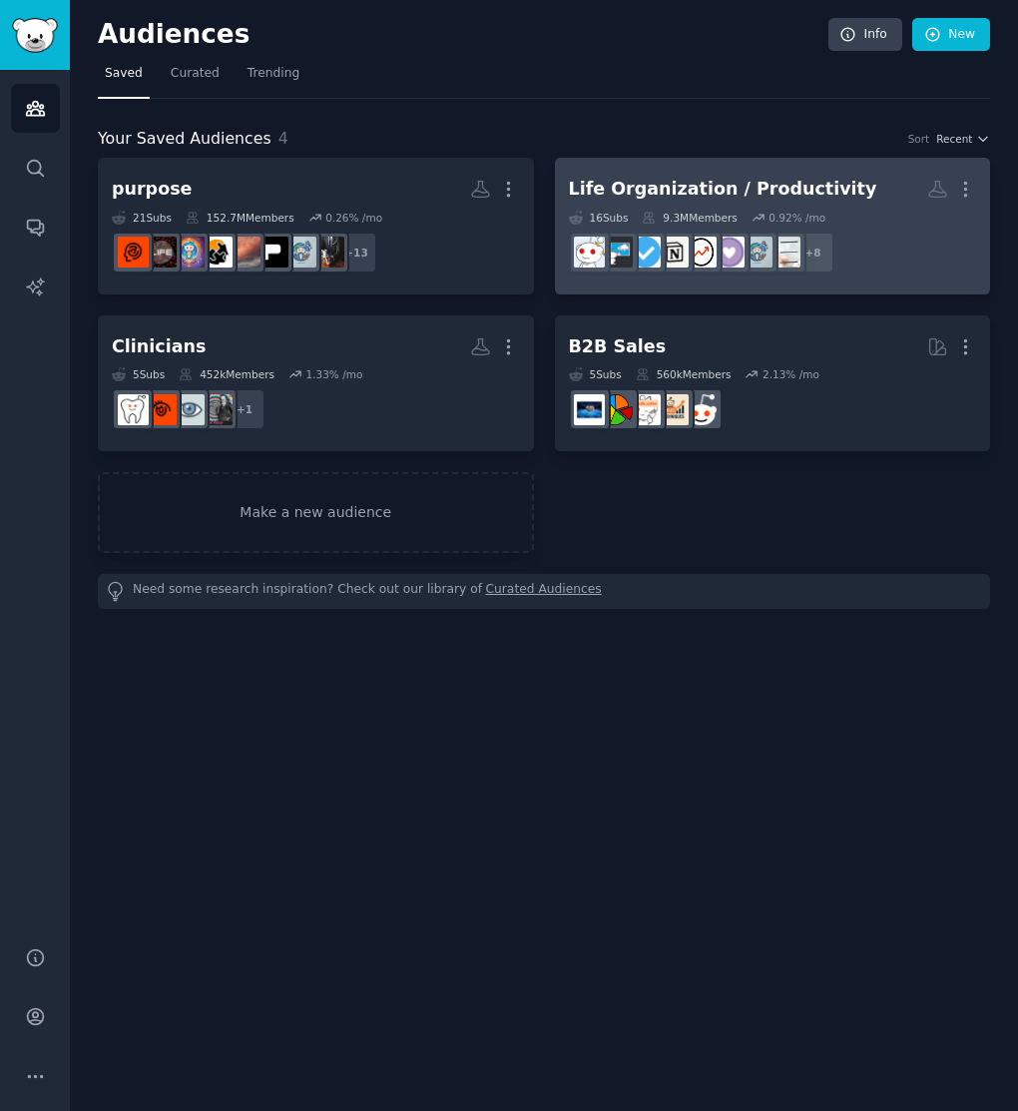
click at [670, 184] on div "Life Organization / Productivity" at bounding box center [723, 189] width 308 height 25
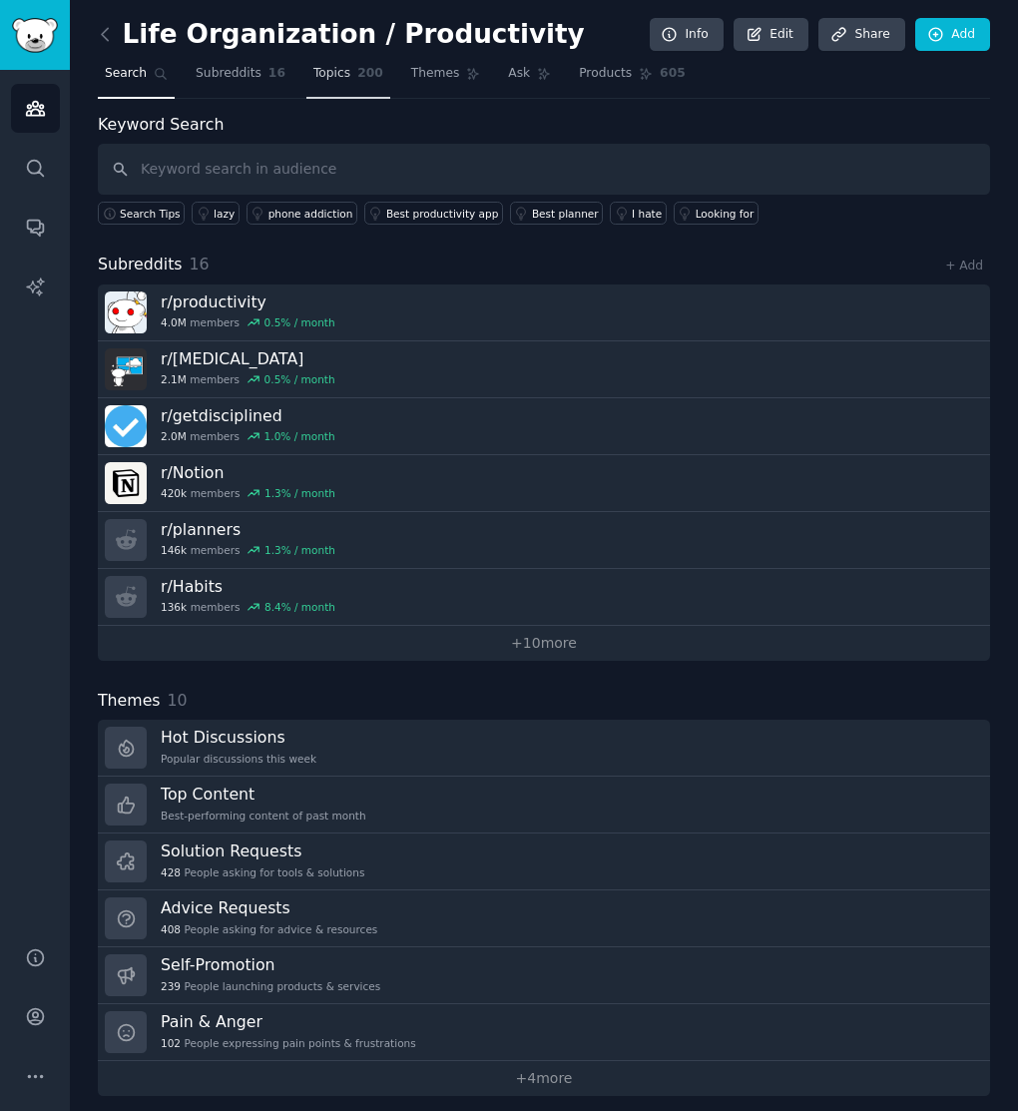
click at [351, 83] on link "Topics 200" at bounding box center [348, 78] width 84 height 41
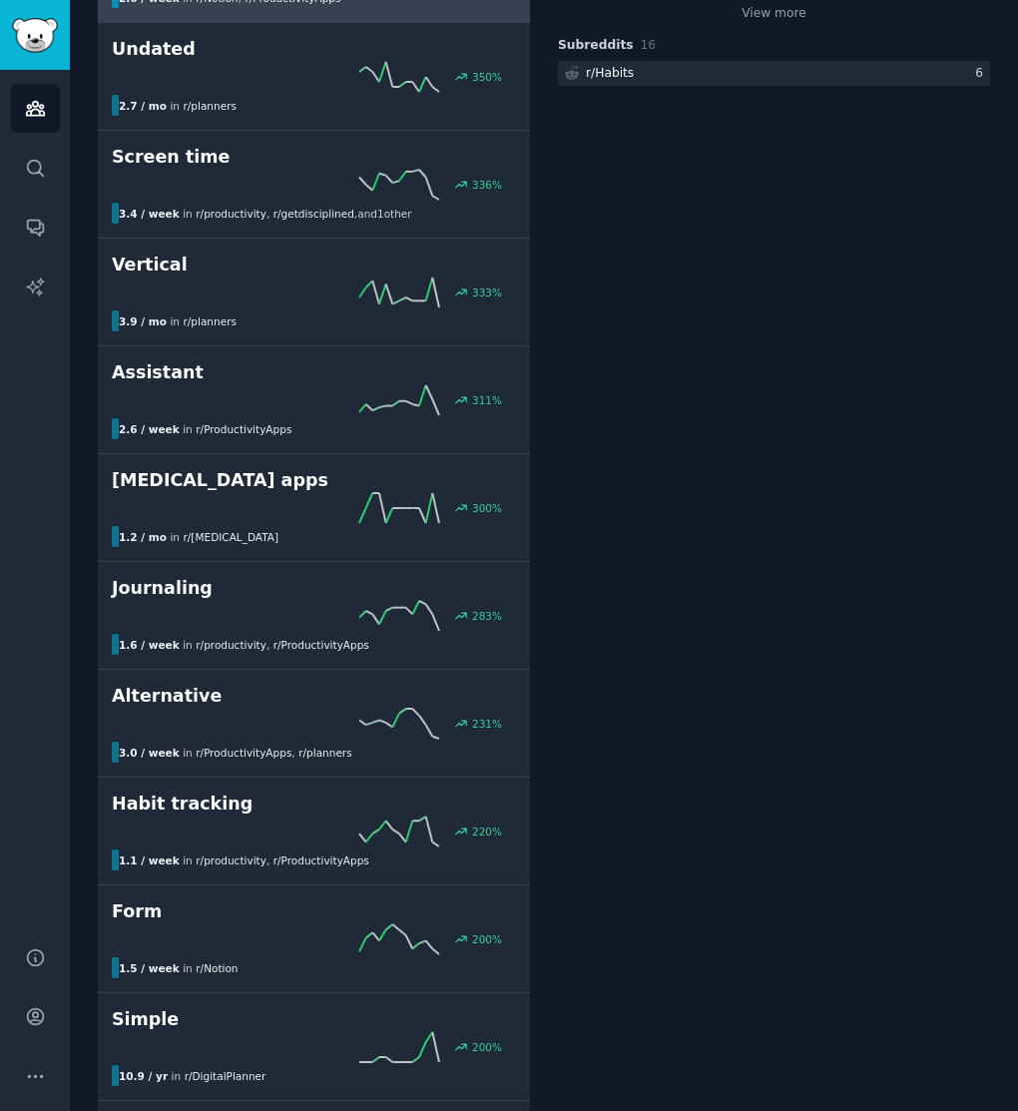
scroll to position [516, 0]
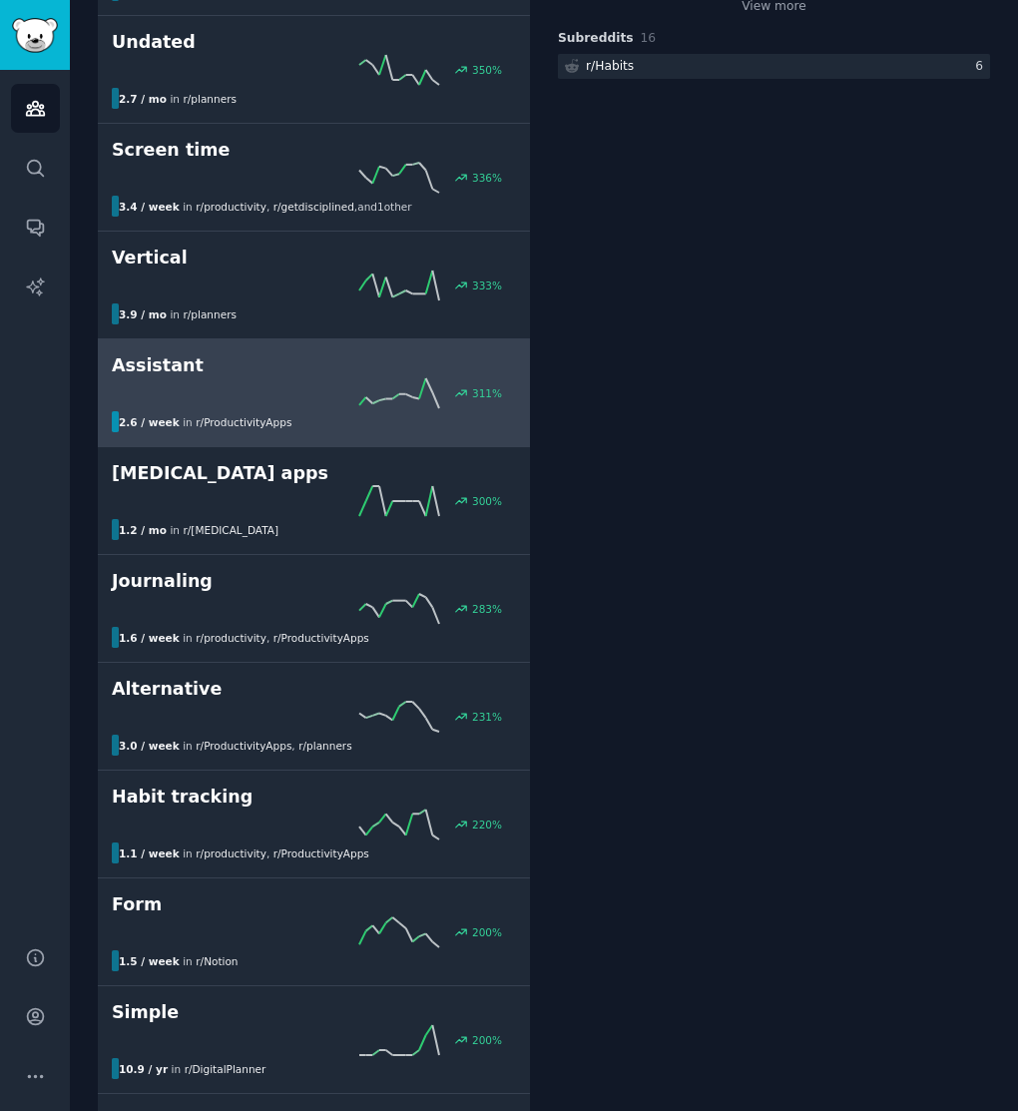
click at [289, 384] on div "311 %" at bounding box center [314, 393] width 404 height 30
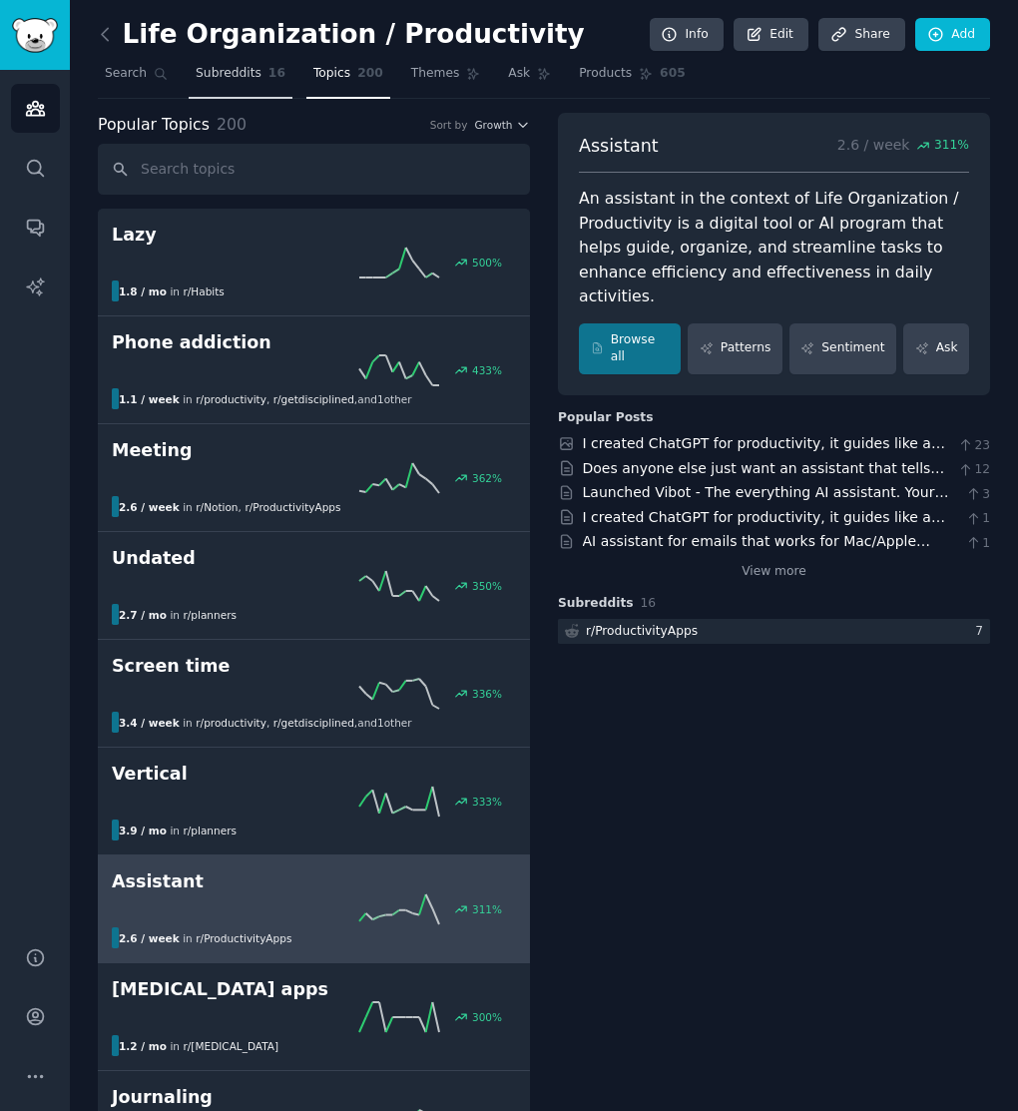
click at [211, 84] on link "Subreddits 16" at bounding box center [241, 78] width 104 height 41
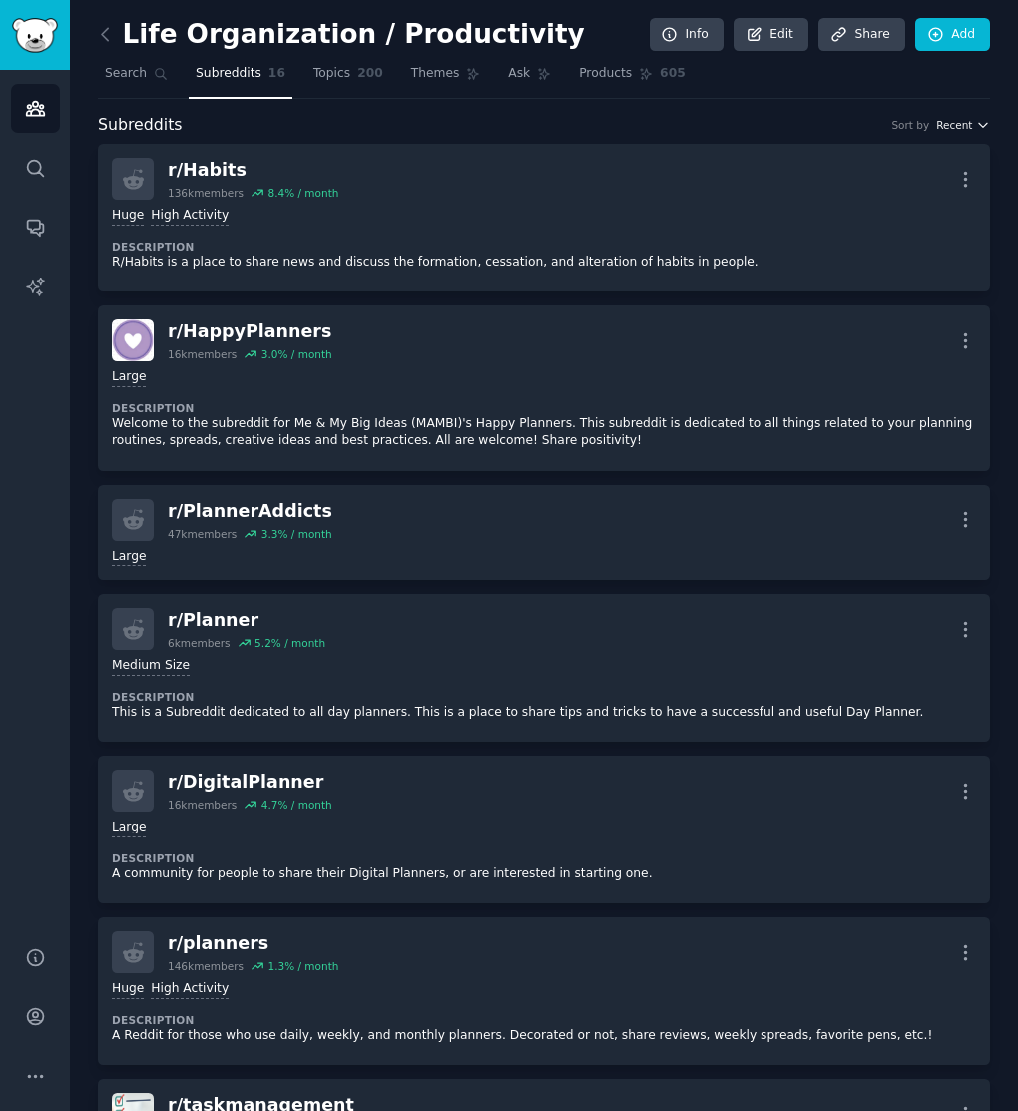
click at [960, 127] on span "Recent" at bounding box center [954, 125] width 36 height 14
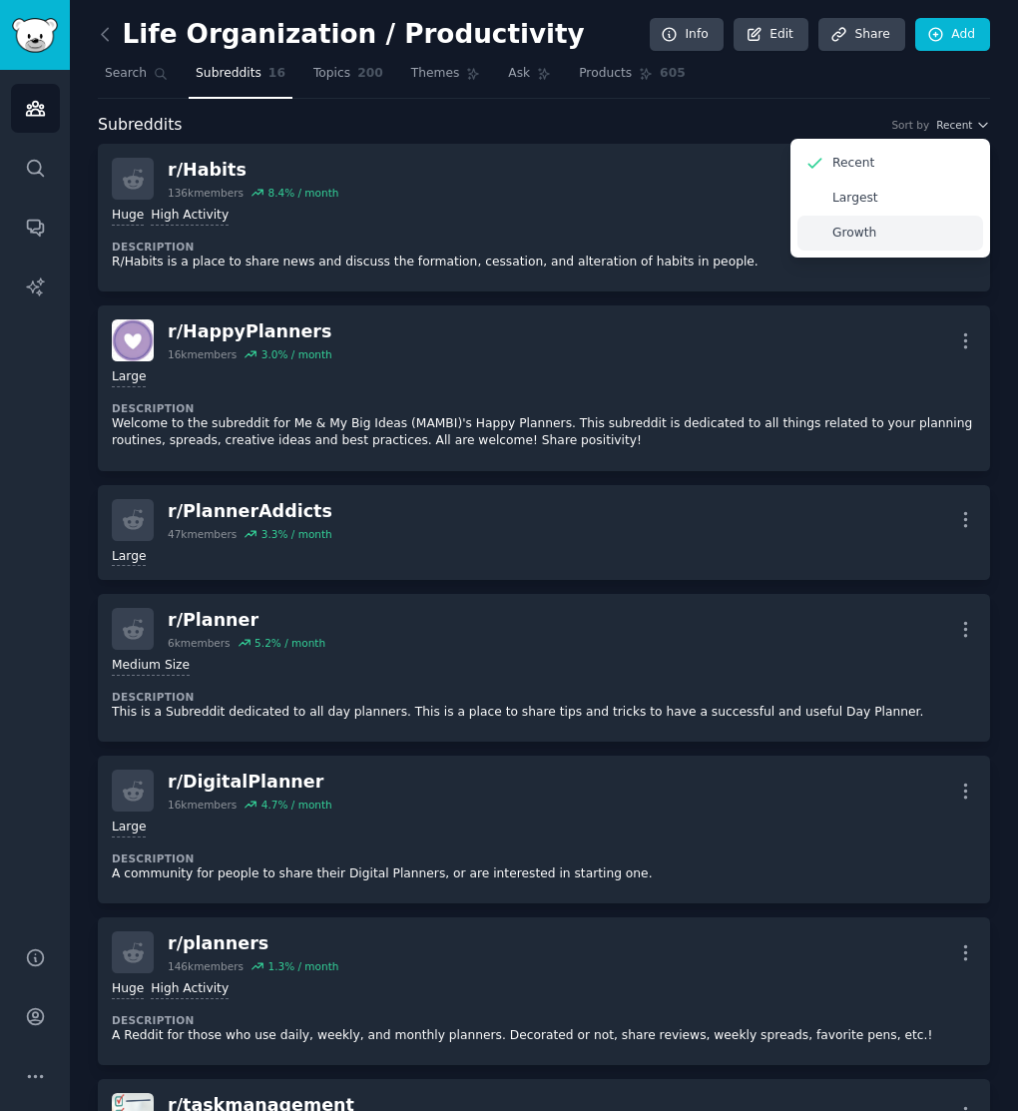
click at [938, 239] on div "Growth" at bounding box center [890, 233] width 186 height 35
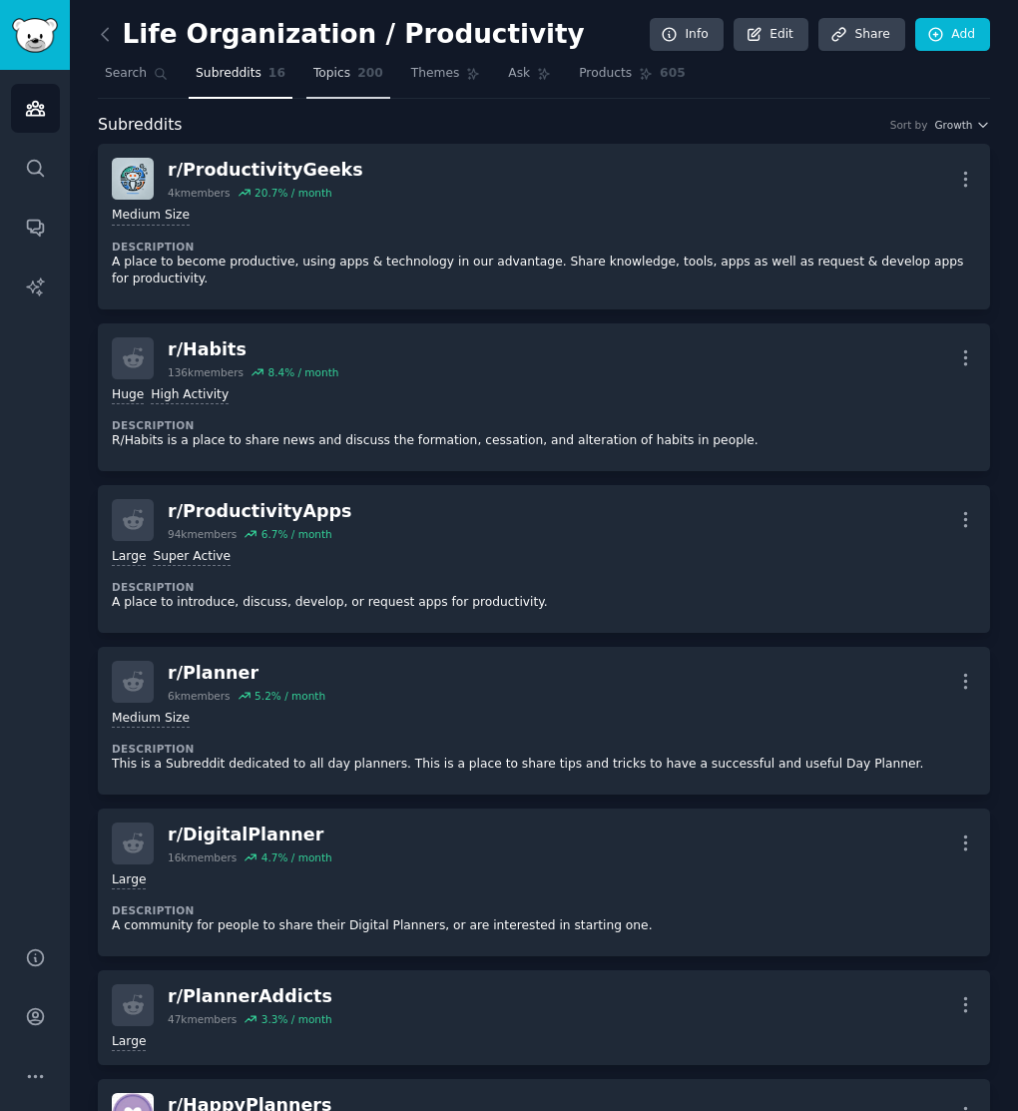
click at [368, 77] on span "200" at bounding box center [370, 74] width 26 height 18
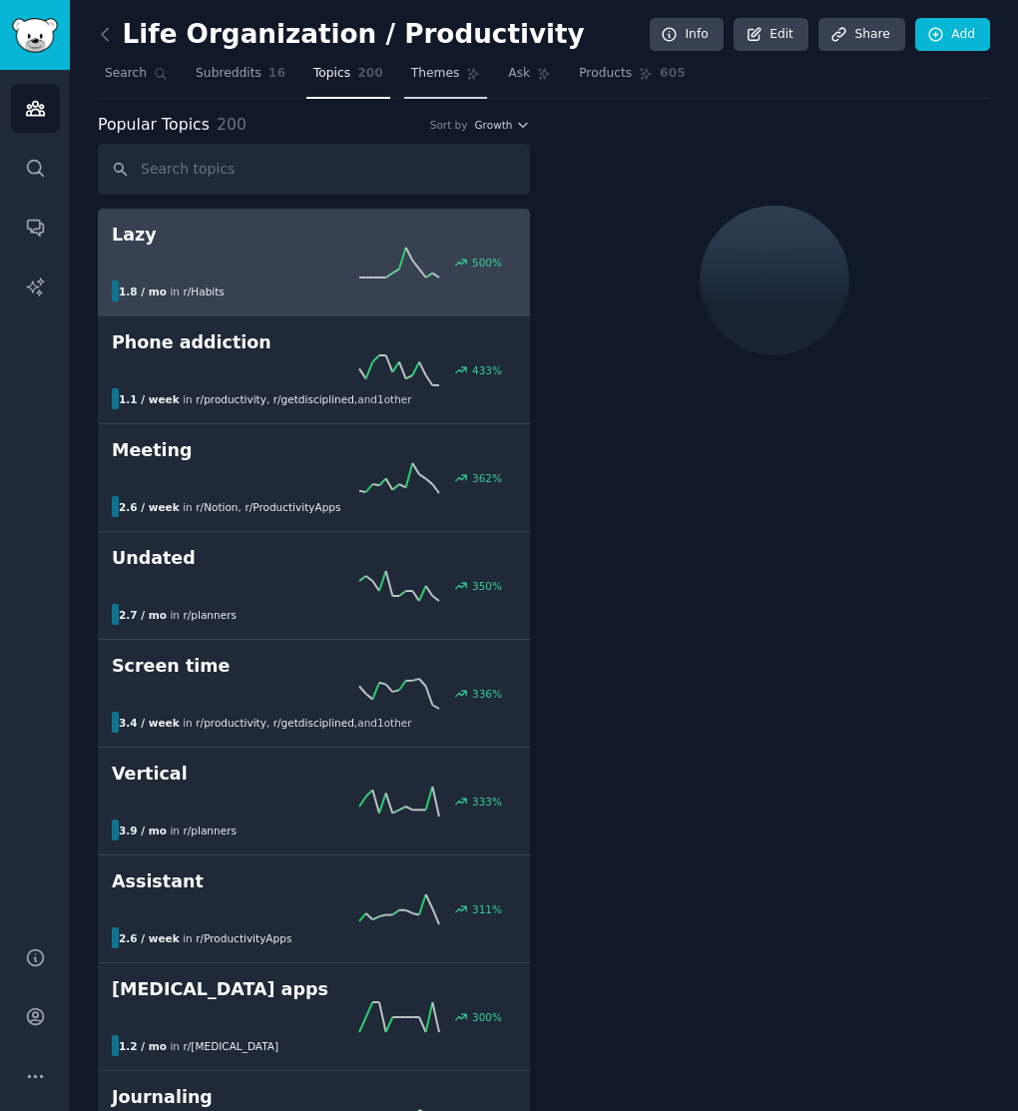
click at [431, 74] on span "Themes" at bounding box center [435, 74] width 49 height 18
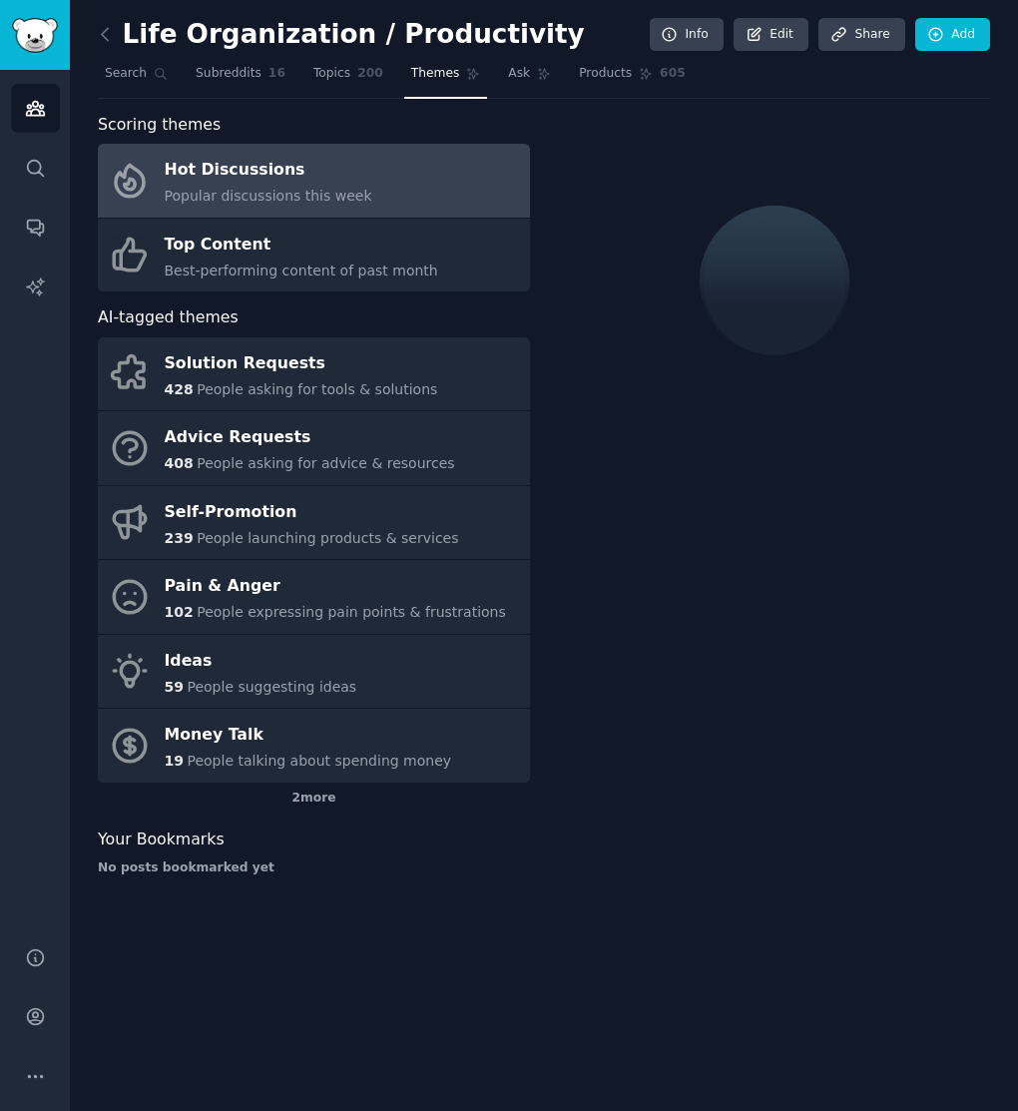
click at [299, 186] on div "Popular discussions this week" at bounding box center [269, 196] width 208 height 21
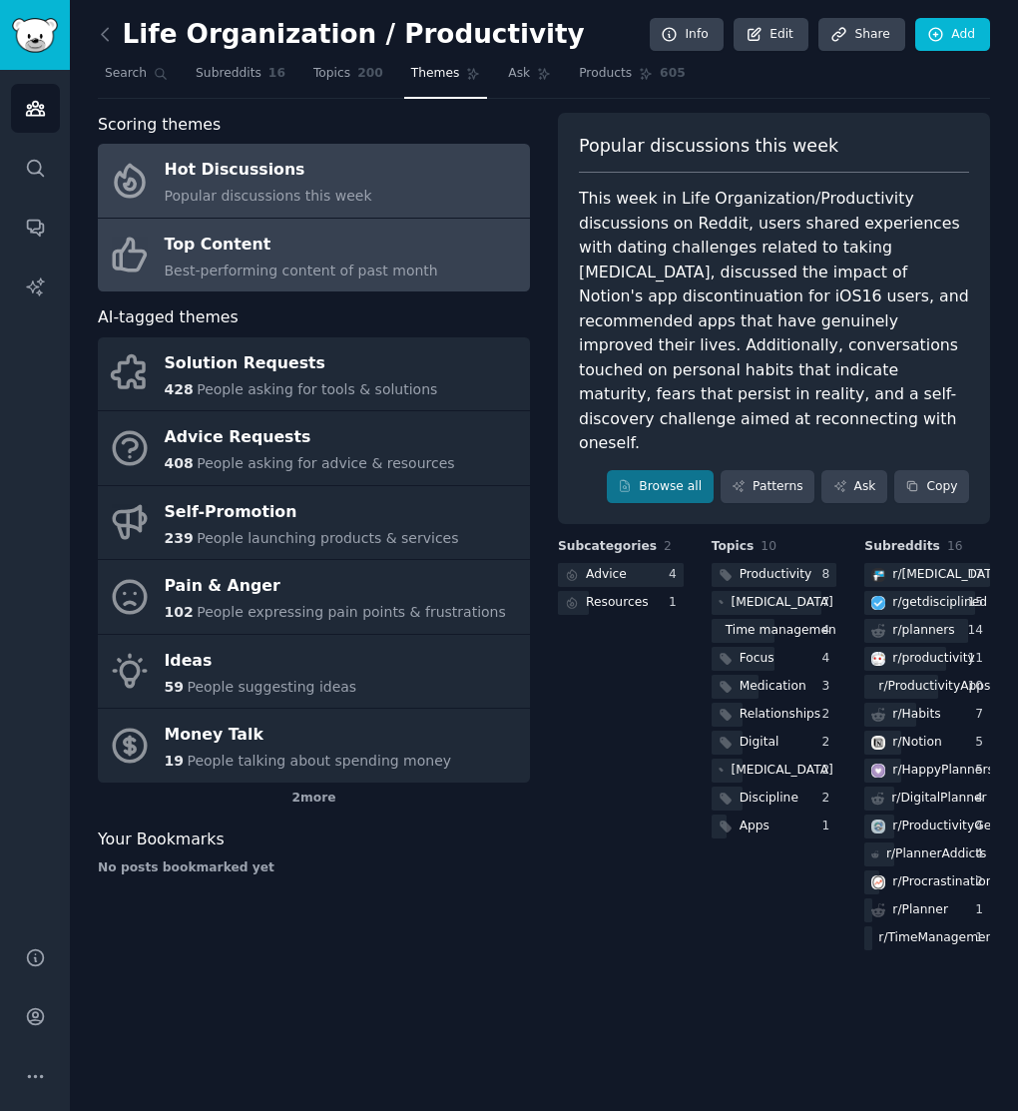
click at [304, 227] on link "Top Content Best-performing content of past month" at bounding box center [314, 256] width 432 height 74
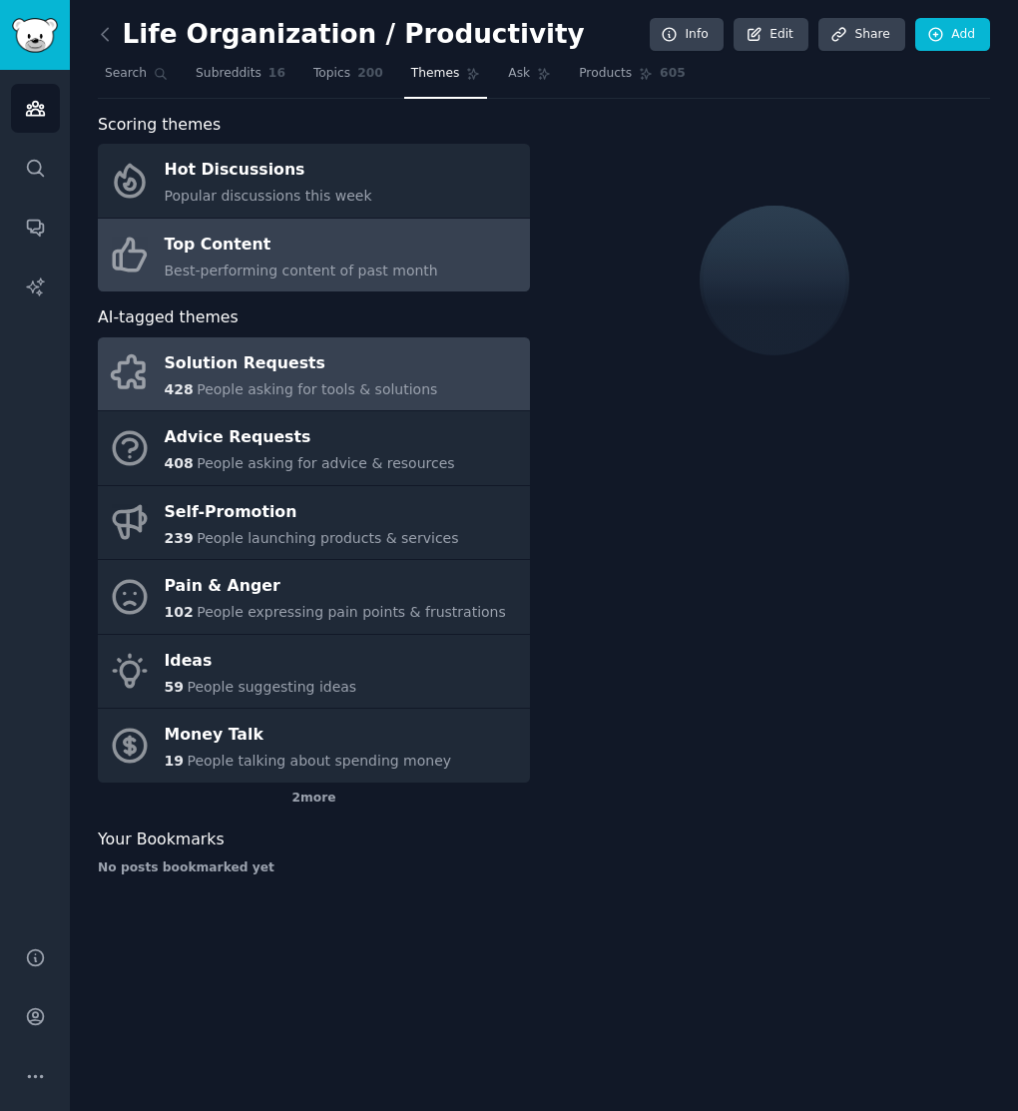
click at [276, 364] on div "Solution Requests" at bounding box center [301, 363] width 273 height 32
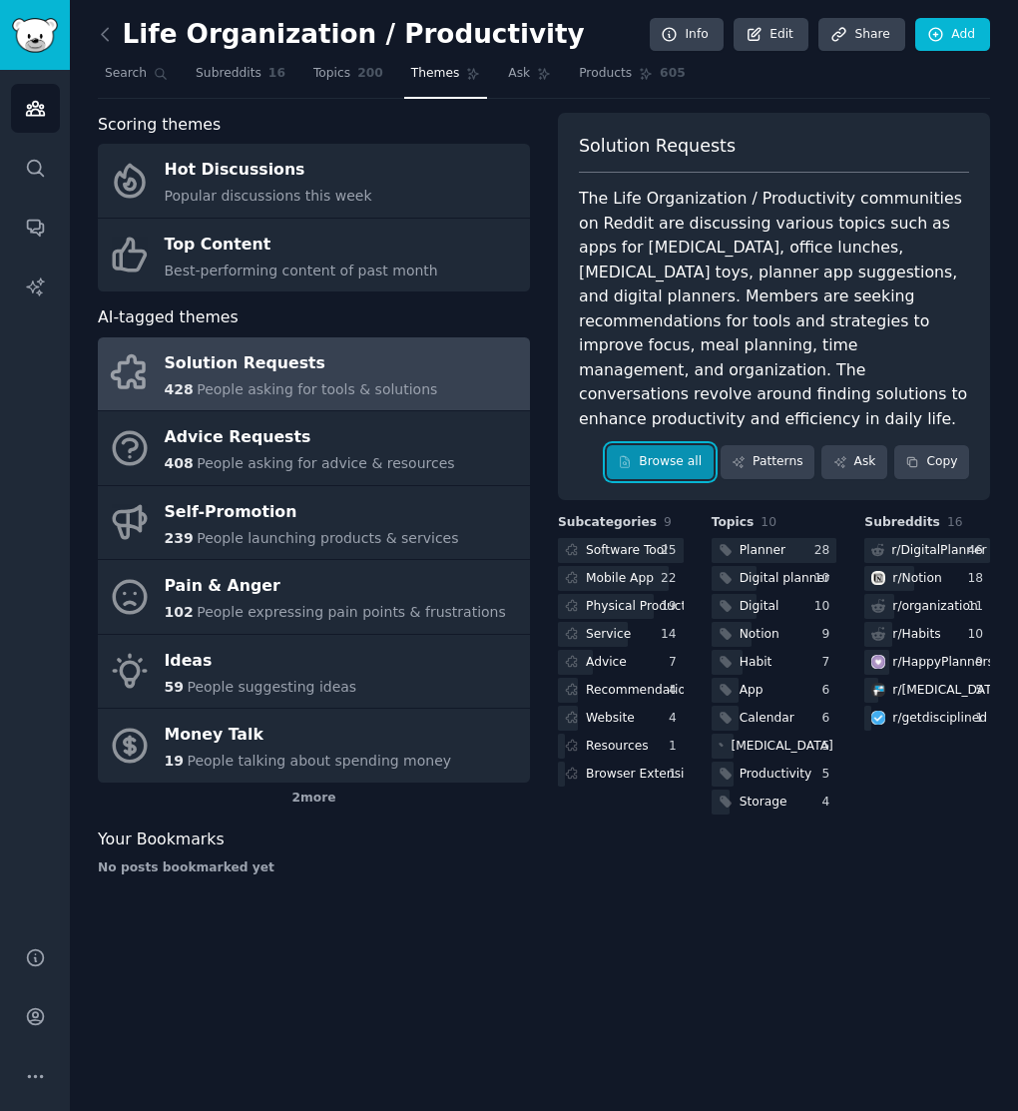
click at [653, 445] on link "Browse all" at bounding box center [660, 462] width 107 height 34
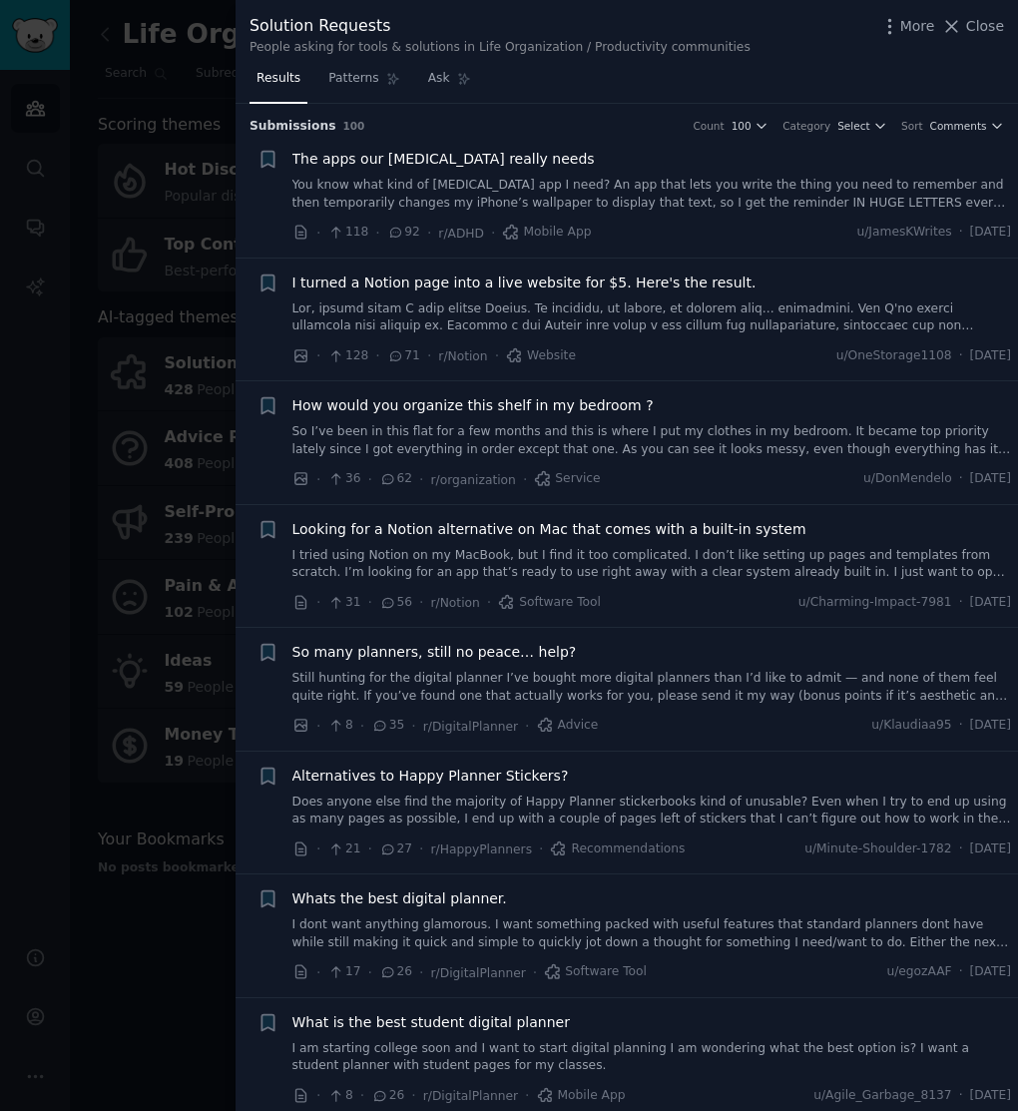
click at [699, 325] on link at bounding box center [651, 317] width 719 height 35
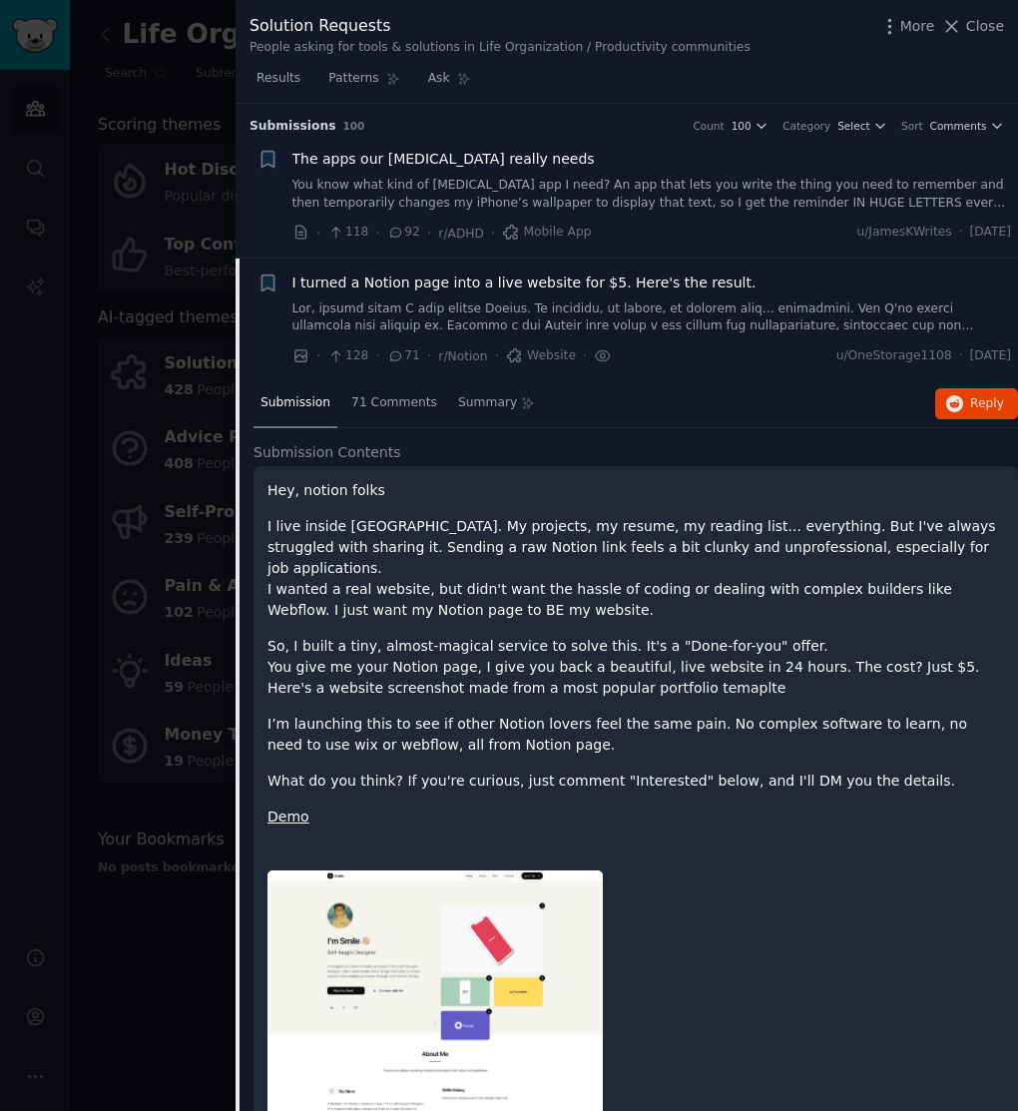
click at [533, 486] on p "Hey, notion folks" at bounding box center [635, 490] width 736 height 21
click at [547, 275] on span "I turned a Notion page into a live website for $5. Here's the result." at bounding box center [524, 282] width 464 height 21
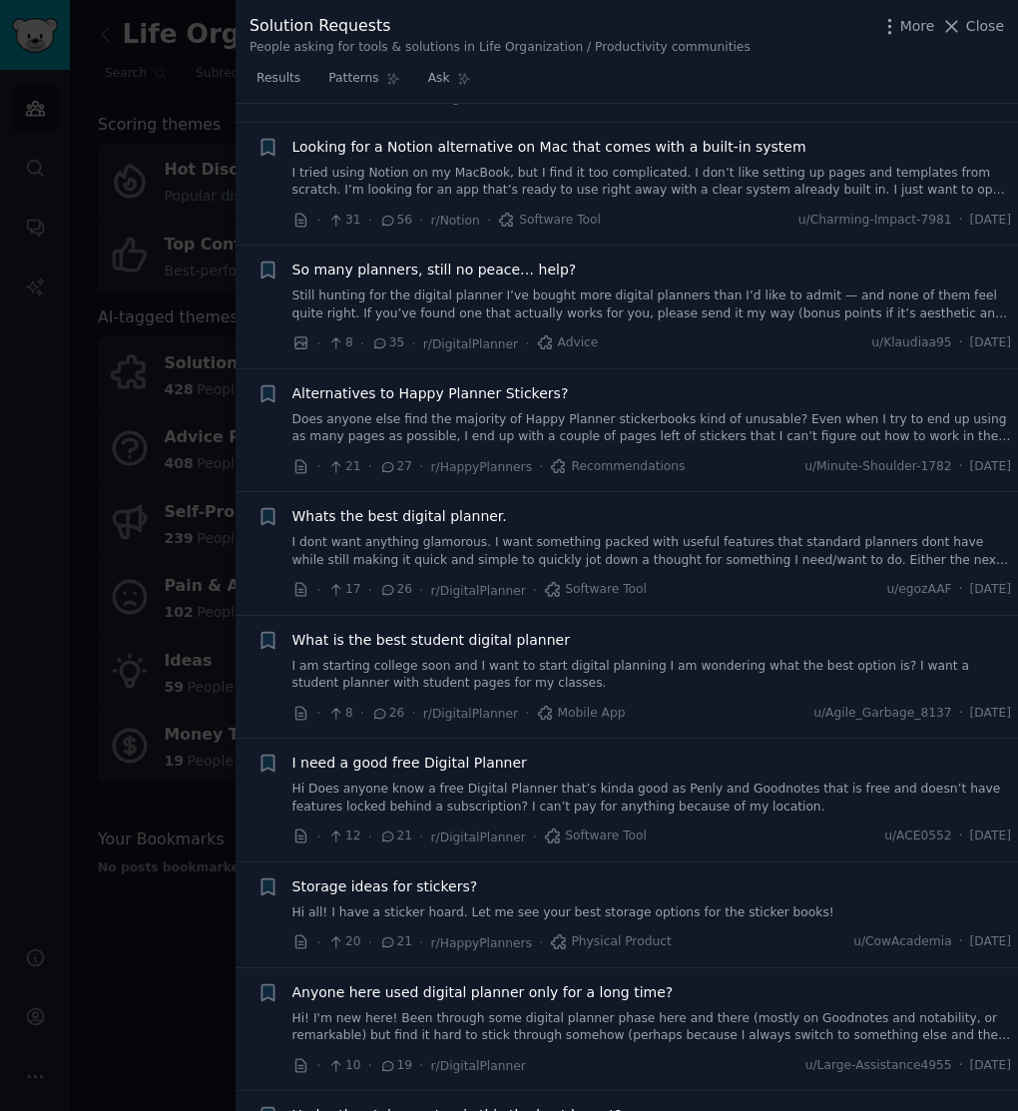
scroll to position [384, 0]
click at [688, 554] on link "I dont want anything glamorous. I want something packed with useful features th…" at bounding box center [651, 549] width 719 height 35
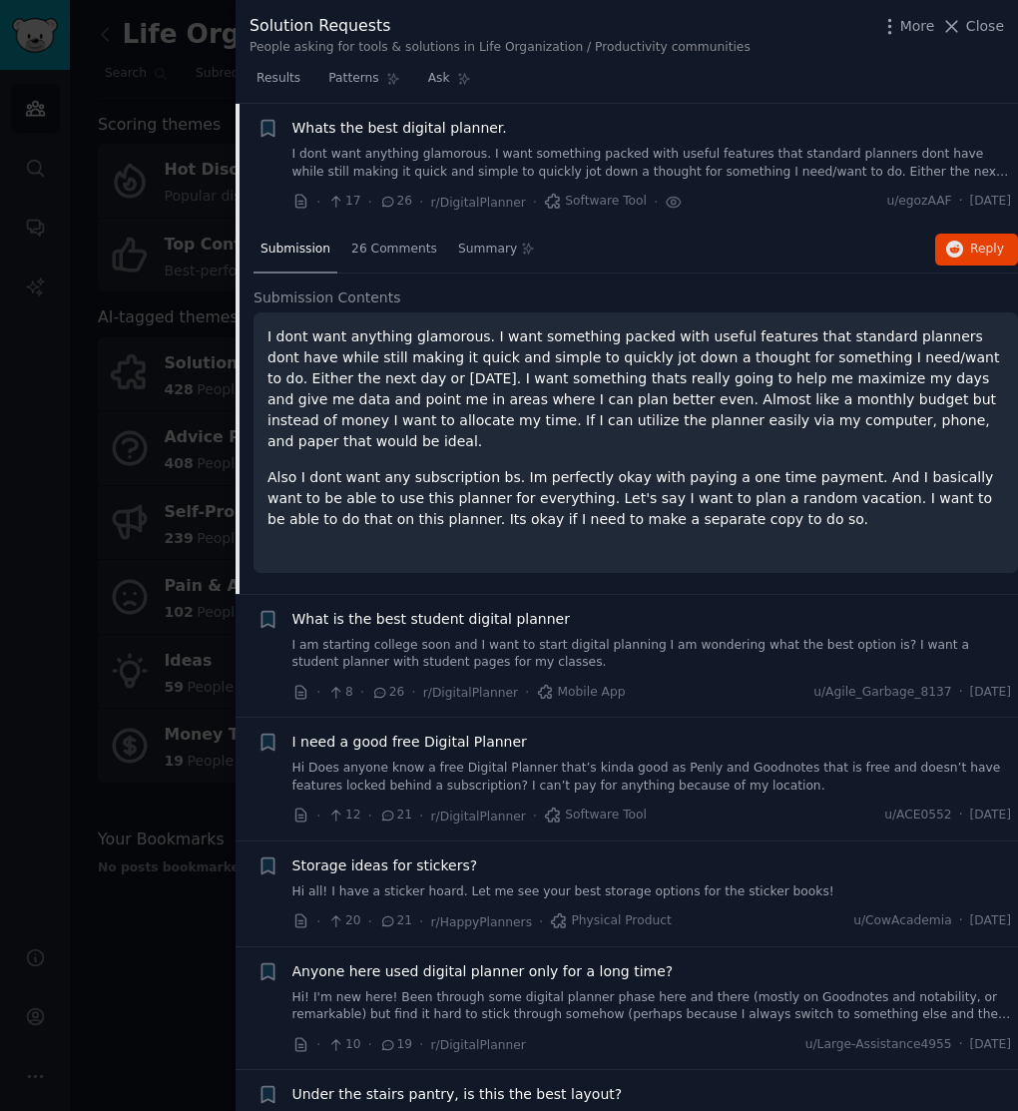
scroll to position [770, 0]
click at [723, 170] on link "I dont want anything glamorous. I want something packed with useful features th…" at bounding box center [651, 163] width 719 height 35
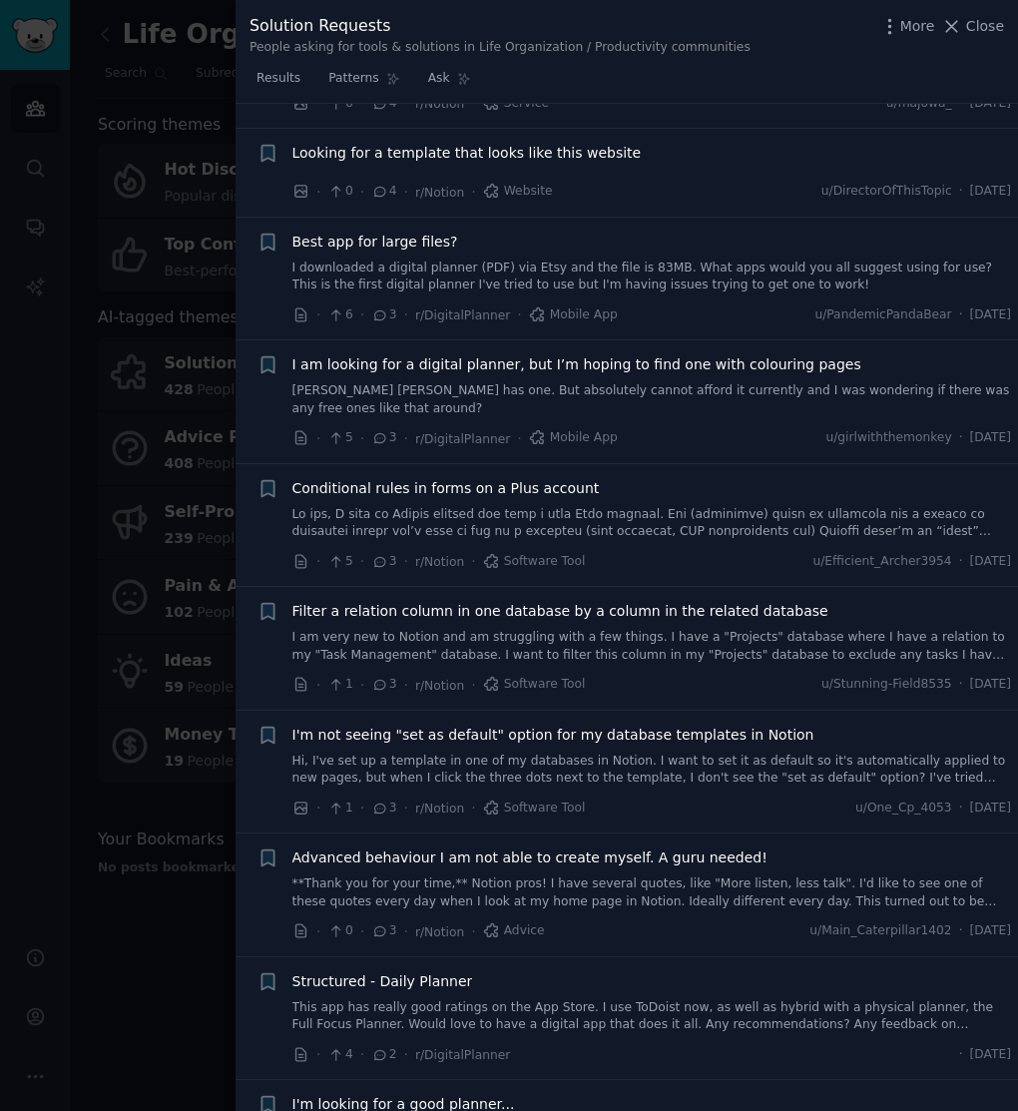
scroll to position [5813, 0]
